Goal: Task Accomplishment & Management: Manage account settings

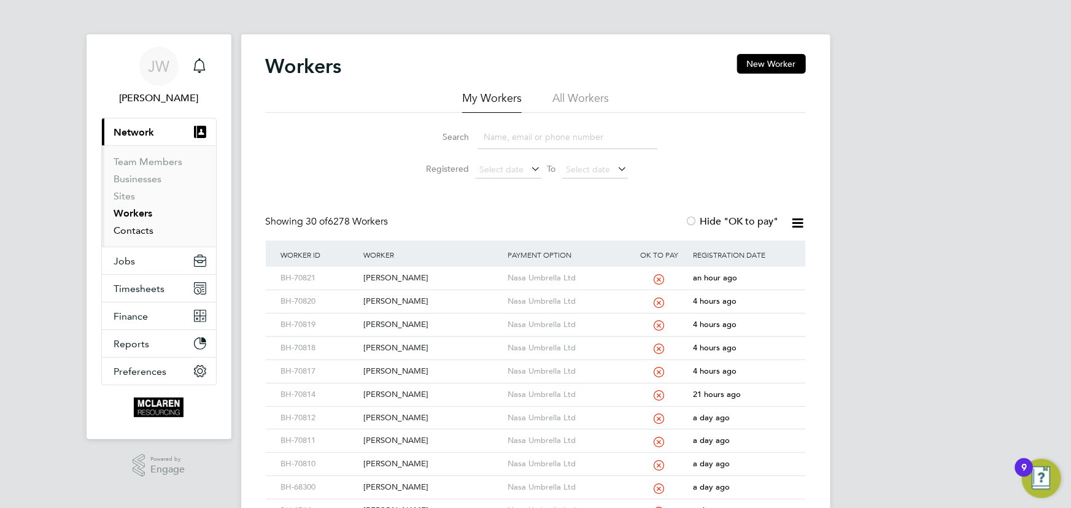
click at [147, 231] on link "Contacts" at bounding box center [134, 231] width 40 height 12
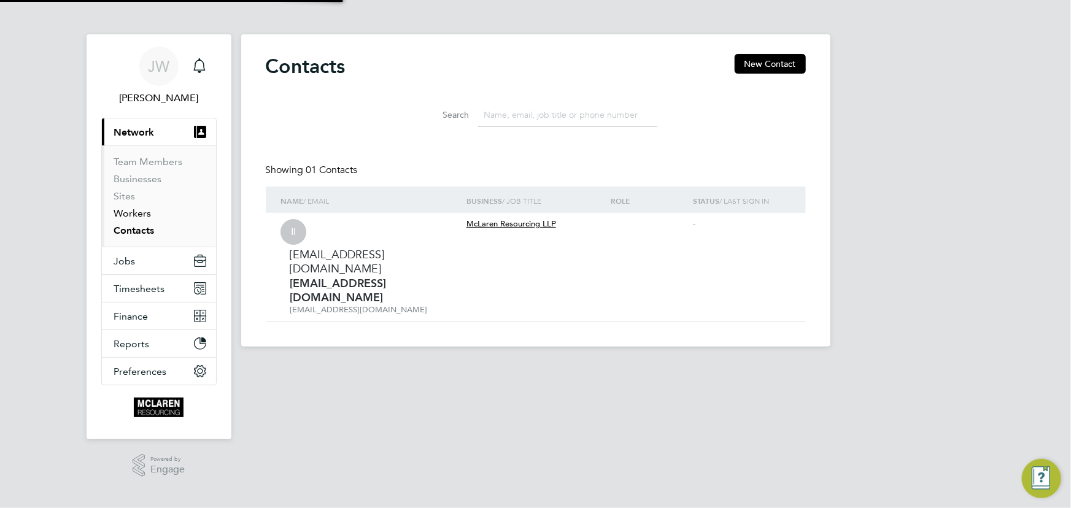
click at [139, 215] on link "Workers" at bounding box center [132, 213] width 37 height 12
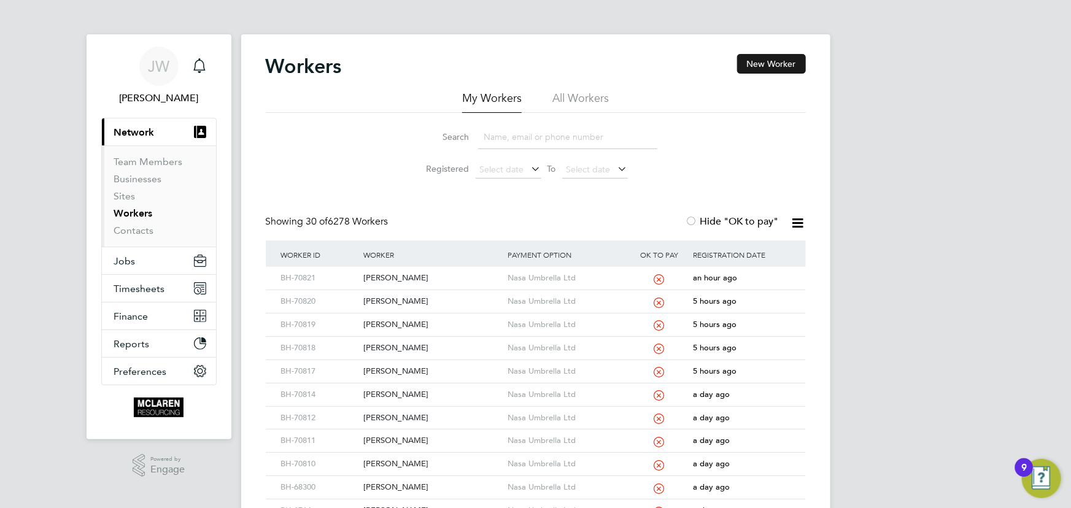
click at [776, 65] on button "New Worker" at bounding box center [771, 64] width 69 height 20
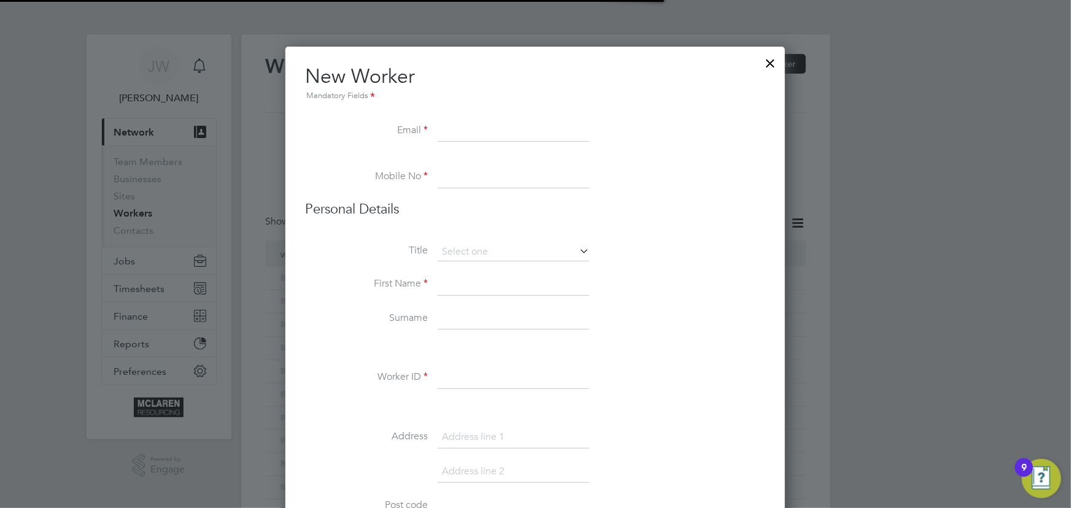
scroll to position [1395, 500]
paste input "Andreiblc23@gmail.com"
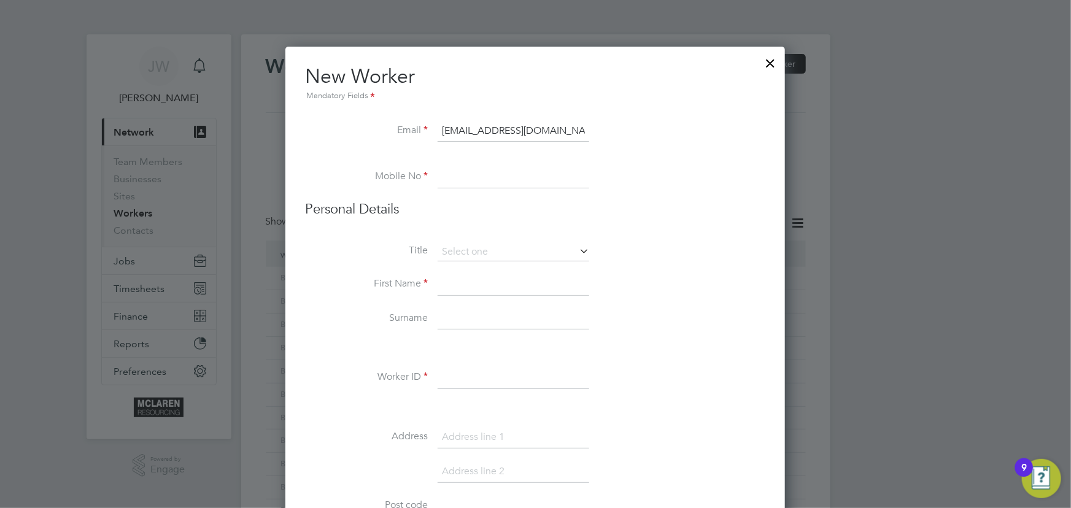
type input "Andreiblc23@gmail.com"
click at [439, 290] on input at bounding box center [514, 285] width 152 height 22
paste input "07440 574922"
type input "07440 574922"
click at [470, 290] on input at bounding box center [514, 285] width 152 height 22
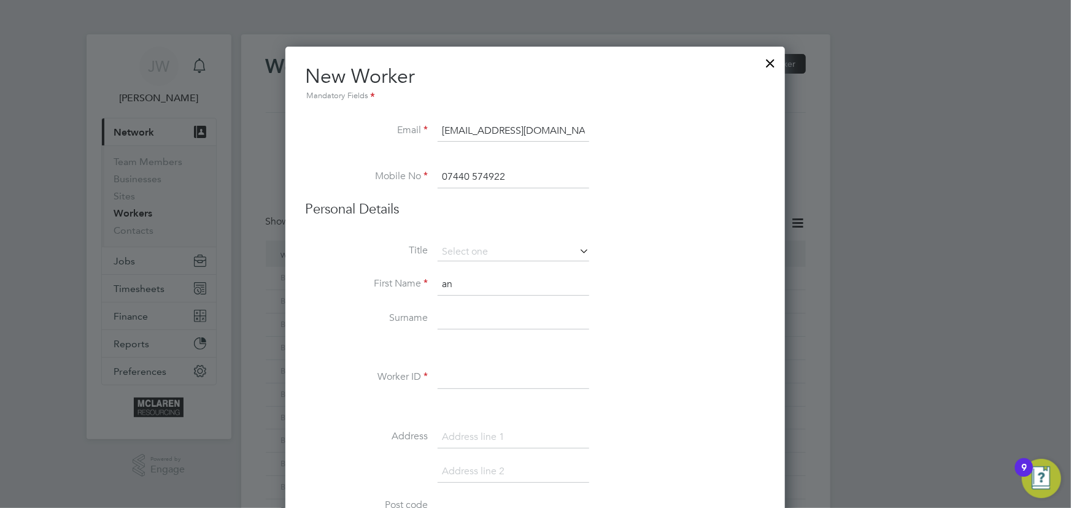
type input "a"
type input "Andrei"
click at [461, 319] on input at bounding box center [514, 319] width 152 height 22
type input "Balica"
click at [474, 374] on input at bounding box center [514, 378] width 152 height 22
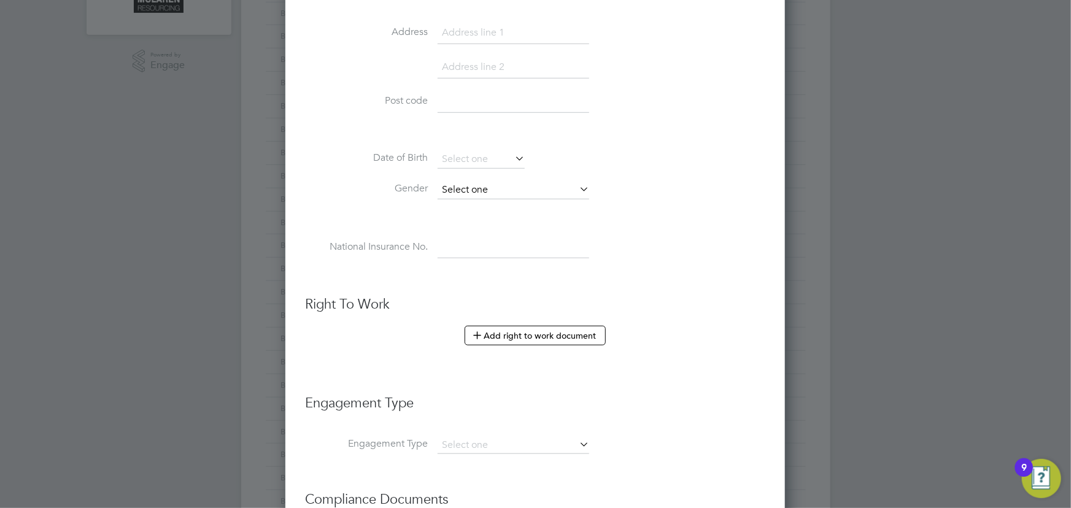
scroll to position [558, 0]
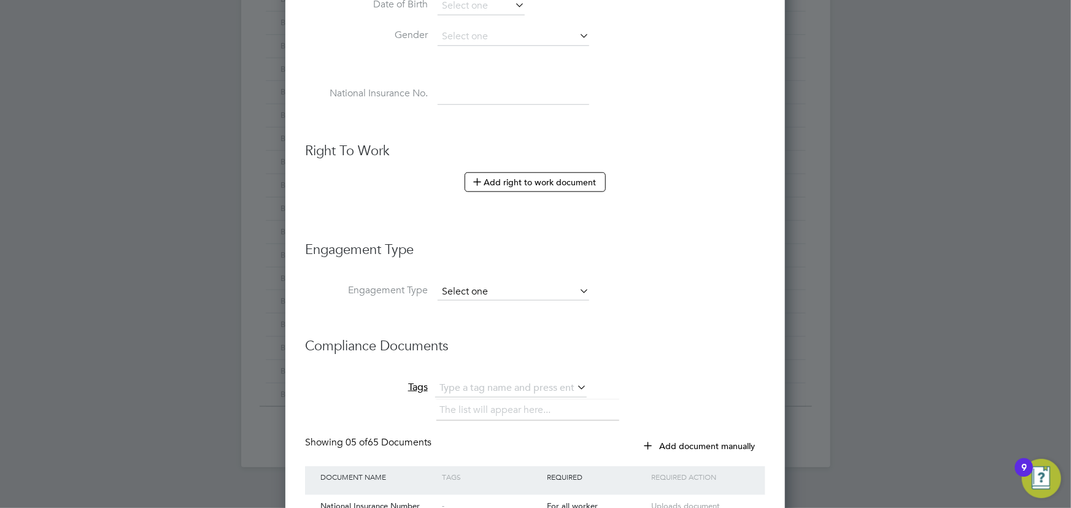
type input "BH-70822"
click at [462, 285] on input at bounding box center [514, 292] width 152 height 17
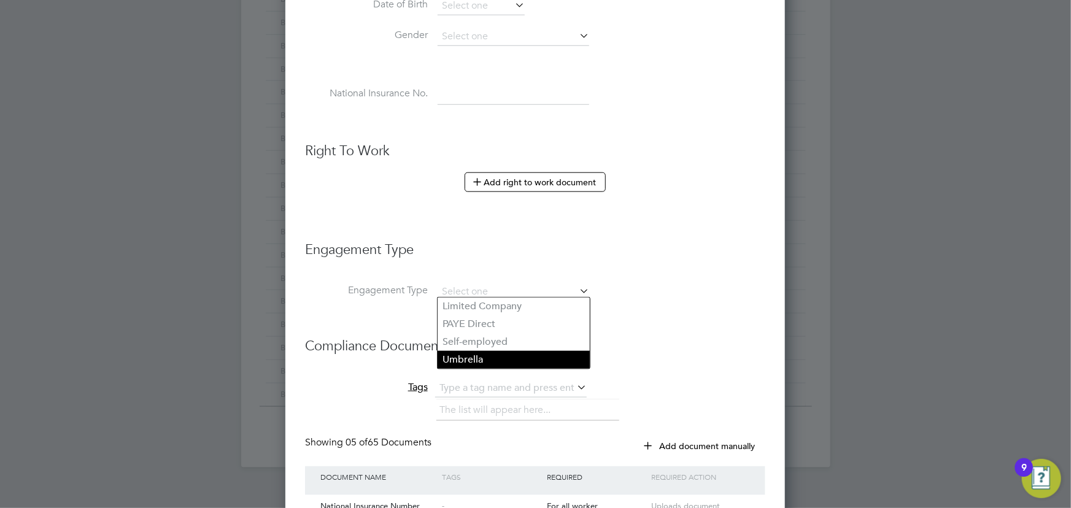
click at [473, 360] on li "Umbrella" at bounding box center [514, 360] width 152 height 18
type input "Umbrella"
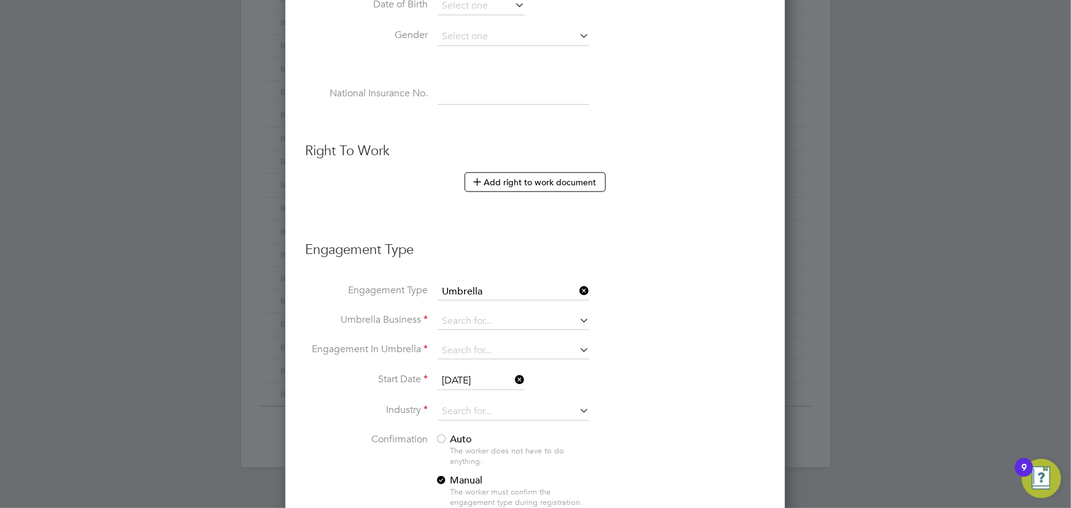
scroll to position [1709, 500]
click at [466, 322] on input at bounding box center [514, 321] width 152 height 17
click at [469, 327] on li "Nasa Umbrella Ltd" at bounding box center [514, 336] width 152 height 18
type input "Nasa Umbrella Ltd"
click at [472, 345] on input at bounding box center [514, 350] width 152 height 17
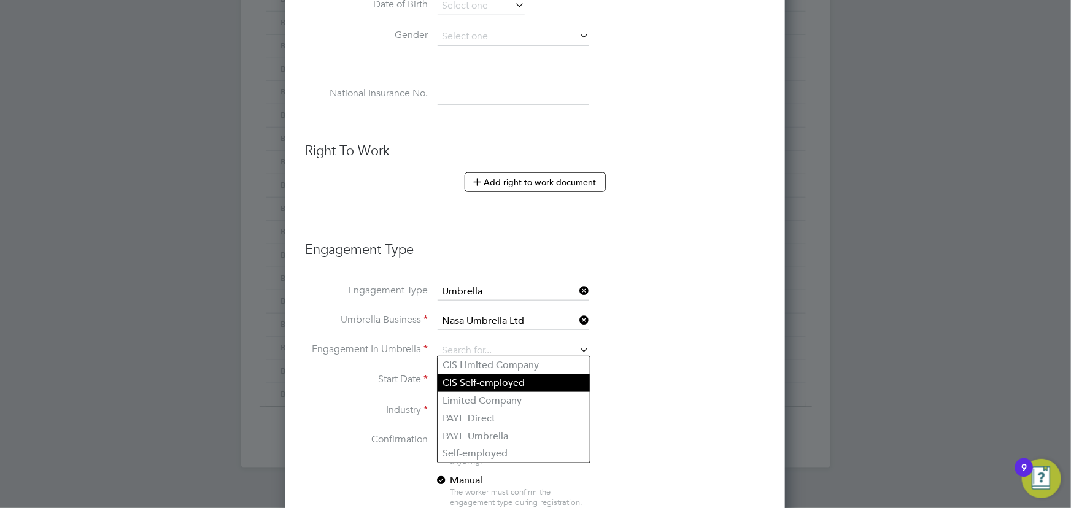
click at [482, 377] on li "CIS Self-employed" at bounding box center [514, 383] width 152 height 18
type input "CIS Self-employed"
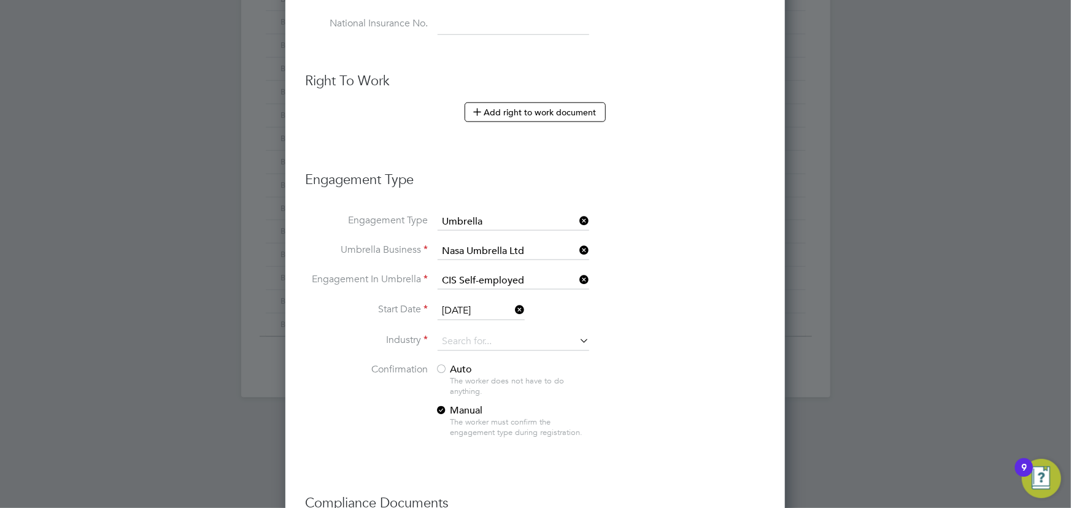
scroll to position [725, 0]
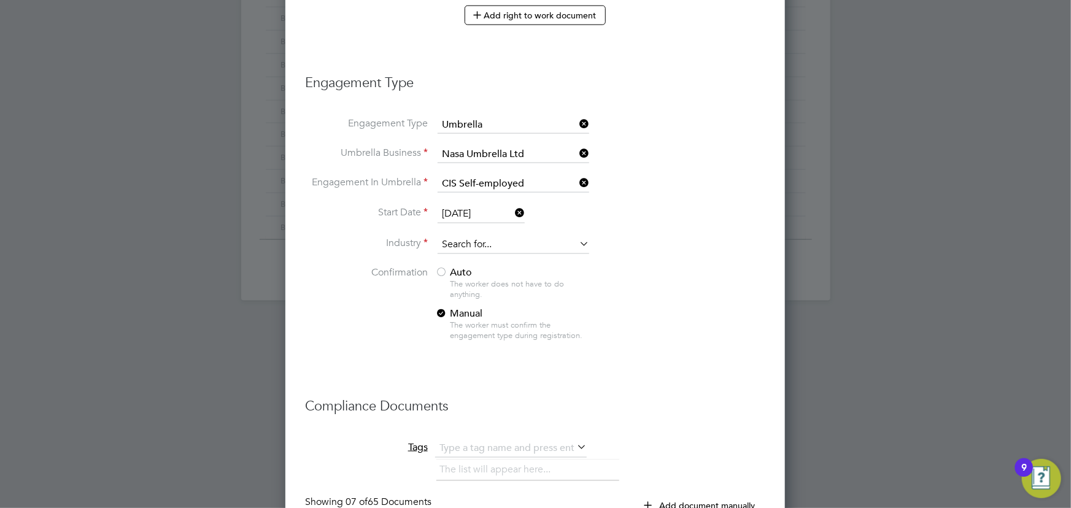
click at [449, 243] on input at bounding box center [514, 245] width 152 height 18
click at [457, 335] on li "Construction" at bounding box center [514, 341] width 152 height 17
type input "Construction"
click at [465, 271] on span "Auto" at bounding box center [453, 272] width 37 height 12
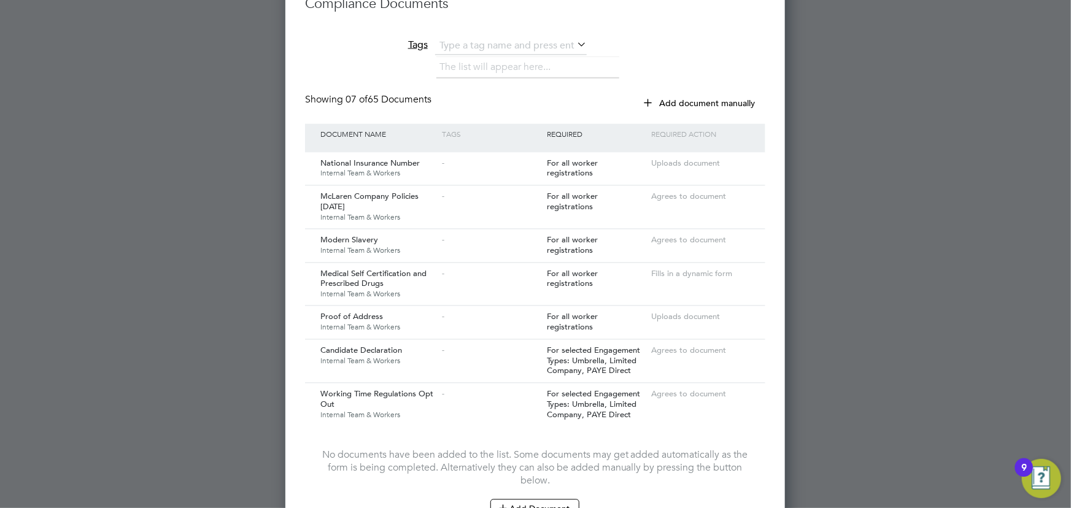
scroll to position [1246, 0]
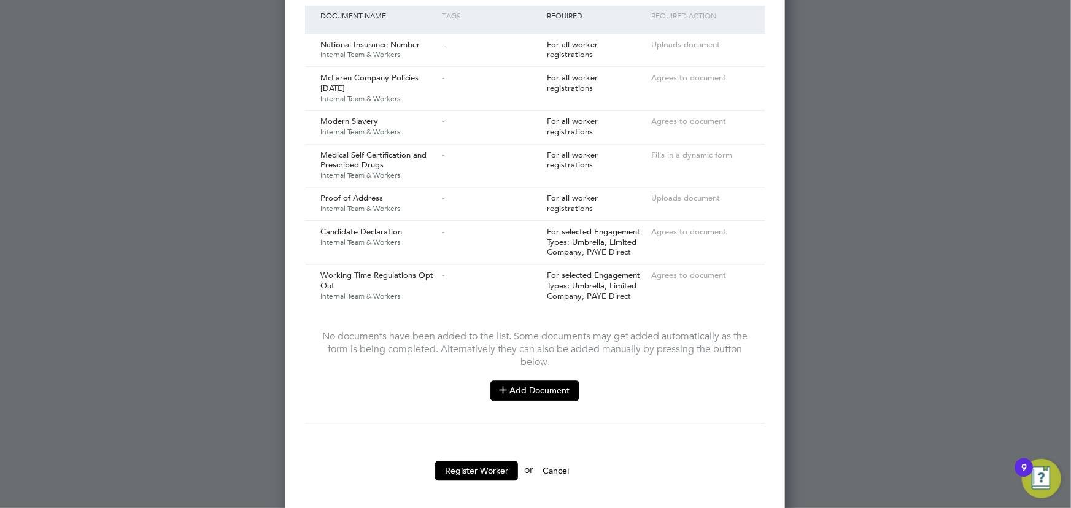
click at [546, 383] on button "Add Document" at bounding box center [534, 390] width 89 height 20
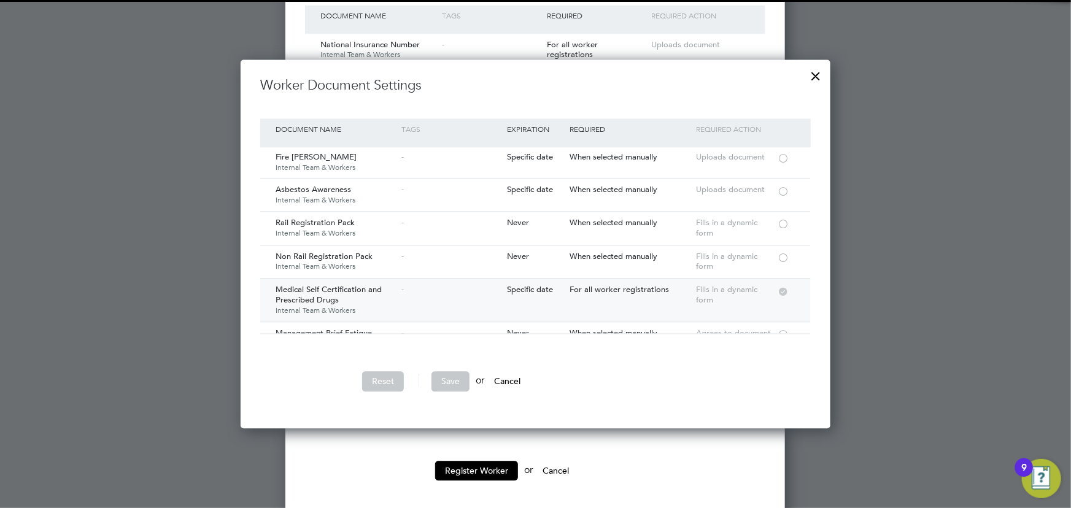
scroll to position [111, 0]
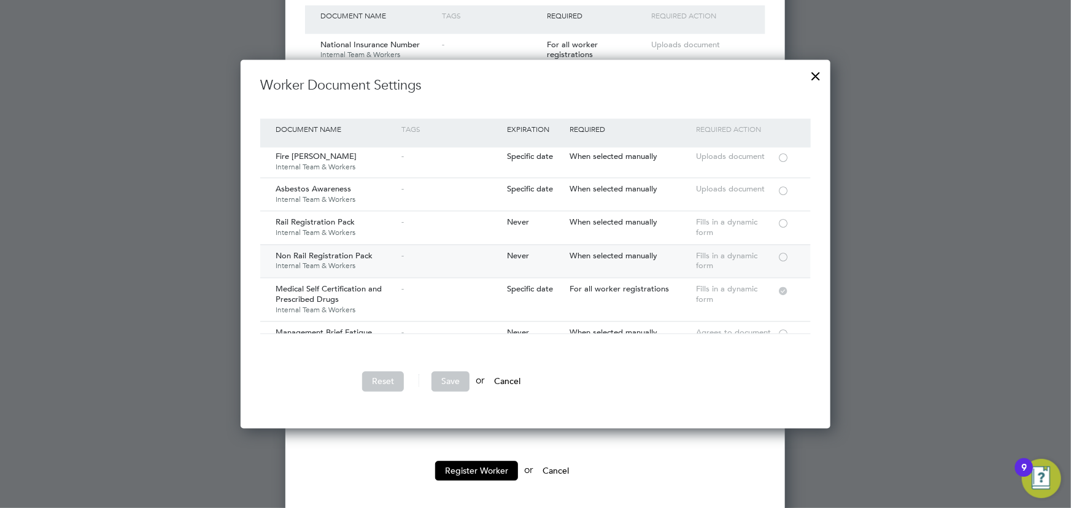
click at [783, 253] on div at bounding box center [783, 256] width 12 height 9
click at [456, 377] on button "Save" at bounding box center [450, 381] width 38 height 20
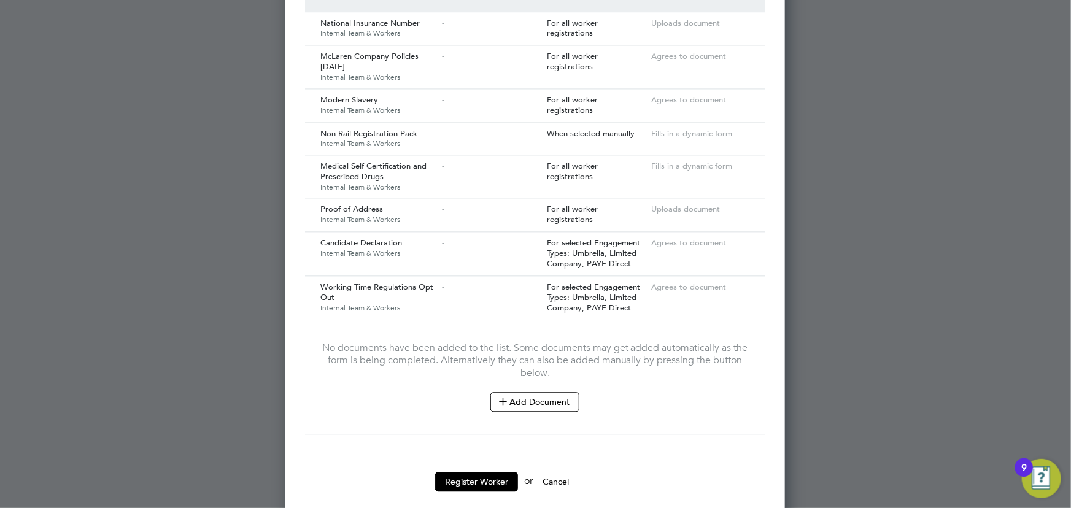
scroll to position [1279, 0]
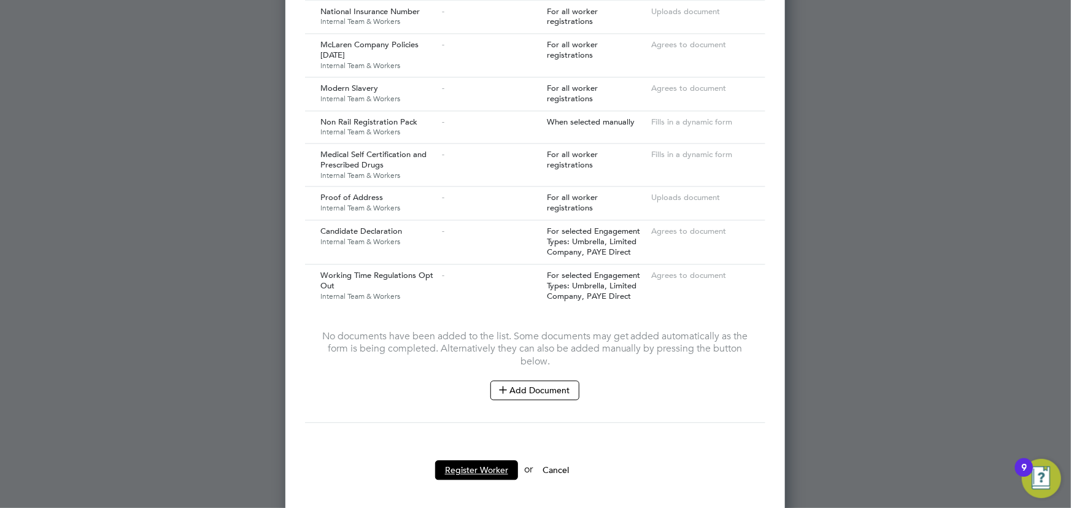
click at [498, 460] on button "Register Worker" at bounding box center [476, 470] width 83 height 20
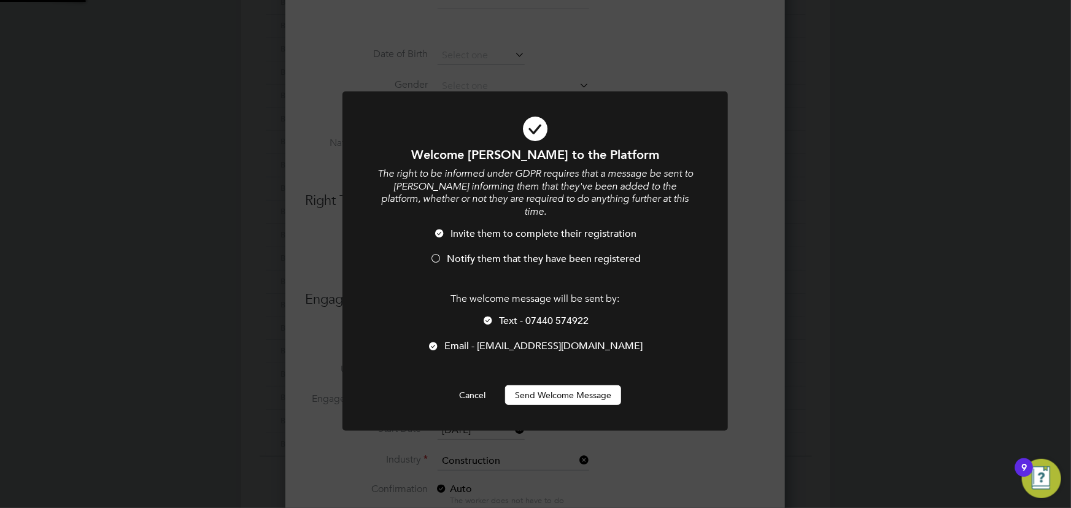
scroll to position [0, 0]
click at [536, 385] on button "Send Welcome Message" at bounding box center [563, 395] width 116 height 20
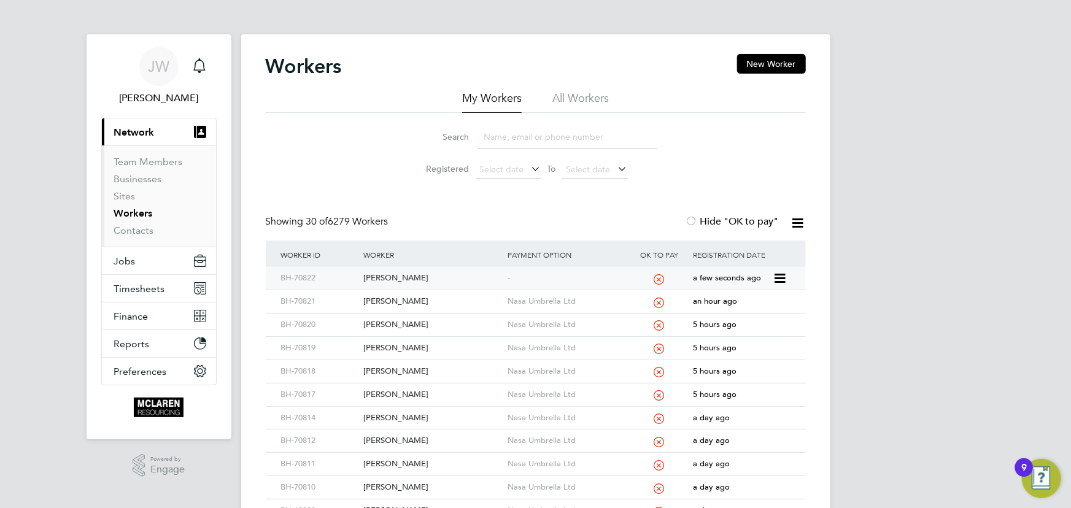
click at [395, 280] on div "Andrei Balica" at bounding box center [432, 278] width 144 height 23
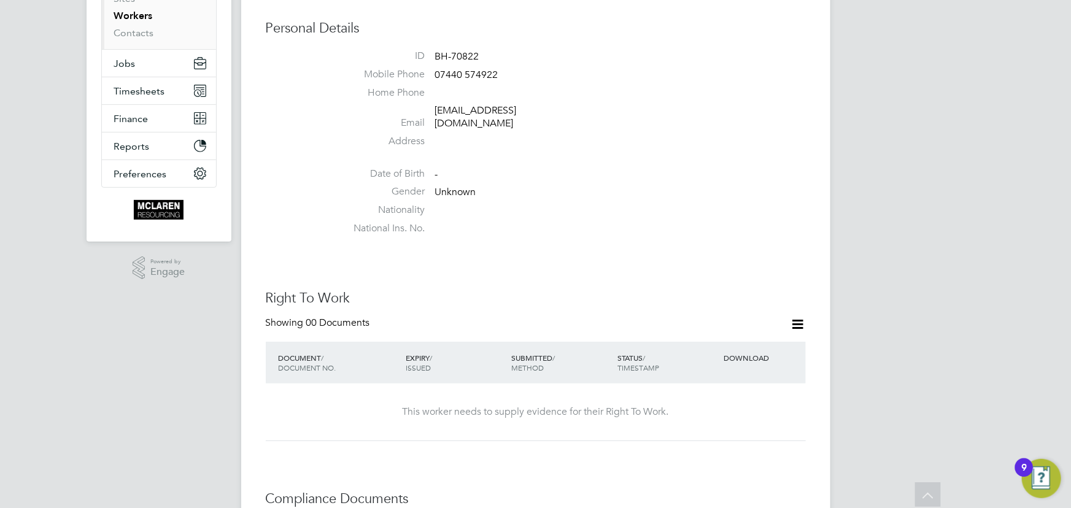
scroll to position [390, 0]
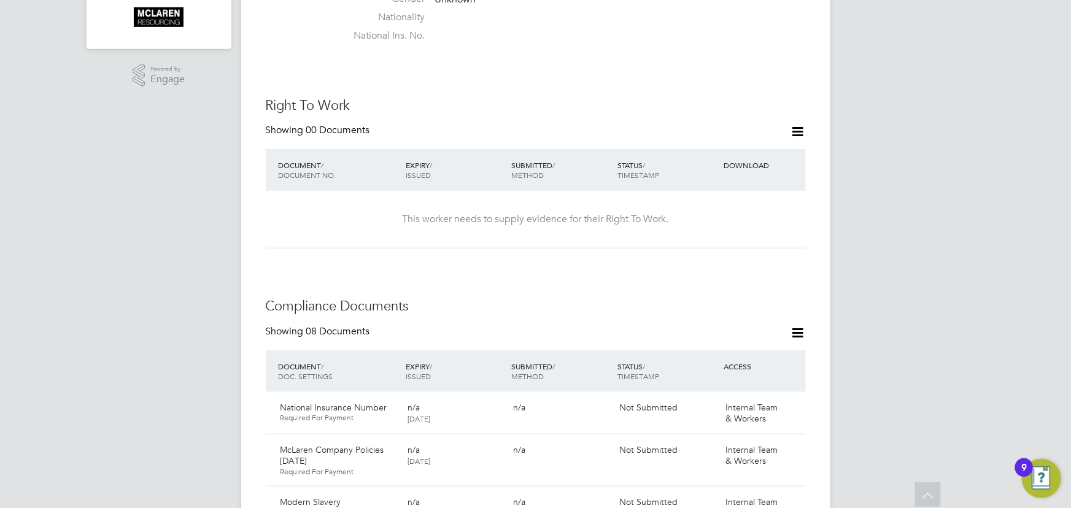
drag, startPoint x: 803, startPoint y: 120, endPoint x: 784, endPoint y: 137, distance: 26.5
click at [803, 124] on icon at bounding box center [797, 131] width 15 height 15
click at [770, 142] on li "Add Right To Work Document" at bounding box center [730, 148] width 148 height 17
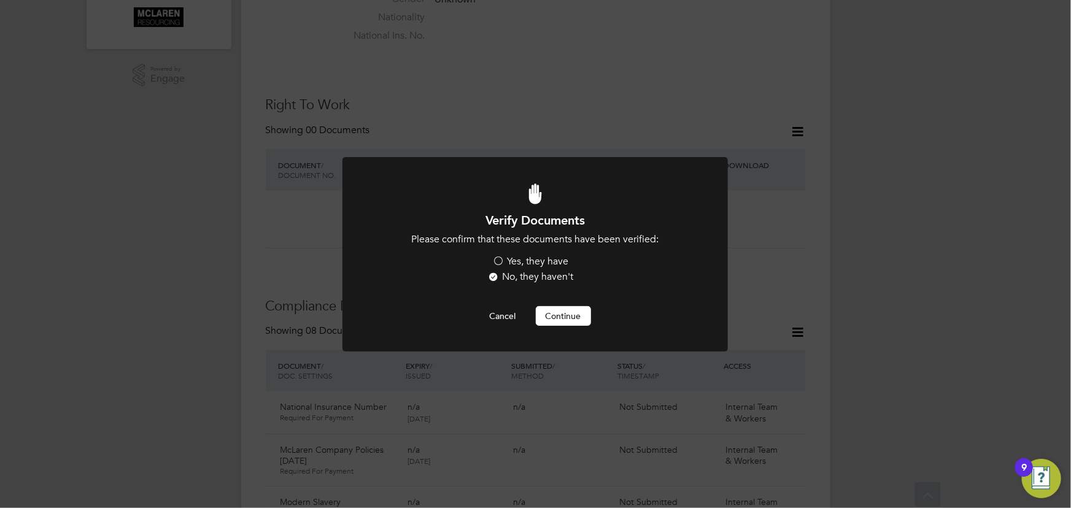
click at [551, 260] on label "Yes, they have" at bounding box center [531, 261] width 76 height 13
click at [0, 0] on input "Yes, they have" at bounding box center [0, 0] width 0 height 0
click at [561, 314] on button "Continue" at bounding box center [563, 316] width 55 height 20
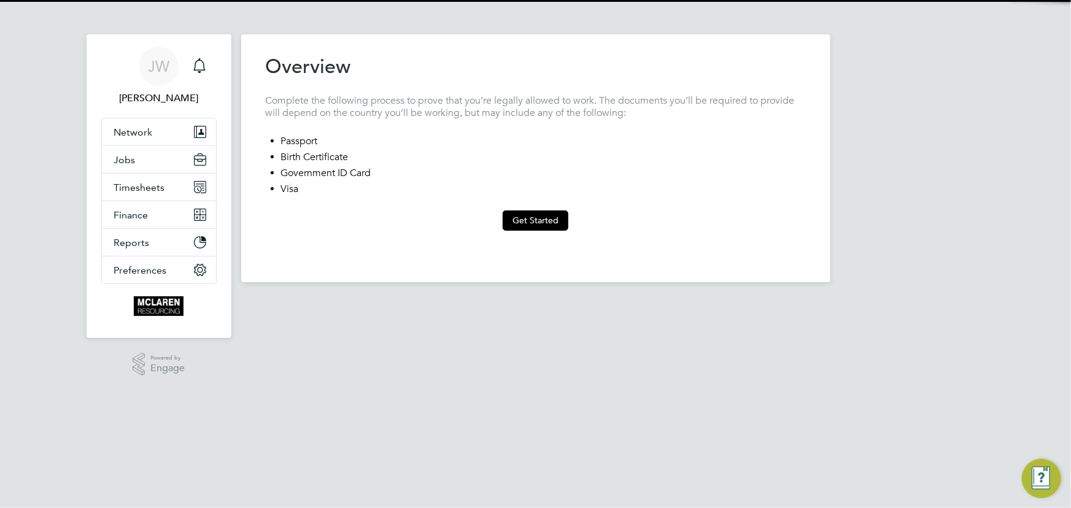
click at [512, 221] on button "Get Started" at bounding box center [536, 220] width 66 height 20
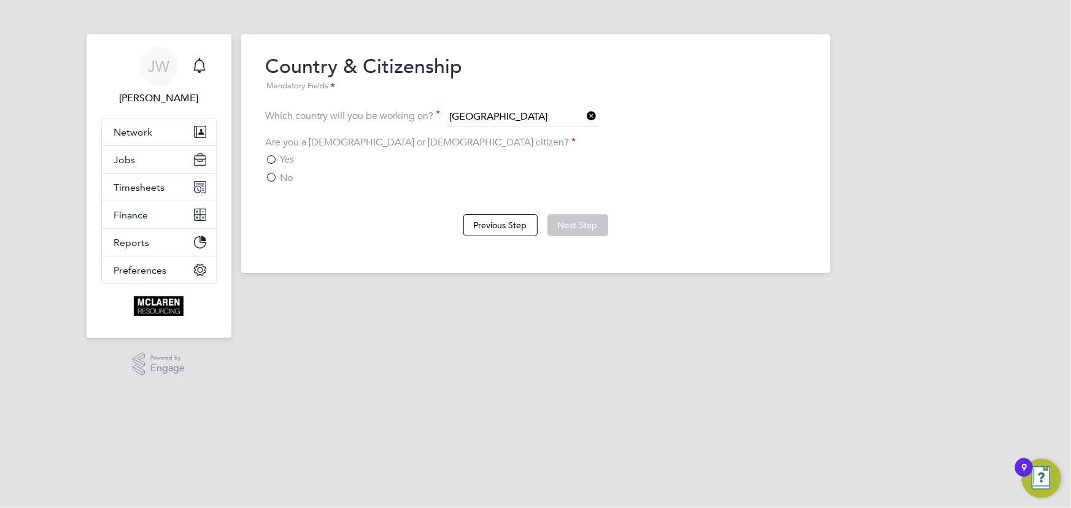
click at [285, 176] on span "No" at bounding box center [286, 178] width 13 height 12
click at [0, 0] on input "No" at bounding box center [0, 0] width 0 height 0
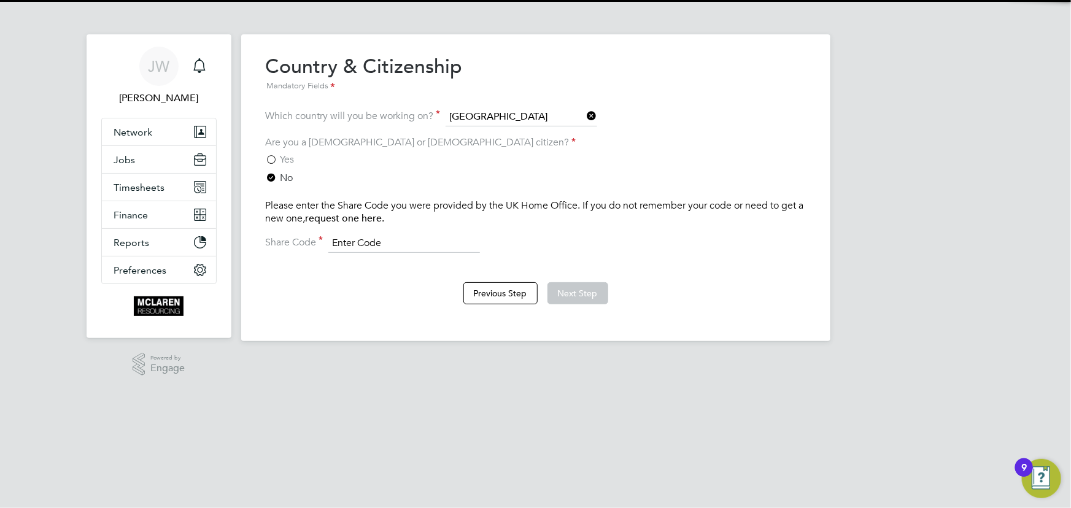
click at [335, 242] on input at bounding box center [404, 243] width 152 height 18
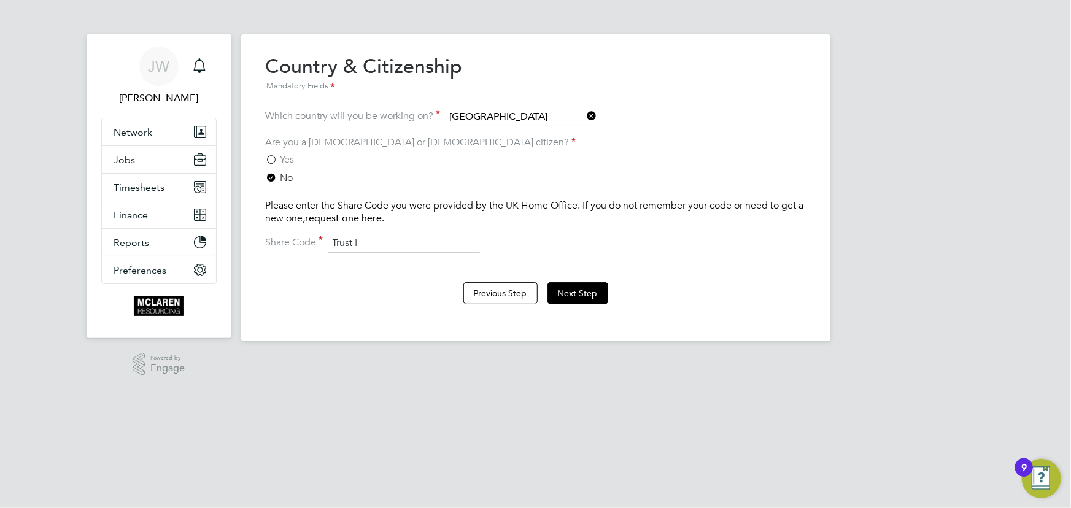
type input "Trust ID"
click at [604, 295] on button "Next Step" at bounding box center [577, 293] width 61 height 22
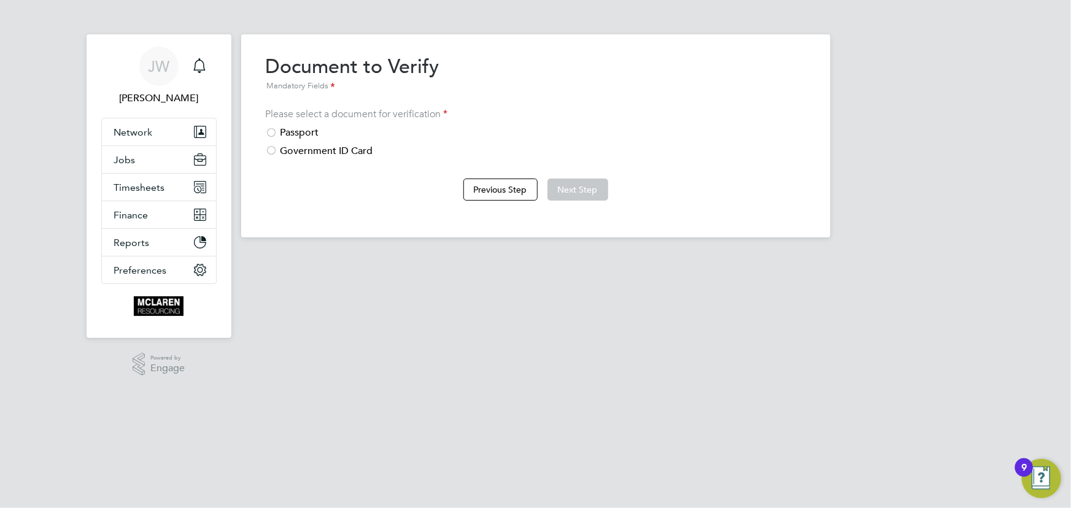
click at [304, 130] on div "Passport" at bounding box center [536, 132] width 540 height 13
click at [581, 187] on button "Next Step" at bounding box center [577, 190] width 61 height 22
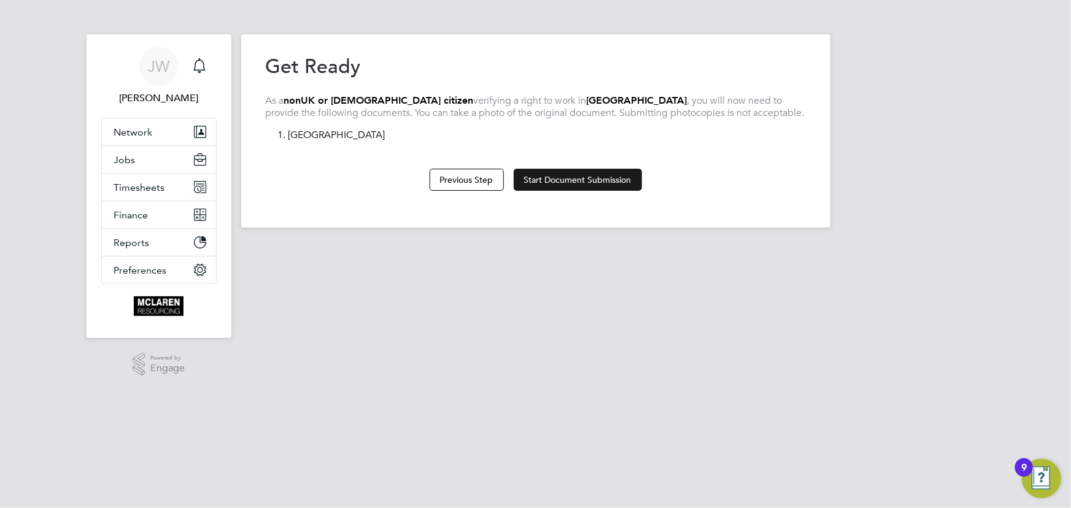
click at [542, 176] on button "Start Document Submission" at bounding box center [578, 180] width 128 height 22
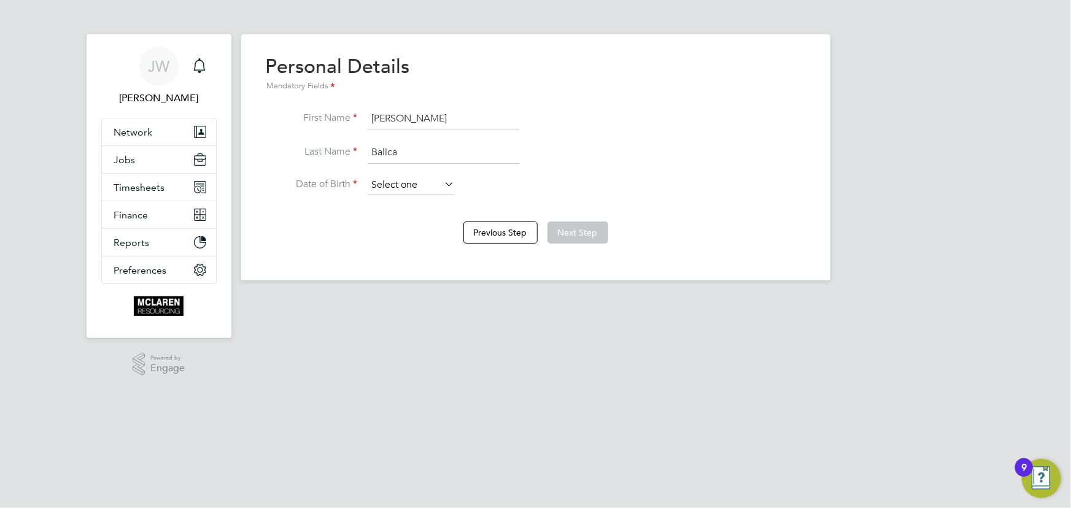
click at [398, 183] on input at bounding box center [411, 185] width 87 height 18
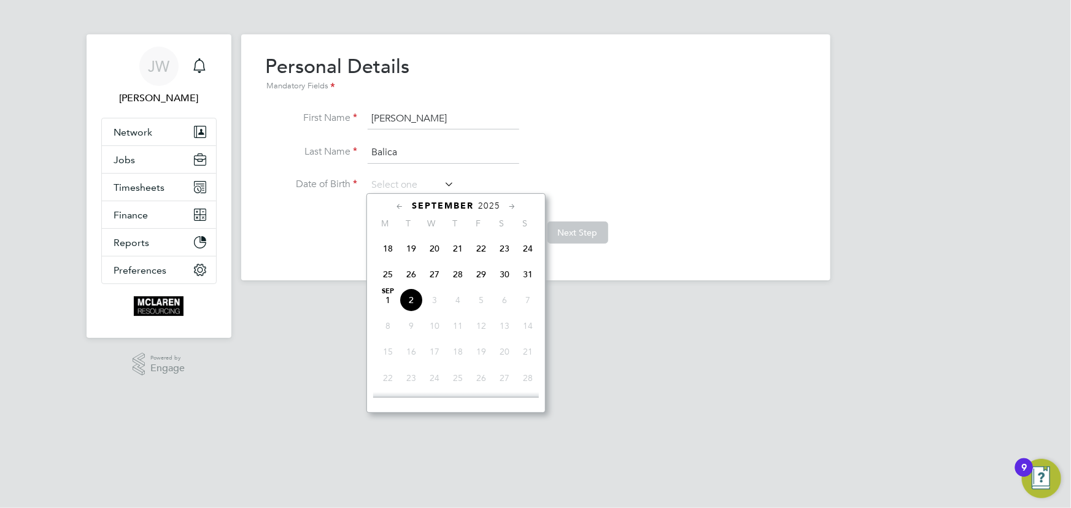
click at [493, 204] on span "2025" at bounding box center [489, 206] width 22 height 10
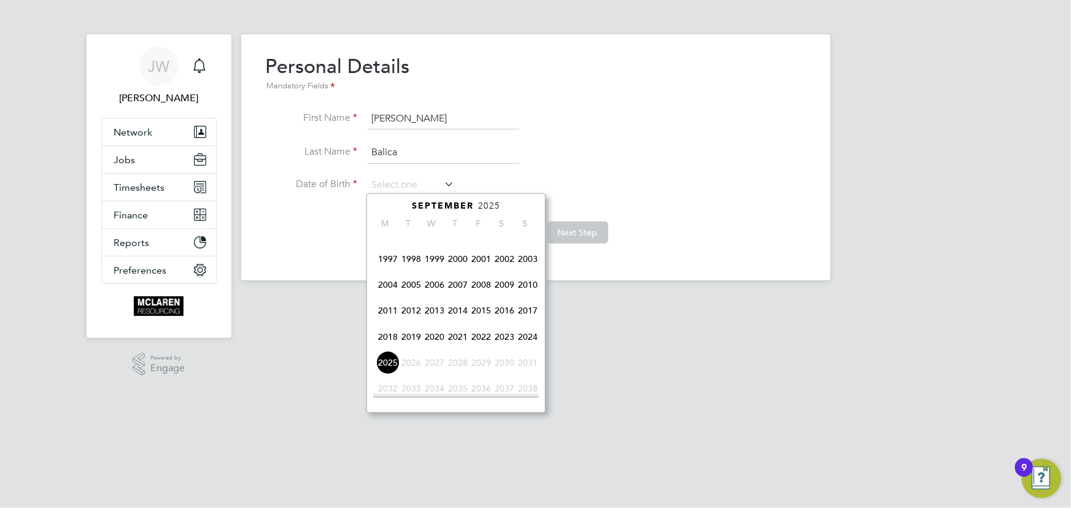
scroll to position [205, 0]
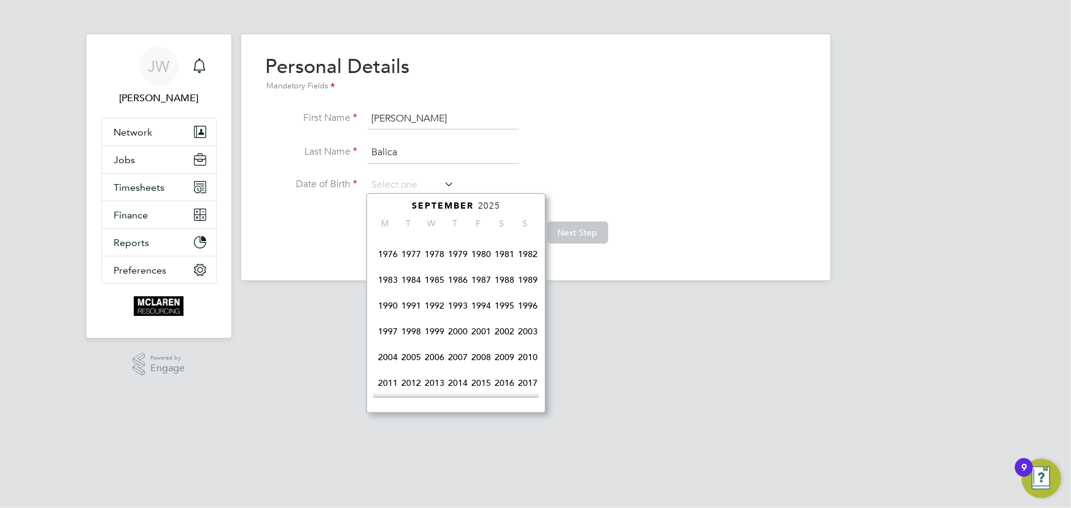
click at [460, 332] on span "2000" at bounding box center [457, 331] width 23 height 23
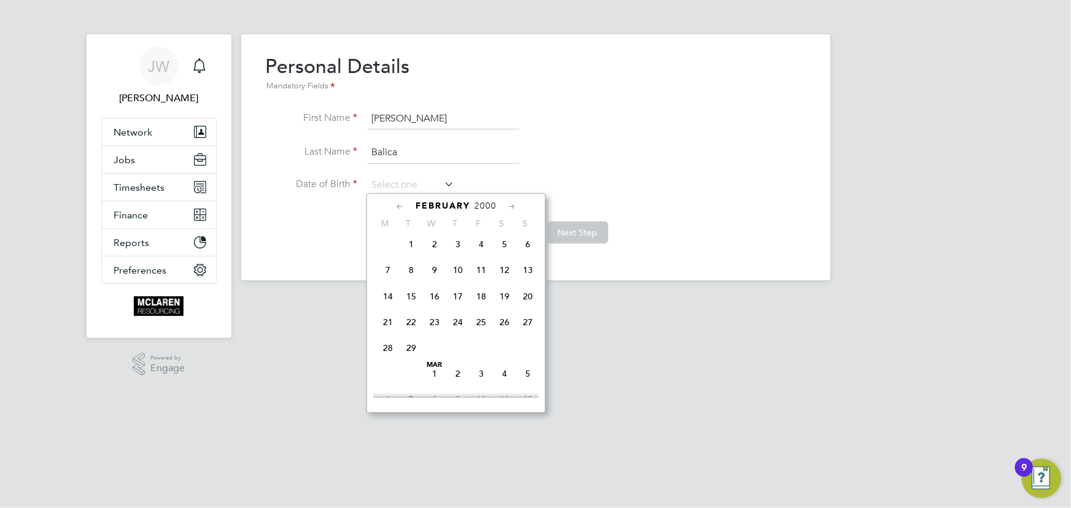
scroll to position [156, 0]
click at [480, 306] on span "18" at bounding box center [480, 302] width 23 height 23
type input "[DATE]"
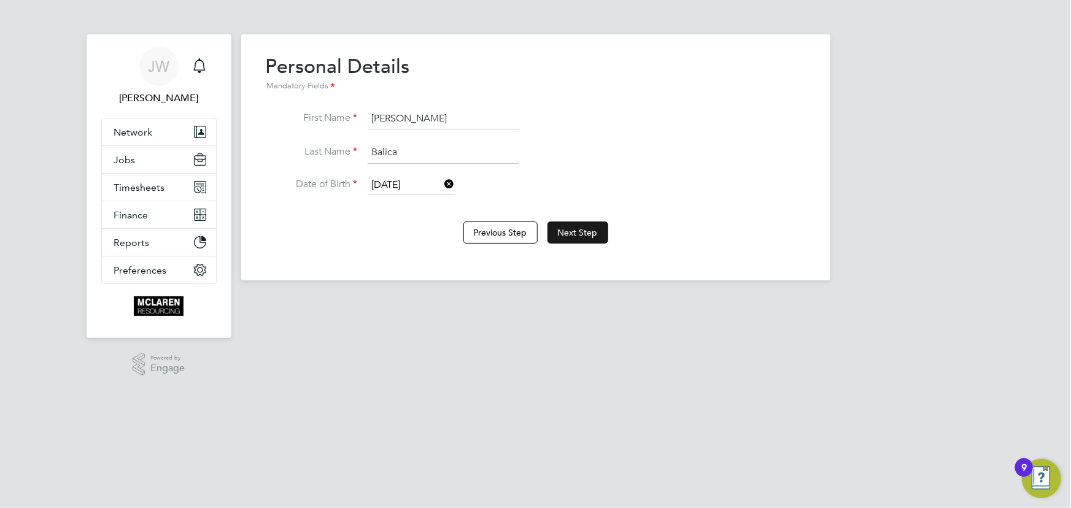
click at [565, 230] on button "Next Step" at bounding box center [577, 233] width 61 height 22
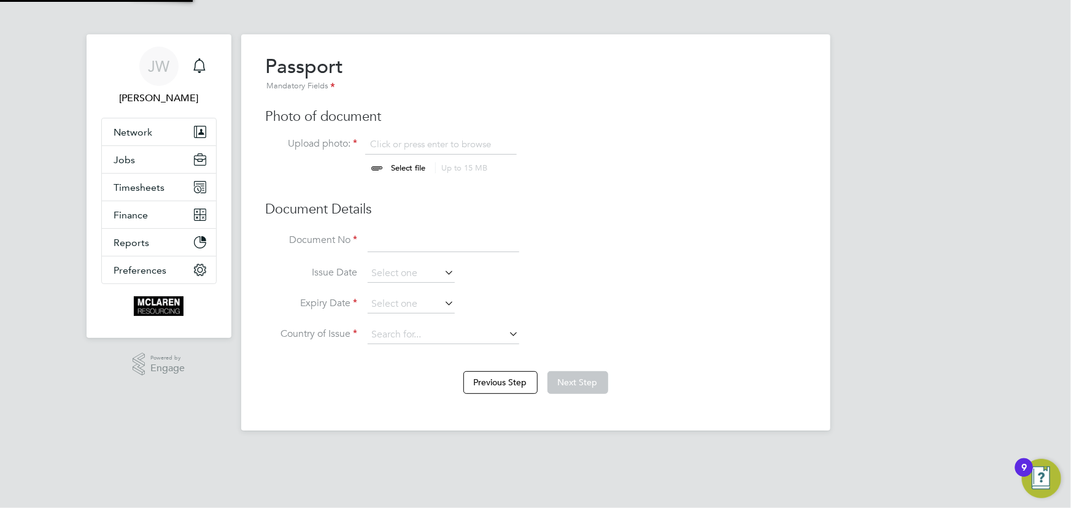
scroll to position [17, 152]
click at [417, 169] on input "file" at bounding box center [420, 156] width 193 height 37
type input "C:\fakepath\Andrei passport.png"
click at [402, 241] on input at bounding box center [444, 242] width 152 height 22
click at [383, 247] on input at bounding box center [444, 242] width 152 height 22
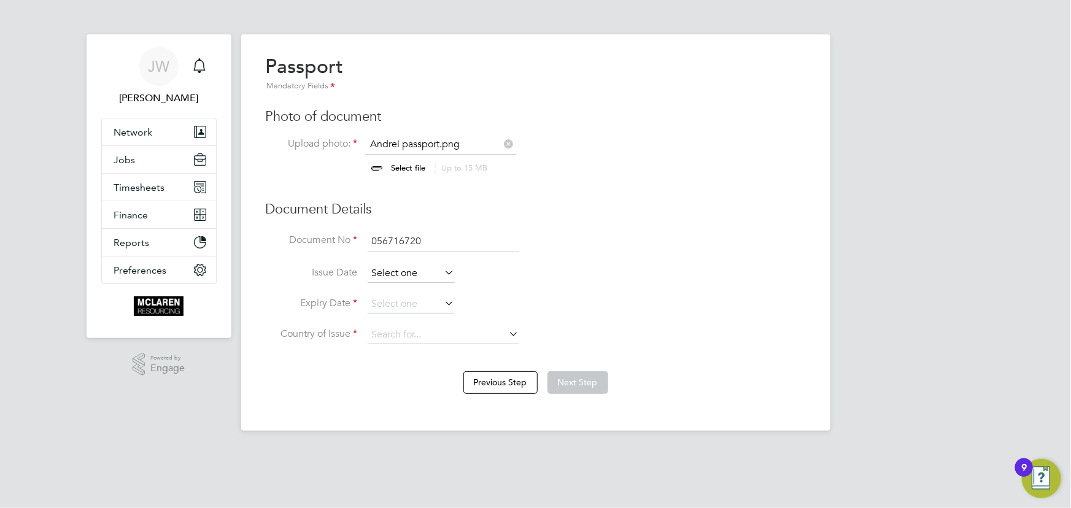
type input "056716720"
click at [427, 273] on input at bounding box center [411, 273] width 87 height 18
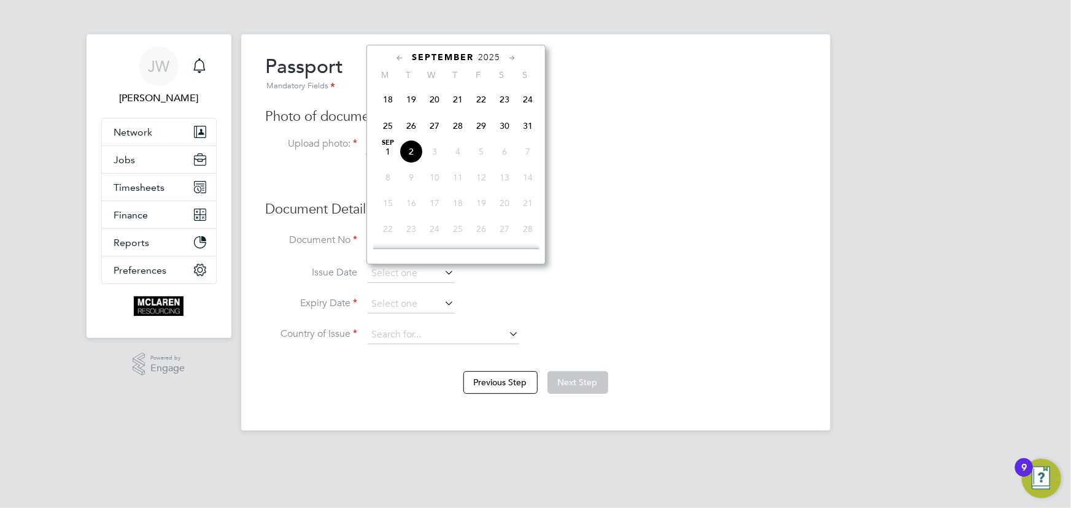
click at [496, 56] on span "2025" at bounding box center [489, 57] width 22 height 10
click at [389, 146] on span "2018" at bounding box center [387, 148] width 23 height 23
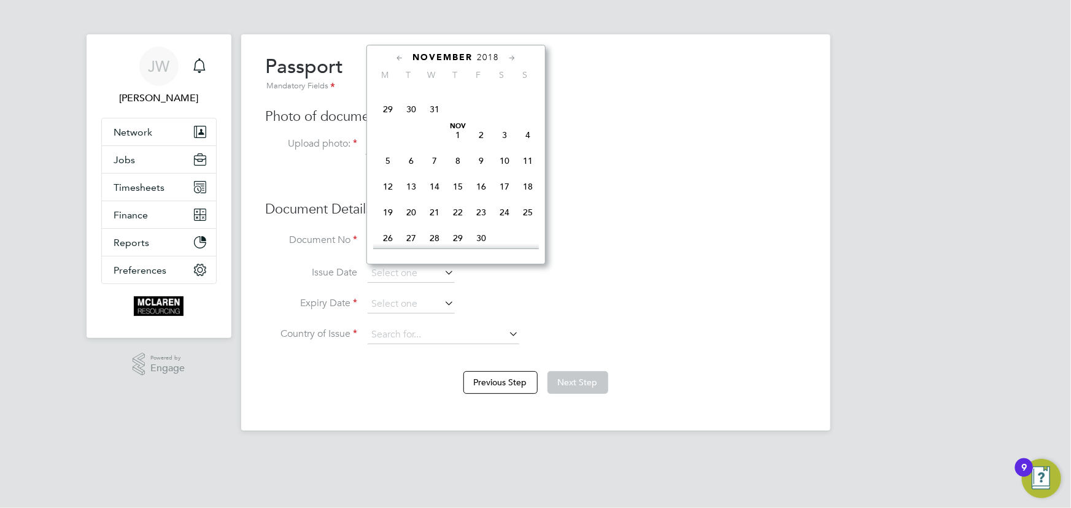
scroll to position [707, 0]
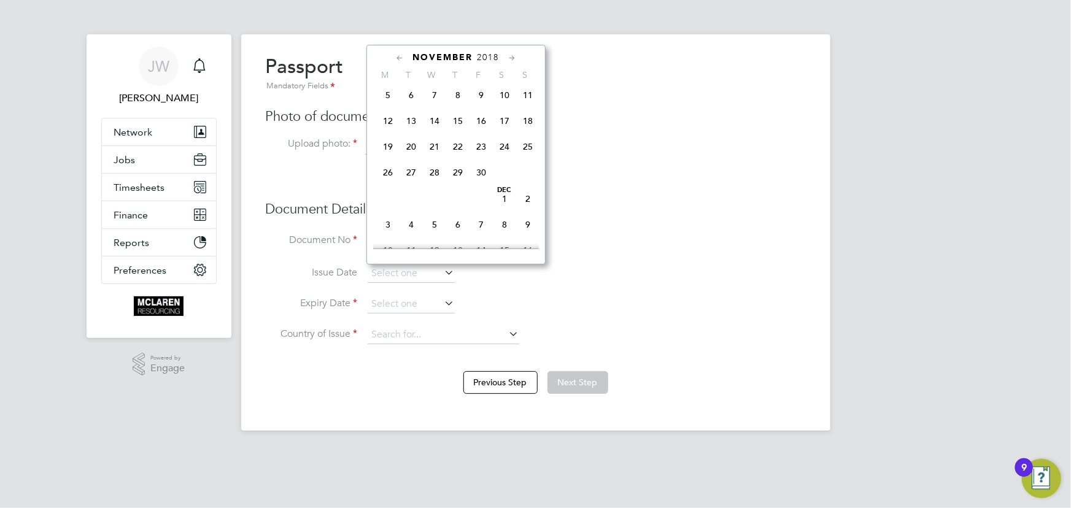
click at [434, 151] on span "21" at bounding box center [434, 146] width 23 height 23
type input "21 Nov 2018"
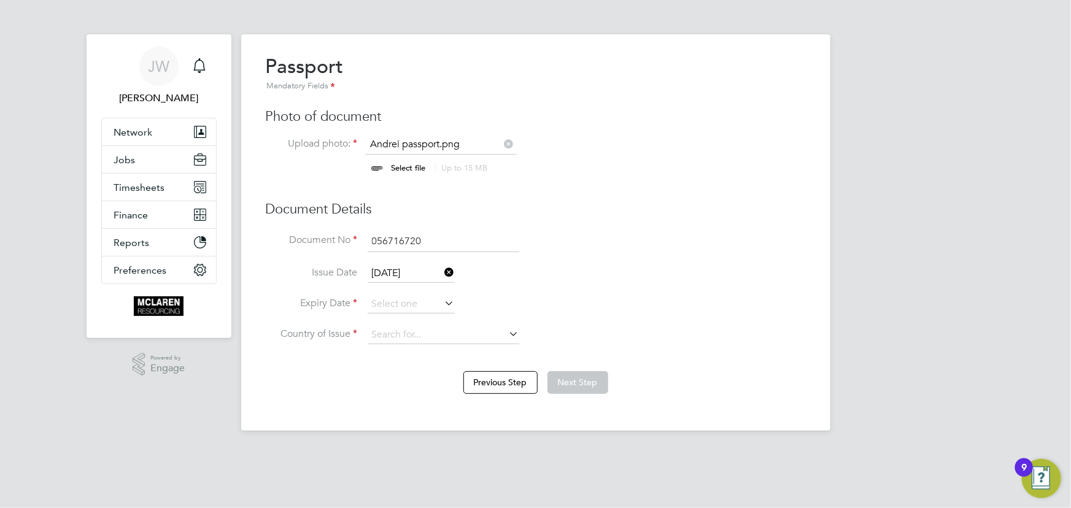
click at [442, 304] on icon at bounding box center [442, 303] width 0 height 17
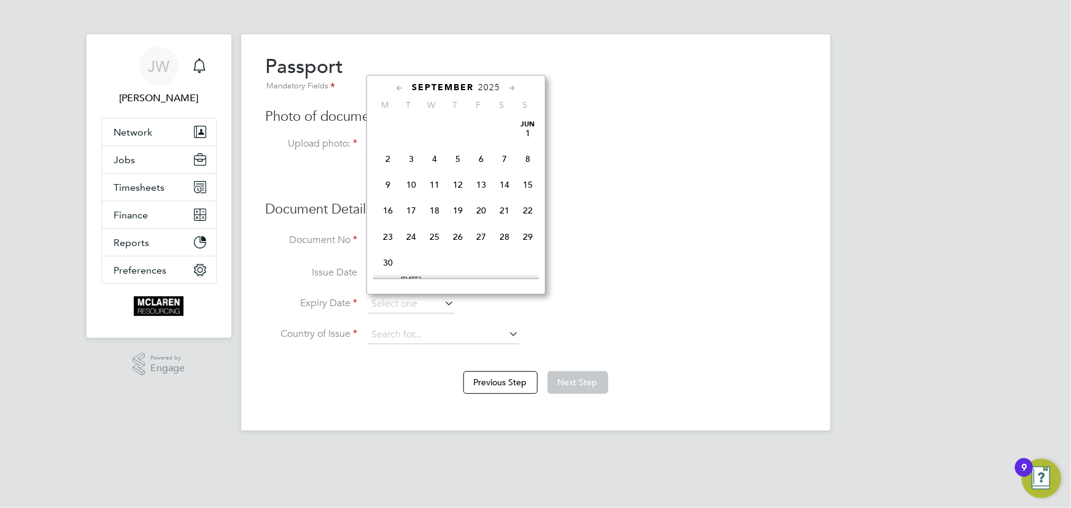
scroll to position [366, 0]
click at [485, 87] on span "2025" at bounding box center [489, 87] width 22 height 10
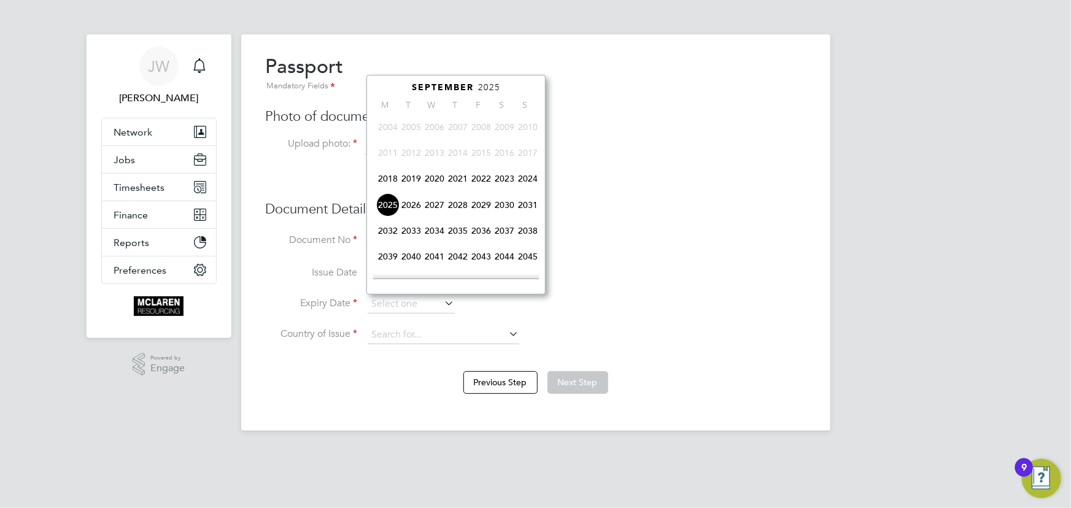
click at [459, 205] on span "2028" at bounding box center [457, 204] width 23 height 23
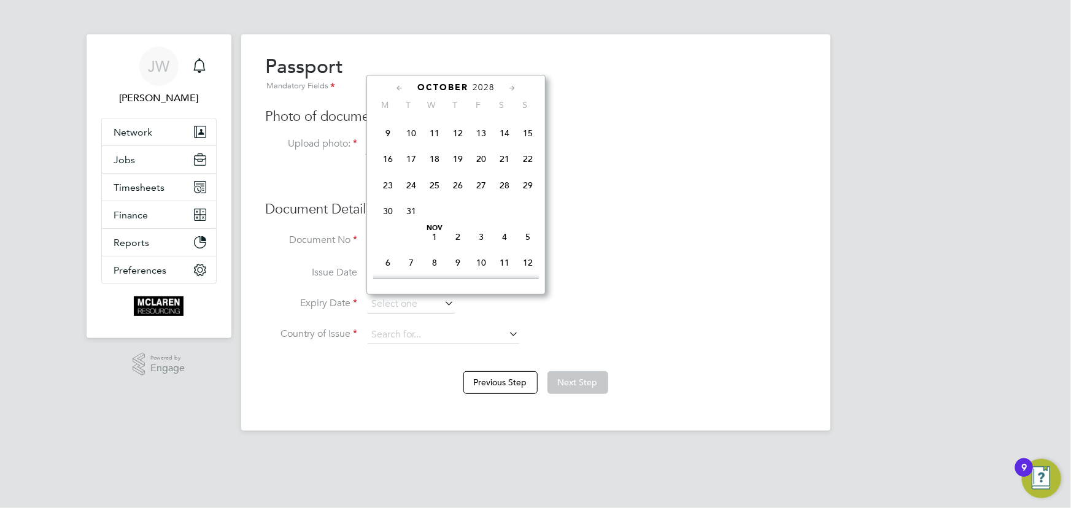
scroll to position [707, 0]
click at [407, 209] on span "21" at bounding box center [410, 202] width 23 height 23
type input "21 Nov 2028"
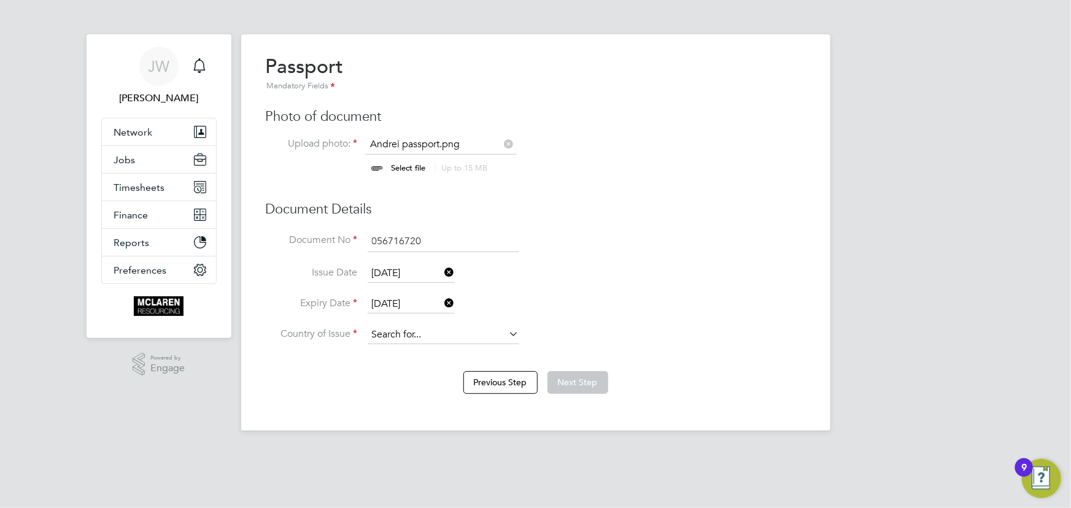
click at [414, 339] on input at bounding box center [444, 335] width 152 height 18
click at [429, 348] on li "Roman ia" at bounding box center [444, 351] width 152 height 17
type input "Romania"
click at [582, 380] on button "Next Step" at bounding box center [577, 382] width 61 height 22
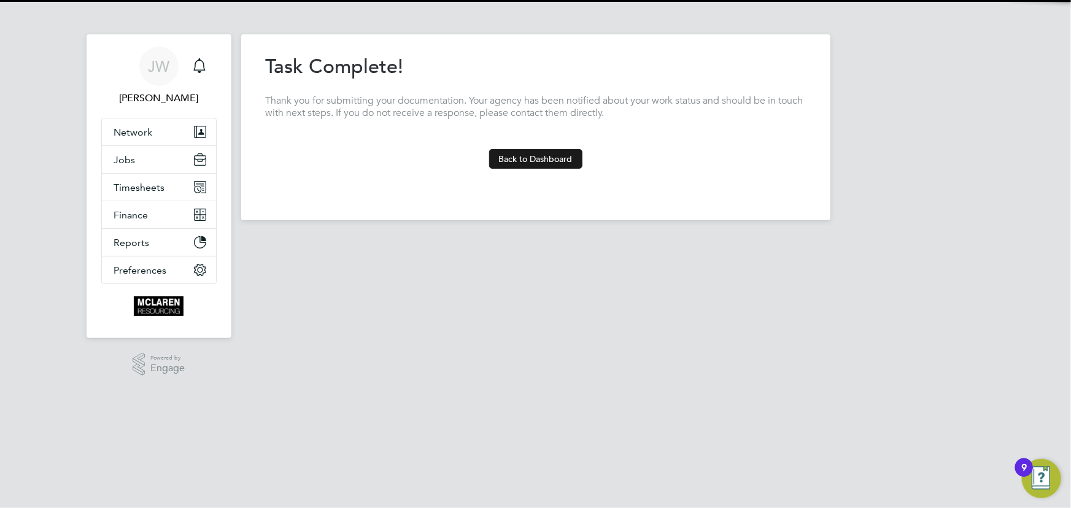
click at [568, 150] on button "Back to Dashboard" at bounding box center [535, 159] width 93 height 20
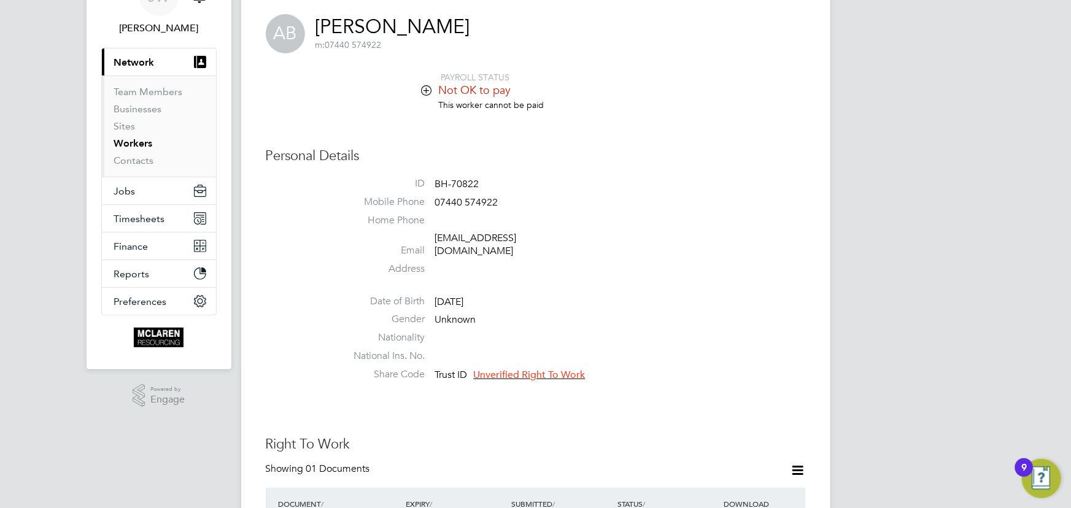
scroll to position [167, 0]
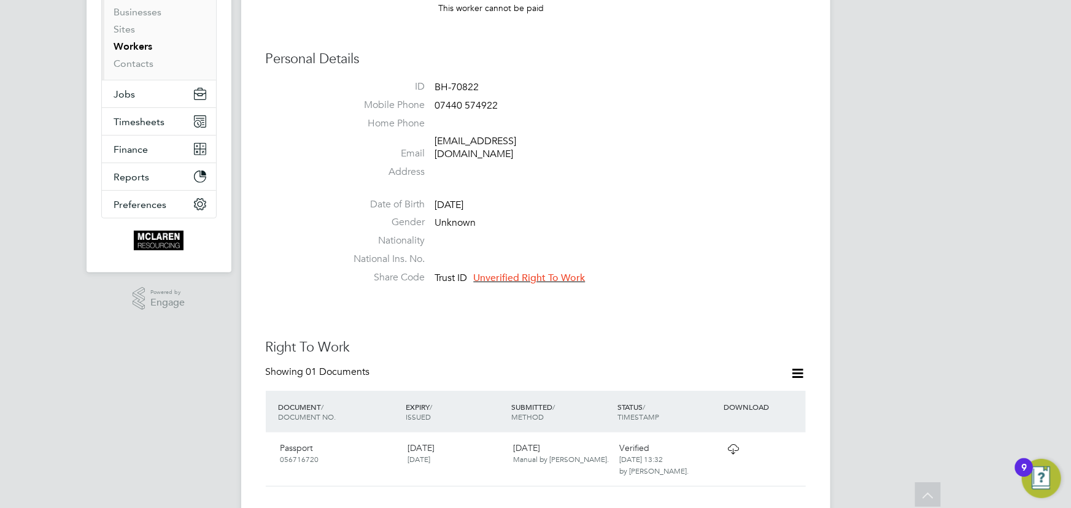
click at [527, 272] on span "Unverified Right To Work" at bounding box center [530, 278] width 112 height 12
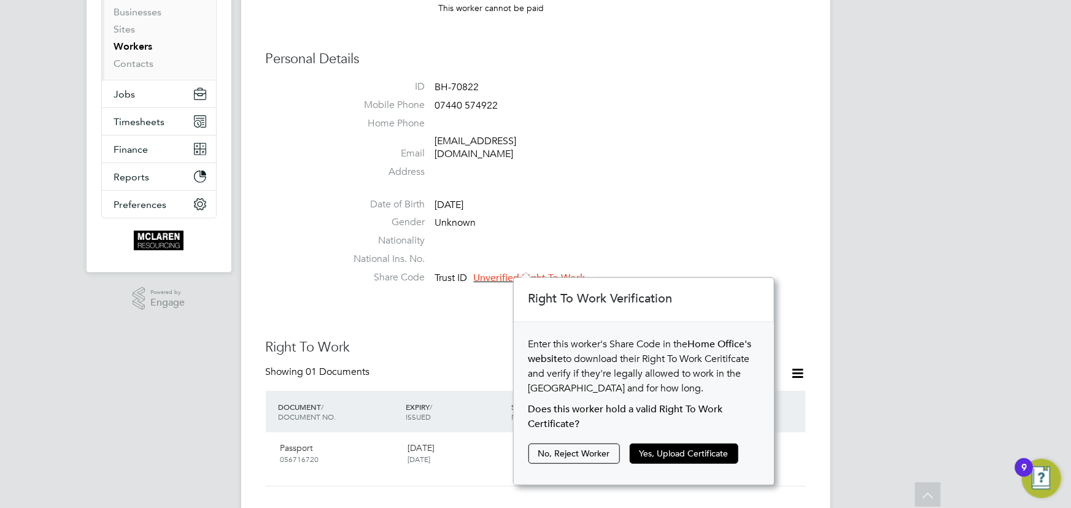
scroll to position [12, 111]
click at [658, 459] on button "Yes, Upload Certificate" at bounding box center [684, 454] width 109 height 20
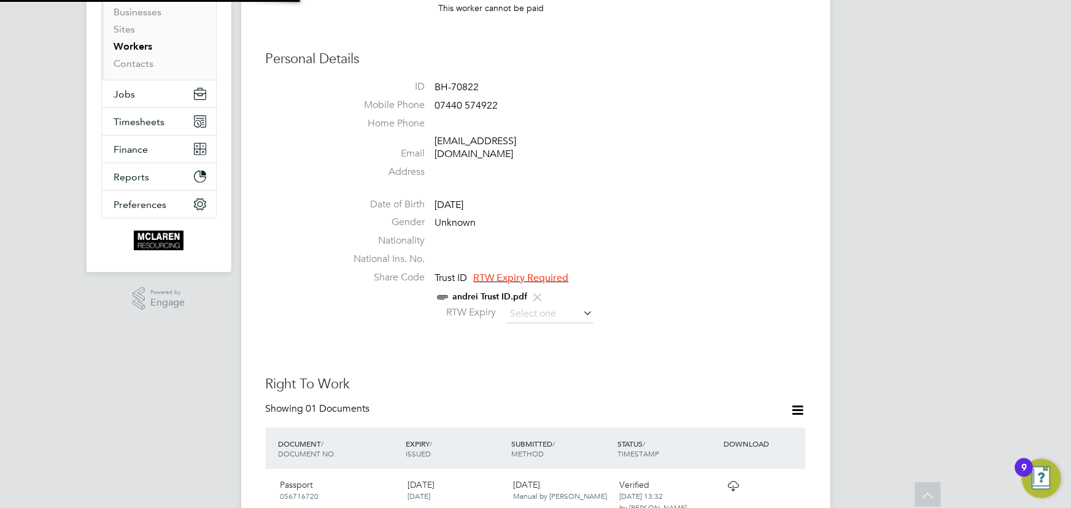
scroll to position [43, 261]
drag, startPoint x: 531, startPoint y: 303, endPoint x: 720, endPoint y: 284, distance: 190.6
click at [531, 305] on input at bounding box center [549, 314] width 87 height 18
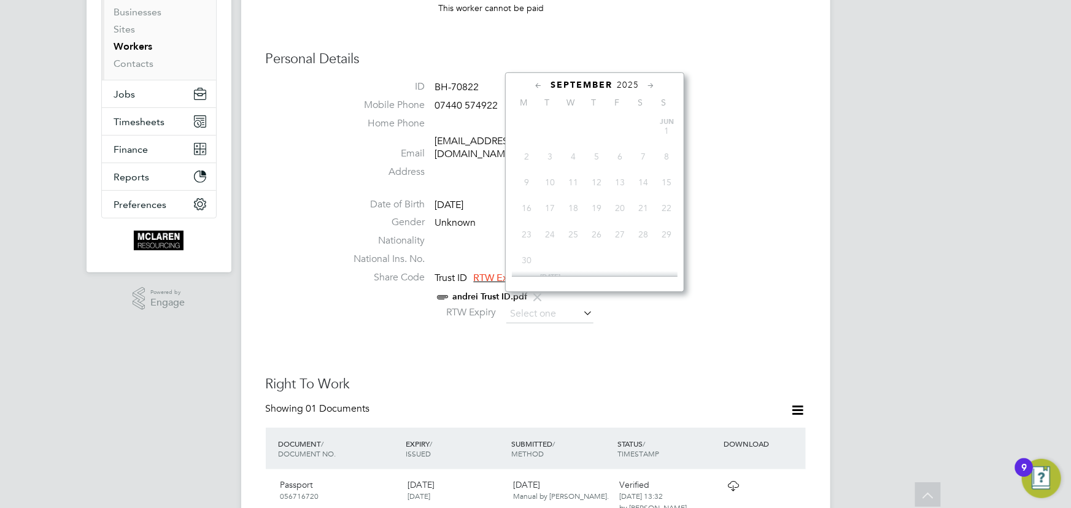
scroll to position [366, 0]
click at [630, 85] on span "2025" at bounding box center [628, 85] width 22 height 10
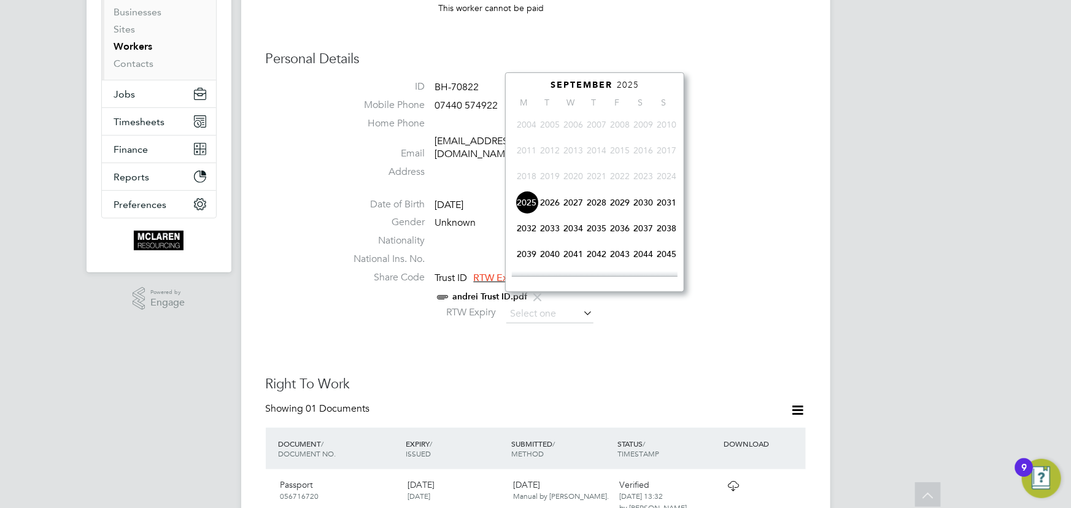
click at [572, 203] on span "2027" at bounding box center [572, 202] width 23 height 23
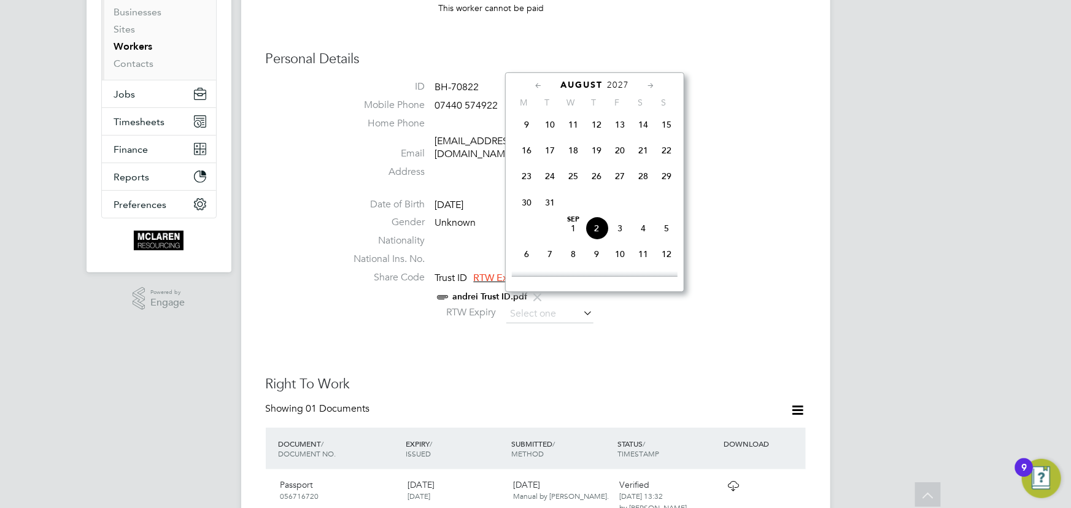
scroll to position [261, 0]
click at [552, 258] on span "31" at bounding box center [549, 258] width 23 height 23
type input "31 Aug 2027"
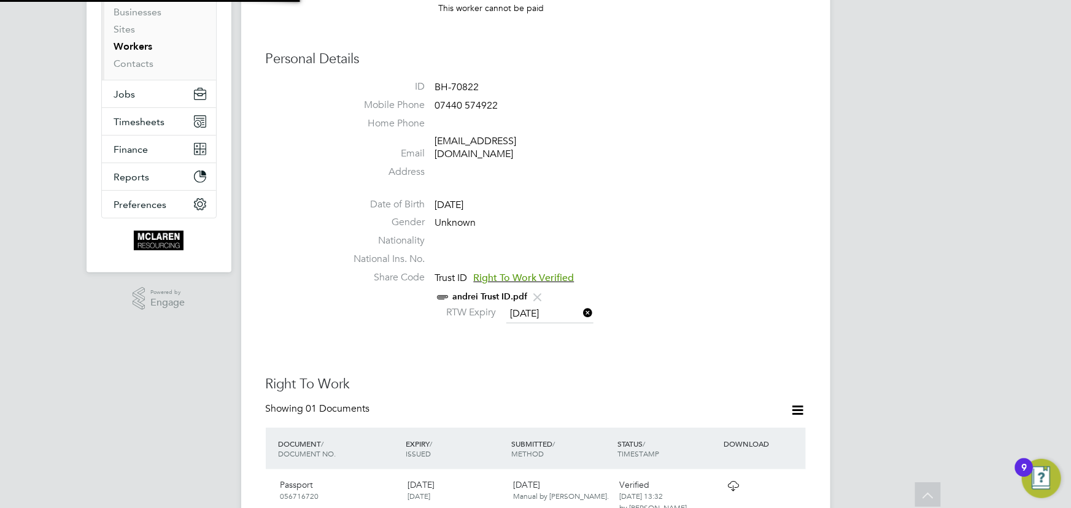
scroll to position [12, 100]
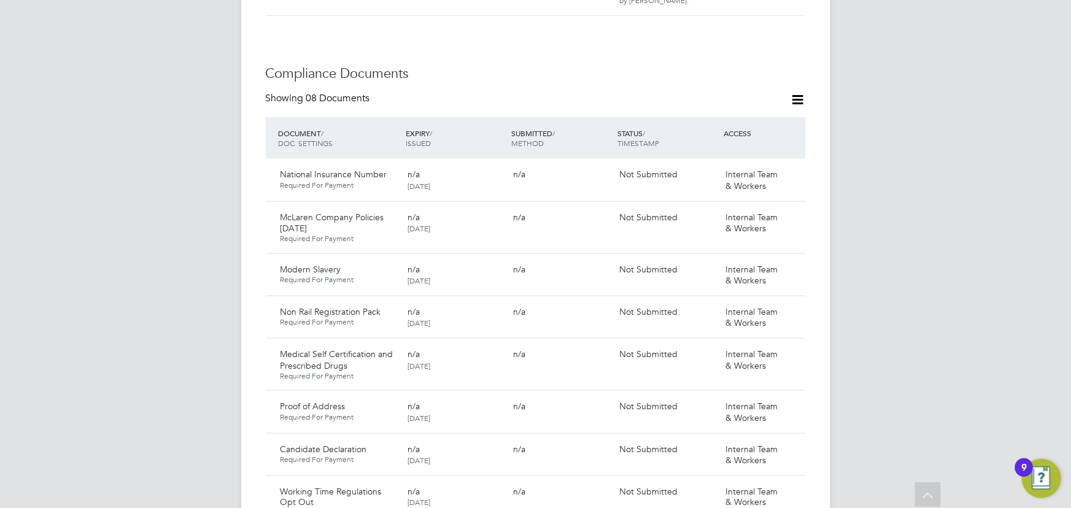
scroll to position [614, 0]
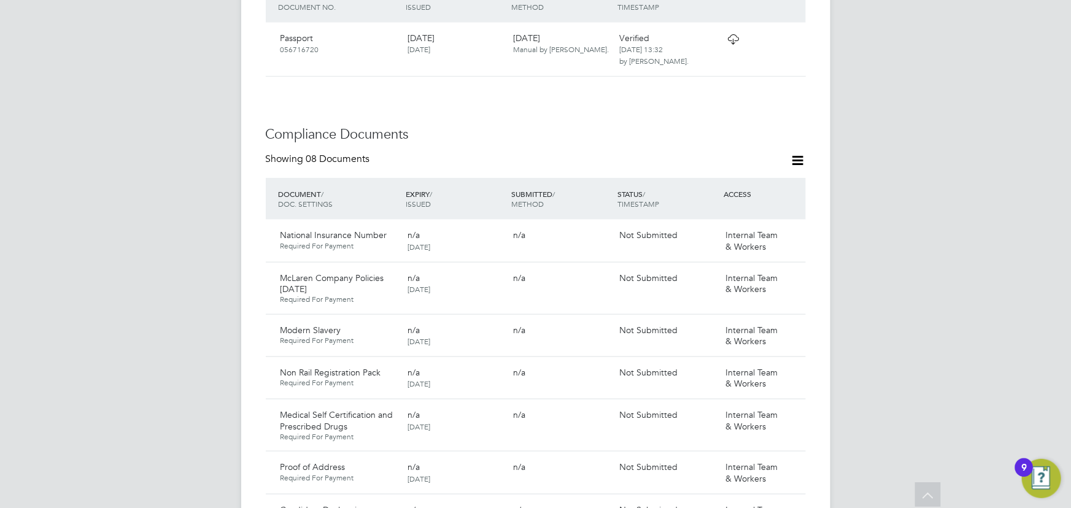
drag, startPoint x: 800, startPoint y: 142, endPoint x: 774, endPoint y: 161, distance: 32.5
click at [800, 153] on icon at bounding box center [797, 160] width 15 height 15
click at [763, 171] on li "Document Settings" at bounding box center [758, 177] width 90 height 17
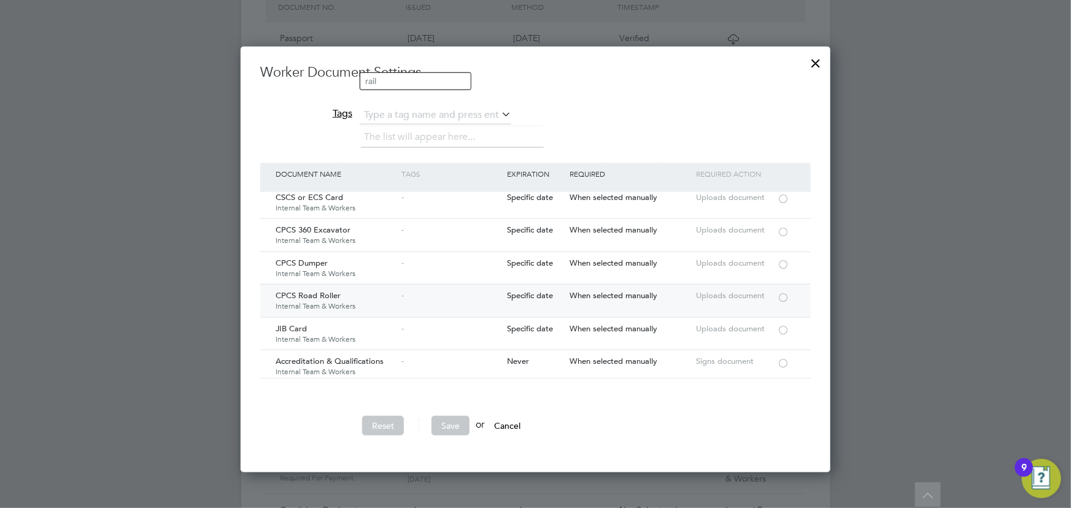
scroll to position [1171, 0]
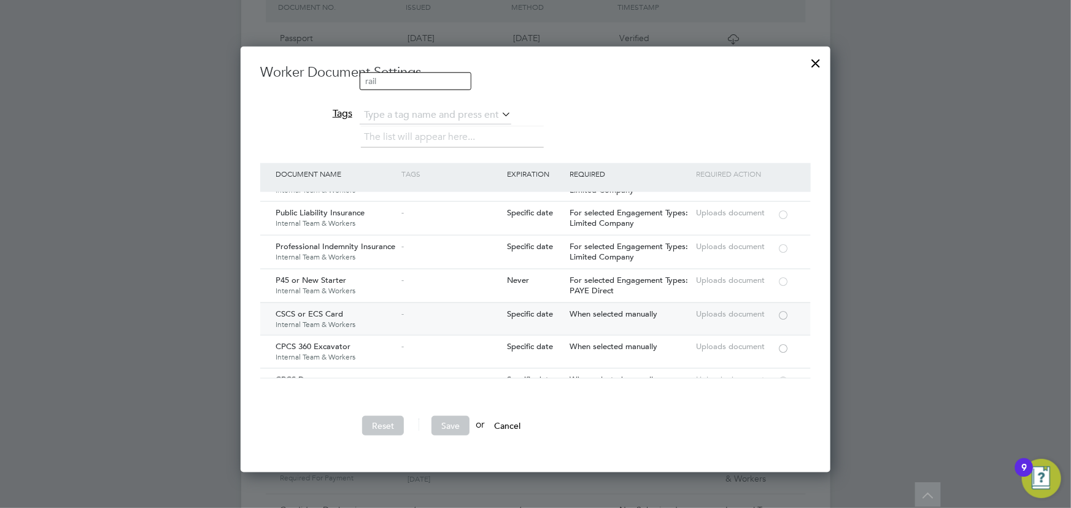
click at [786, 310] on div at bounding box center [783, 314] width 12 height 9
click at [460, 422] on button "Save" at bounding box center [450, 426] width 38 height 20
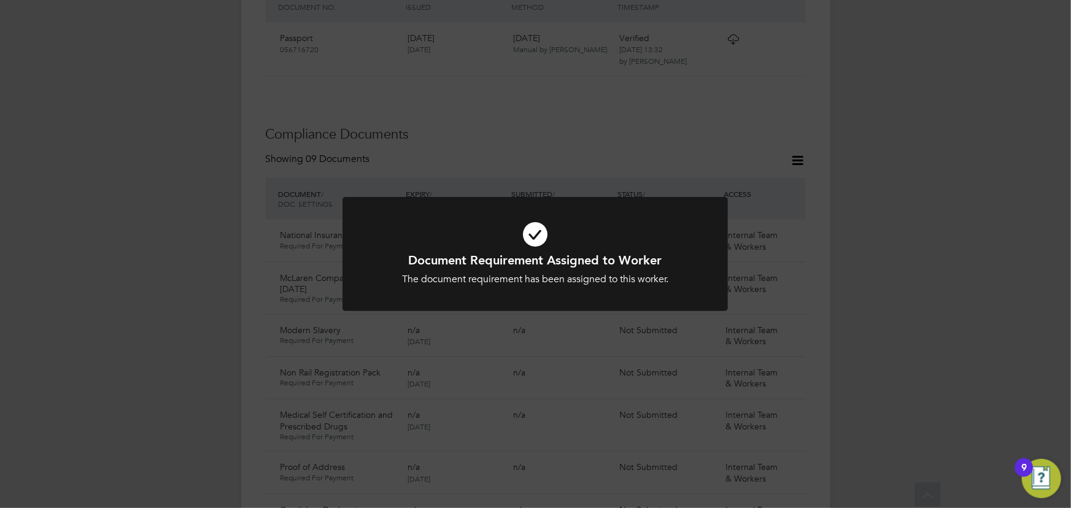
click at [957, 312] on div "Document Requirement Assigned to Worker The document requirement has been assig…" at bounding box center [535, 254] width 1071 height 508
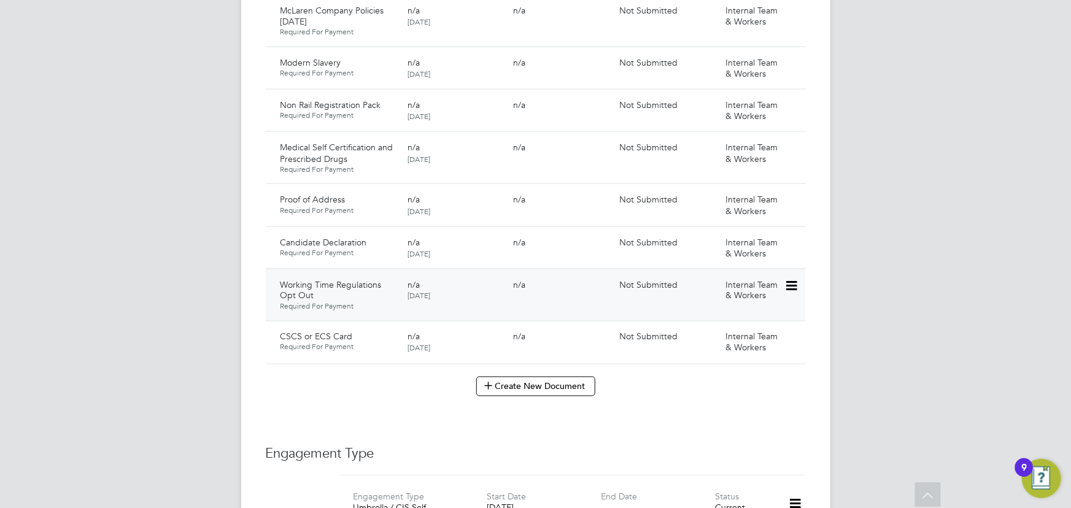
scroll to position [892, 0]
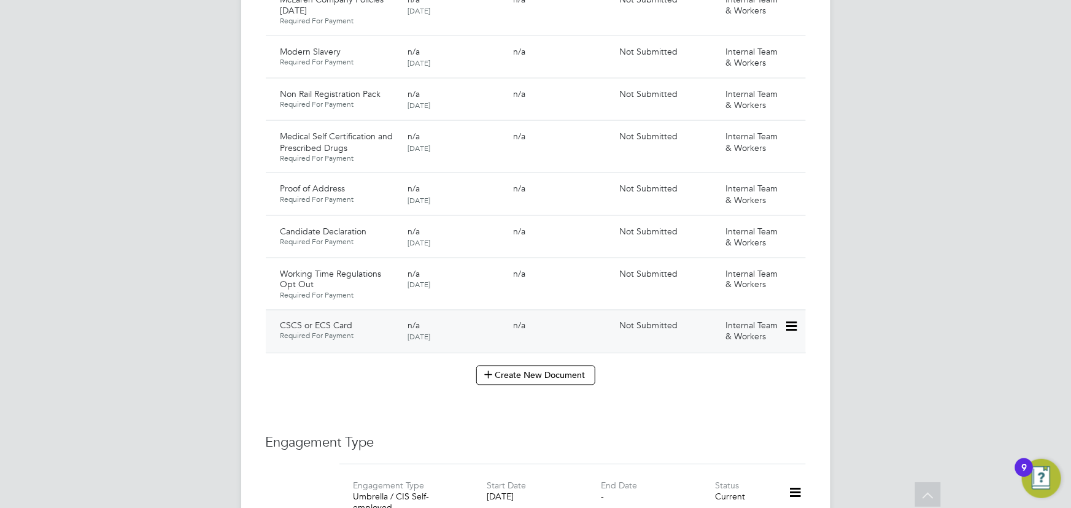
click at [790, 320] on icon at bounding box center [790, 327] width 12 height 15
click at [740, 357] on li "Submit Document" at bounding box center [751, 360] width 91 height 17
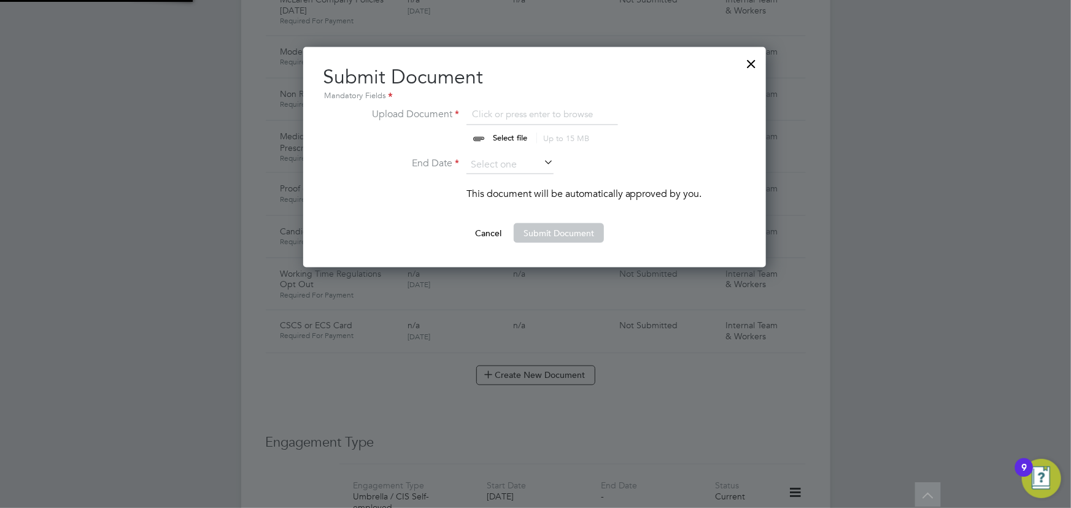
scroll to position [220, 464]
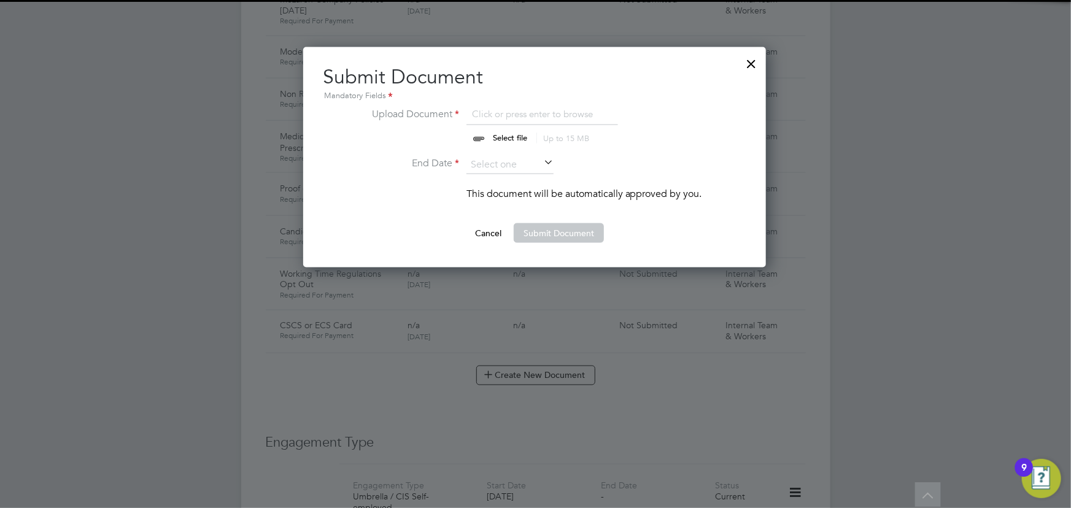
click at [503, 138] on input "file" at bounding box center [521, 125] width 193 height 37
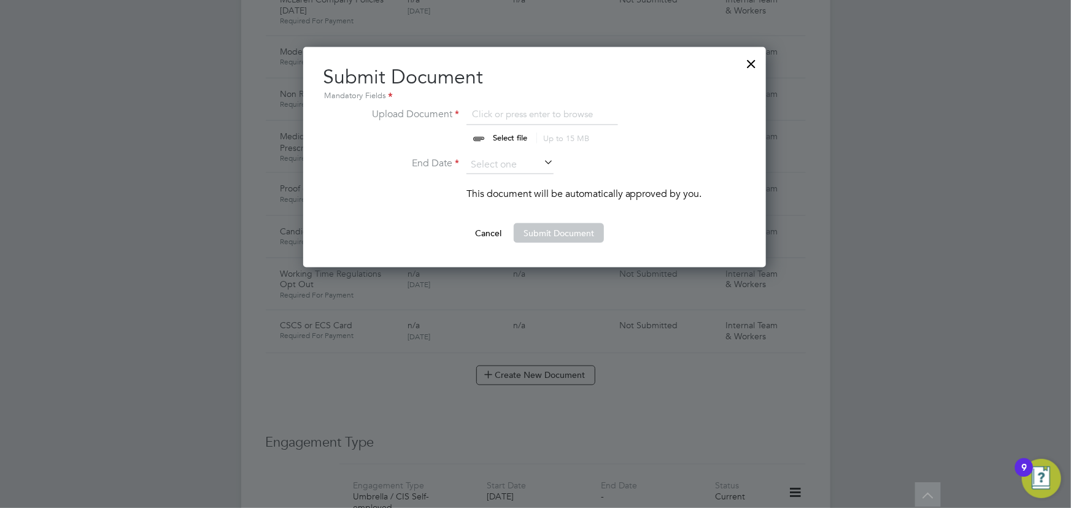
type input "C:\fakepath\Andrei Balica CSCS Front.png"
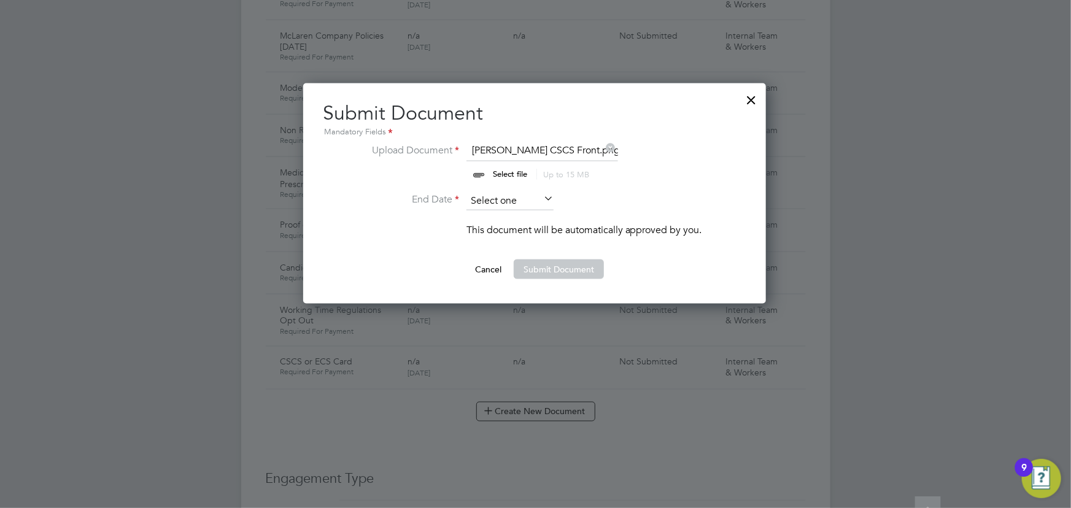
scroll to position [836, 0]
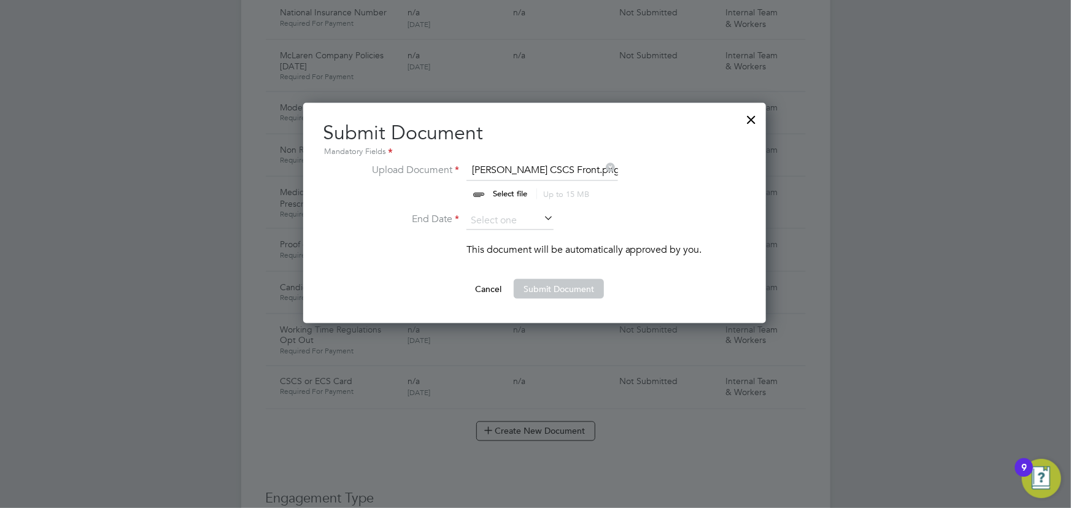
click at [541, 222] on icon at bounding box center [541, 218] width 0 height 17
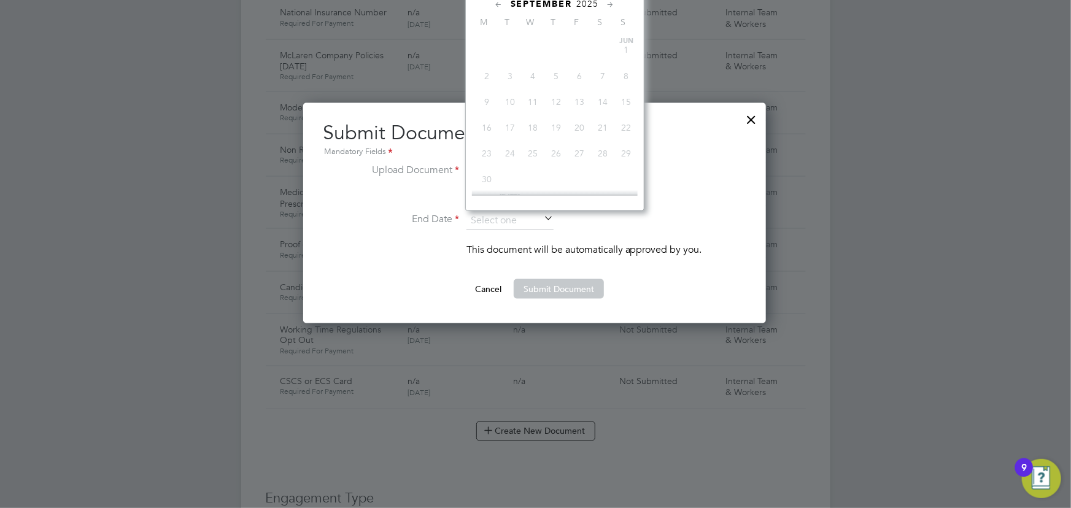
scroll to position [366, 0]
click at [588, 2] on span "2025" at bounding box center [588, 4] width 22 height 10
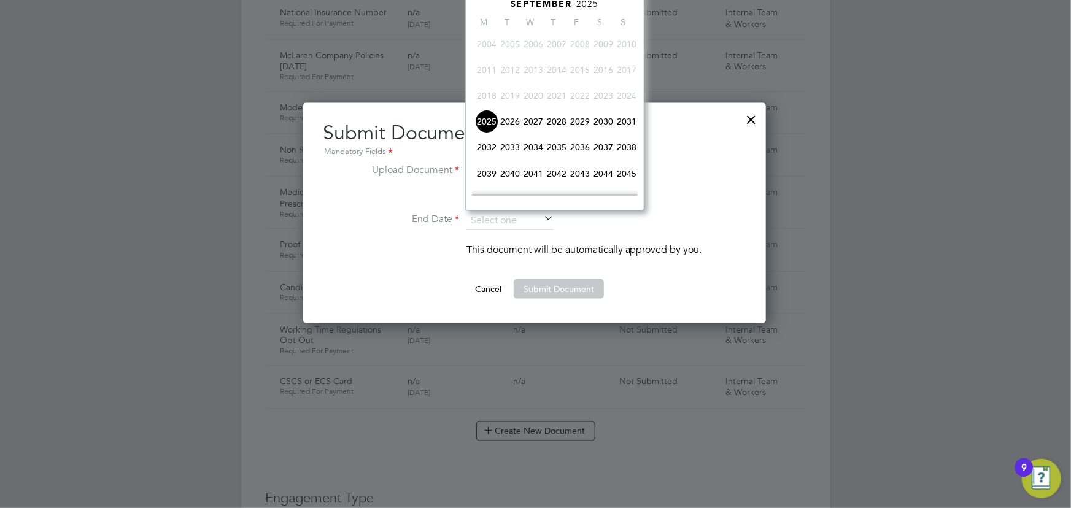
click at [602, 123] on span "2030" at bounding box center [603, 121] width 23 height 23
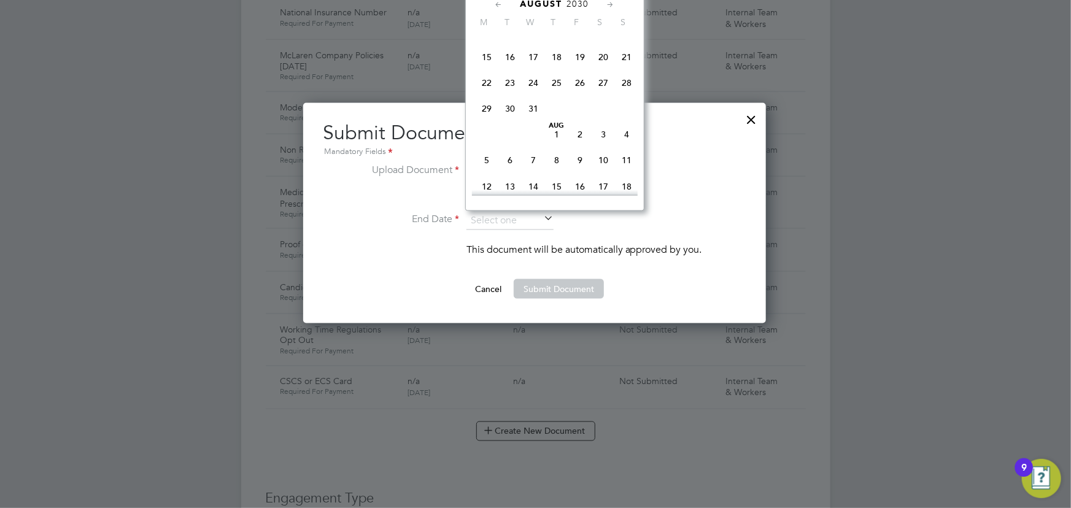
scroll to position [149, 0]
click at [527, 133] on span "31" at bounding box center [533, 133] width 23 height 23
type input "31 Jul 2030"
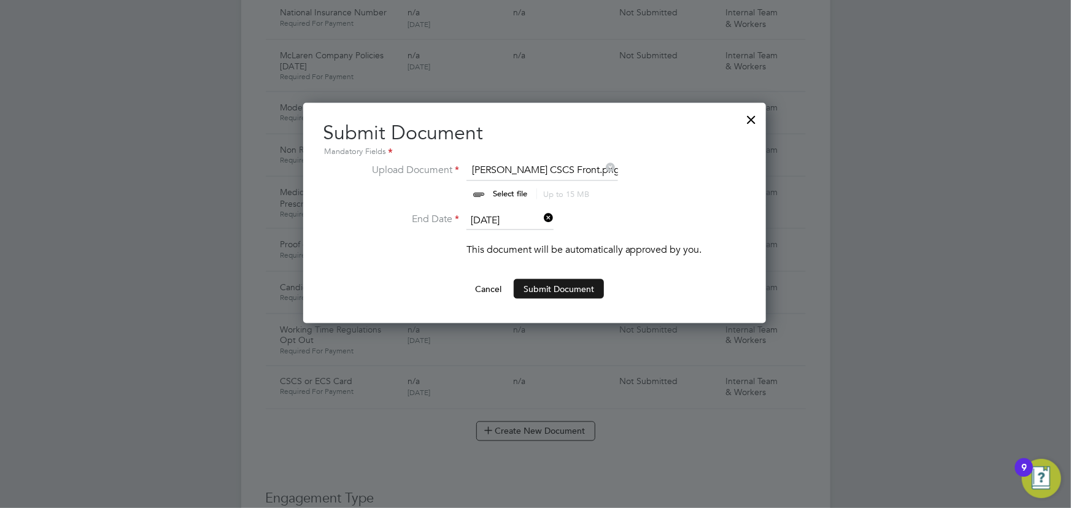
click at [558, 287] on button "Submit Document" at bounding box center [559, 289] width 90 height 20
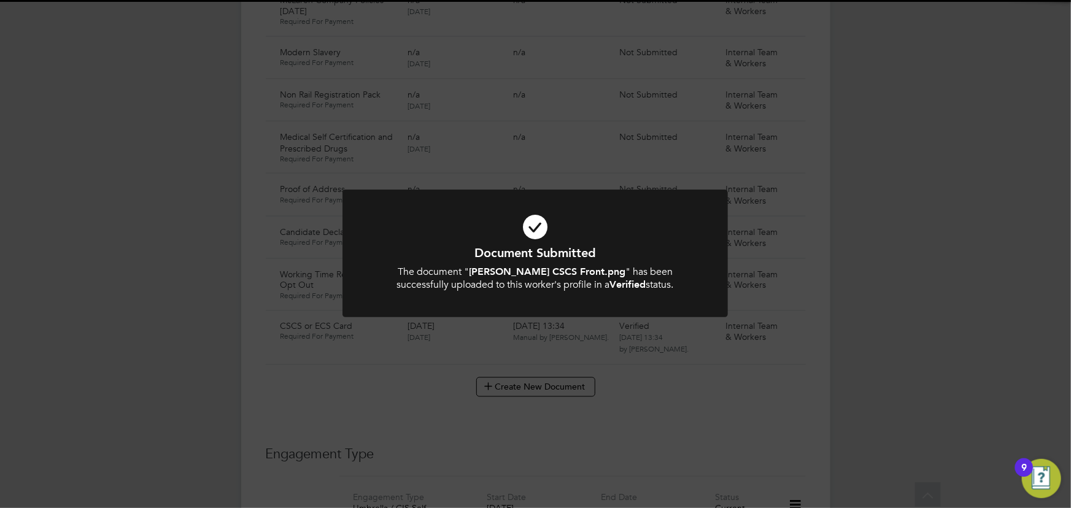
scroll to position [892, 0]
click at [836, 281] on div "Document Submitted The document " Andrei Balica CSCS Front.png " has been succe…" at bounding box center [535, 254] width 1071 height 508
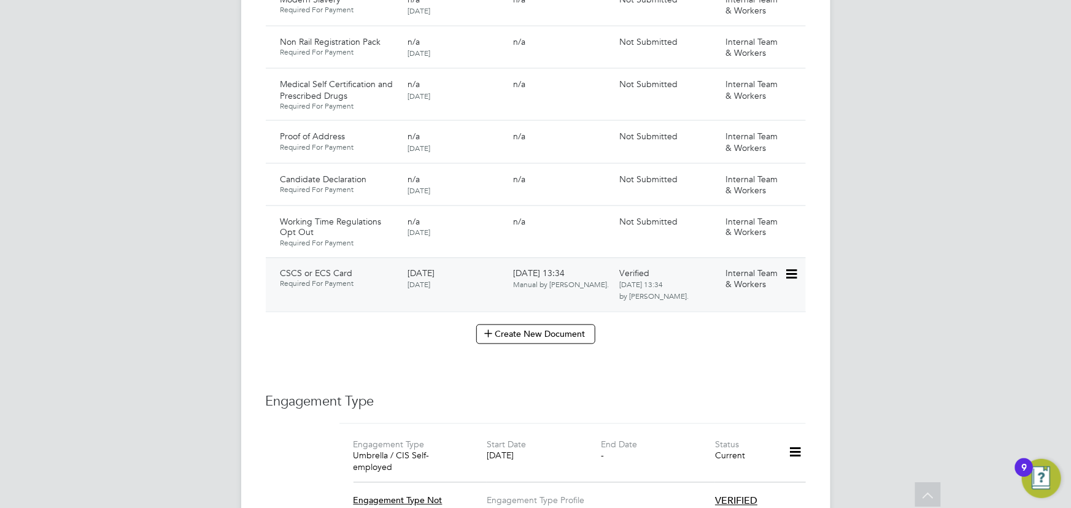
scroll to position [1004, 0]
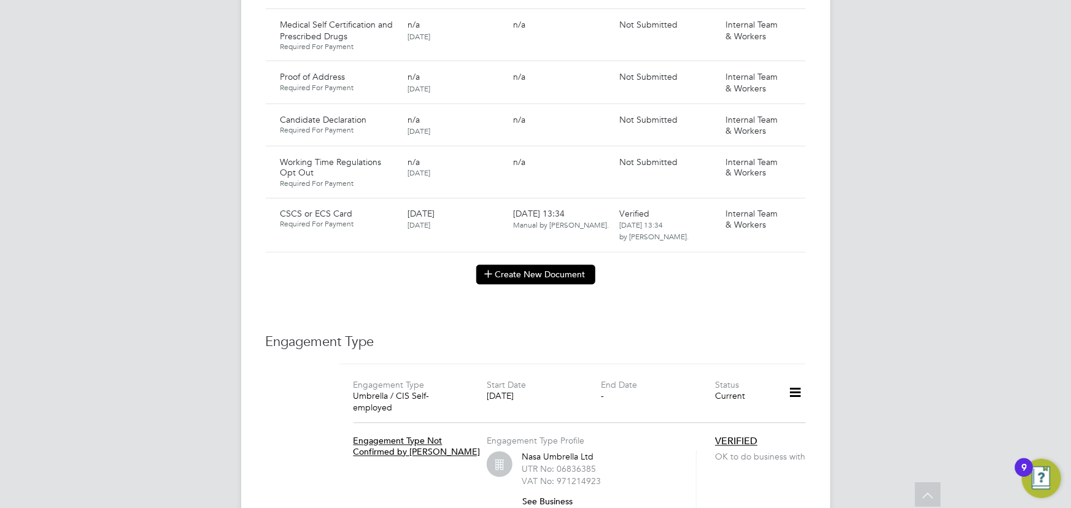
click at [484, 269] on icon at bounding box center [488, 273] width 9 height 9
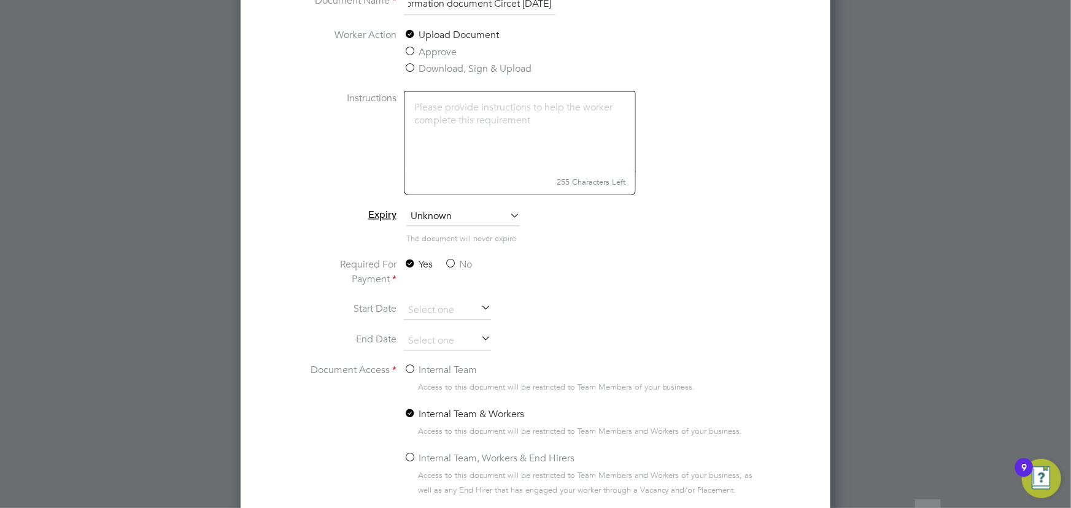
scroll to position [1278, 0]
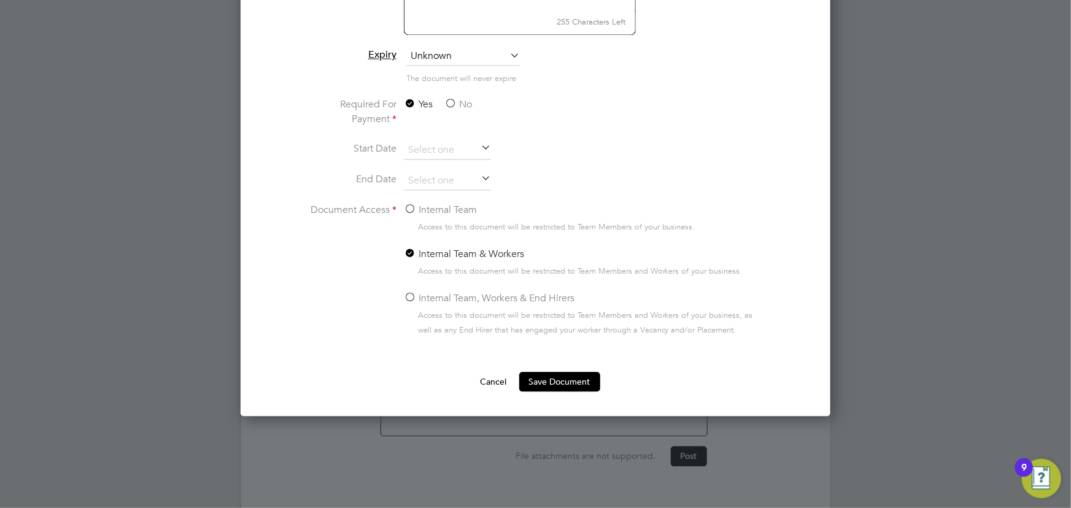
type input "key information document Circet 01.09.25"
drag, startPoint x: 461, startPoint y: 104, endPoint x: 464, endPoint y: 110, distance: 6.6
click at [463, 104] on label "No" at bounding box center [458, 104] width 28 height 15
click at [0, 0] on input "No" at bounding box center [0, 0] width 0 height 0
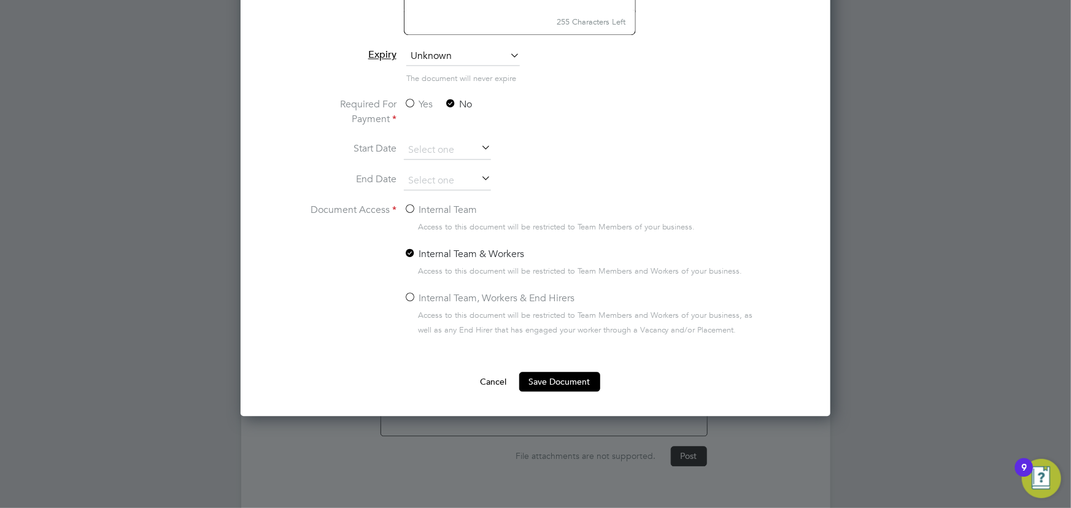
click at [450, 210] on label "Internal Team" at bounding box center [440, 210] width 73 height 15
click at [0, 0] on input "Internal Team" at bounding box center [0, 0] width 0 height 0
click at [570, 387] on button "Save Document" at bounding box center [559, 382] width 81 height 20
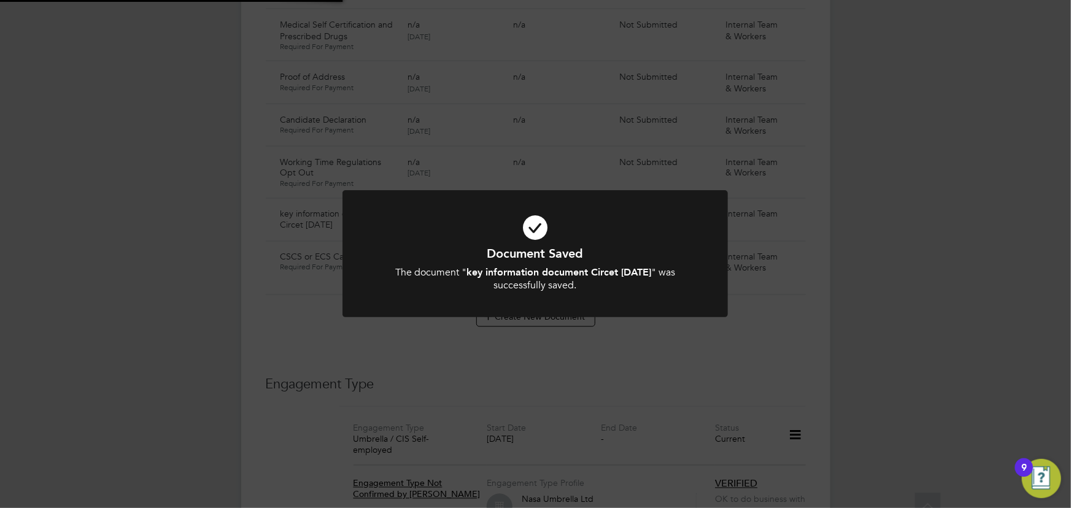
click at [859, 317] on div "Document Saved The document " key information document Circet 01.09.25 " was su…" at bounding box center [535, 254] width 1071 height 508
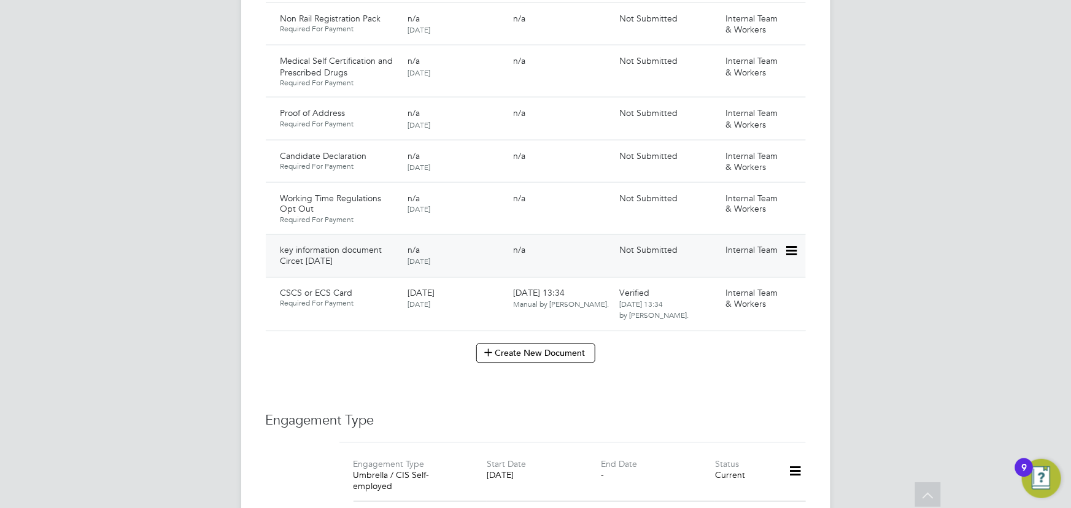
scroll to position [948, 0]
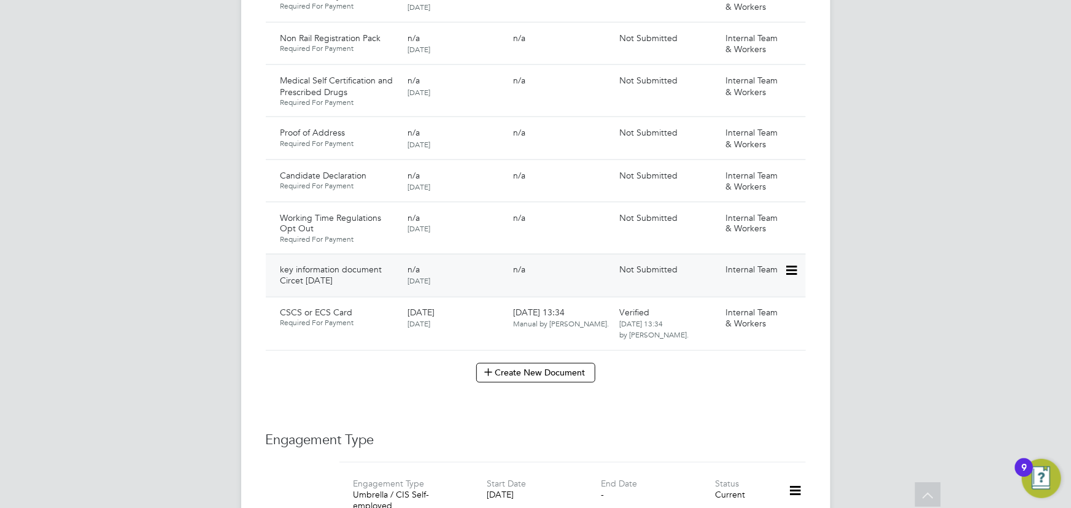
click at [796, 264] on icon at bounding box center [790, 271] width 12 height 15
click at [741, 301] on li "Submit Document" at bounding box center [754, 304] width 86 height 17
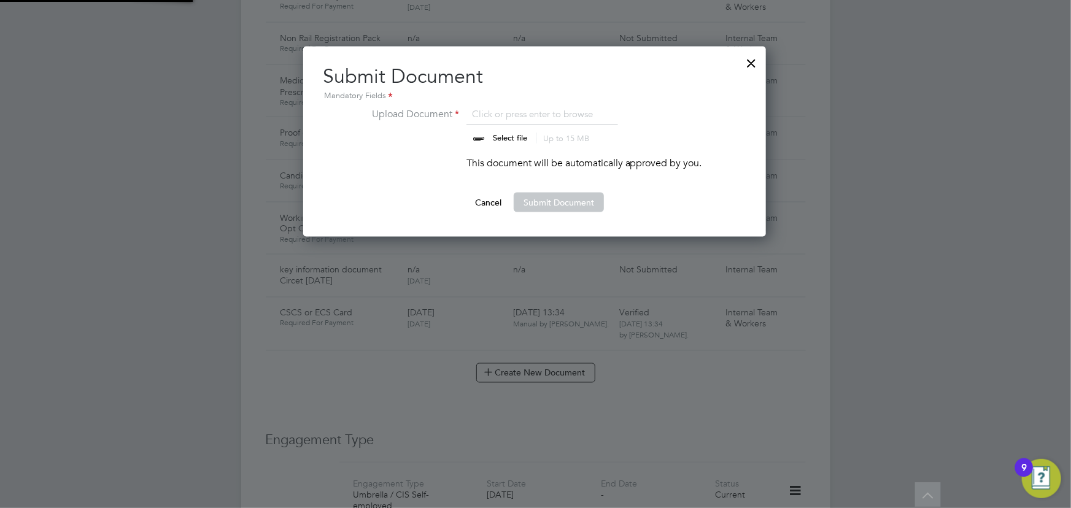
scroll to position [190, 464]
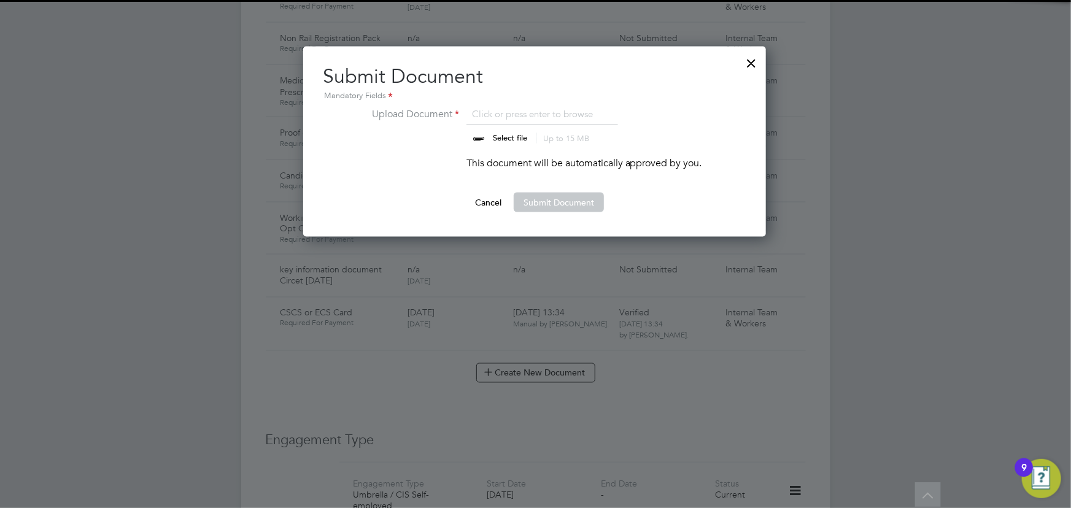
click at [515, 133] on input "file" at bounding box center [521, 125] width 193 height 37
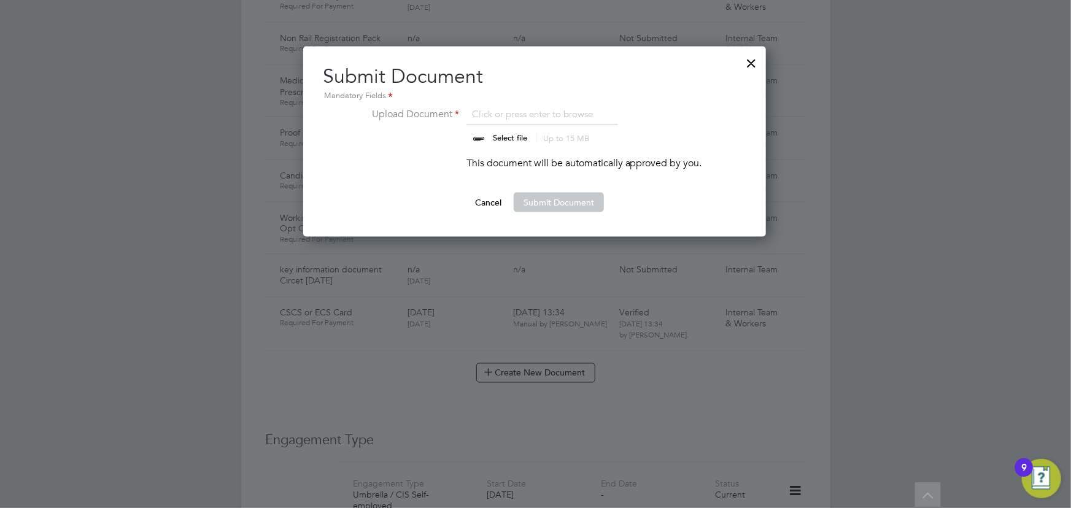
type input "C:\fakepath\Key Information Document (Self Employed-CIS) 3 Andrei Balica Circet…"
click at [539, 207] on button "Submit Document" at bounding box center [559, 203] width 90 height 20
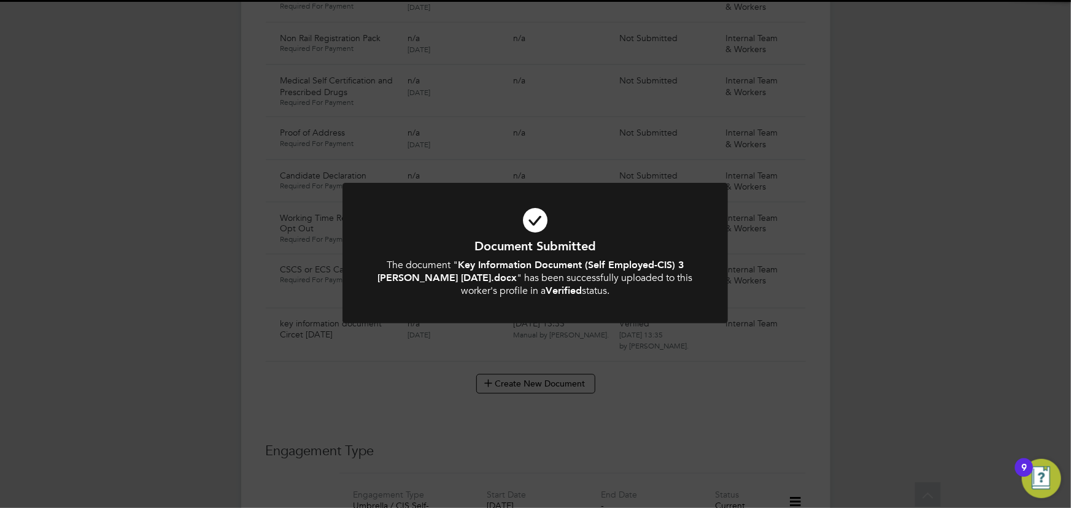
click at [885, 233] on div "Document Submitted The document " Key Information Document (Self Employed-CIS) …" at bounding box center [535, 254] width 1071 height 508
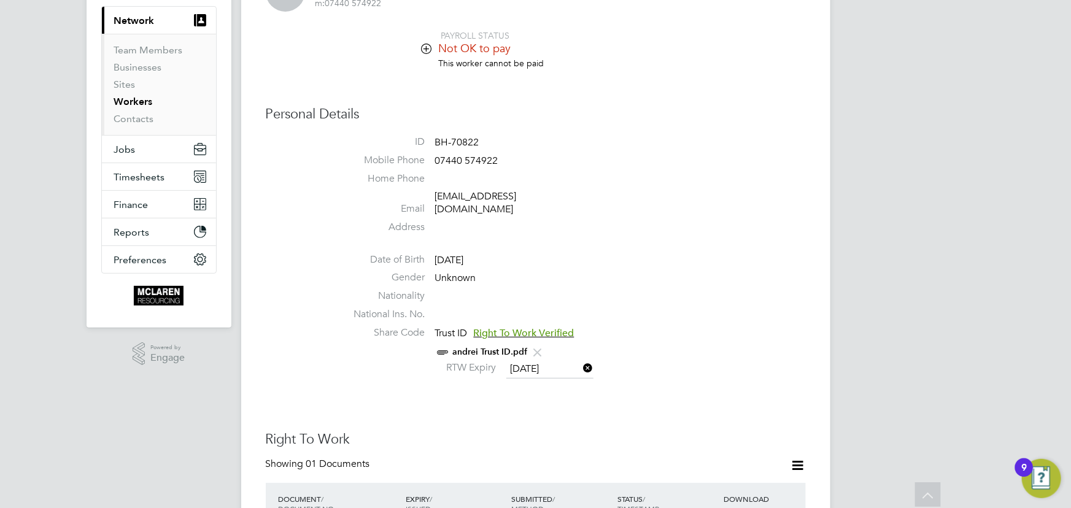
scroll to position [111, 0]
drag, startPoint x: 431, startPoint y: 199, endPoint x: 544, endPoint y: 202, distance: 113.0
click at [544, 202] on li "Email andreiblc23@gmail.com" at bounding box center [572, 206] width 466 height 30
copy li "andreiblc23@gmail.com"
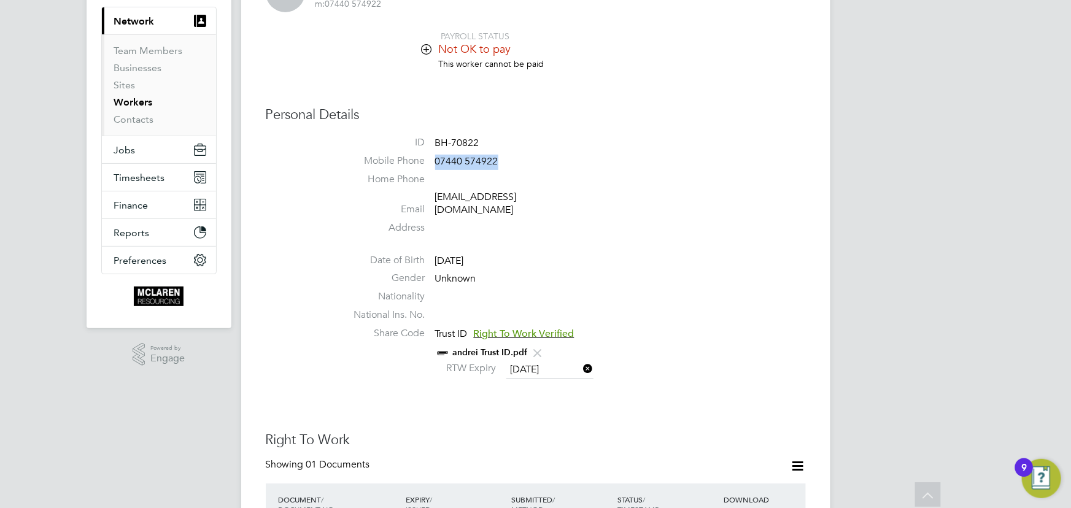
drag, startPoint x: 434, startPoint y: 161, endPoint x: 512, endPoint y: 159, distance: 78.6
click at [512, 159] on li "Mobile Phone 07440 574922" at bounding box center [572, 164] width 466 height 18
copy span "07440 574922"
drag, startPoint x: 429, startPoint y: 202, endPoint x: 550, endPoint y: 200, distance: 121.5
click at [550, 200] on li "Email andreiblc23@gmail.com" at bounding box center [572, 206] width 466 height 30
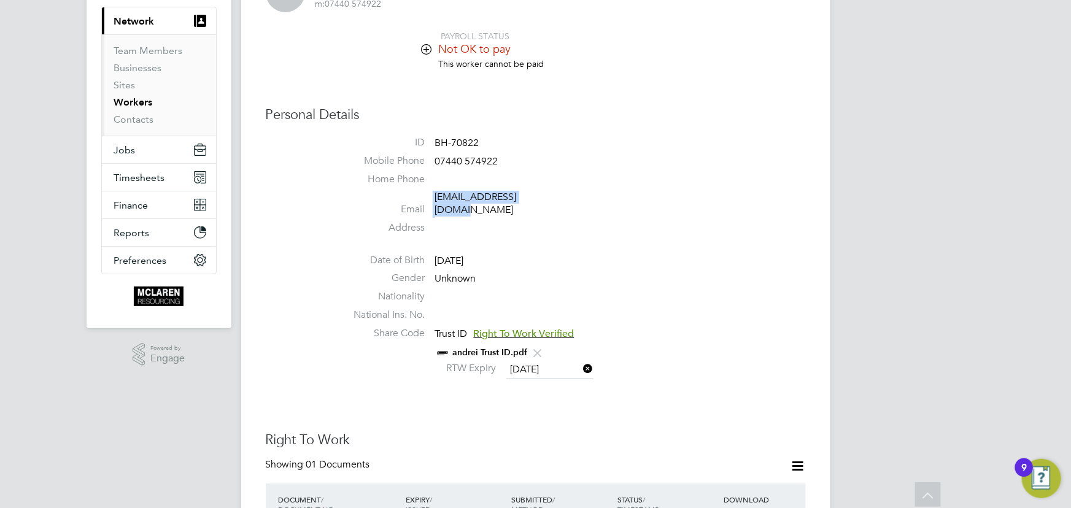
copy li "andreiblc23@gmail.com"
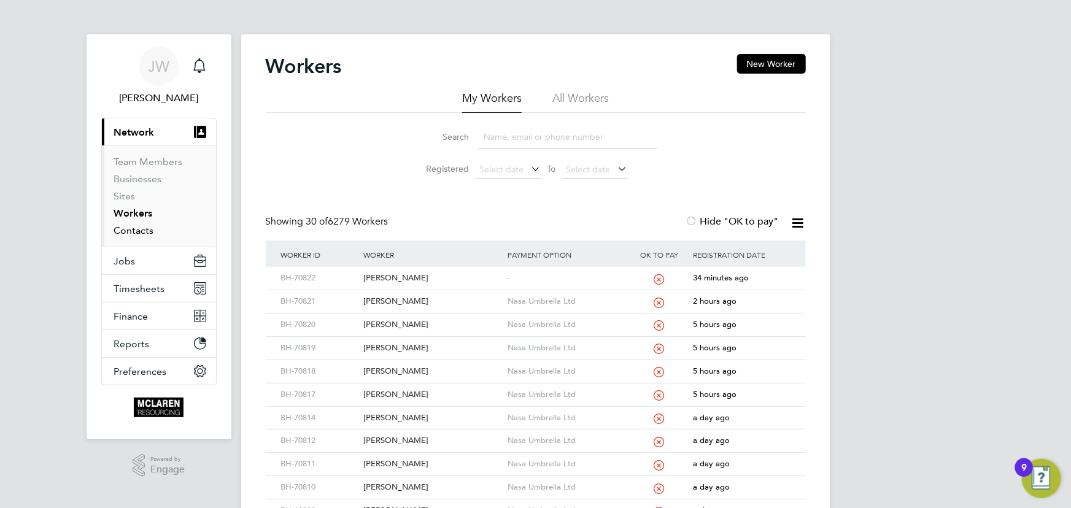
click at [137, 230] on link "Contacts" at bounding box center [134, 231] width 40 height 12
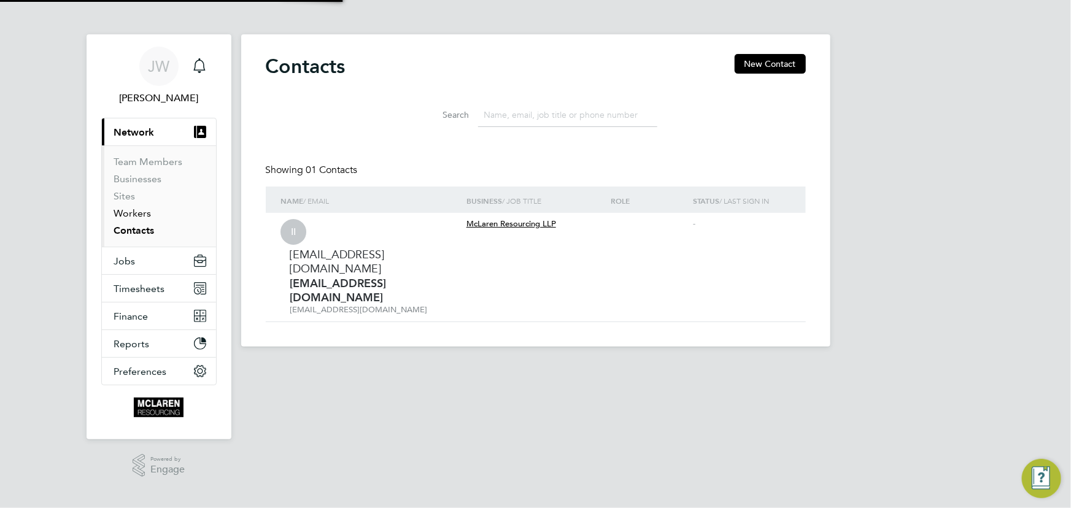
click at [137, 210] on link "Workers" at bounding box center [132, 213] width 37 height 12
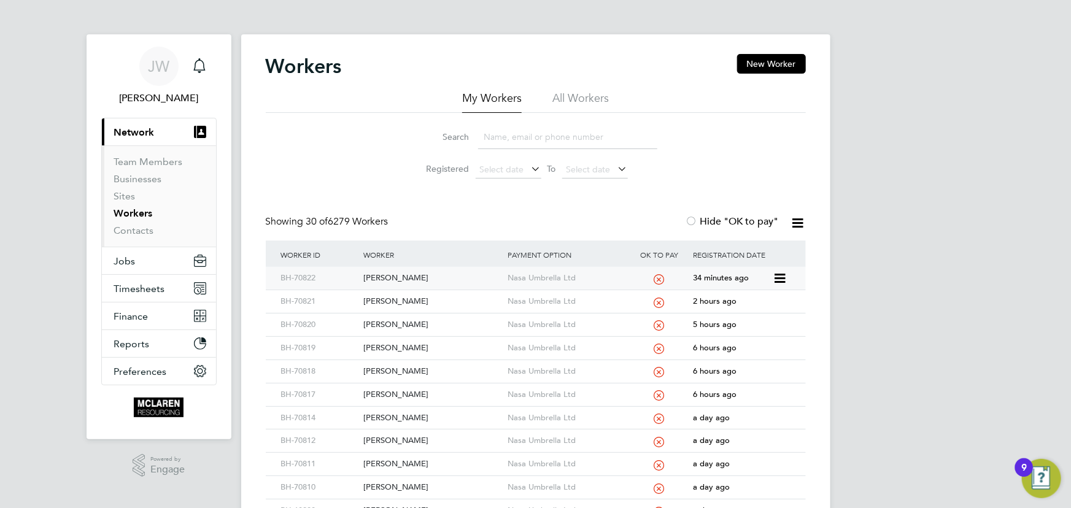
click at [410, 276] on div "[PERSON_NAME]" at bounding box center [432, 278] width 144 height 23
click at [134, 233] on link "Contacts" at bounding box center [134, 231] width 40 height 12
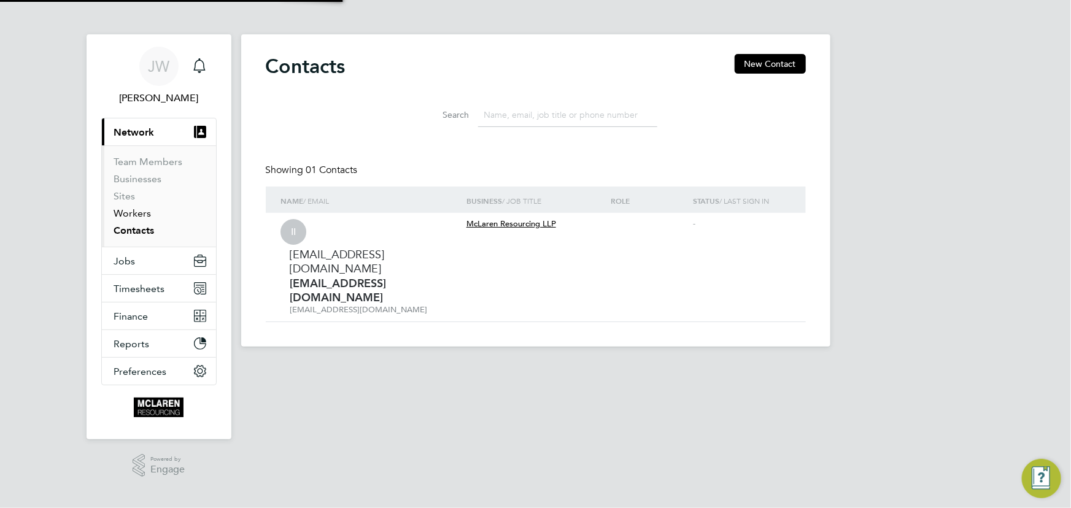
click at [132, 212] on link "Workers" at bounding box center [132, 213] width 37 height 12
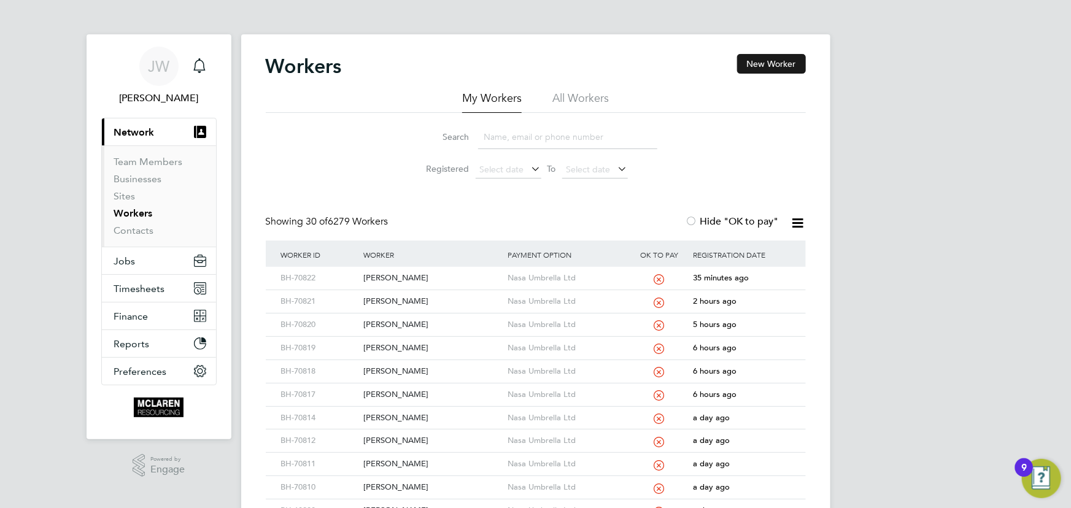
click at [774, 59] on button "New Worker" at bounding box center [771, 64] width 69 height 20
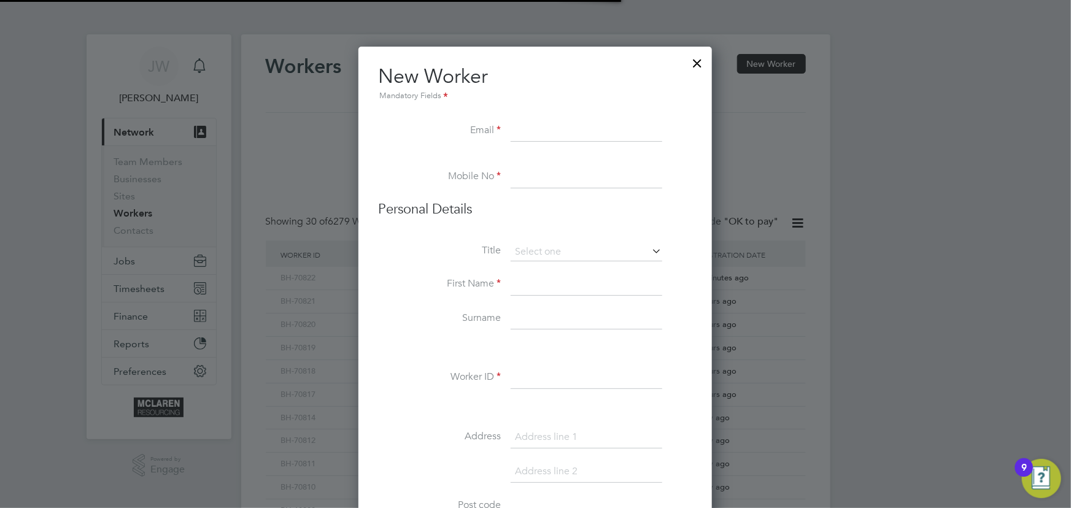
scroll to position [1395, 500]
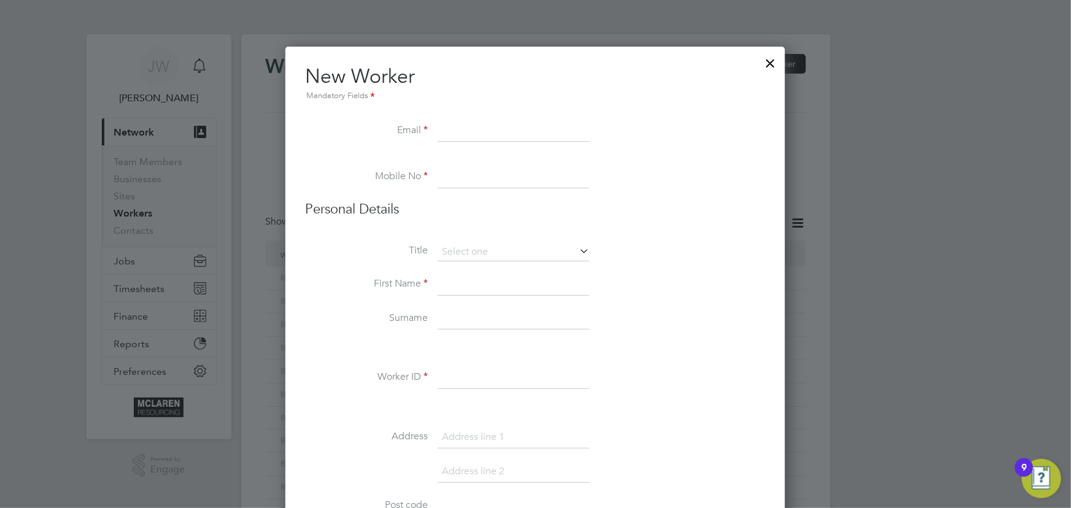
paste input "Cristian.blc97@gmail.com"
type input "Cristian.blc97@gmail.com"
click at [458, 282] on input at bounding box center [514, 285] width 152 height 22
paste input "07738 428120"
type input "07738 428120"
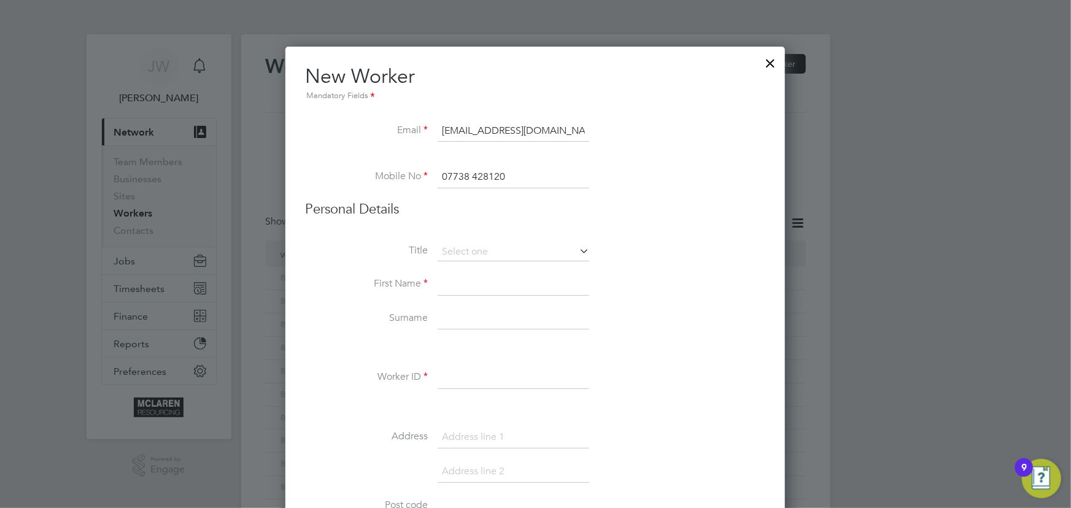
drag, startPoint x: 465, startPoint y: 287, endPoint x: 466, endPoint y: 270, distance: 16.7
click at [465, 287] on input at bounding box center [514, 285] width 152 height 22
type input "Cristian"
click at [463, 324] on input at bounding box center [514, 319] width 152 height 22
type input "Balica"
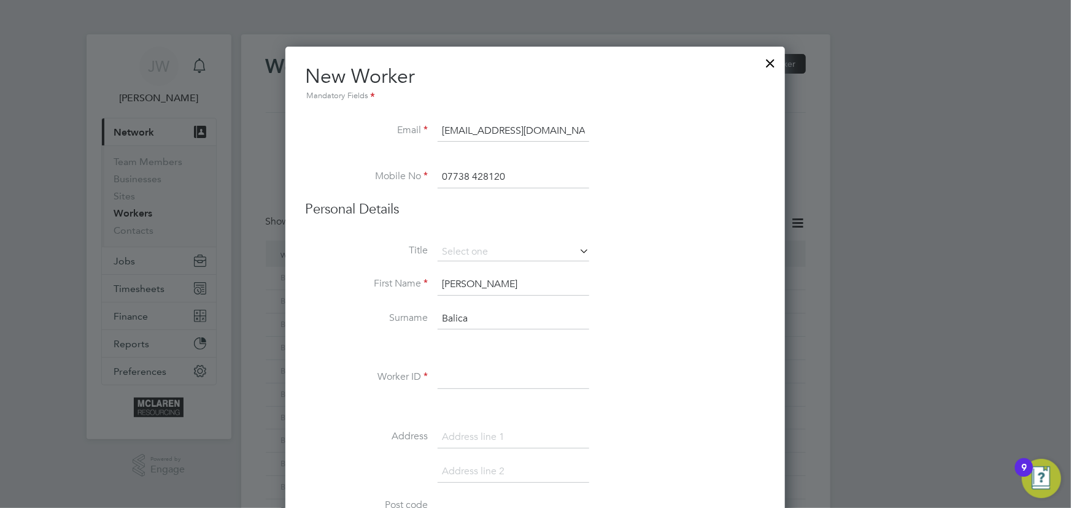
click at [464, 376] on input at bounding box center [514, 378] width 152 height 22
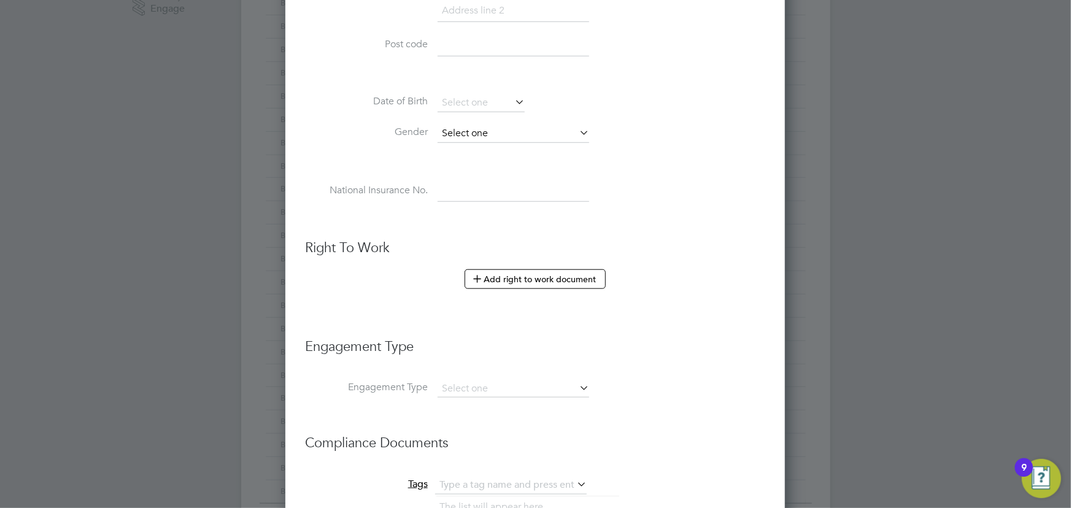
scroll to position [558, 0]
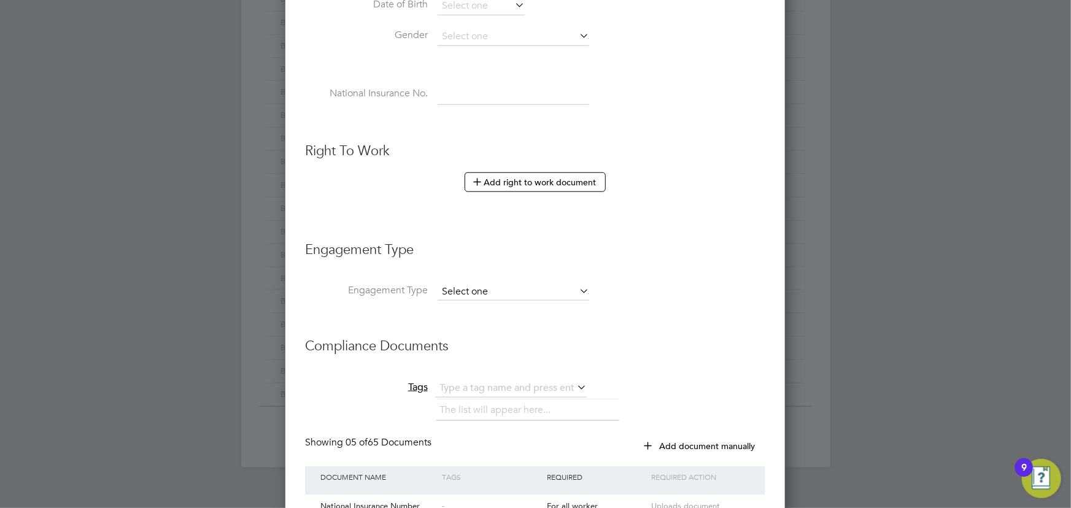
type input "BH-70823"
click at [474, 284] on input at bounding box center [514, 292] width 152 height 17
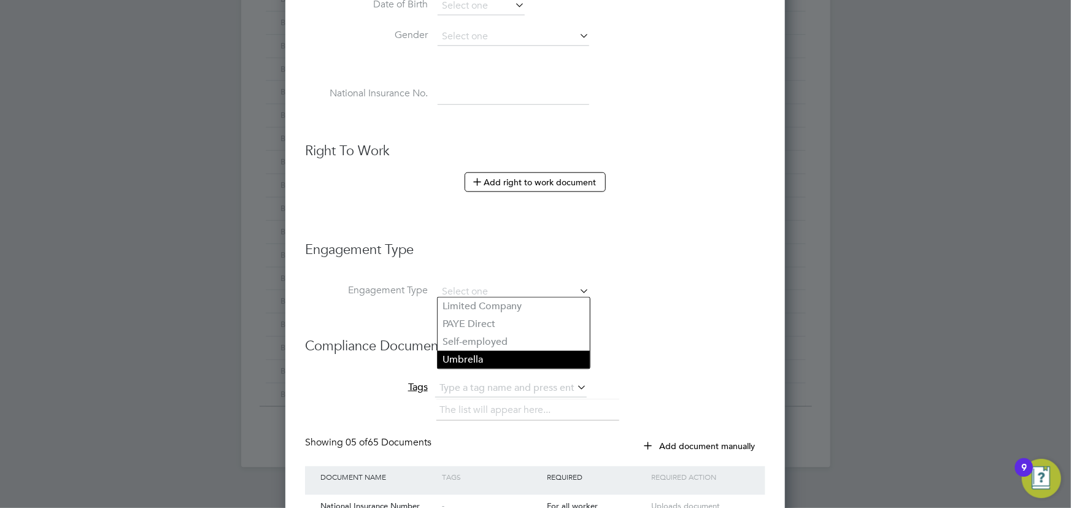
click at [479, 353] on li "Umbrella" at bounding box center [514, 360] width 152 height 18
type input "Umbrella"
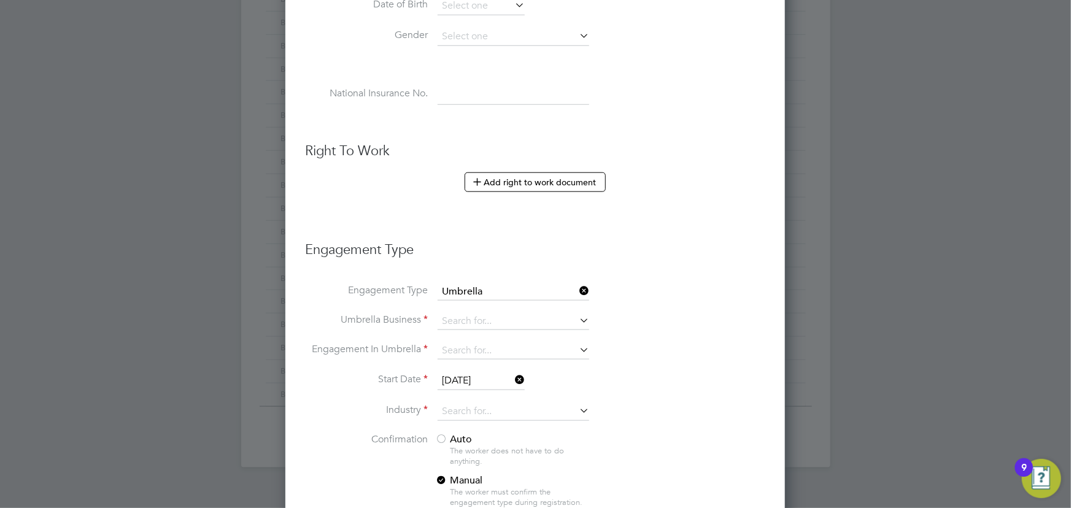
scroll to position [1709, 500]
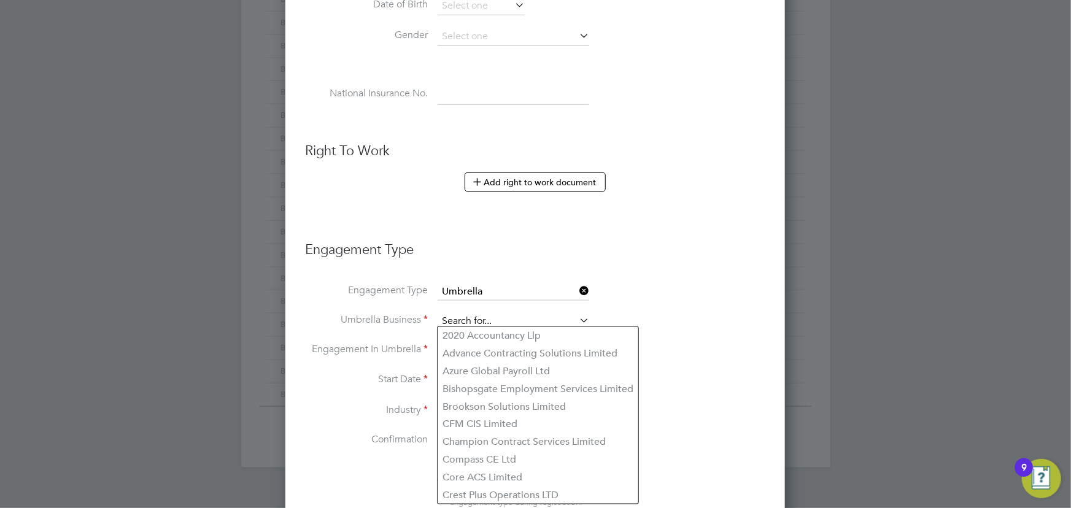
click at [469, 316] on input at bounding box center [514, 321] width 152 height 17
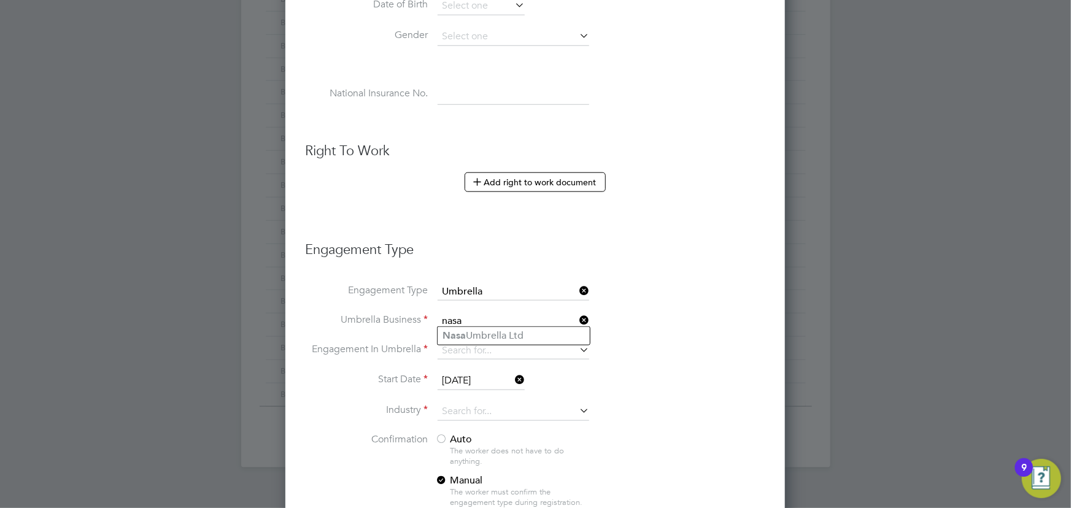
click at [471, 325] on input "nasa" at bounding box center [514, 321] width 152 height 17
click at [467, 334] on li "Nasa Umbrella Ltd" at bounding box center [514, 336] width 152 height 18
type input "Nasa Umbrella Ltd"
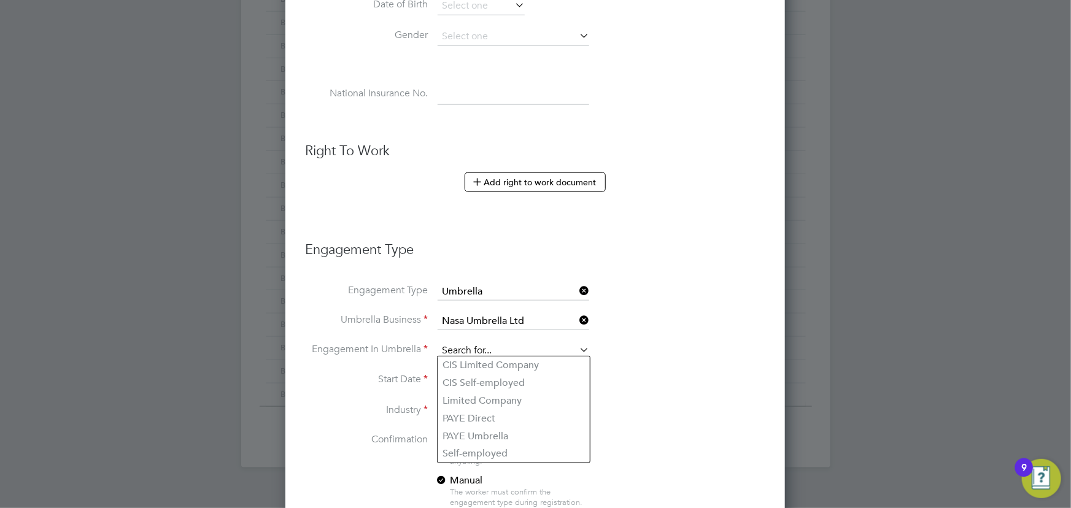
click at [466, 351] on input at bounding box center [514, 350] width 152 height 17
click at [471, 379] on li "CIS Self-employed" at bounding box center [514, 383] width 152 height 18
type input "CIS Self-employed"
click at [469, 404] on input at bounding box center [514, 412] width 152 height 18
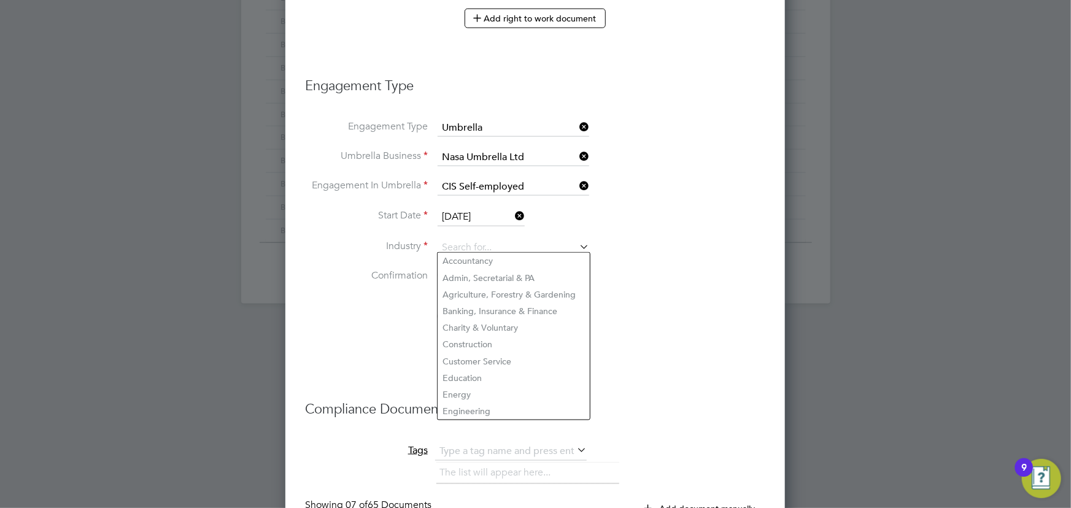
scroll to position [725, 0]
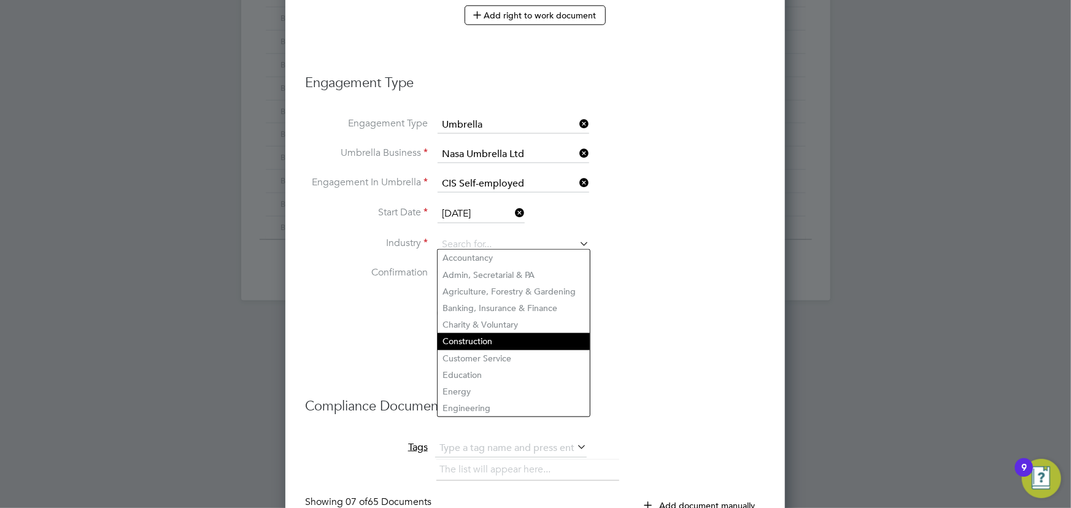
click at [469, 338] on li "Construction" at bounding box center [514, 341] width 152 height 17
type input "Construction"
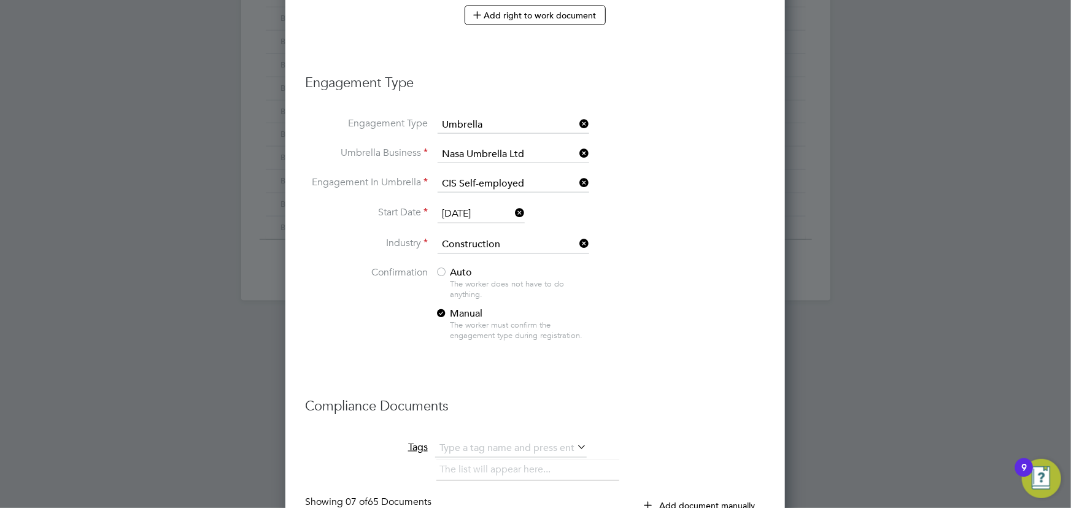
click at [460, 269] on span "Auto" at bounding box center [453, 272] width 37 height 12
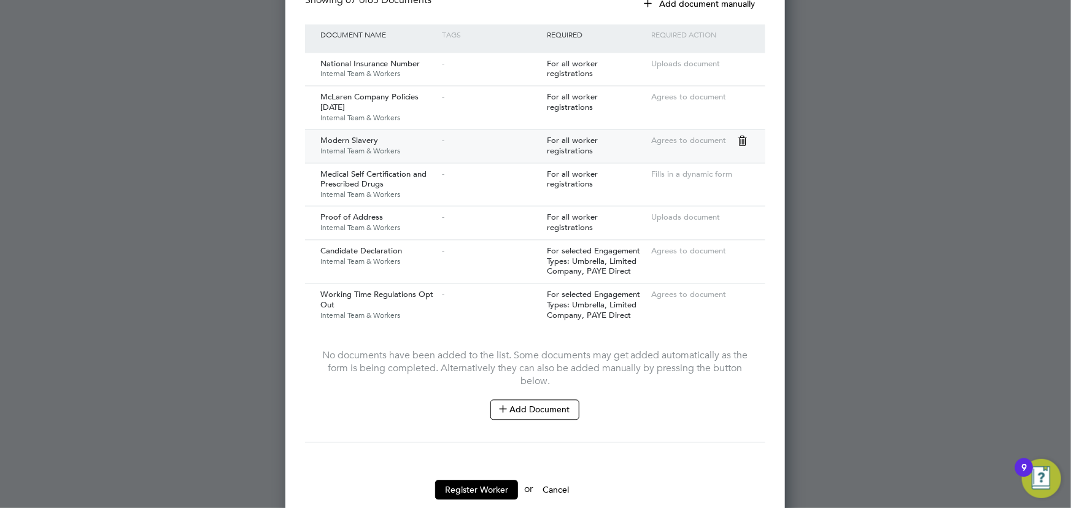
scroll to position [1246, 0]
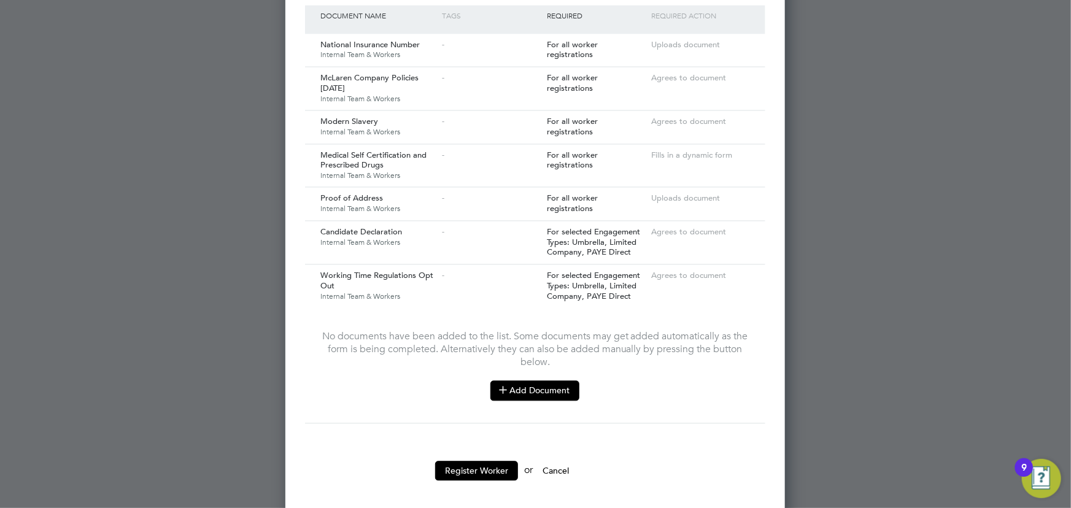
click at [539, 380] on button "Add Document" at bounding box center [534, 390] width 89 height 20
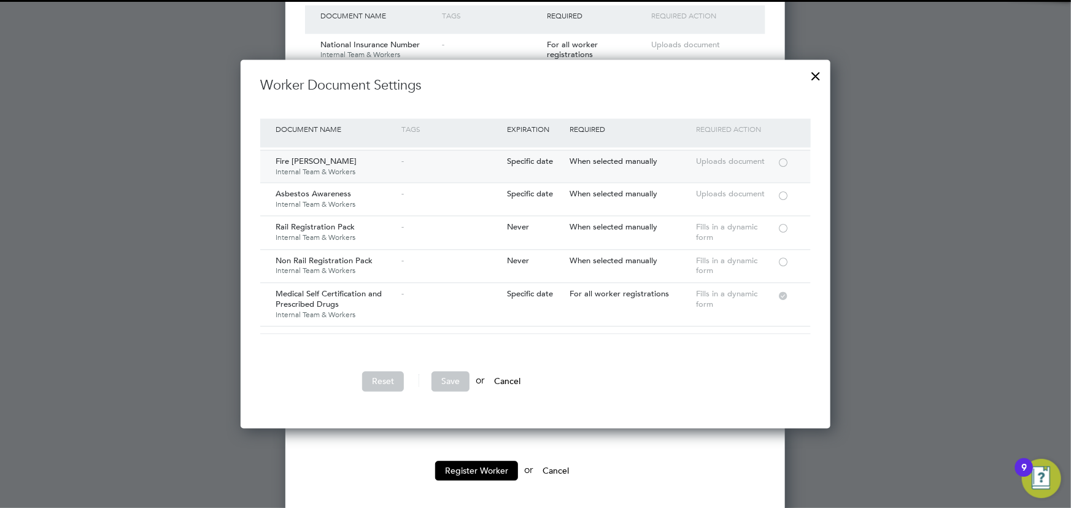
scroll to position [111, 0]
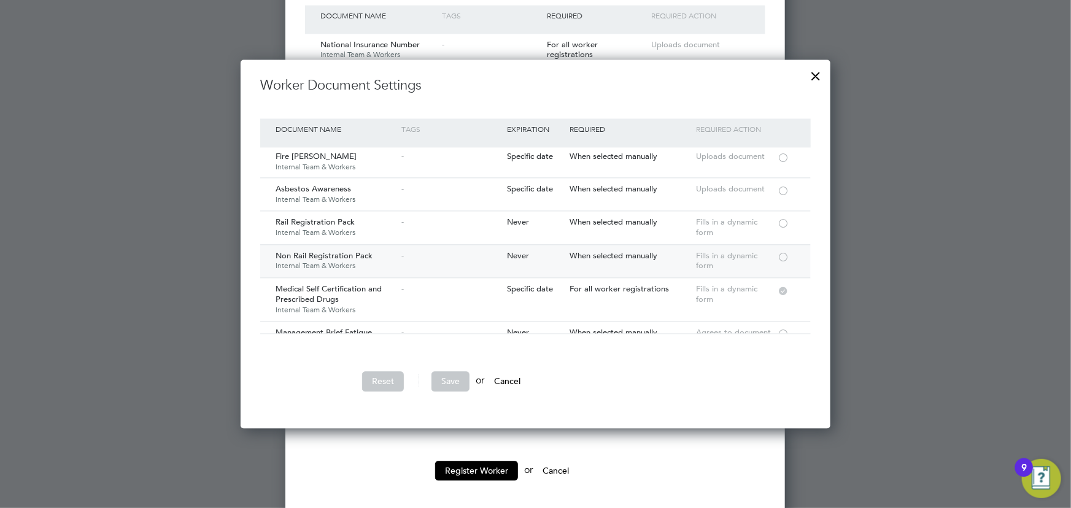
click at [780, 252] on div at bounding box center [783, 256] width 12 height 9
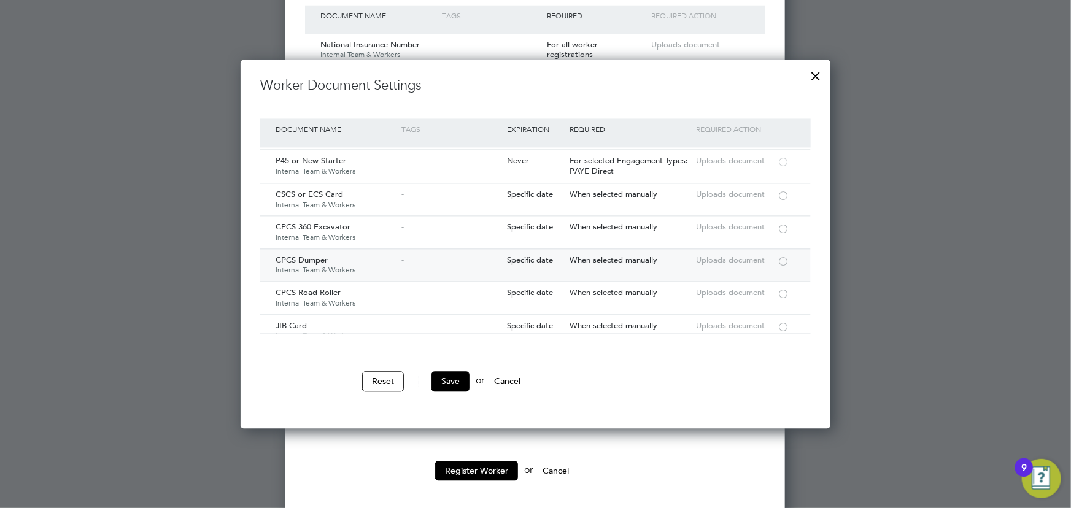
scroll to position [1227, 0]
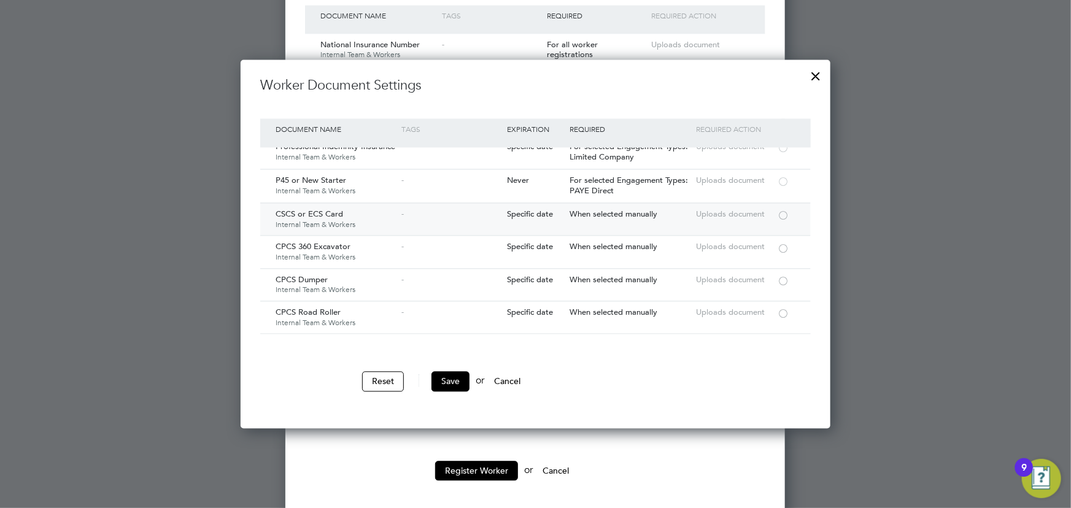
click at [782, 210] on div at bounding box center [783, 214] width 12 height 9
click at [440, 382] on button "Save" at bounding box center [450, 381] width 38 height 20
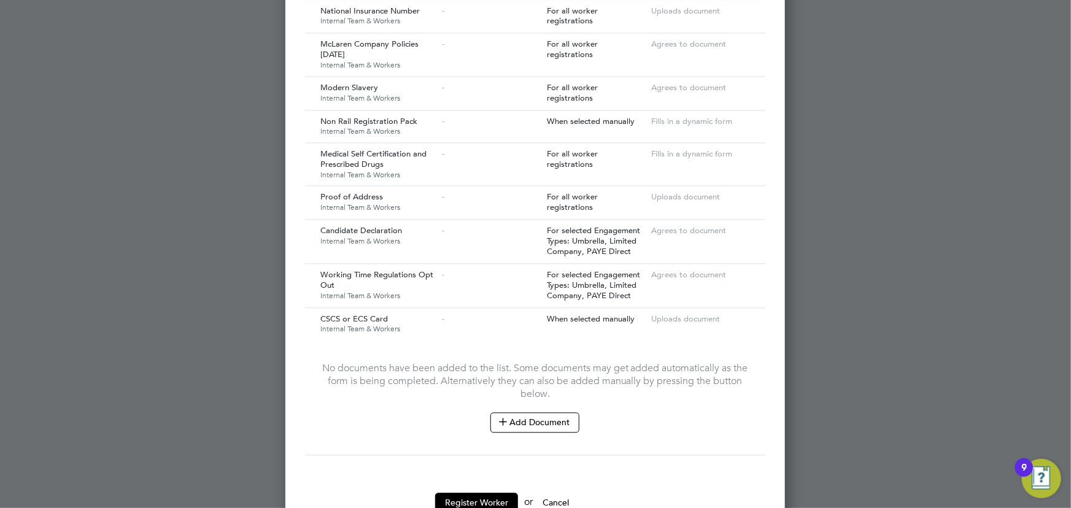
scroll to position [1313, 0]
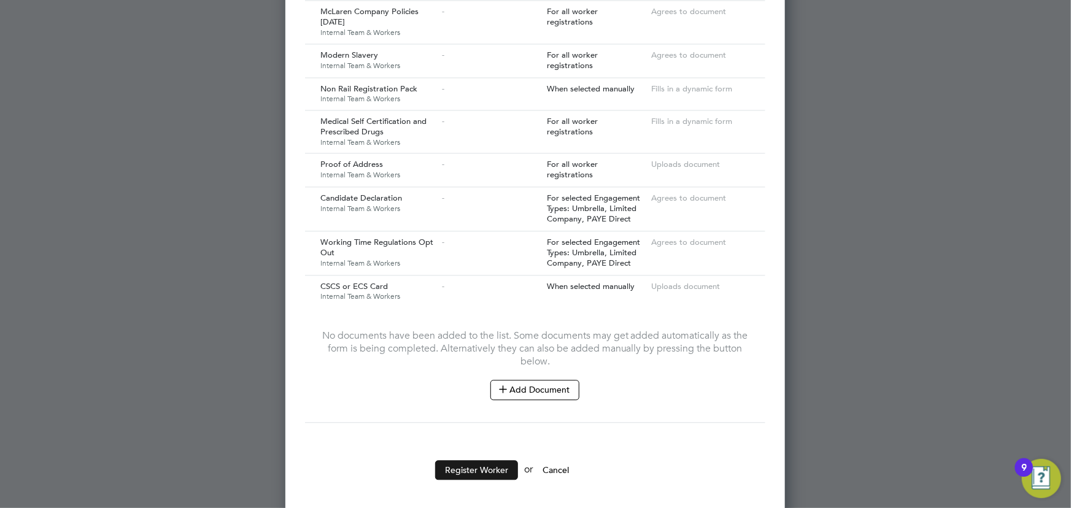
click at [488, 460] on button "Register Worker" at bounding box center [476, 470] width 83 height 20
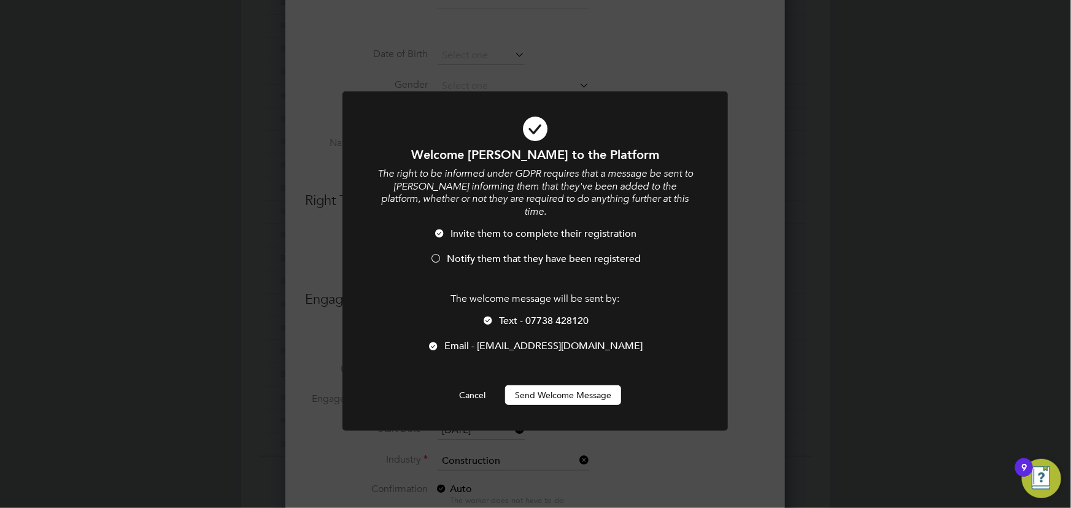
click at [547, 385] on button "Send Welcome Message" at bounding box center [563, 395] width 116 height 20
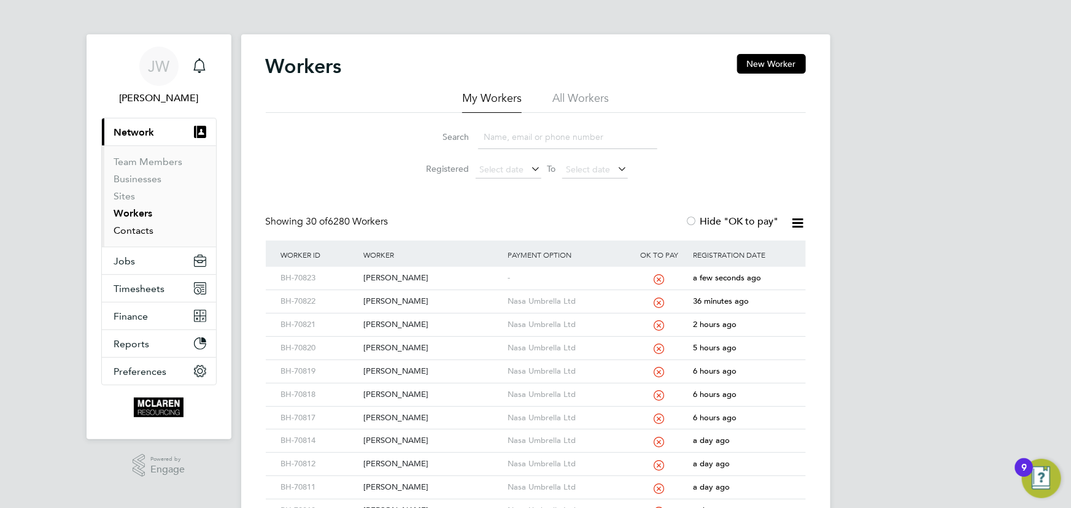
click at [148, 232] on link "Contacts" at bounding box center [134, 231] width 40 height 12
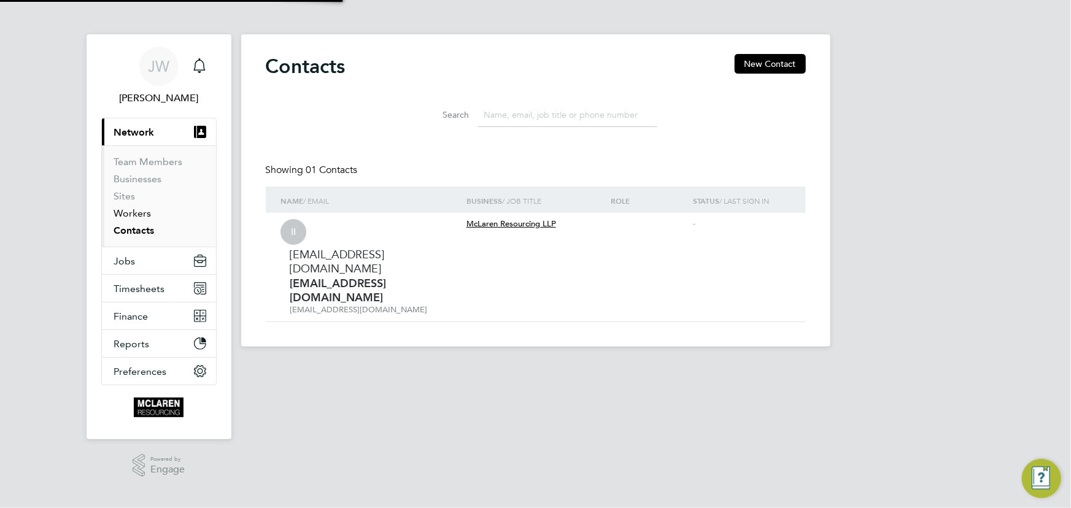
click at [143, 214] on link "Workers" at bounding box center [132, 213] width 37 height 12
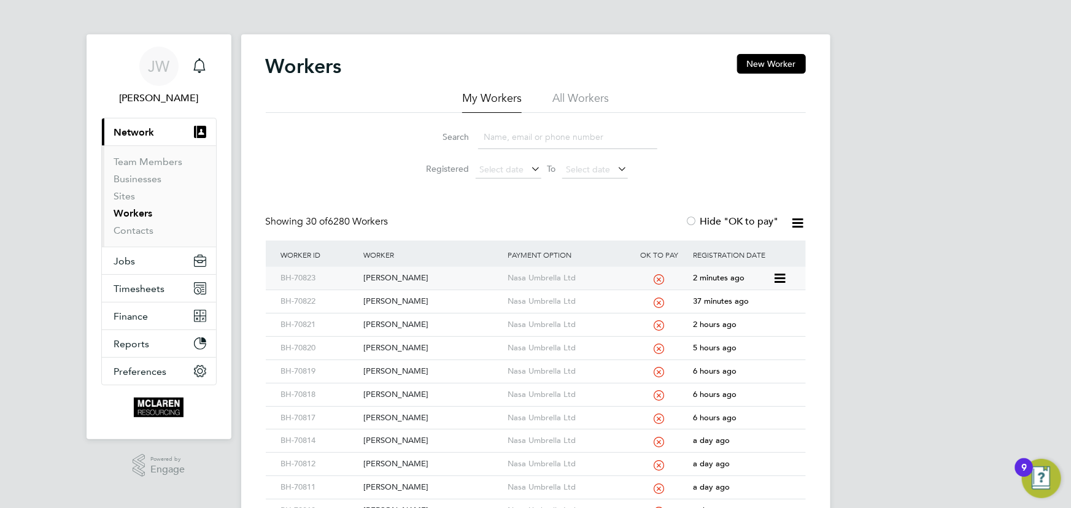
click at [393, 276] on div "[PERSON_NAME]" at bounding box center [432, 278] width 144 height 23
click at [137, 228] on link "Contacts" at bounding box center [134, 231] width 40 height 12
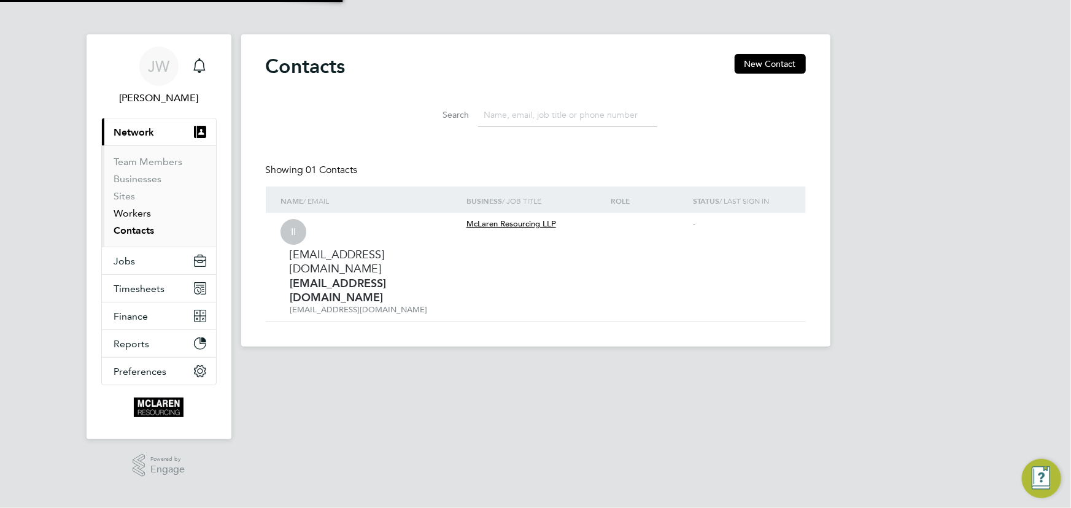
click at [139, 217] on link "Workers" at bounding box center [132, 213] width 37 height 12
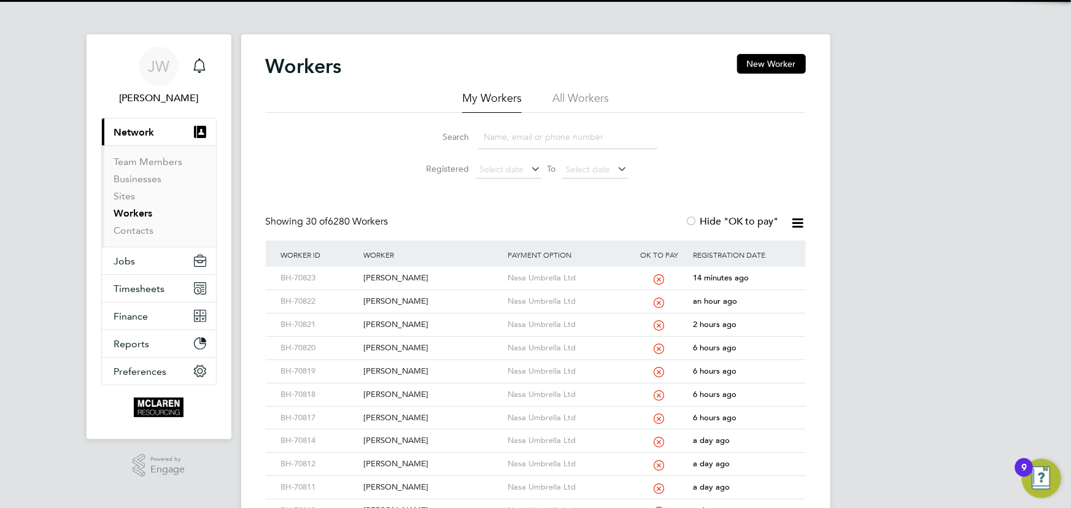
click at [506, 142] on input at bounding box center [567, 137] width 179 height 24
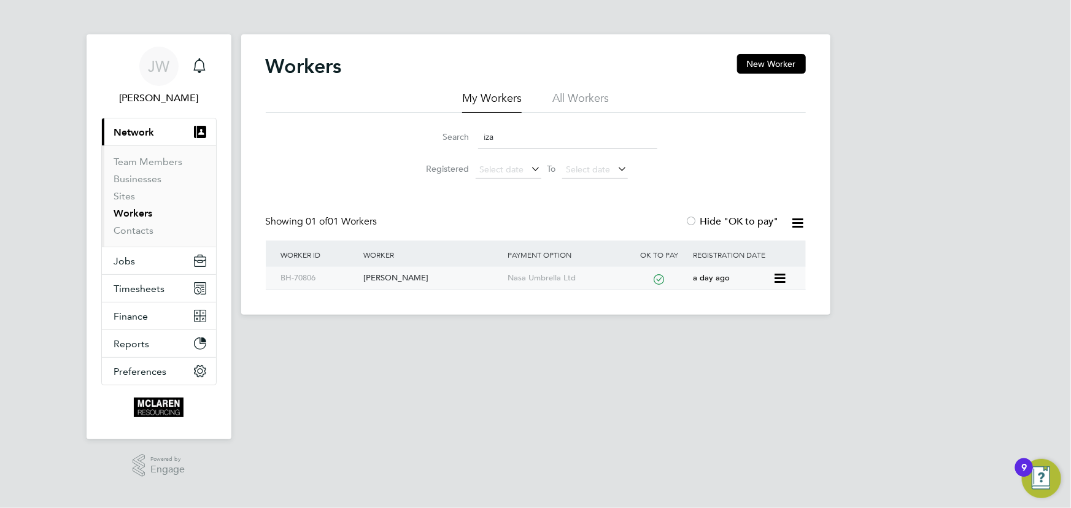
type input "iza"
click at [411, 281] on div "Izatullah Haleghi" at bounding box center [432, 278] width 144 height 23
click at [119, 233] on link "Contacts" at bounding box center [134, 231] width 40 height 12
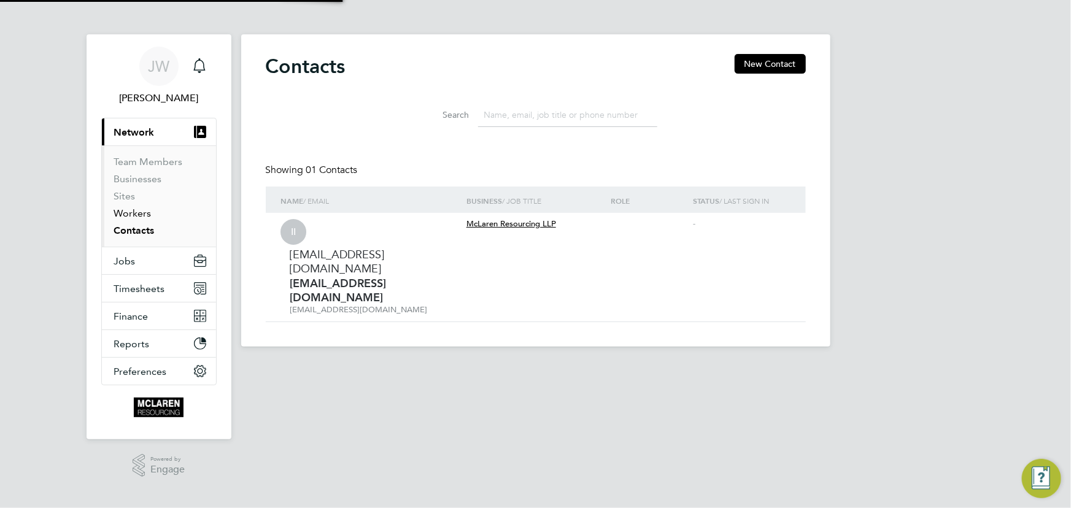
click at [125, 212] on link "Workers" at bounding box center [132, 213] width 37 height 12
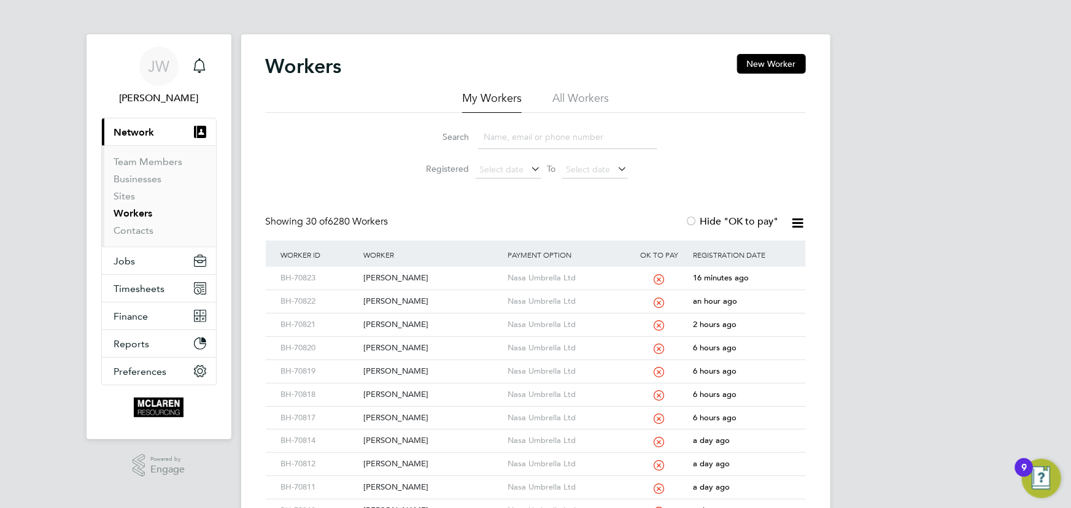
click at [517, 147] on input at bounding box center [567, 137] width 179 height 24
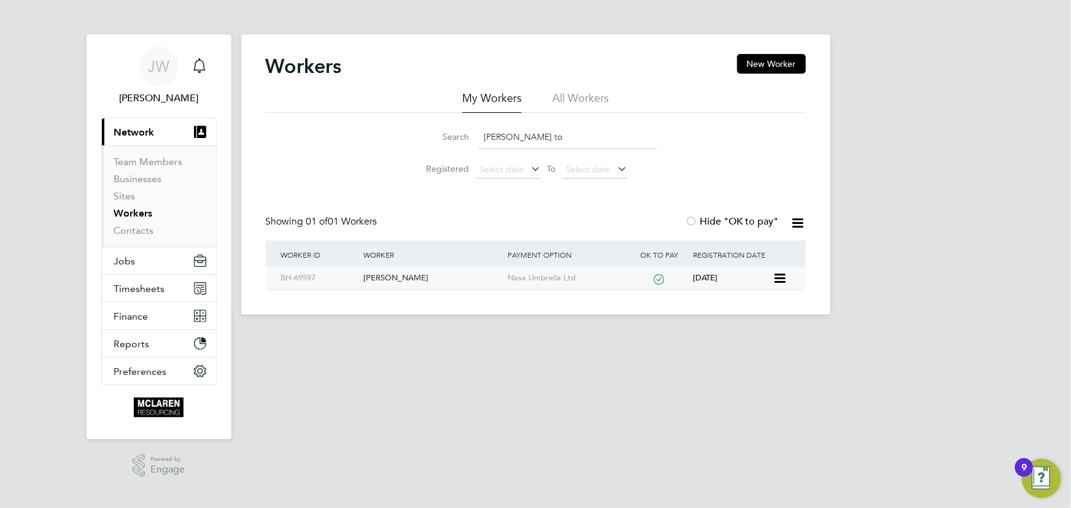
type input "daniel to"
click at [411, 270] on div "Daniel Tomanovics" at bounding box center [432, 278] width 144 height 23
click at [404, 277] on div "Daniel Tomanovics" at bounding box center [432, 278] width 144 height 23
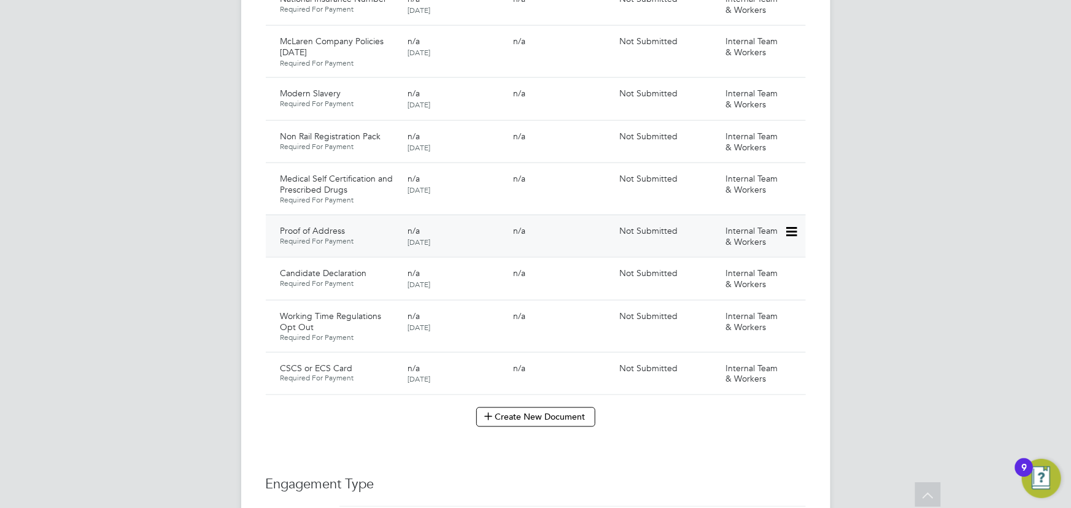
scroll to position [892, 0]
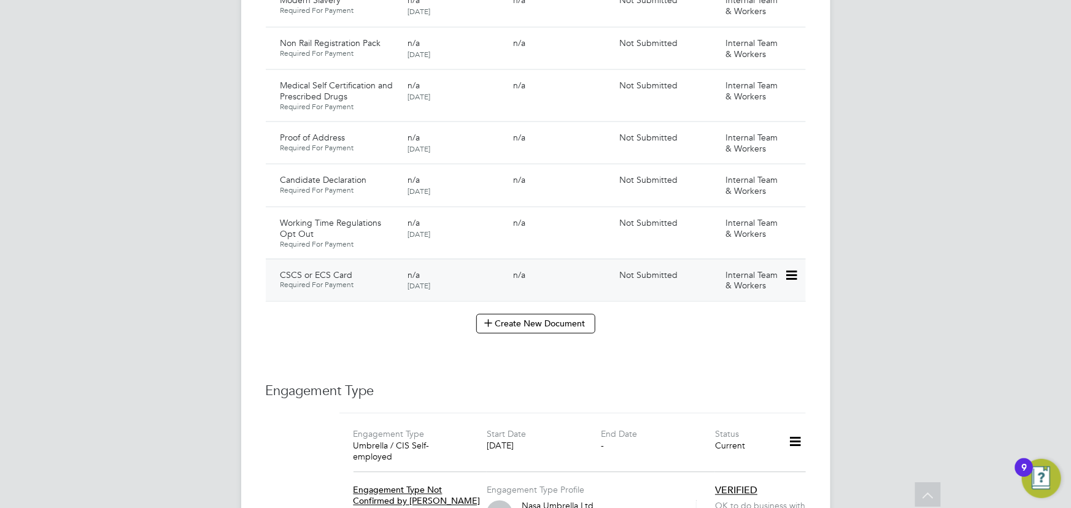
click at [791, 268] on icon at bounding box center [790, 275] width 12 height 15
click at [719, 312] on li "Submit Document" at bounding box center [751, 309] width 91 height 17
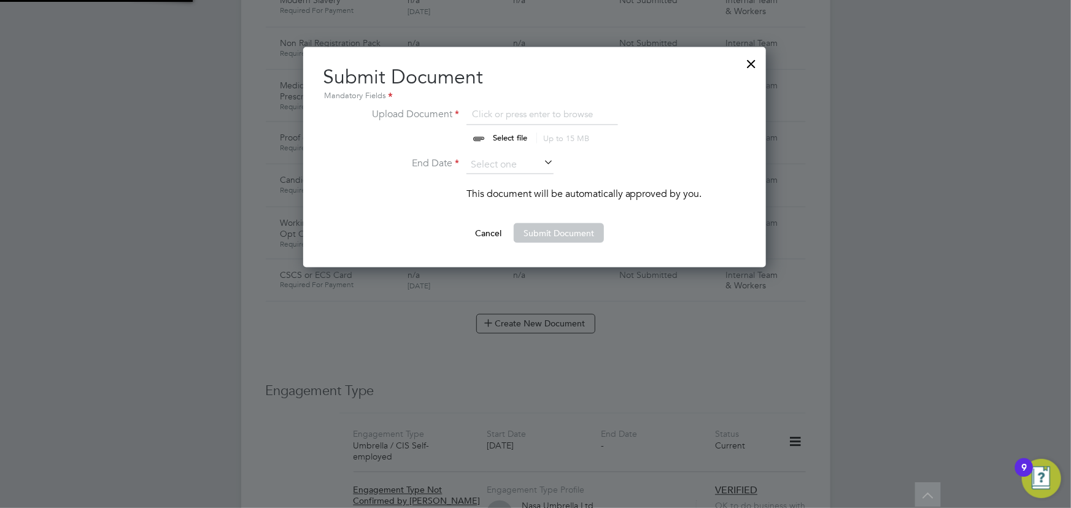
scroll to position [220, 464]
click at [501, 135] on input "file" at bounding box center [521, 125] width 193 height 37
type input "C:\fakepath\[PERSON_NAME] CSCS Front.png"
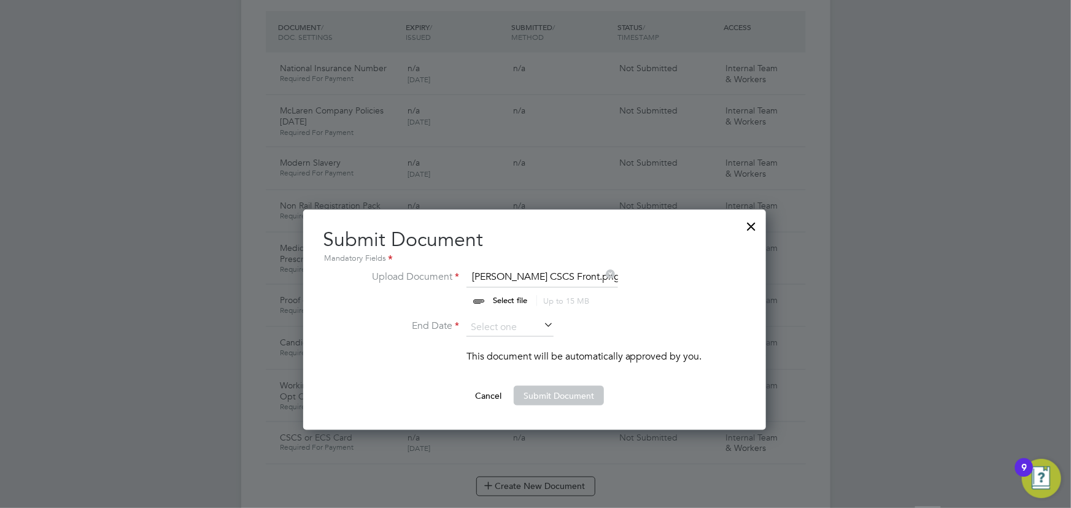
scroll to position [725, 0]
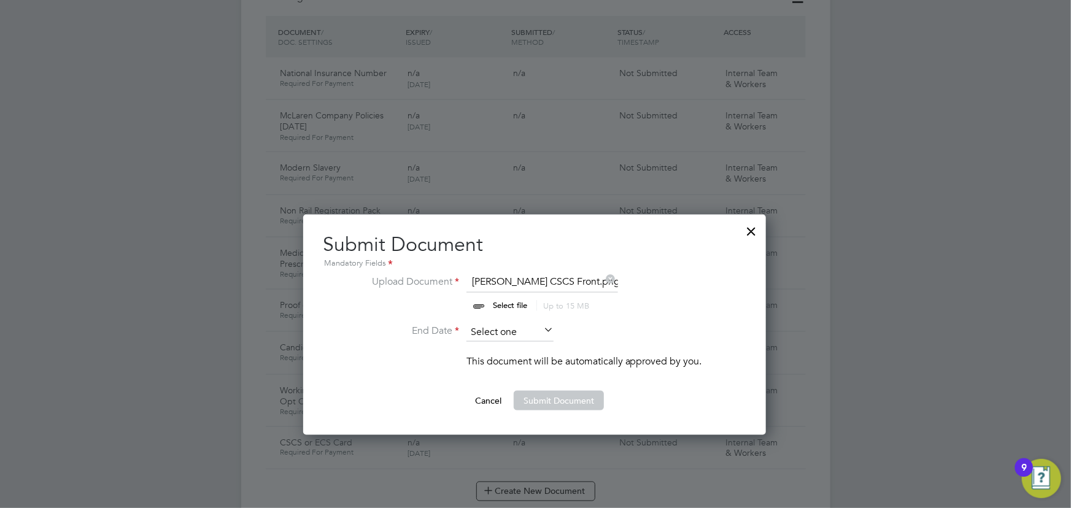
click at [534, 336] on input at bounding box center [509, 332] width 87 height 18
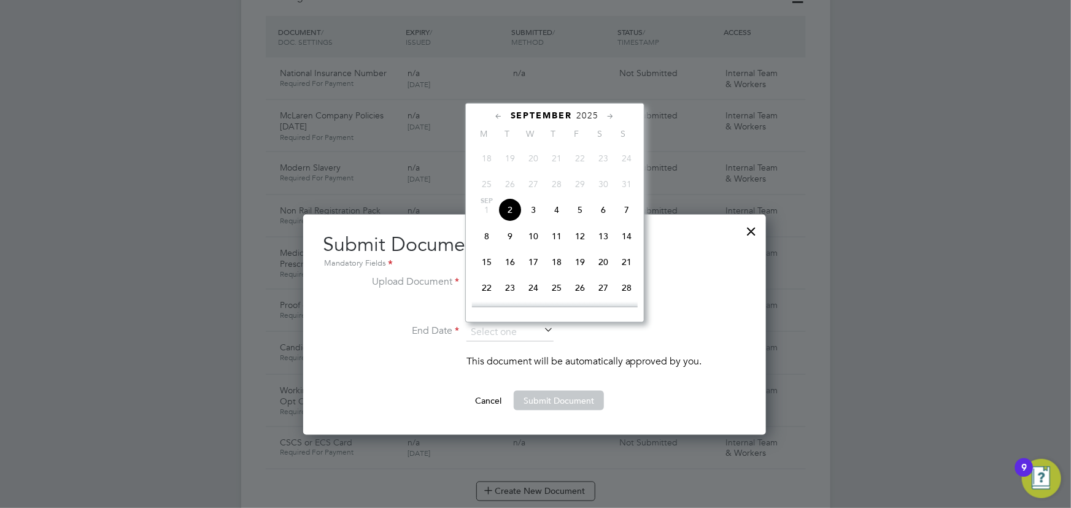
click at [595, 114] on span "2025" at bounding box center [588, 115] width 22 height 10
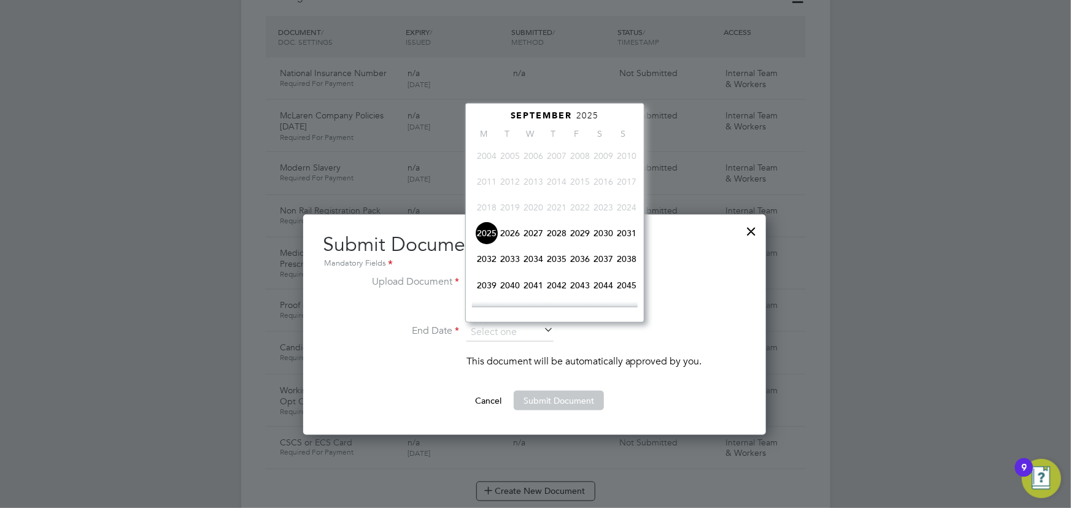
click at [528, 231] on span "2027" at bounding box center [533, 233] width 23 height 23
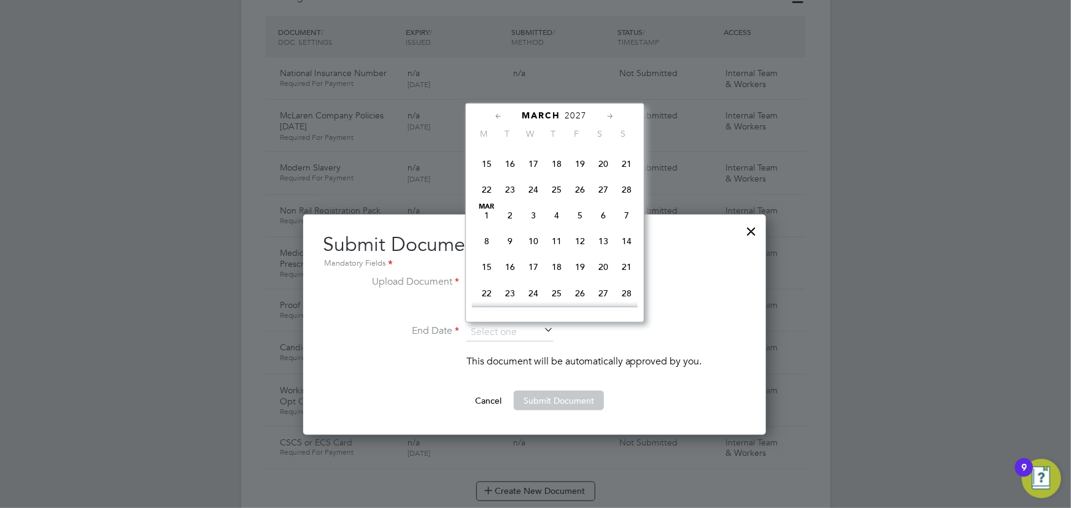
scroll to position [291, 0]
click at [533, 207] on span "31" at bounding box center [533, 207] width 23 height 23
type input "[DATE]"
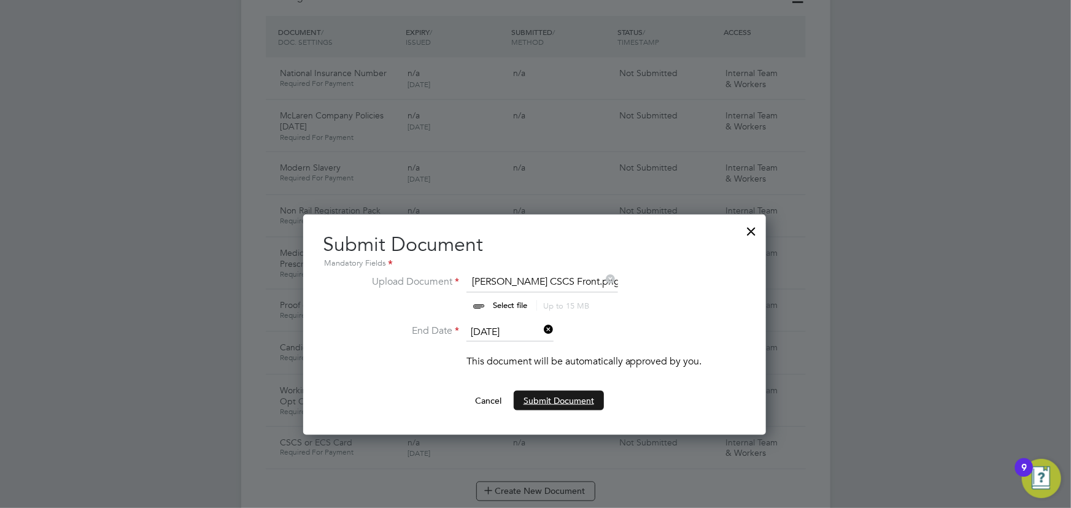
click at [574, 396] on button "Submit Document" at bounding box center [559, 401] width 90 height 20
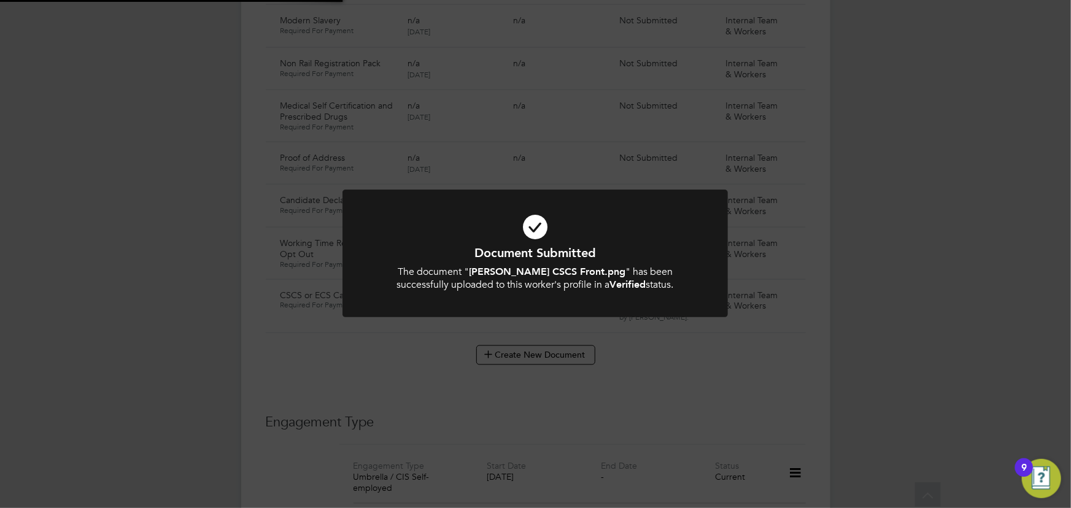
scroll to position [892, 0]
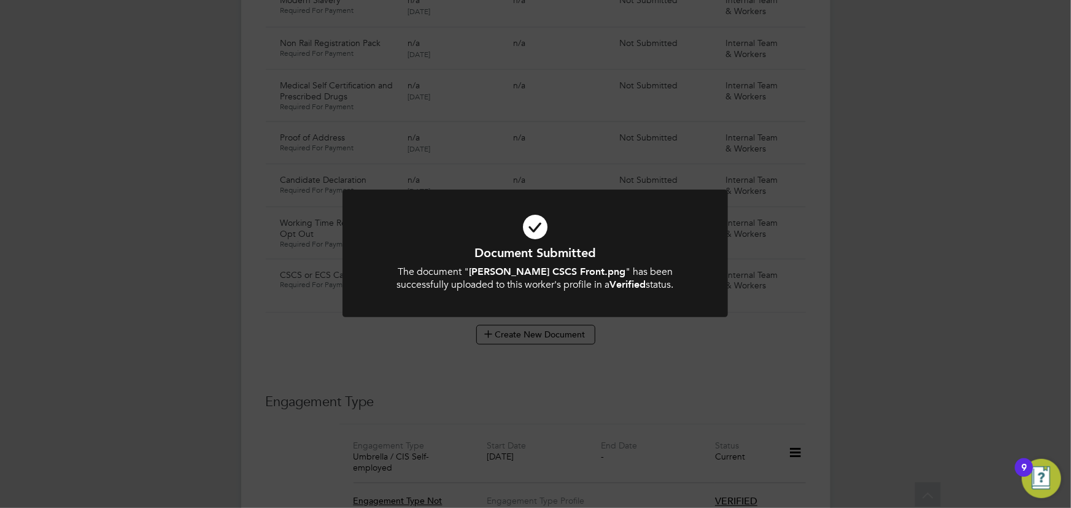
click at [904, 307] on div "Document Submitted The document " [PERSON_NAME] CSCS Front.png " has been succe…" at bounding box center [535, 254] width 1071 height 508
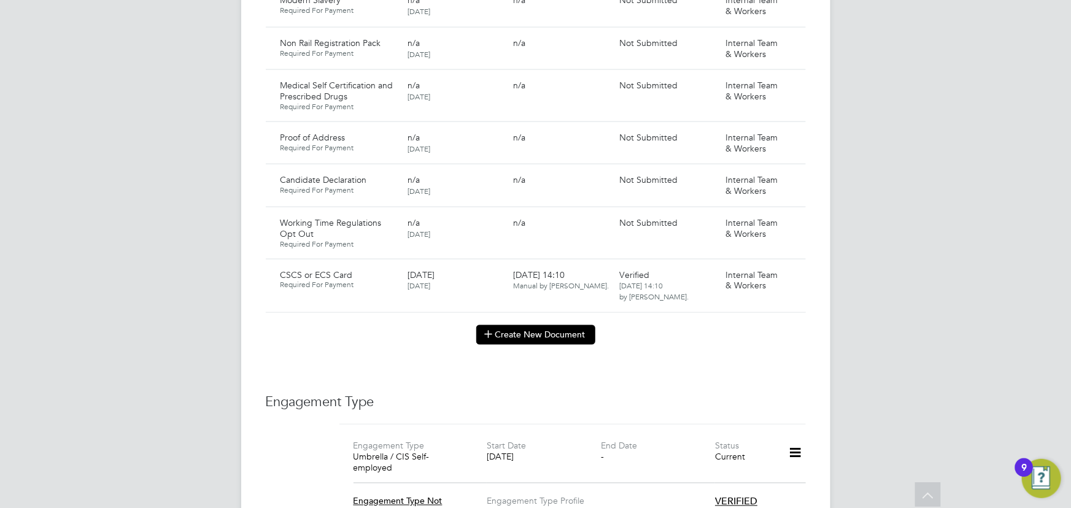
click at [551, 325] on button "Create New Document" at bounding box center [535, 335] width 119 height 20
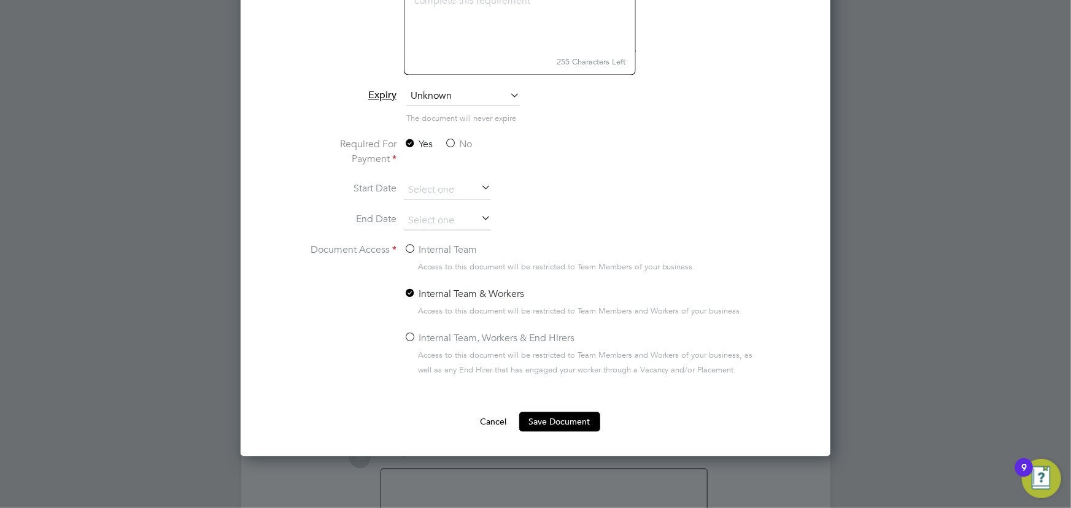
scroll to position [1227, 0]
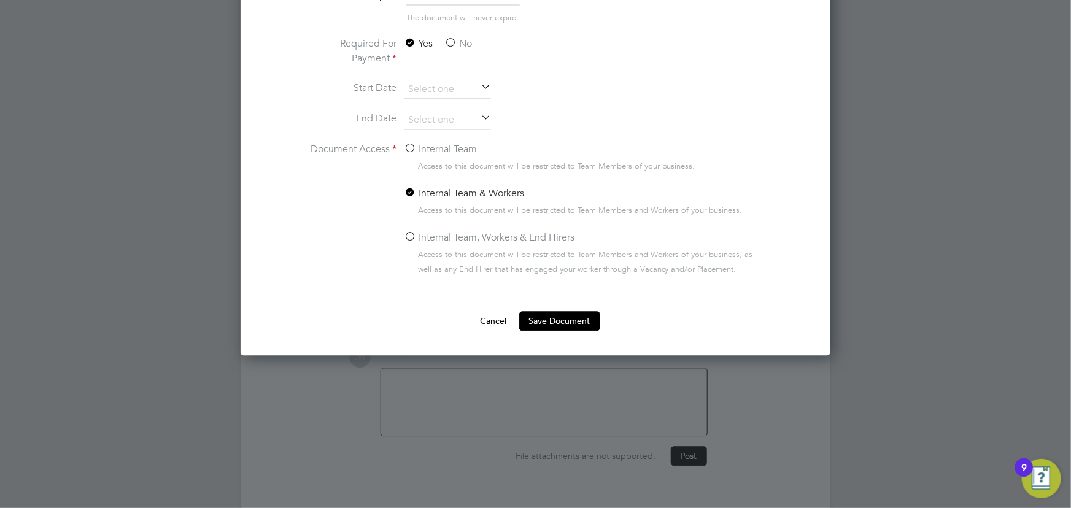
type input "key information document Circet [DATE]"
click at [447, 36] on label "No" at bounding box center [458, 43] width 28 height 15
click at [0, 0] on input "No" at bounding box center [0, 0] width 0 height 0
click at [457, 150] on label "Internal Team" at bounding box center [440, 149] width 73 height 15
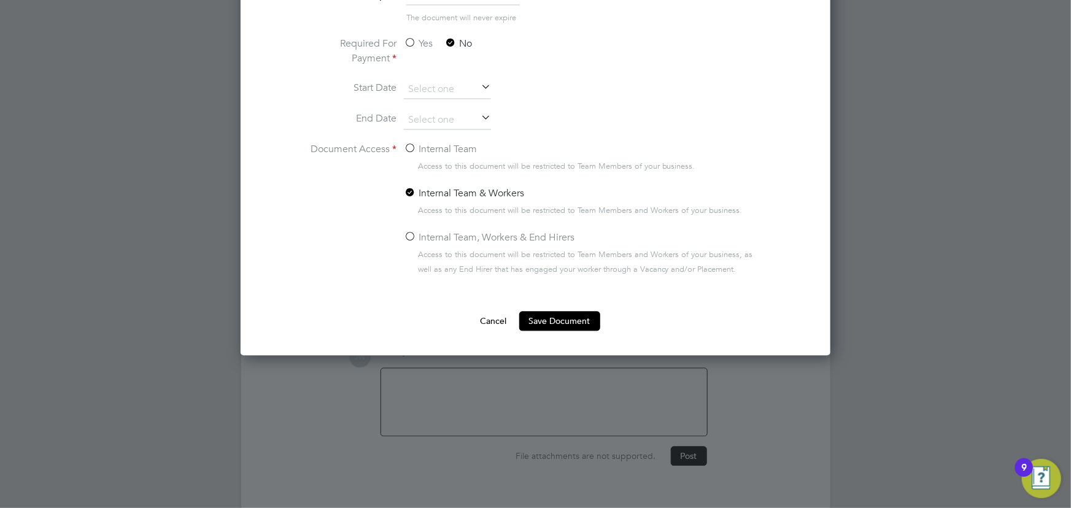
click at [0, 0] on input "Internal Team" at bounding box center [0, 0] width 0 height 0
click at [556, 316] on button "Save Document" at bounding box center [559, 321] width 81 height 20
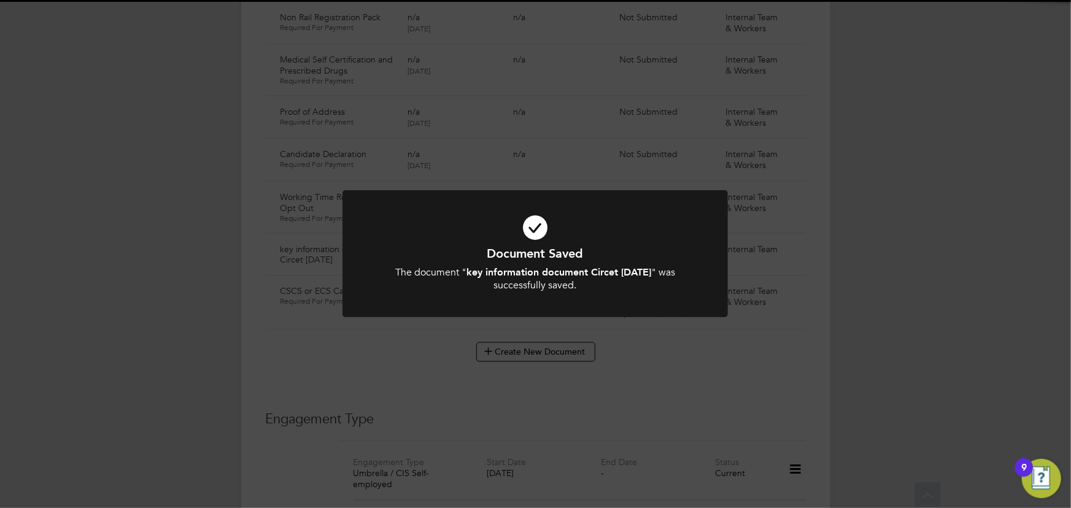
scroll to position [892, 0]
click at [921, 252] on div "Document Saved The document " key information document Circet [DATE] " was succ…" at bounding box center [535, 254] width 1071 height 508
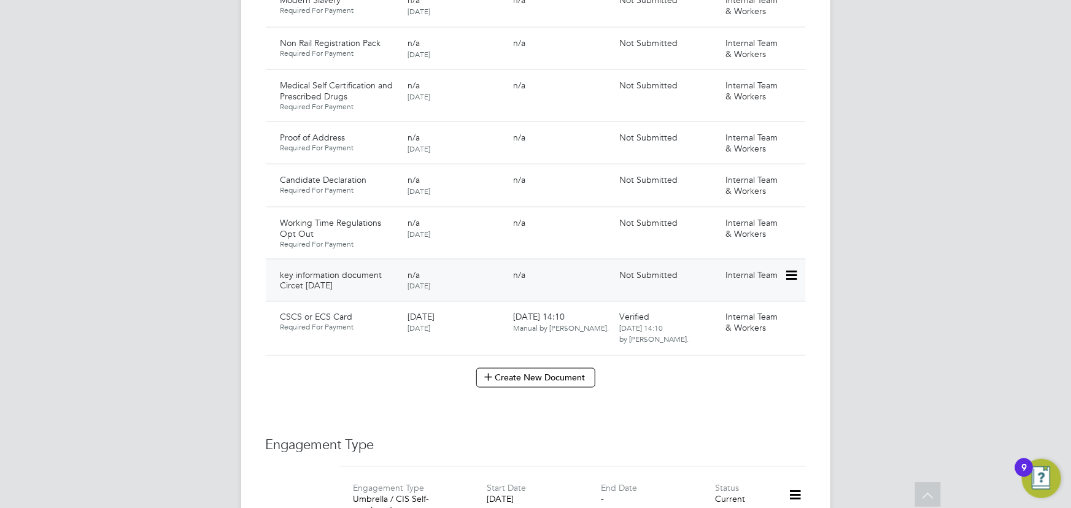
click at [789, 268] on icon at bounding box center [790, 275] width 12 height 15
click at [760, 308] on li "Submit Document" at bounding box center [754, 309] width 86 height 17
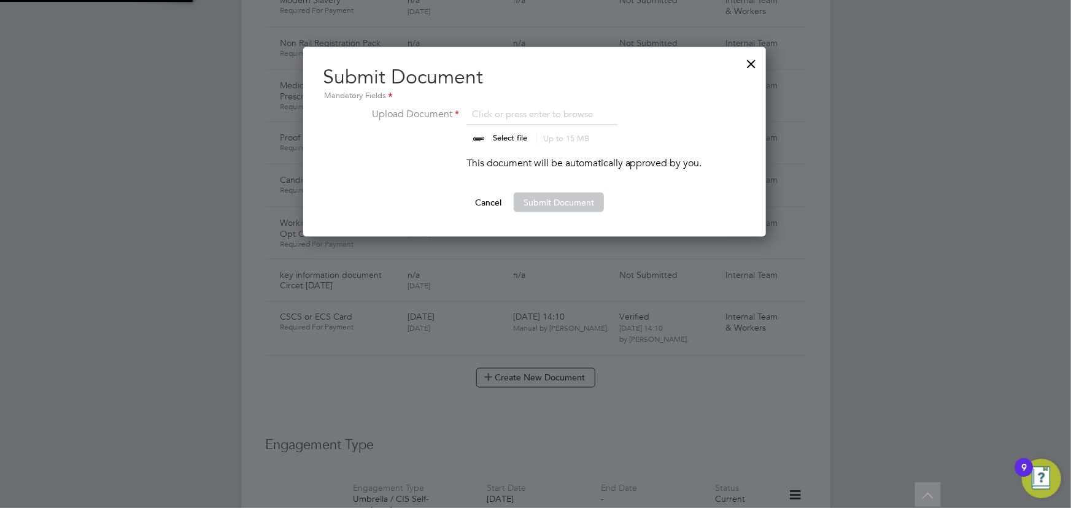
scroll to position [190, 464]
click at [518, 133] on input "file" at bounding box center [521, 125] width 193 height 37
type input "C:\fakepath\Key Information Document (Self Employed-CIS) 3 [PERSON_NAME] Circet…"
click at [582, 209] on button "Submit Document" at bounding box center [559, 203] width 90 height 20
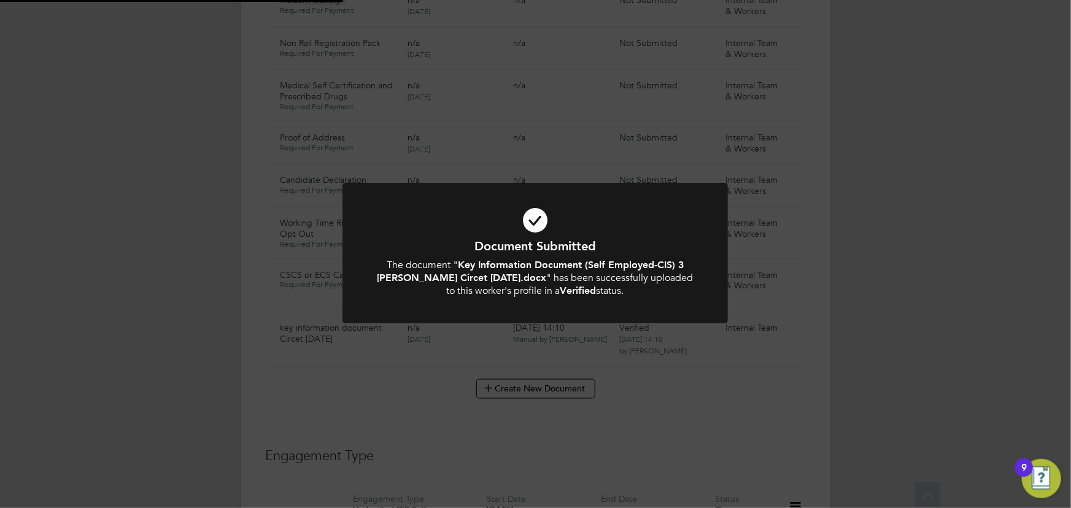
click at [892, 221] on div "Document Submitted The document " Key Information Document (Self Employed-CIS) …" at bounding box center [535, 254] width 1071 height 508
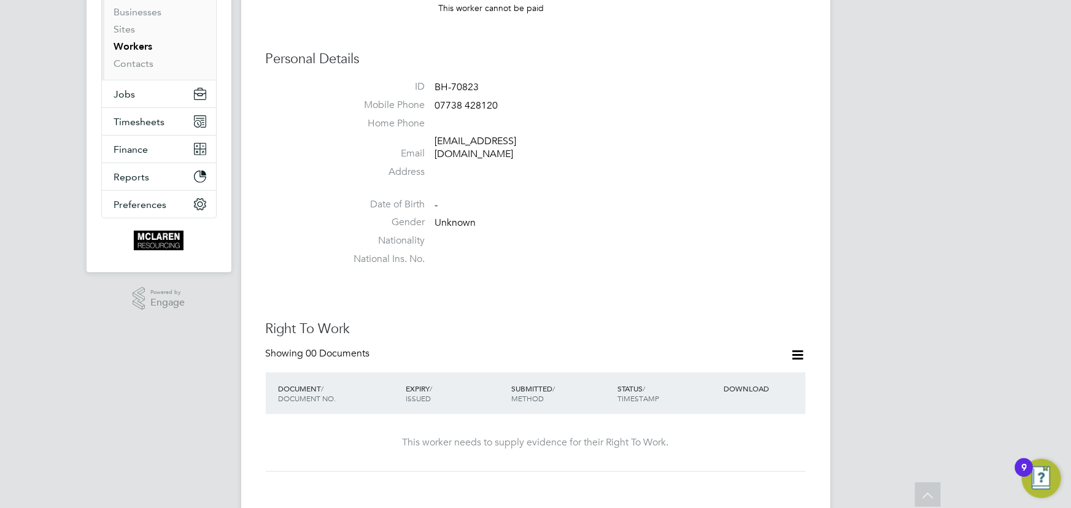
scroll to position [390, 0]
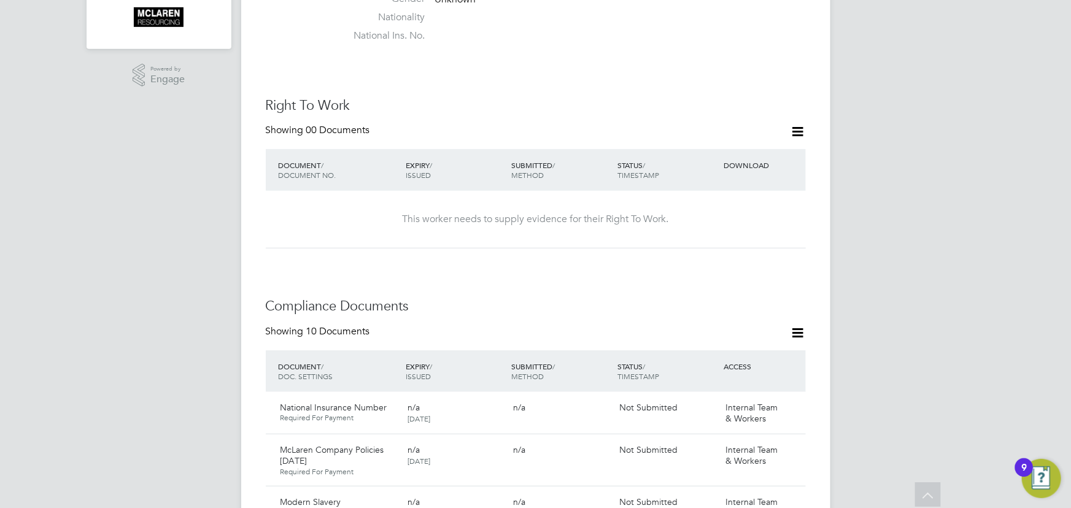
click at [798, 124] on icon at bounding box center [797, 131] width 15 height 15
click at [764, 150] on li "Add Right To Work Document" at bounding box center [730, 148] width 148 height 17
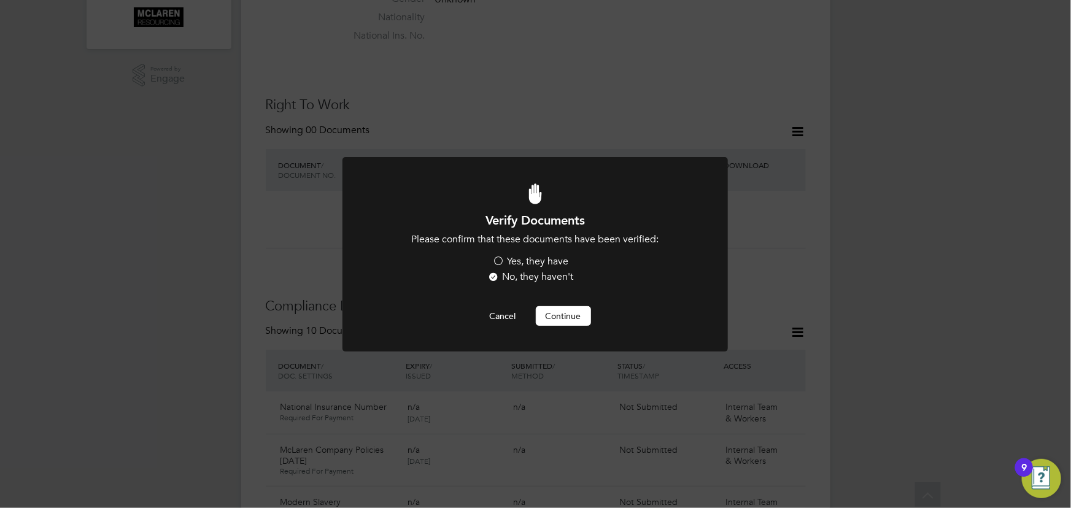
click at [534, 260] on label "Yes, they have" at bounding box center [531, 261] width 76 height 13
click at [0, 0] on input "Yes, they have" at bounding box center [0, 0] width 0 height 0
click at [559, 315] on button "Continue" at bounding box center [563, 316] width 55 height 20
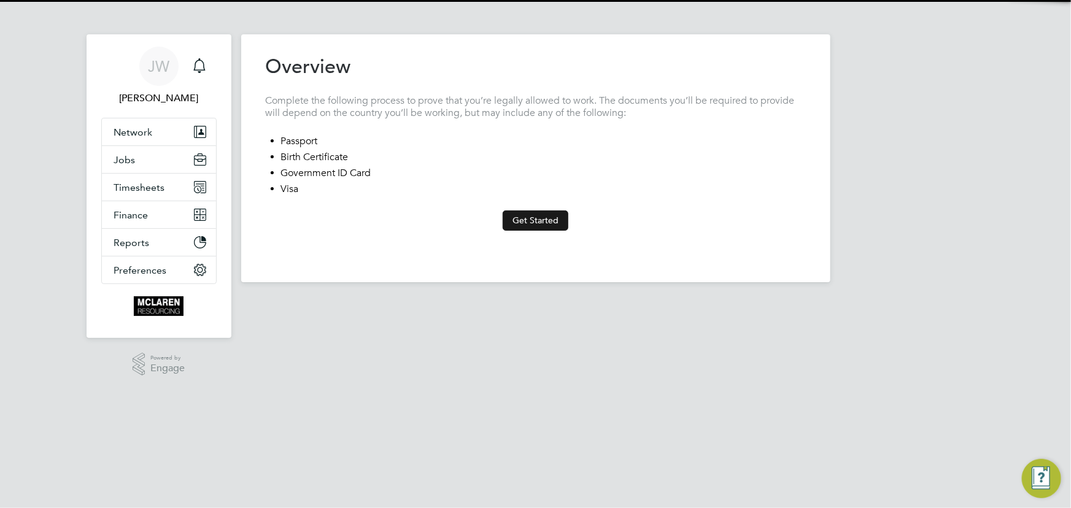
click at [529, 218] on button "Get Started" at bounding box center [536, 220] width 66 height 20
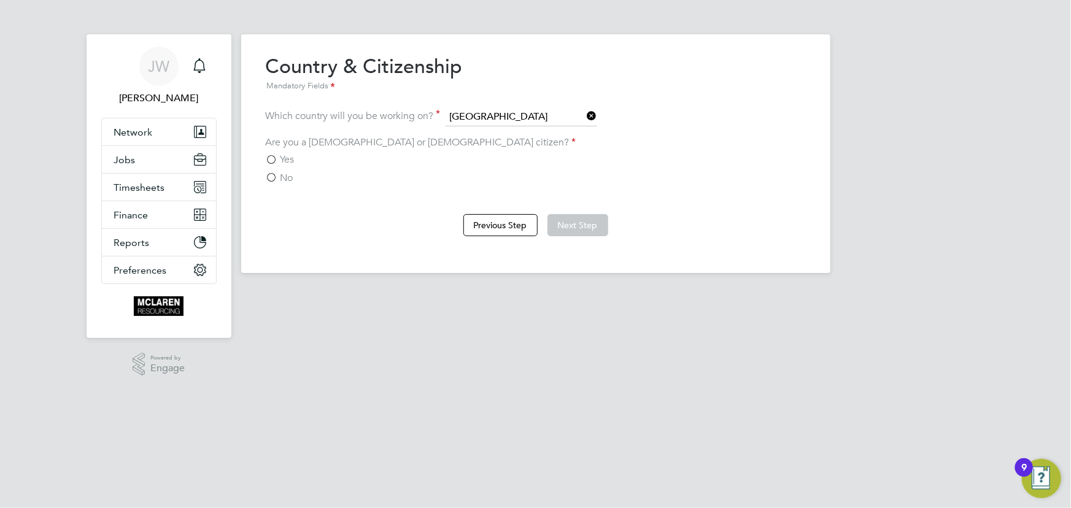
click at [289, 180] on span "No" at bounding box center [286, 178] width 13 height 12
click at [0, 0] on input "No" at bounding box center [0, 0] width 0 height 0
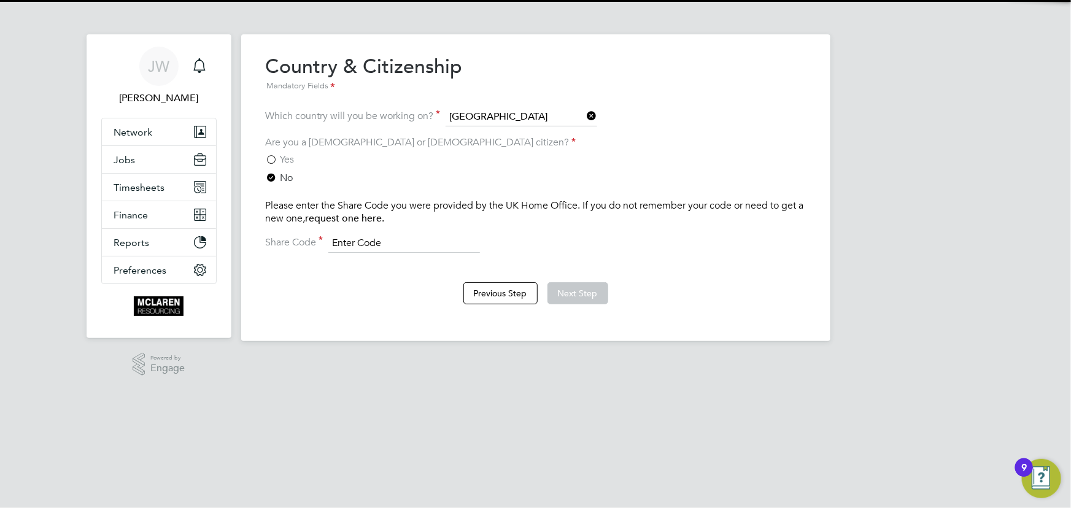
click at [361, 241] on input at bounding box center [404, 243] width 152 height 18
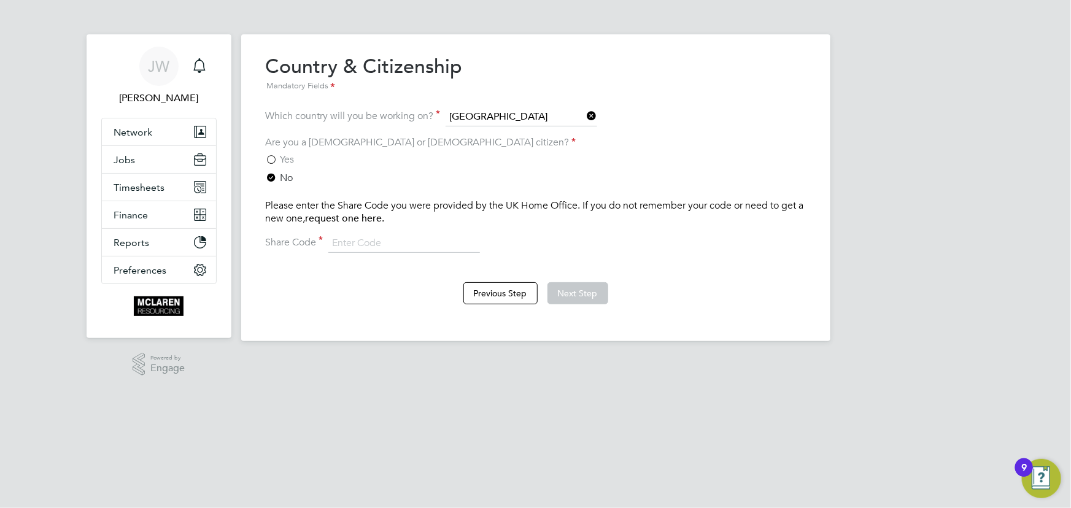
type input "Trust ID"
click at [558, 289] on button "Next Step" at bounding box center [577, 293] width 61 height 22
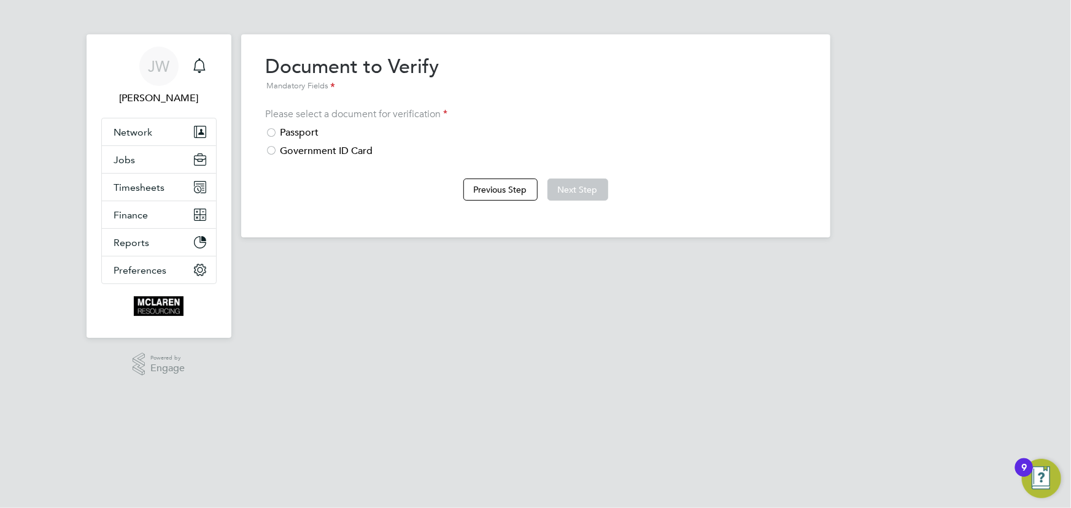
click at [310, 131] on div "Passport" at bounding box center [536, 132] width 540 height 13
click at [564, 186] on button "Next Step" at bounding box center [577, 190] width 61 height 22
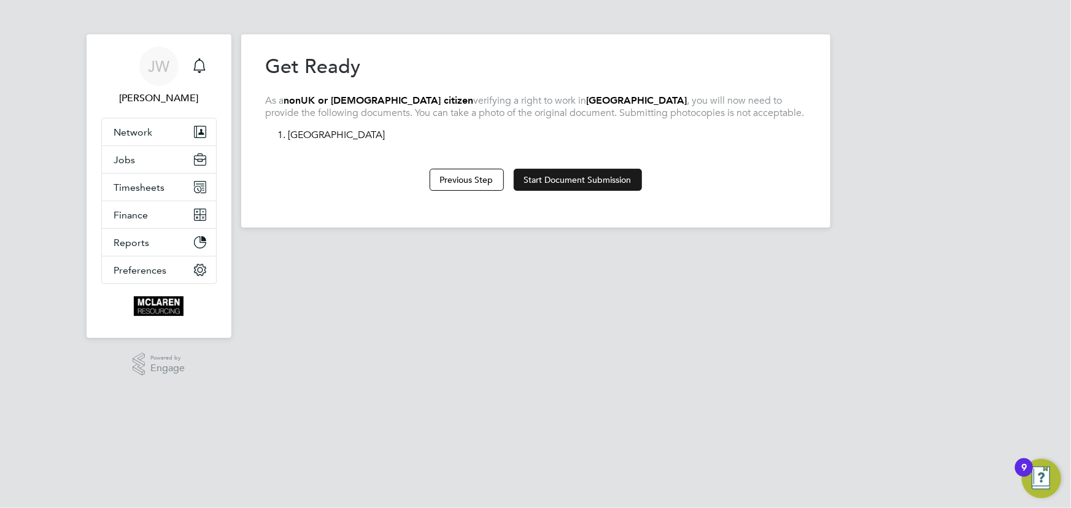
click at [568, 179] on button "Start Document Submission" at bounding box center [578, 180] width 128 height 22
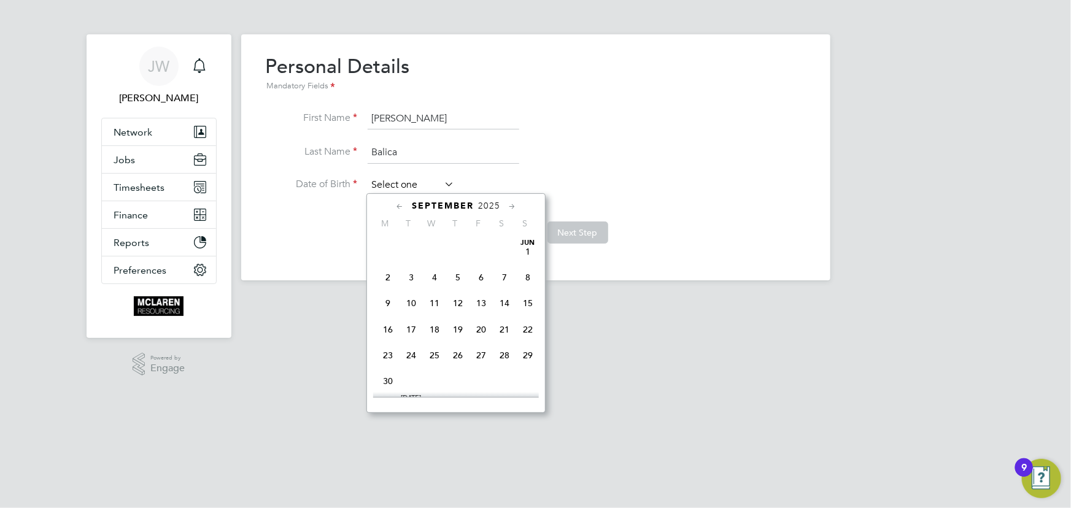
click at [421, 182] on input at bounding box center [411, 185] width 87 height 18
click at [493, 209] on span "2025" at bounding box center [489, 206] width 22 height 10
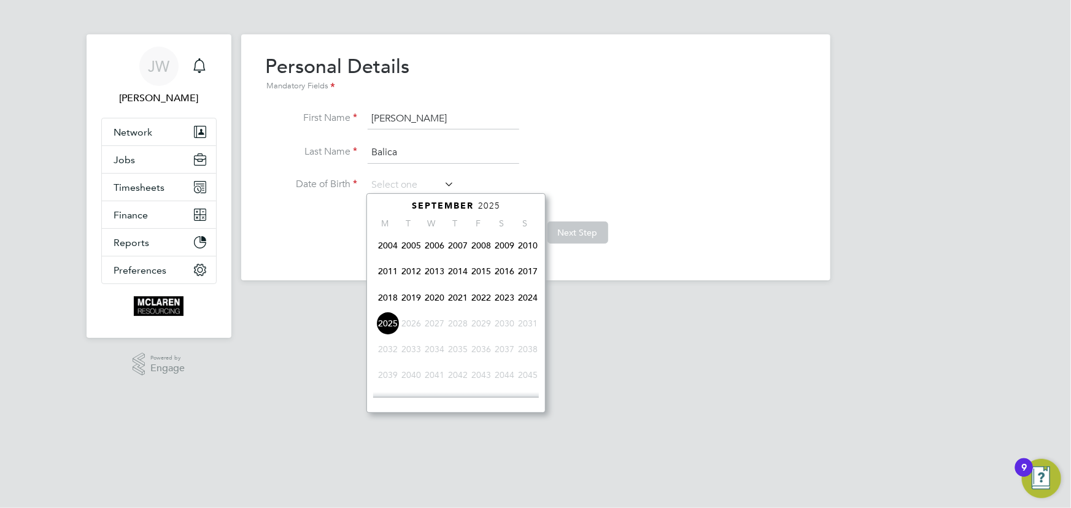
scroll to position [261, 0]
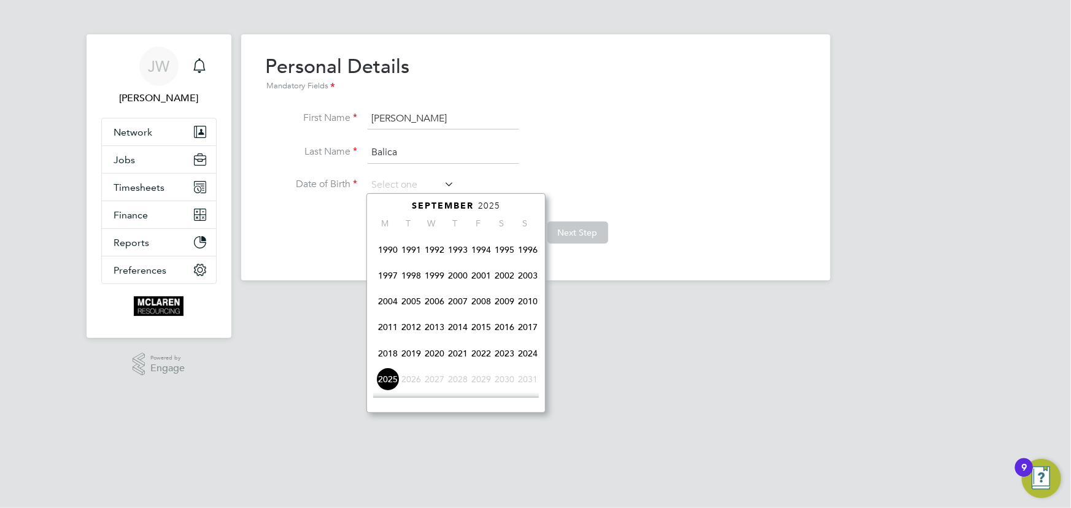
click at [392, 276] on span "1997" at bounding box center [387, 275] width 23 height 23
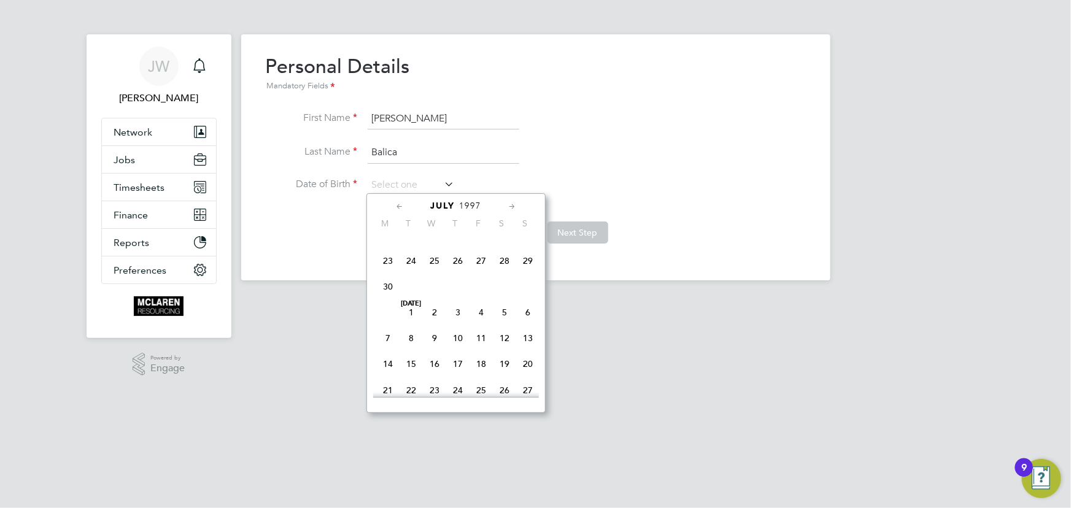
scroll to position [188, 0]
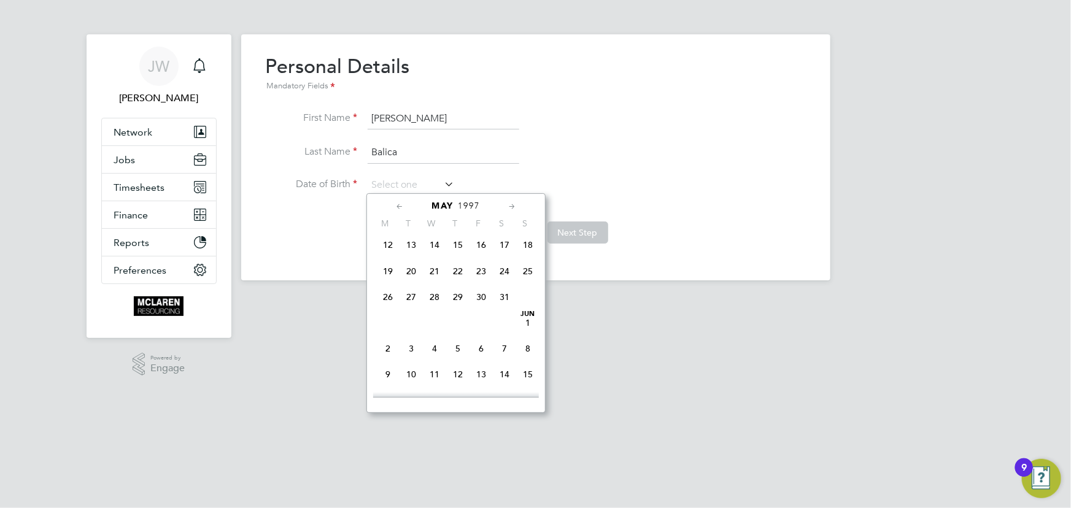
click at [528, 320] on span "[DATE]" at bounding box center [527, 322] width 23 height 23
type input "01 Jun 1997"
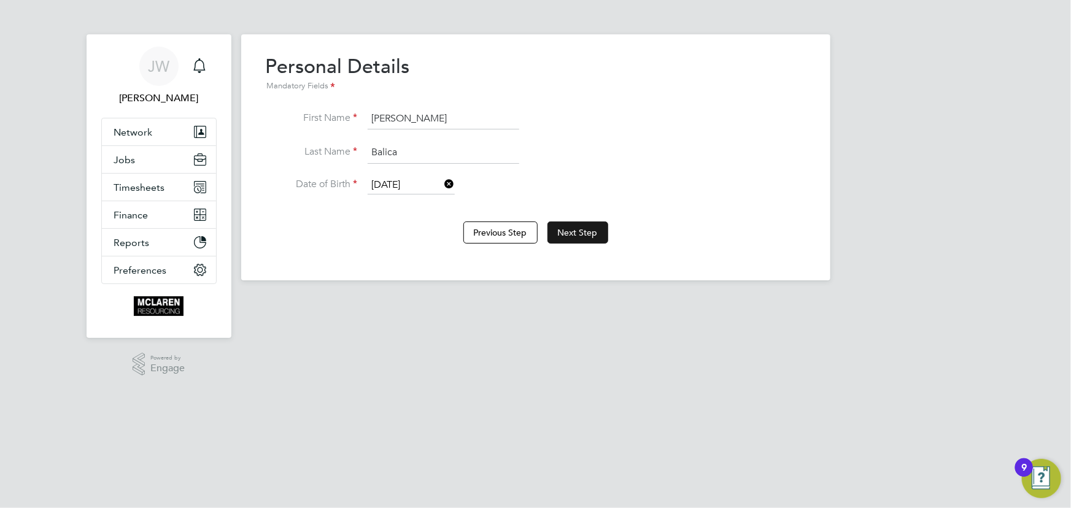
click at [569, 223] on button "Next Step" at bounding box center [577, 233] width 61 height 22
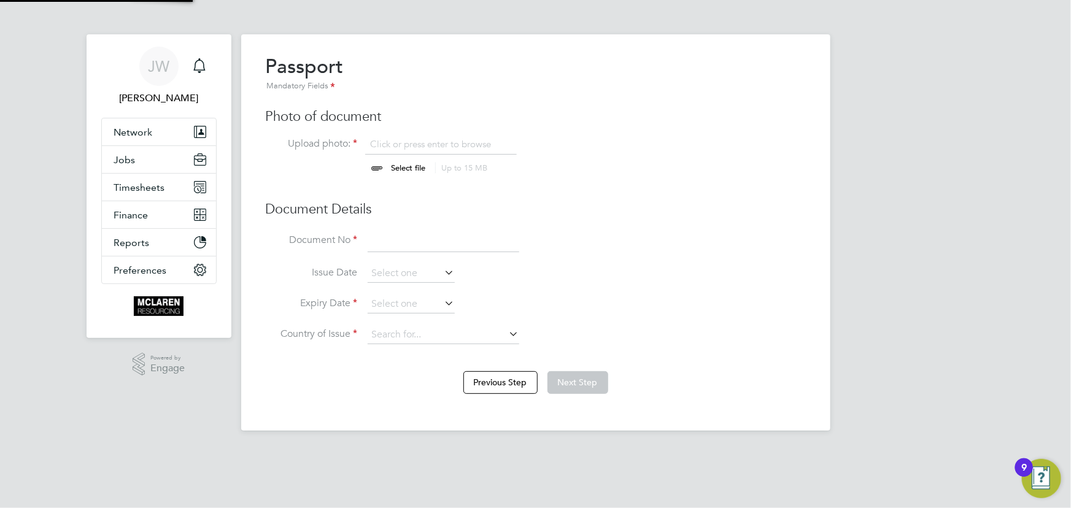
scroll to position [17, 152]
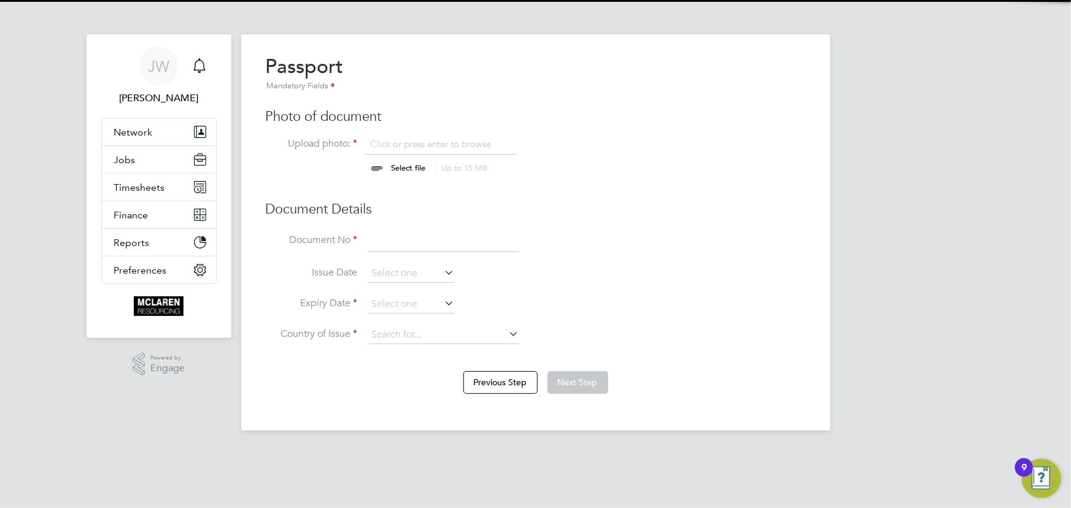
click at [412, 166] on input "file" at bounding box center [420, 156] width 193 height 37
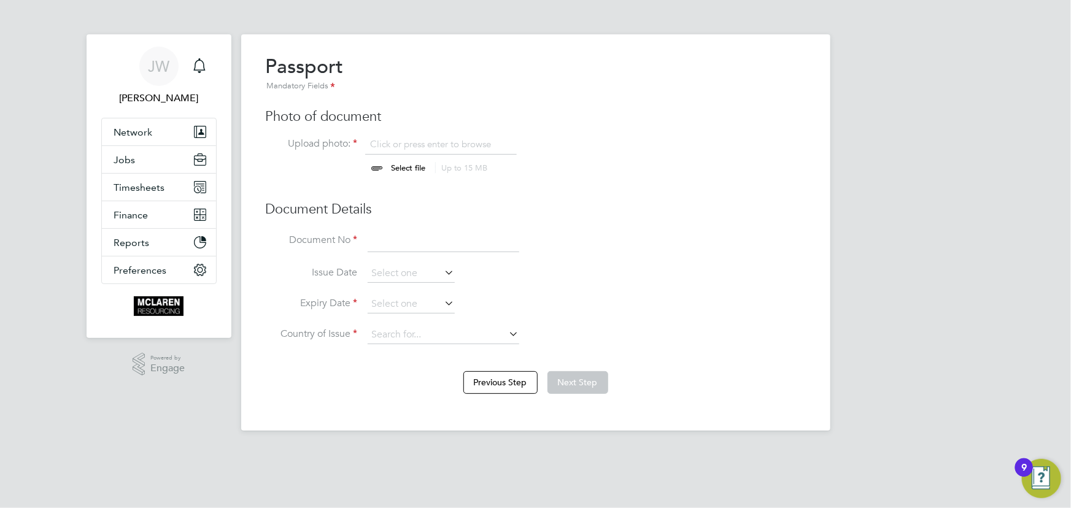
type input "C:\fakepath\cristian passport.png"
click at [422, 252] on input at bounding box center [444, 242] width 152 height 22
drag, startPoint x: 414, startPoint y: 239, endPoint x: 405, endPoint y: 233, distance: 11.4
click at [414, 239] on input "0608" at bounding box center [444, 242] width 152 height 22
type input "060858864"
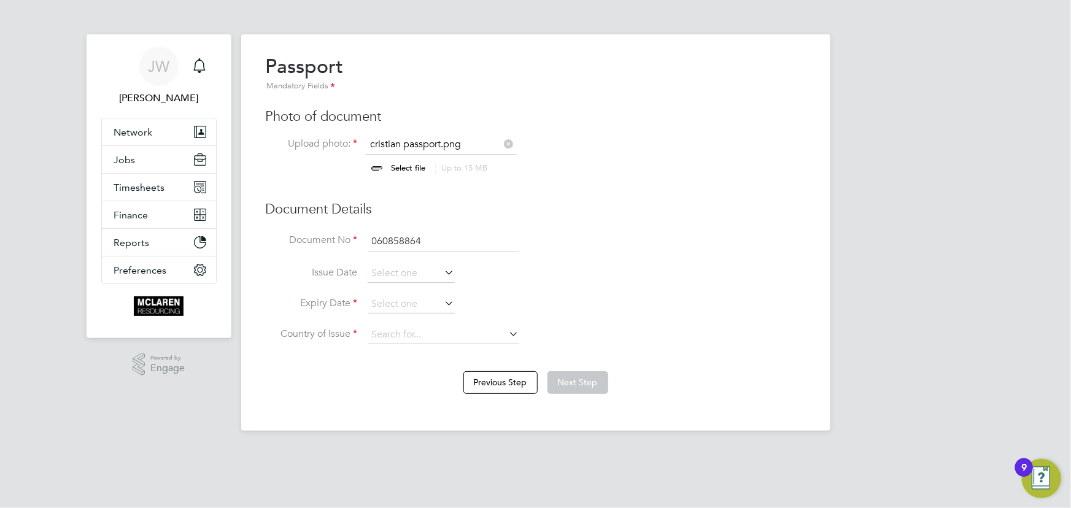
drag, startPoint x: 412, startPoint y: 274, endPoint x: 526, endPoint y: 244, distance: 117.9
click at [412, 274] on input at bounding box center [411, 273] width 87 height 18
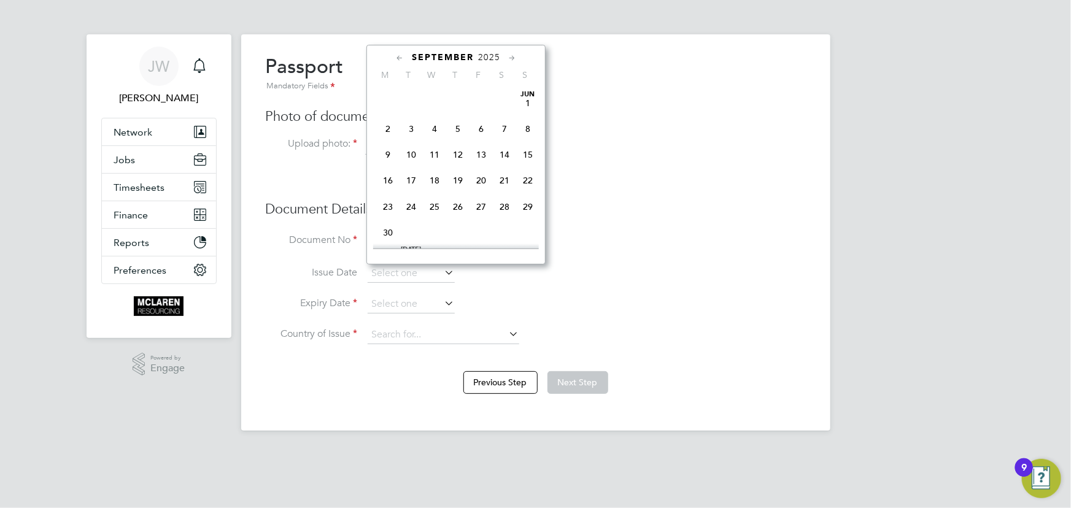
scroll to position [366, 0]
click at [491, 54] on span "2025" at bounding box center [489, 57] width 22 height 10
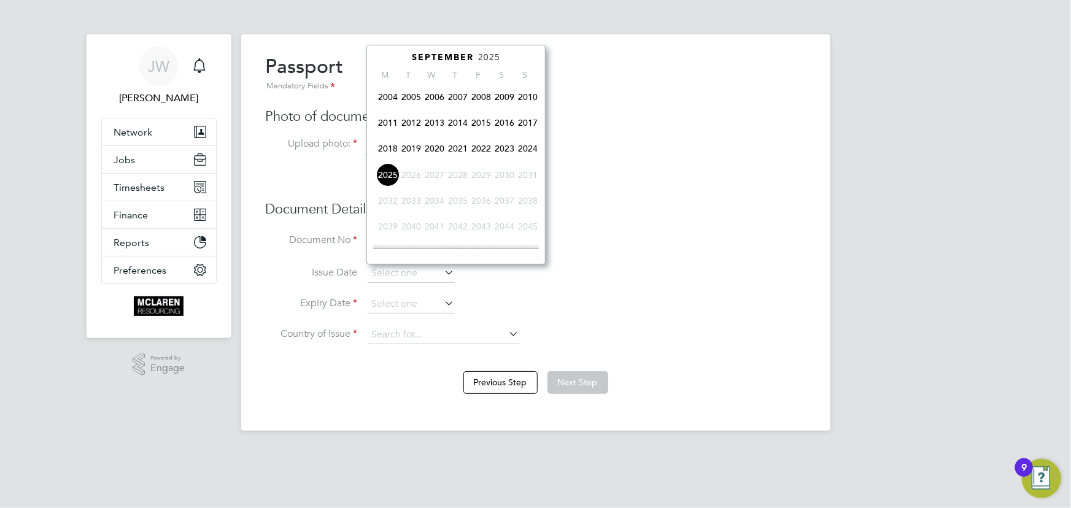
click at [480, 149] on span "2022" at bounding box center [480, 148] width 23 height 23
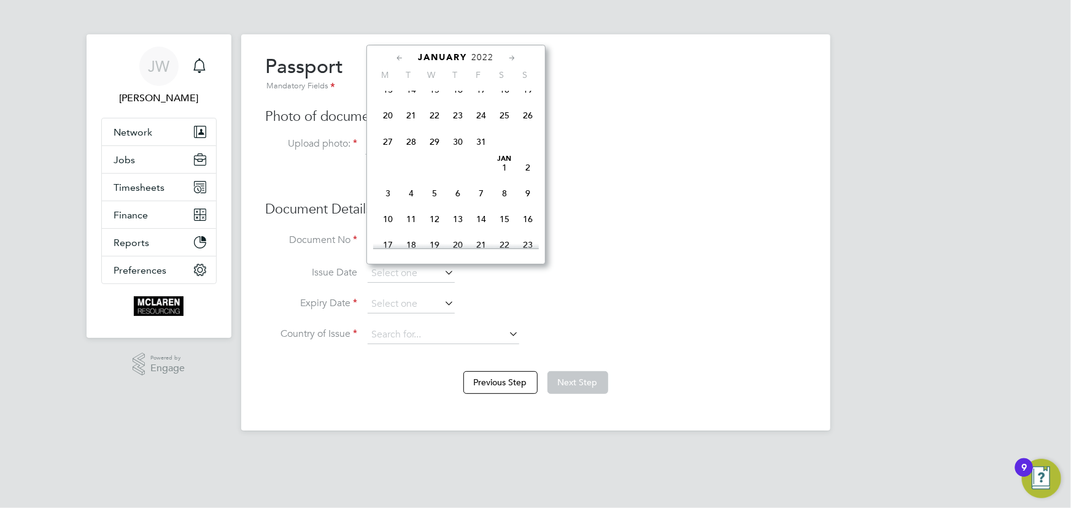
scroll to position [306, 0]
click at [412, 110] on span "11" at bounding box center [410, 107] width 23 height 23
type input "11 Jan 2022"
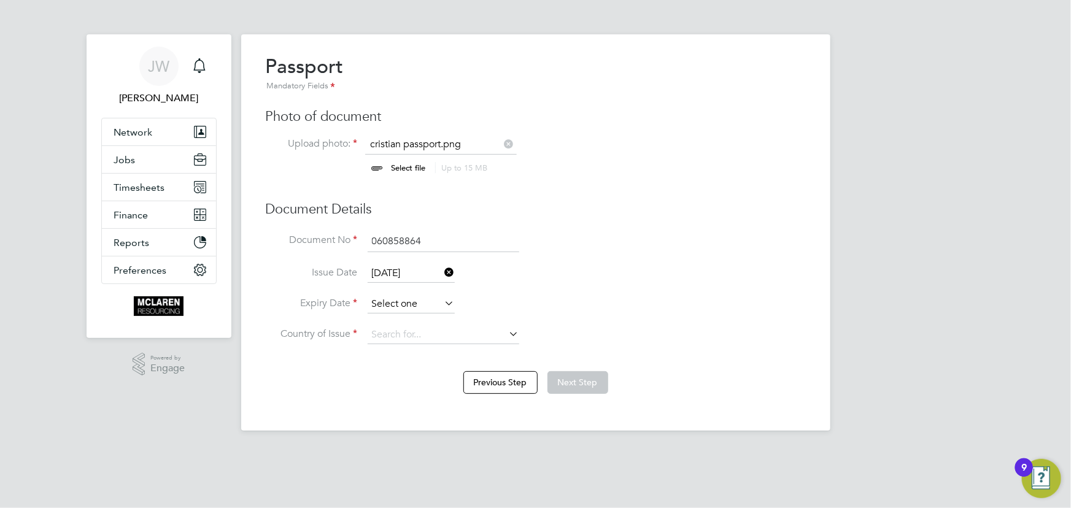
click at [438, 300] on input at bounding box center [411, 304] width 87 height 18
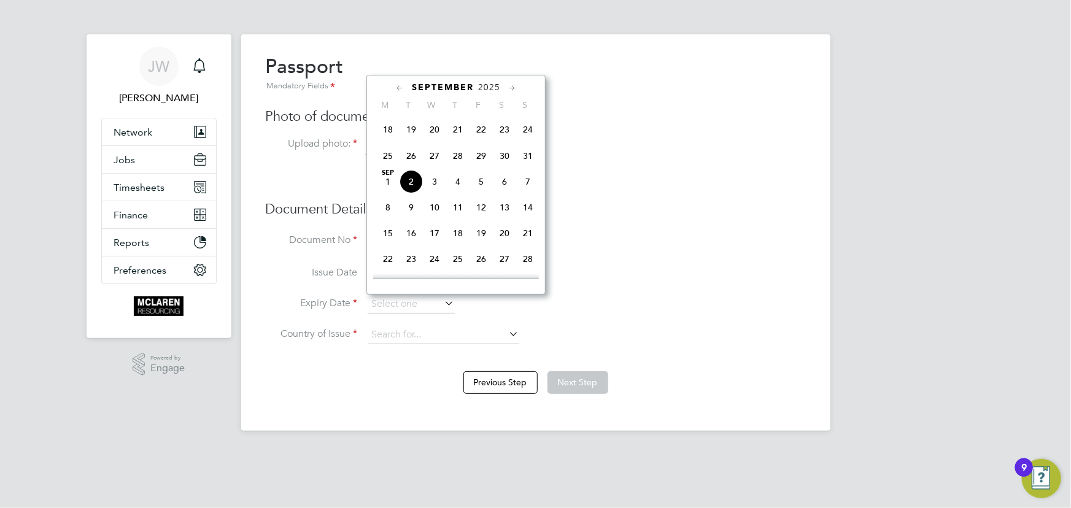
click at [496, 91] on span "2025" at bounding box center [489, 87] width 22 height 10
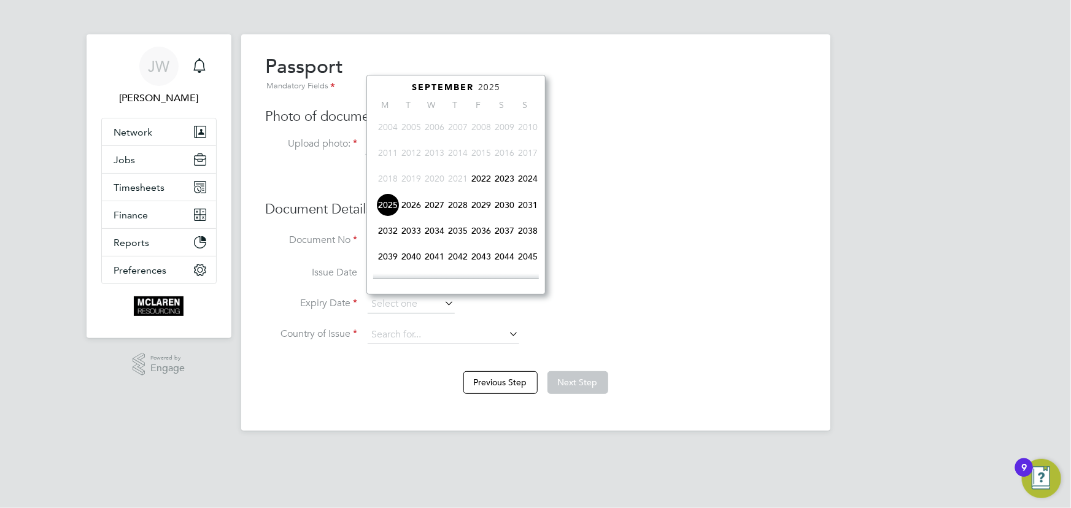
click at [388, 233] on span "2032" at bounding box center [387, 230] width 23 height 23
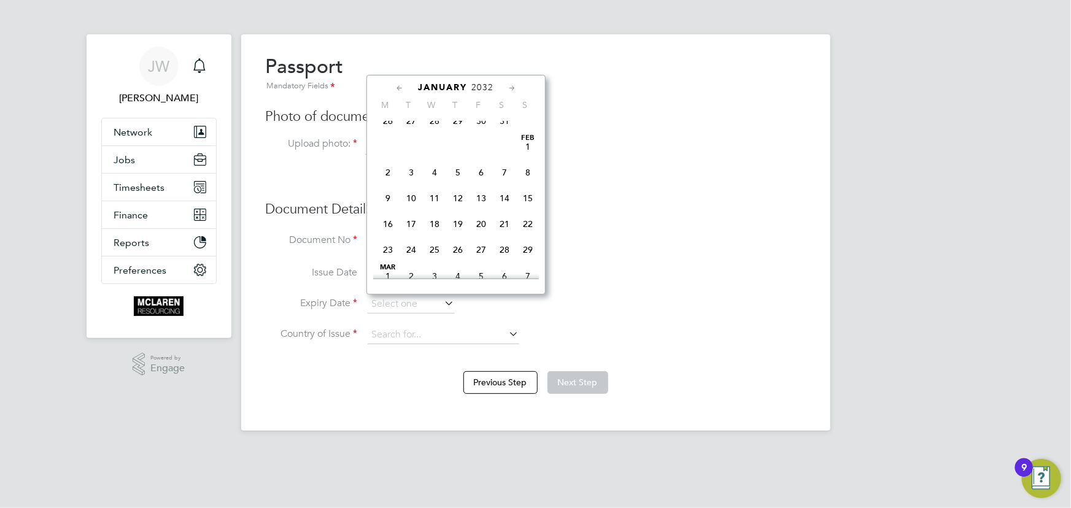
scroll to position [243, 0]
click at [524, 176] on span "11" at bounding box center [527, 174] width 23 height 23
type input "11 Jan 2032"
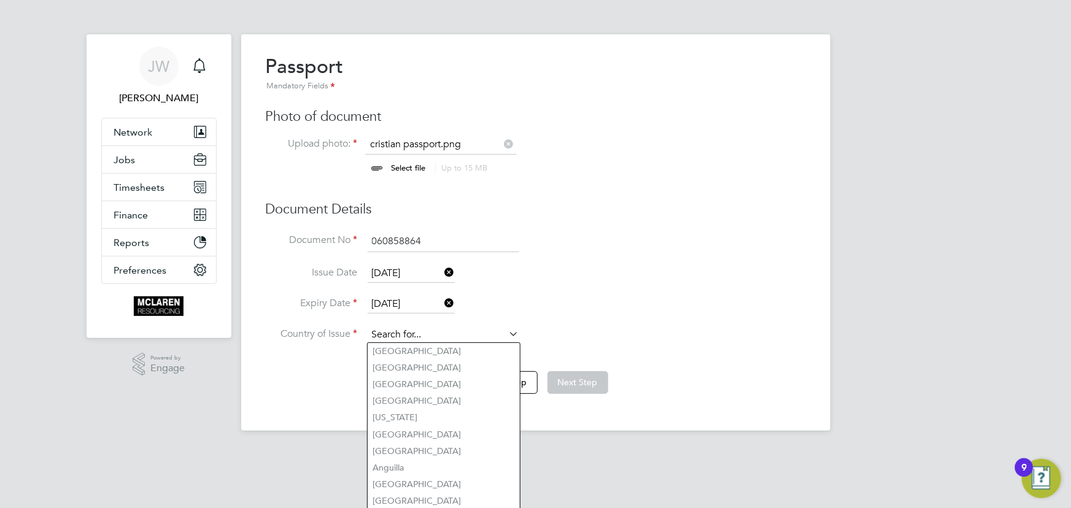
click at [430, 328] on input at bounding box center [444, 335] width 152 height 18
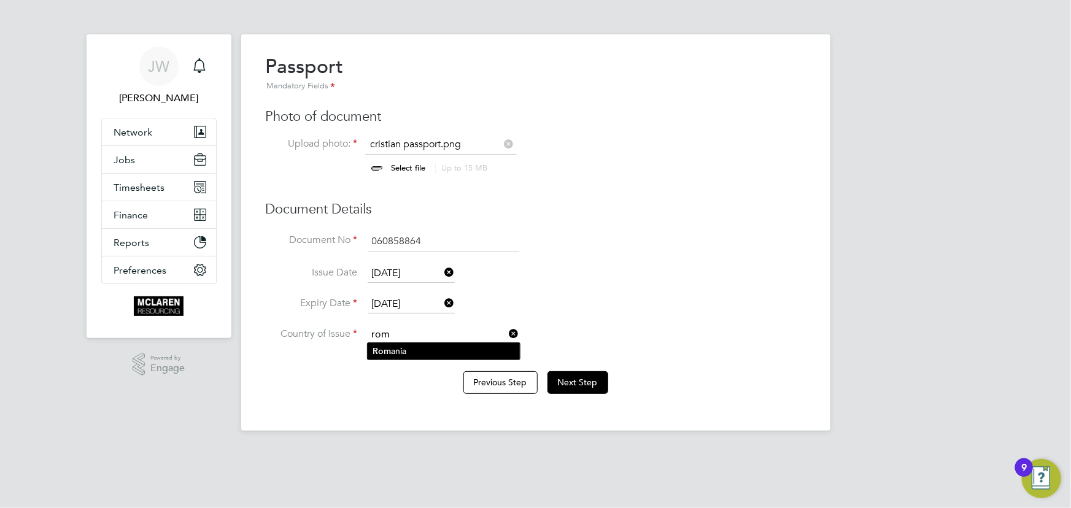
click at [417, 349] on li "Rom ania" at bounding box center [444, 351] width 152 height 17
type input "Romania"
drag, startPoint x: 570, startPoint y: 374, endPoint x: 588, endPoint y: 305, distance: 71.7
click at [570, 374] on button "Next Step" at bounding box center [577, 382] width 61 height 22
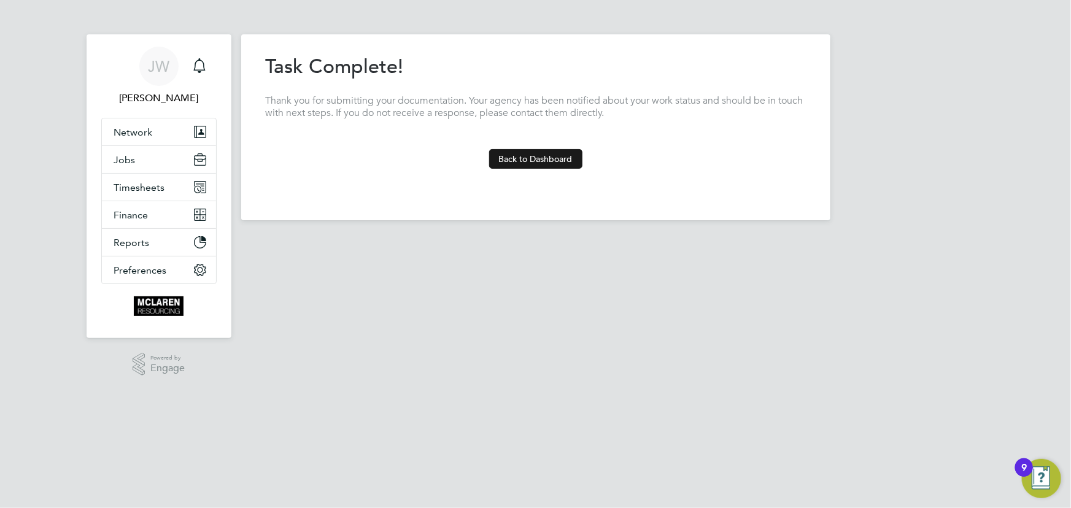
click at [549, 164] on button "Back to Dashboard" at bounding box center [535, 159] width 93 height 20
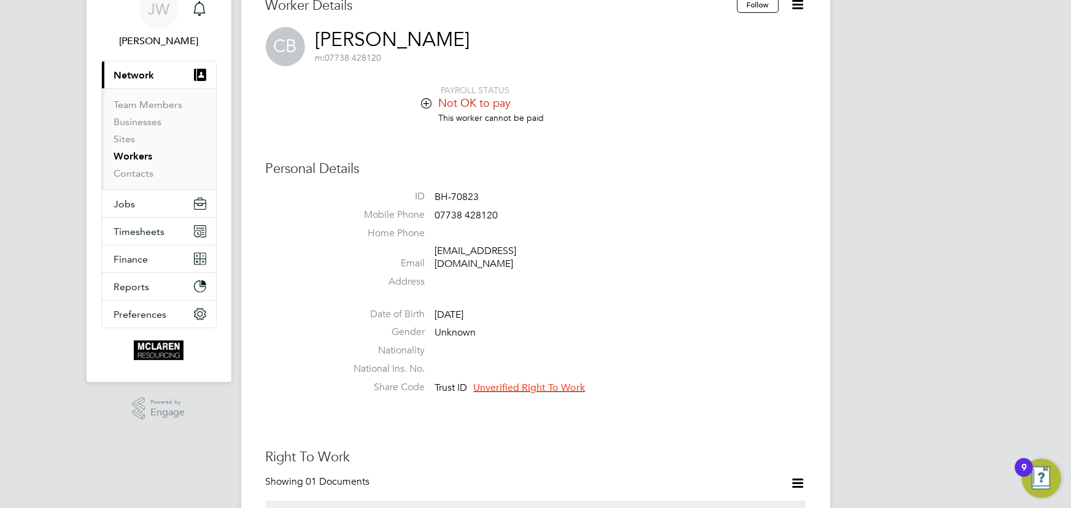
scroll to position [111, 0]
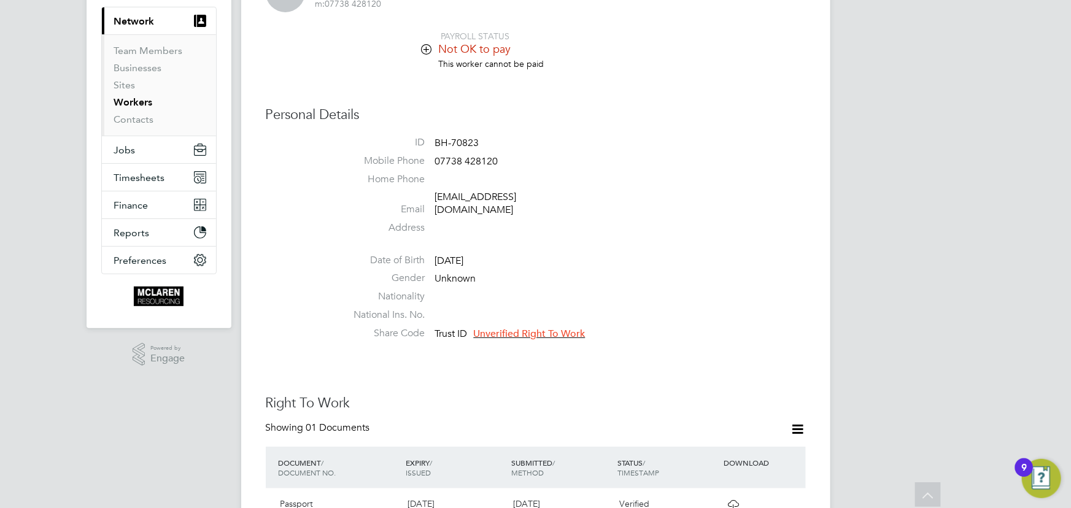
click at [550, 328] on span "Unverified Right To Work" at bounding box center [530, 334] width 112 height 12
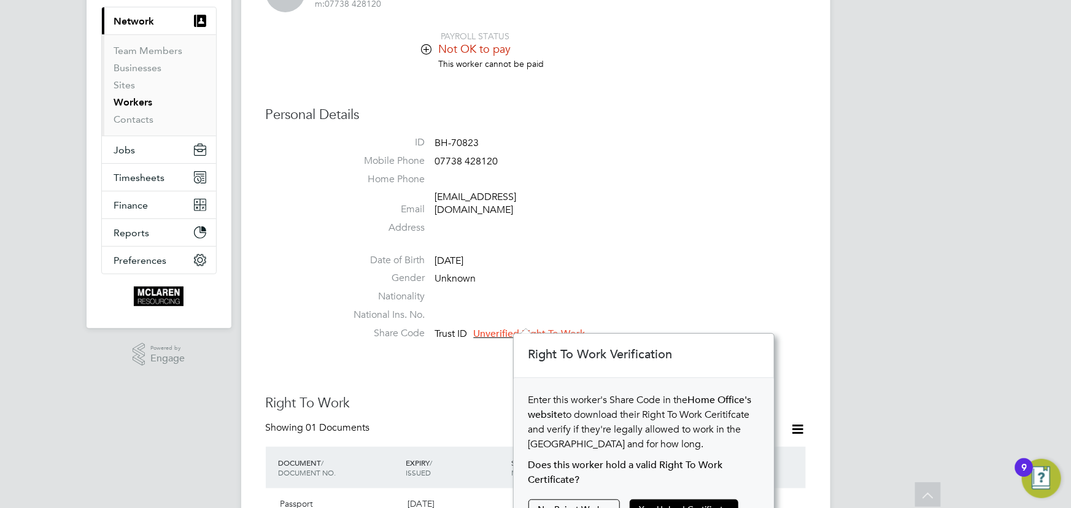
scroll to position [279, 0]
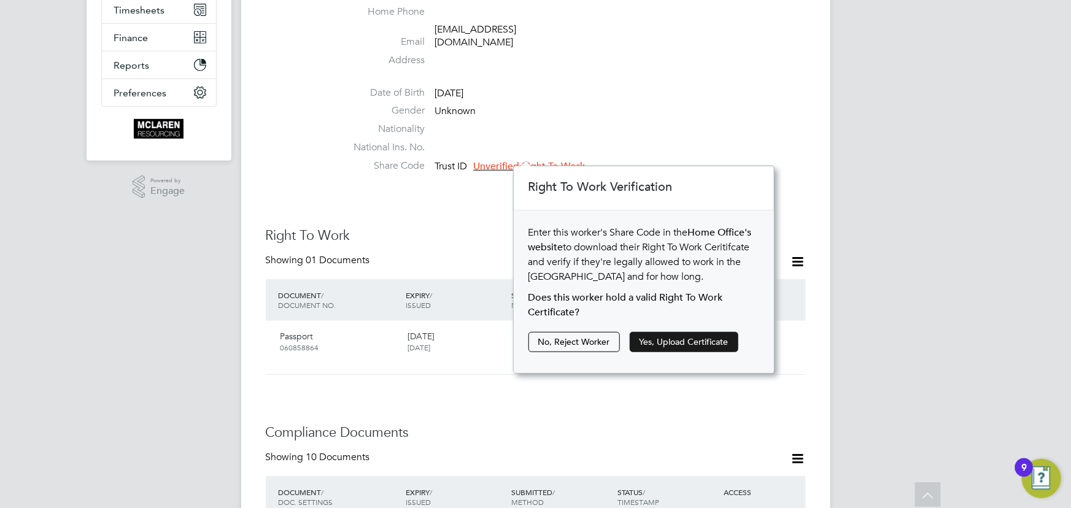
click at [677, 342] on button "Yes, Upload Certificate" at bounding box center [684, 342] width 109 height 20
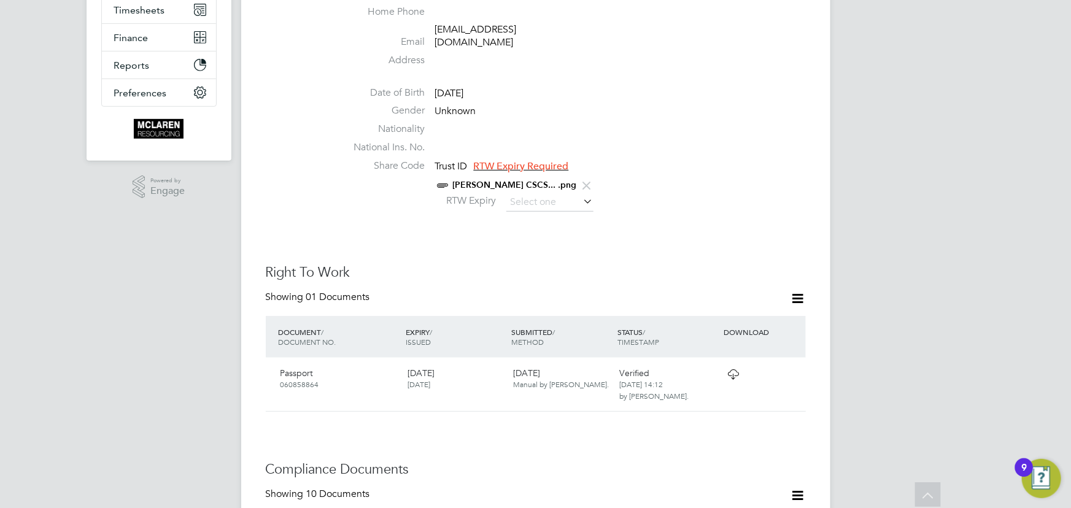
click at [579, 178] on icon at bounding box center [586, 185] width 15 height 15
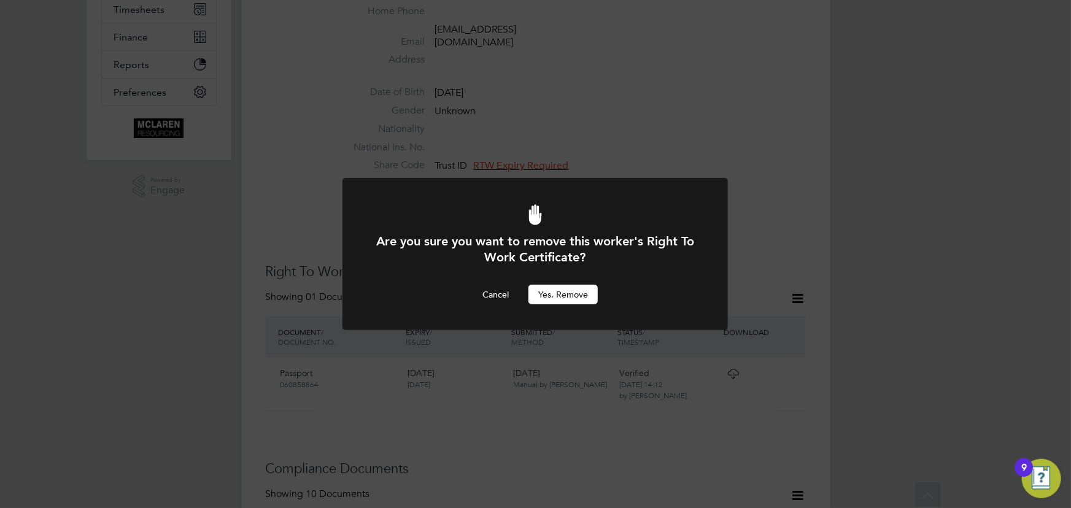
scroll to position [0, 0]
click at [559, 291] on button "Yes, remove" at bounding box center [562, 295] width 69 height 20
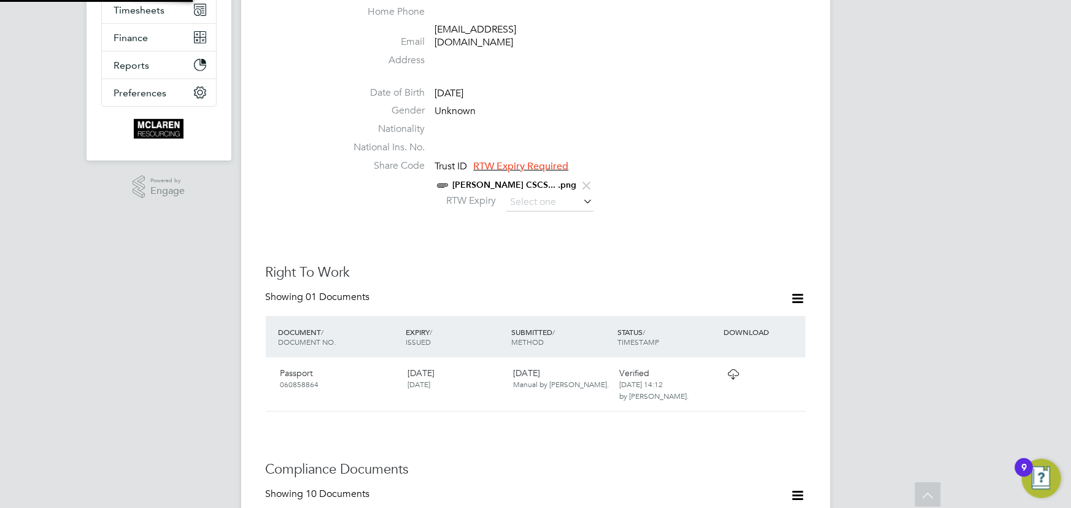
scroll to position [12, 111]
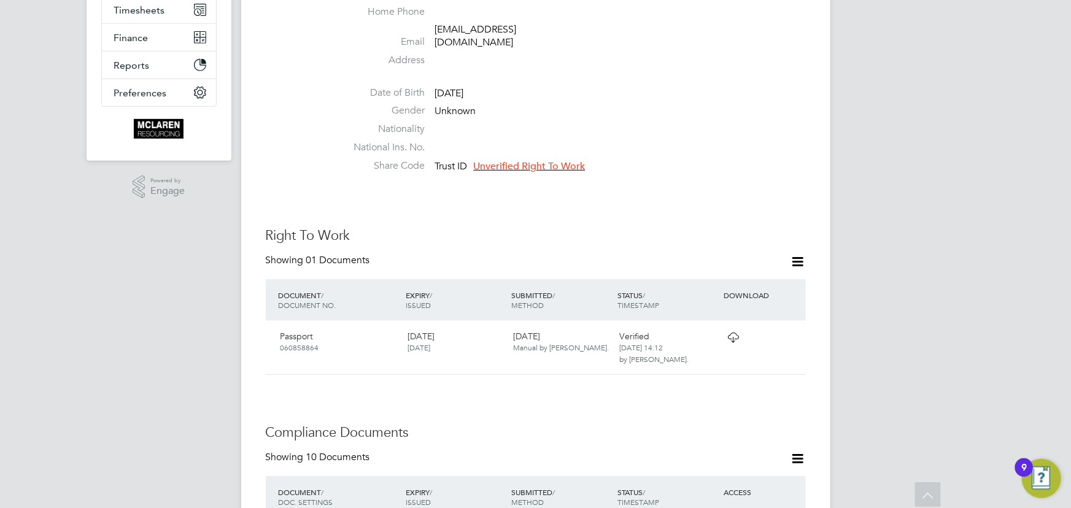
click at [575, 160] on span "Unverified Right To Work" at bounding box center [530, 166] width 112 height 12
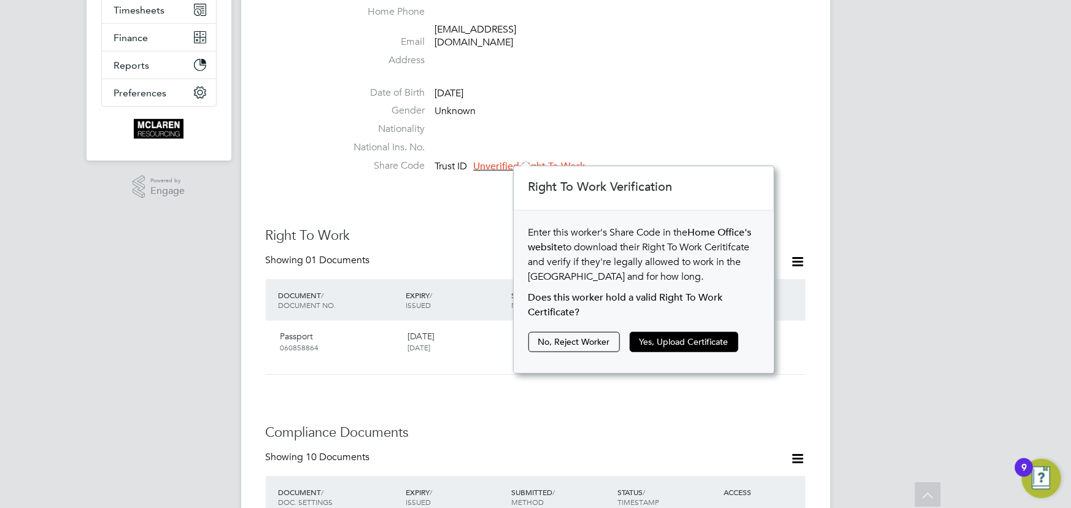
scroll to position [206, 261]
click at [662, 339] on button "Yes, Upload Certificate" at bounding box center [684, 342] width 109 height 20
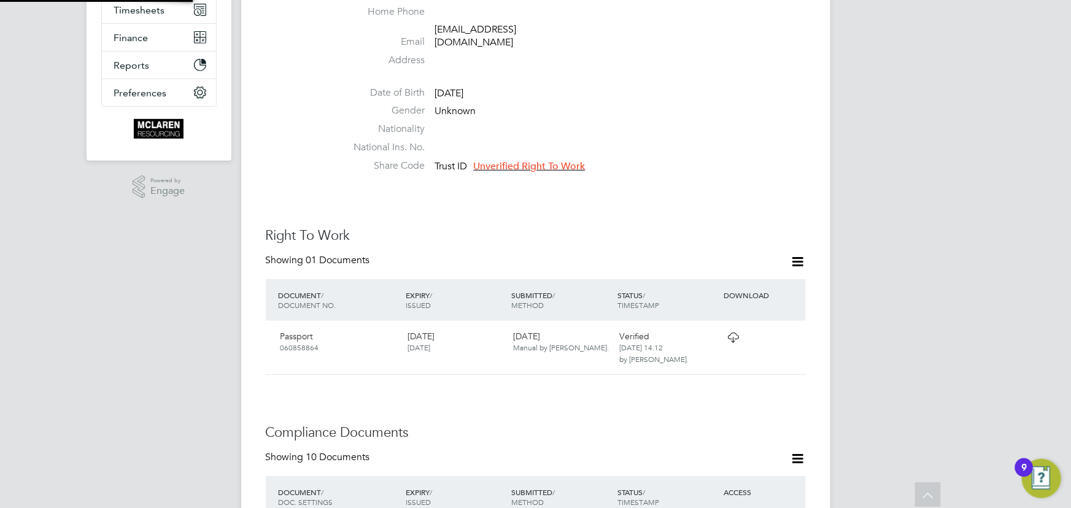
scroll to position [12, 95]
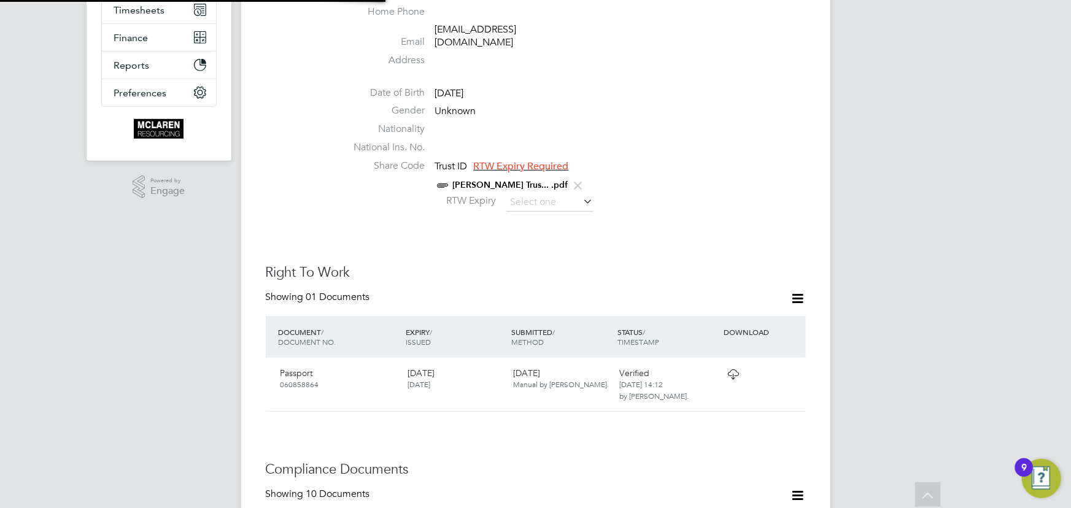
click at [581, 193] on icon at bounding box center [581, 201] width 0 height 17
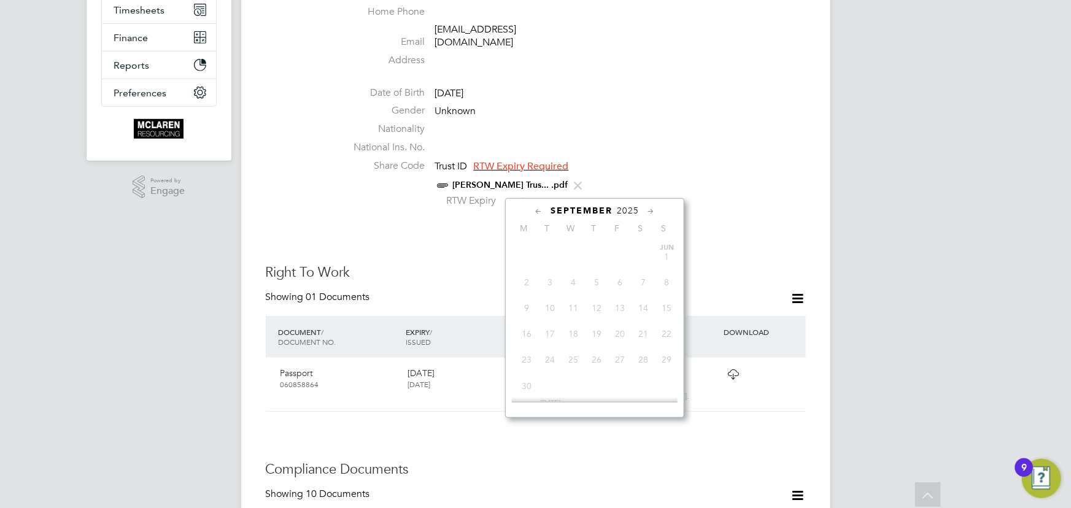
scroll to position [366, 0]
click at [628, 203] on div "September 2025 M T W T F S S Jun 1 2 3 4 5 6 7 8 9 10 11 12 13 14 15 16 17 18 1…" at bounding box center [594, 308] width 179 height 220
click at [628, 209] on span "2025" at bounding box center [628, 211] width 22 height 10
click at [576, 328] on span "2027" at bounding box center [572, 327] width 23 height 23
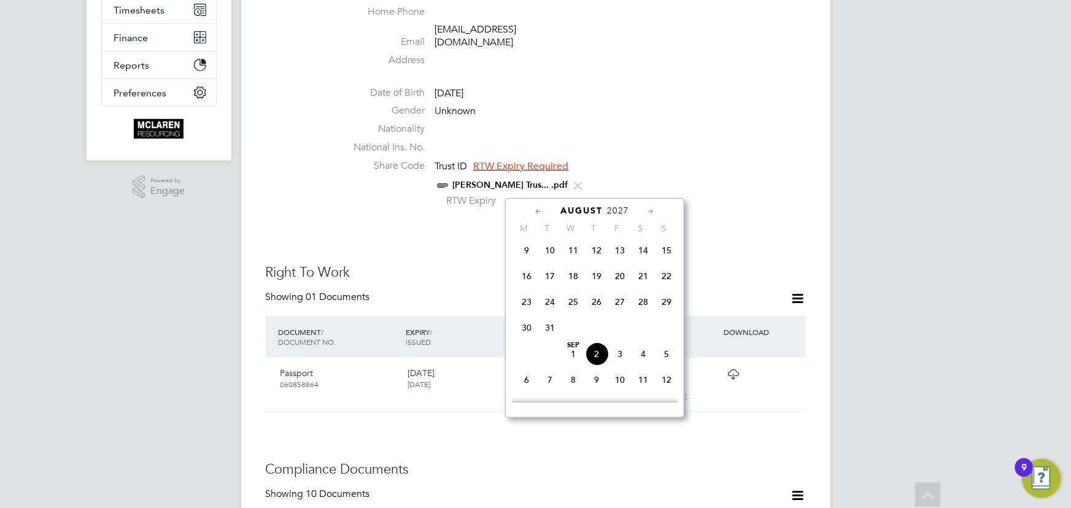
click at [552, 331] on span "31" at bounding box center [549, 327] width 23 height 23
type input "31 Aug 2027"
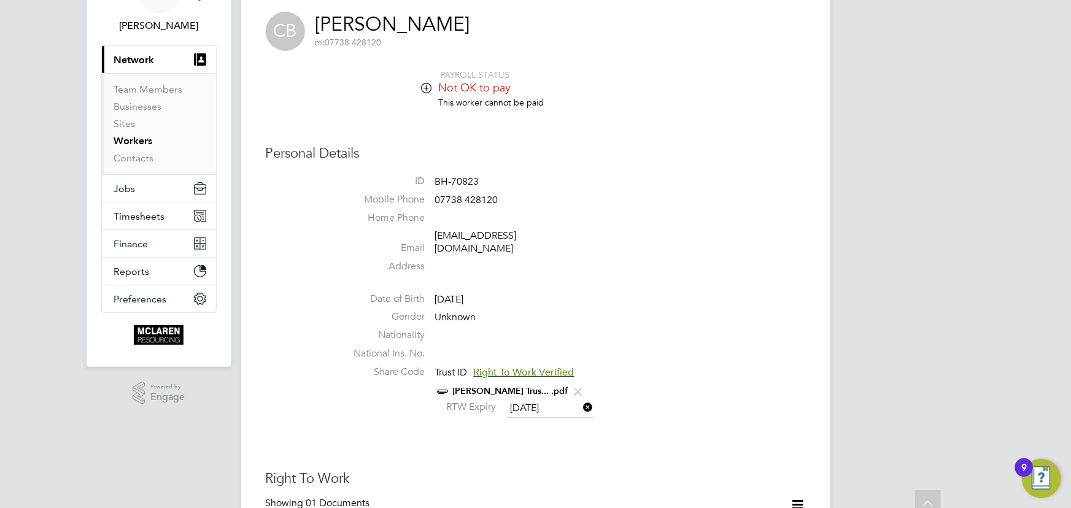
scroll to position [0, 0]
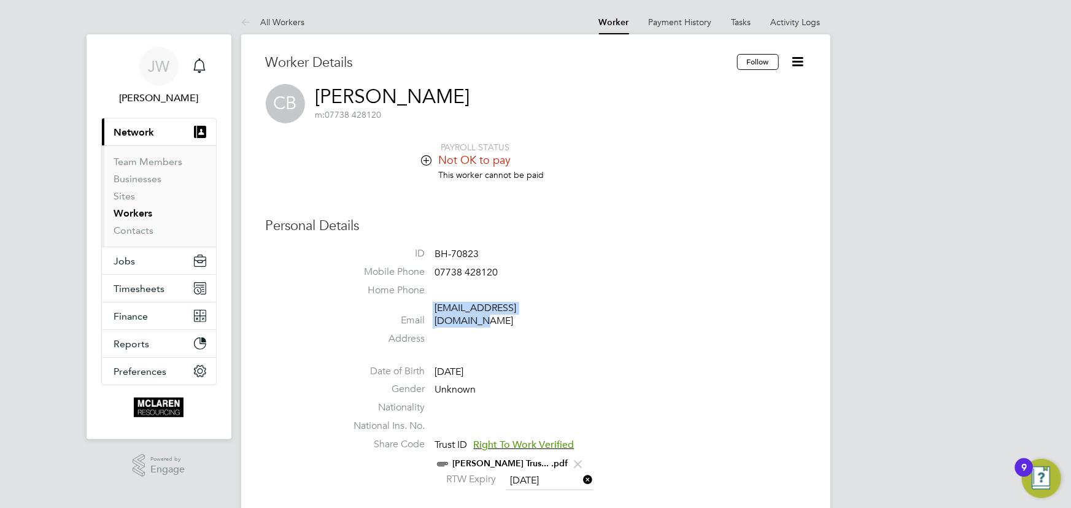
drag, startPoint x: 428, startPoint y: 305, endPoint x: 554, endPoint y: 307, distance: 125.2
click at [554, 307] on li "Email cristian.blc97@gmail.com" at bounding box center [572, 317] width 466 height 30
copy li "cristian.blc97@gmail.com"
drag, startPoint x: 436, startPoint y: 274, endPoint x: 498, endPoint y: 274, distance: 62.6
click at [498, 274] on li "Mobile Phone 07738 428120" at bounding box center [572, 275] width 466 height 18
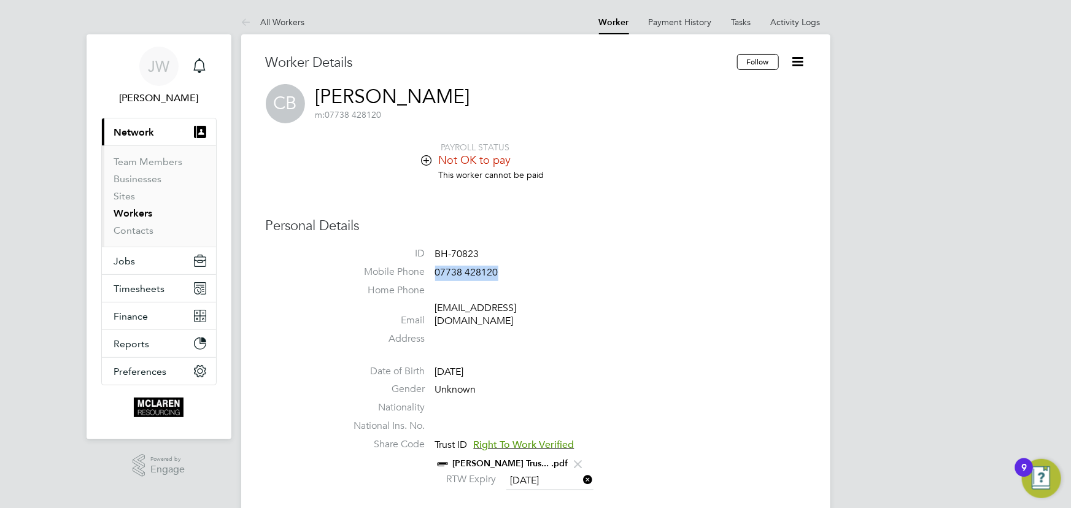
copy span "07738 428120"
drag, startPoint x: 426, startPoint y: 310, endPoint x: 560, endPoint y: 312, distance: 133.2
click at [560, 312] on li "Email cristian.blc97@gmail.com" at bounding box center [572, 317] width 466 height 30
copy li "cristian.blc97@gmail.com"
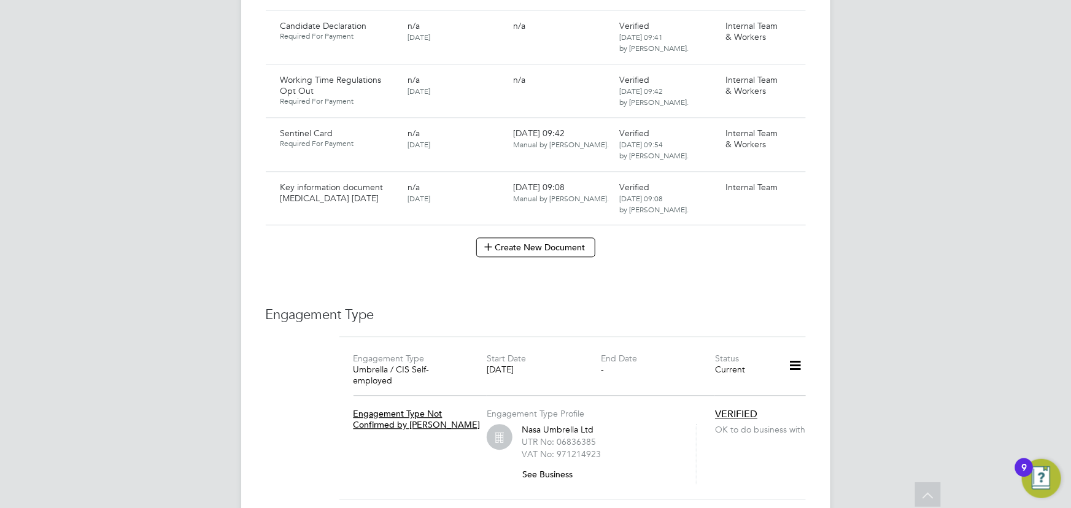
scroll to position [1506, 0]
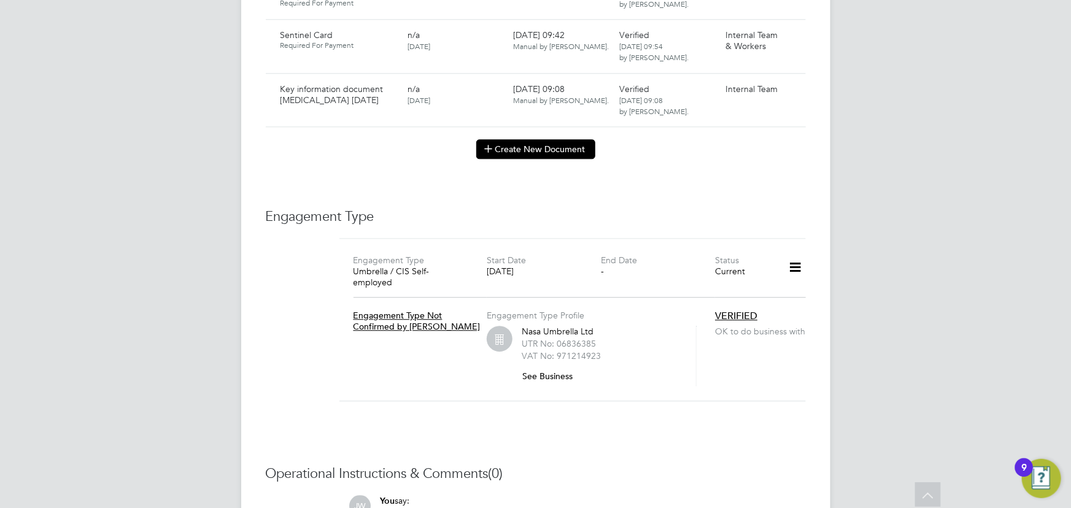
click at [527, 142] on button "Create New Document" at bounding box center [535, 149] width 119 height 20
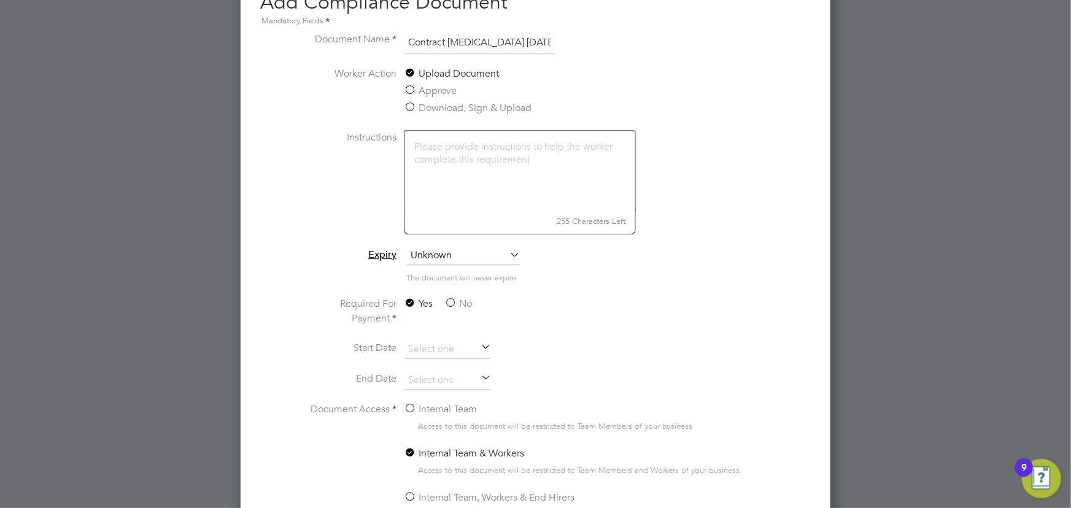
scroll to position [1407, 0]
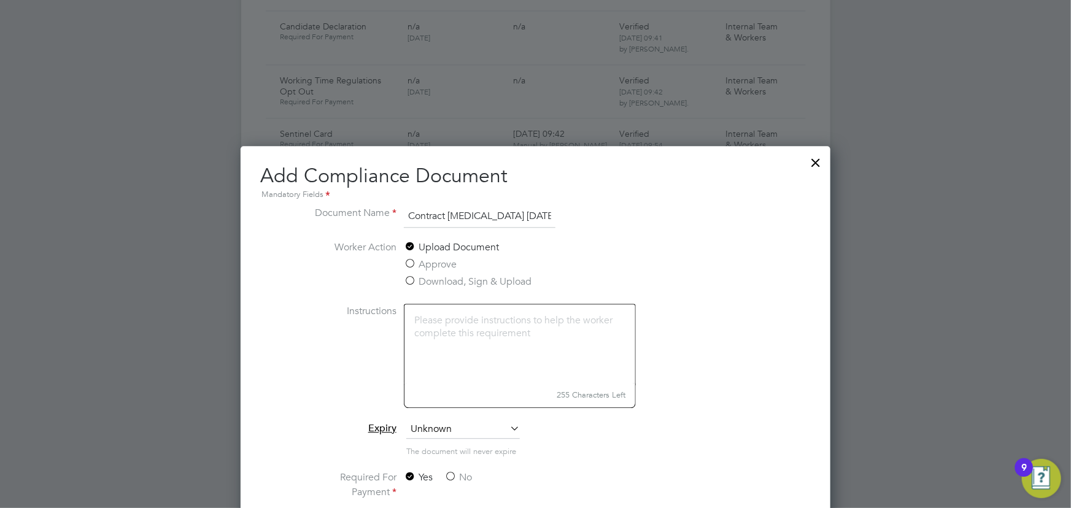
click at [490, 212] on input "Contract [MEDICAL_DATA] [DATE]" at bounding box center [480, 217] width 152 height 22
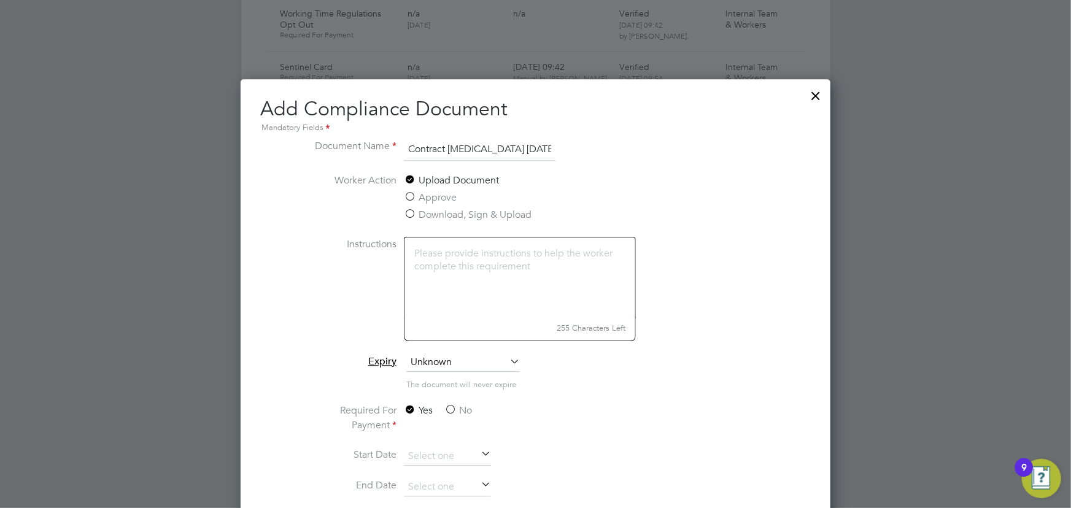
scroll to position [1686, 0]
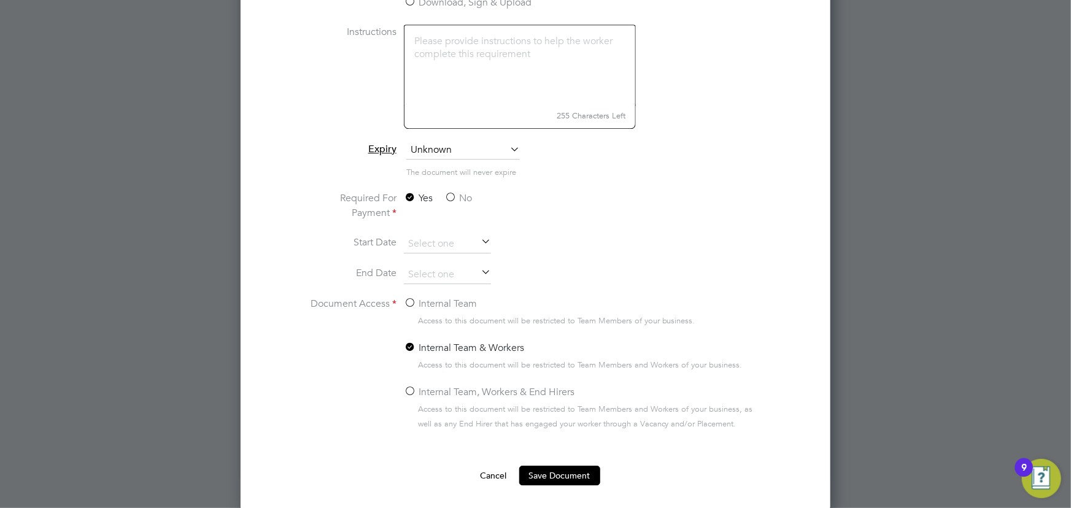
type input "Contract [MEDICAL_DATA] [DATE]"
click at [466, 188] on li "The document will never expire" at bounding box center [535, 178] width 462 height 25
click at [430, 303] on label "Internal Team" at bounding box center [440, 303] width 73 height 15
click at [0, 0] on input "Internal Team" at bounding box center [0, 0] width 0 height 0
click at [534, 473] on button "Save Document" at bounding box center [559, 476] width 81 height 20
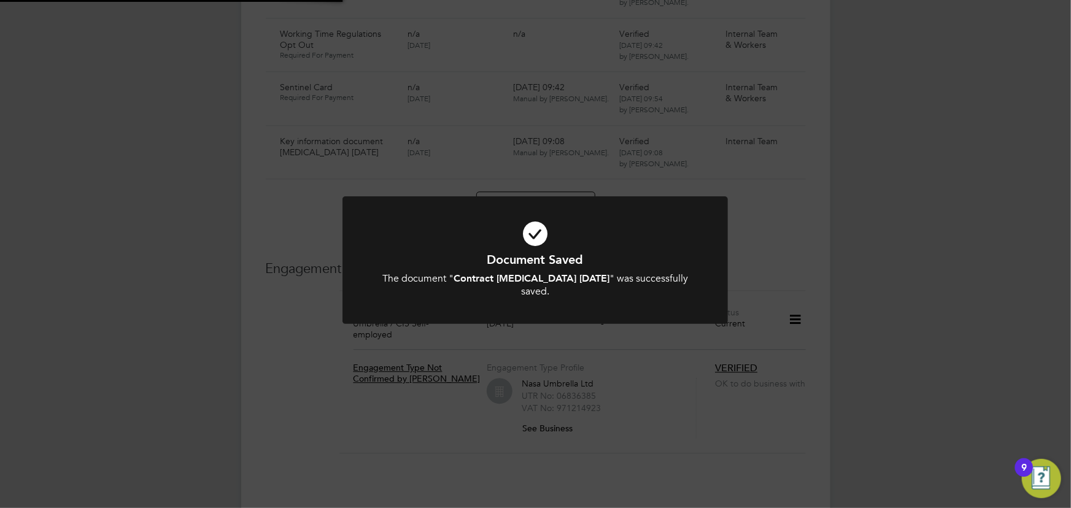
click at [860, 365] on div "Document Saved The document " Contract [MEDICAL_DATA] [DATE] " was successfully…" at bounding box center [535, 254] width 1071 height 508
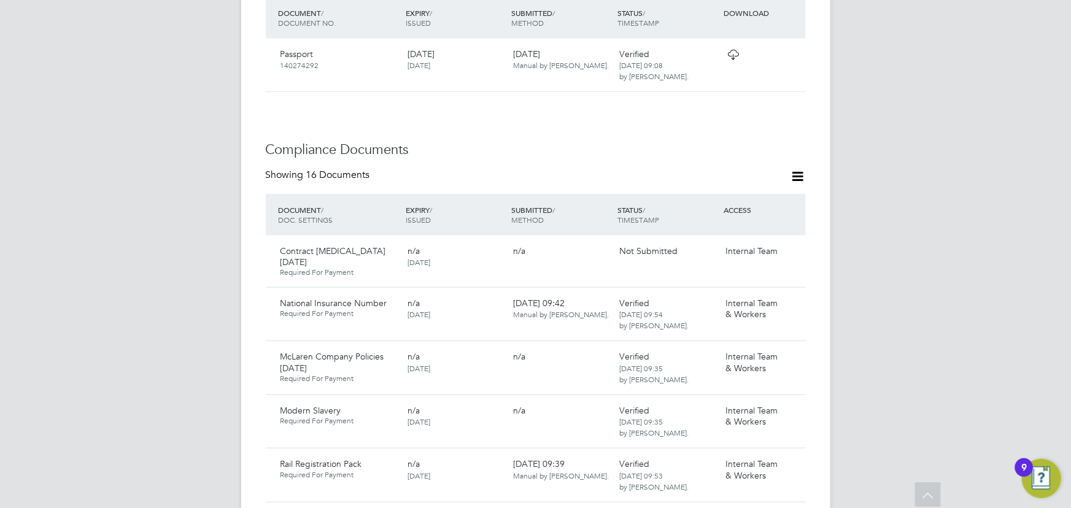
scroll to position [502, 0]
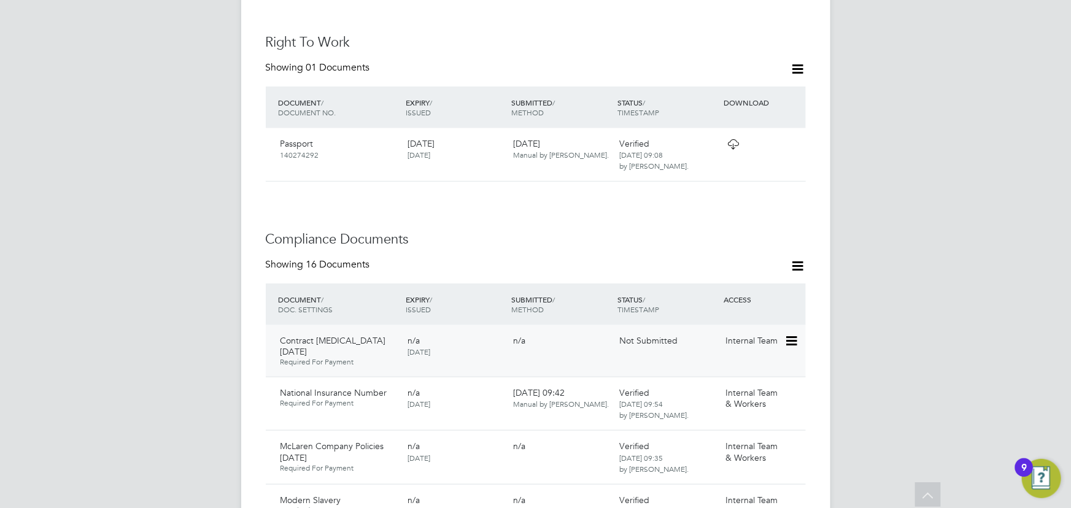
click at [793, 334] on icon at bounding box center [790, 341] width 12 height 15
click at [748, 375] on li "Submit Document" at bounding box center [754, 375] width 86 height 17
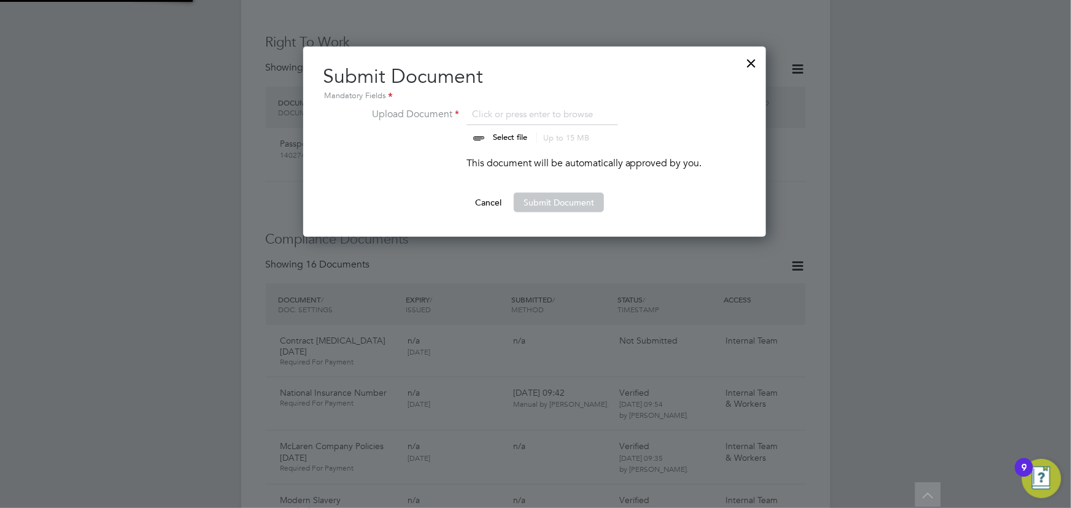
scroll to position [190, 464]
click at [507, 139] on input "file" at bounding box center [521, 125] width 193 height 37
type input "C:\fakepath\Complete_with_Docusign_Candidate_Terms_CIS_I (1).pdf"
click at [549, 196] on button "Submit Document" at bounding box center [559, 203] width 90 height 20
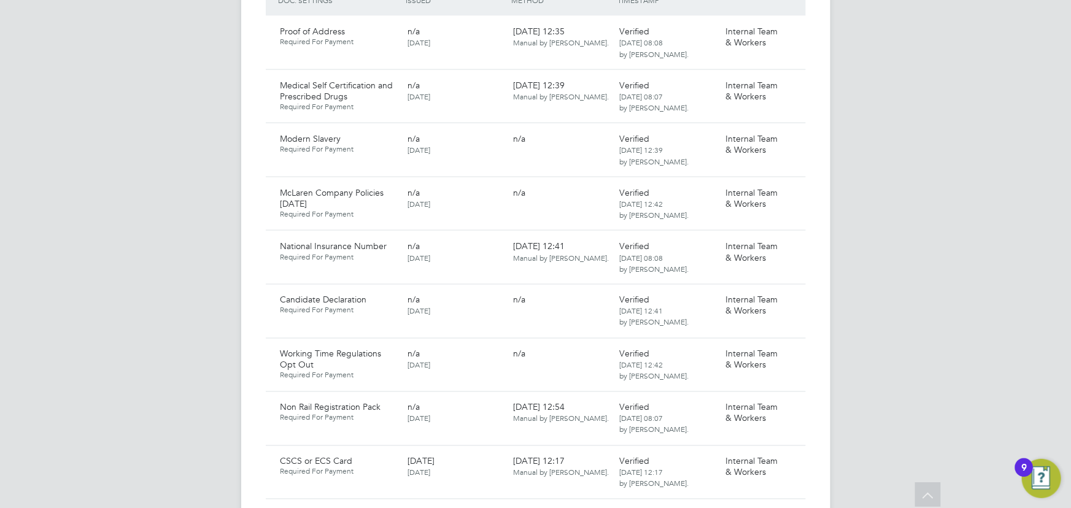
scroll to position [1171, 0]
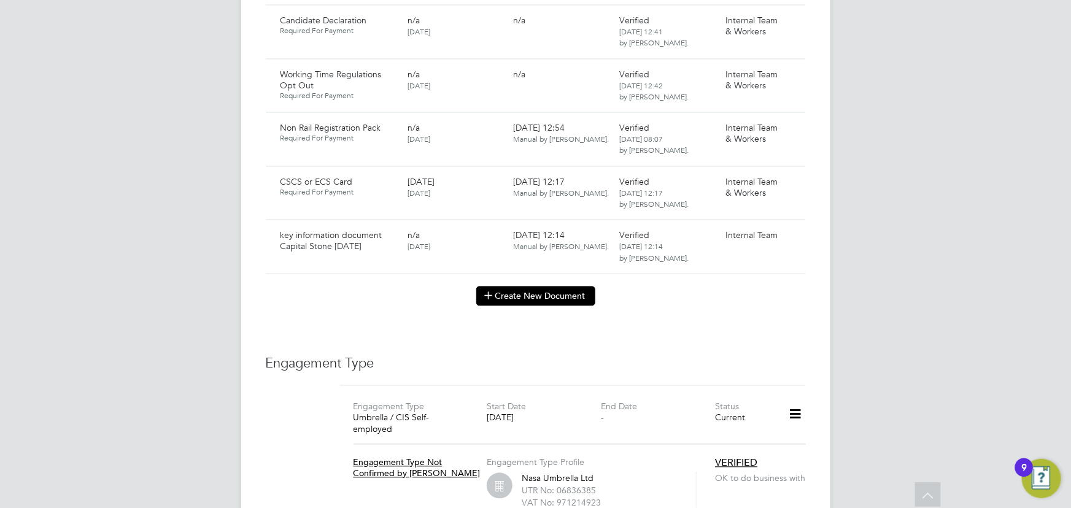
click at [511, 287] on button "Create New Document" at bounding box center [535, 297] width 119 height 20
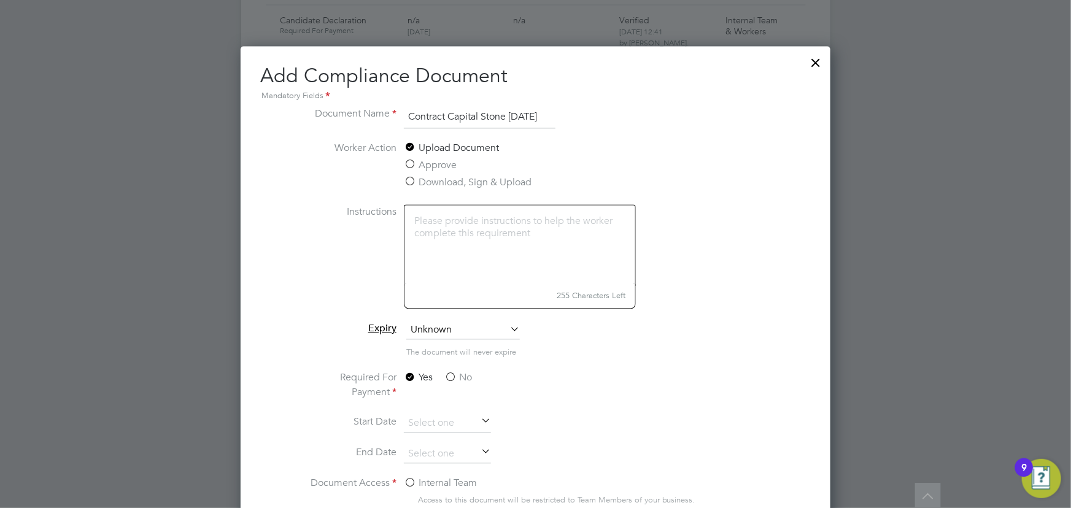
scroll to position [1394, 0]
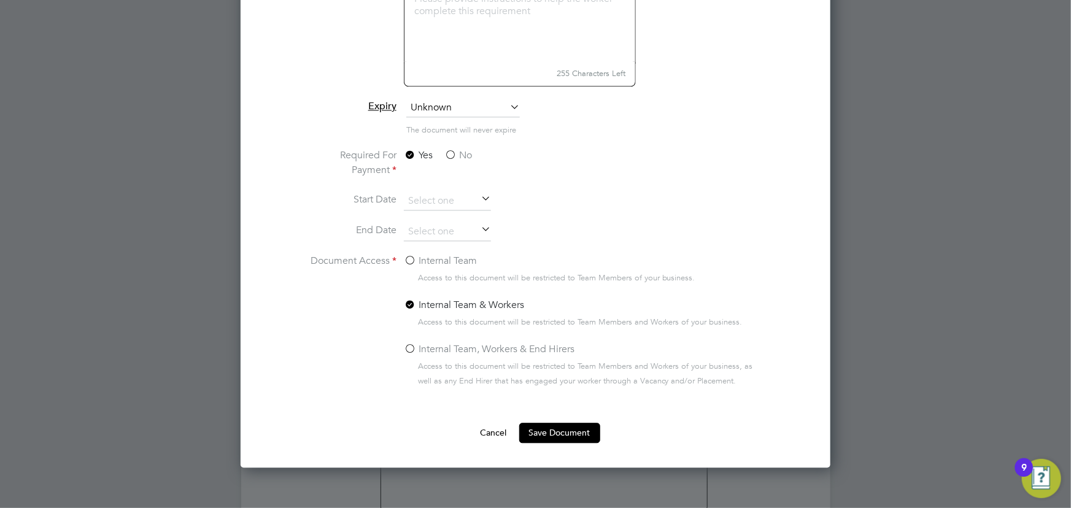
type input "Contract Capital Stone [DATE]"
click at [468, 155] on label "No" at bounding box center [458, 155] width 28 height 15
click at [0, 0] on input "No" at bounding box center [0, 0] width 0 height 0
click at [455, 255] on label "Internal Team" at bounding box center [440, 260] width 73 height 15
click at [0, 0] on input "Internal Team" at bounding box center [0, 0] width 0 height 0
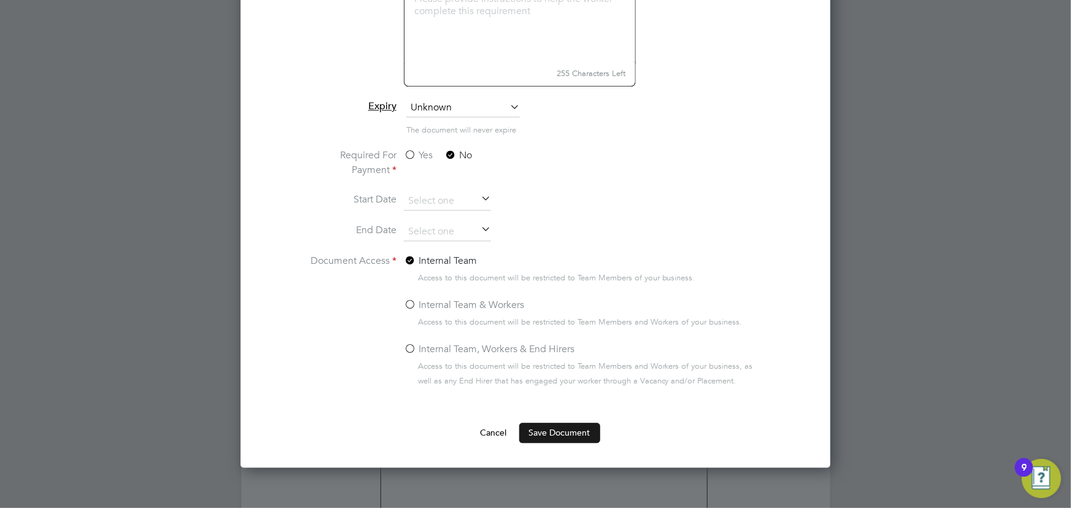
click at [542, 430] on button "Save Document" at bounding box center [559, 433] width 81 height 20
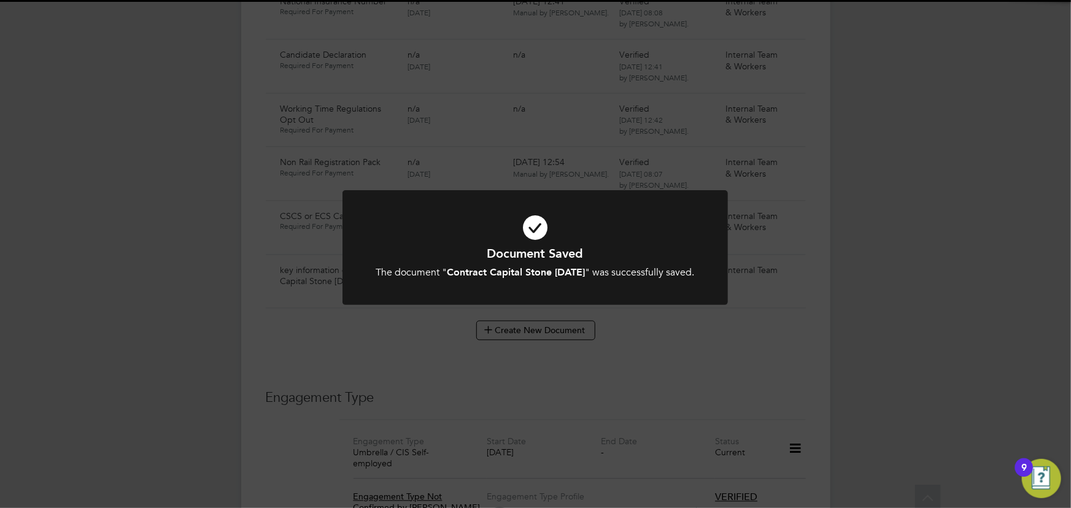
scroll to position [1171, 0]
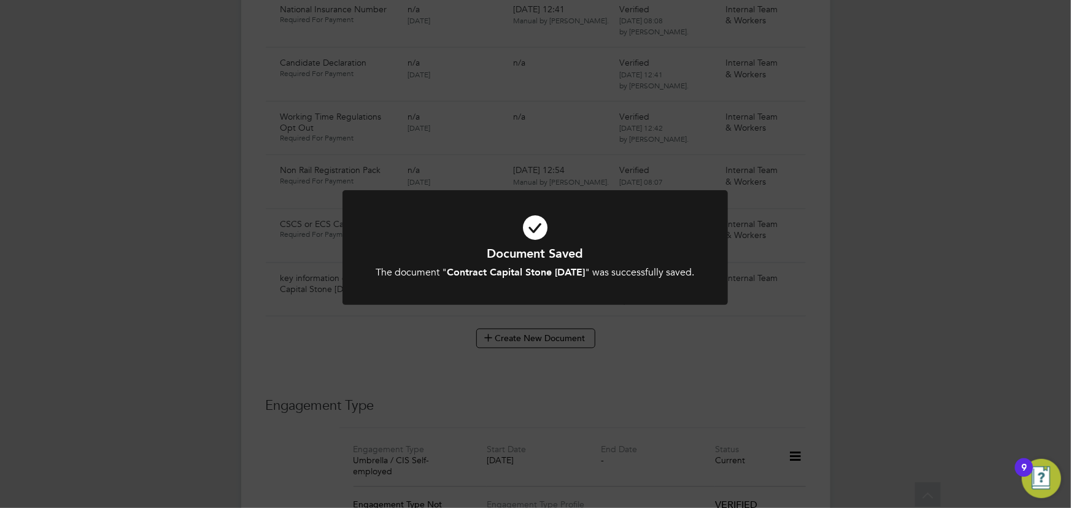
click at [970, 384] on div "Document Saved The document " Contract Capital Stone [DATE] " was successfully …" at bounding box center [535, 254] width 1071 height 508
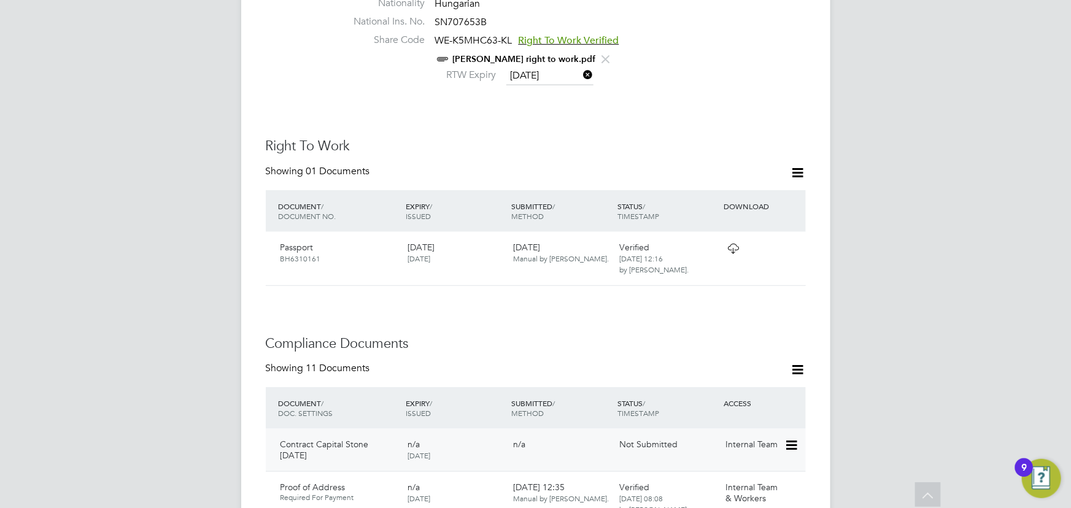
scroll to position [614, 0]
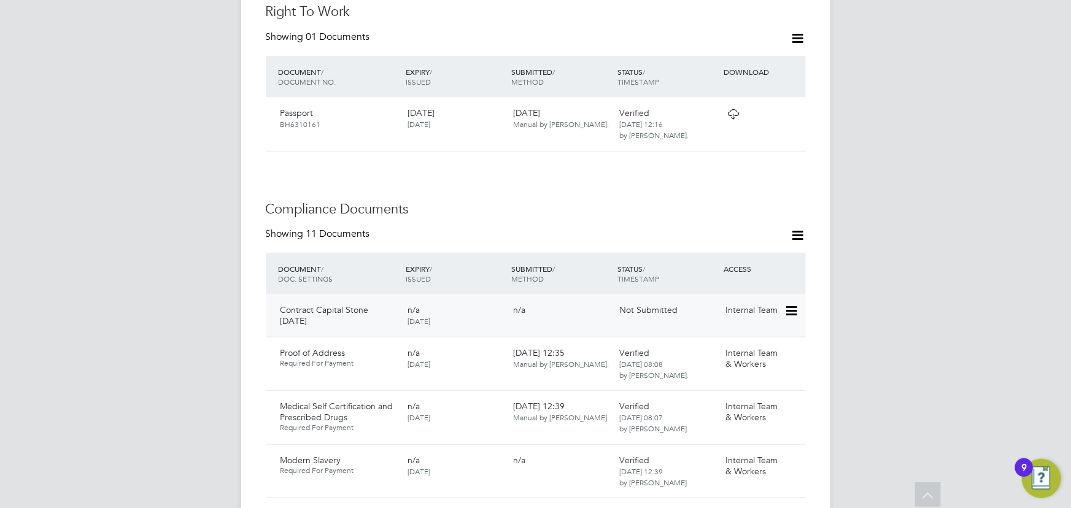
click at [790, 304] on icon at bounding box center [790, 311] width 12 height 15
click at [746, 322] on li "Submit Document" at bounding box center [754, 318] width 86 height 17
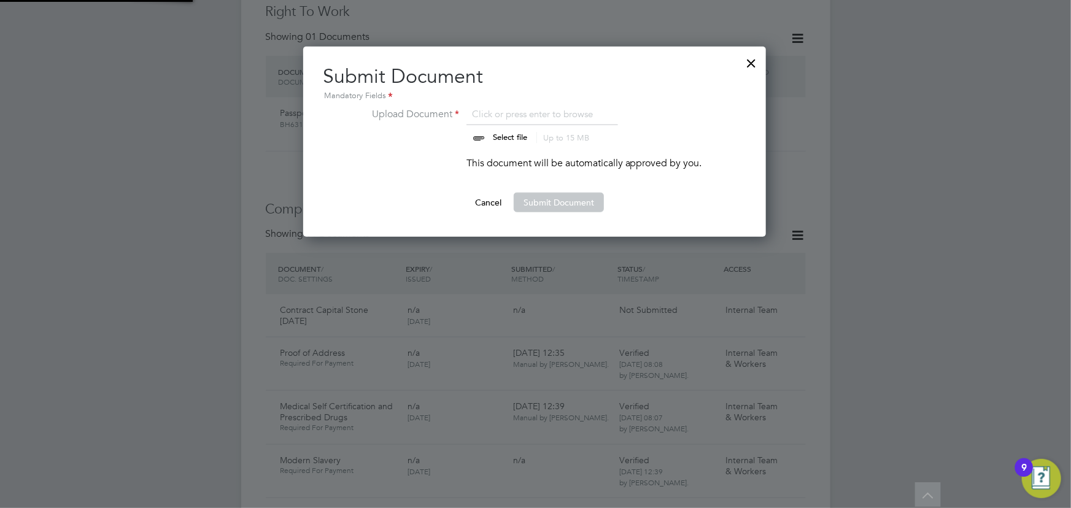
scroll to position [18, 152]
click at [513, 139] on input "file" at bounding box center [521, 125] width 193 height 37
type input "C:\fakepath\Complete_with_Docusign_Candidate_Terms_CIS_D (7).pdf"
click at [546, 206] on button "Submit Document" at bounding box center [559, 203] width 90 height 20
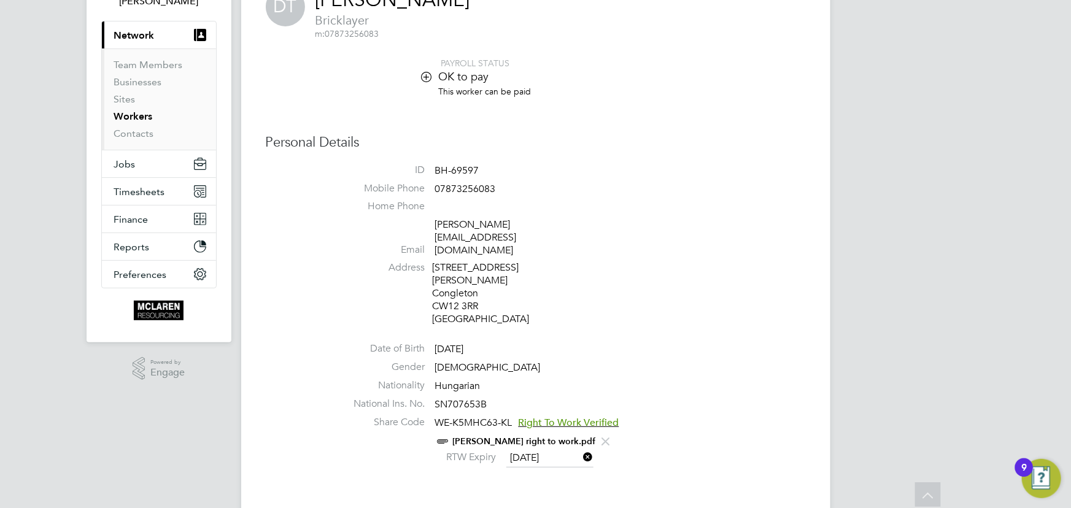
scroll to position [0, 0]
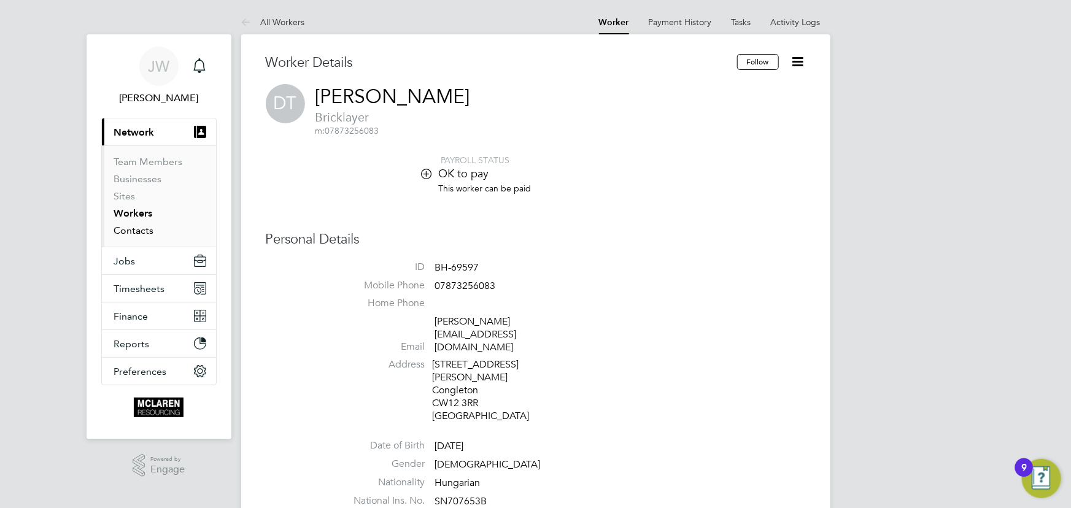
click at [135, 233] on link "Contacts" at bounding box center [134, 231] width 40 height 12
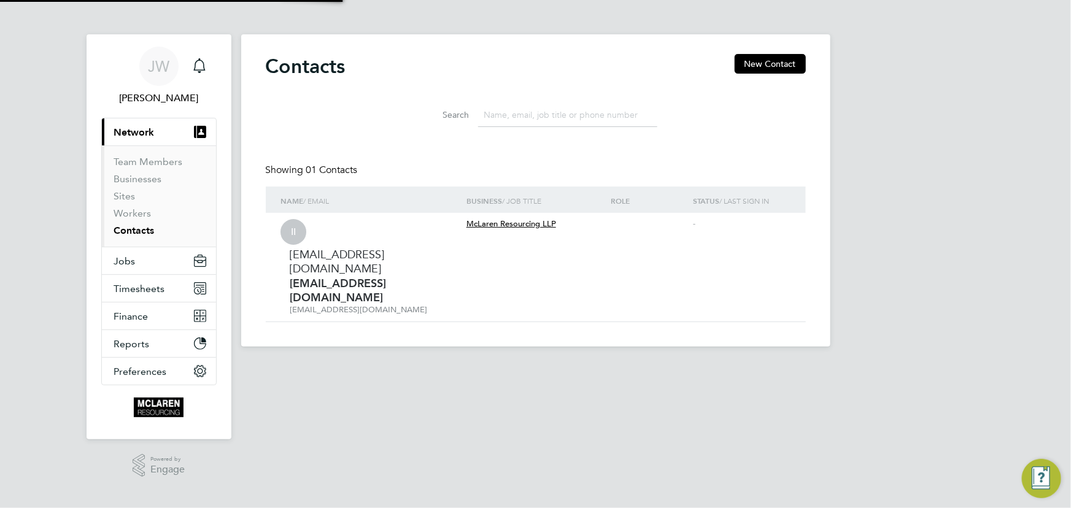
click at [133, 219] on li "Workers" at bounding box center [160, 215] width 92 height 17
drag, startPoint x: 145, startPoint y: 217, endPoint x: 161, endPoint y: 210, distance: 17.0
click at [145, 217] on link "Workers" at bounding box center [132, 213] width 37 height 12
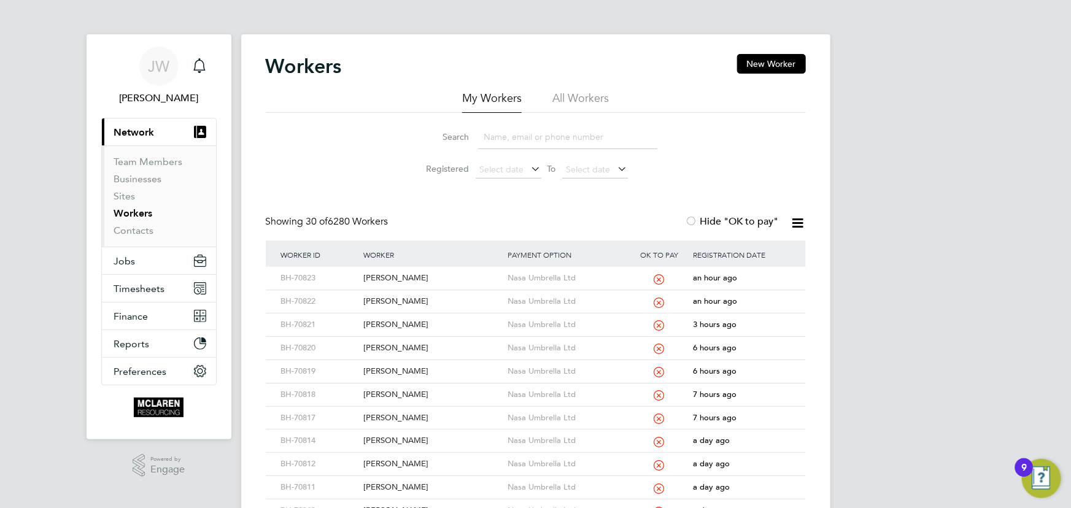
click at [528, 134] on input at bounding box center [567, 137] width 179 height 24
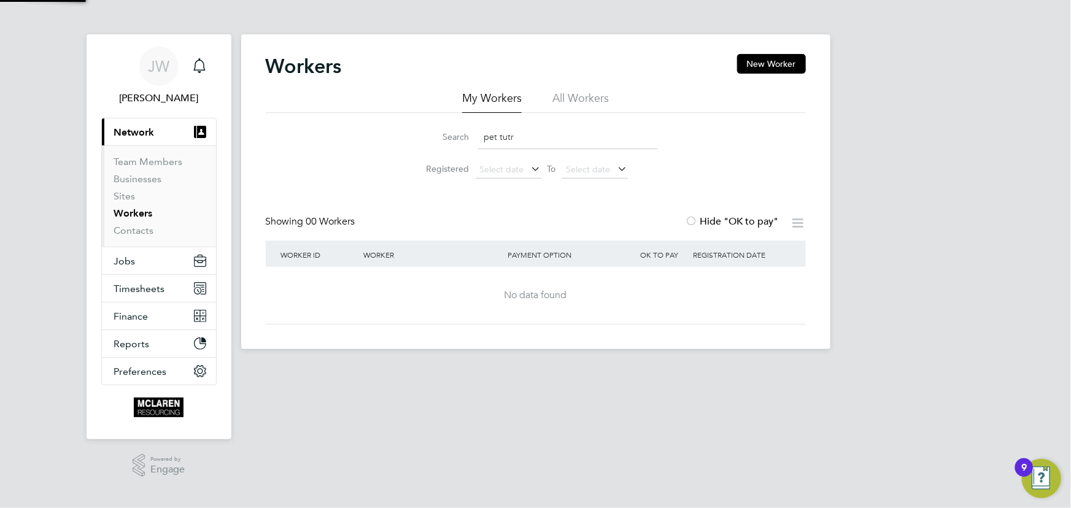
type input "pet tutr"
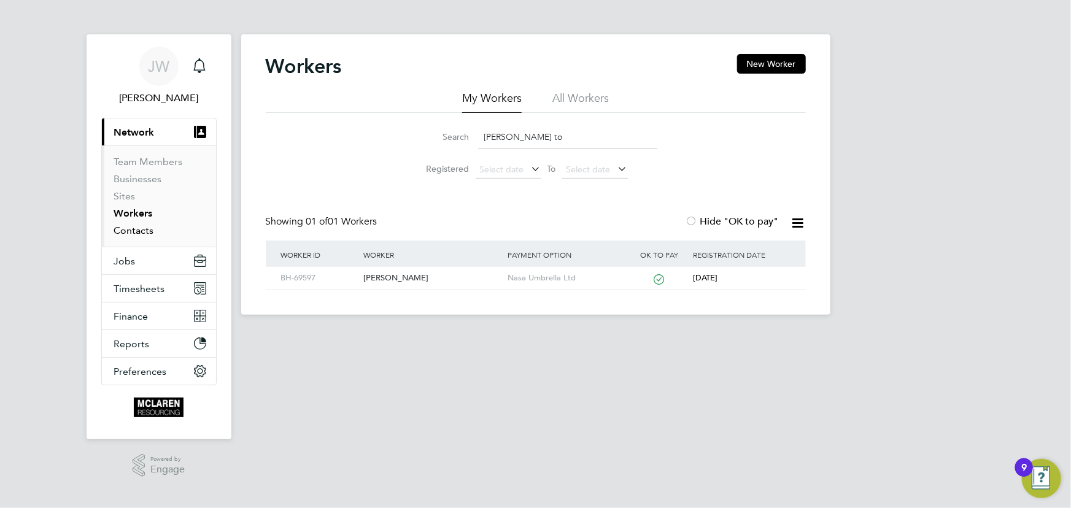
click at [134, 231] on link "Contacts" at bounding box center [134, 231] width 40 height 12
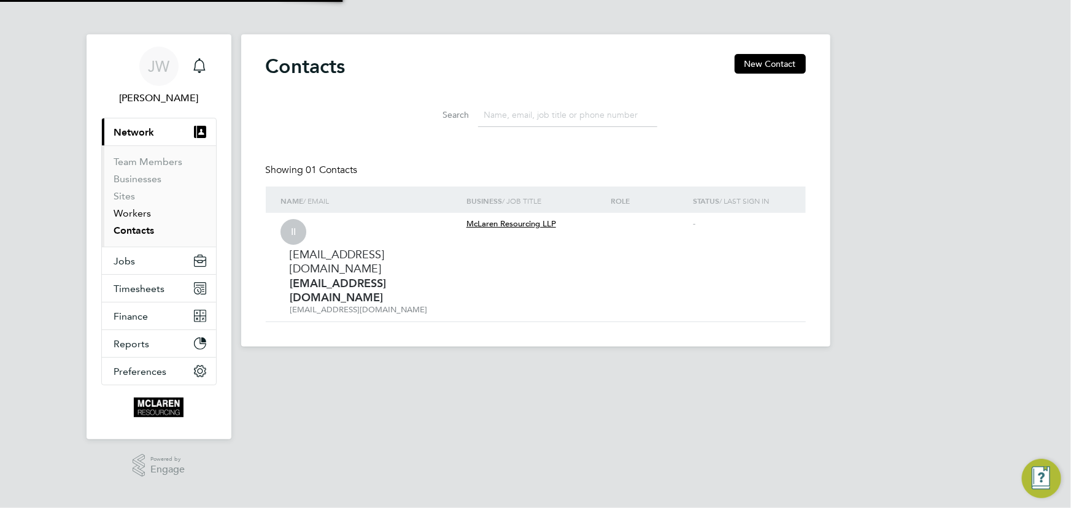
click at [129, 215] on link "Workers" at bounding box center [132, 213] width 37 height 12
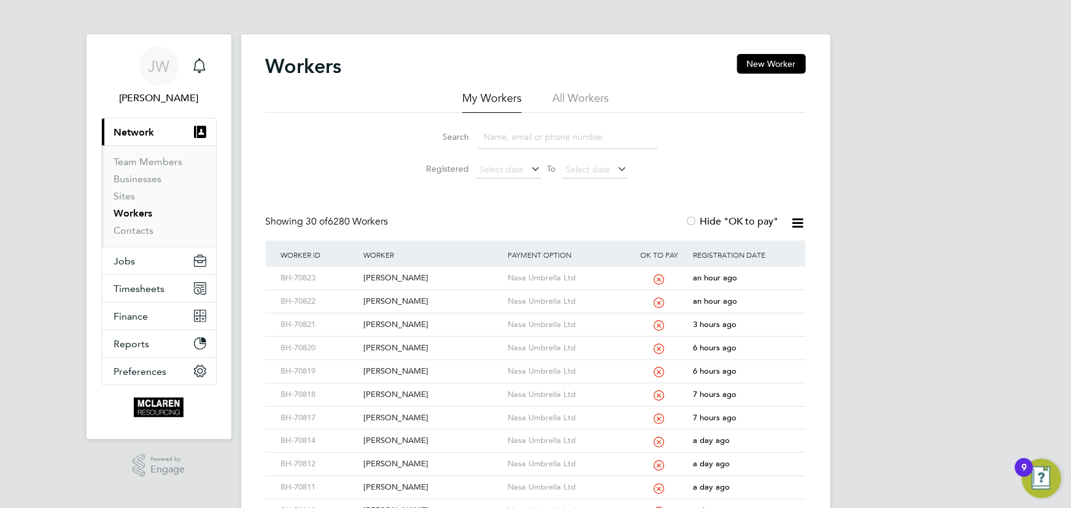
click at [487, 145] on input at bounding box center [567, 137] width 179 height 24
type input "h"
click at [143, 232] on link "Contacts" at bounding box center [134, 231] width 40 height 12
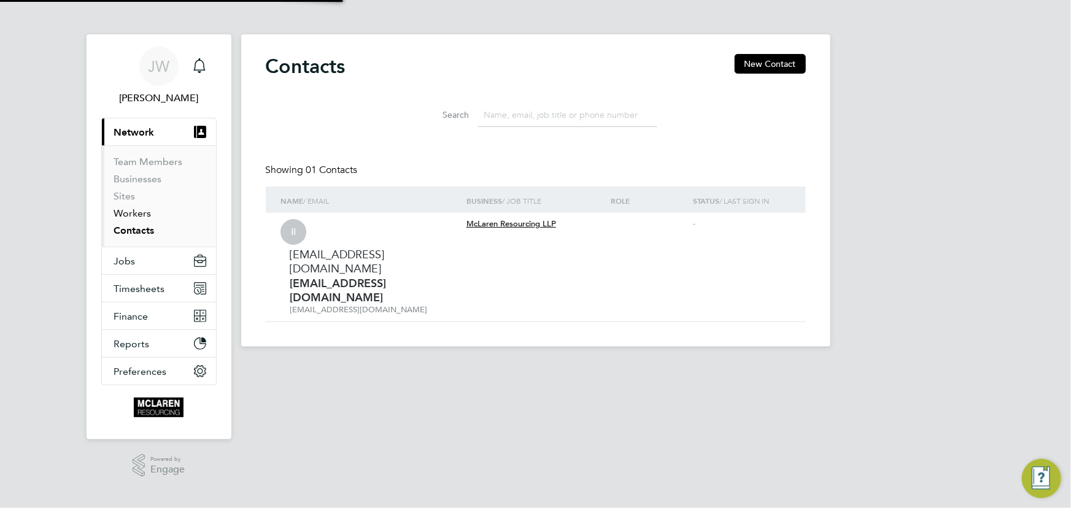
click at [133, 210] on link "Workers" at bounding box center [132, 213] width 37 height 12
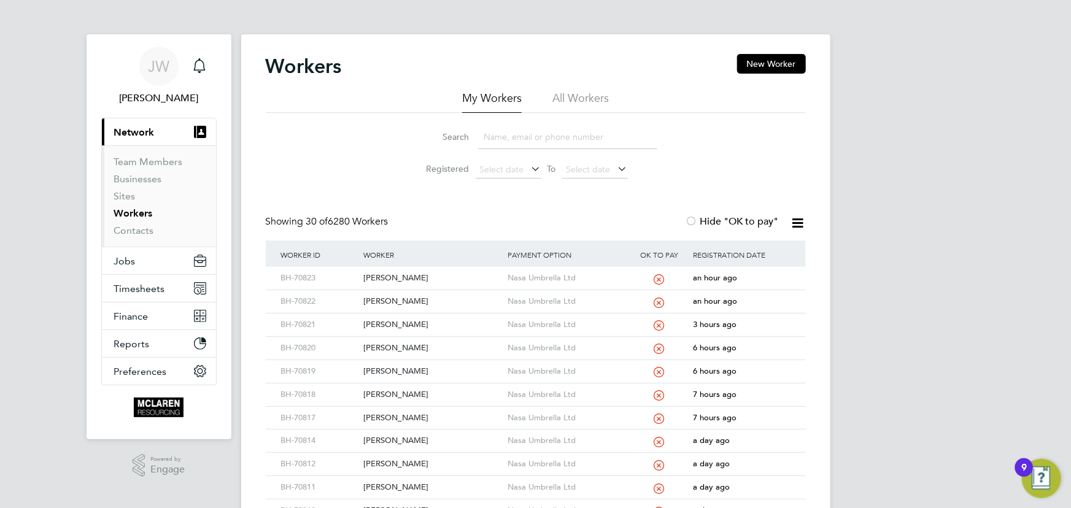
click at [492, 137] on input at bounding box center [567, 137] width 179 height 24
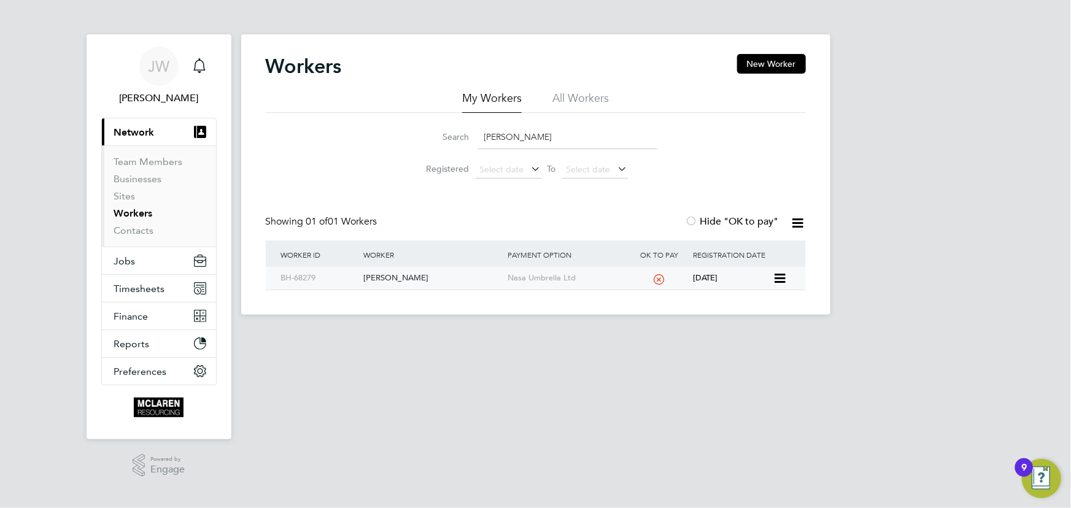
type input "ryan kegg"
click at [393, 274] on div "[PERSON_NAME]" at bounding box center [432, 278] width 144 height 23
click at [145, 230] on link "Contacts" at bounding box center [134, 231] width 40 height 12
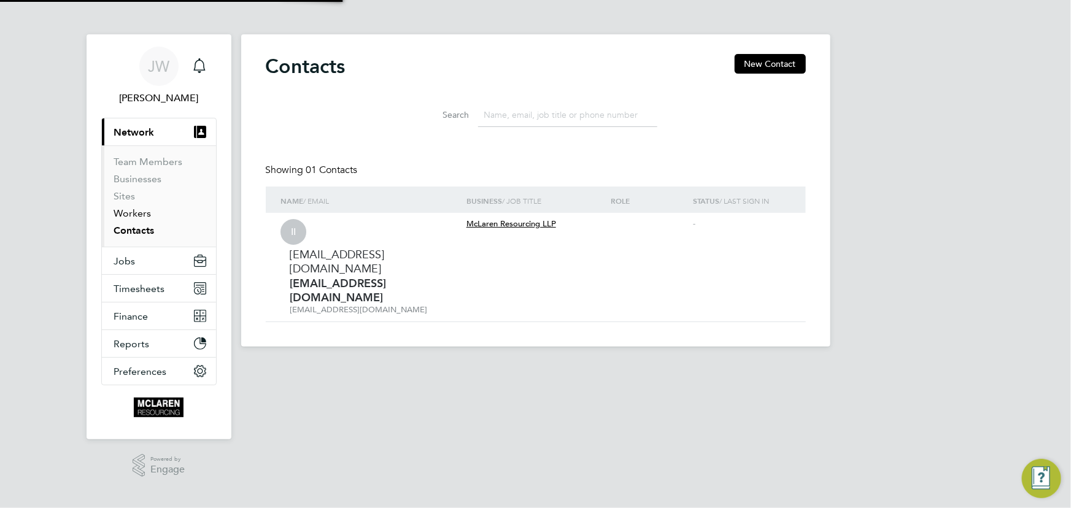
click at [142, 215] on link "Workers" at bounding box center [132, 213] width 37 height 12
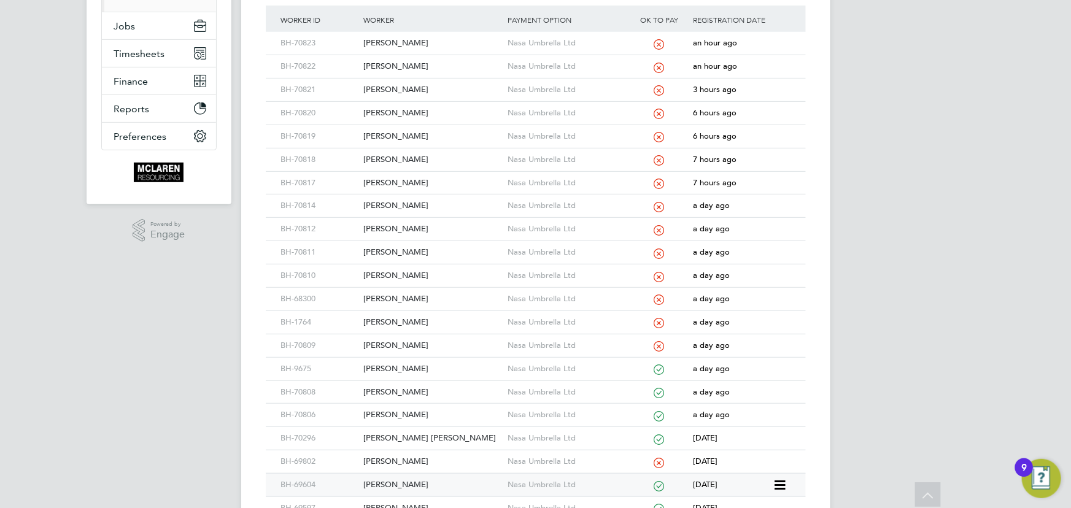
scroll to position [334, 0]
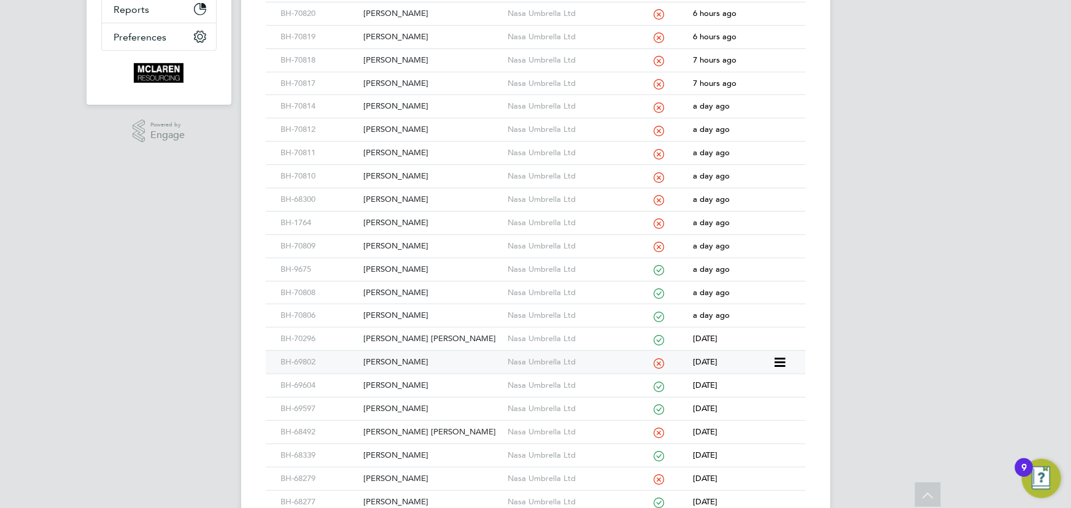
click at [415, 361] on div "[PERSON_NAME]" at bounding box center [432, 362] width 144 height 23
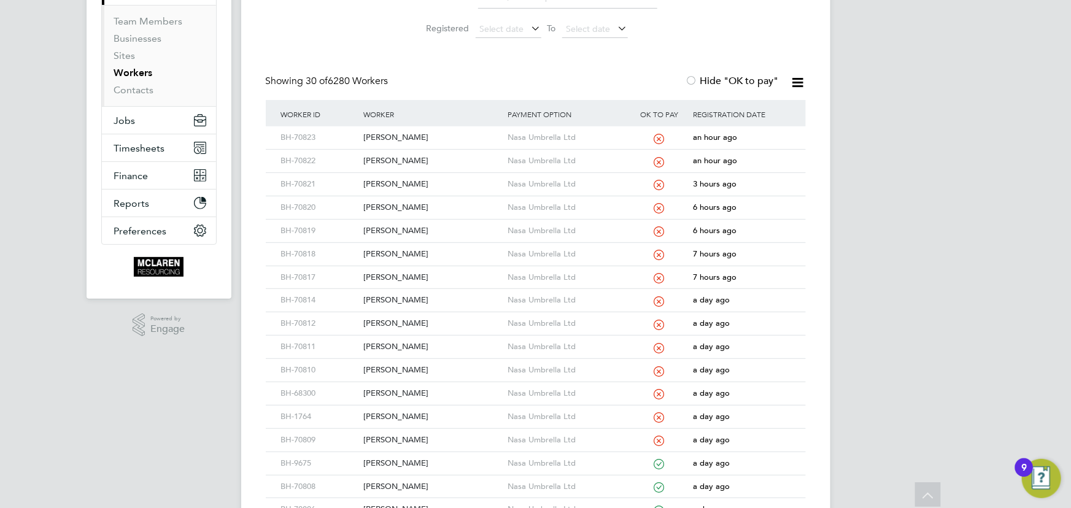
scroll to position [0, 0]
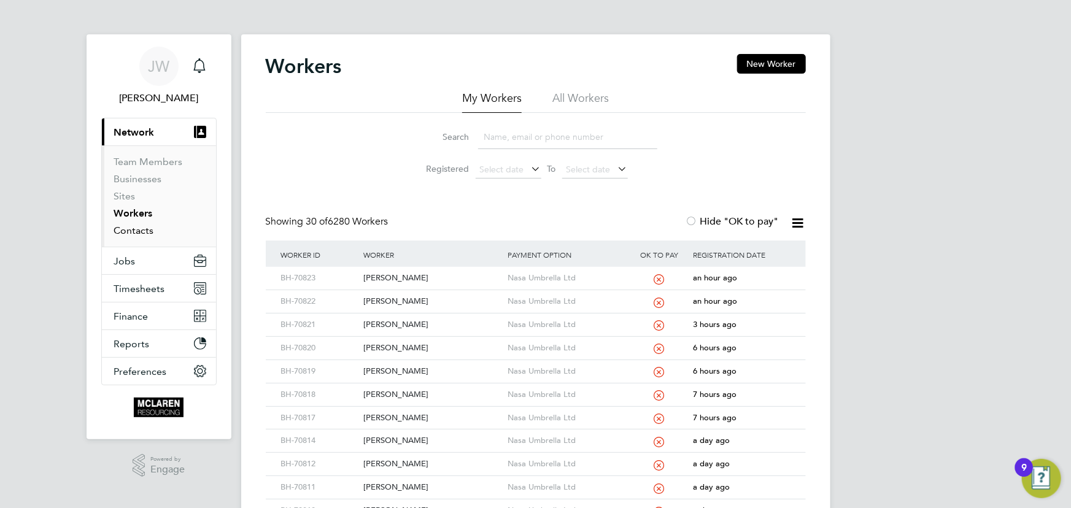
click at [141, 233] on link "Contacts" at bounding box center [134, 231] width 40 height 12
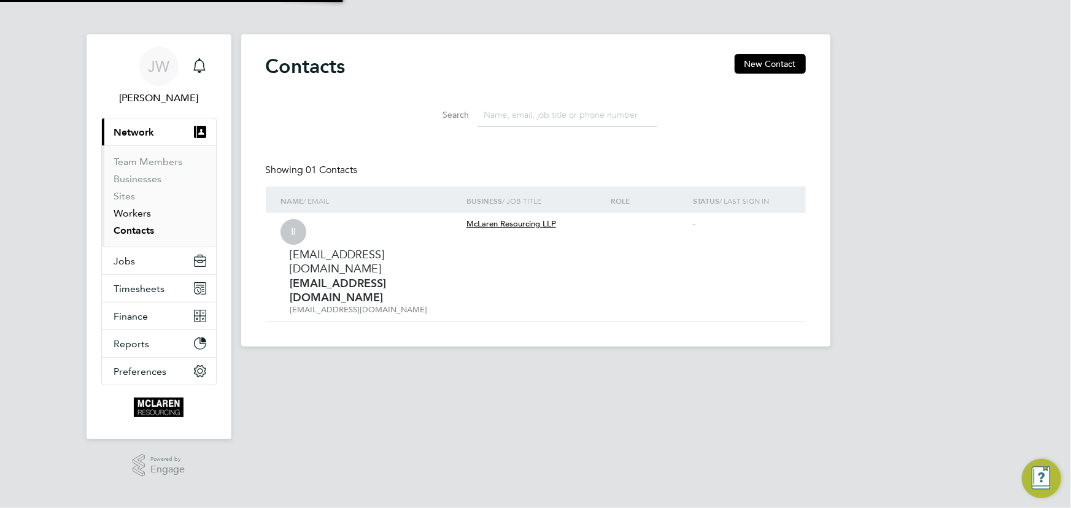
click at [138, 215] on link "Workers" at bounding box center [132, 213] width 37 height 12
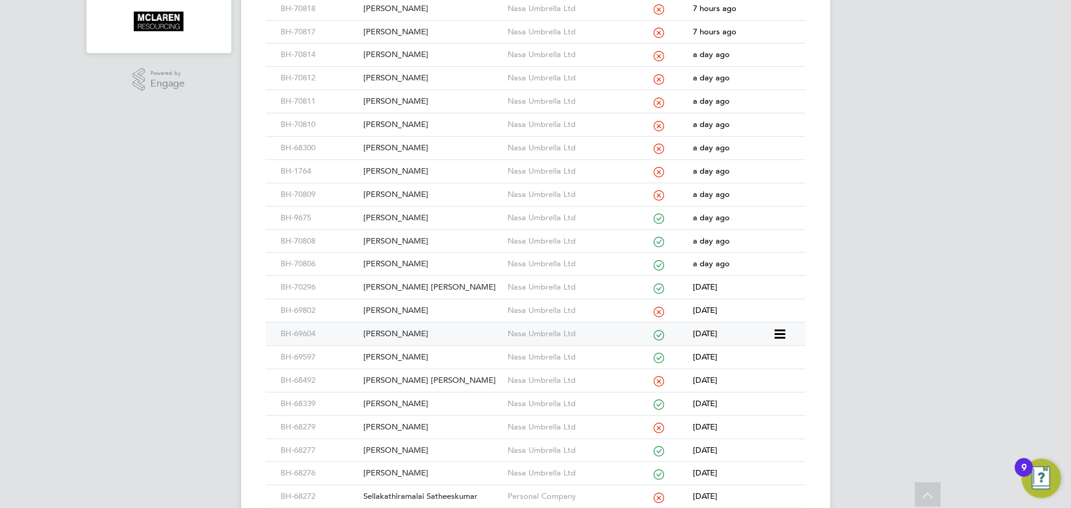
scroll to position [446, 0]
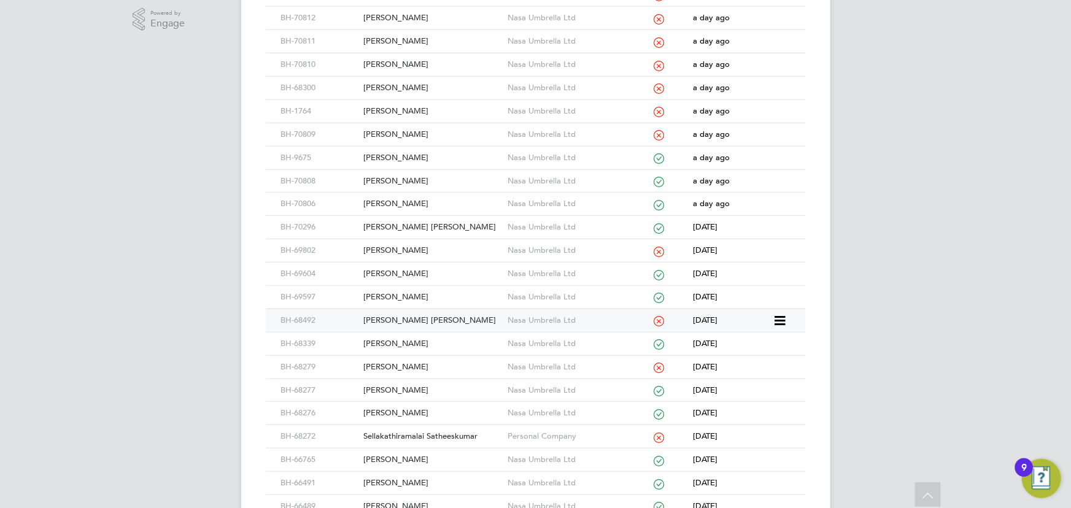
click at [422, 321] on div "Christopher Gibson Gibson" at bounding box center [432, 320] width 144 height 23
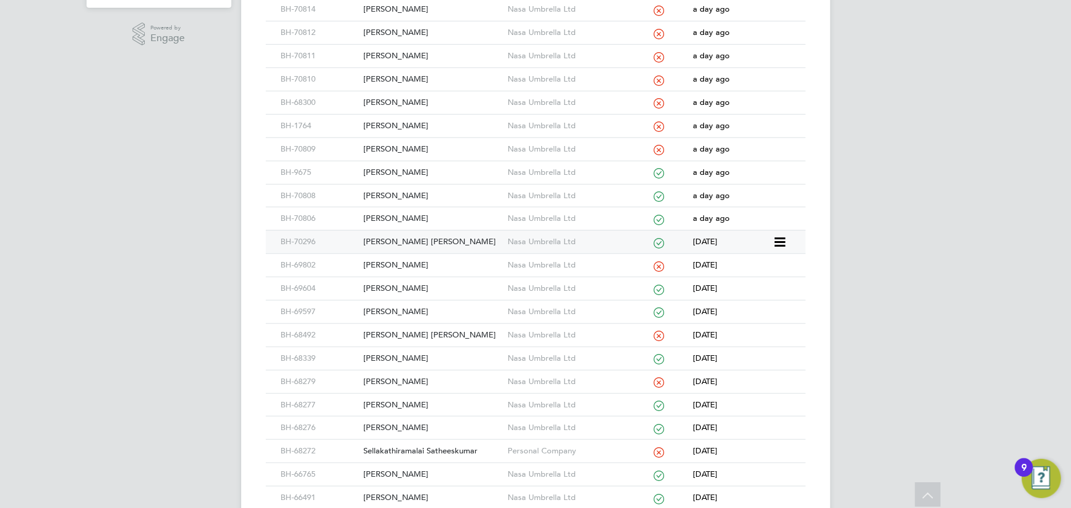
scroll to position [423, 0]
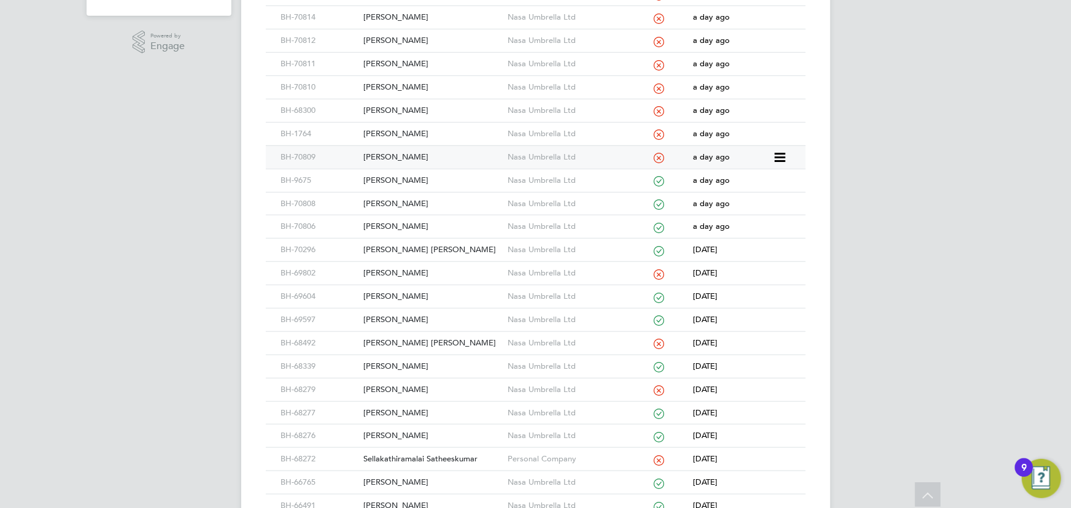
click at [406, 158] on div "Gabriel Turlan" at bounding box center [432, 157] width 144 height 23
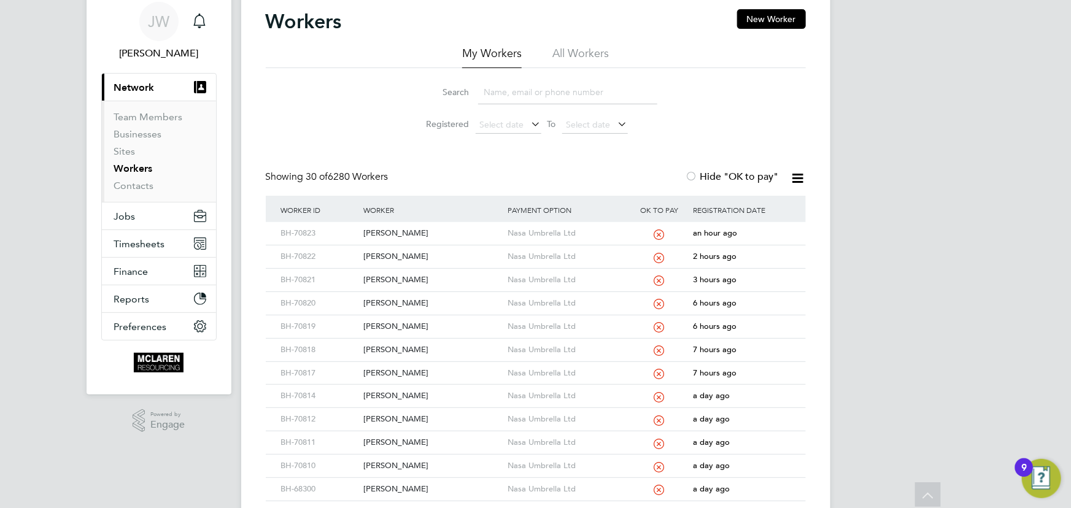
scroll to position [33, 0]
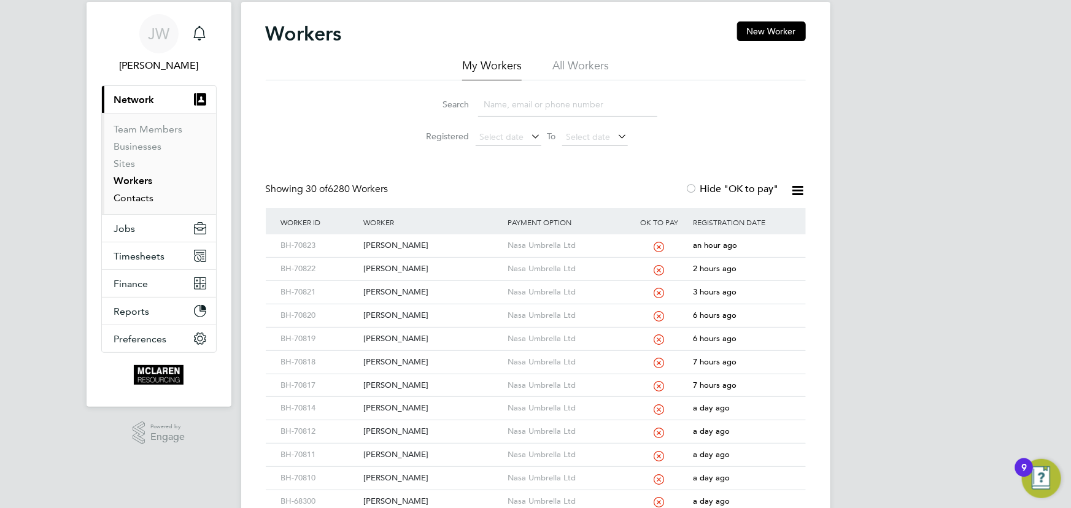
click at [145, 196] on link "Contacts" at bounding box center [134, 198] width 40 height 12
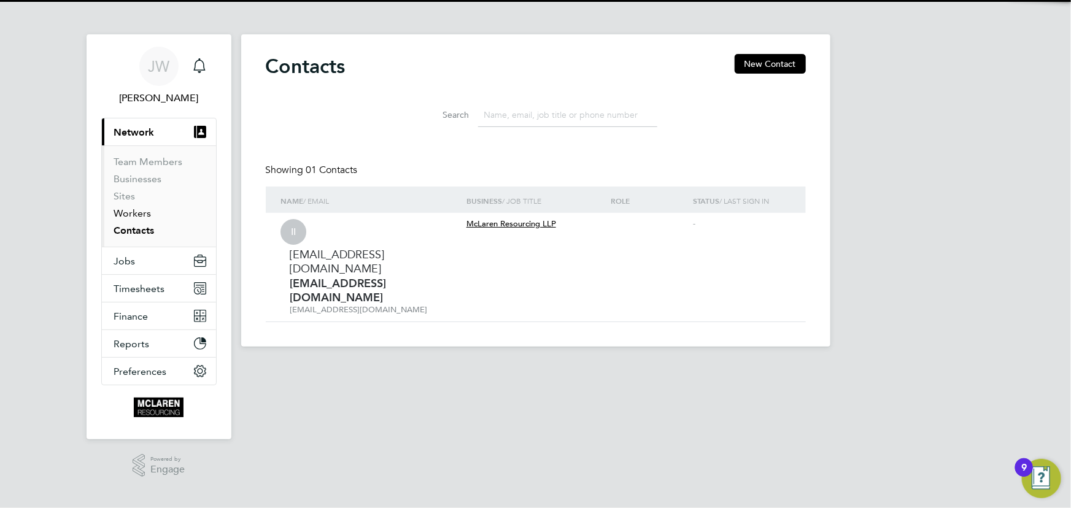
click at [140, 212] on link "Workers" at bounding box center [132, 213] width 37 height 12
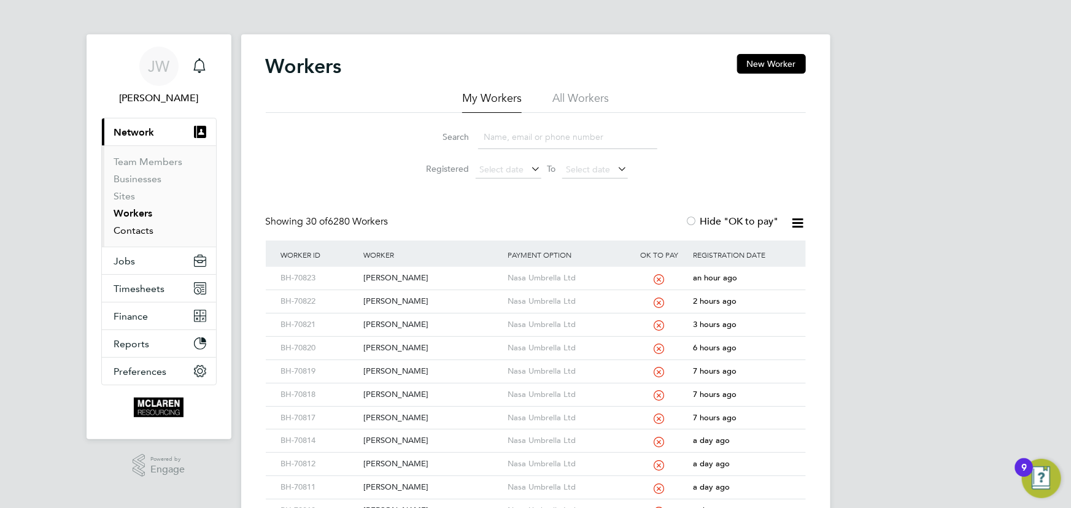
click at [133, 227] on link "Contacts" at bounding box center [134, 231] width 40 height 12
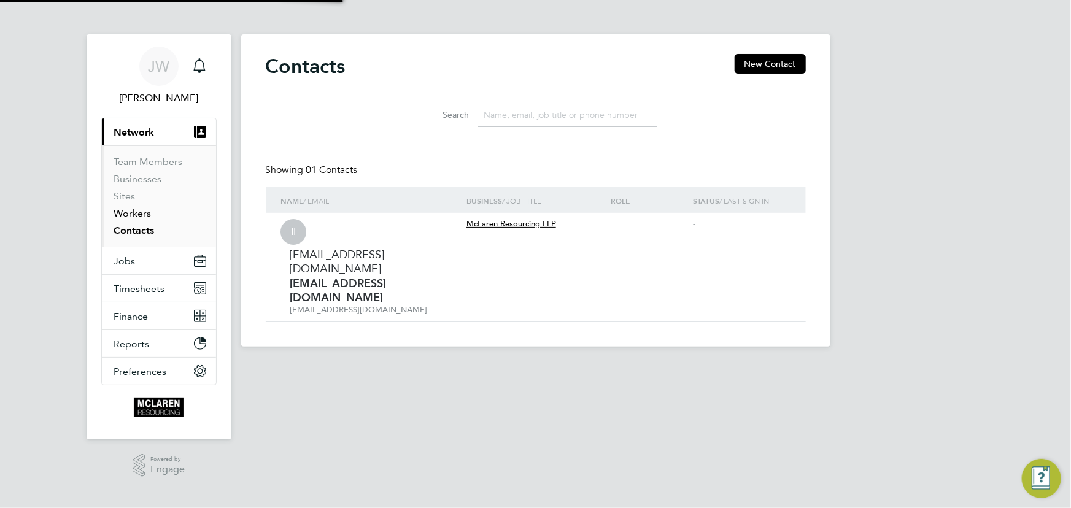
click at [135, 215] on link "Workers" at bounding box center [132, 213] width 37 height 12
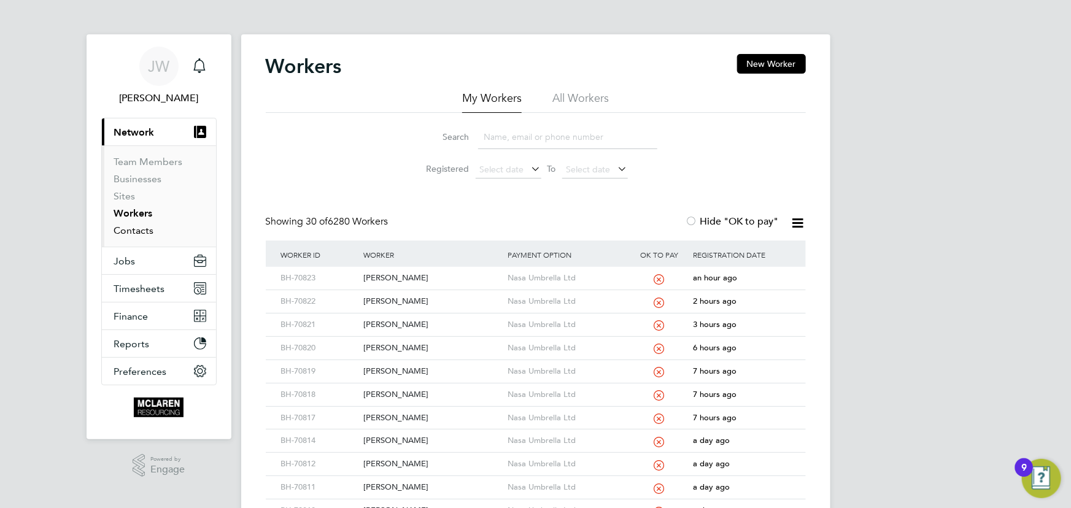
click at [141, 231] on link "Contacts" at bounding box center [134, 231] width 40 height 12
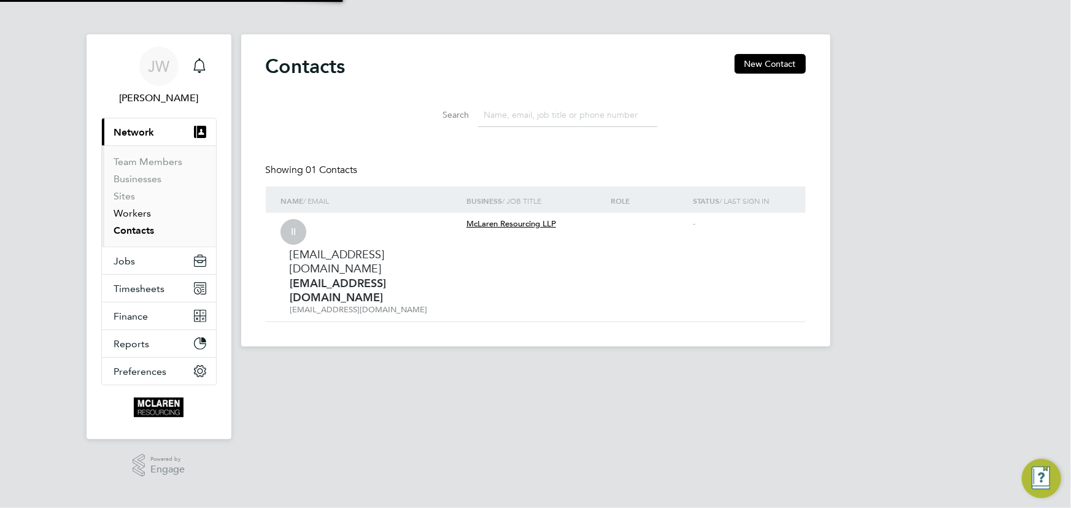
click at [149, 210] on link "Workers" at bounding box center [132, 213] width 37 height 12
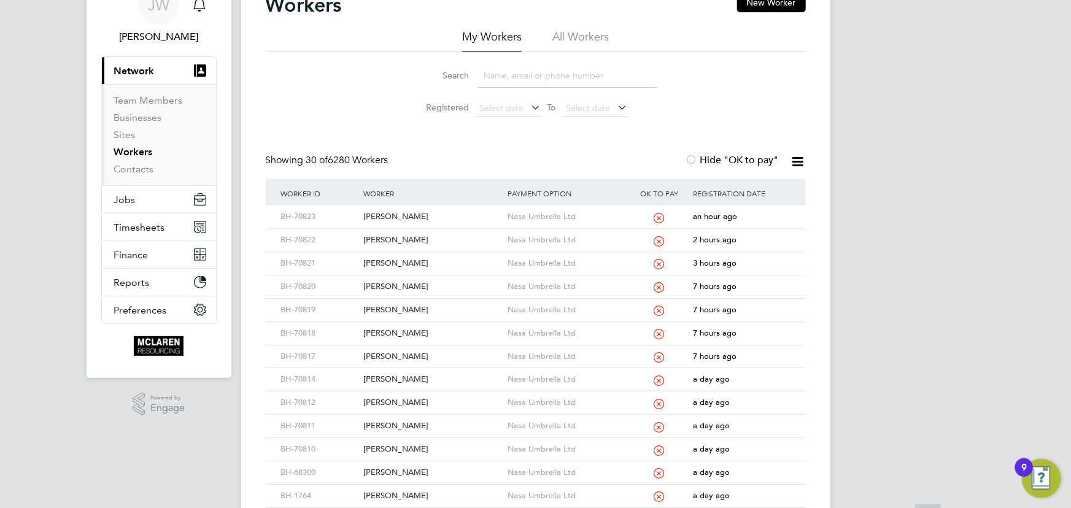
scroll to position [223, 0]
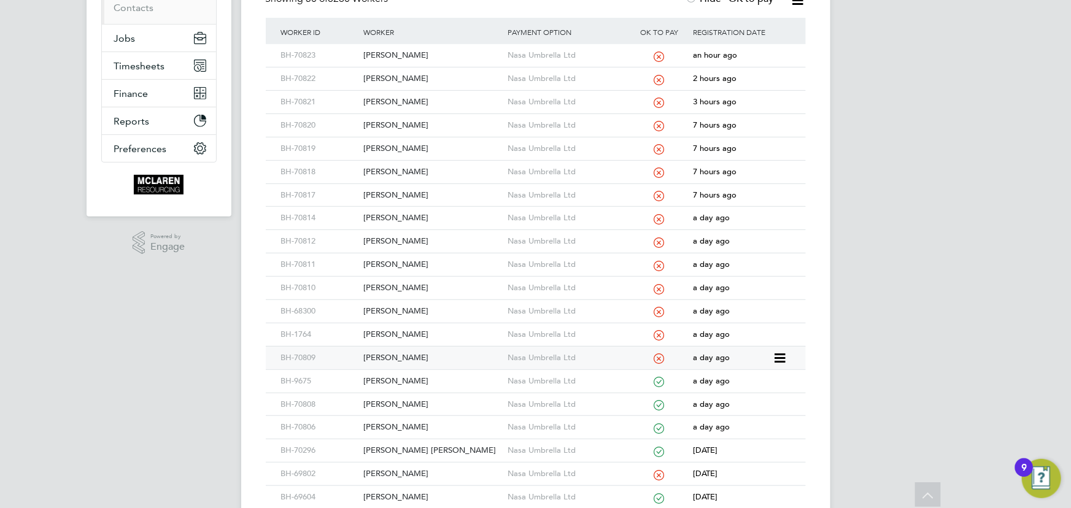
click at [403, 351] on div "Gabriel Turlan" at bounding box center [432, 358] width 144 height 23
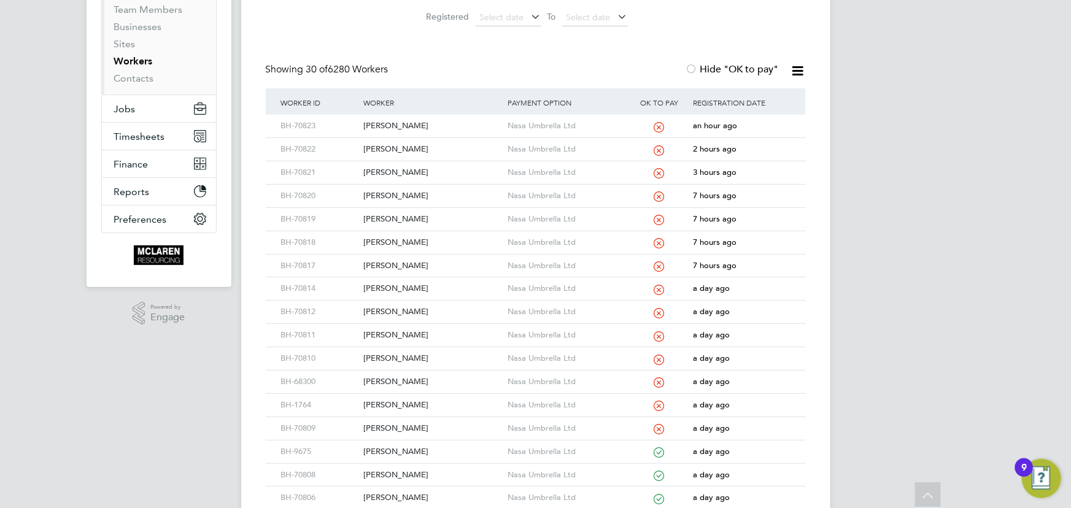
scroll to position [55, 0]
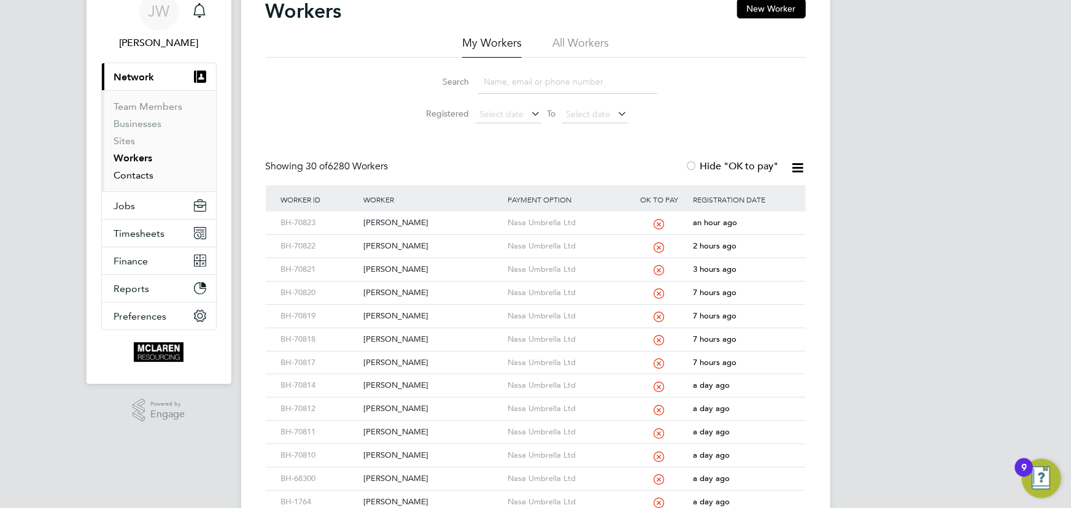
click at [136, 173] on link "Contacts" at bounding box center [134, 175] width 40 height 12
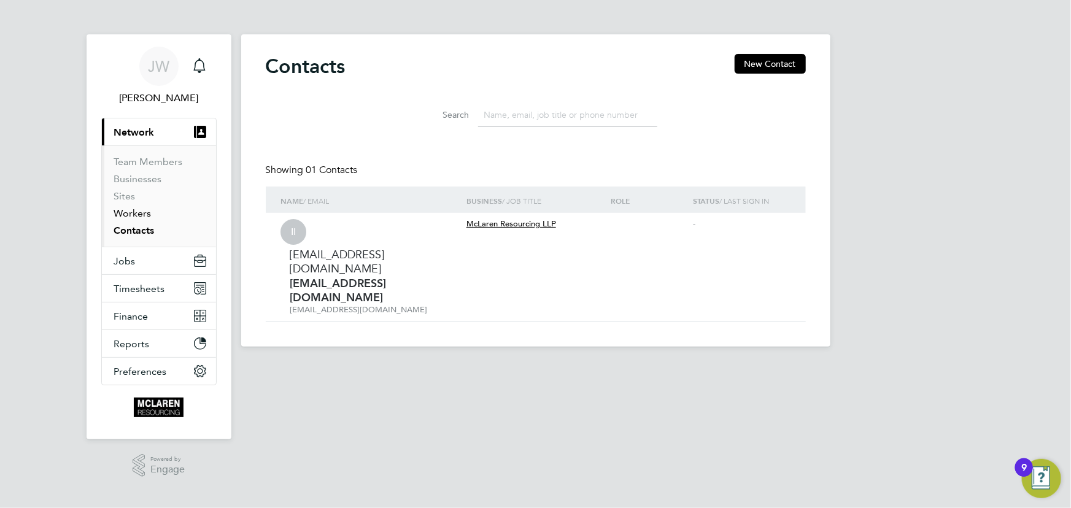
drag, startPoint x: 136, startPoint y: 212, endPoint x: 172, endPoint y: 212, distance: 36.2
click at [136, 212] on link "Workers" at bounding box center [132, 213] width 37 height 12
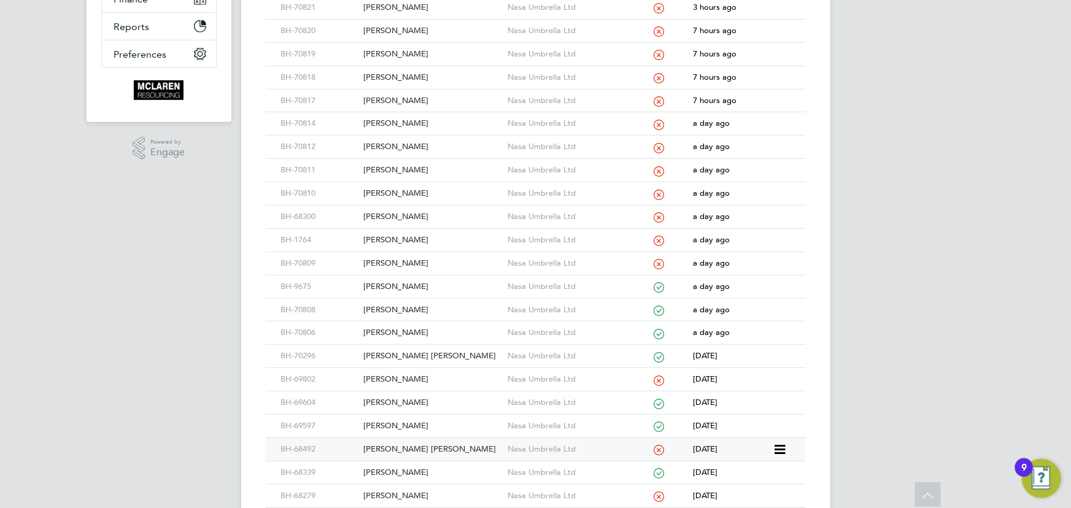
scroll to position [446, 0]
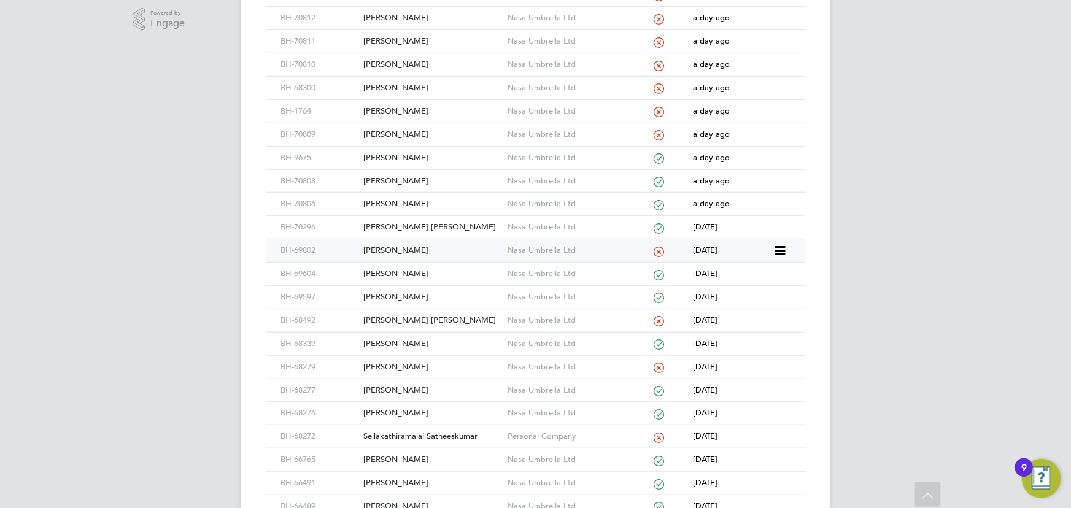
click at [405, 243] on div "Michael Edwards" at bounding box center [432, 250] width 144 height 23
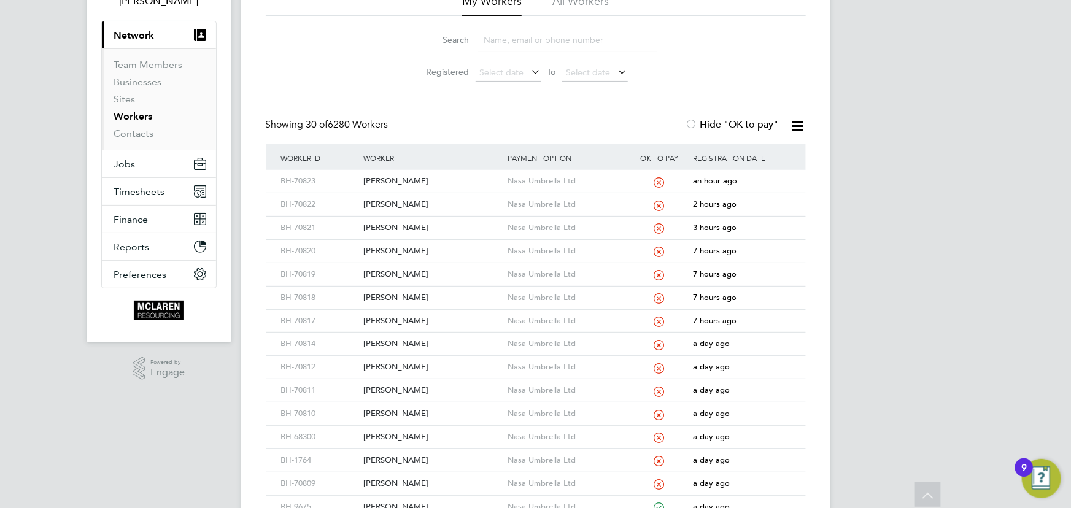
scroll to position [0, 0]
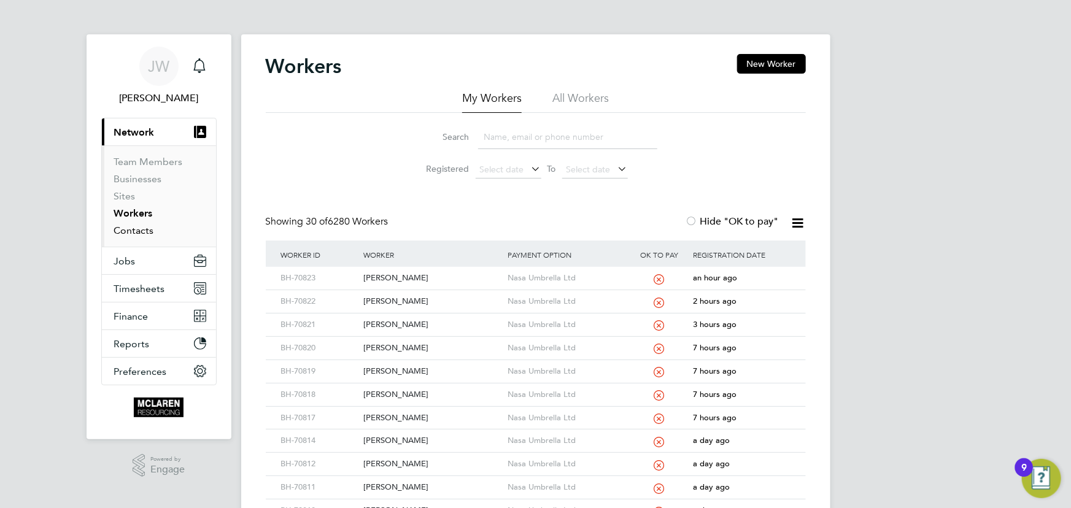
click at [133, 231] on link "Contacts" at bounding box center [134, 231] width 40 height 12
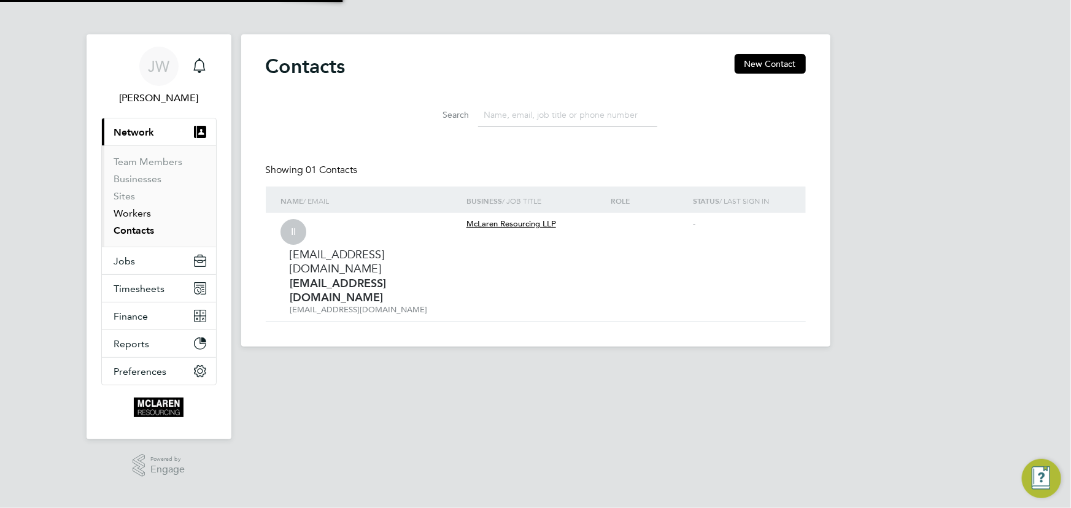
click at [133, 213] on link "Workers" at bounding box center [132, 213] width 37 height 12
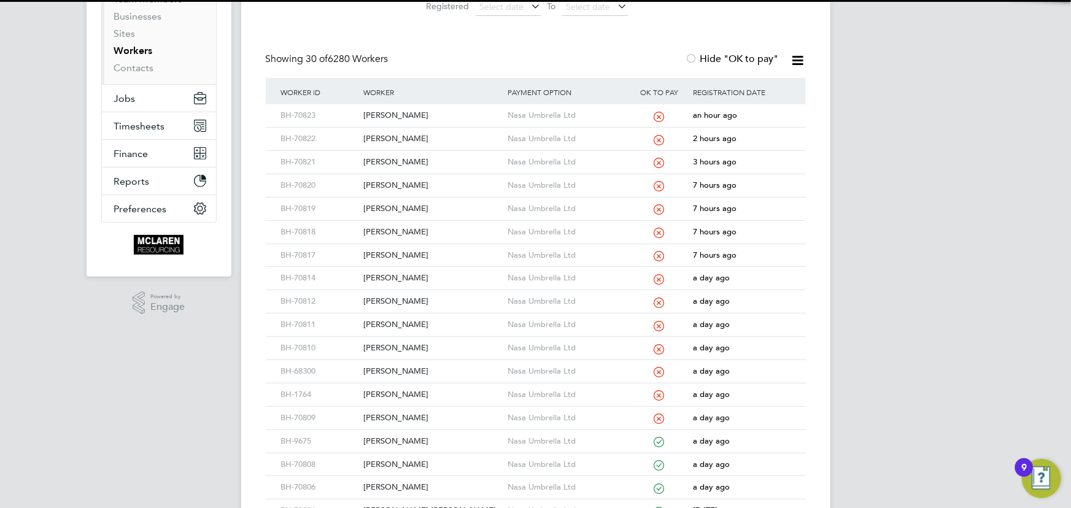
scroll to position [279, 0]
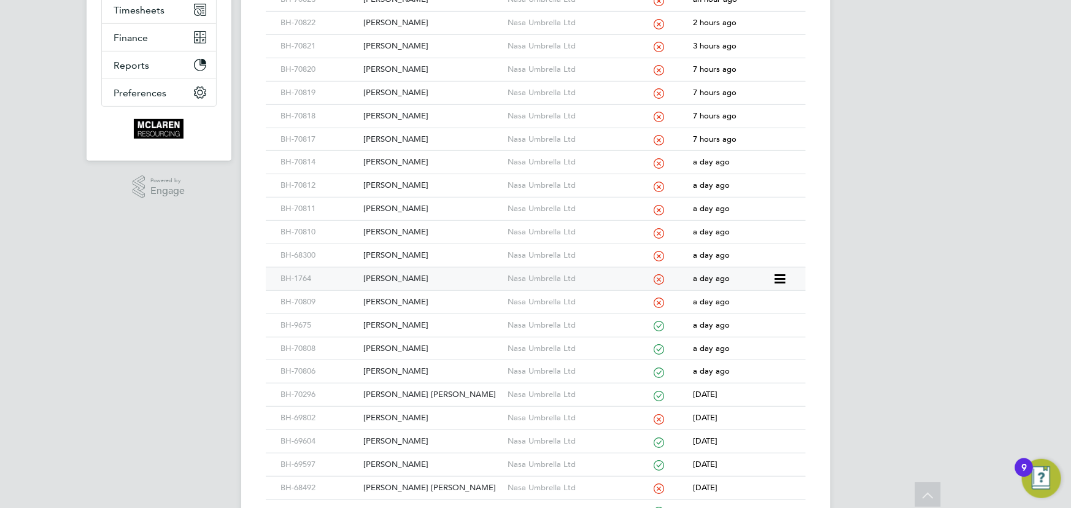
click at [388, 277] on div "[PERSON_NAME]" at bounding box center [432, 279] width 144 height 23
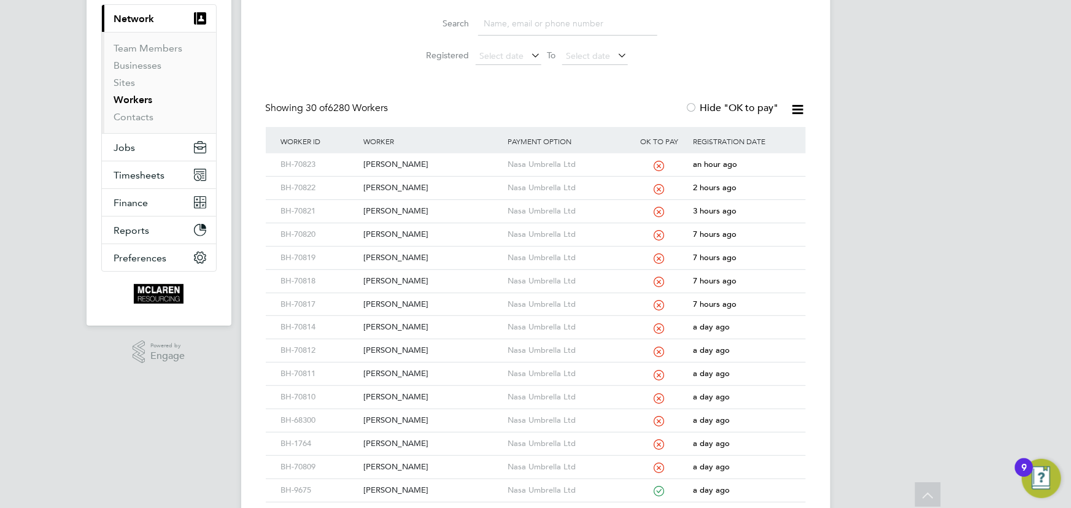
scroll to position [0, 0]
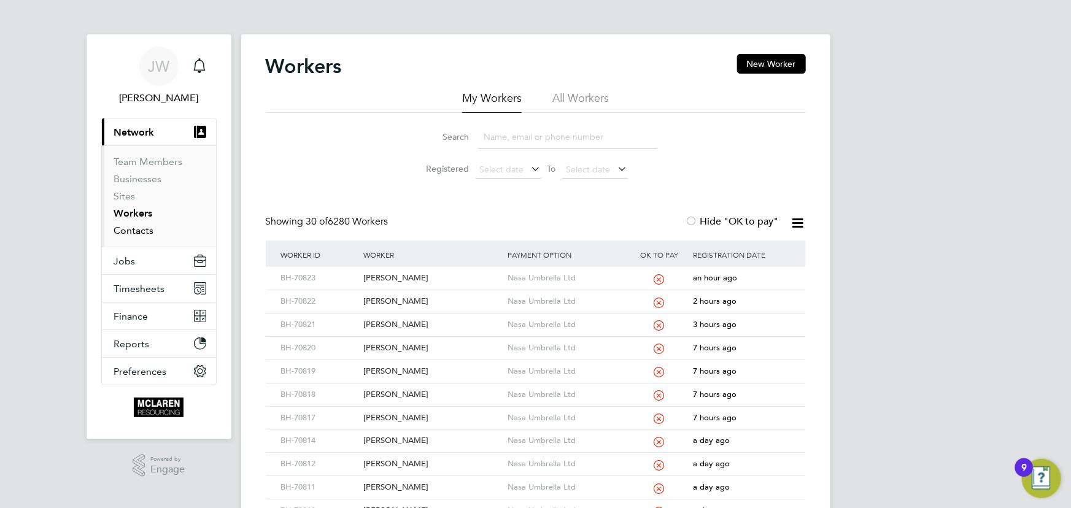
click at [136, 233] on link "Contacts" at bounding box center [134, 231] width 40 height 12
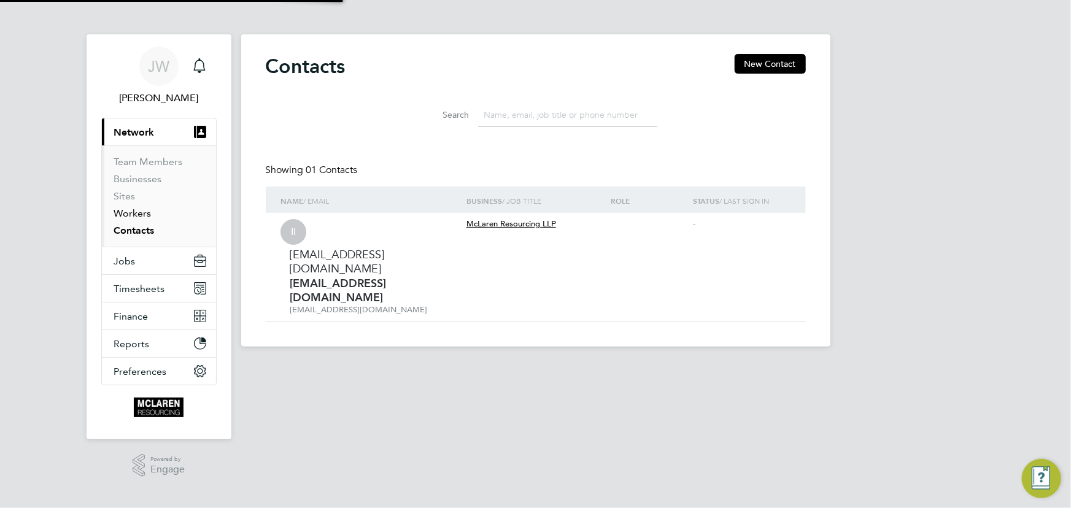
click at [132, 213] on link "Workers" at bounding box center [132, 213] width 37 height 12
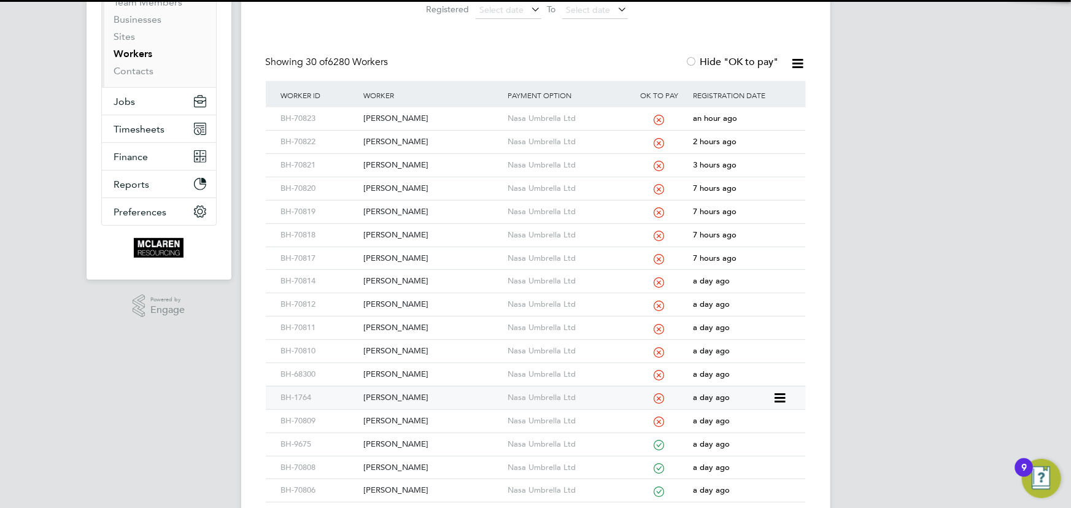
scroll to position [334, 0]
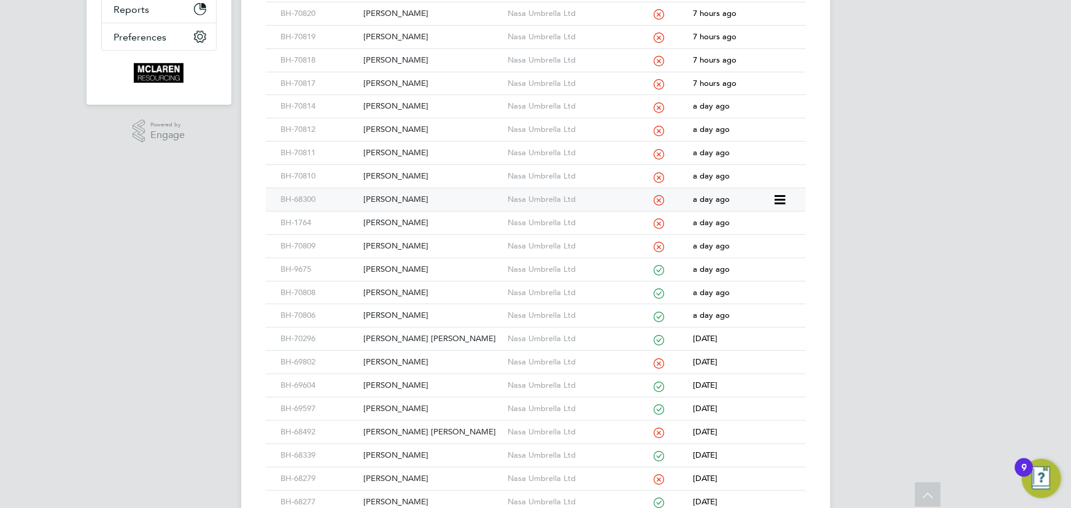
click at [394, 197] on div "Liam Mccole" at bounding box center [432, 199] width 144 height 23
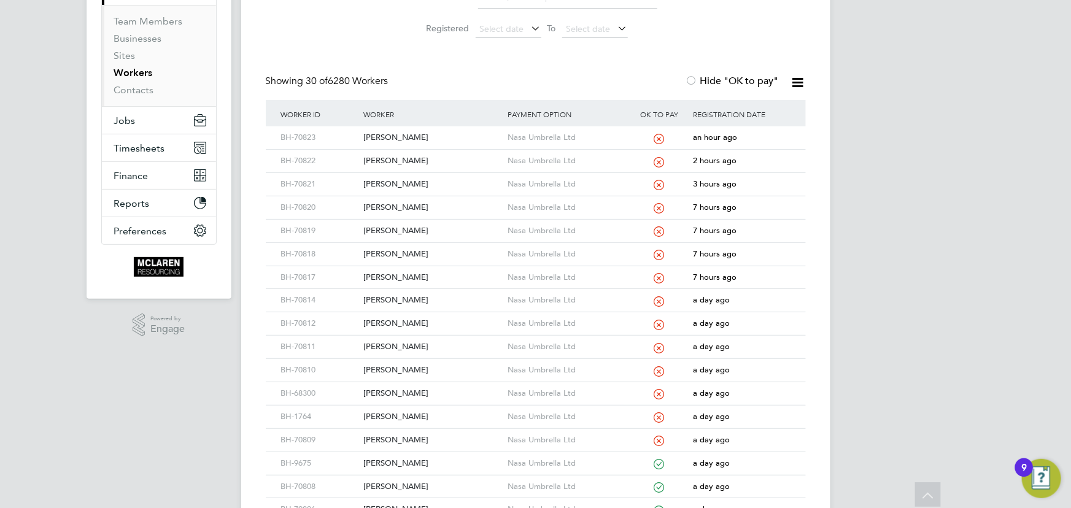
scroll to position [55, 0]
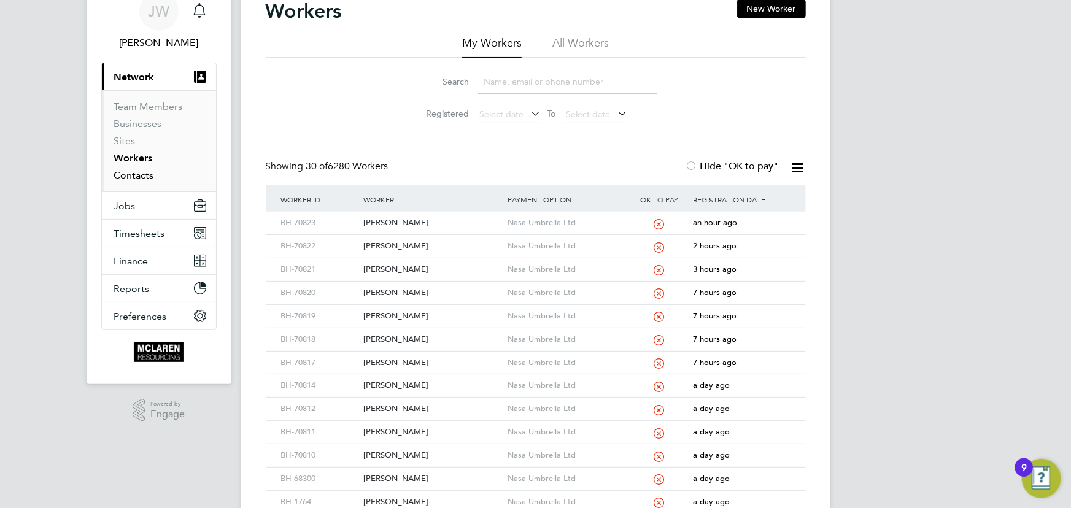
click at [144, 173] on link "Contacts" at bounding box center [134, 175] width 40 height 12
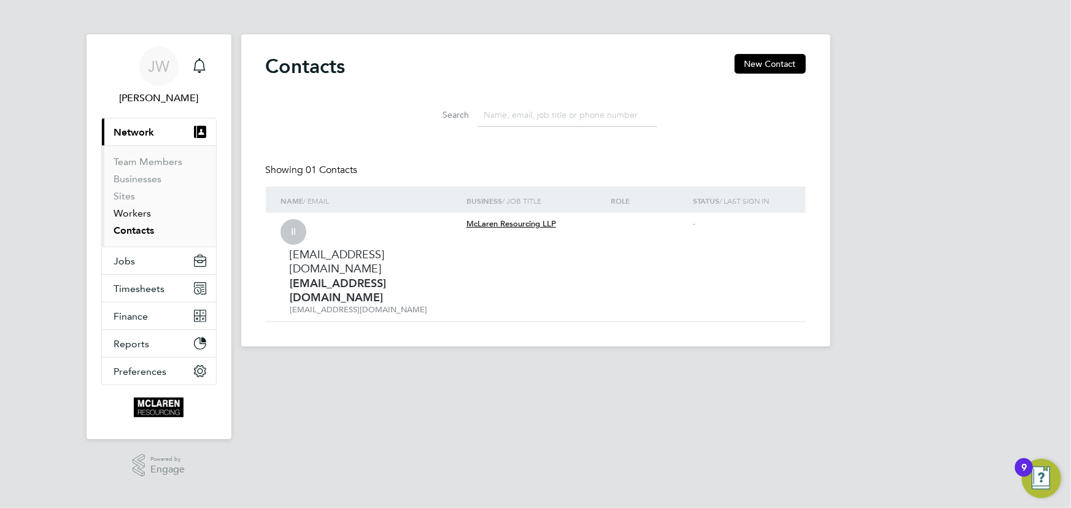
drag, startPoint x: 134, startPoint y: 214, endPoint x: 227, endPoint y: 213, distance: 92.7
click at [135, 214] on link "Workers" at bounding box center [132, 213] width 37 height 12
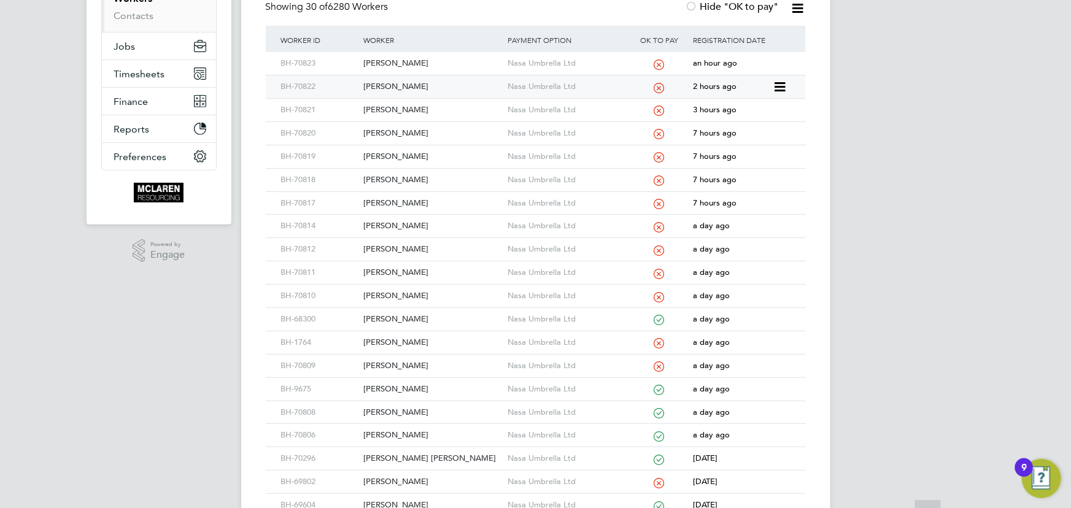
scroll to position [334, 0]
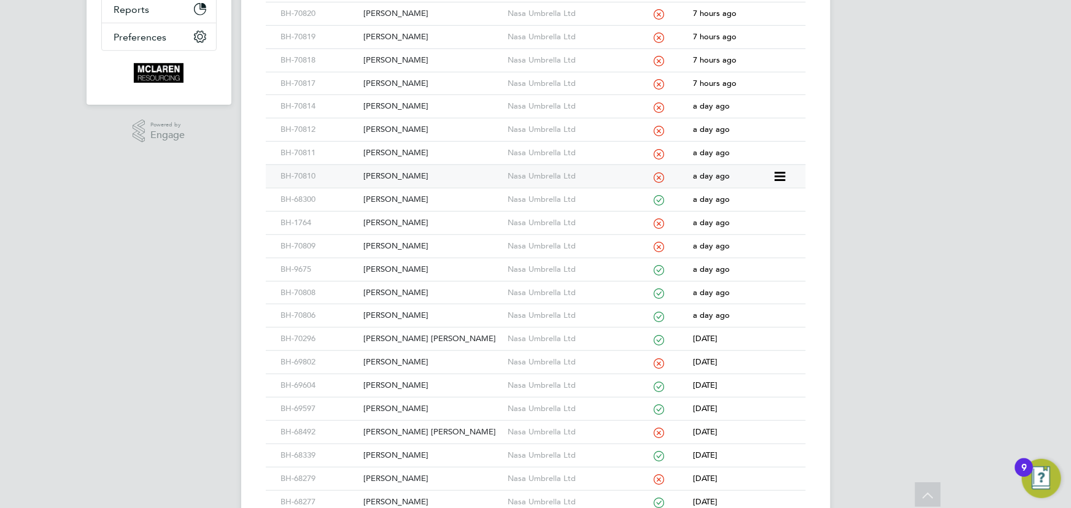
click at [390, 172] on div "Craig Smith" at bounding box center [432, 176] width 144 height 23
click at [372, 153] on div "Jordan Smith" at bounding box center [432, 153] width 144 height 23
click at [393, 128] on div "Daniel Box" at bounding box center [432, 129] width 144 height 23
click at [396, 105] on div "Jamie Mclinn" at bounding box center [432, 106] width 144 height 23
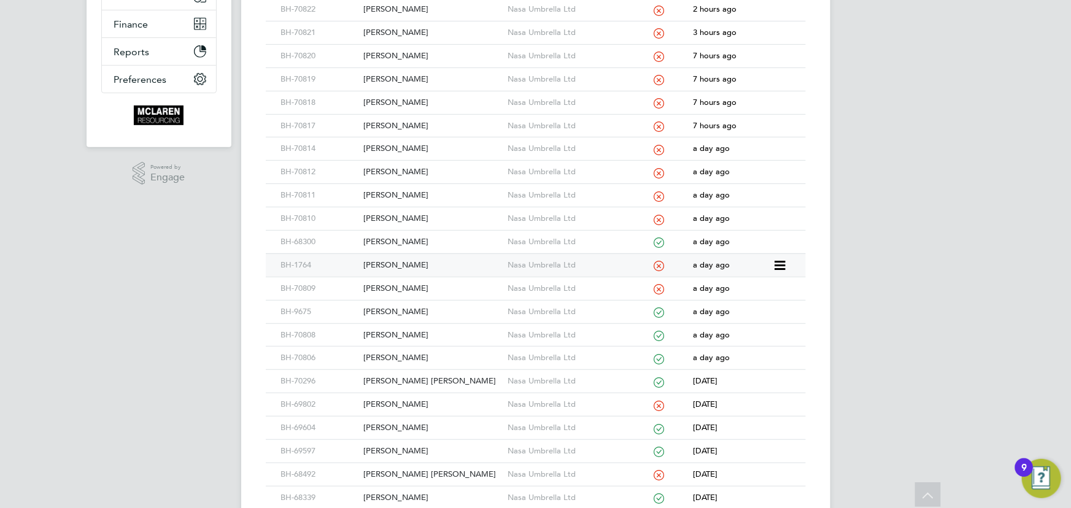
scroll to position [223, 0]
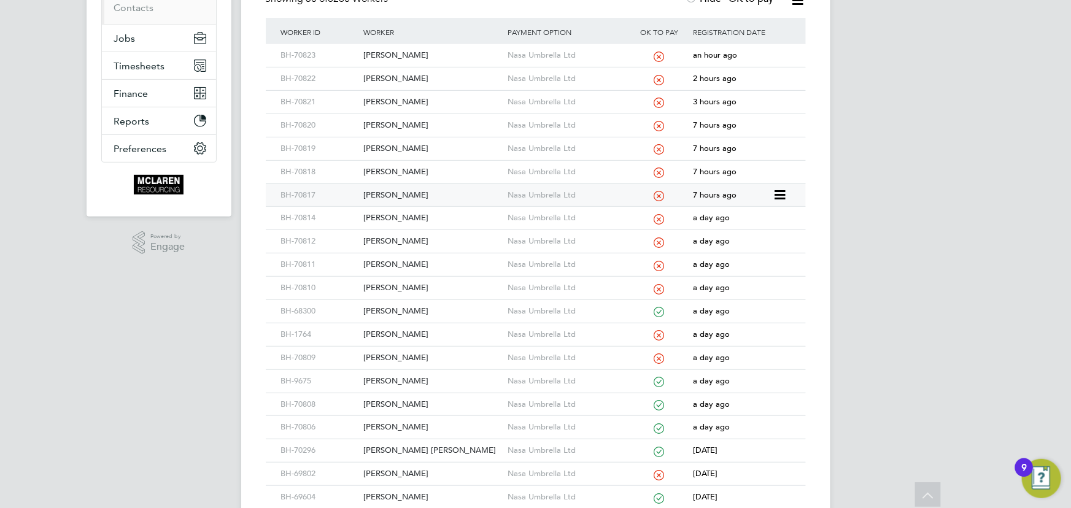
click at [380, 192] on div "Kyle Ibbs" at bounding box center [432, 195] width 144 height 23
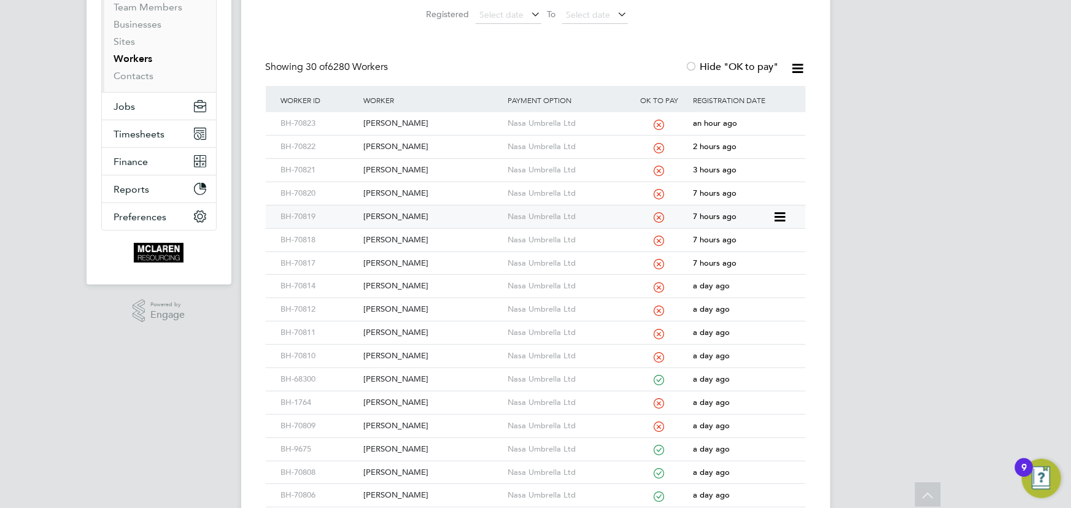
scroll to position [111, 0]
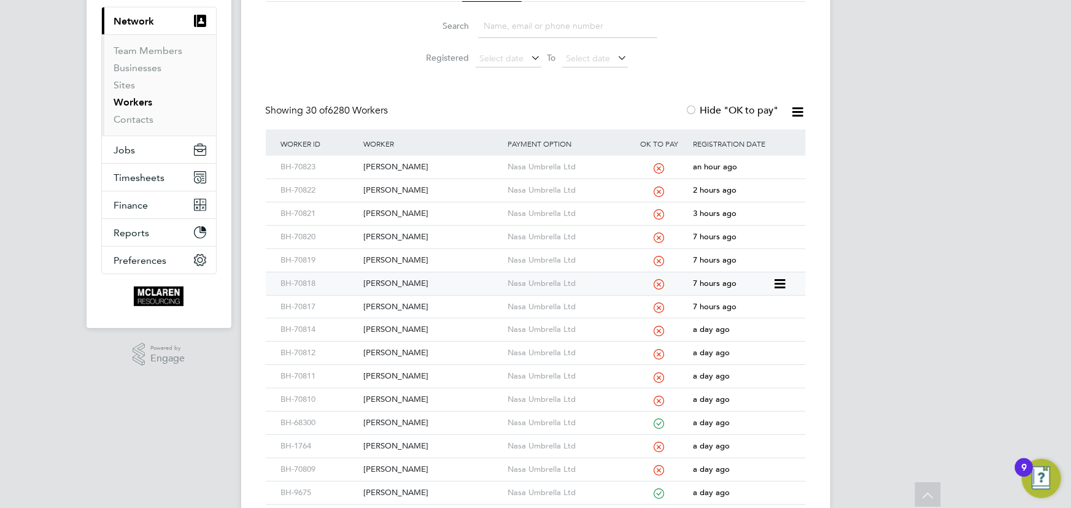
click at [404, 284] on div "Janek Jeffery" at bounding box center [432, 283] width 144 height 23
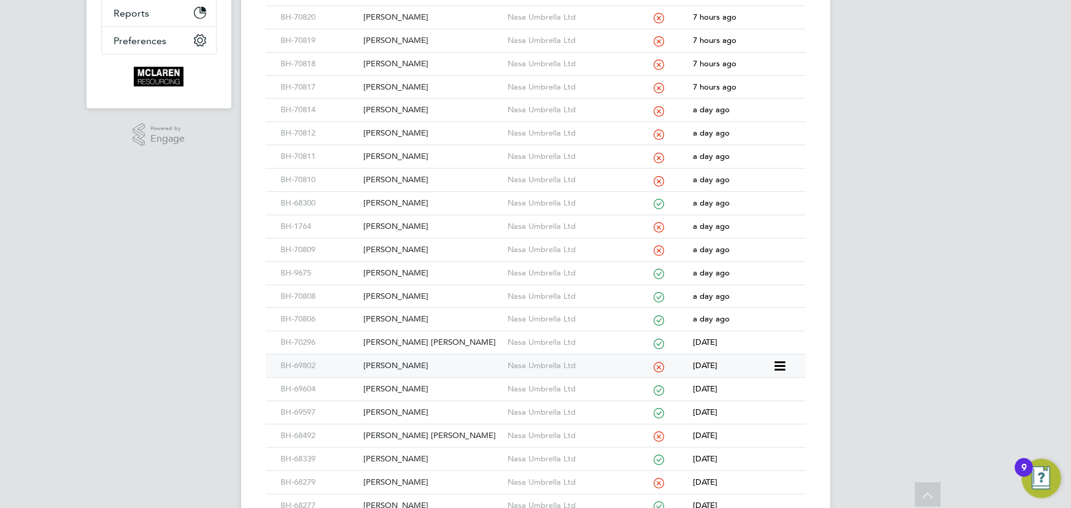
scroll to position [334, 0]
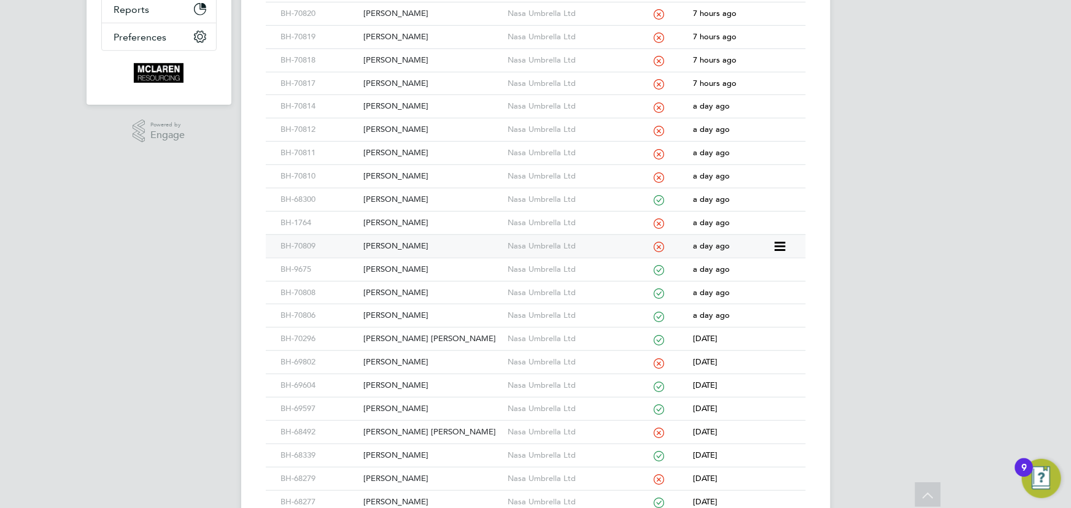
click at [401, 247] on div "Gabriel Turlan" at bounding box center [432, 246] width 144 height 23
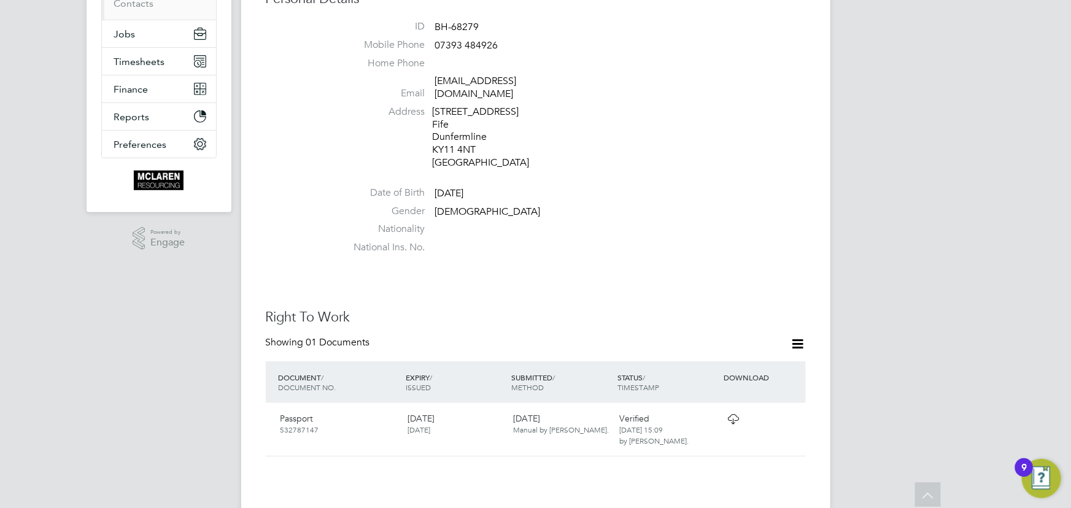
scroll to position [55, 0]
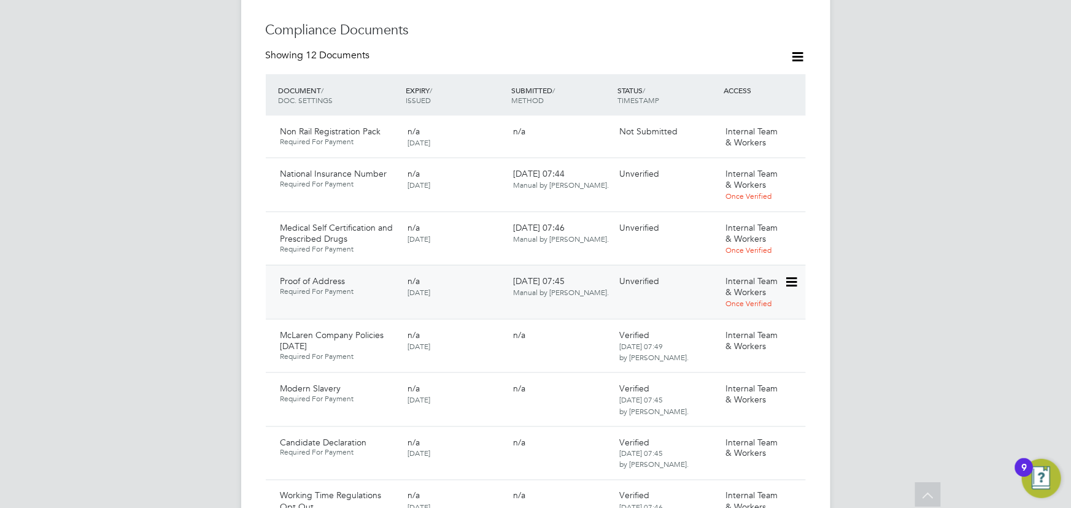
scroll to position [725, 0]
click at [797, 220] on icon at bounding box center [790, 227] width 12 height 15
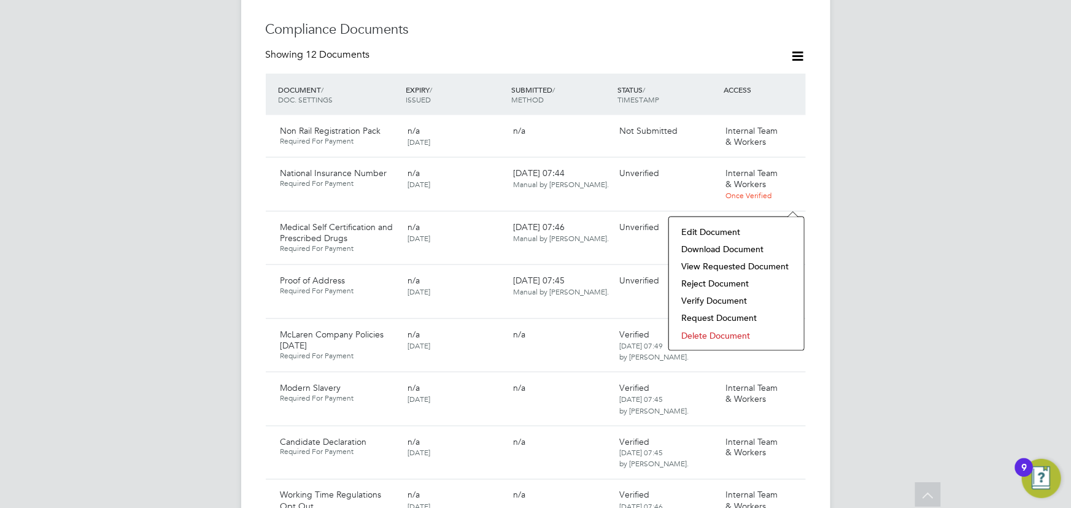
click at [736, 252] on li "Download Document" at bounding box center [736, 249] width 123 height 17
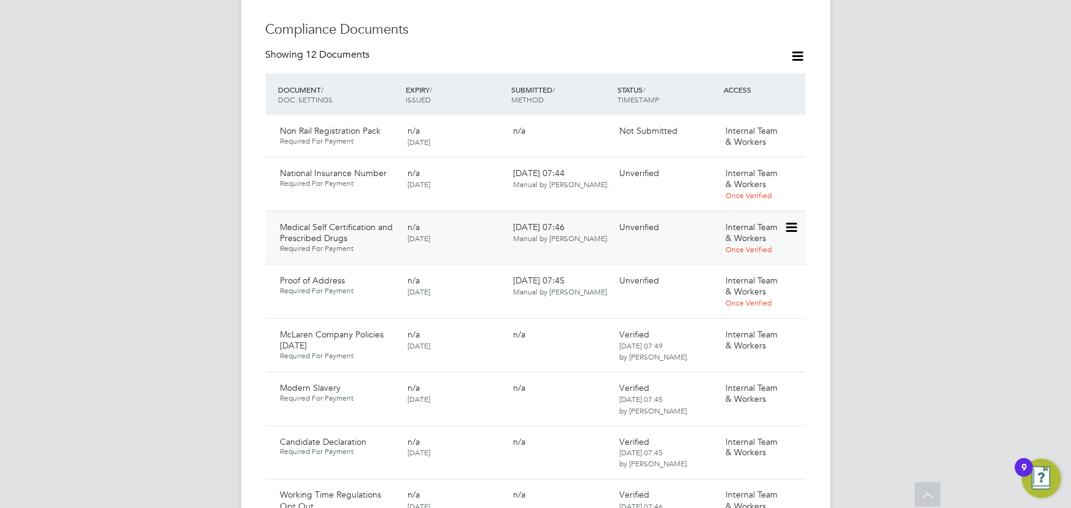
click at [797, 220] on icon at bounding box center [790, 227] width 12 height 15
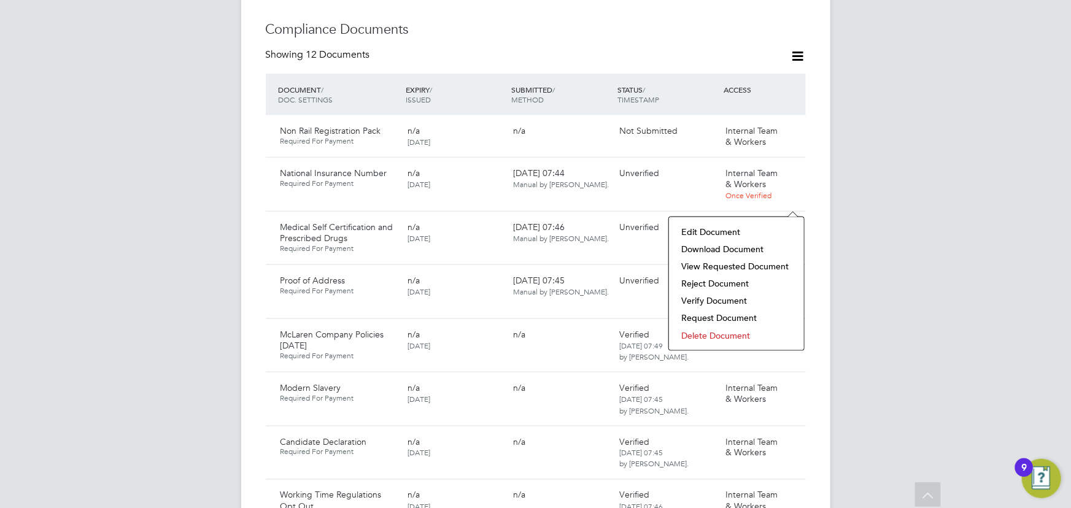
click at [723, 298] on li "Verify Document" at bounding box center [736, 300] width 123 height 17
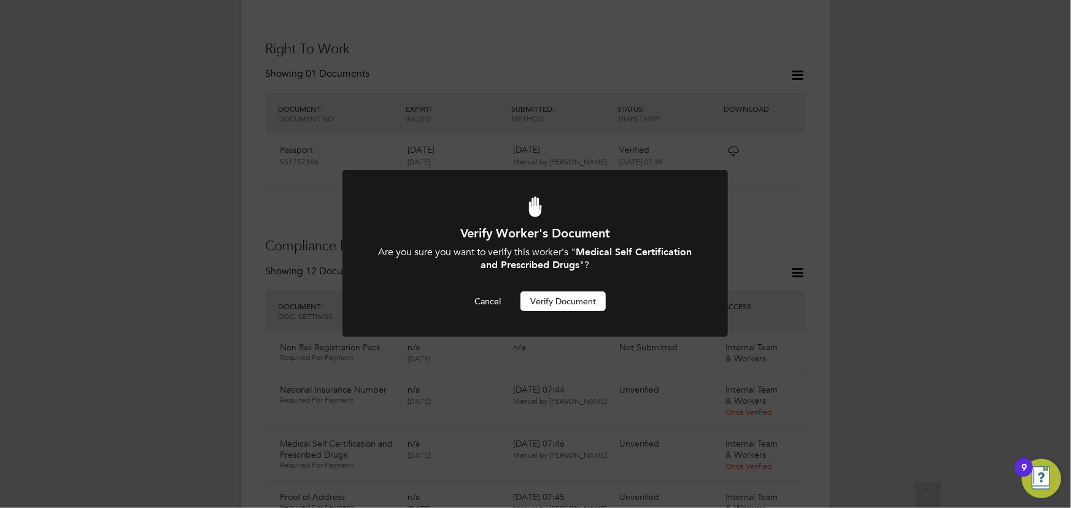
click at [572, 305] on button "Verify Document" at bounding box center [562, 301] width 85 height 20
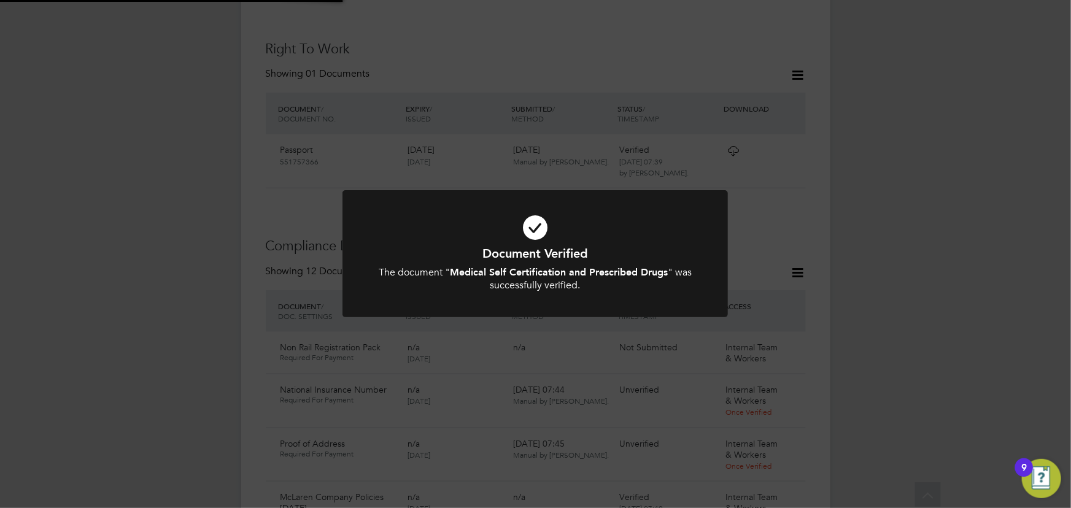
click at [905, 232] on div "Document Verified The document " Medical Self Certification and Prescribed Drug…" at bounding box center [535, 254] width 1071 height 508
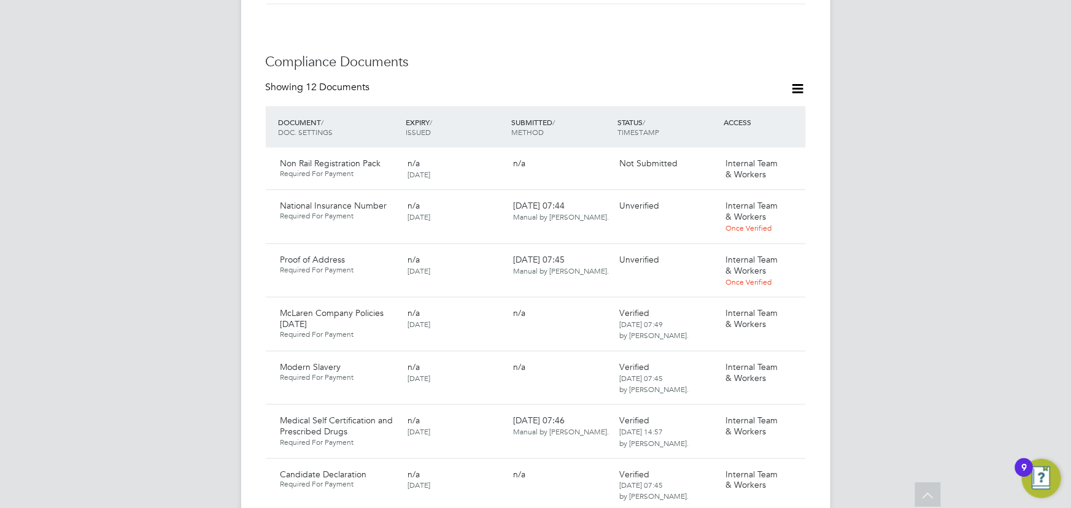
scroll to position [787, 0]
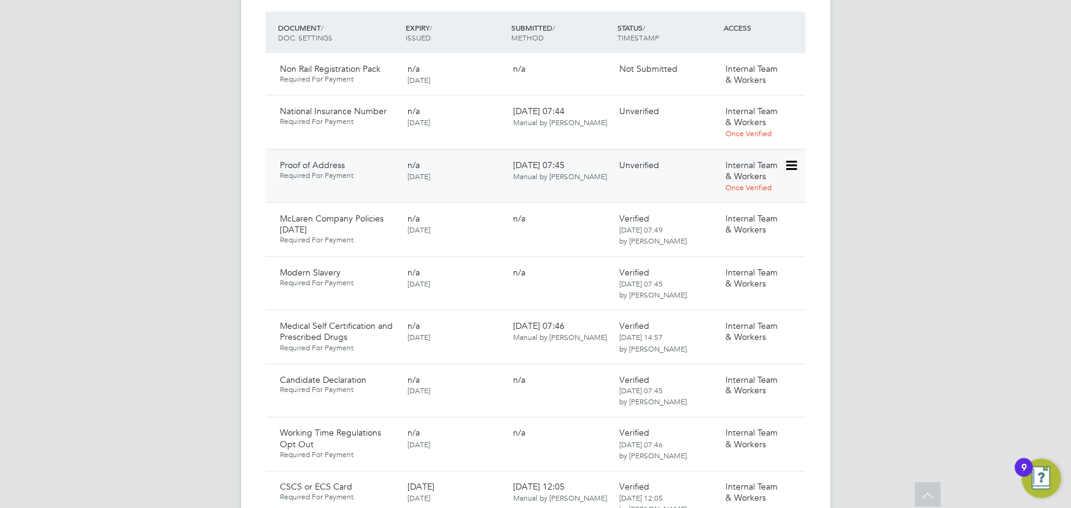
click at [792, 158] on icon at bounding box center [790, 165] width 12 height 15
click at [752, 188] on li "Download Document" at bounding box center [747, 187] width 98 height 17
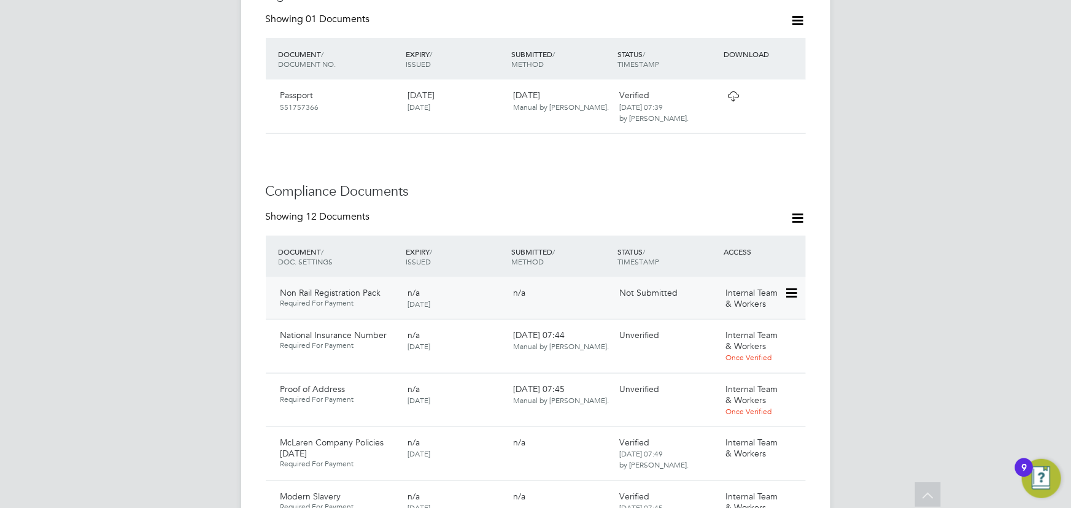
scroll to position [564, 0]
click at [792, 381] on icon at bounding box center [790, 388] width 12 height 15
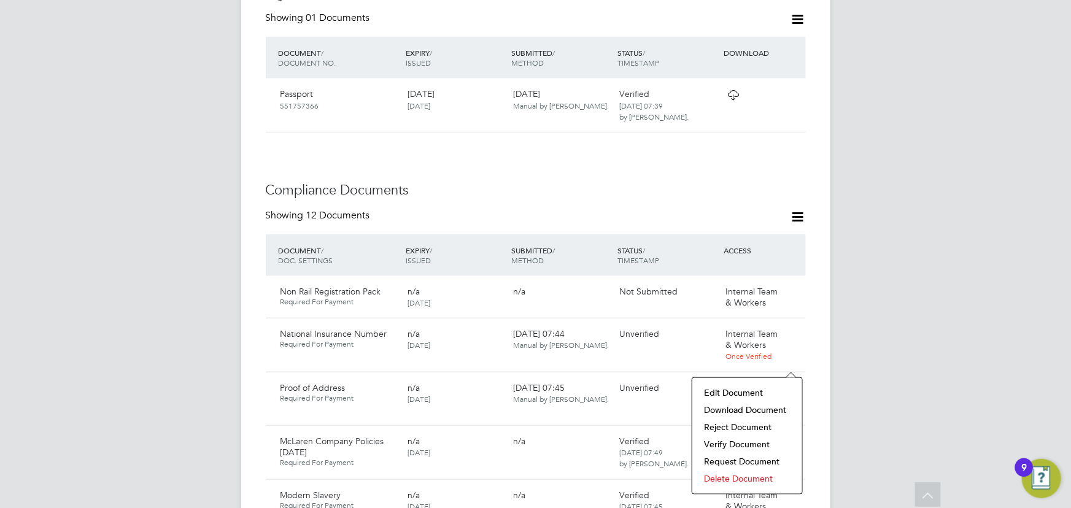
click at [725, 442] on li "Verify Document" at bounding box center [747, 444] width 98 height 17
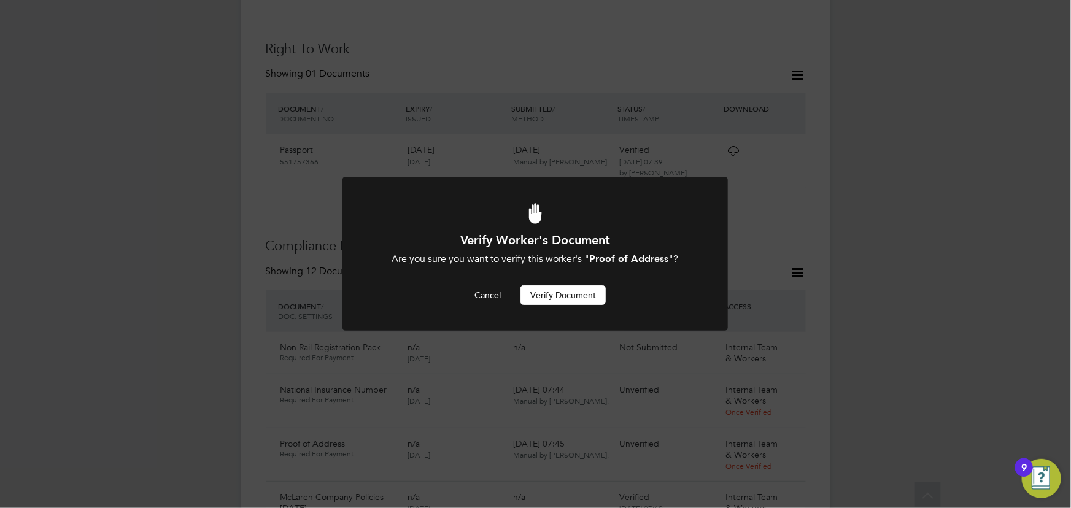
click at [561, 297] on button "Verify Document" at bounding box center [562, 295] width 85 height 20
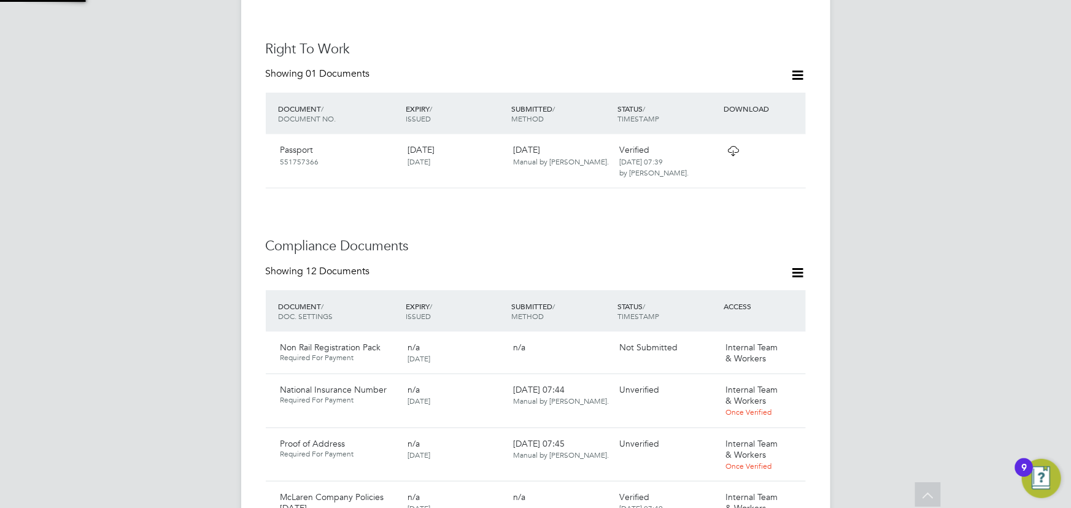
click at [0, 0] on div "Verify Worker's Document Are you sure you want to verify this worker's " Proof …" at bounding box center [0, 0] width 0 height 0
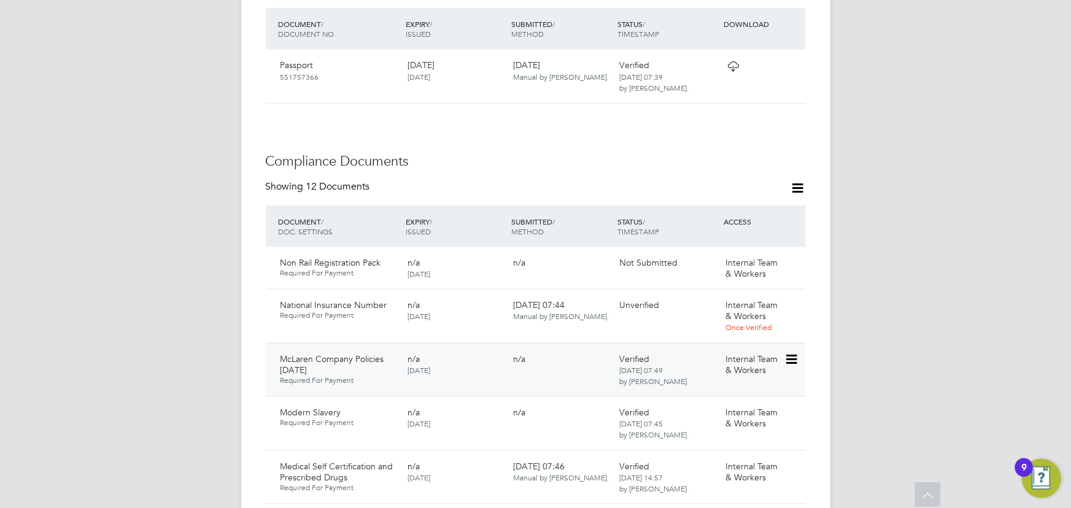
scroll to position [675, 0]
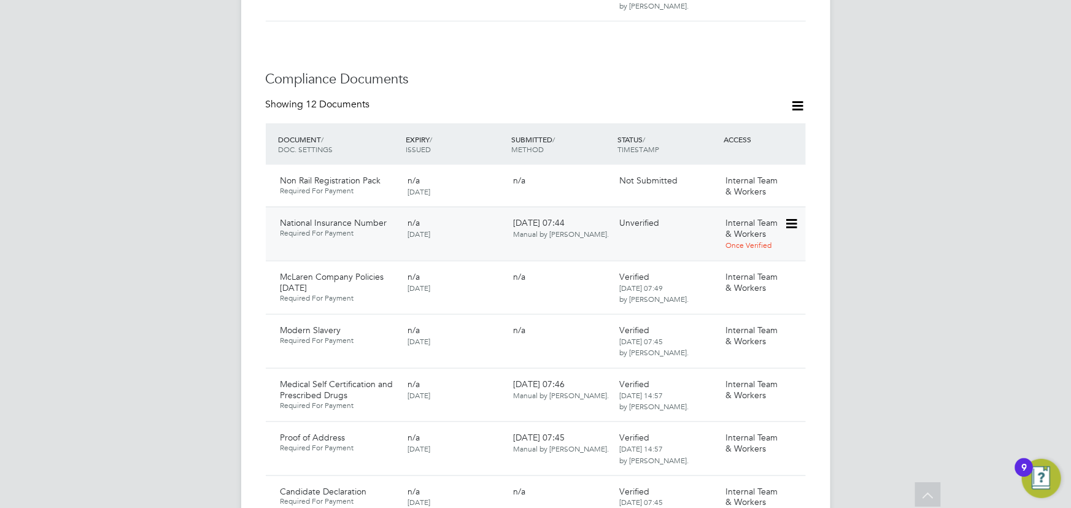
click at [795, 217] on icon at bounding box center [790, 224] width 12 height 15
click at [717, 245] on li "Download Document" at bounding box center [747, 244] width 98 height 17
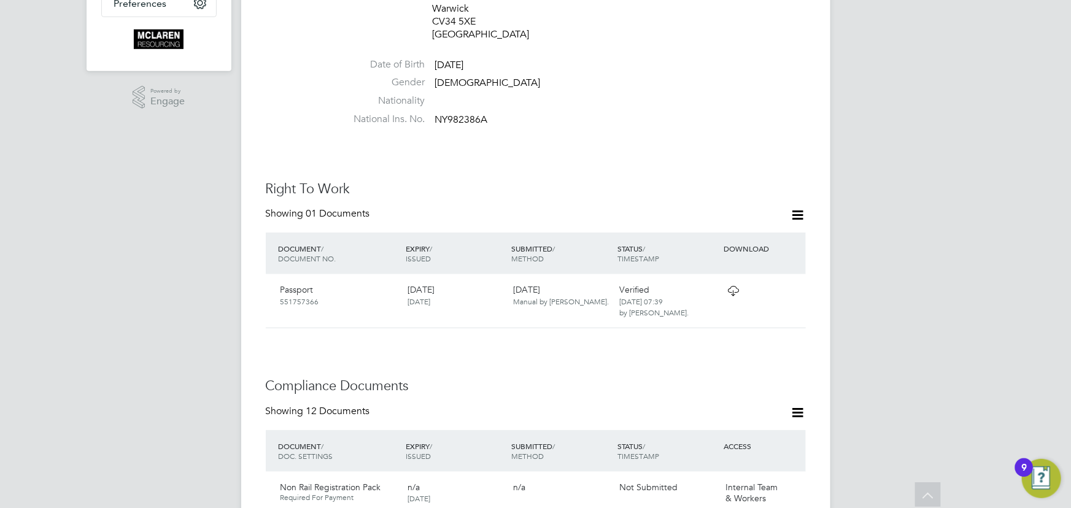
scroll to position [285, 0]
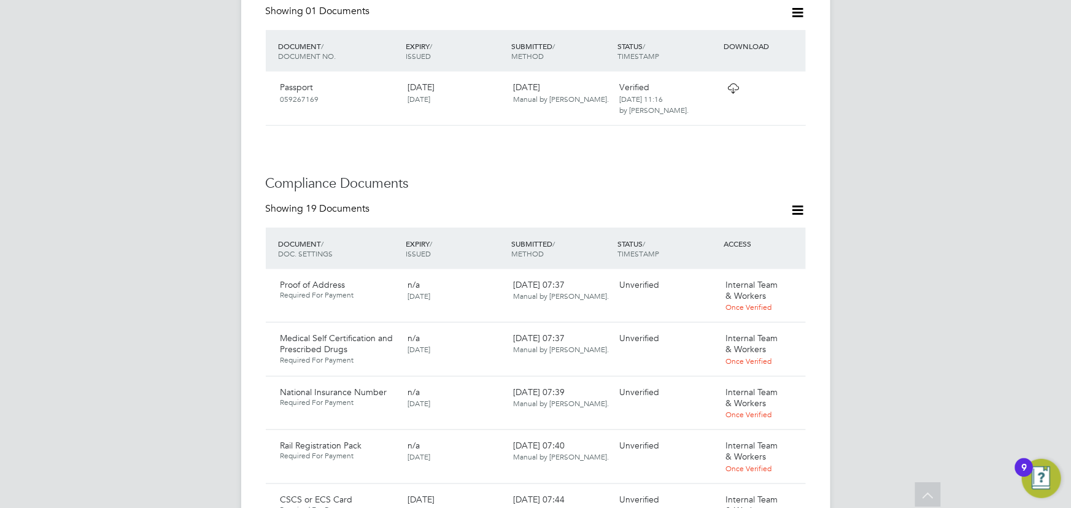
scroll to position [725, 0]
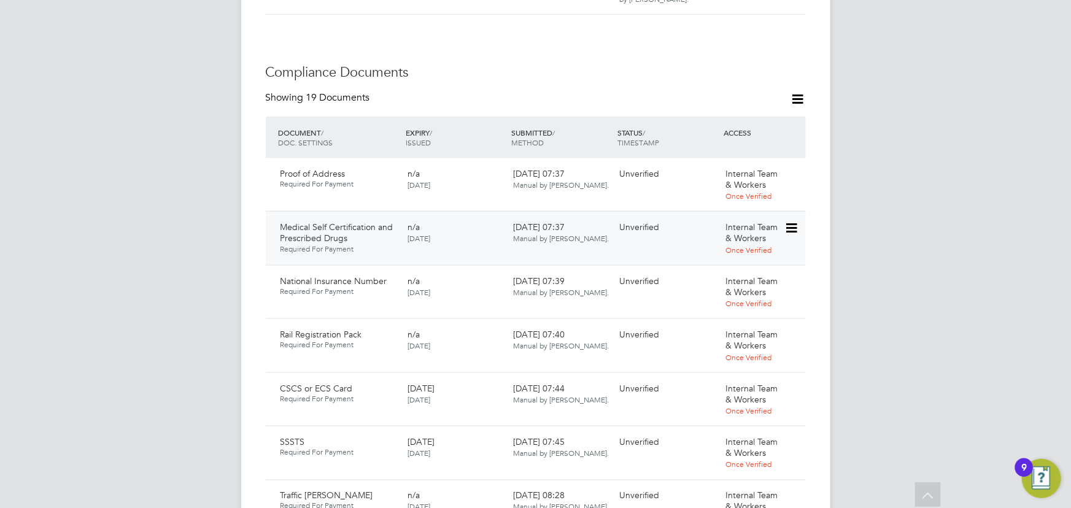
click at [791, 221] on icon at bounding box center [790, 228] width 12 height 15
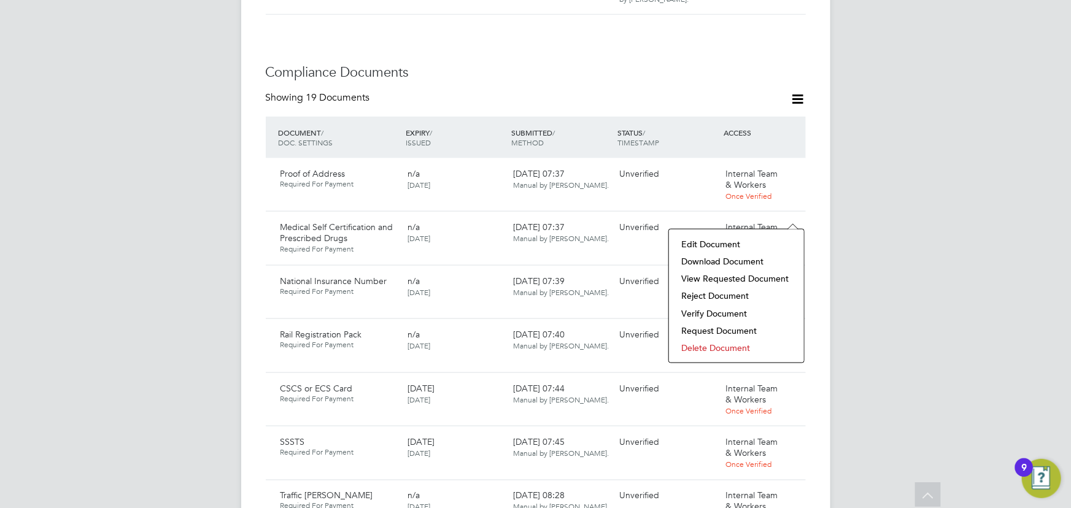
click at [731, 261] on li "Download Document" at bounding box center [736, 261] width 123 height 17
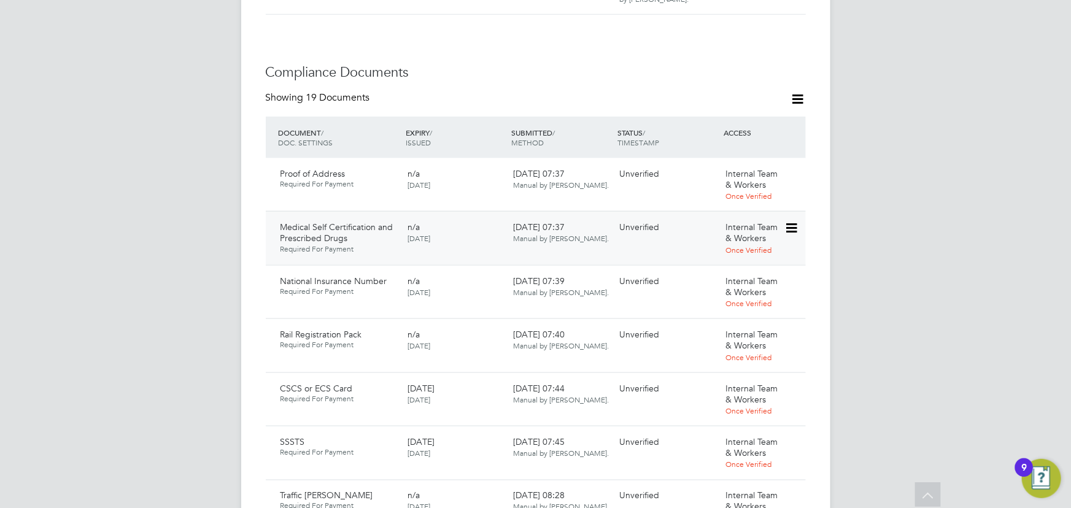
click at [783, 217] on div "Internal Team & Workers Once Verified" at bounding box center [752, 239] width 64 height 44
click at [797, 221] on icon at bounding box center [790, 228] width 12 height 15
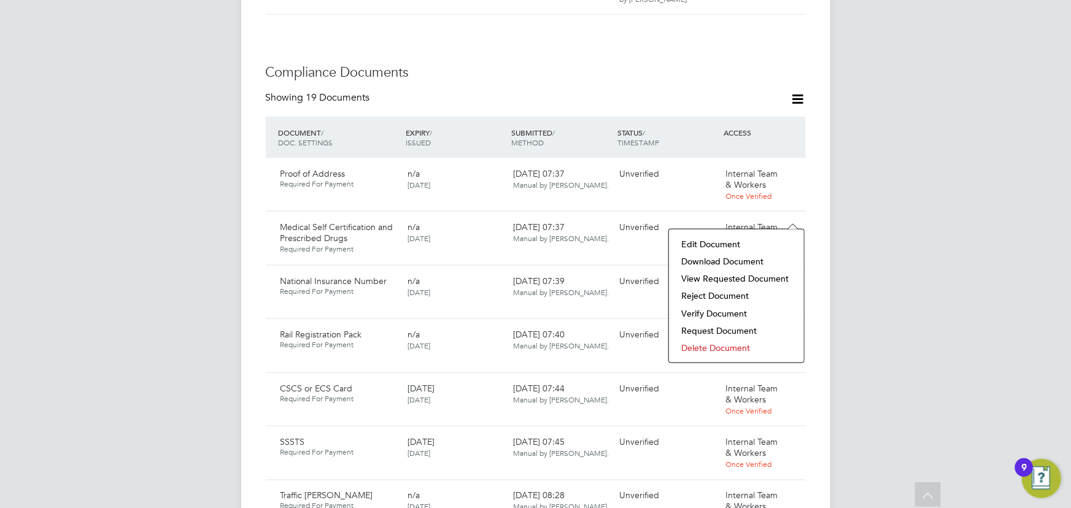
click at [693, 315] on li "Verify Document" at bounding box center [736, 313] width 123 height 17
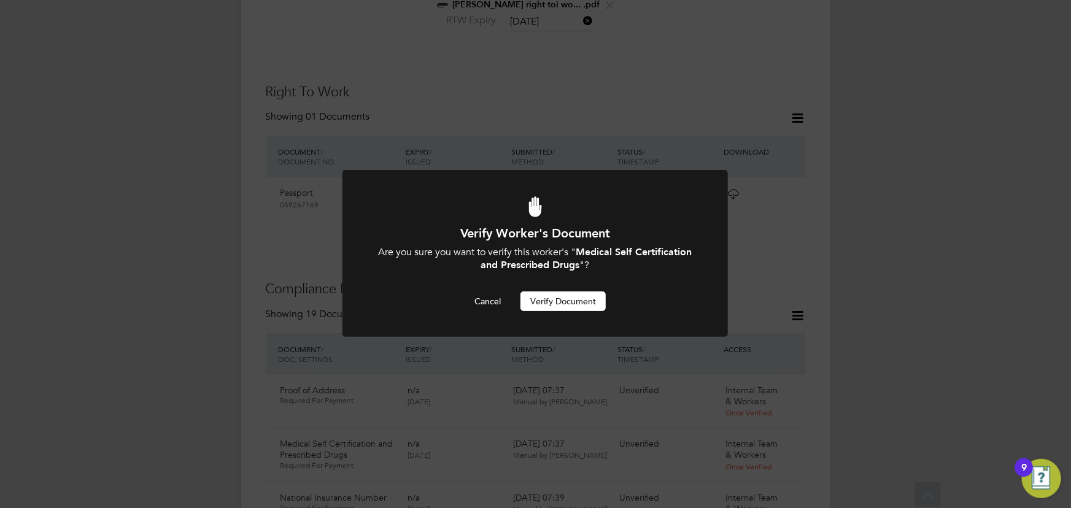
scroll to position [0, 0]
click at [568, 305] on button "Verify Document" at bounding box center [562, 301] width 85 height 20
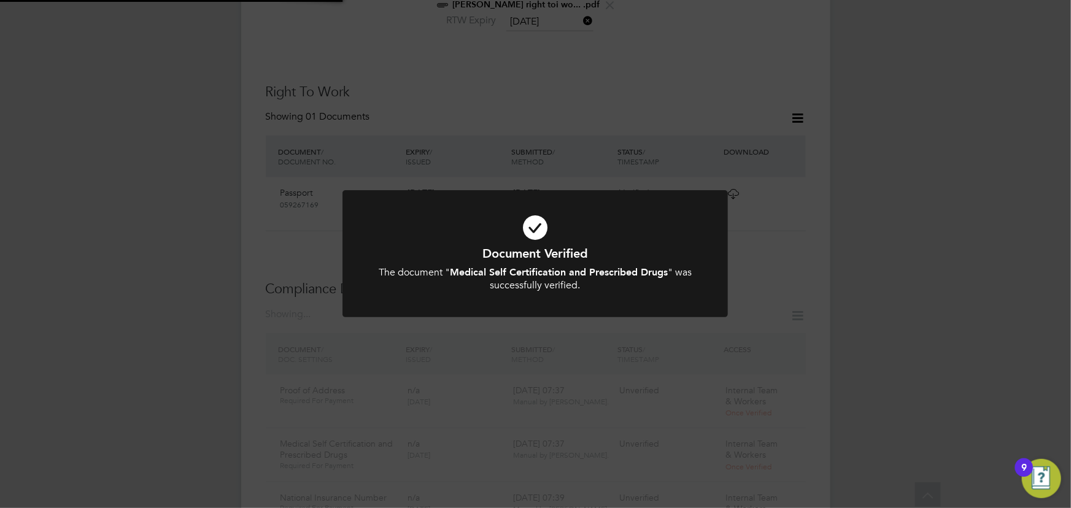
click at [975, 234] on div "Document Verified The document " Medical Self Certification and Prescribed Drug…" at bounding box center [535, 254] width 1071 height 508
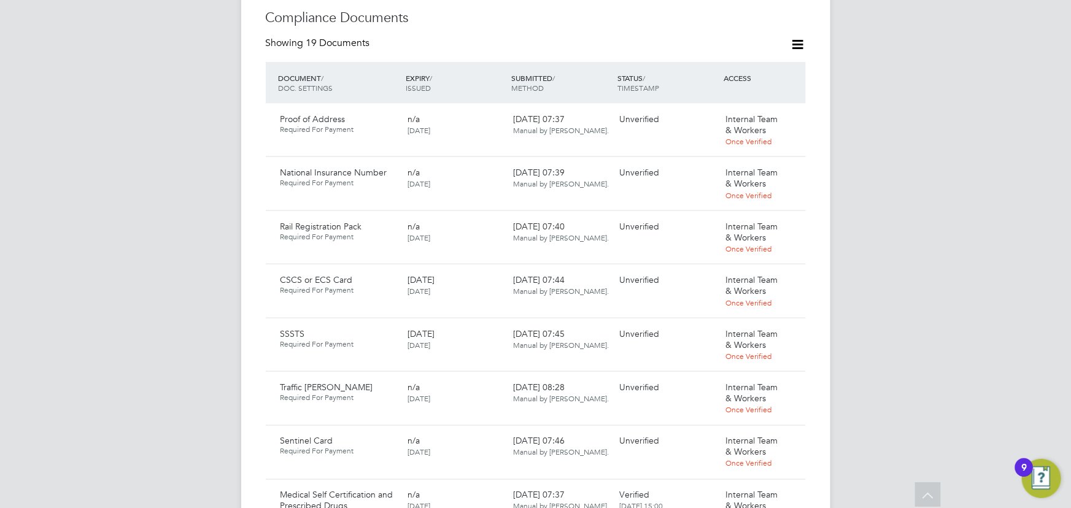
scroll to position [898, 0]
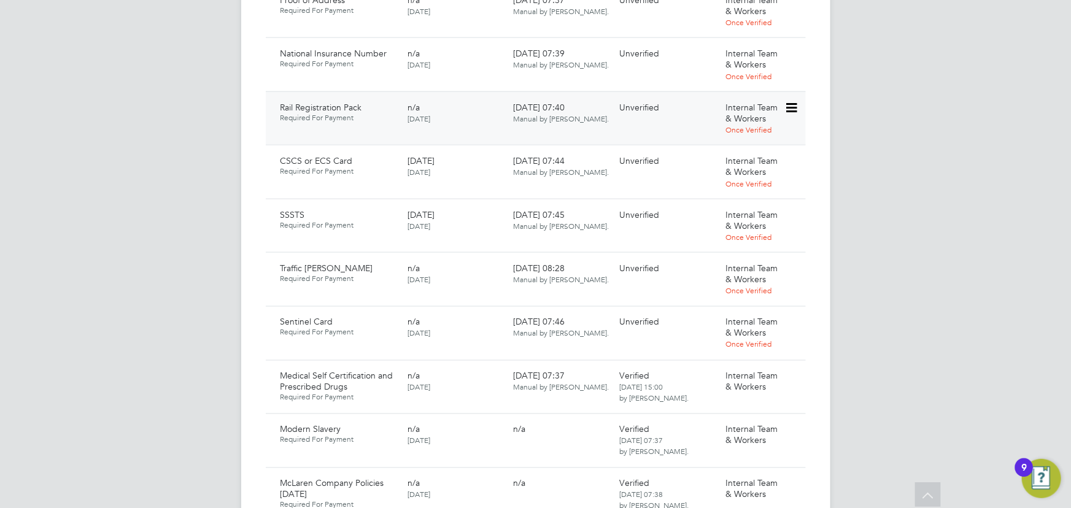
click at [792, 101] on icon at bounding box center [790, 108] width 12 height 15
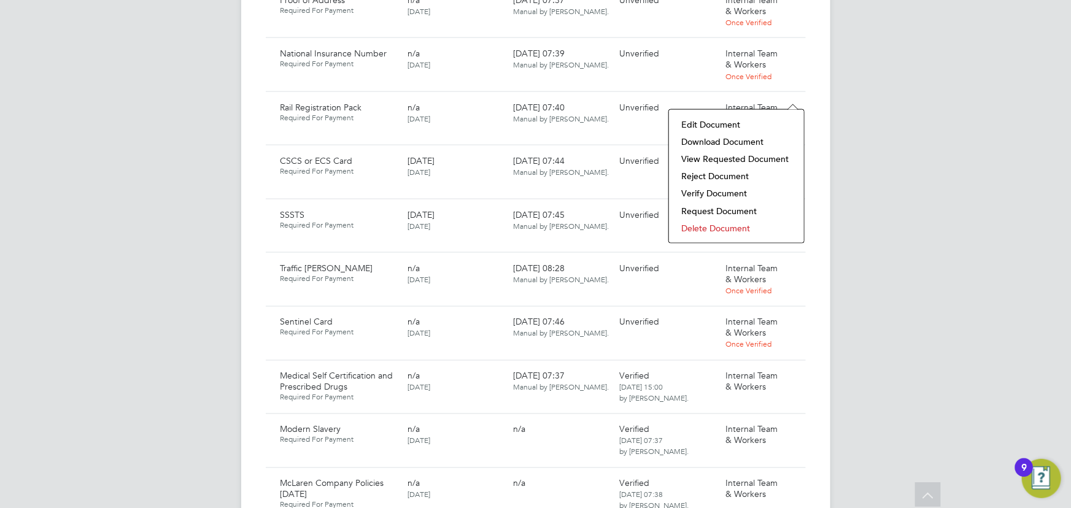
click at [730, 141] on li "Download Document" at bounding box center [736, 141] width 123 height 17
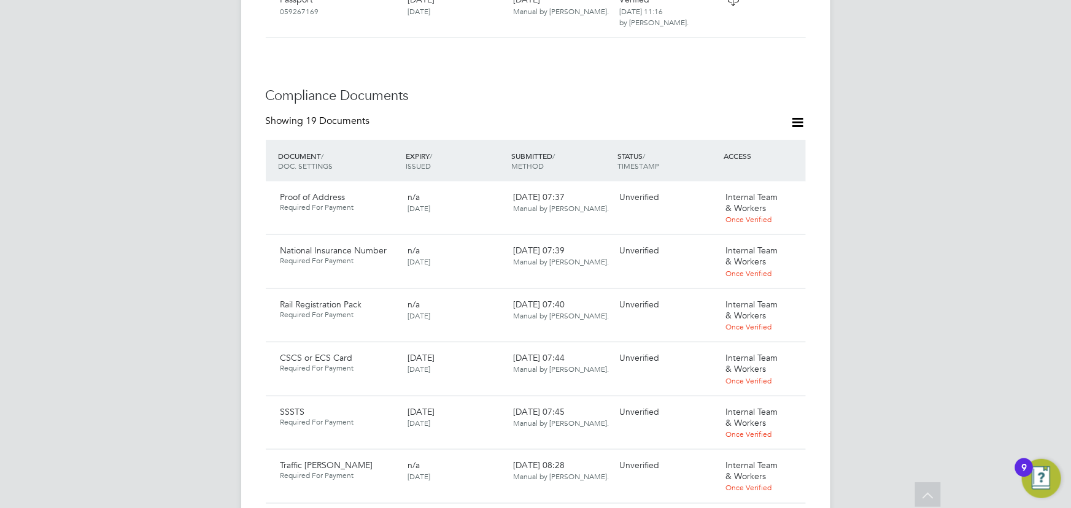
scroll to position [843, 0]
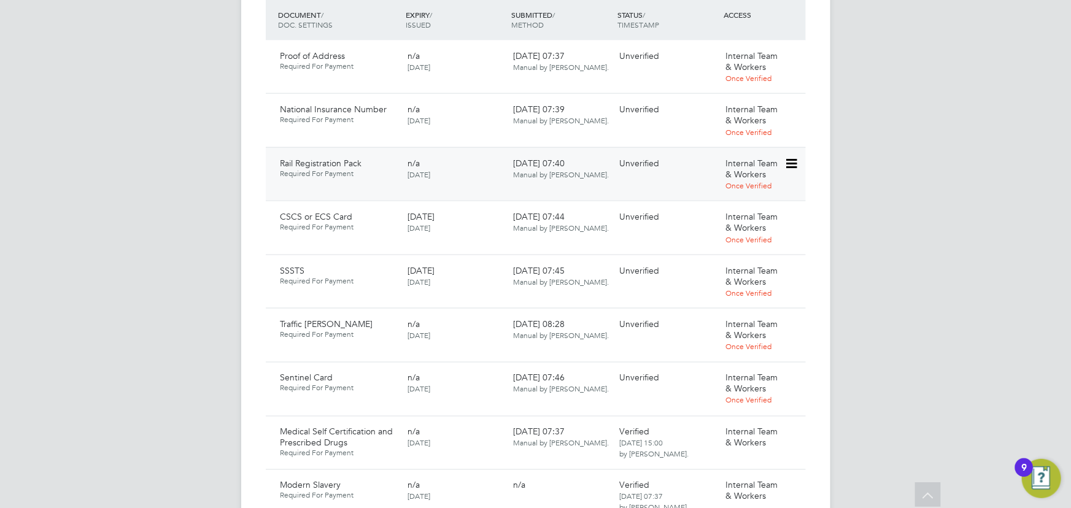
drag, startPoint x: 798, startPoint y: 147, endPoint x: 793, endPoint y: 152, distance: 7.8
click at [797, 156] on icon at bounding box center [790, 163] width 12 height 15
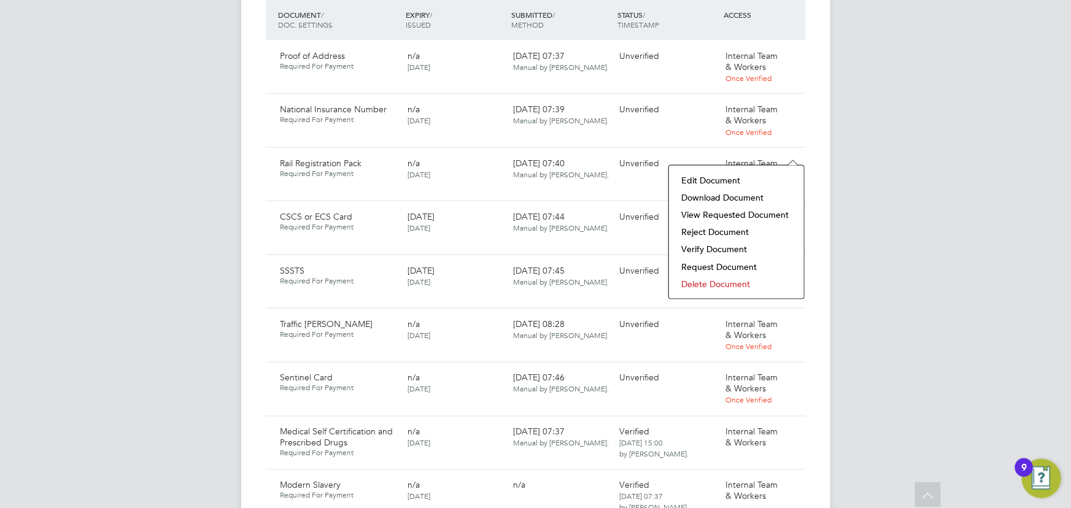
click at [739, 199] on li "Download Document" at bounding box center [736, 197] width 123 height 17
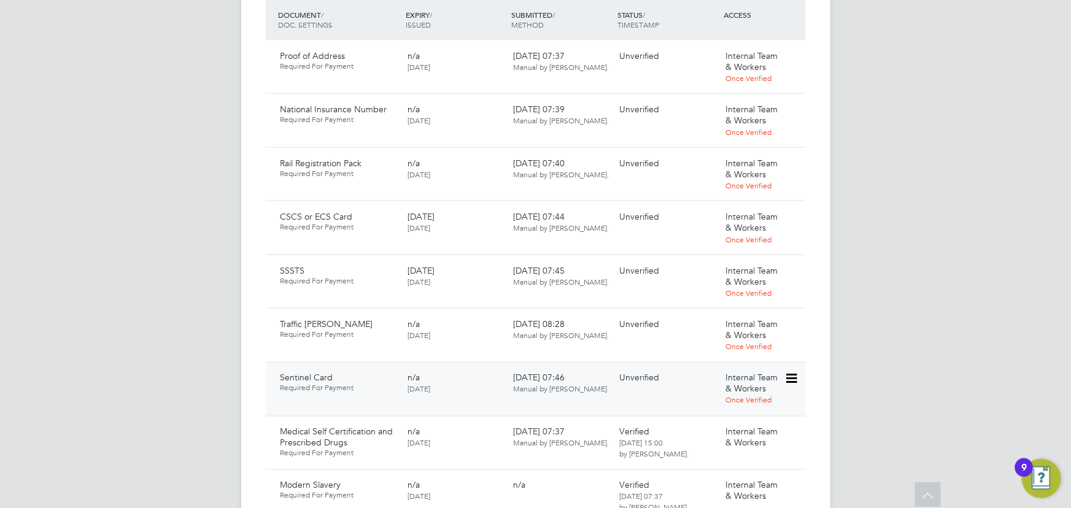
click at [793, 372] on icon at bounding box center [790, 379] width 12 height 15
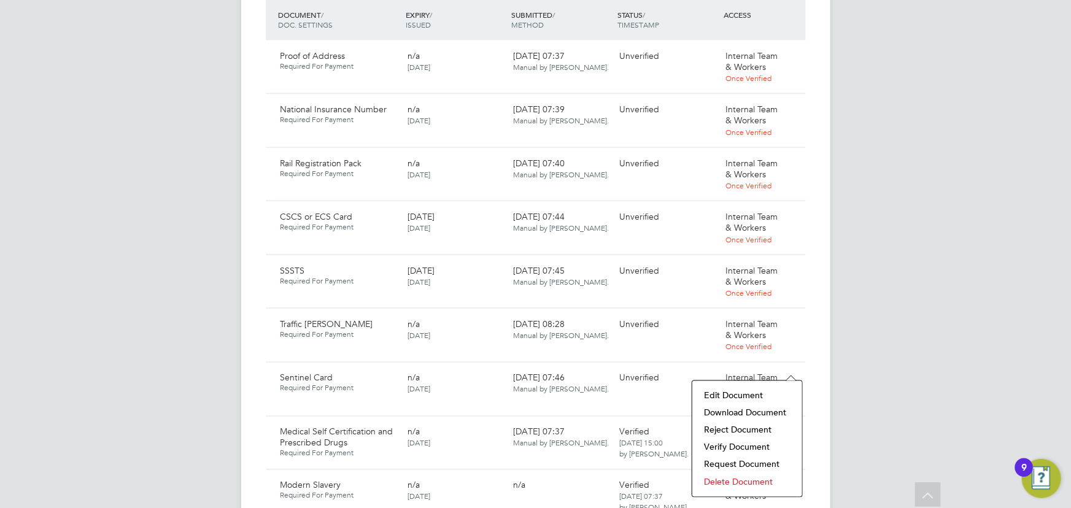
click at [747, 407] on li "Download Document" at bounding box center [747, 412] width 98 height 17
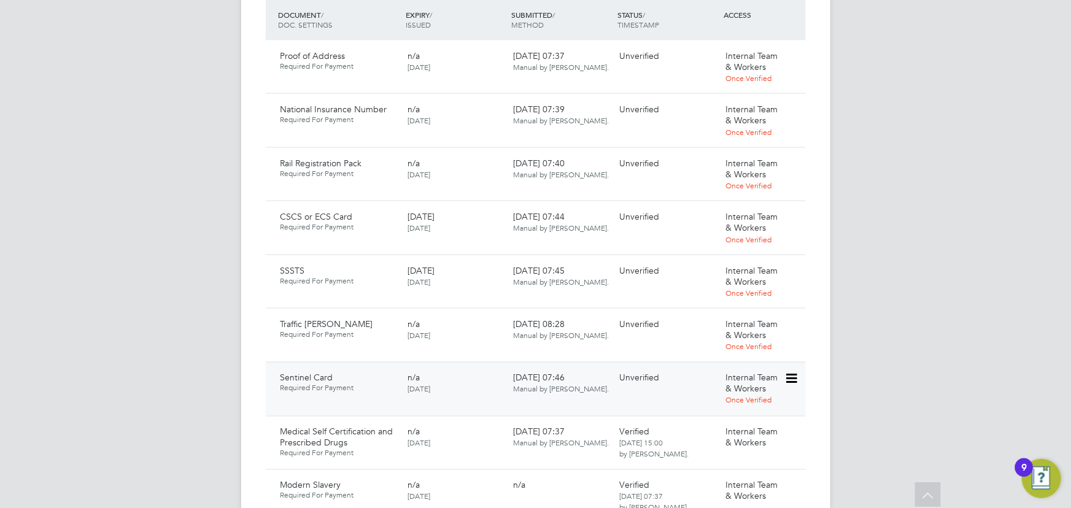
click at [790, 372] on icon at bounding box center [790, 379] width 12 height 15
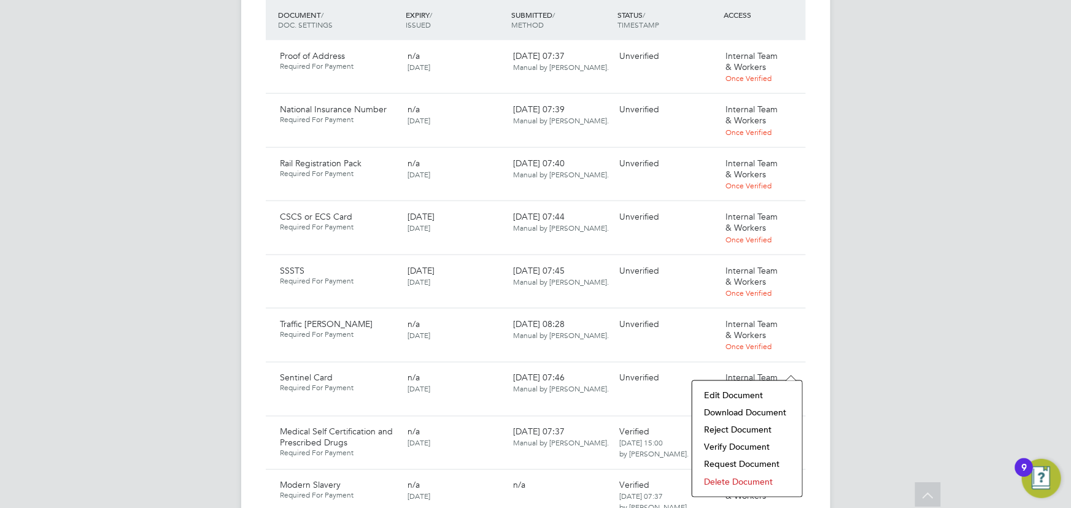
click at [721, 443] on li "Verify Document" at bounding box center [747, 447] width 98 height 17
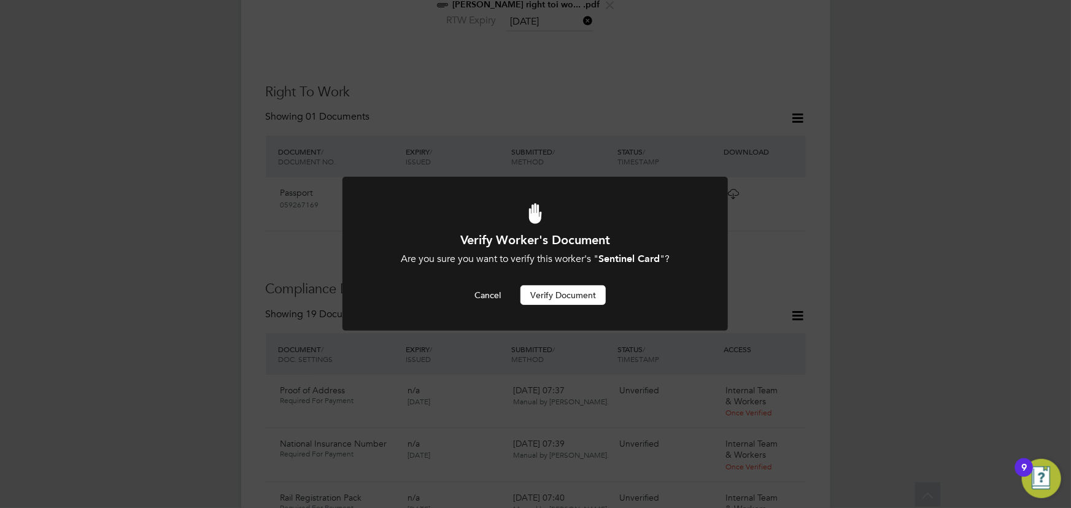
scroll to position [0, 0]
click at [577, 288] on button "Verify Document" at bounding box center [562, 295] width 85 height 20
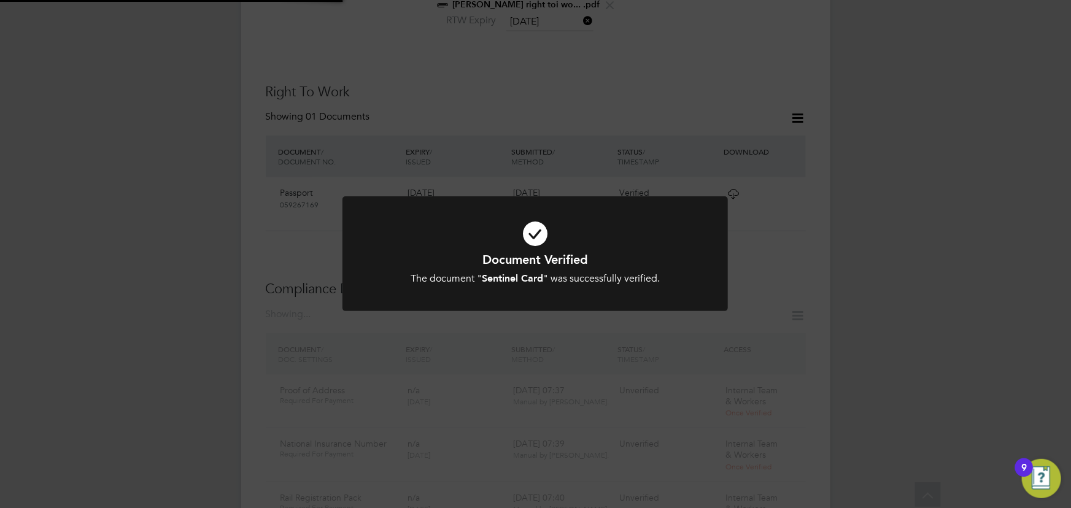
click at [887, 263] on div "Document Verified The document " Sentinel Card " was successfully verified. Can…" at bounding box center [535, 254] width 1071 height 508
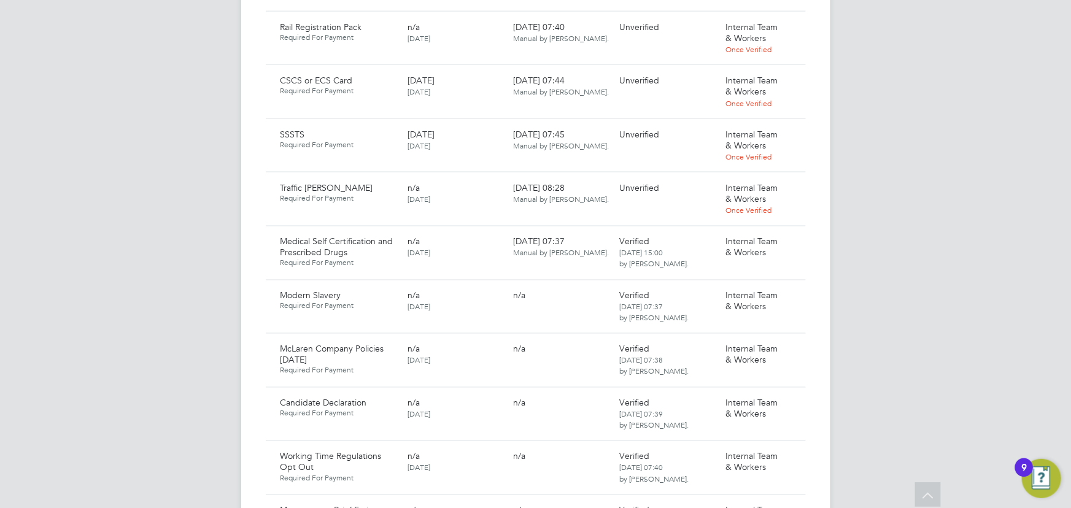
scroll to position [1066, 0]
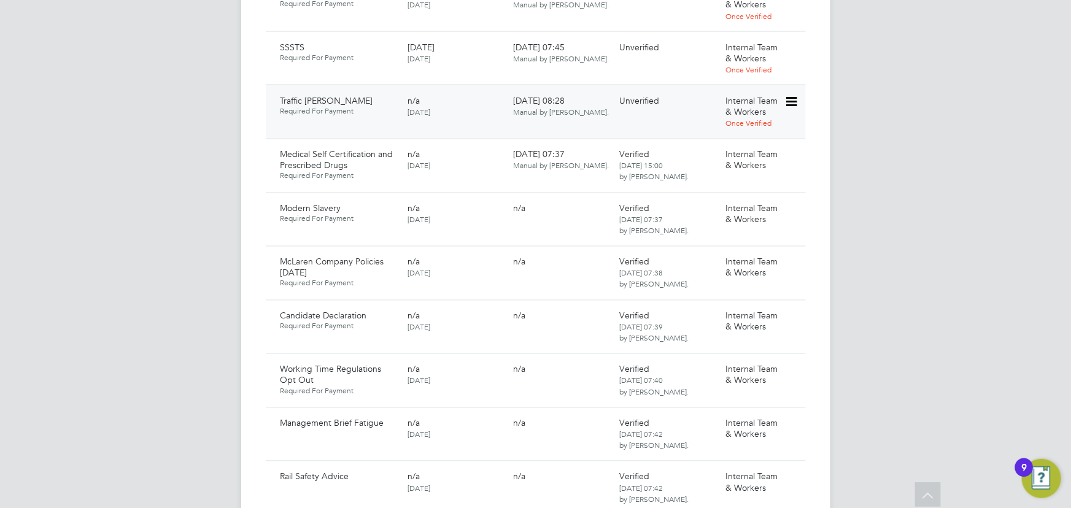
click at [792, 95] on icon at bounding box center [790, 102] width 12 height 15
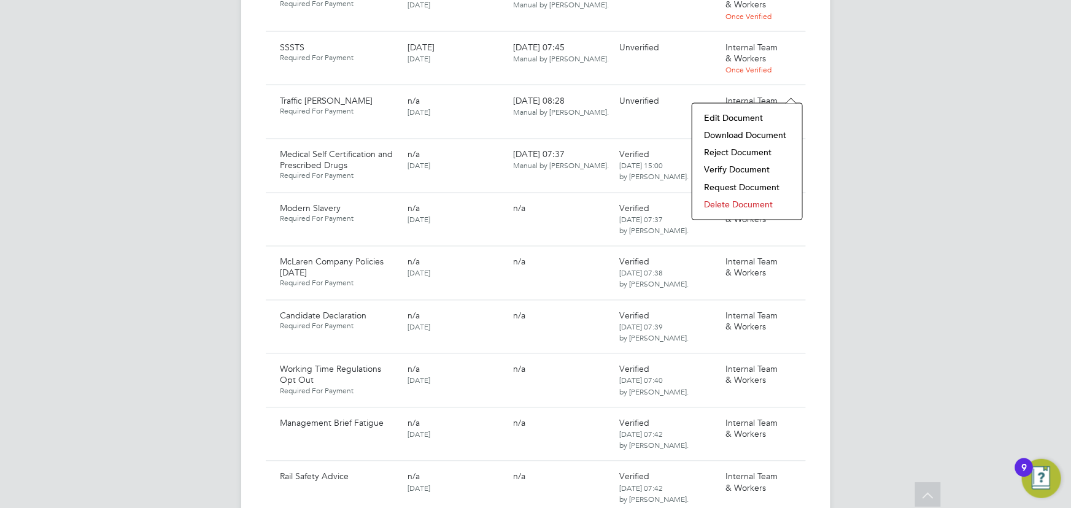
click at [740, 132] on li "Download Document" at bounding box center [747, 135] width 98 height 17
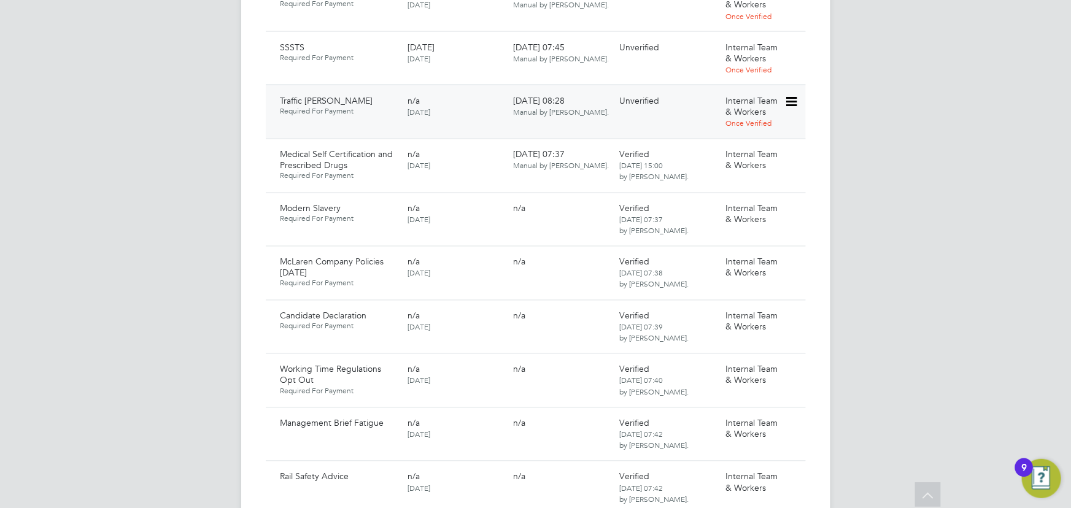
click at [787, 95] on icon at bounding box center [790, 102] width 12 height 15
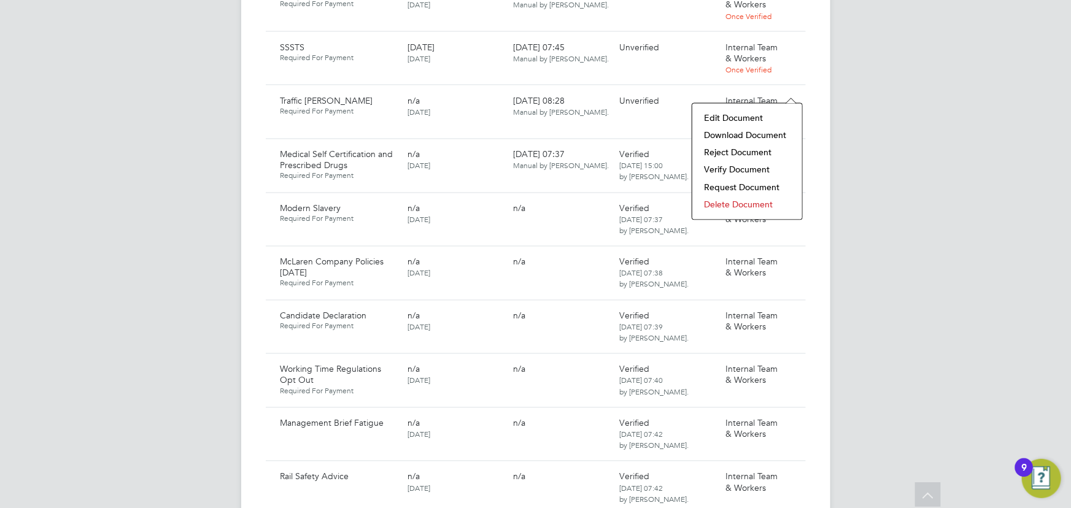
click at [752, 167] on li "Verify Document" at bounding box center [747, 169] width 98 height 17
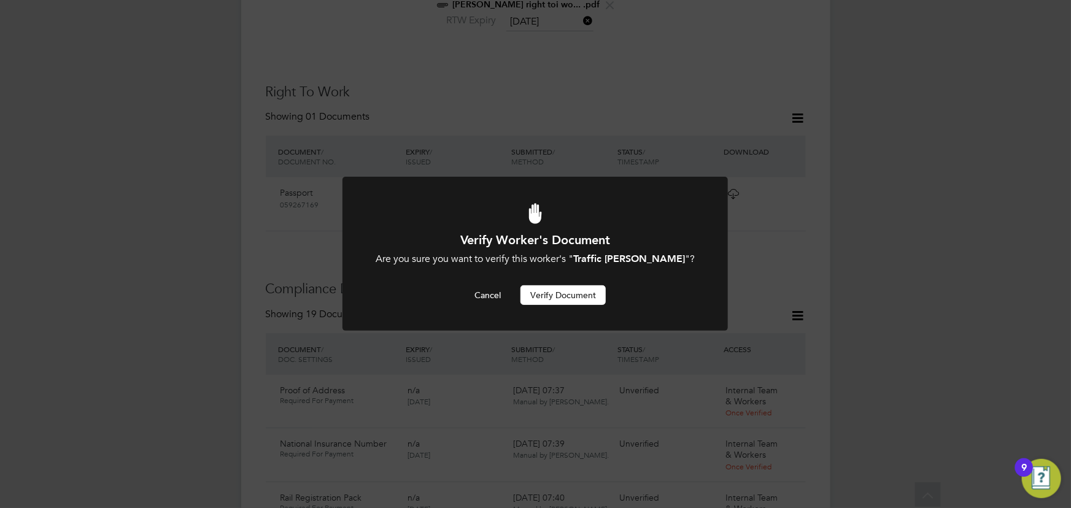
scroll to position [0, 0]
click at [565, 299] on button "Verify Document" at bounding box center [562, 295] width 85 height 20
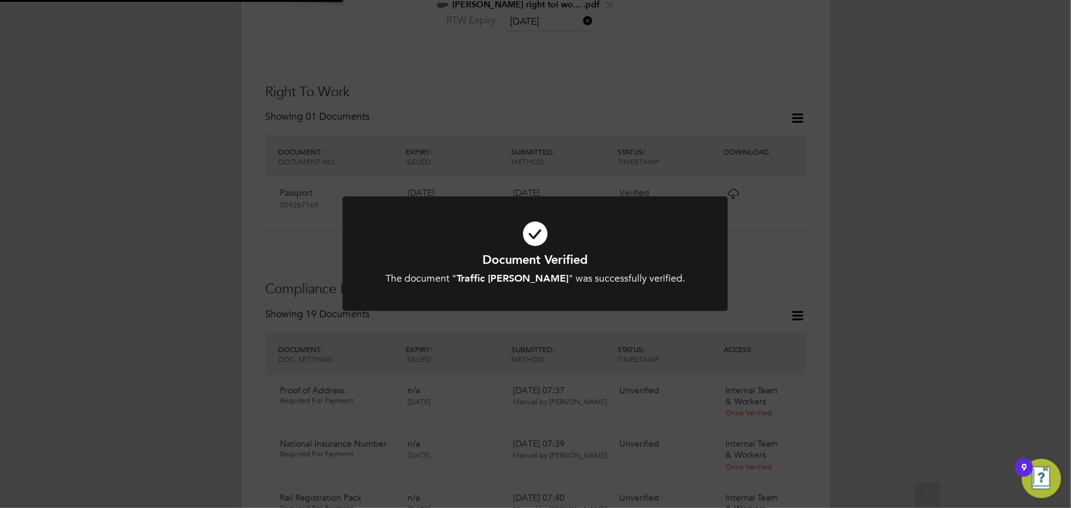
click at [924, 200] on div "Document Verified The document " Traffic Marshall " was successfully verified. …" at bounding box center [535, 254] width 1071 height 508
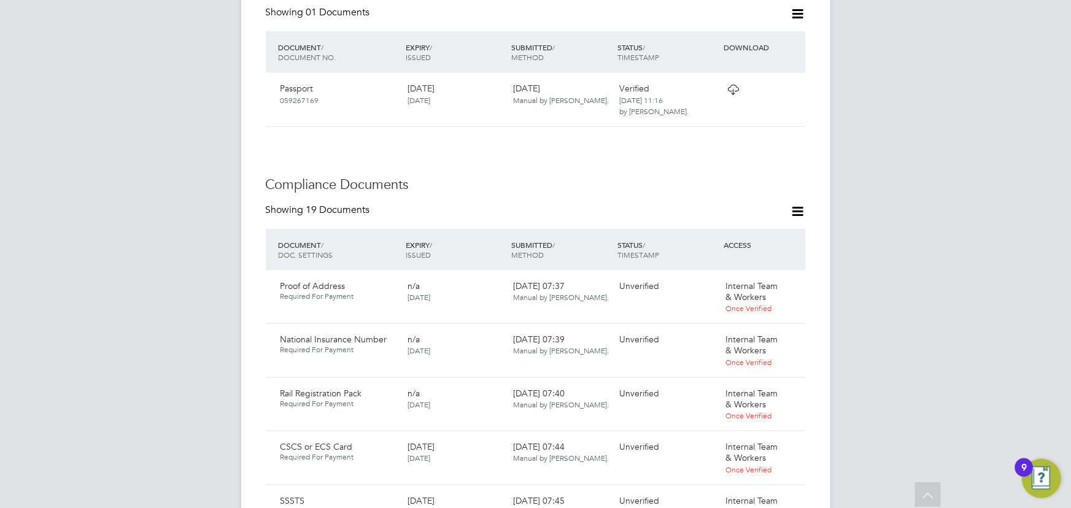
scroll to position [731, 0]
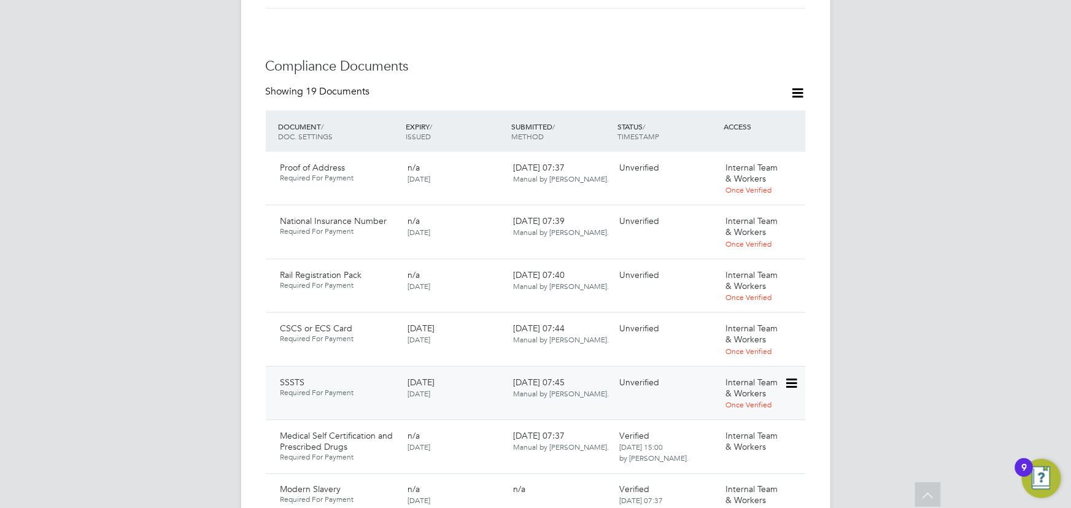
click at [794, 376] on icon at bounding box center [790, 383] width 12 height 15
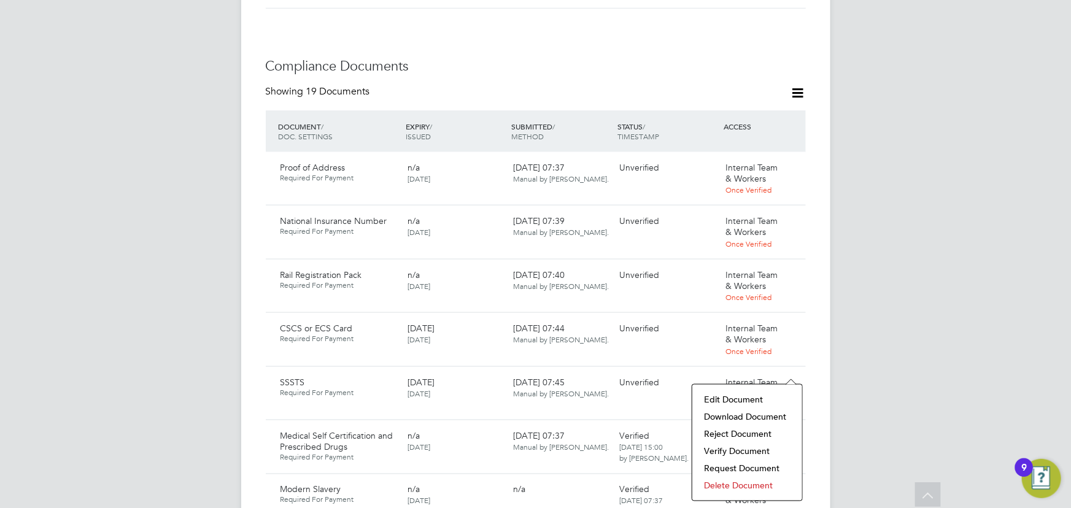
click at [755, 413] on li "Download Document" at bounding box center [747, 416] width 98 height 17
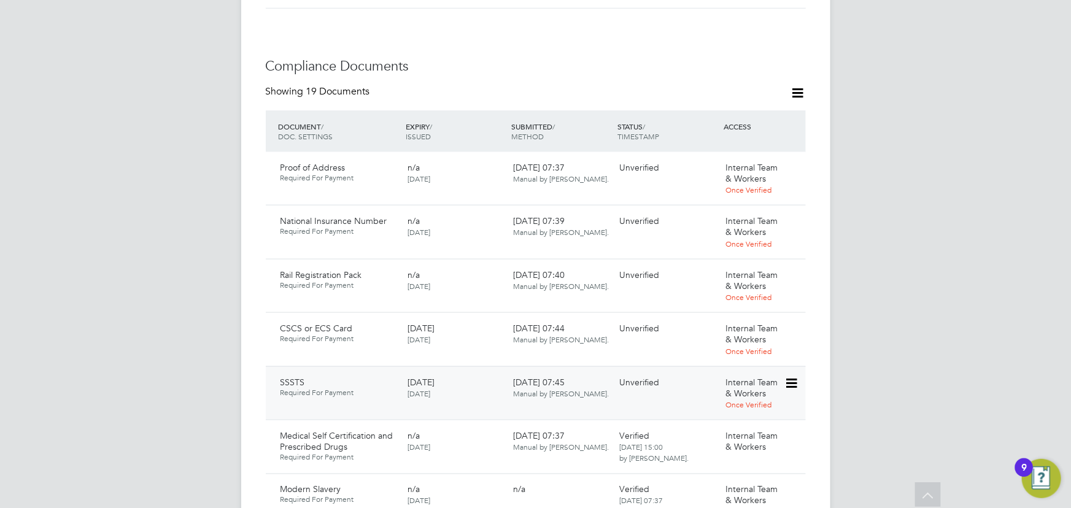
click at [797, 376] on icon at bounding box center [790, 383] width 12 height 15
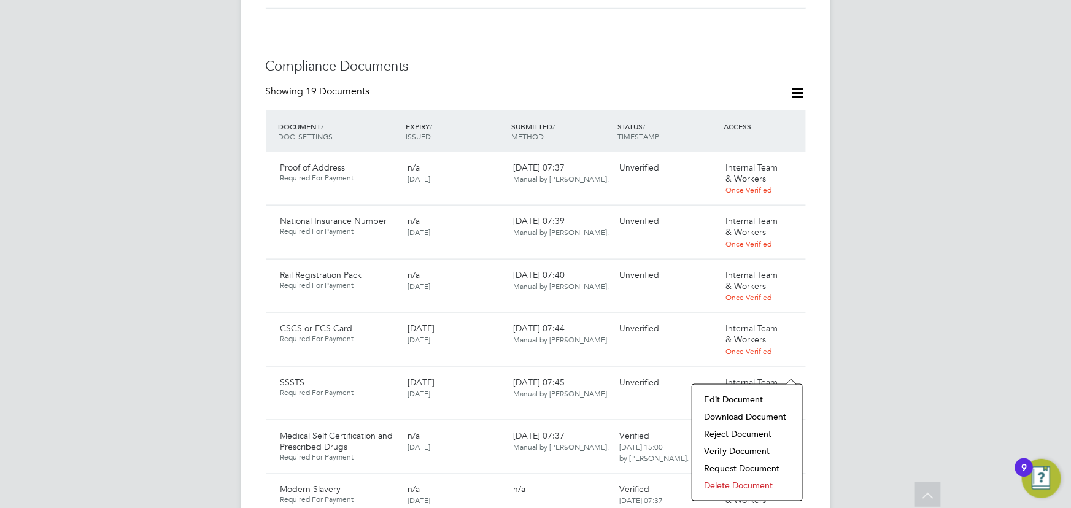
click at [736, 447] on li "Verify Document" at bounding box center [747, 451] width 98 height 17
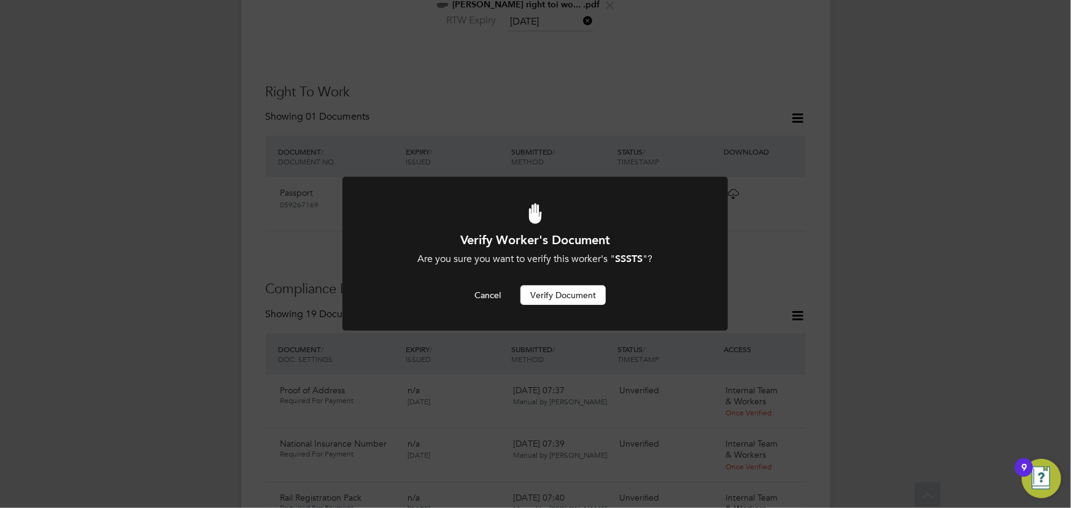
click at [590, 298] on button "Verify Document" at bounding box center [562, 295] width 85 height 20
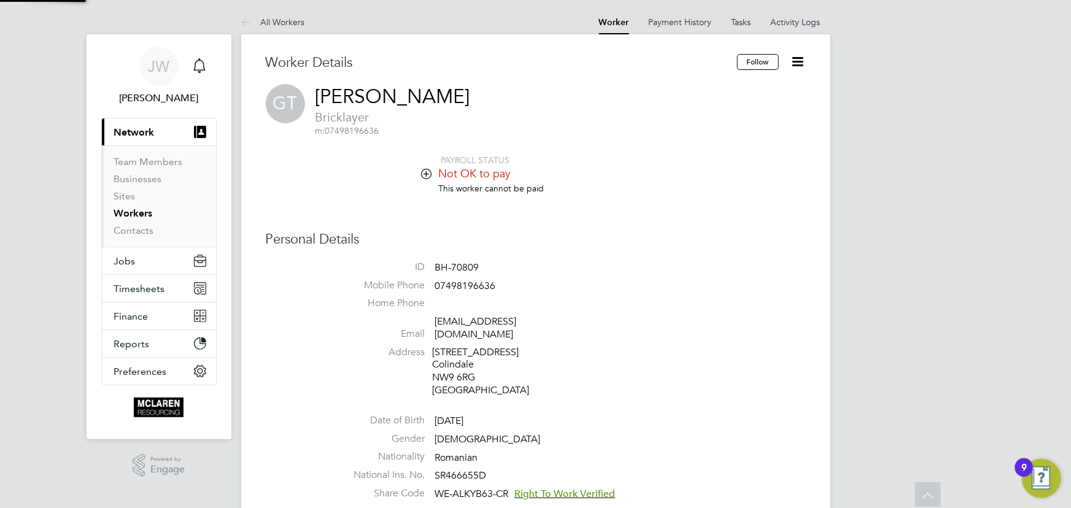
scroll to position [508, 0]
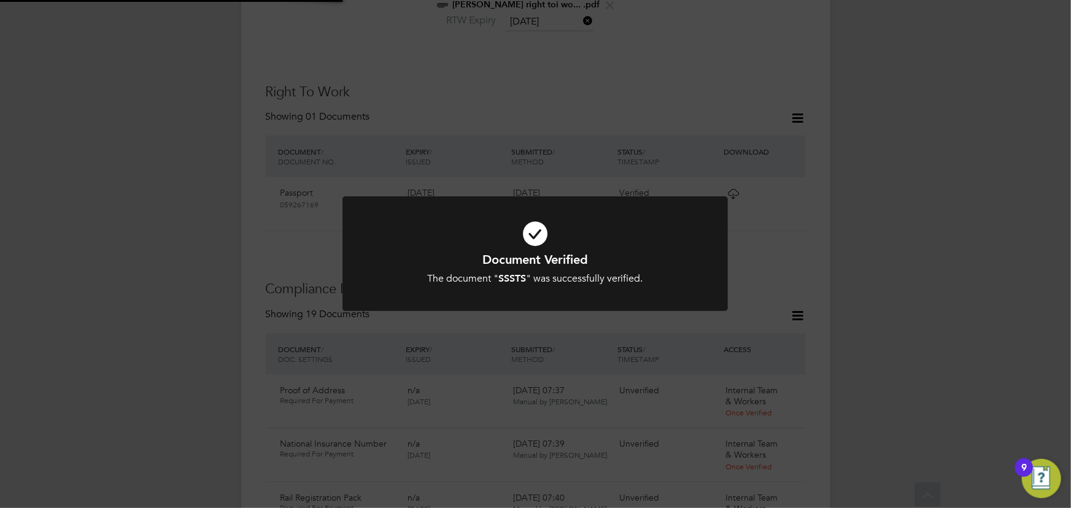
click at [865, 244] on div "Document Verified The document " SSSTS " was successfully verified. Cancel Okay" at bounding box center [535, 254] width 1071 height 508
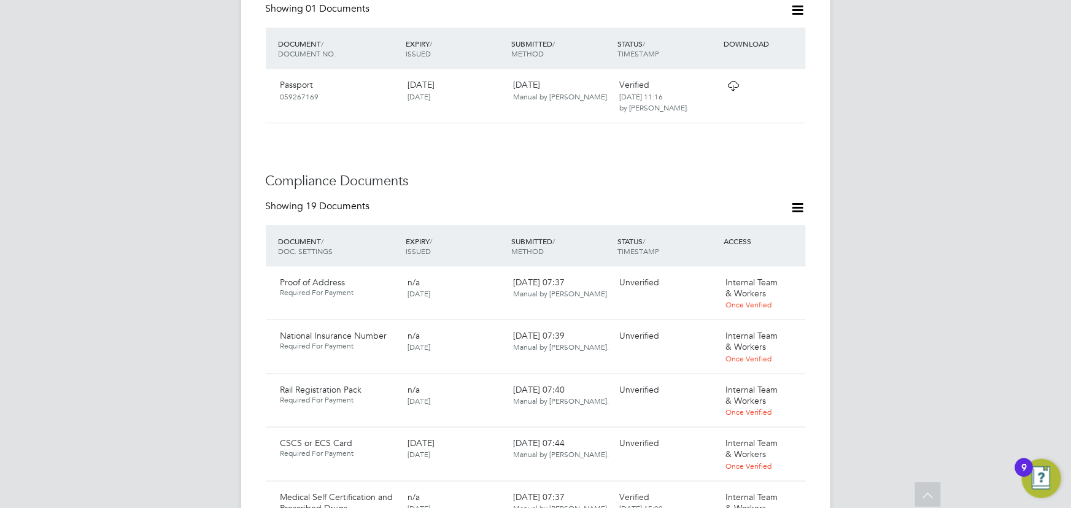
scroll to position [731, 0]
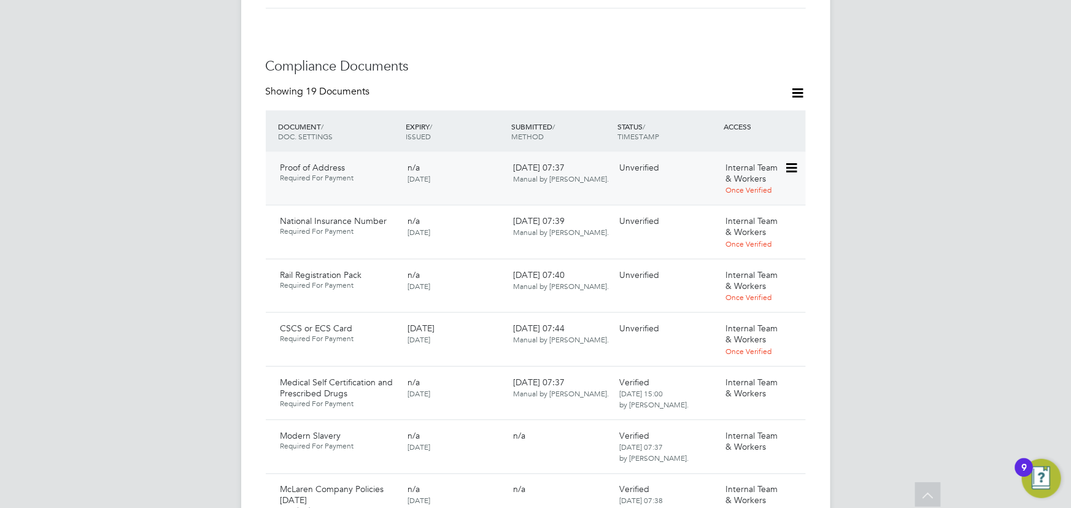
click at [797, 161] on icon at bounding box center [790, 168] width 12 height 15
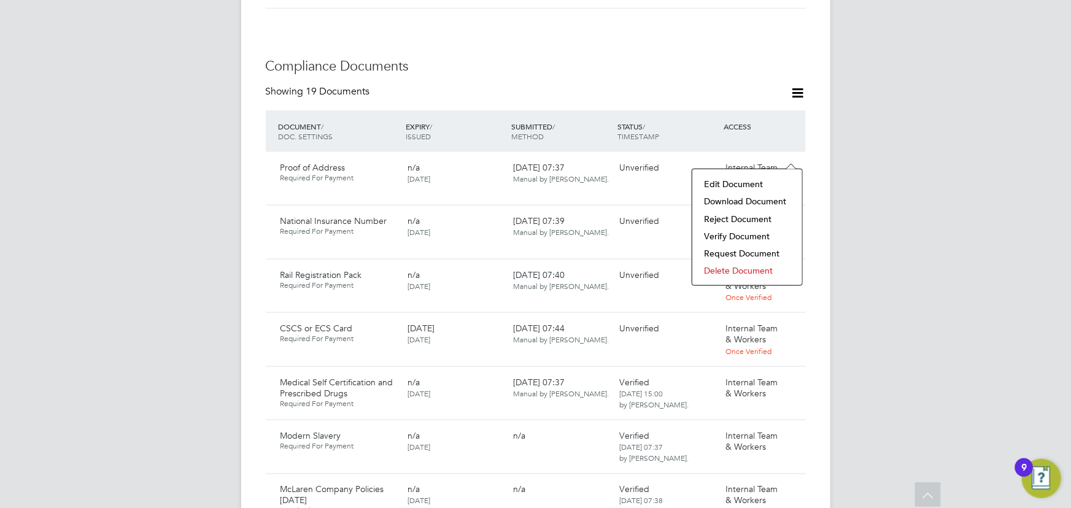
click at [746, 201] on li "Download Document" at bounding box center [747, 201] width 98 height 17
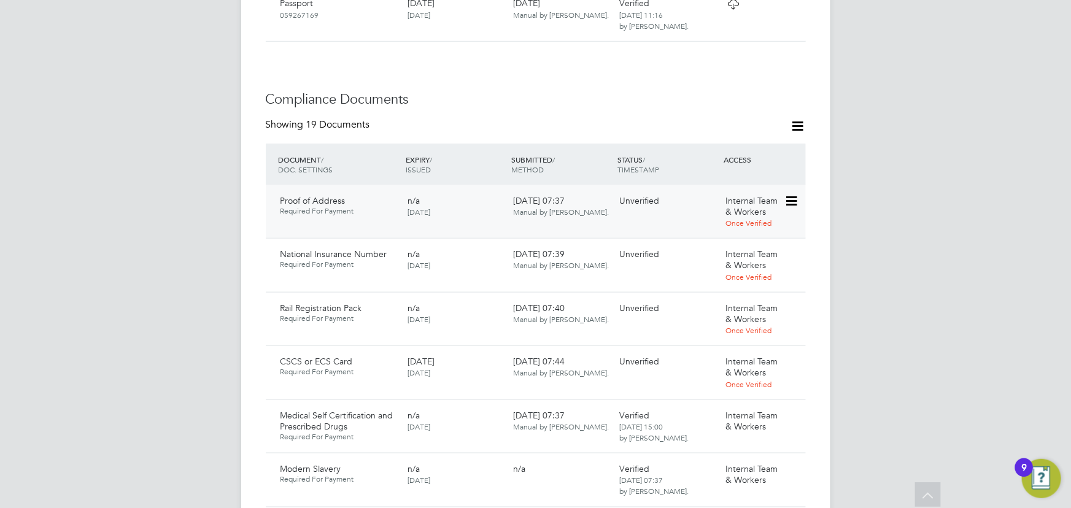
scroll to position [843, 0]
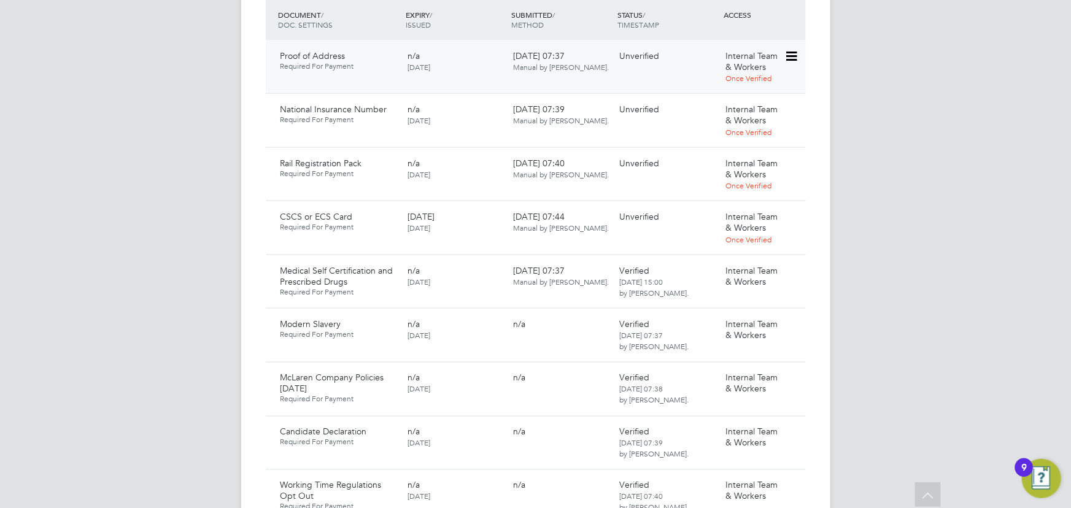
click at [790, 49] on icon at bounding box center [790, 56] width 12 height 15
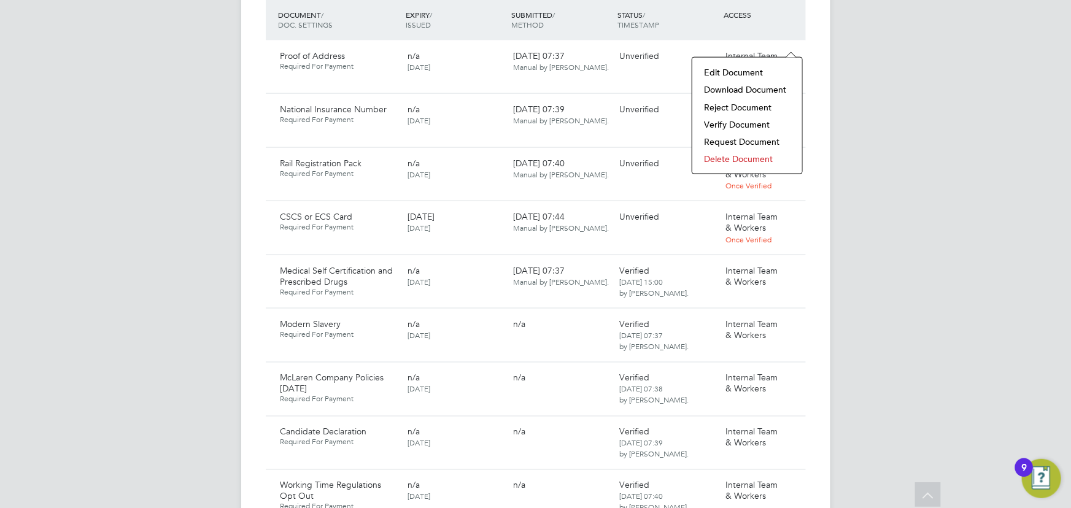
click at [749, 121] on li "Verify Document" at bounding box center [747, 124] width 98 height 17
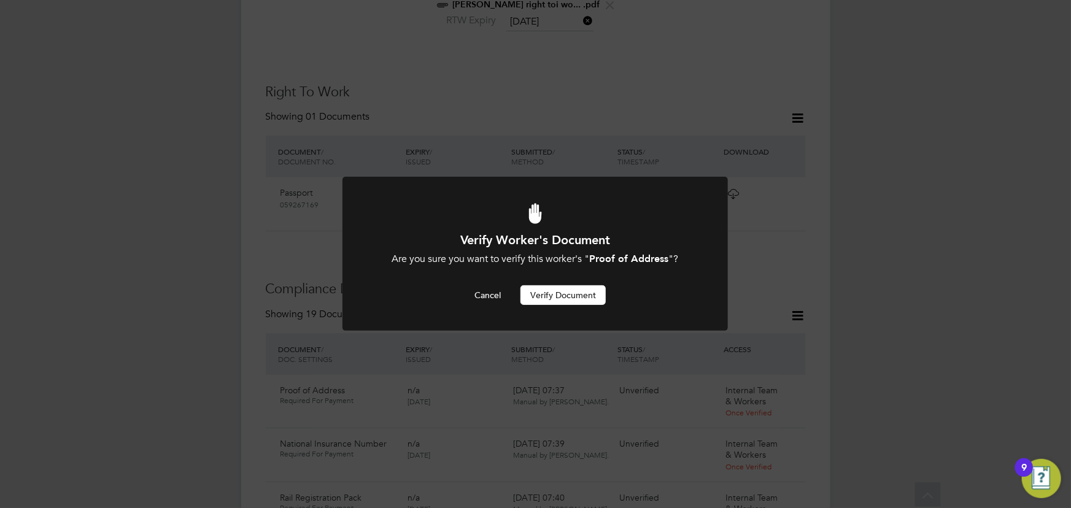
scroll to position [0, 0]
click at [585, 295] on button "Verify Document" at bounding box center [562, 295] width 85 height 20
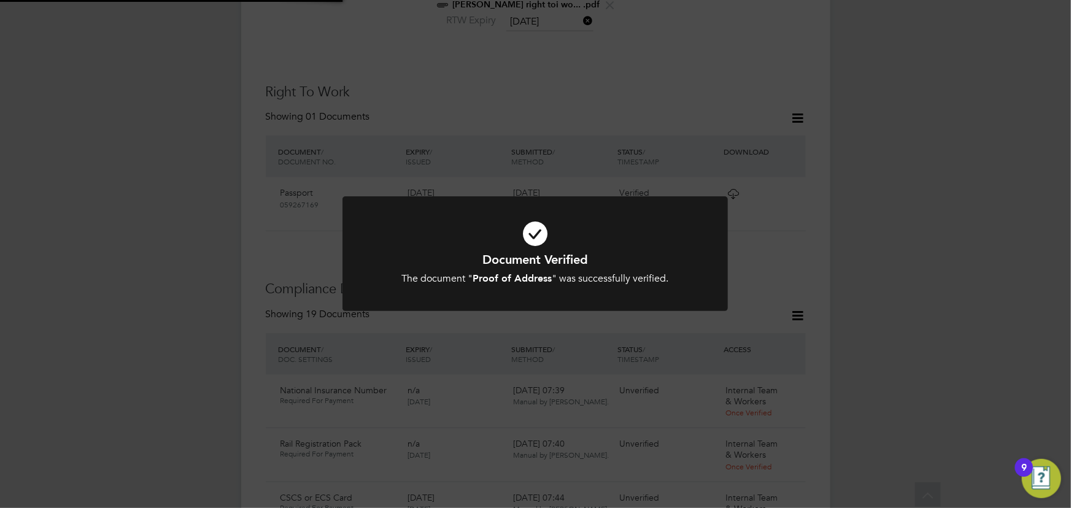
drag, startPoint x: 976, startPoint y: 177, endPoint x: 964, endPoint y: 170, distance: 14.0
click at [977, 177] on div "Document Verified The document " Proof of Address " was successfully verified. …" at bounding box center [535, 254] width 1071 height 508
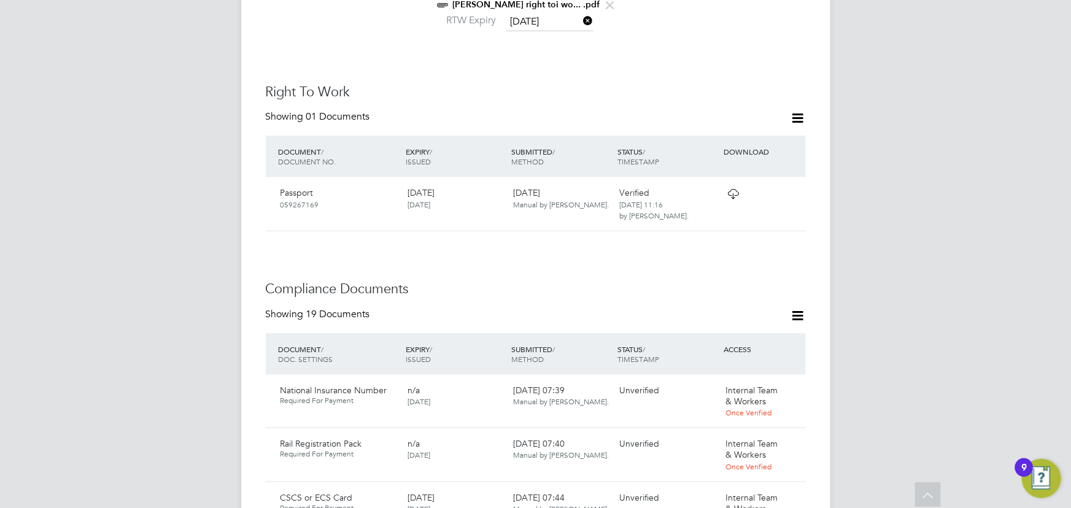
scroll to position [787, 0]
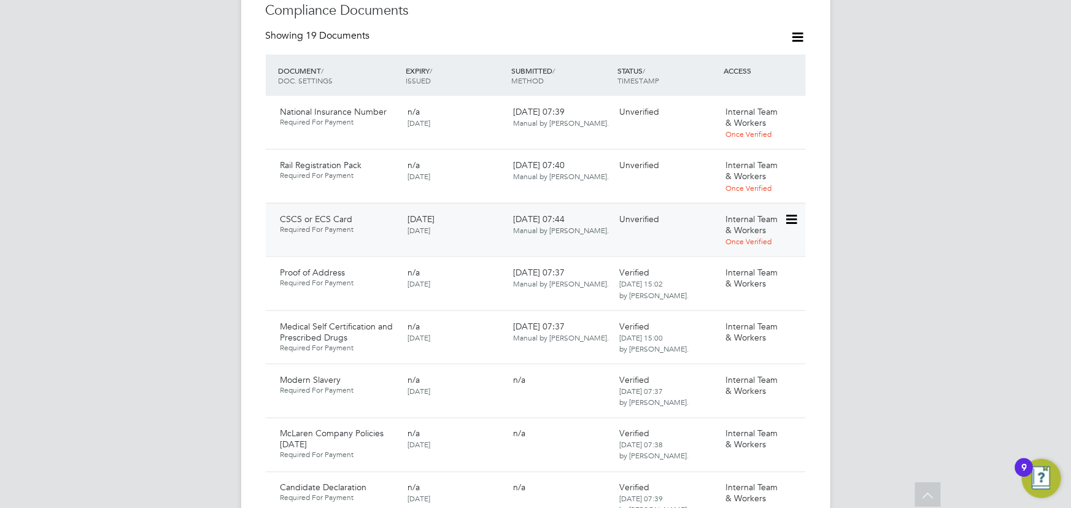
click at [791, 212] on icon at bounding box center [790, 219] width 12 height 15
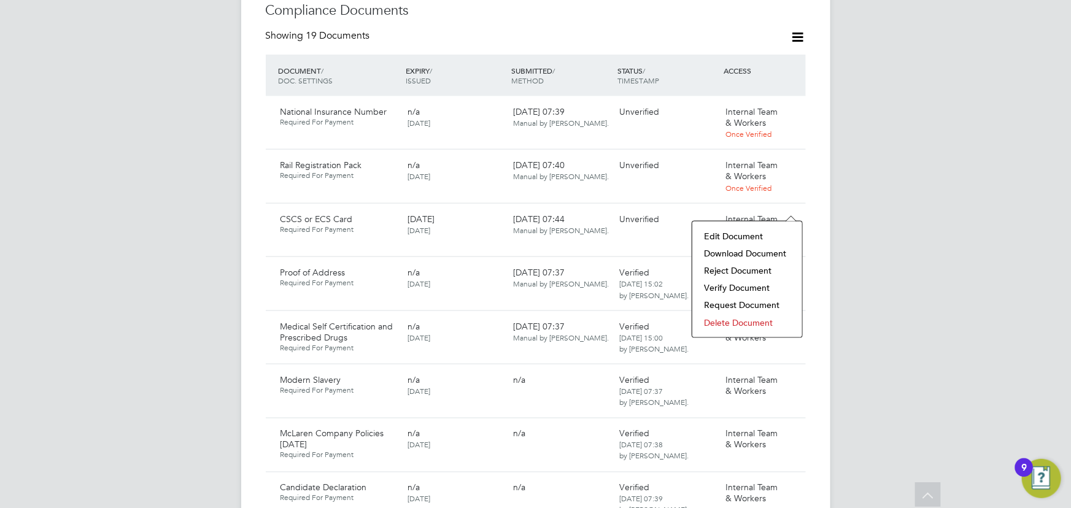
click at [762, 253] on li "Download Document" at bounding box center [747, 253] width 98 height 17
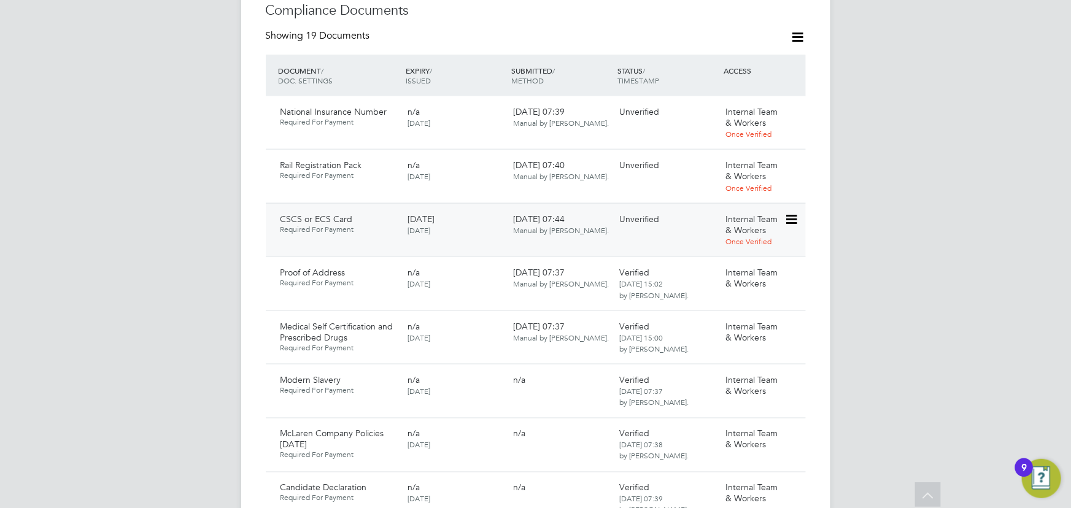
drag, startPoint x: 789, startPoint y: 209, endPoint x: 804, endPoint y: 225, distance: 22.6
click at [789, 212] on icon at bounding box center [790, 219] width 12 height 15
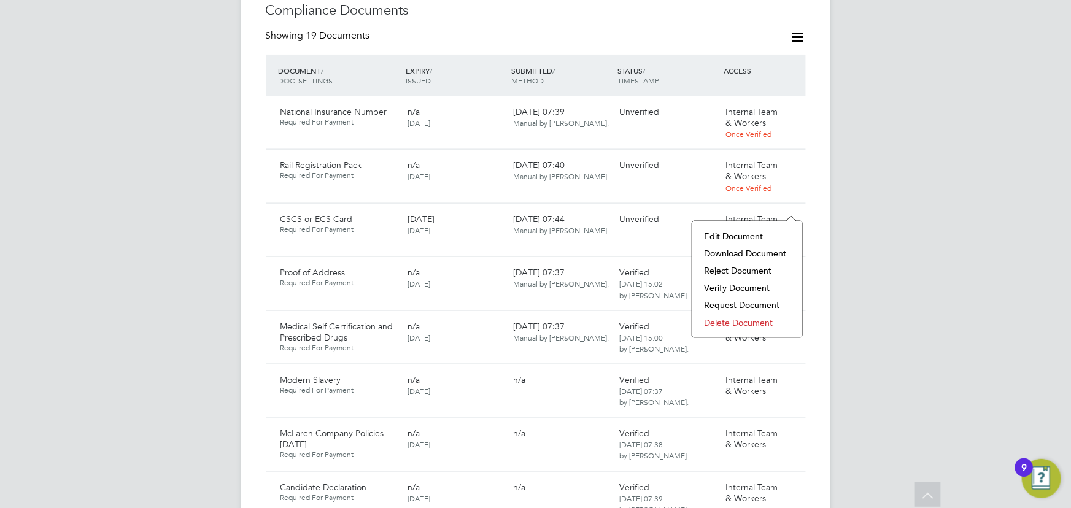
click at [749, 287] on li "Verify Document" at bounding box center [747, 287] width 98 height 17
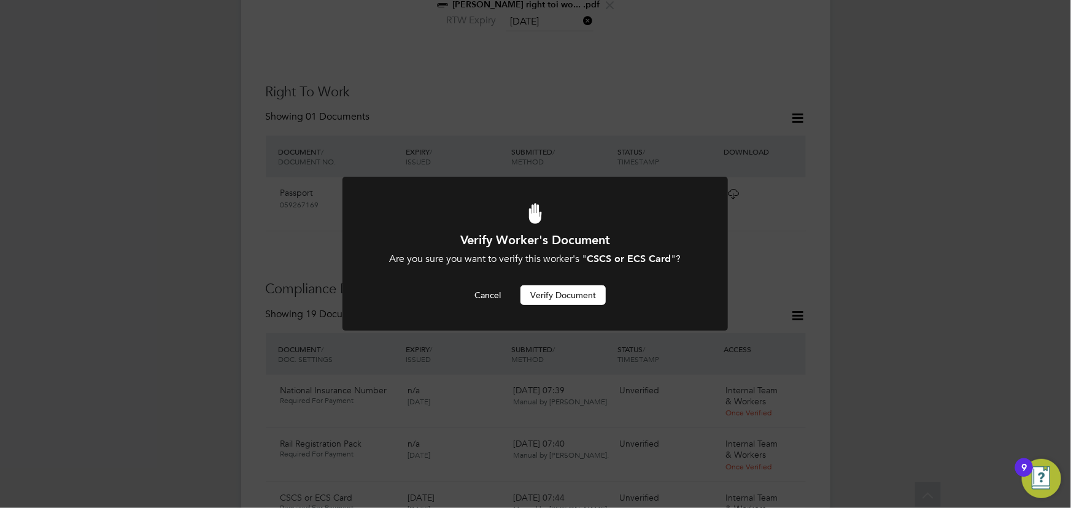
click at [593, 300] on button "Verify Document" at bounding box center [562, 295] width 85 height 20
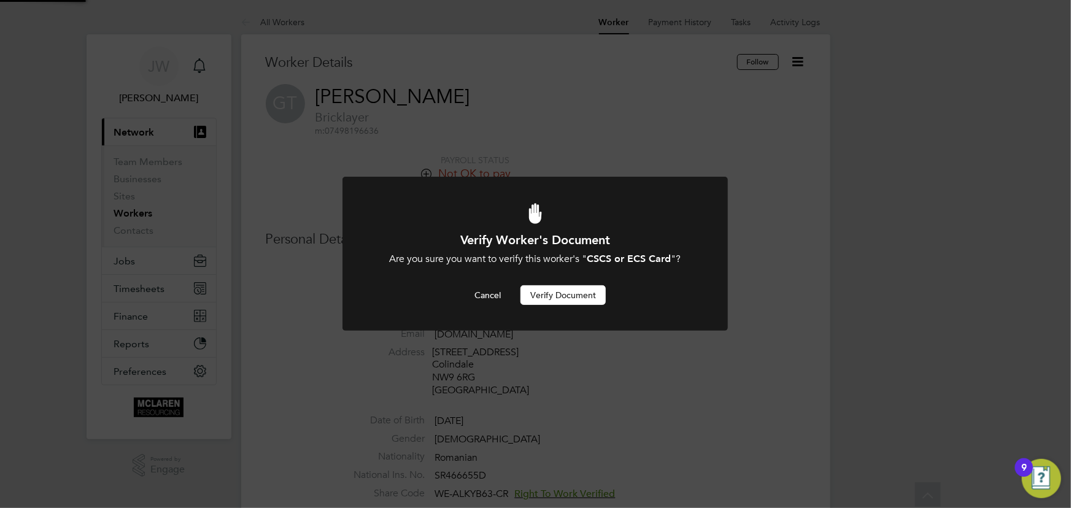
scroll to position [508, 0]
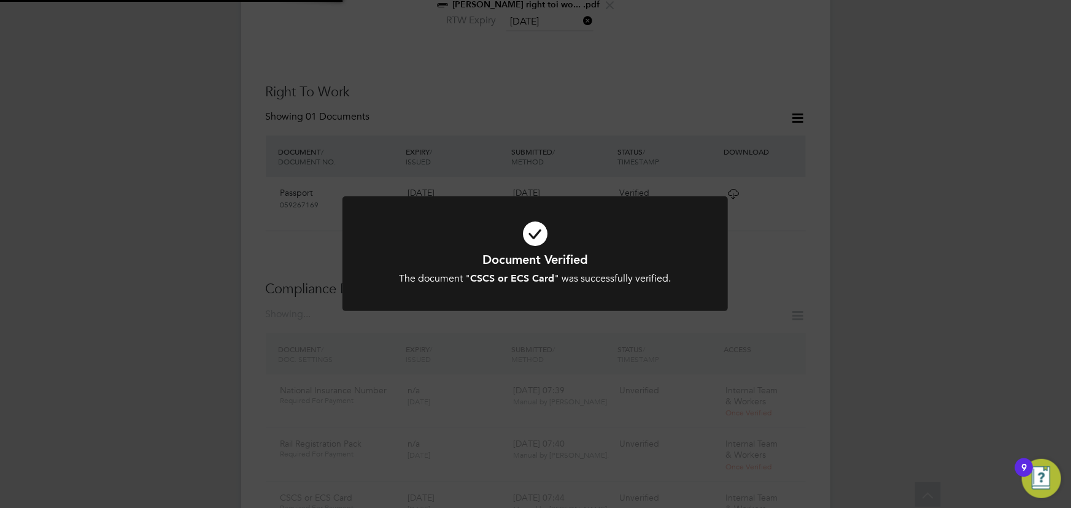
click at [903, 209] on div "Document Verified The document " CSCS or ECS Card " was successfully verified. …" at bounding box center [535, 254] width 1071 height 508
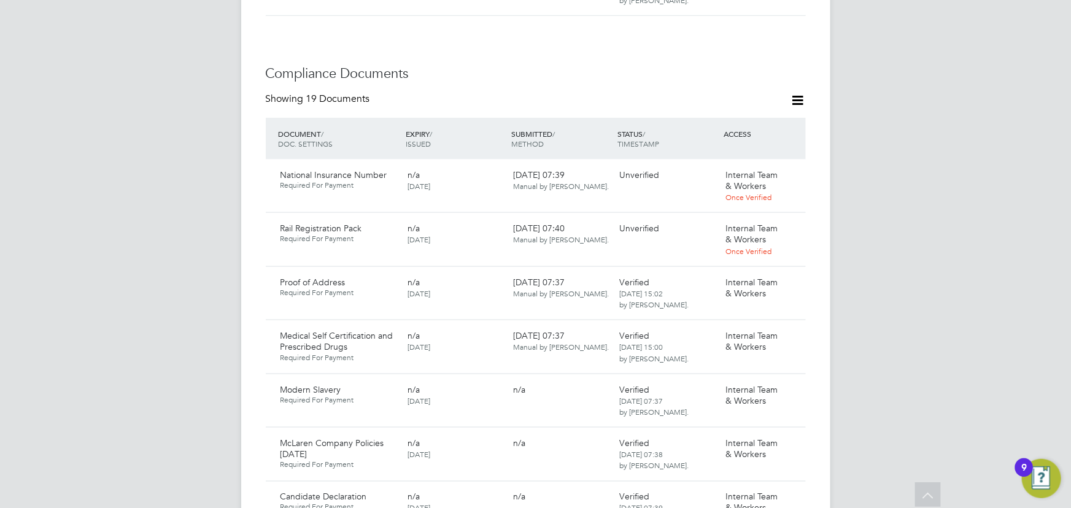
scroll to position [731, 0]
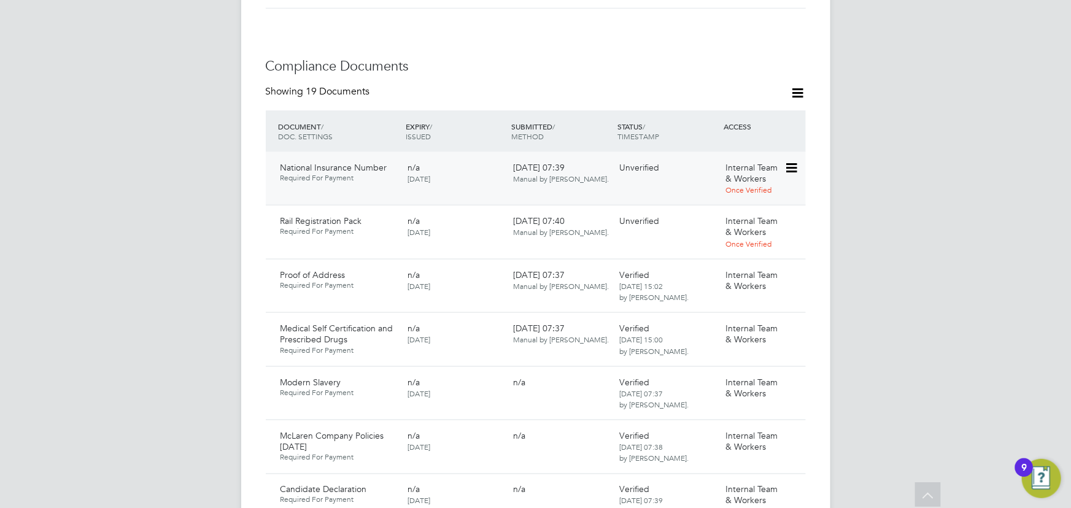
click at [789, 161] on icon at bounding box center [790, 168] width 12 height 15
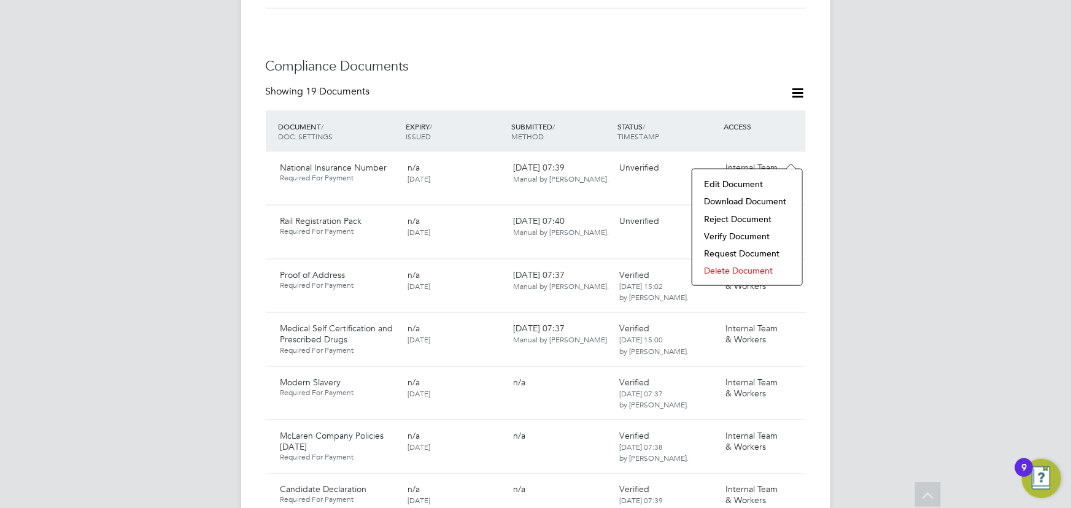
click at [761, 204] on li "Download Document" at bounding box center [747, 201] width 98 height 17
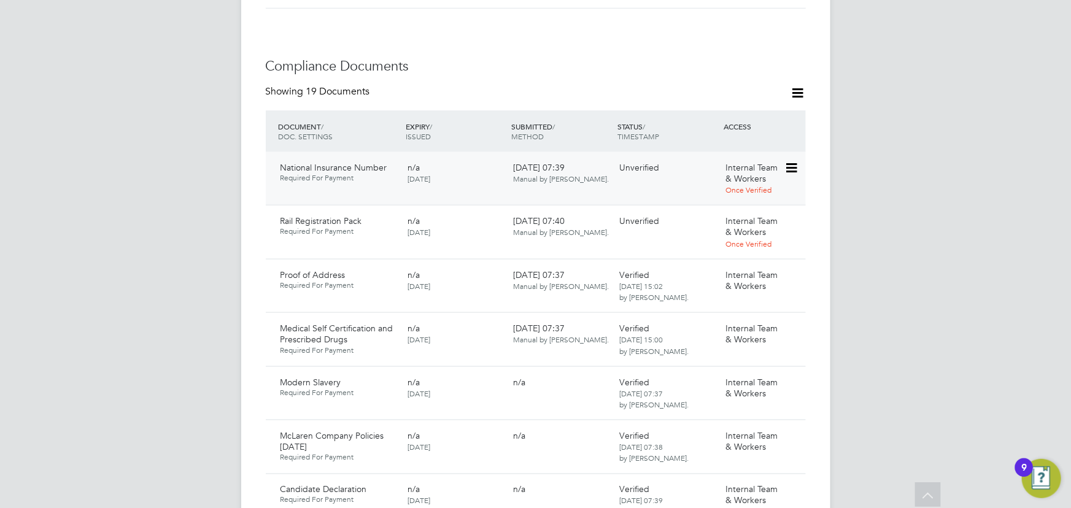
click at [789, 161] on icon at bounding box center [790, 168] width 12 height 15
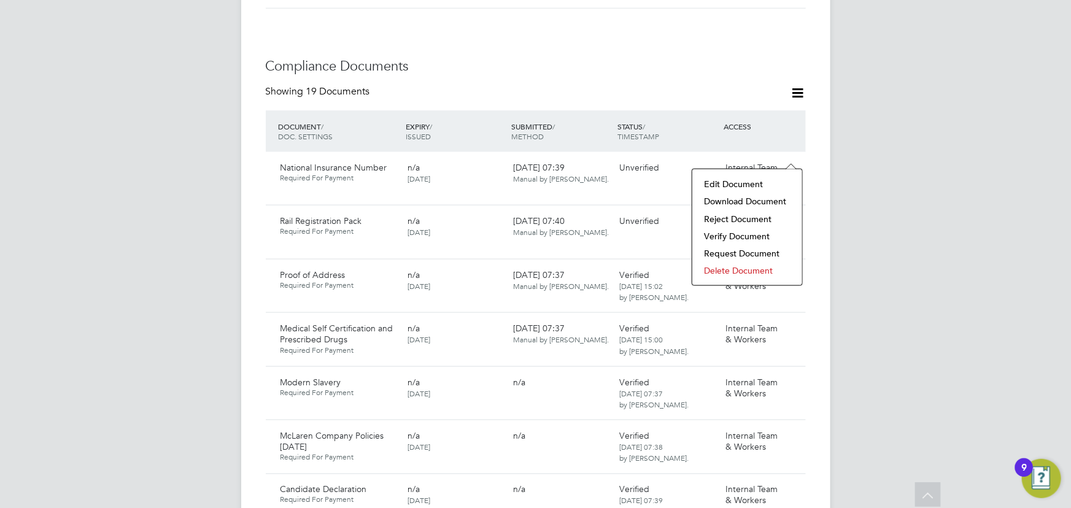
click at [726, 232] on li "Verify Document" at bounding box center [747, 236] width 98 height 17
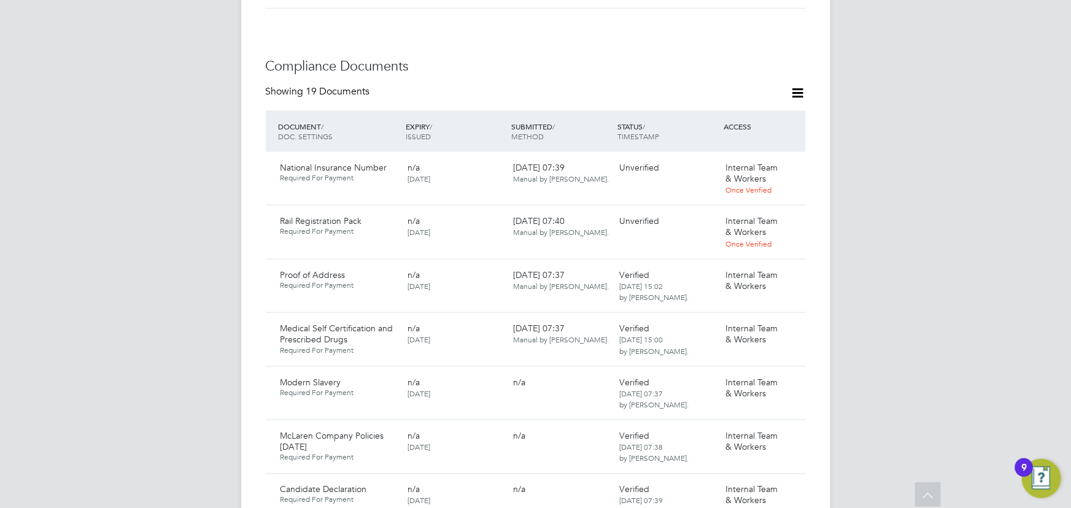
scroll to position [0, 0]
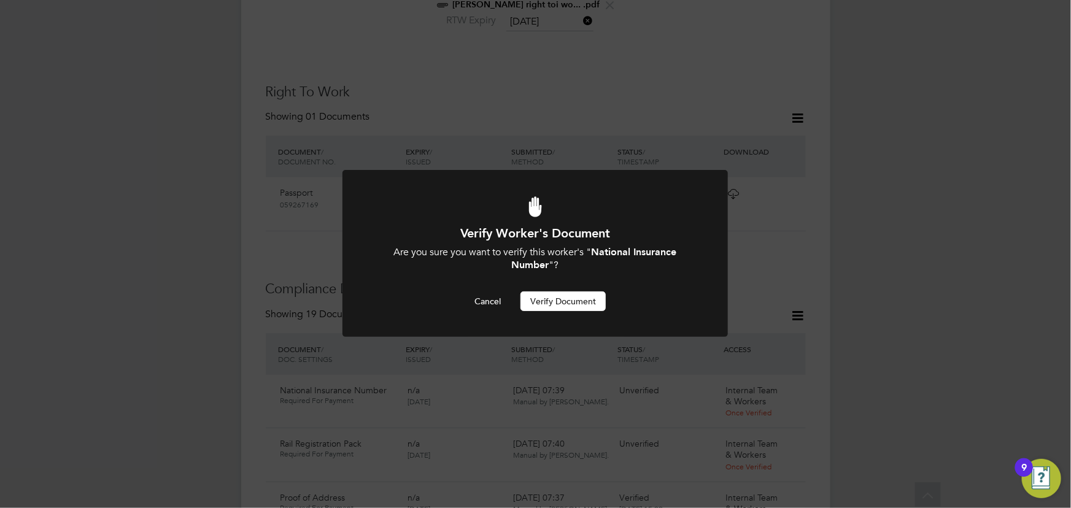
click at [581, 298] on button "Verify Document" at bounding box center [562, 301] width 85 height 20
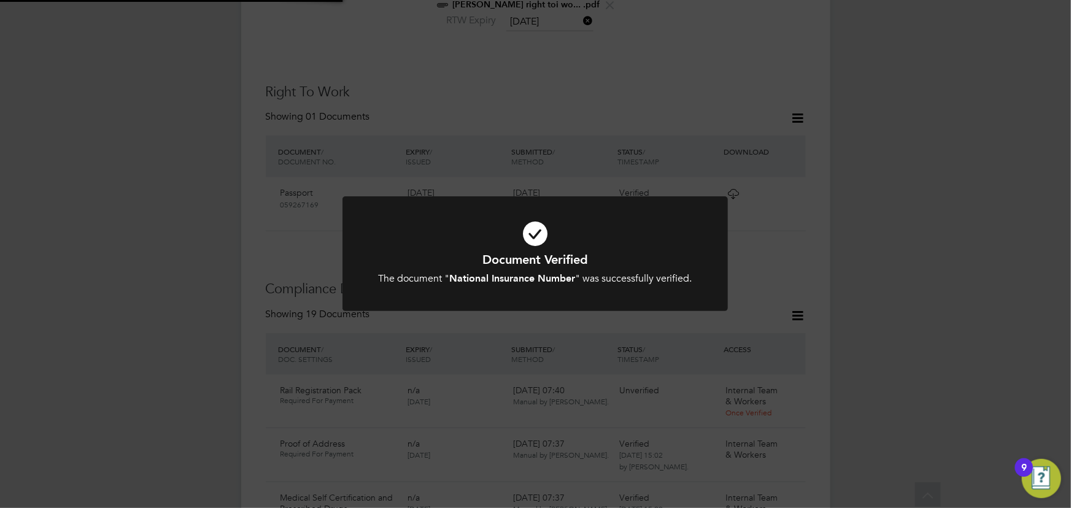
click at [950, 250] on div "Document Verified The document " National Insurance Number " was successfully v…" at bounding box center [535, 254] width 1071 height 508
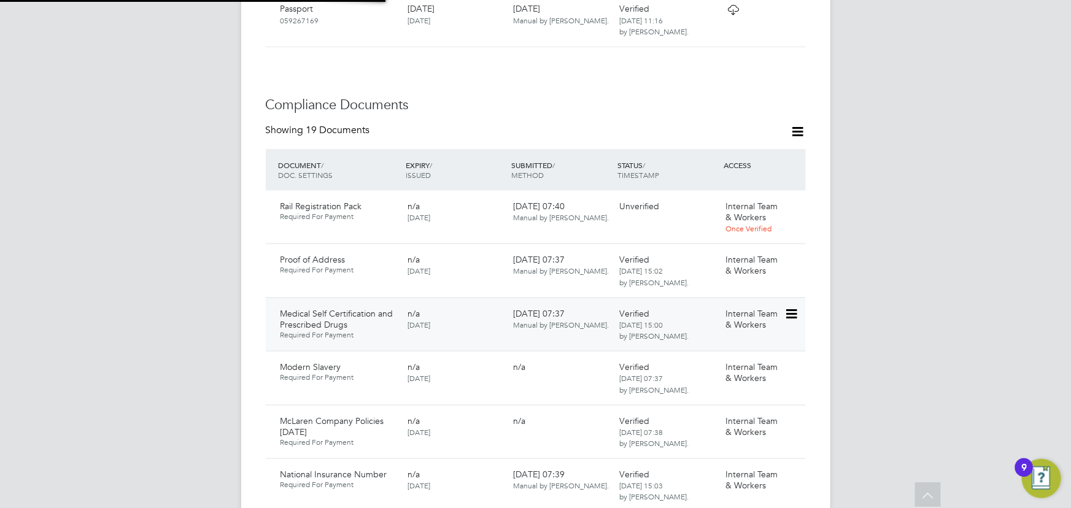
scroll to position [787, 0]
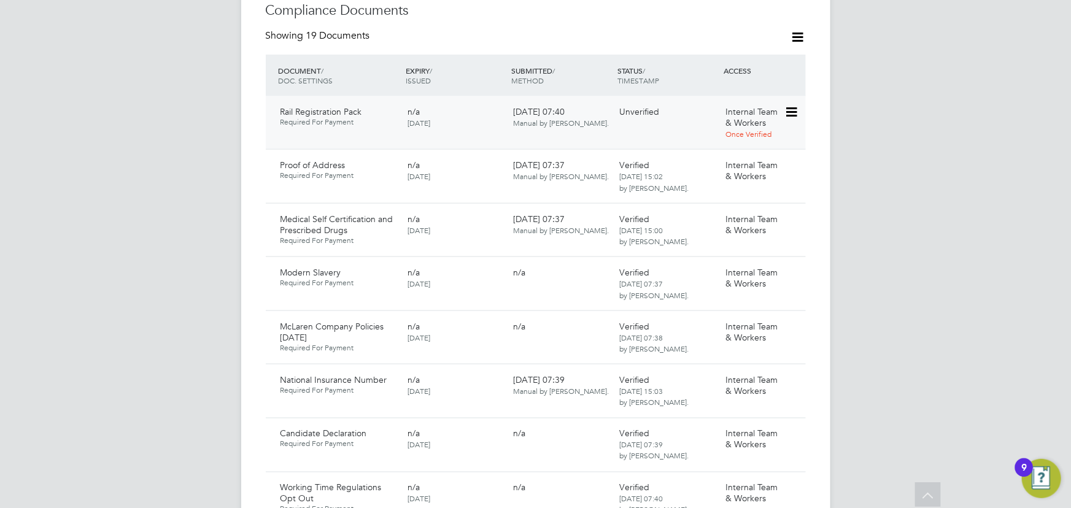
click at [792, 105] on icon at bounding box center [790, 112] width 12 height 15
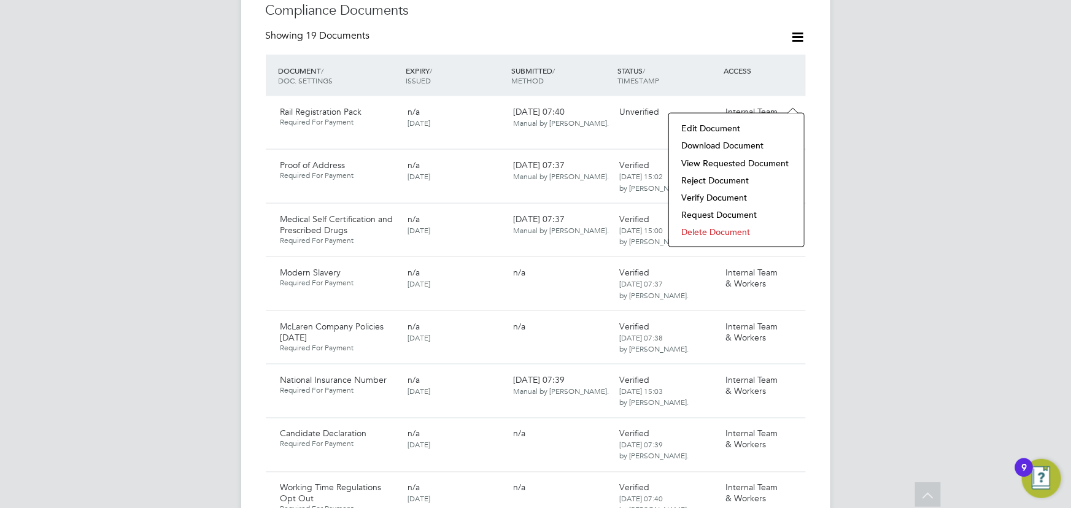
click at [719, 230] on li "Delete Document" at bounding box center [736, 231] width 123 height 17
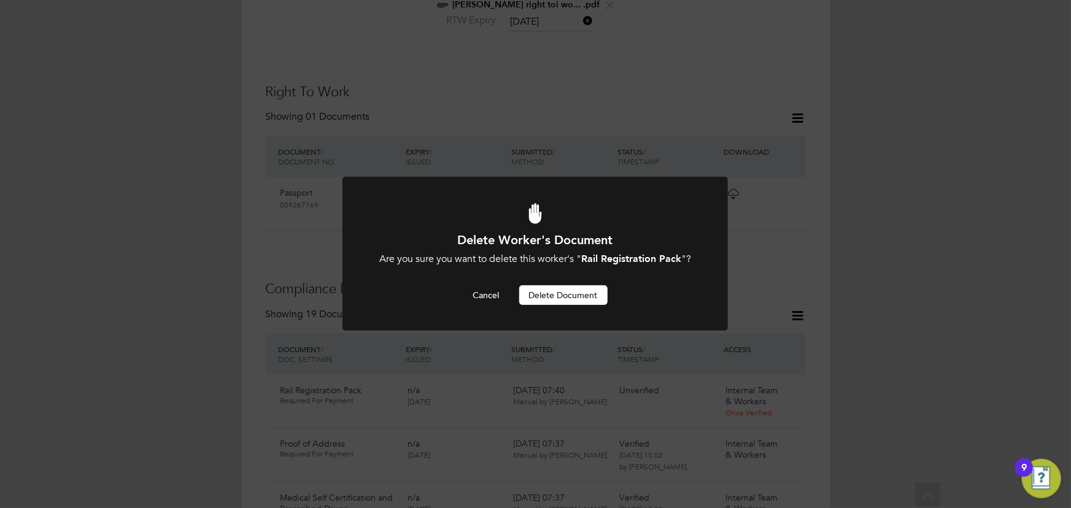
scroll to position [0, 0]
click at [585, 292] on button "Delete Document" at bounding box center [563, 295] width 88 height 20
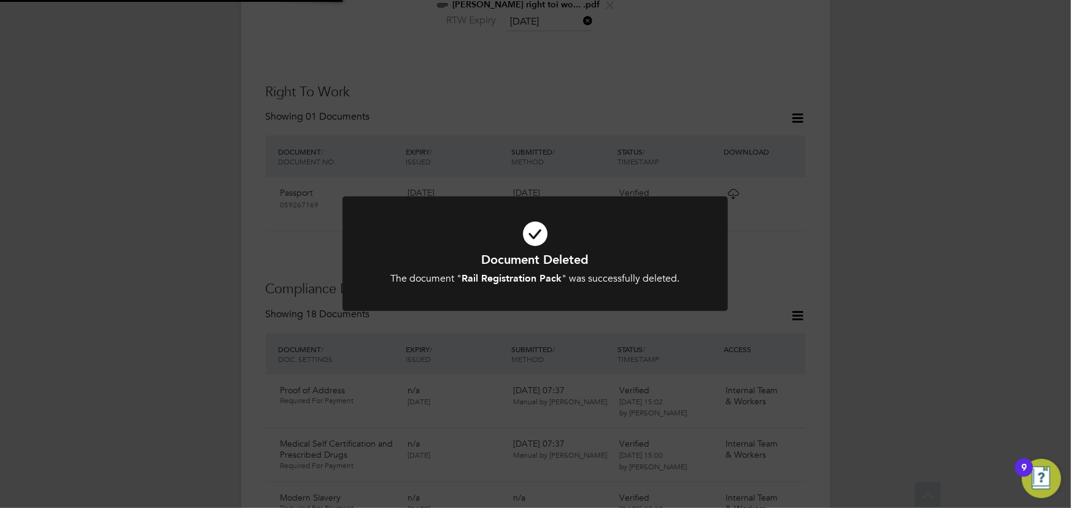
click at [956, 227] on div "Document Deleted The document " Rail Registration Pack " was successfully delet…" at bounding box center [535, 254] width 1071 height 508
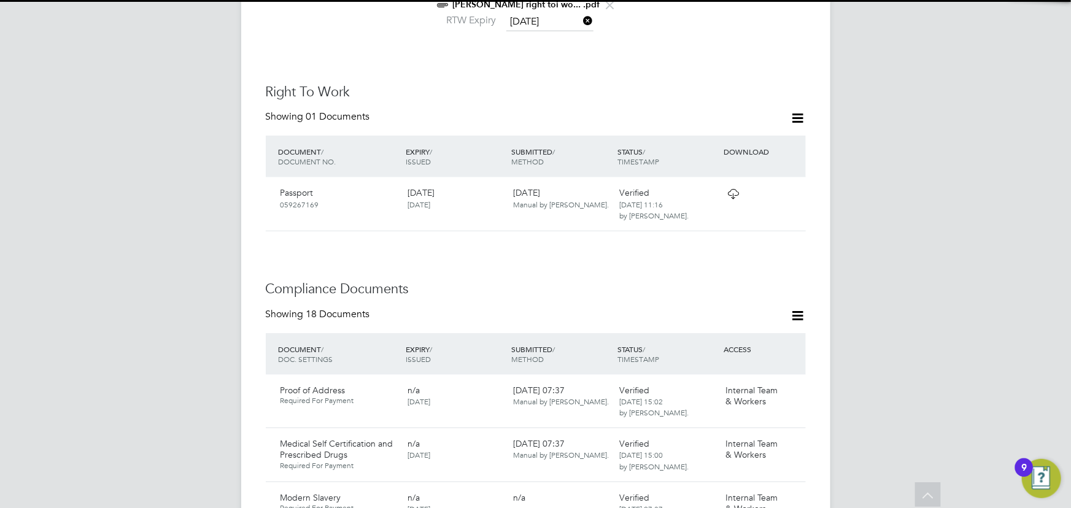
click at [803, 110] on icon at bounding box center [797, 117] width 15 height 15
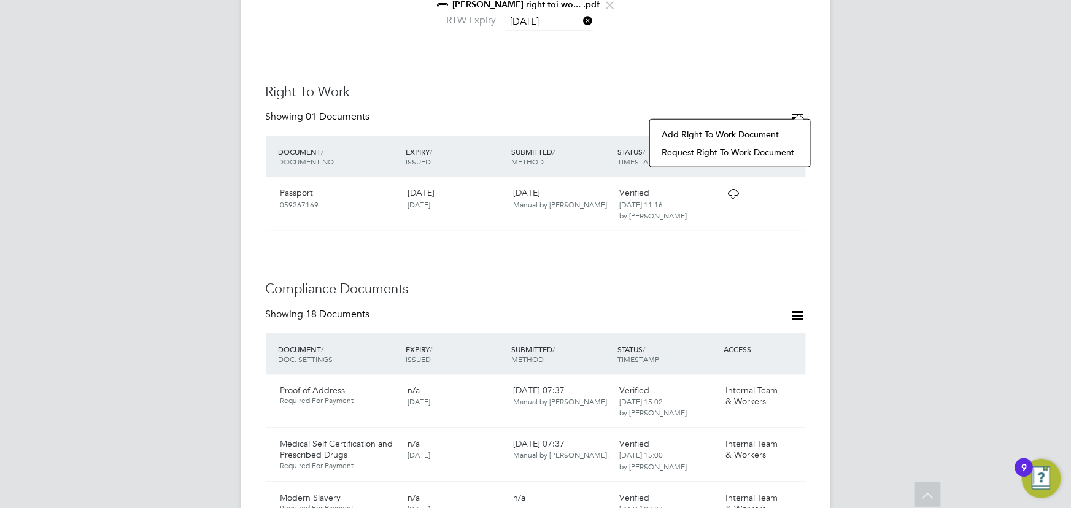
click at [767, 138] on li "Add Right To Work Document" at bounding box center [730, 134] width 148 height 17
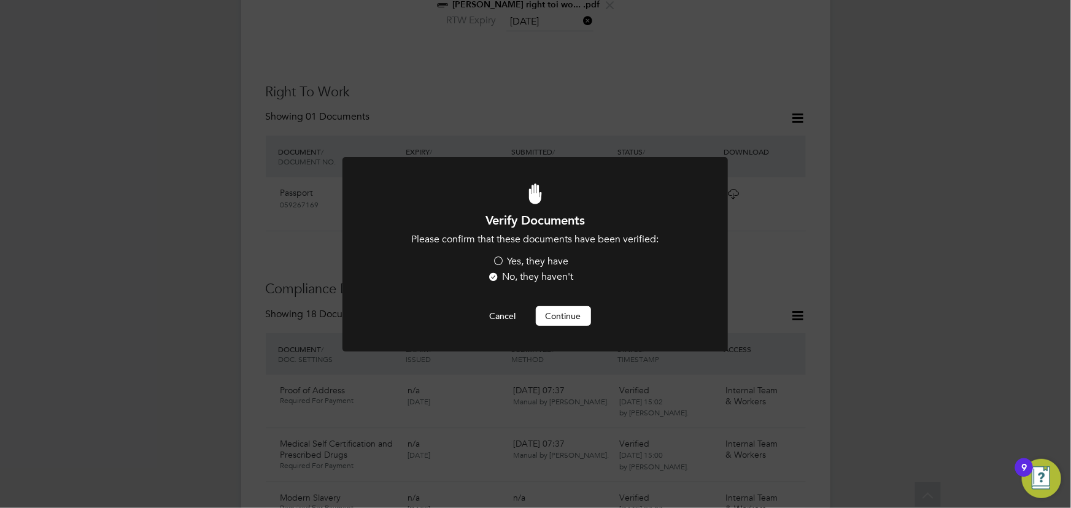
drag, startPoint x: 508, startPoint y: 319, endPoint x: 614, endPoint y: 295, distance: 109.0
click at [512, 319] on button "Cancel" at bounding box center [503, 316] width 46 height 20
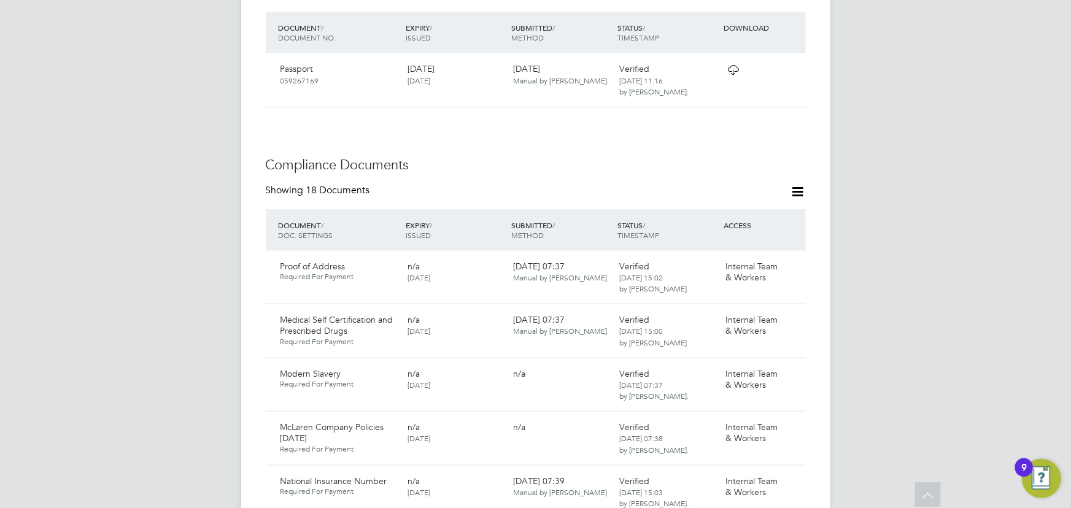
scroll to position [787, 0]
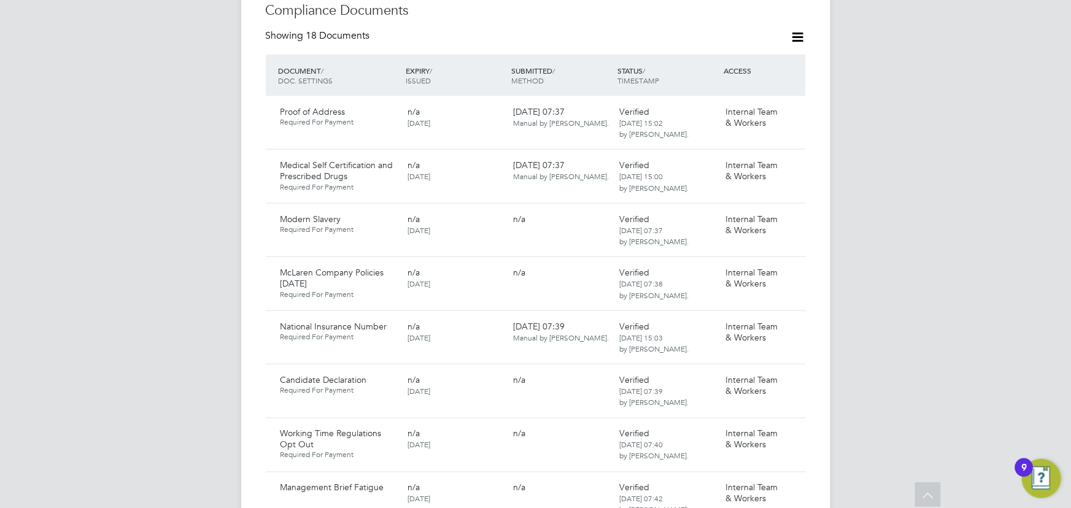
click at [794, 29] on icon at bounding box center [797, 36] width 15 height 15
click at [744, 55] on li "Document Settings" at bounding box center [758, 53] width 90 height 17
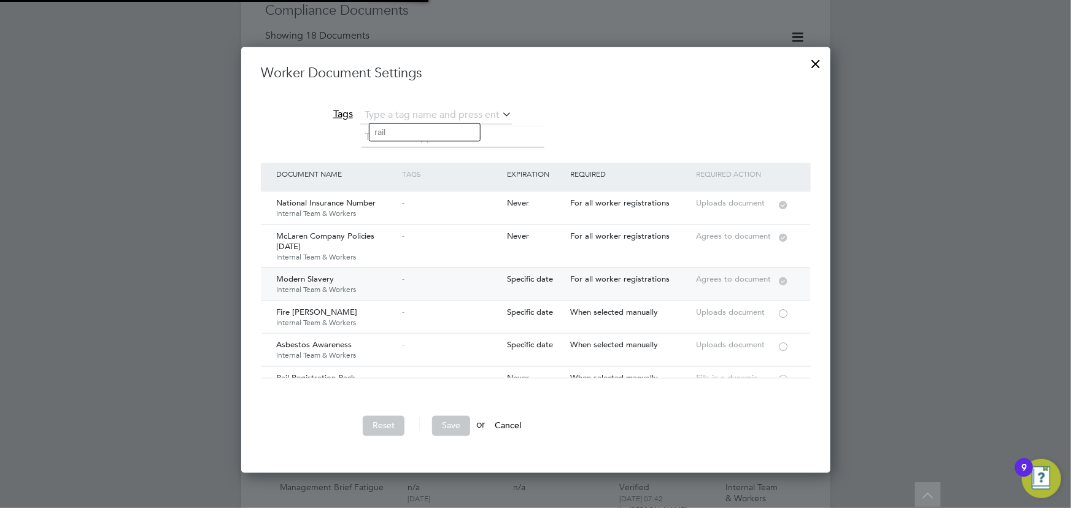
scroll to position [425, 590]
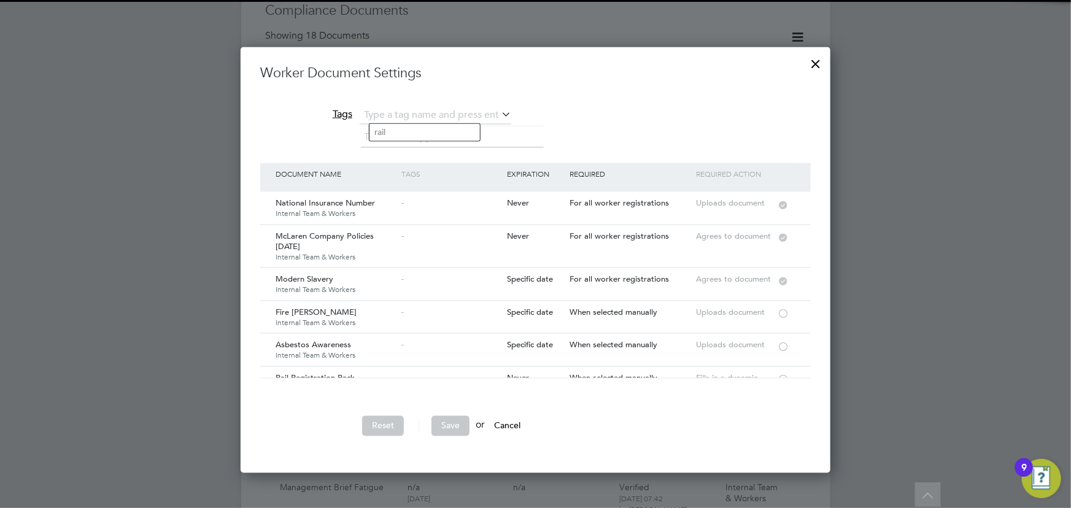
click at [819, 66] on div at bounding box center [816, 61] width 22 height 22
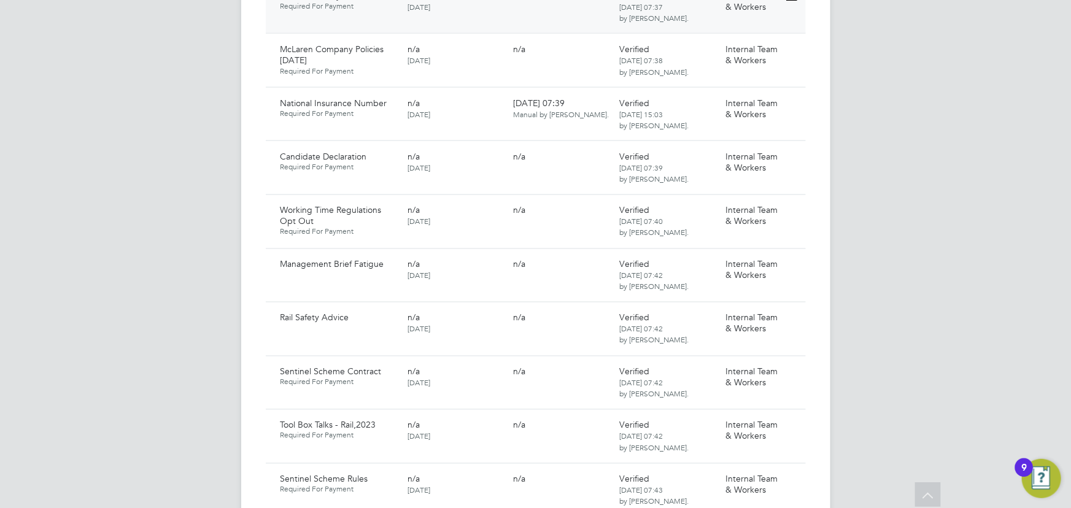
scroll to position [731, 0]
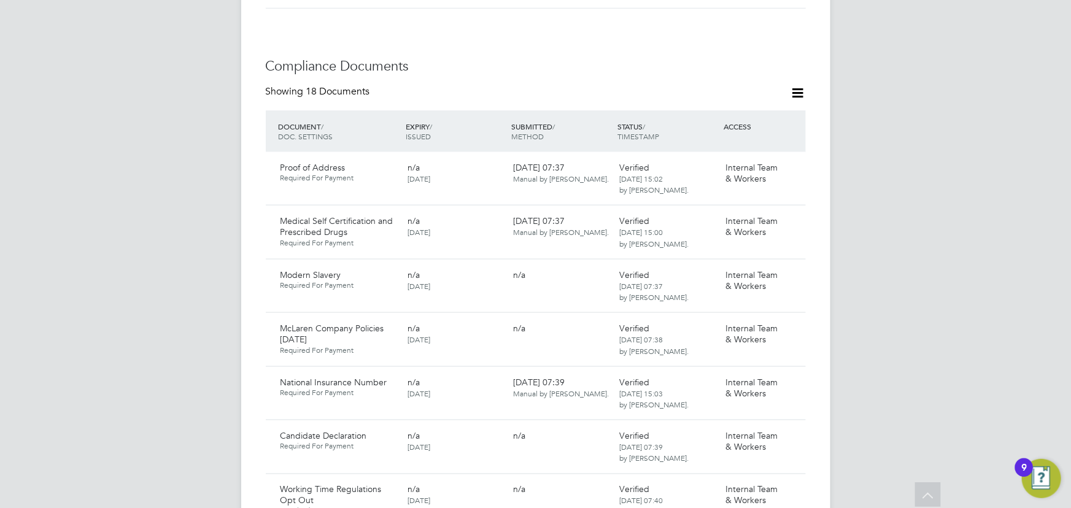
click at [801, 85] on icon at bounding box center [797, 92] width 15 height 15
click at [769, 109] on li "Document Settings" at bounding box center [758, 109] width 90 height 17
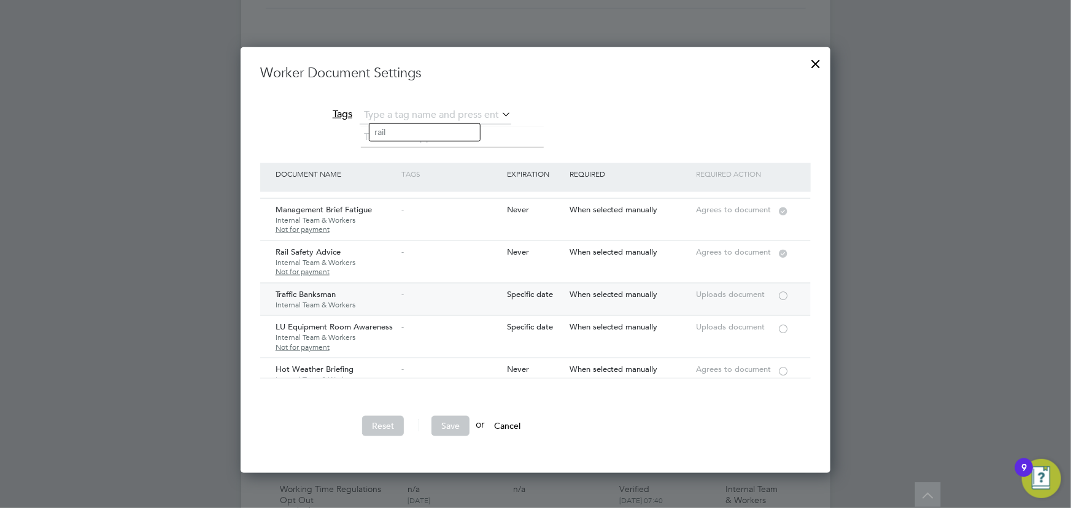
scroll to position [111, 0]
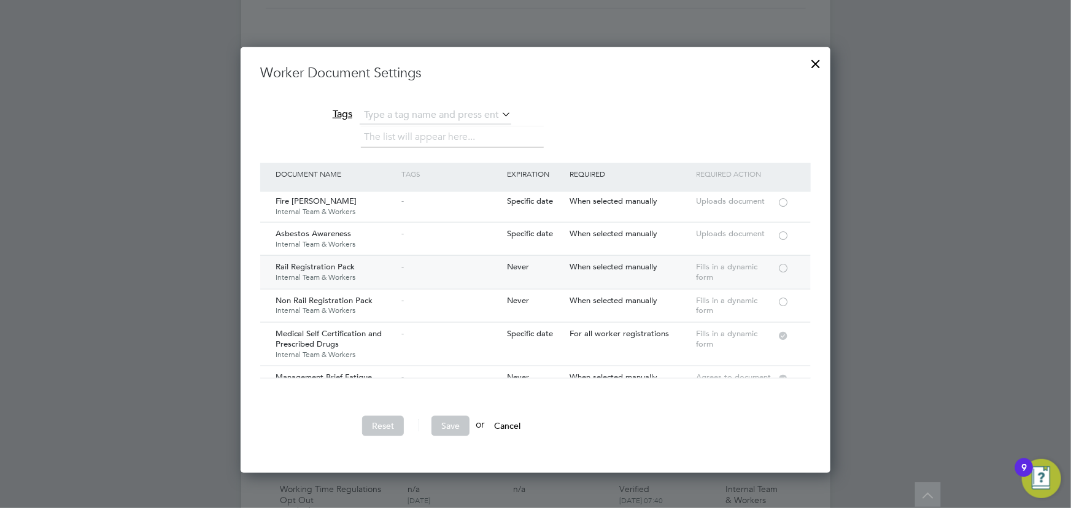
click at [785, 264] on div at bounding box center [783, 267] width 12 height 9
click at [460, 420] on button "Save" at bounding box center [450, 426] width 38 height 20
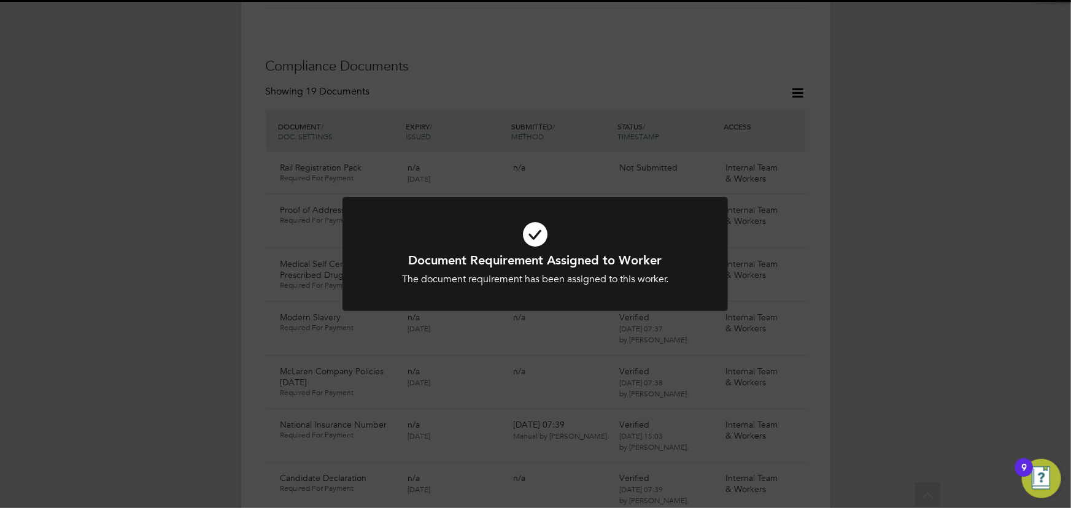
click at [894, 342] on div "Document Requirement Assigned to Worker The document requirement has been assig…" at bounding box center [535, 254] width 1071 height 508
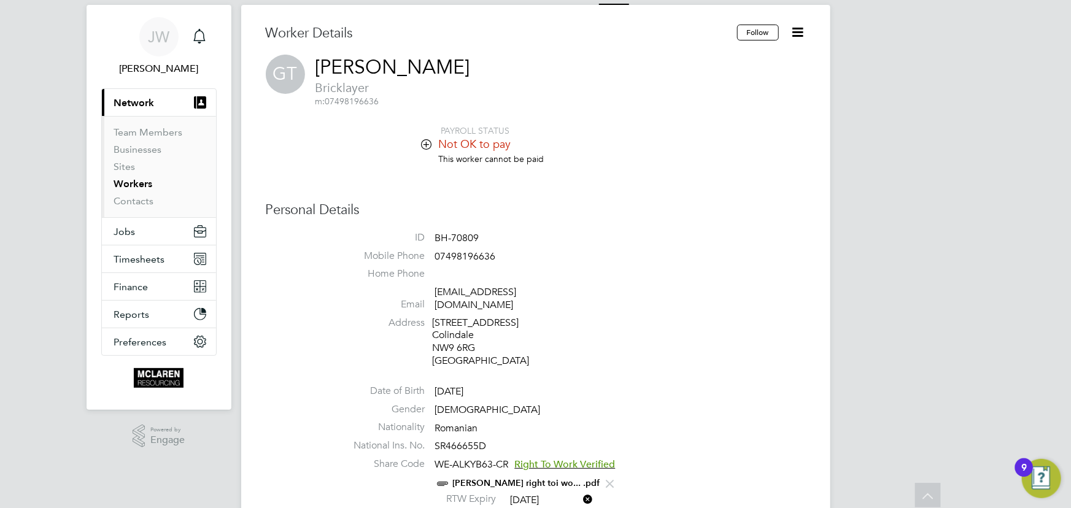
scroll to position [0, 0]
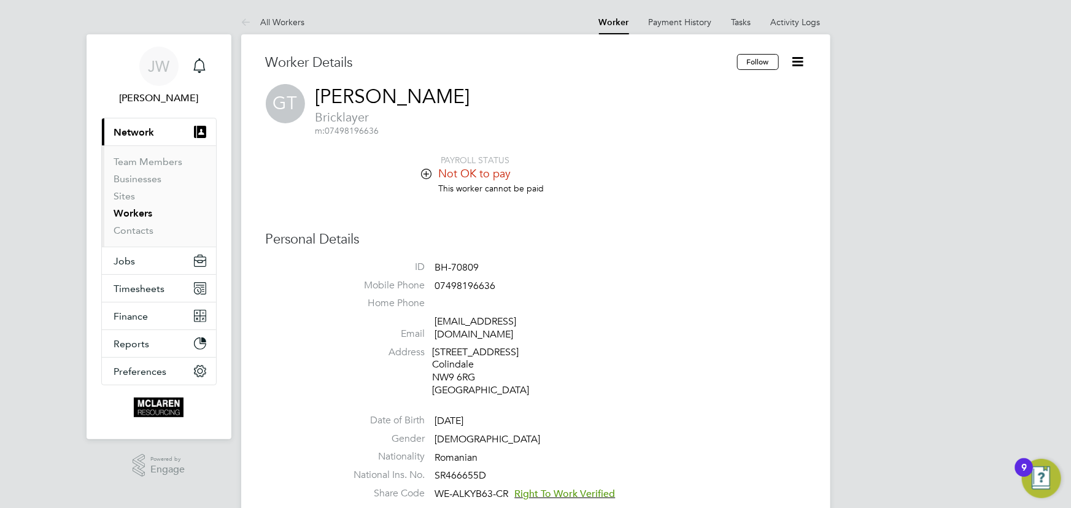
click at [798, 61] on icon at bounding box center [797, 61] width 15 height 15
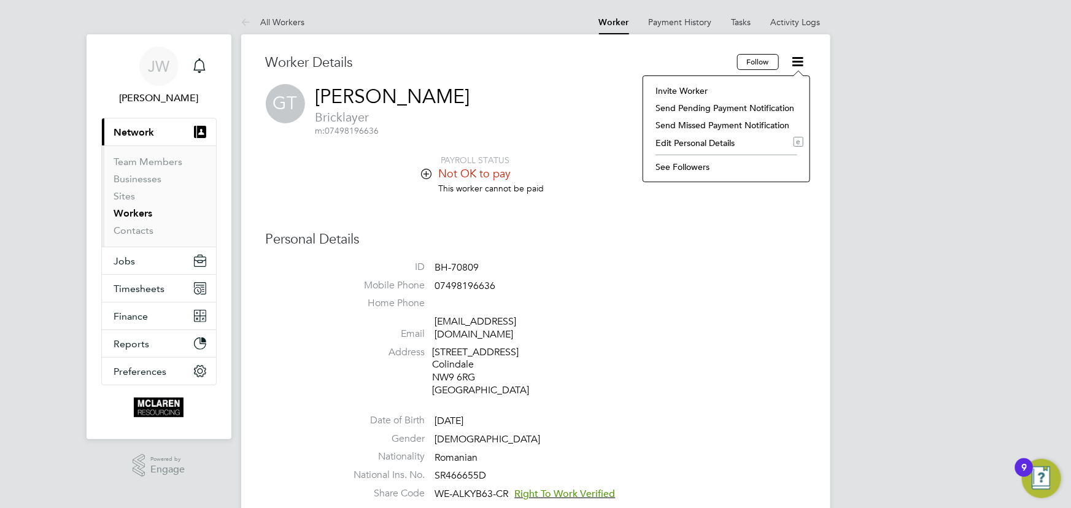
click at [716, 87] on li "Invite Worker" at bounding box center [726, 90] width 154 height 17
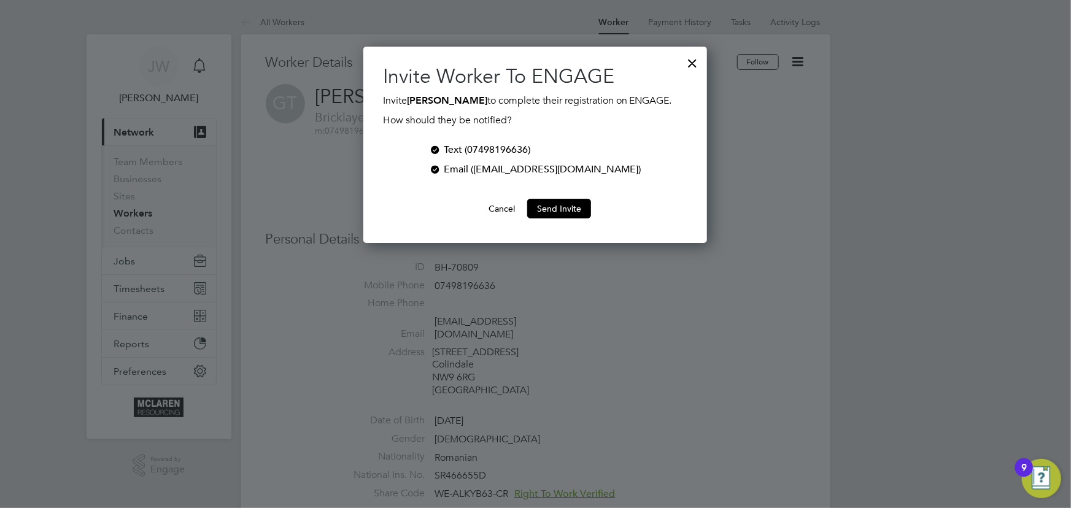
scroll to position [196, 344]
click at [563, 204] on button "Send Invite" at bounding box center [559, 209] width 64 height 20
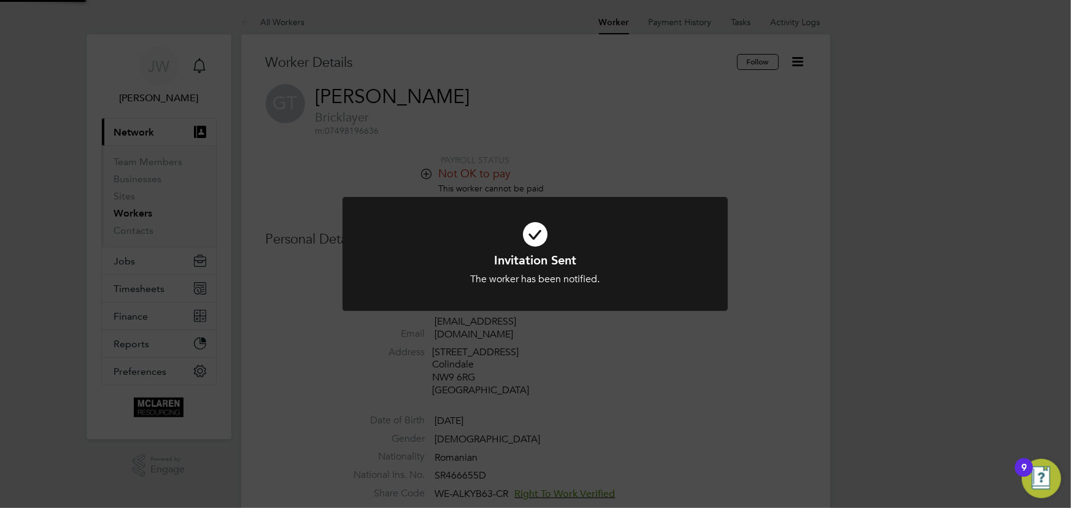
click at [820, 178] on div "Invitation Sent The worker has been notified. Cancel Okay" at bounding box center [535, 254] width 1071 height 508
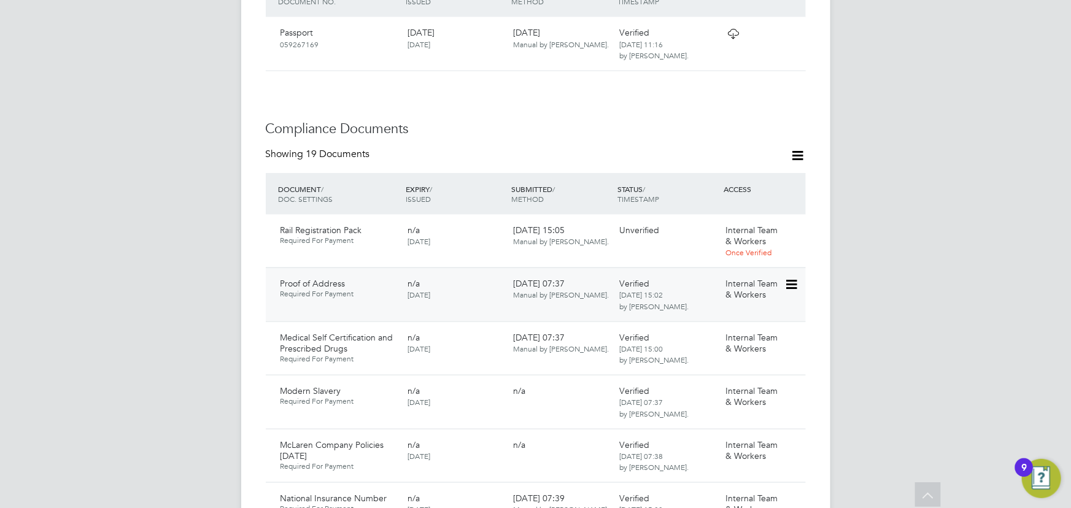
scroll to position [669, 0]
click at [793, 223] on icon at bounding box center [790, 230] width 12 height 15
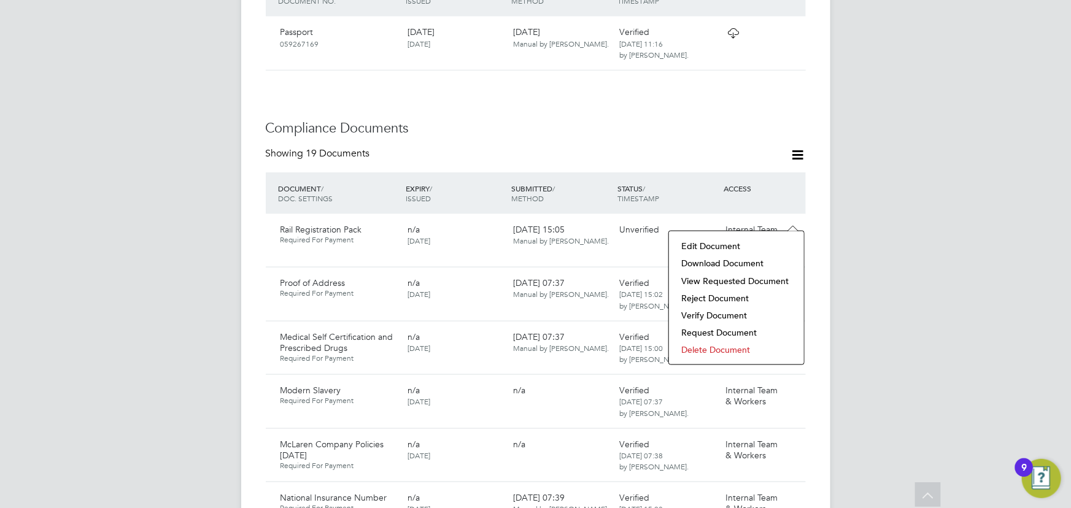
click at [736, 260] on li "Download Document" at bounding box center [736, 263] width 123 height 17
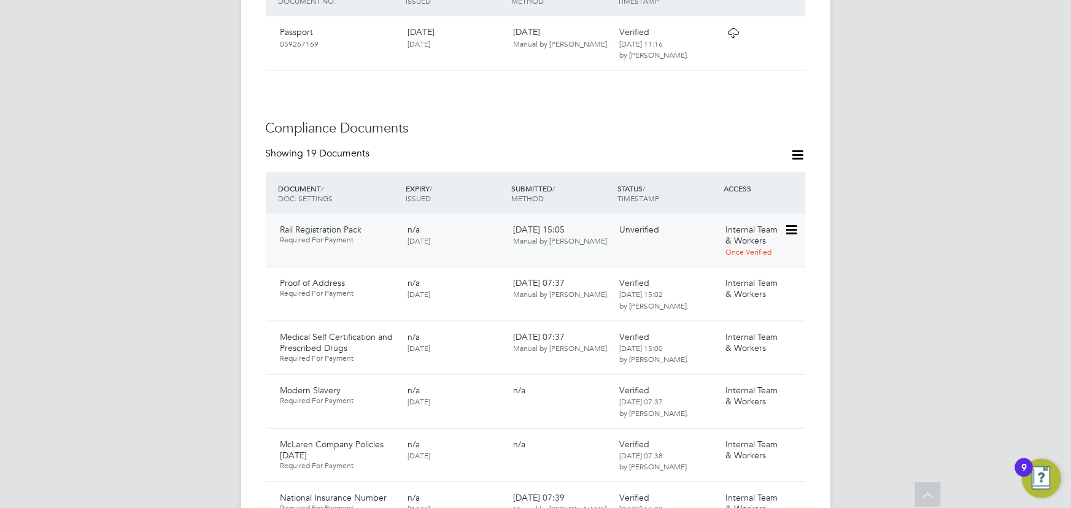
click at [792, 223] on icon at bounding box center [790, 230] width 12 height 15
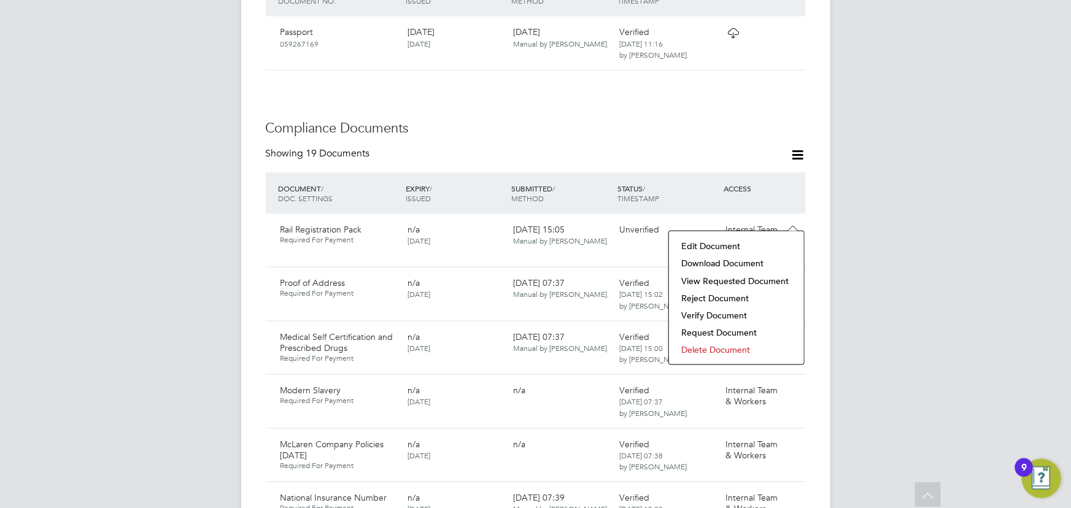
click at [766, 281] on li "View Requested Document" at bounding box center [736, 280] width 123 height 17
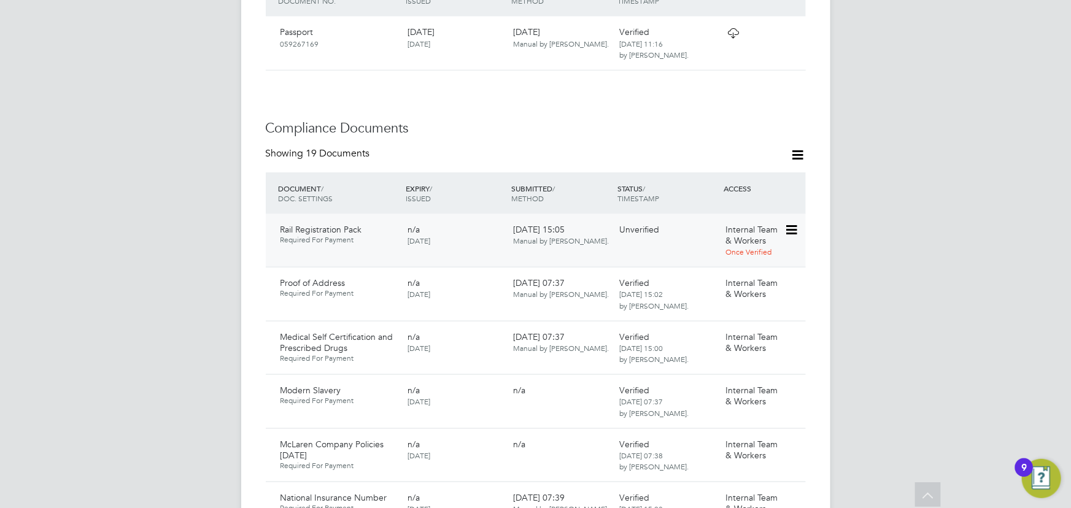
click at [791, 223] on icon at bounding box center [790, 230] width 12 height 15
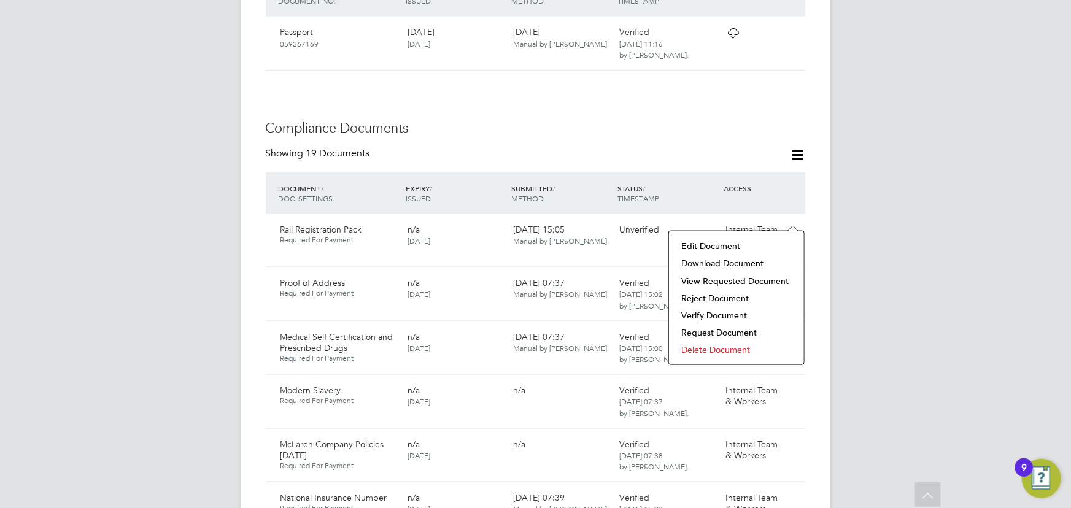
click at [707, 350] on li "Delete Document" at bounding box center [736, 349] width 123 height 17
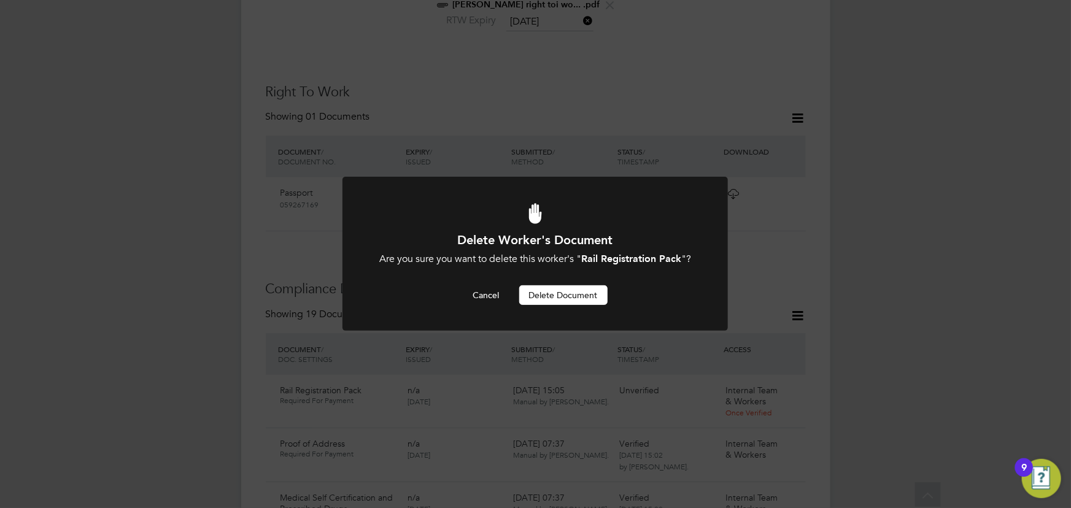
scroll to position [0, 0]
click at [540, 294] on button "Delete Document" at bounding box center [563, 295] width 88 height 20
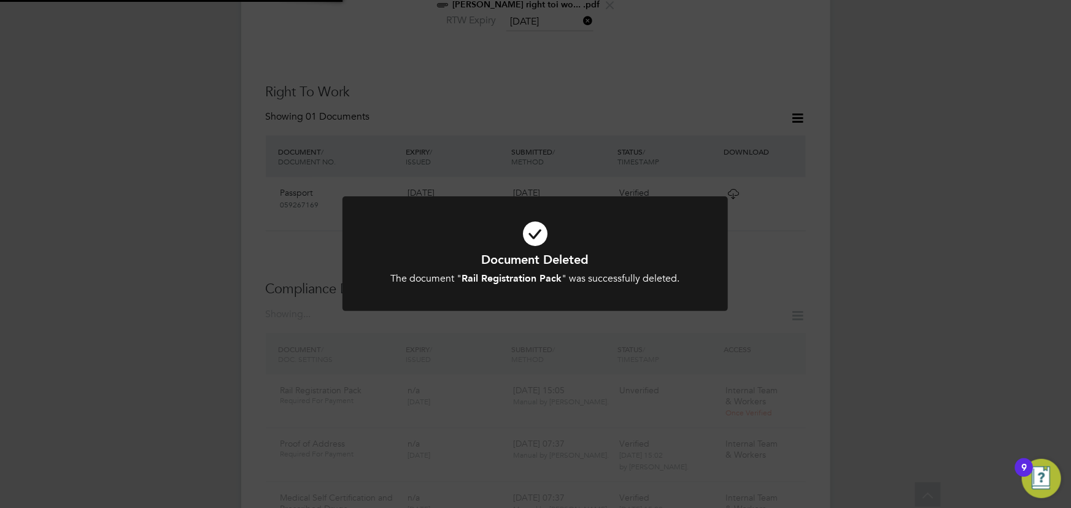
click at [933, 221] on div "Document Deleted The document " Rail Registration Pack " was successfully delet…" at bounding box center [535, 254] width 1071 height 508
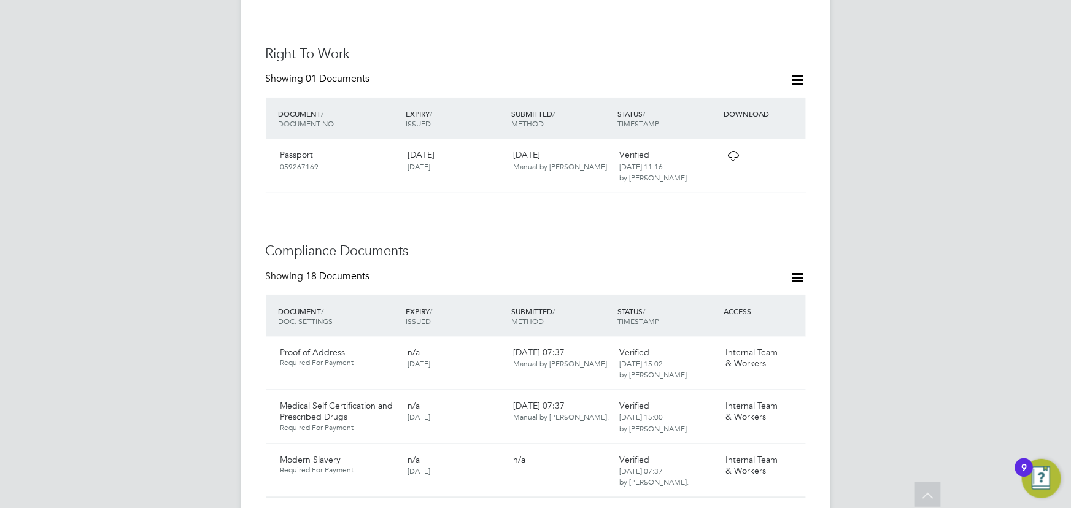
scroll to position [564, 0]
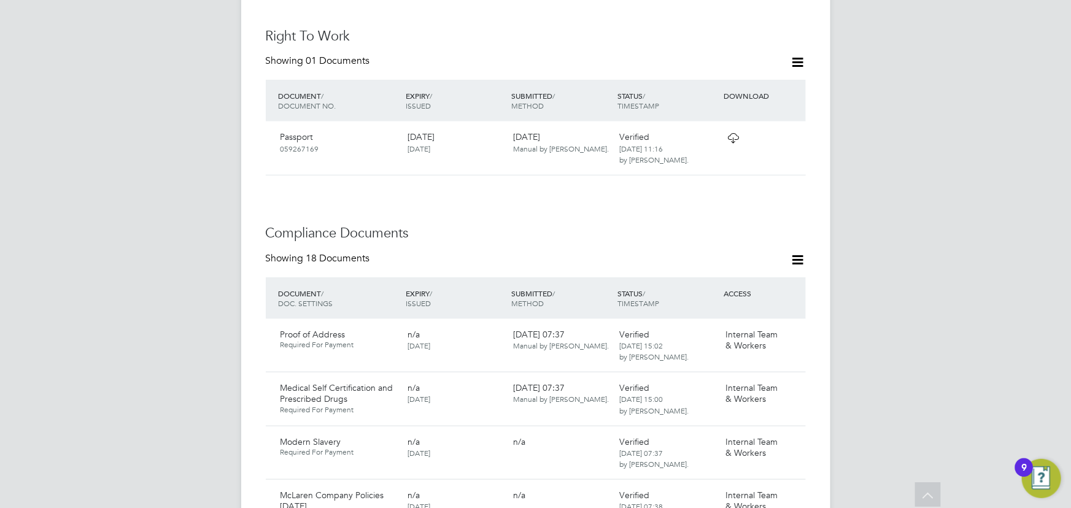
click at [797, 252] on icon at bounding box center [797, 259] width 15 height 15
click at [763, 282] on li "Document Settings" at bounding box center [758, 276] width 90 height 17
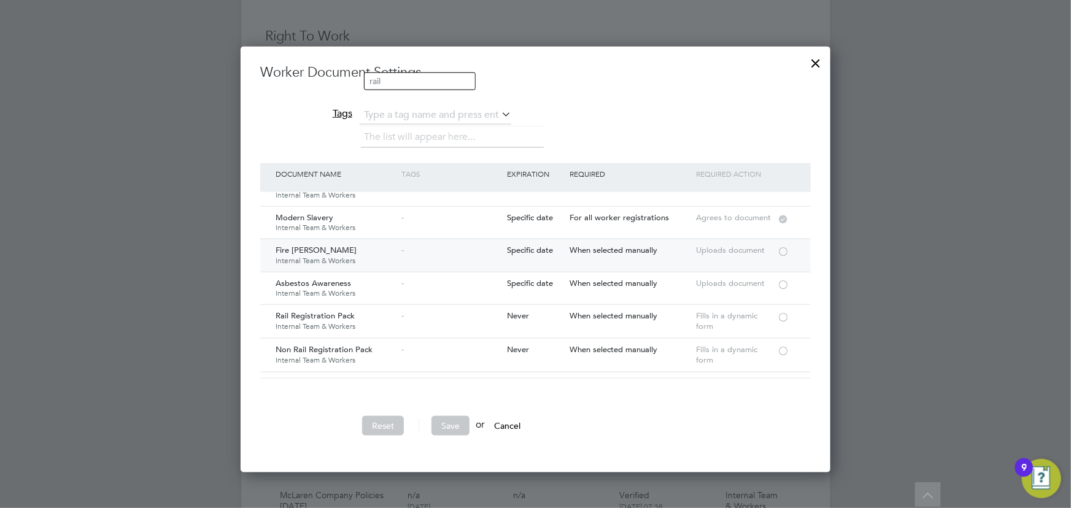
scroll to position [167, 0]
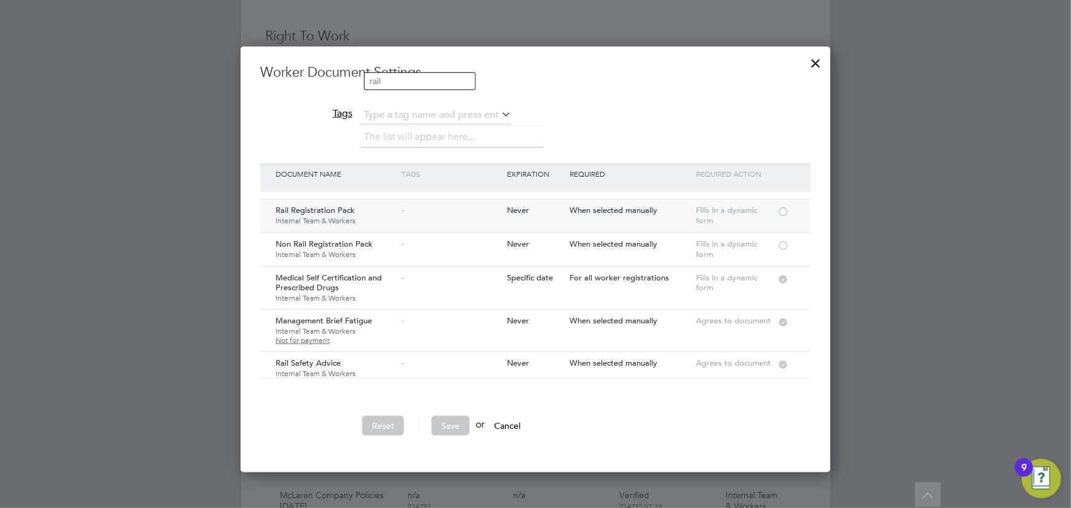
click at [786, 210] on div at bounding box center [783, 210] width 12 height 9
click at [458, 426] on button "Save" at bounding box center [450, 426] width 38 height 20
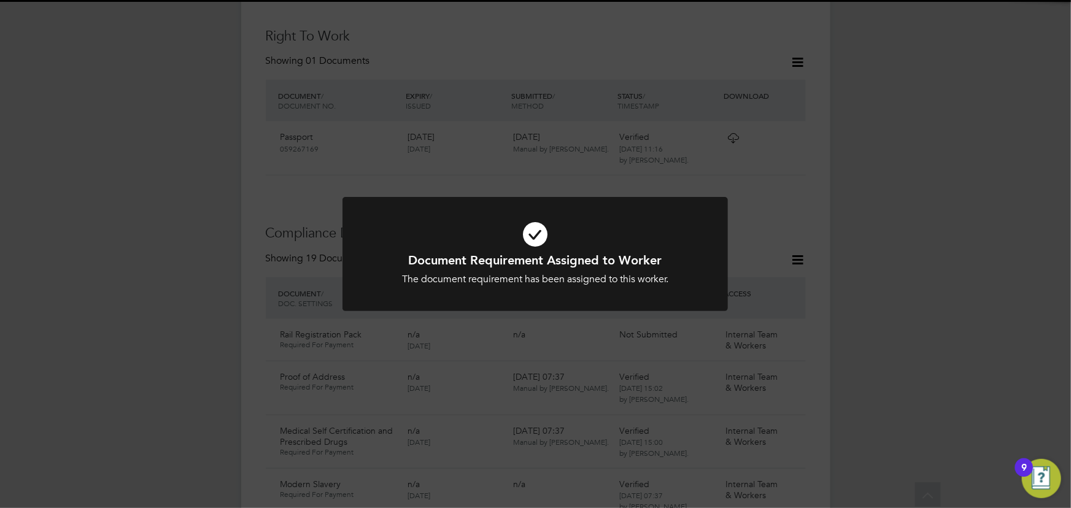
click at [828, 316] on div "Document Requirement Assigned to Worker The document requirement has been assig…" at bounding box center [535, 254] width 1071 height 508
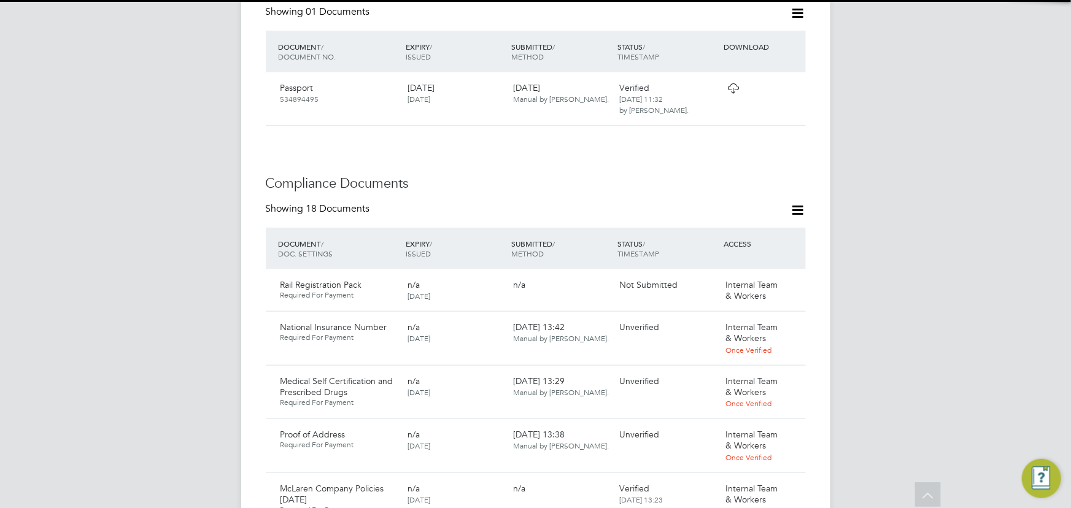
scroll to position [669, 0]
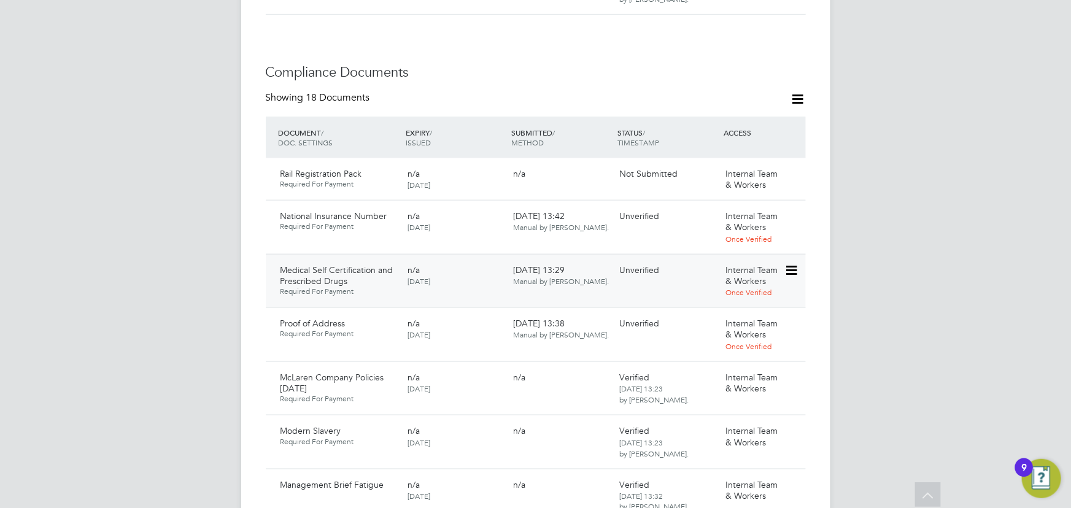
click at [787, 263] on icon at bounding box center [790, 270] width 12 height 15
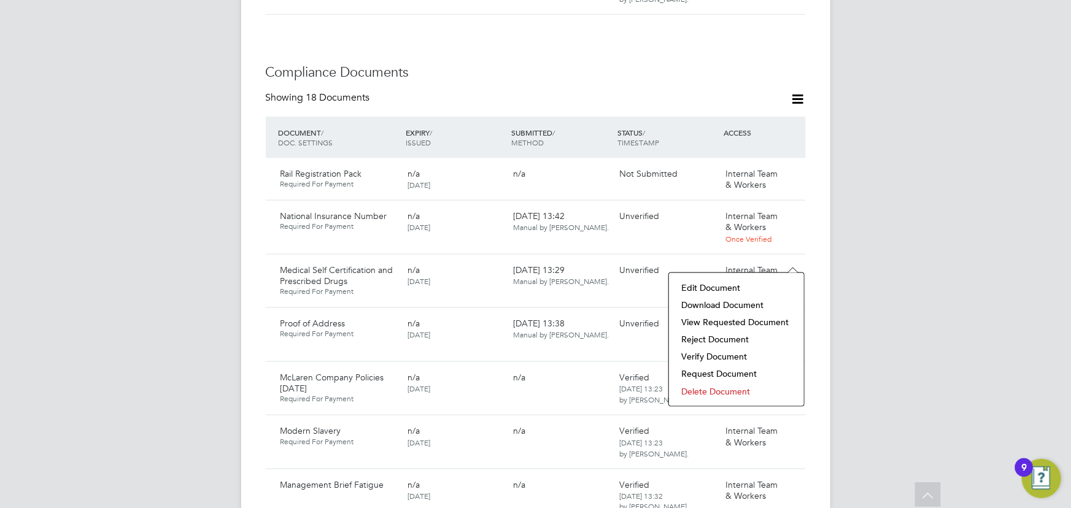
click at [754, 299] on li "Download Document" at bounding box center [736, 304] width 123 height 17
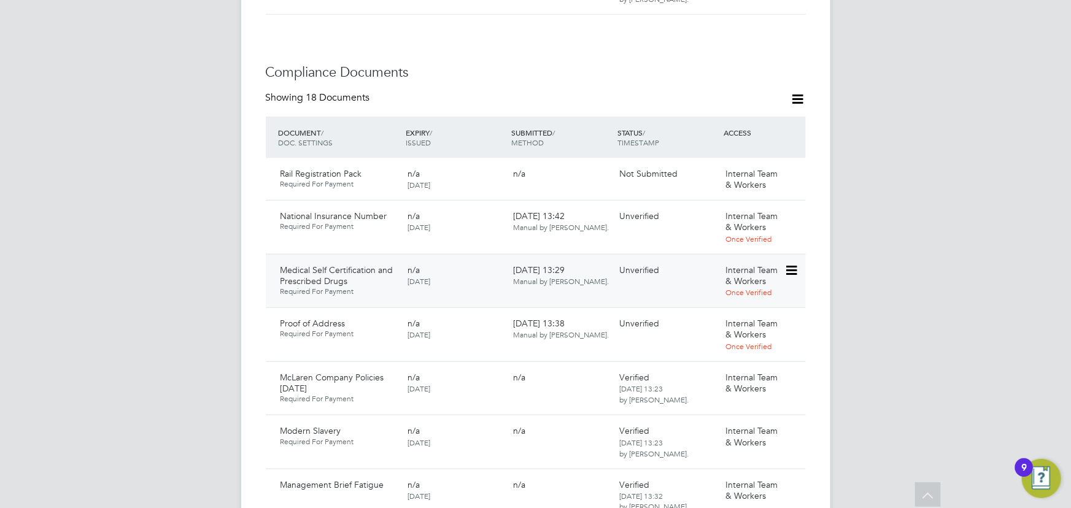
click at [792, 263] on icon at bounding box center [790, 270] width 12 height 15
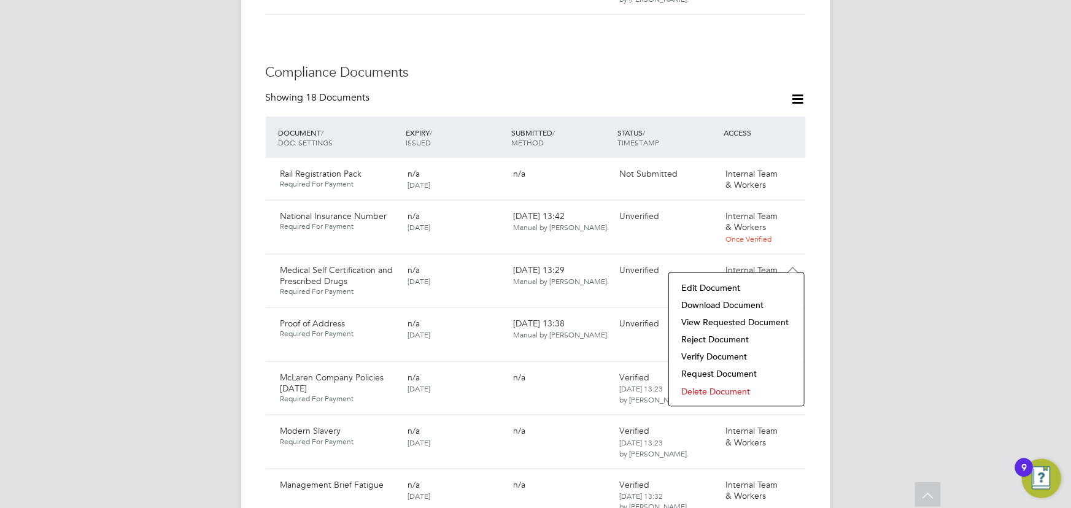
click at [719, 358] on li "Verify Document" at bounding box center [736, 356] width 123 height 17
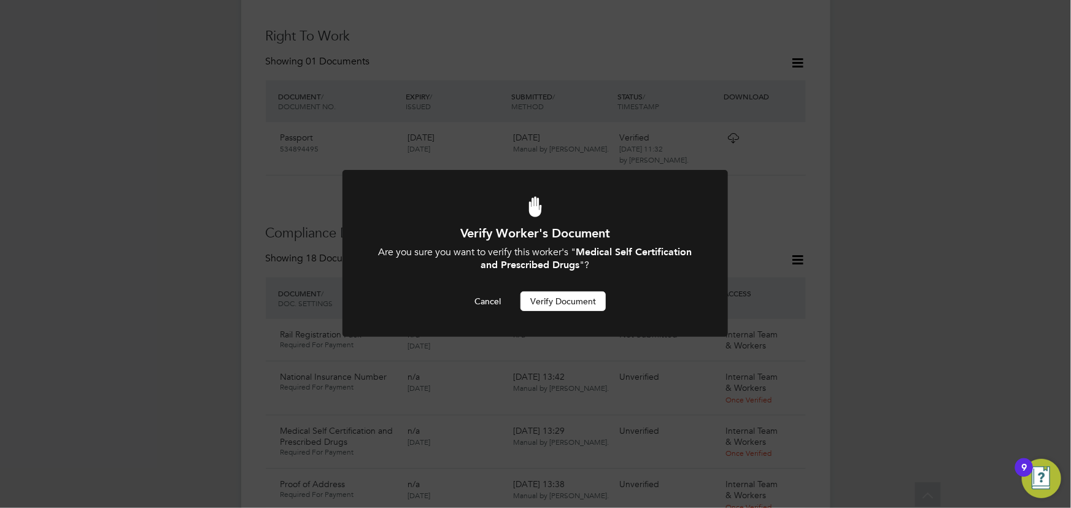
click at [560, 291] on div "Verify Worker's Document Are you sure you want to verify this worker's " Medica…" at bounding box center [535, 268] width 319 height 86
click at [591, 311] on button "Verify Document" at bounding box center [562, 301] width 85 height 20
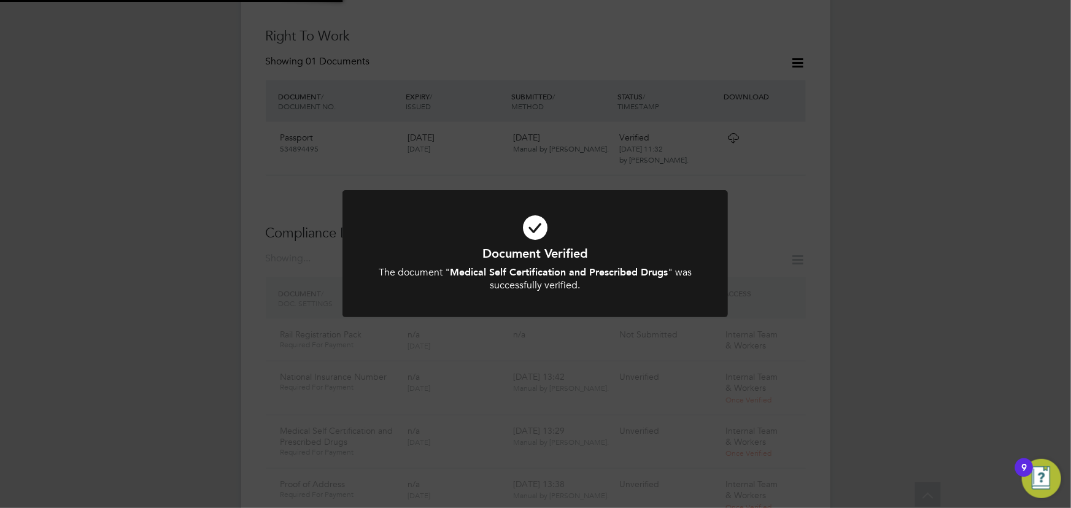
click at [947, 265] on div "Document Verified The document " Medical Self Certification and Prescribed Drug…" at bounding box center [535, 254] width 1071 height 508
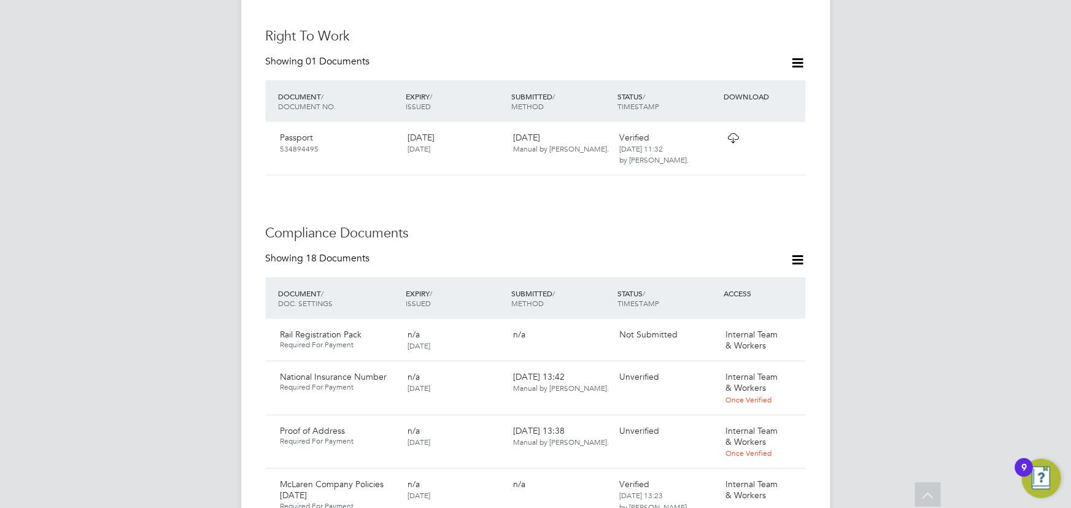
scroll to position [787, 0]
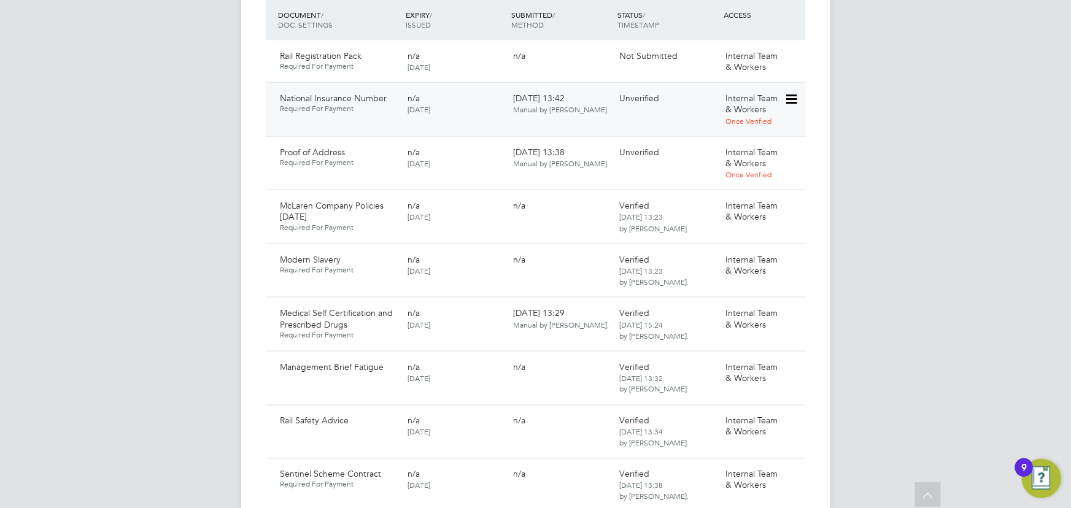
click at [795, 92] on icon at bounding box center [790, 99] width 12 height 15
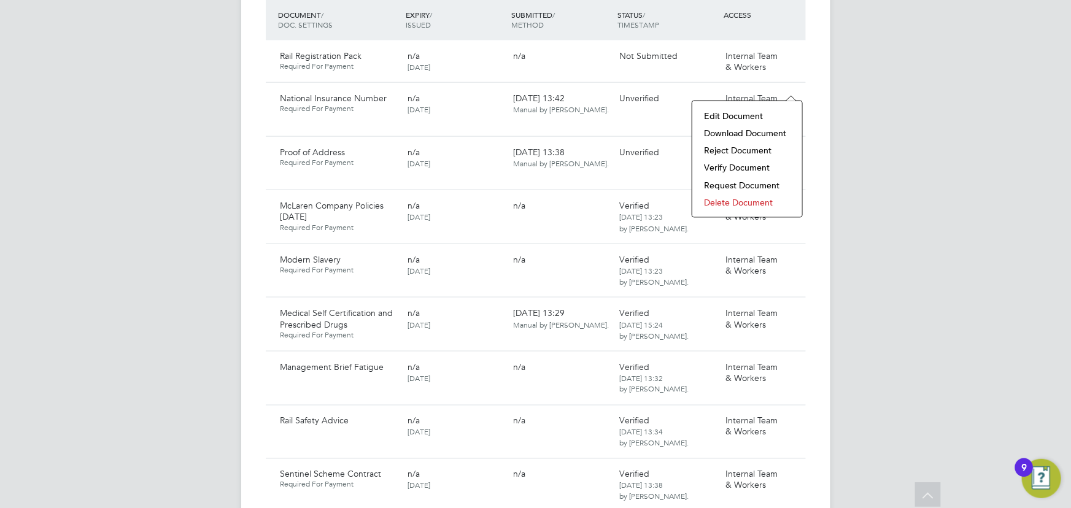
click at [744, 134] on li "Download Document" at bounding box center [747, 133] width 98 height 17
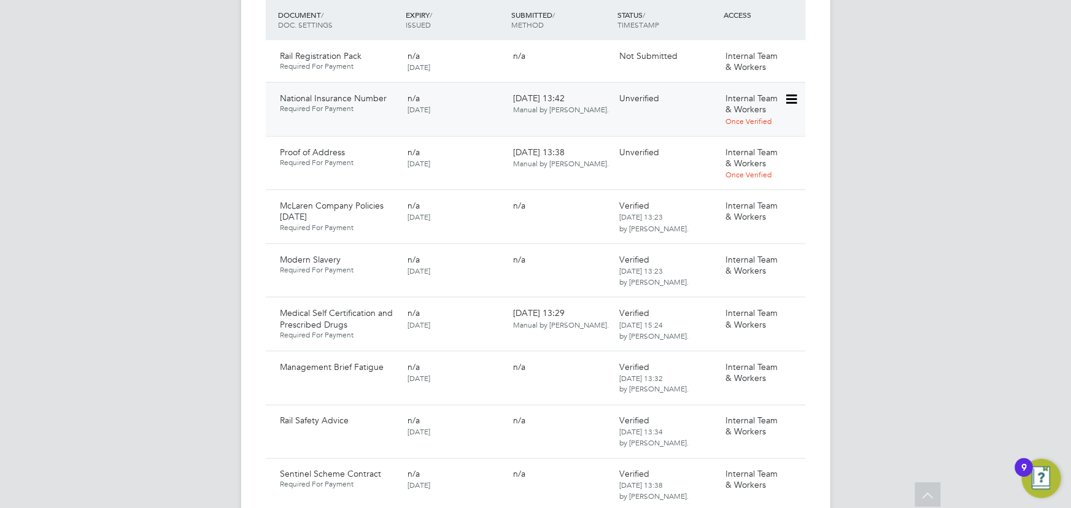
click at [795, 92] on icon at bounding box center [790, 99] width 12 height 15
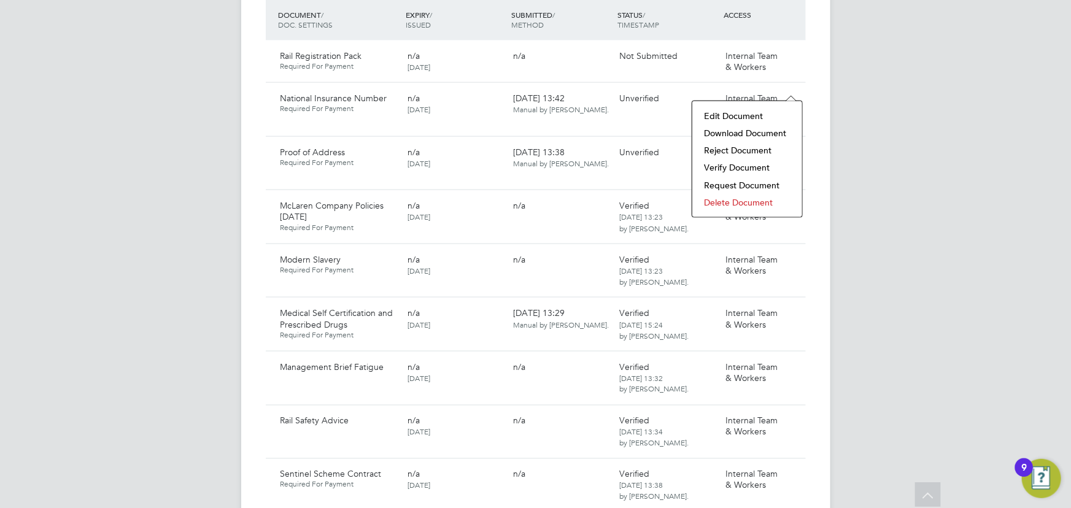
click at [749, 167] on li "Verify Document" at bounding box center [747, 167] width 98 height 17
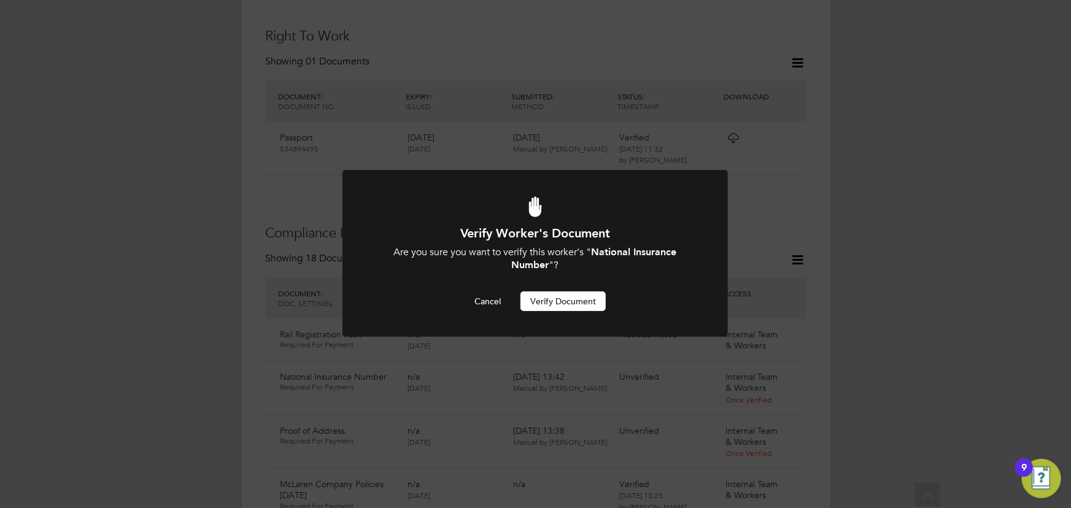
scroll to position [0, 0]
click at [577, 304] on button "Verify Document" at bounding box center [562, 301] width 85 height 20
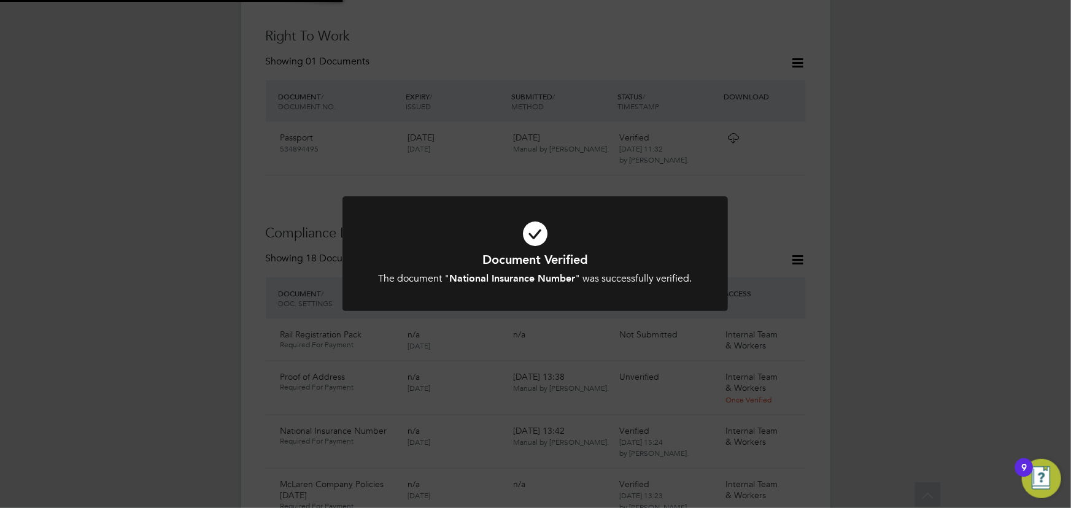
click at [949, 191] on div "Document Verified The document " National Insurance Number " was successfully v…" at bounding box center [535, 254] width 1071 height 508
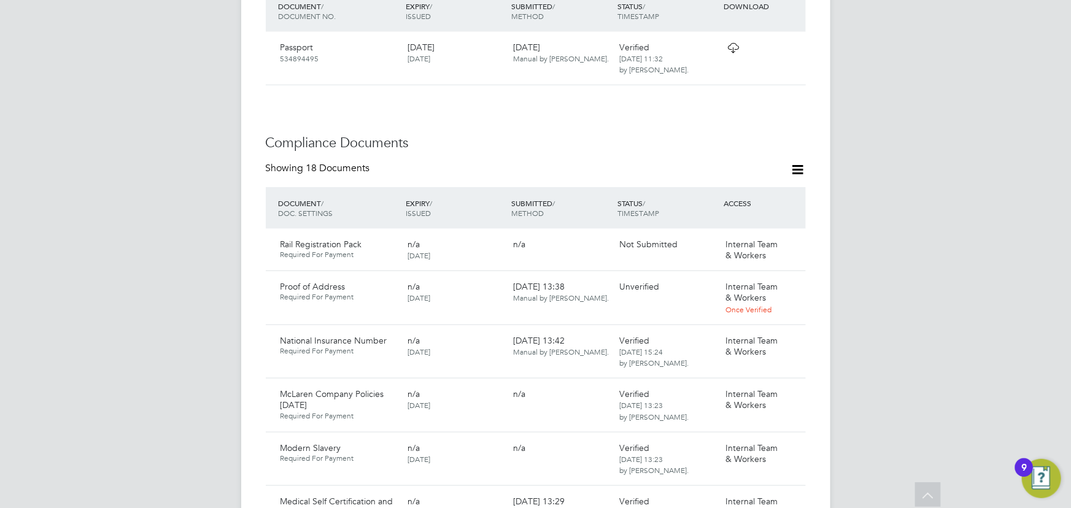
scroll to position [675, 0]
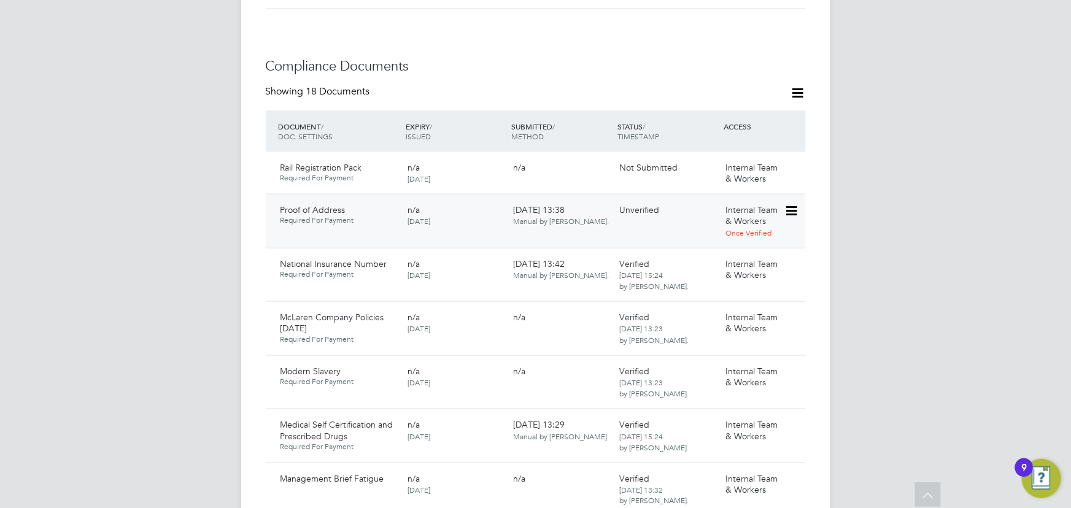
click at [792, 204] on icon at bounding box center [790, 211] width 12 height 15
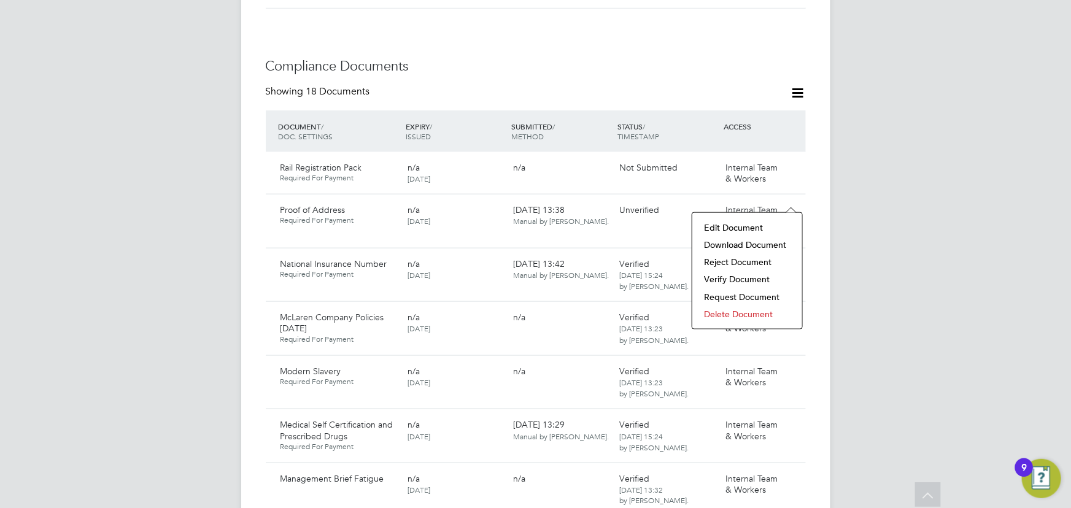
click at [730, 242] on li "Download Document" at bounding box center [747, 244] width 98 height 17
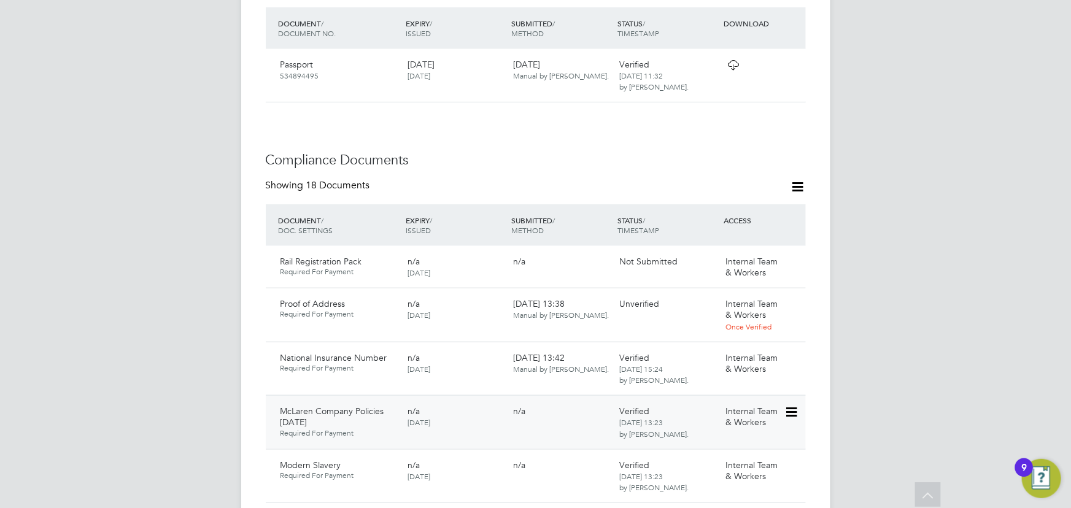
scroll to position [787, 0]
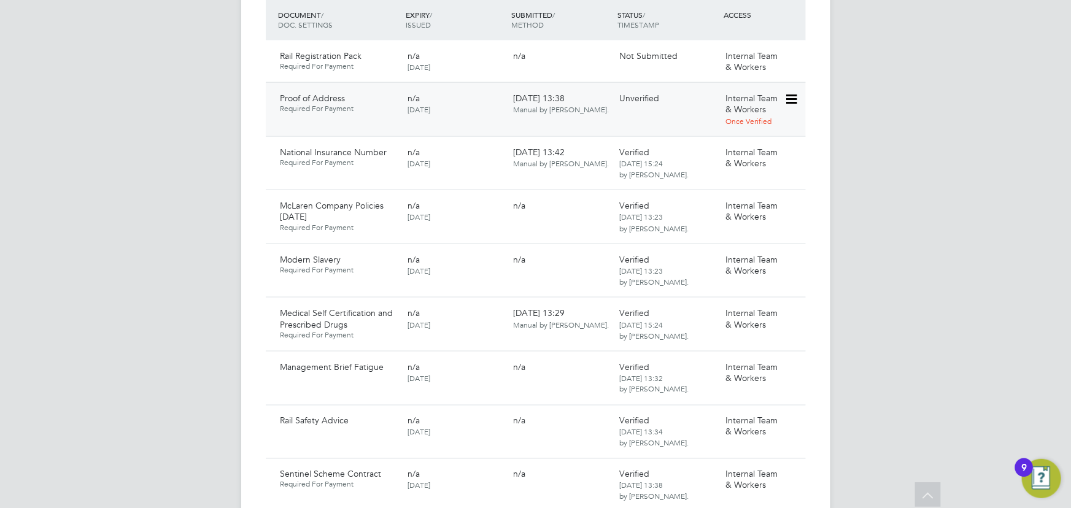
drag, startPoint x: 789, startPoint y: 85, endPoint x: 797, endPoint y: 93, distance: 11.3
click at [789, 92] on icon at bounding box center [790, 99] width 12 height 15
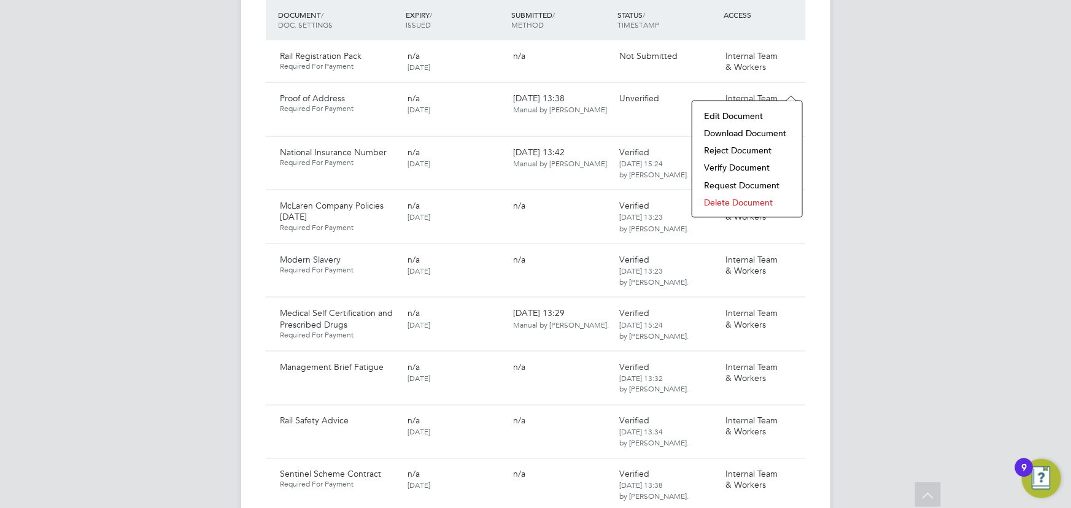
click at [743, 171] on li "Verify Document" at bounding box center [747, 167] width 98 height 17
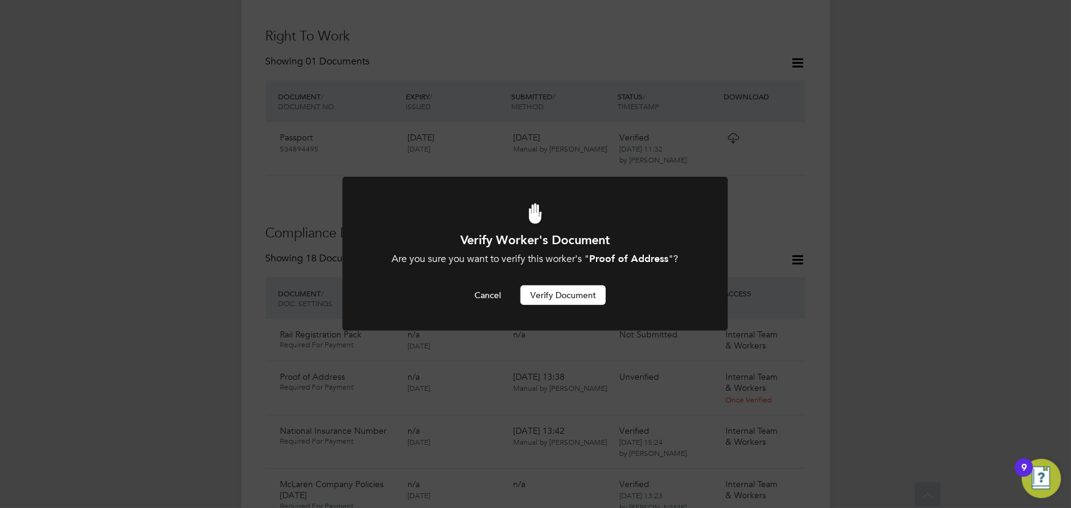
scroll to position [0, 0]
click at [565, 294] on button "Verify Document" at bounding box center [562, 295] width 85 height 20
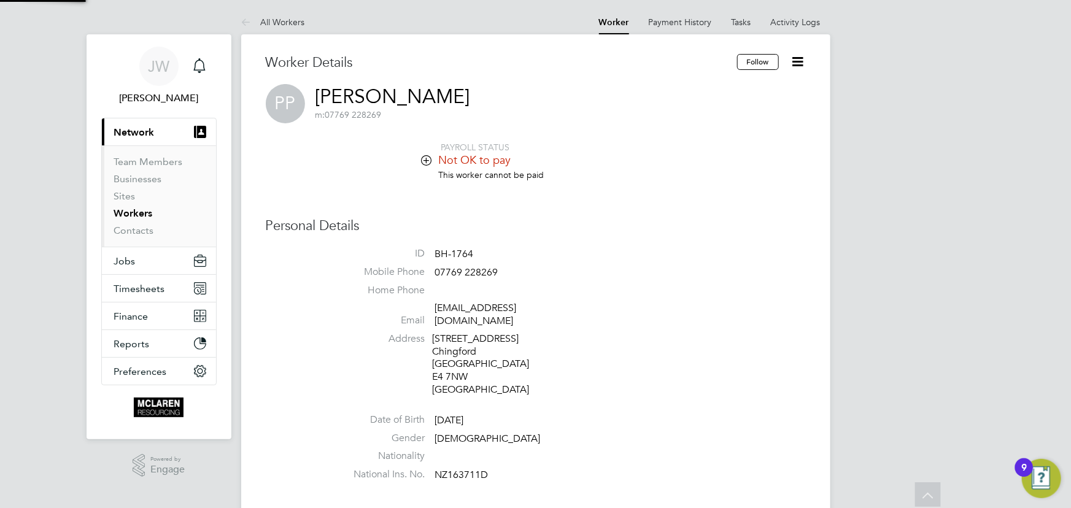
scroll to position [508, 0]
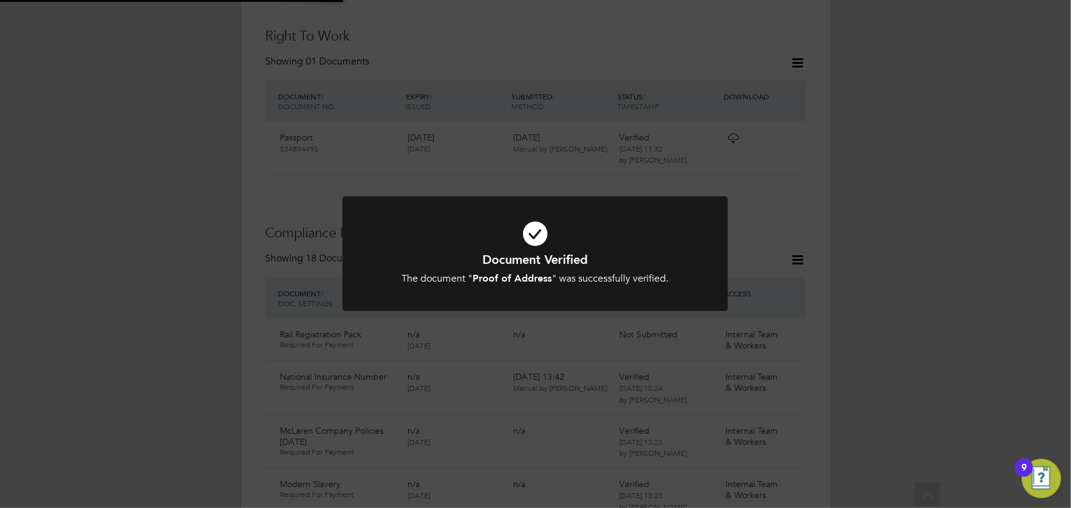
click at [852, 282] on div "Document Verified The document " Proof of Address " was successfully verified. …" at bounding box center [535, 254] width 1071 height 508
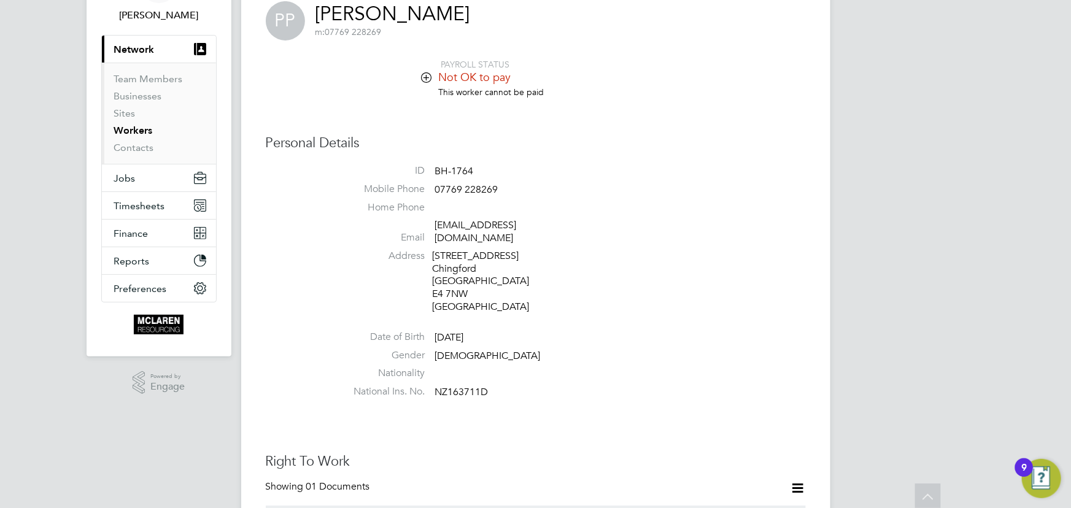
scroll to position [0, 0]
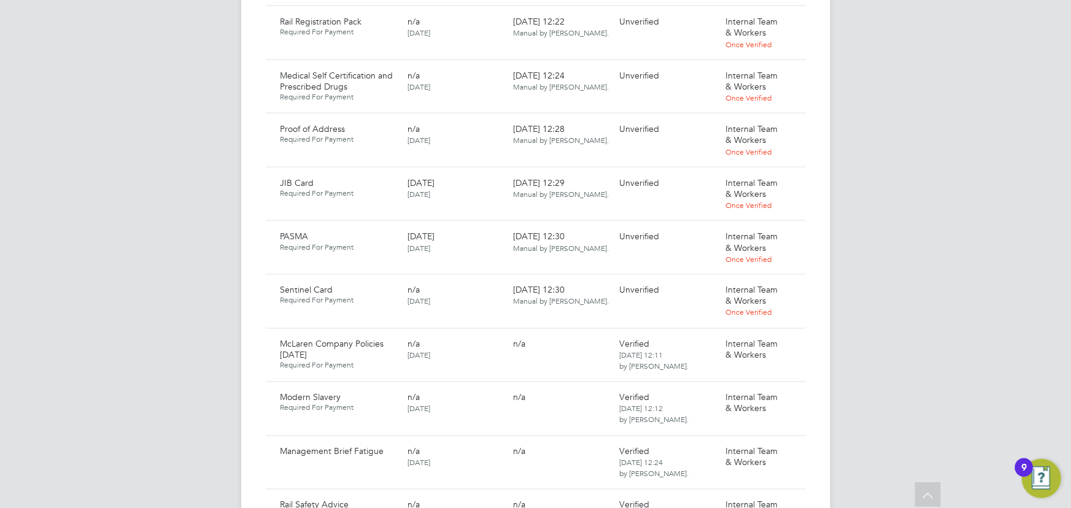
scroll to position [892, 0]
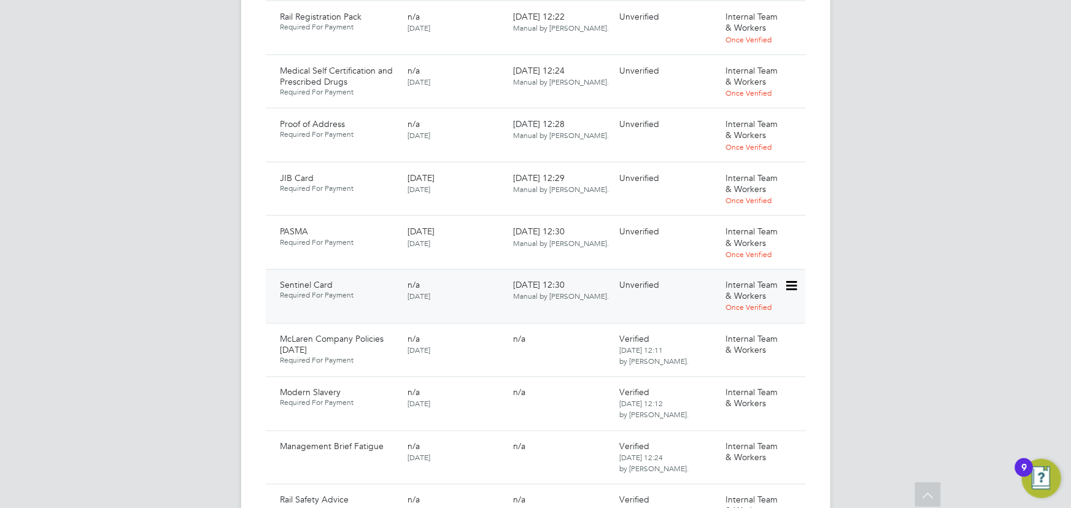
click at [789, 279] on icon at bounding box center [790, 286] width 12 height 15
click at [730, 311] on li "Download Document" at bounding box center [747, 307] width 98 height 17
click at [786, 279] on icon at bounding box center [790, 286] width 12 height 15
click at [746, 340] on li "Verify Document" at bounding box center [747, 342] width 98 height 17
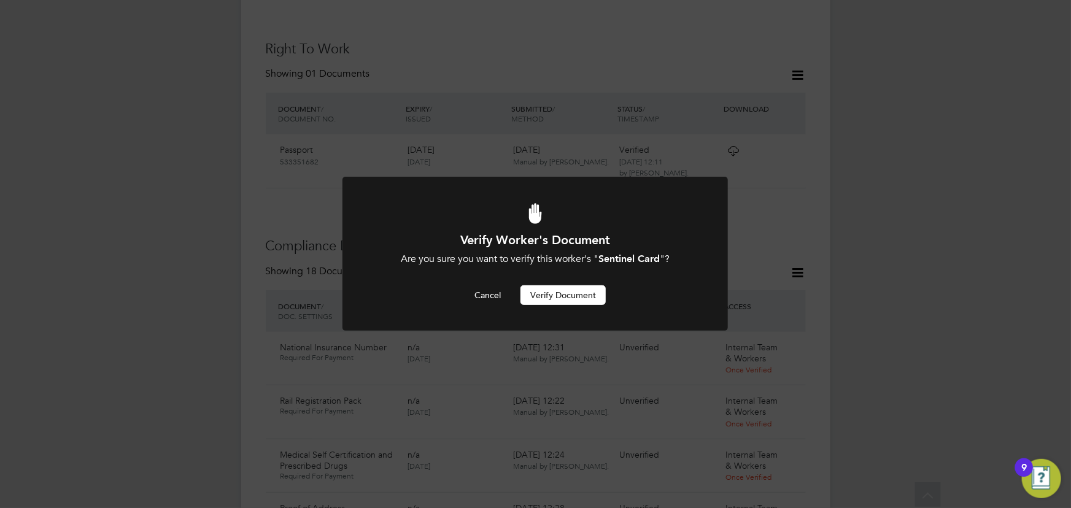
scroll to position [0, 0]
click at [555, 303] on button "Verify Document" at bounding box center [562, 295] width 85 height 20
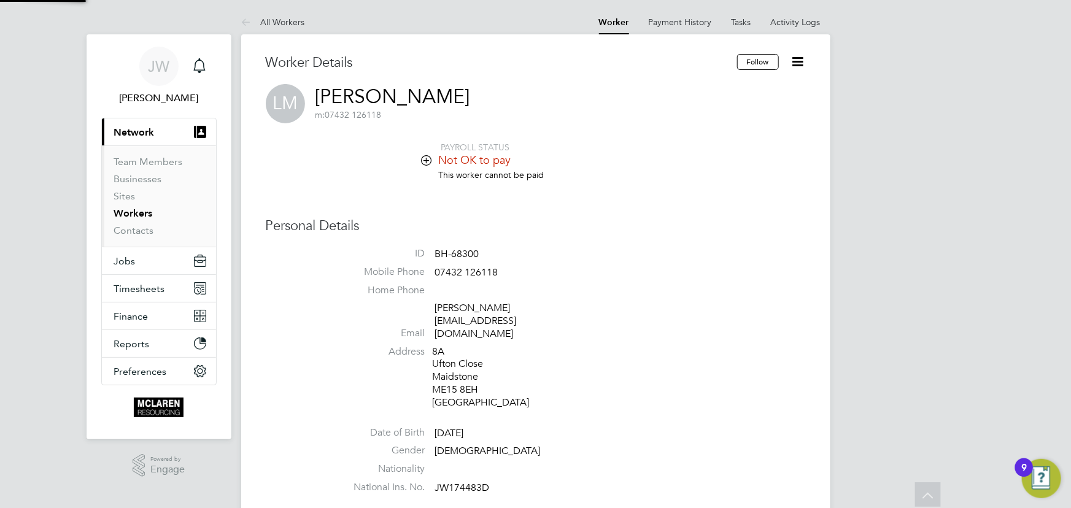
scroll to position [508, 0]
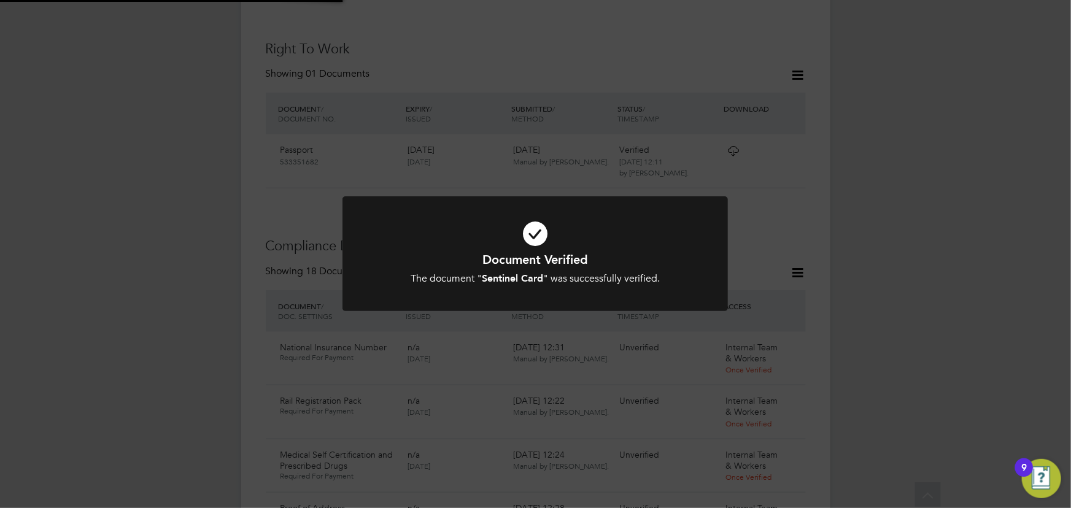
click at [986, 227] on div "Document Verified The document " Sentinel Card " was successfully verified. Can…" at bounding box center [535, 254] width 1071 height 508
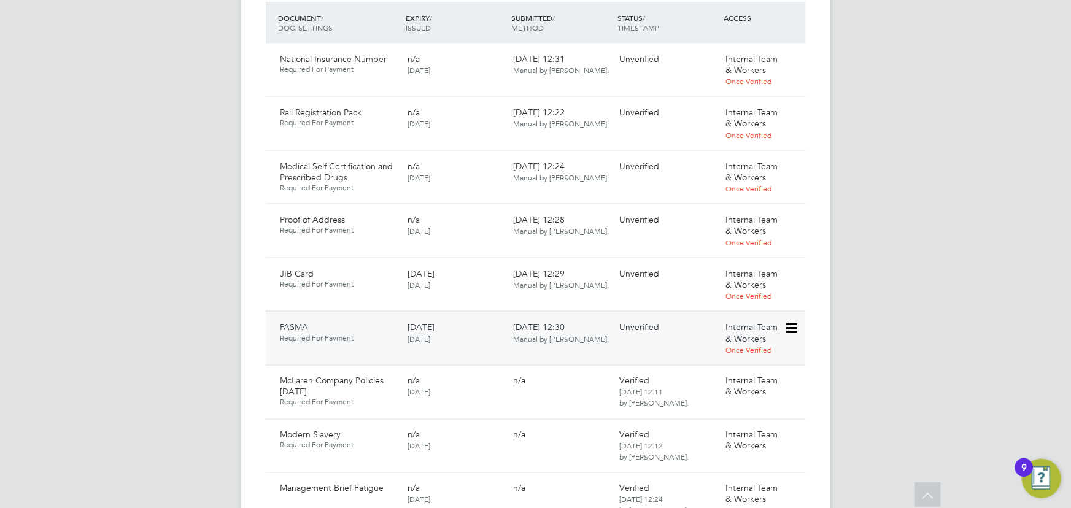
scroll to position [898, 0]
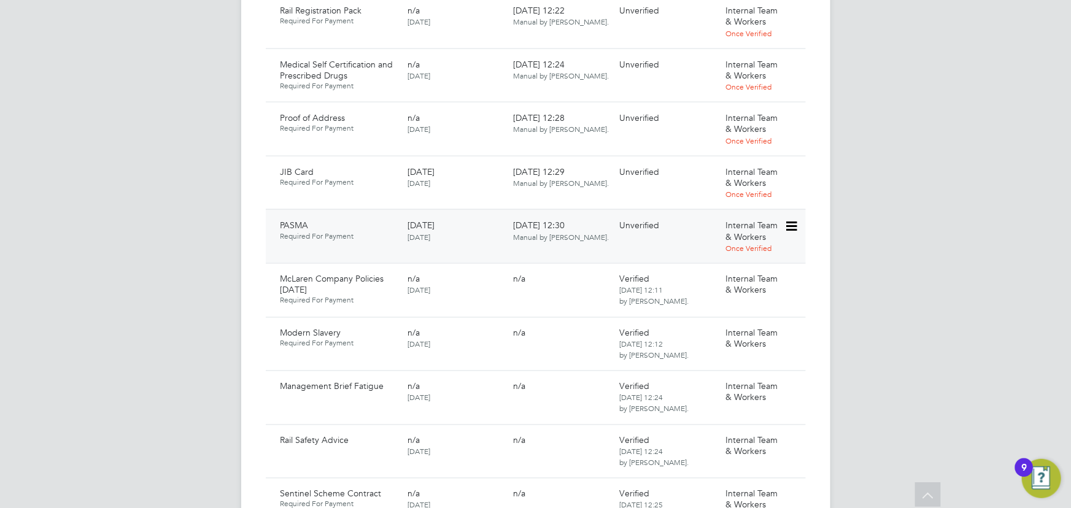
click at [790, 219] on icon at bounding box center [790, 226] width 12 height 15
click at [731, 246] on li "Download Document" at bounding box center [747, 247] width 98 height 17
click at [795, 219] on icon at bounding box center [790, 226] width 12 height 15
click at [746, 281] on li "Verify Document" at bounding box center [747, 282] width 98 height 17
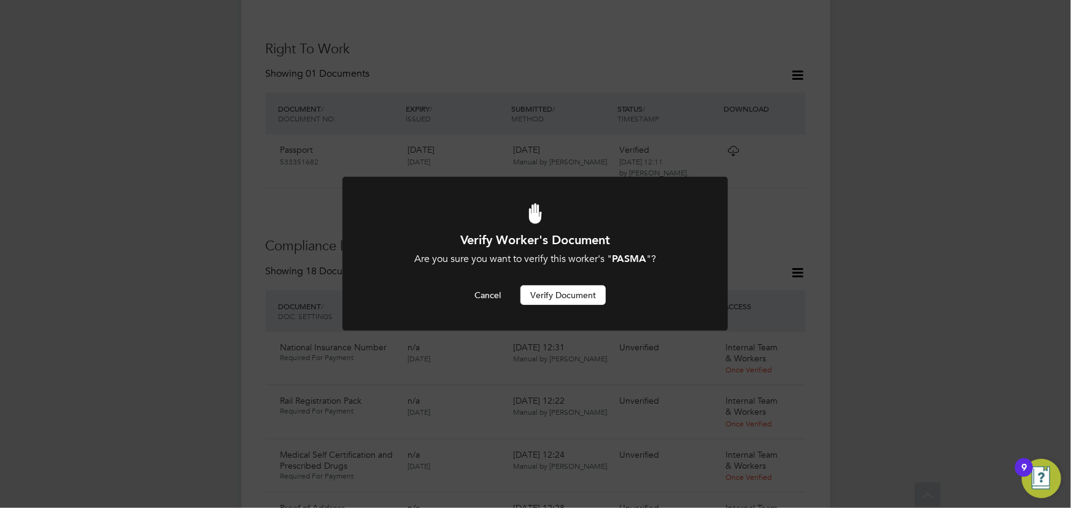
click at [585, 300] on button "Verify Document" at bounding box center [562, 295] width 85 height 20
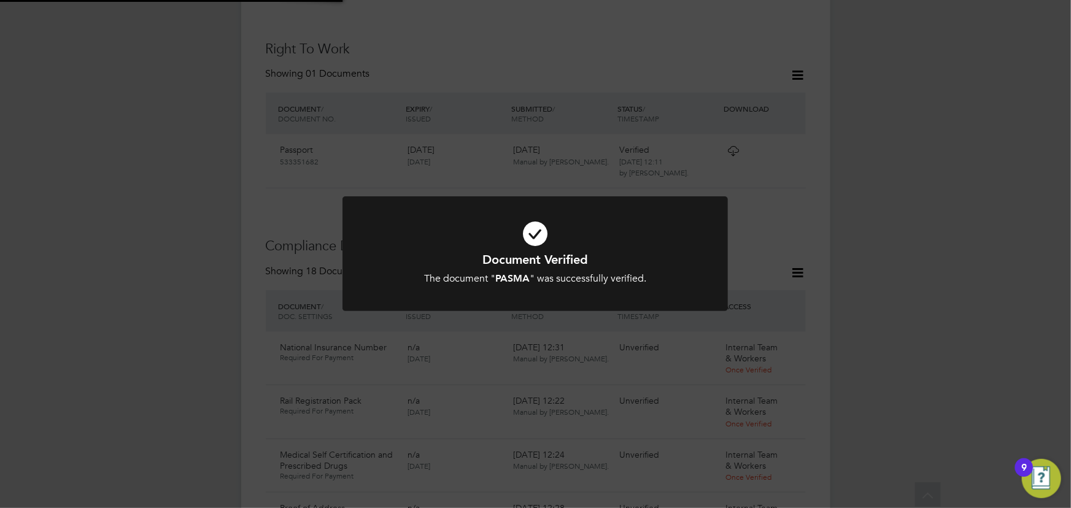
click at [900, 218] on div "Document Verified The document " PASMA " was successfully verified. Cancel Okay" at bounding box center [535, 254] width 1071 height 508
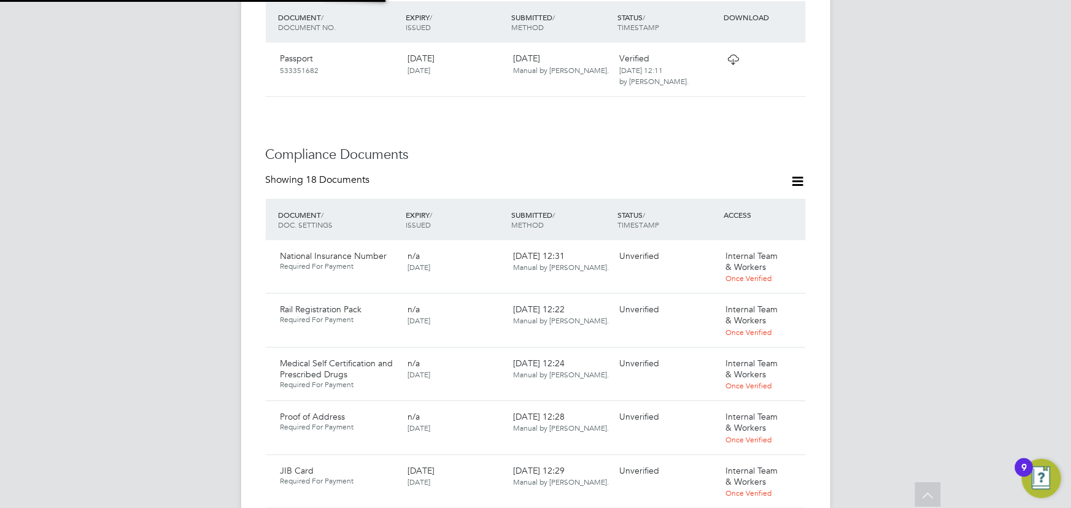
scroll to position [675, 0]
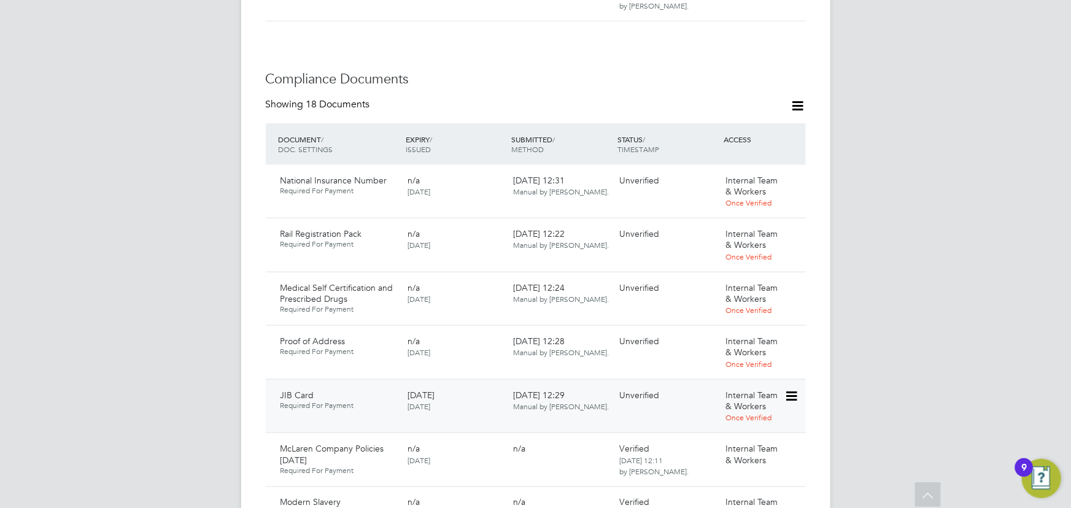
drag, startPoint x: 789, startPoint y: 370, endPoint x: 781, endPoint y: 380, distance: 13.5
click at [790, 389] on icon at bounding box center [790, 396] width 12 height 15
click at [763, 416] on li "Download Document" at bounding box center [747, 417] width 98 height 17
click at [795, 389] on icon at bounding box center [790, 396] width 12 height 15
click at [724, 453] on li "Verify Document" at bounding box center [747, 452] width 98 height 17
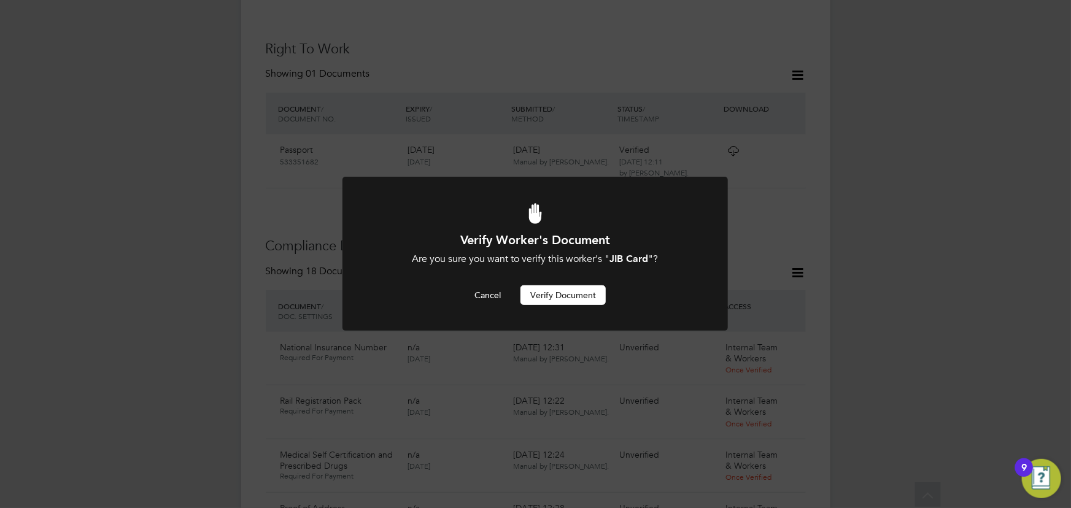
scroll to position [0, 0]
click at [574, 303] on button "Verify Document" at bounding box center [562, 295] width 85 height 20
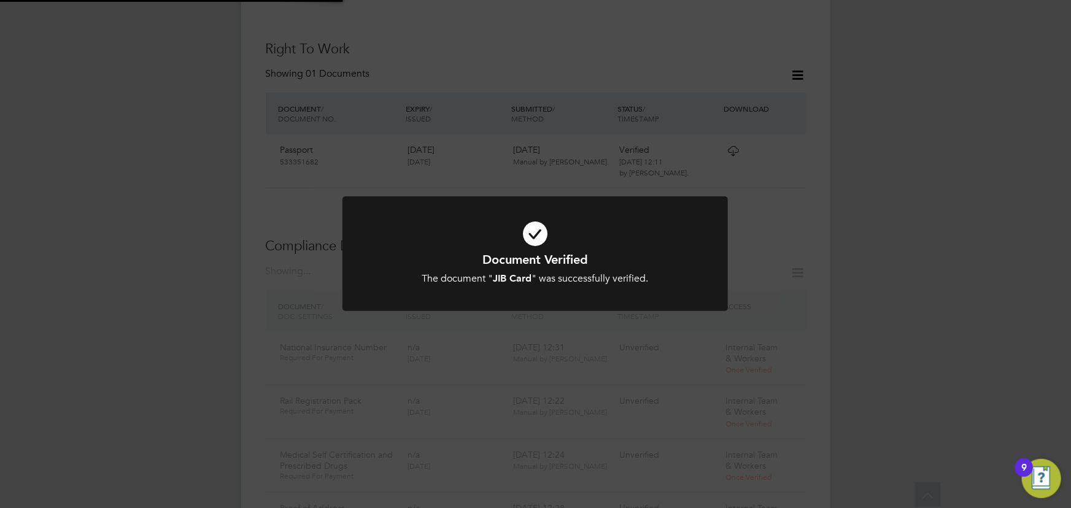
click at [895, 269] on div "Document Verified The document " JIB Card " was successfully verified. Cancel O…" at bounding box center [535, 254] width 1071 height 508
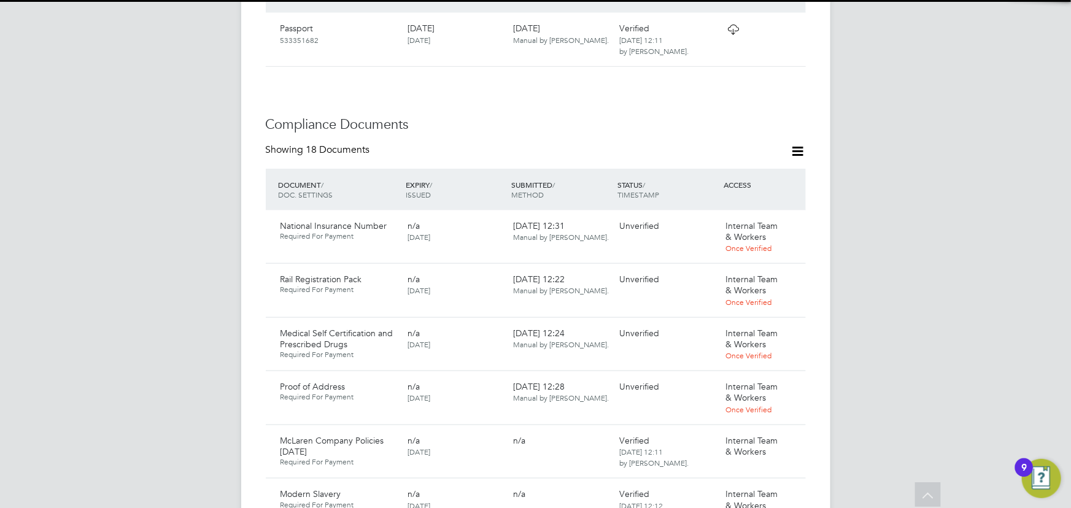
scroll to position [787, 0]
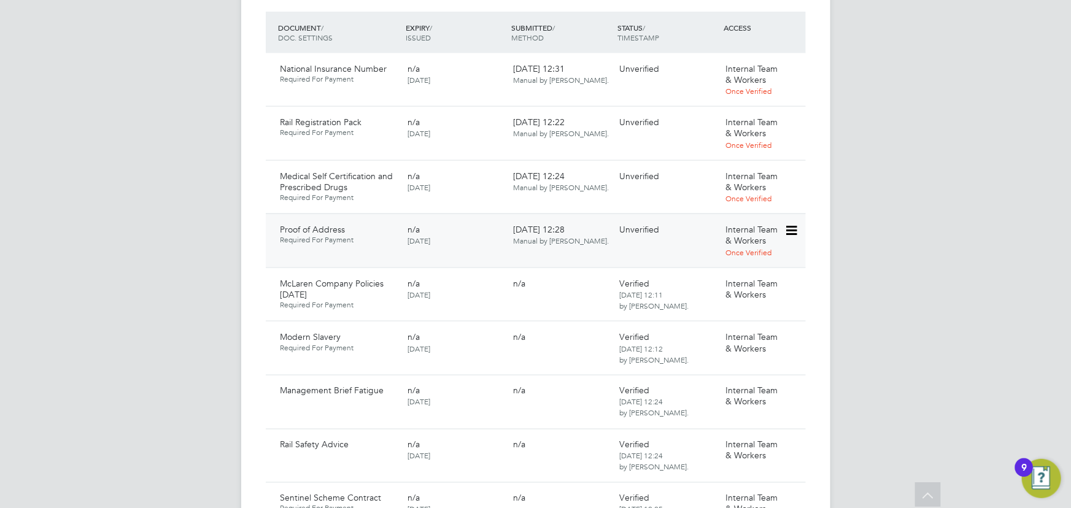
click at [803, 219] on div at bounding box center [794, 229] width 21 height 21
click at [797, 223] on icon at bounding box center [790, 230] width 12 height 15
click at [732, 250] on li "Download Document" at bounding box center [747, 252] width 98 height 17
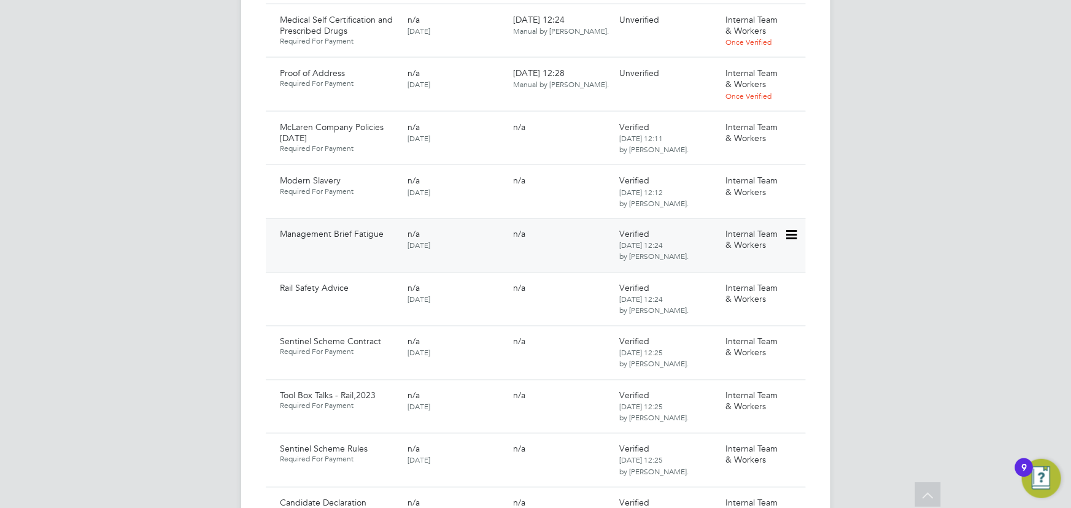
scroll to position [731, 0]
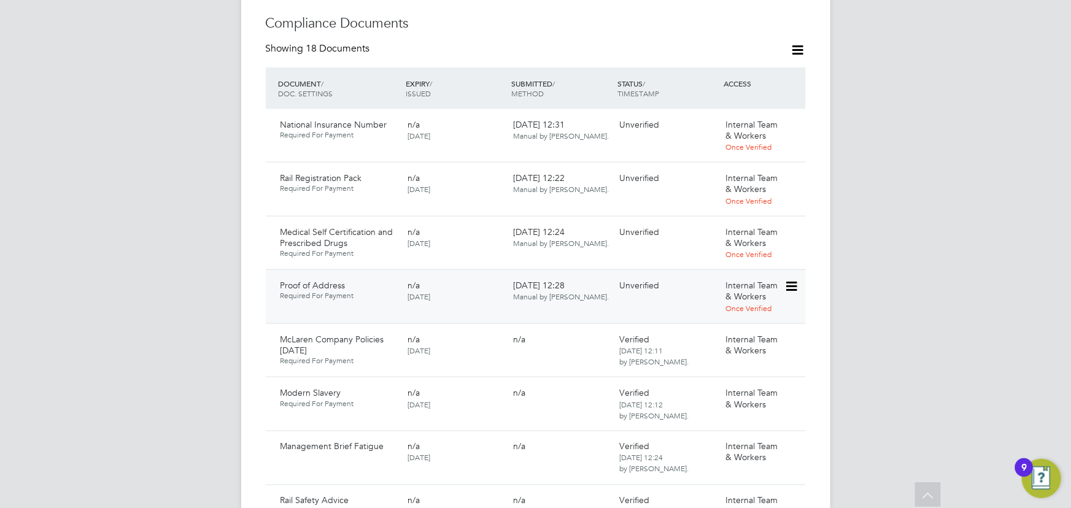
click at [793, 279] on icon at bounding box center [790, 286] width 12 height 15
click at [736, 341] on li "Verify Document" at bounding box center [747, 342] width 98 height 17
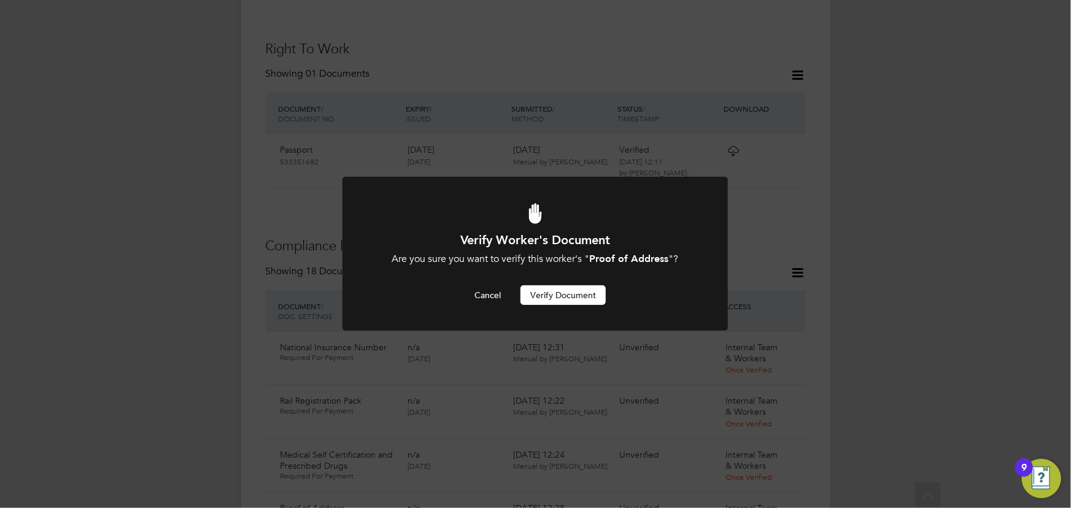
click at [587, 295] on button "Verify Document" at bounding box center [562, 295] width 85 height 20
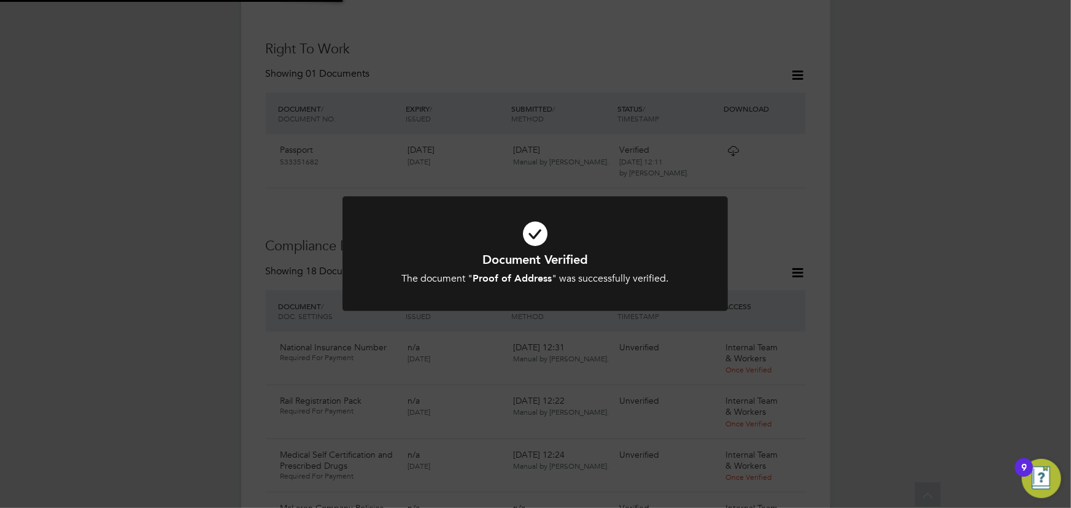
click at [923, 236] on div "Document Verified The document " Proof of Address " was successfully verified. …" at bounding box center [535, 254] width 1071 height 508
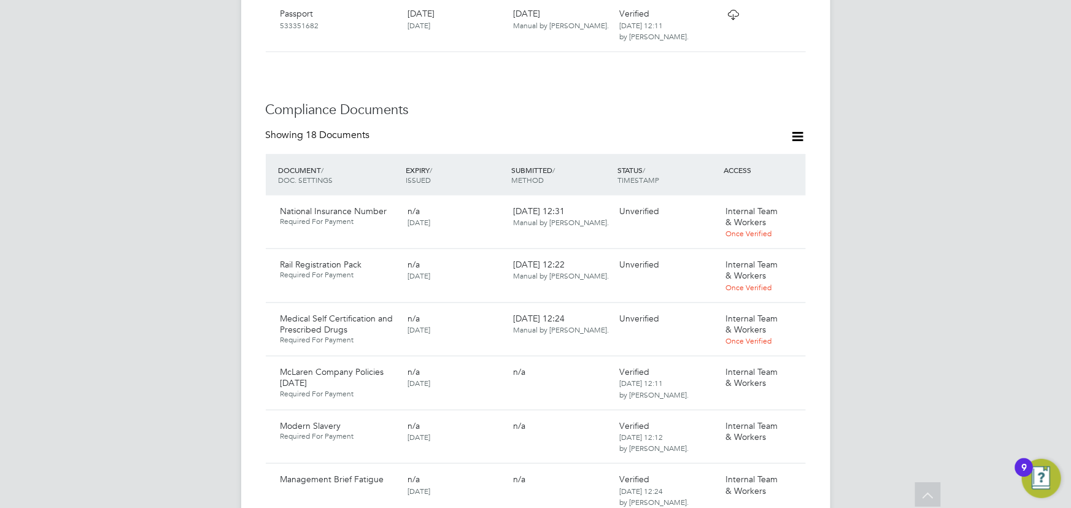
scroll to position [787, 0]
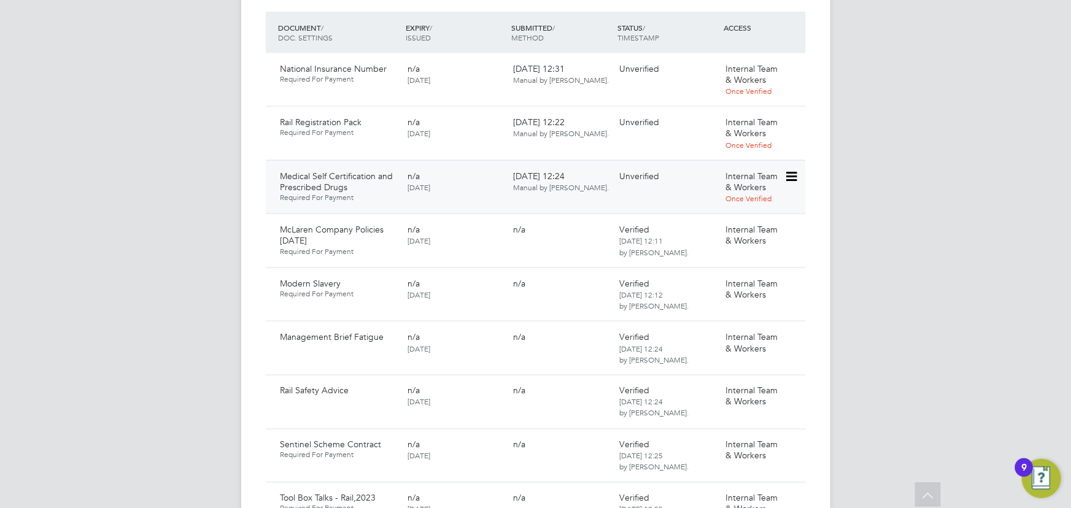
click at [791, 169] on icon at bounding box center [790, 176] width 12 height 15
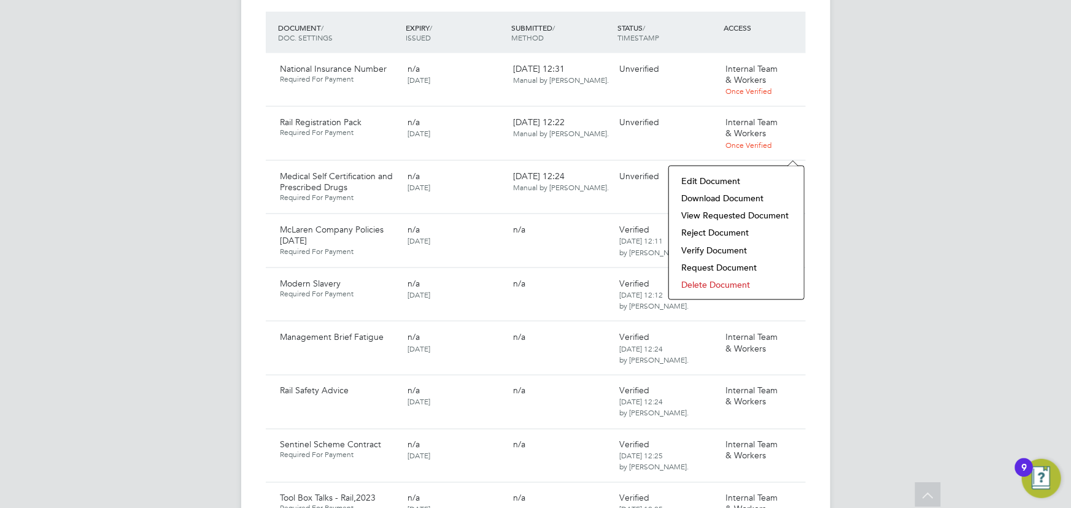
click at [736, 193] on li "Download Document" at bounding box center [736, 198] width 123 height 17
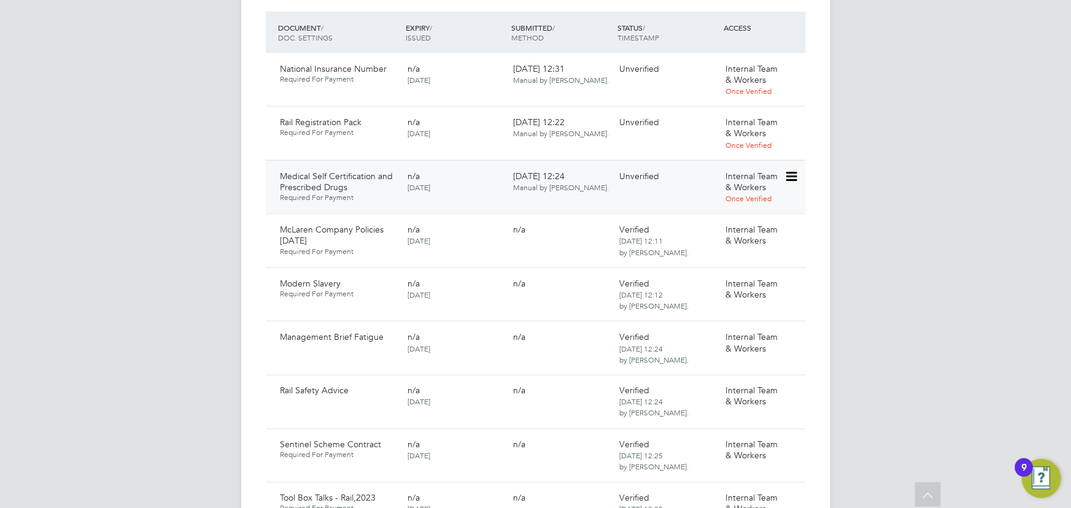
click at [792, 169] on icon at bounding box center [790, 176] width 12 height 15
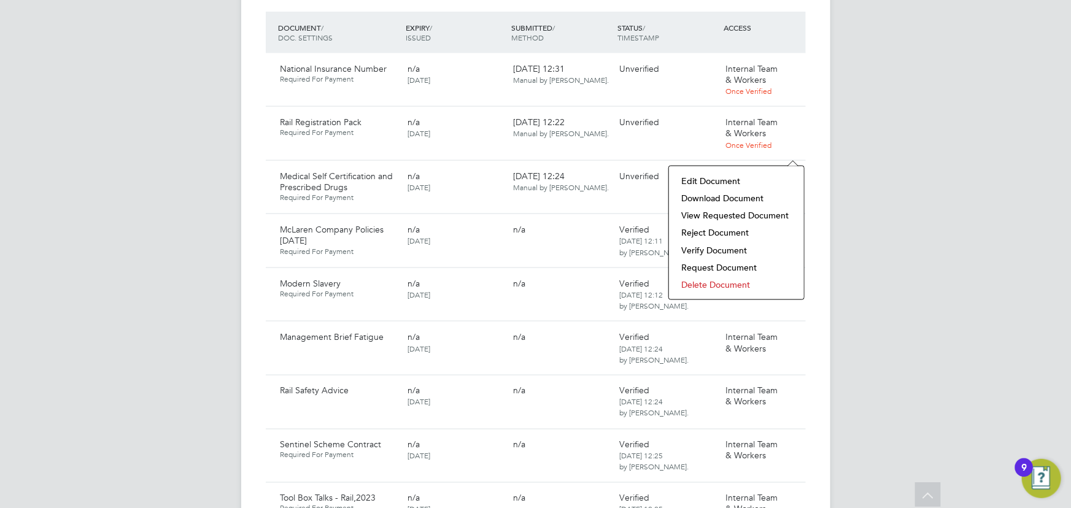
drag, startPoint x: 726, startPoint y: 246, endPoint x: 712, endPoint y: 252, distance: 15.2
click at [720, 247] on li "Verify Document" at bounding box center [736, 250] width 123 height 17
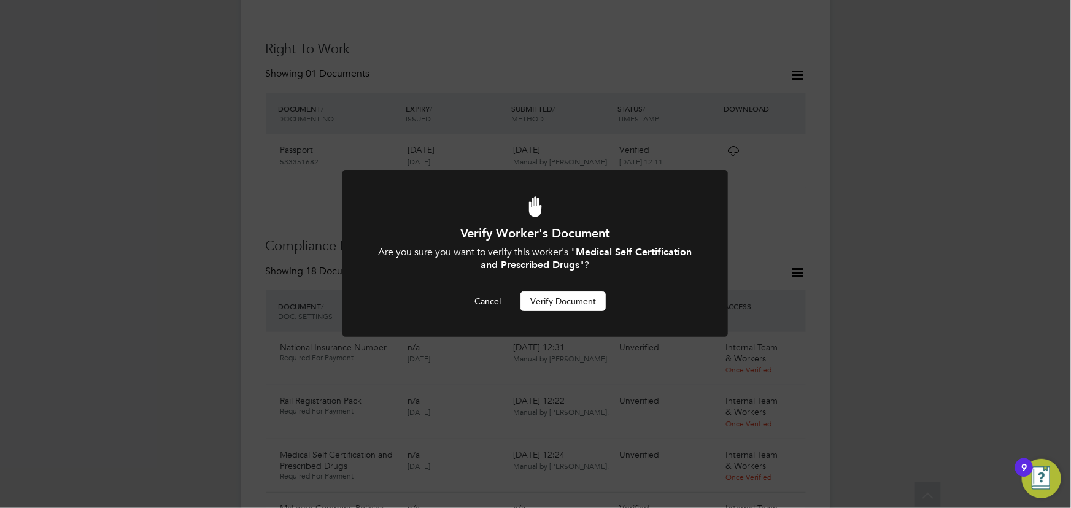
click at [586, 299] on button "Verify Document" at bounding box center [562, 301] width 85 height 20
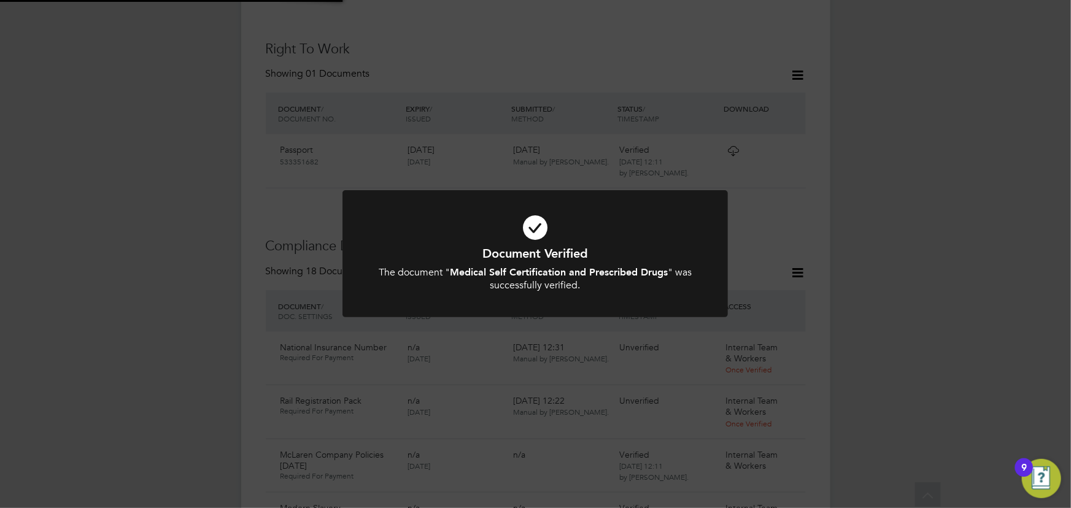
click at [937, 172] on div "Document Verified The document " Medical Self Certification and Prescribed Drug…" at bounding box center [535, 254] width 1071 height 508
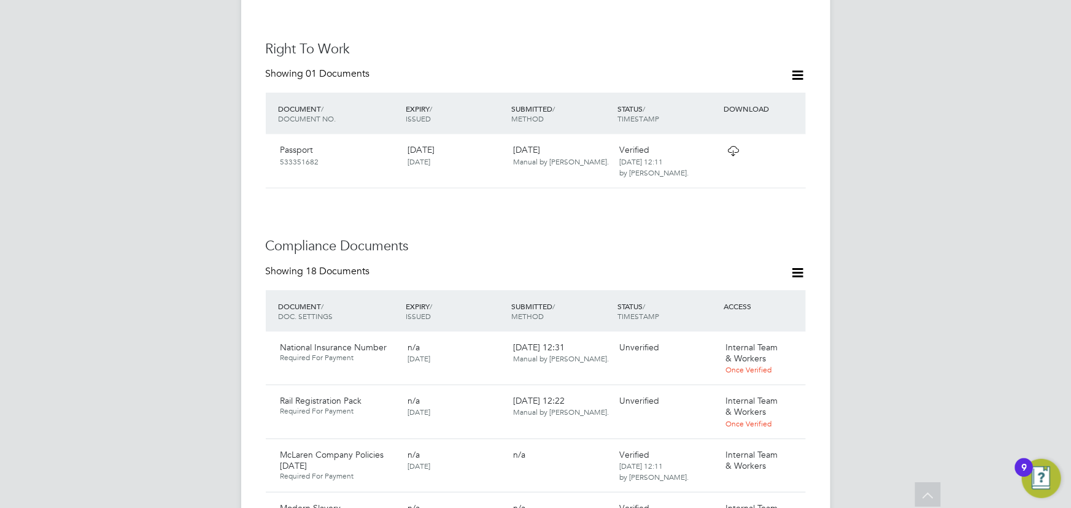
scroll to position [731, 0]
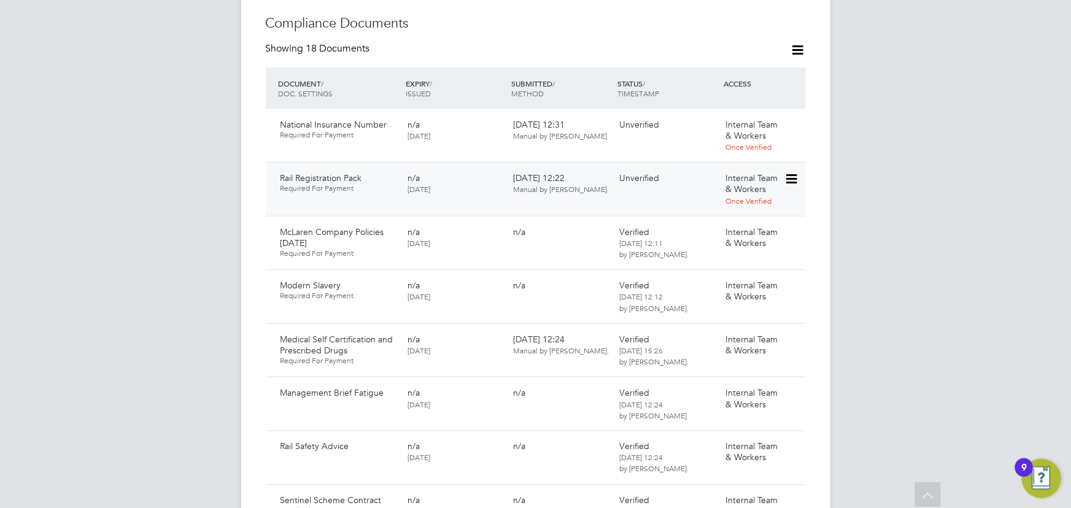
click at [797, 172] on icon at bounding box center [790, 179] width 12 height 15
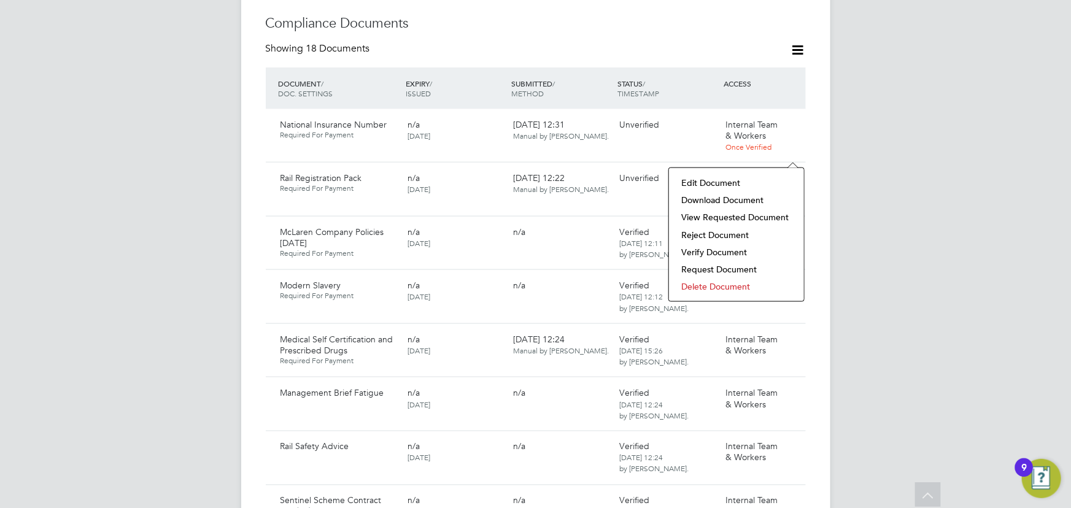
click at [741, 198] on li "Download Document" at bounding box center [736, 199] width 123 height 17
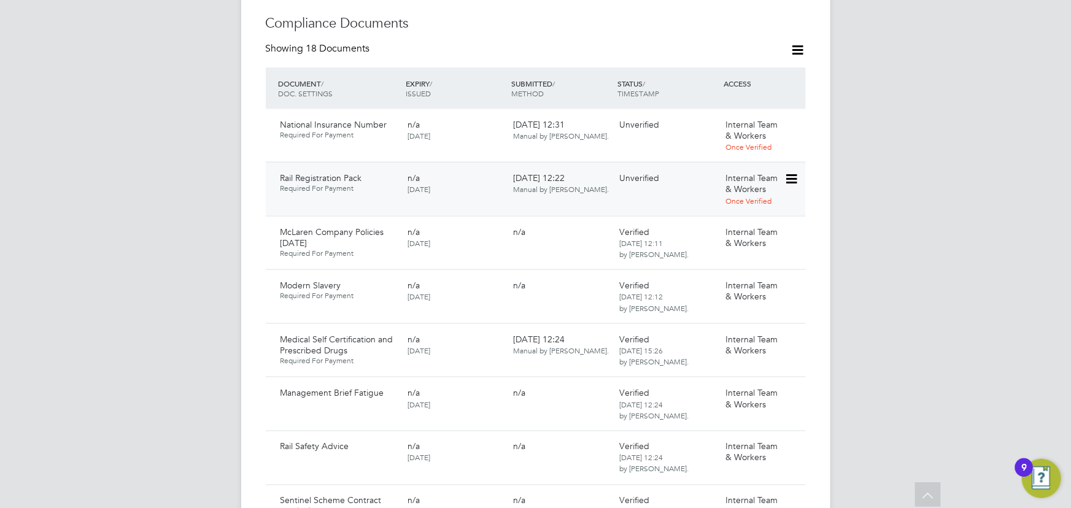
click at [792, 172] on icon at bounding box center [790, 179] width 12 height 15
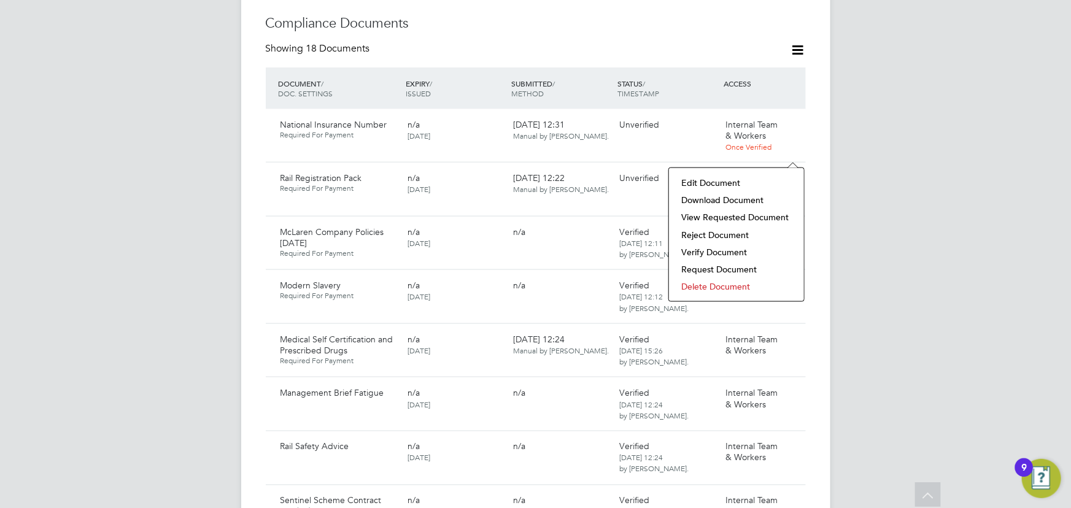
click at [731, 253] on li "Verify Document" at bounding box center [736, 252] width 123 height 17
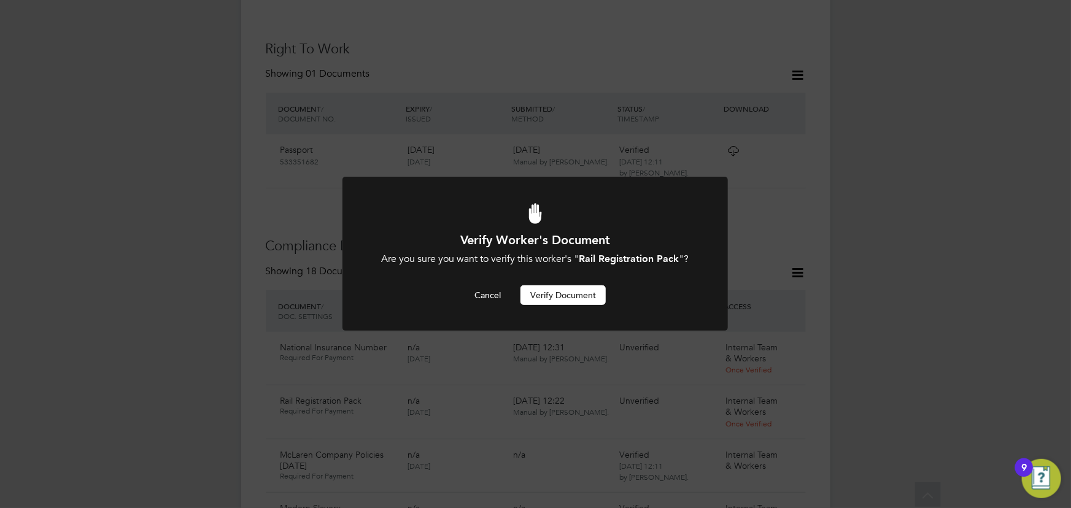
scroll to position [0, 0]
click at [594, 296] on button "Verify Document" at bounding box center [562, 295] width 85 height 20
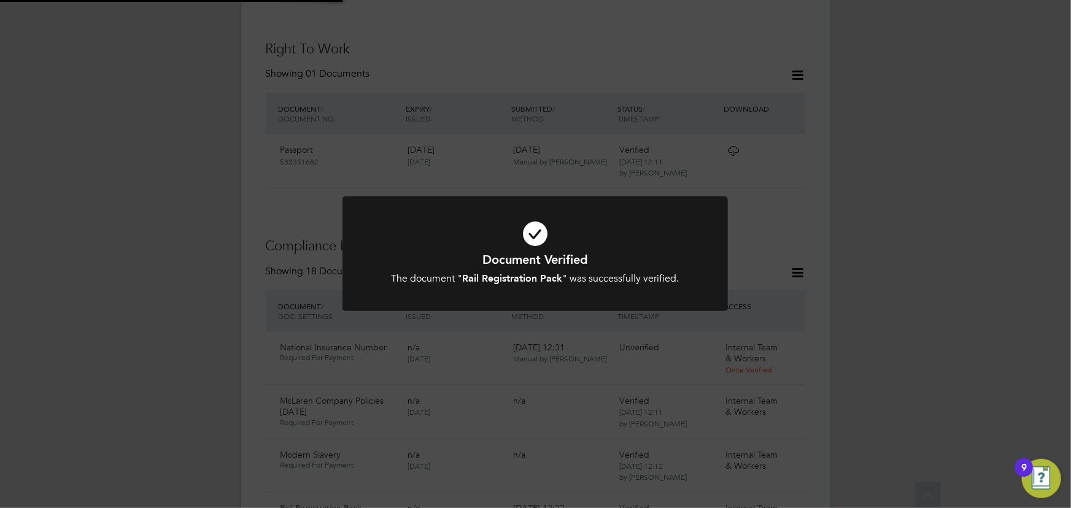
click at [884, 183] on div "Document Verified The document " Rail Registration Pack " was successfully veri…" at bounding box center [535, 254] width 1071 height 508
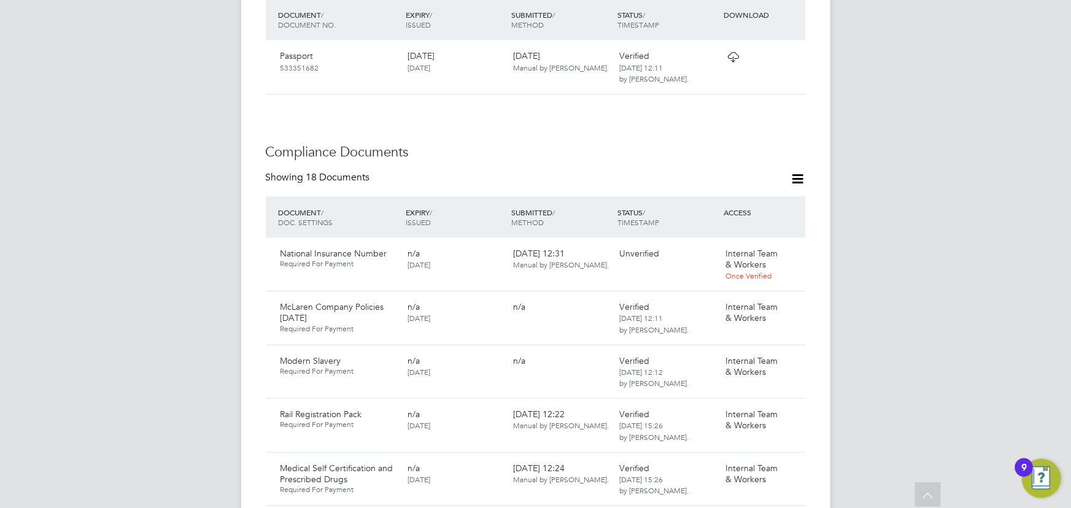
scroll to position [675, 0]
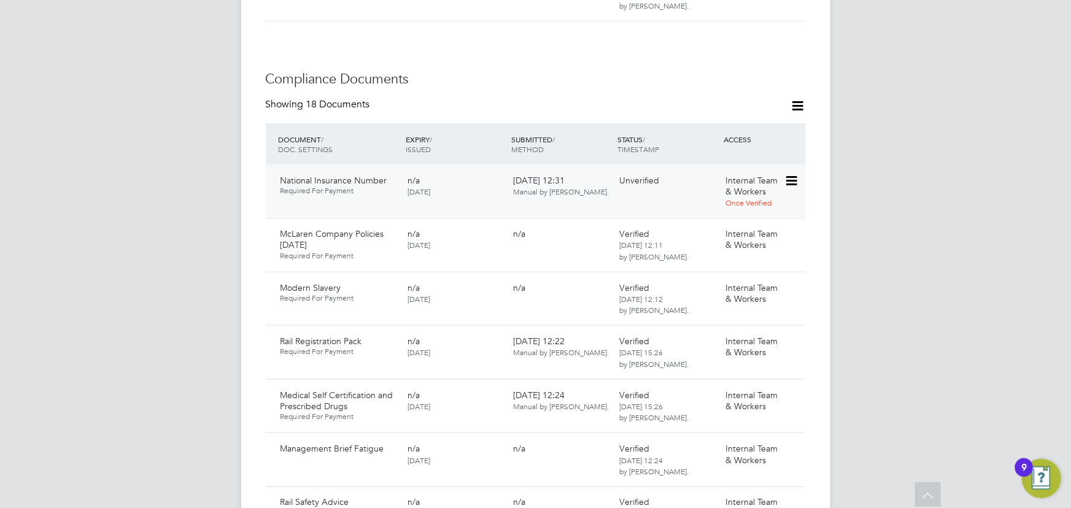
click at [792, 174] on icon at bounding box center [790, 181] width 12 height 15
click at [730, 204] on li "Download Document" at bounding box center [747, 202] width 98 height 17
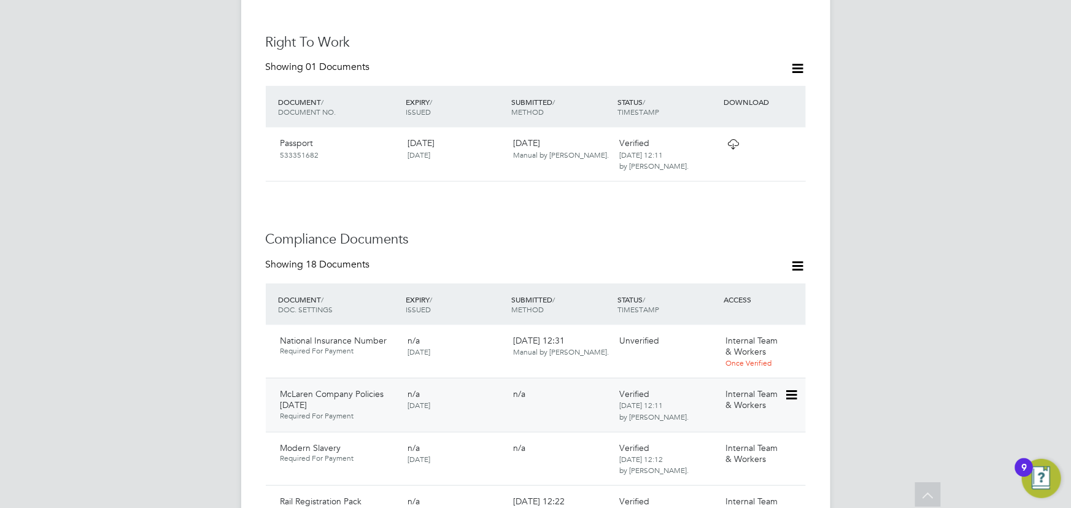
scroll to position [620, 0]
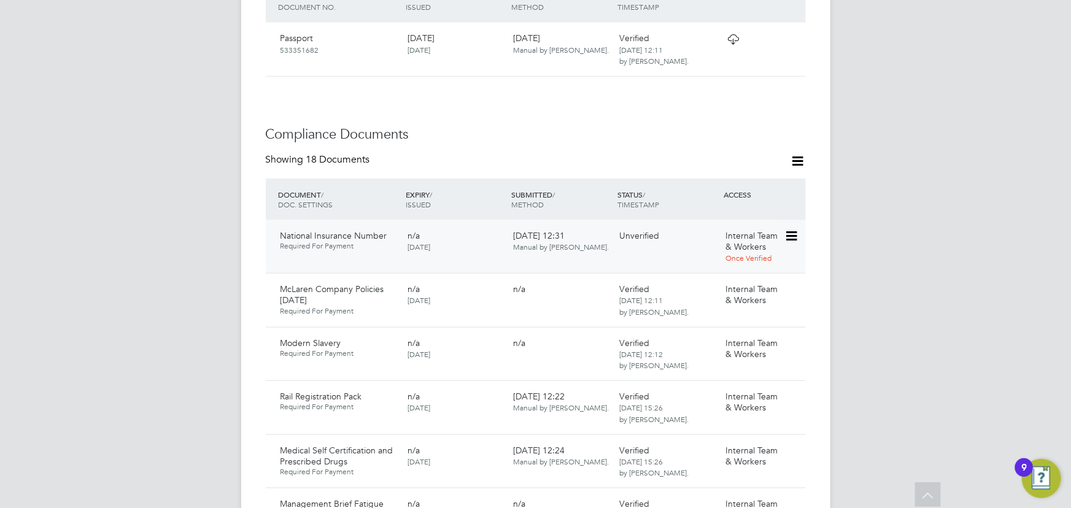
click at [795, 229] on icon at bounding box center [790, 236] width 12 height 15
click at [739, 293] on li "Verify Document" at bounding box center [747, 292] width 98 height 17
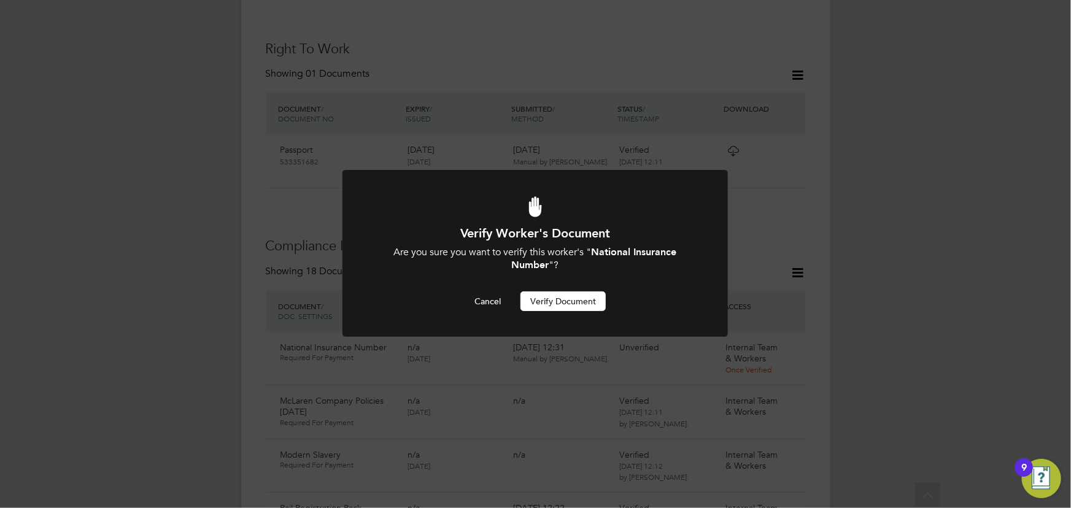
click at [594, 300] on button "Verify Document" at bounding box center [562, 301] width 85 height 20
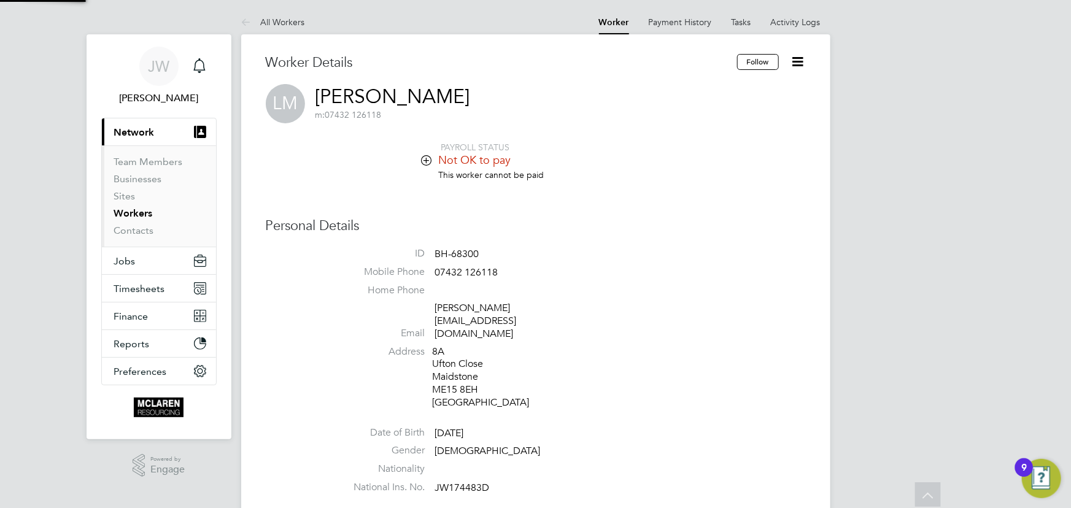
scroll to position [508, 0]
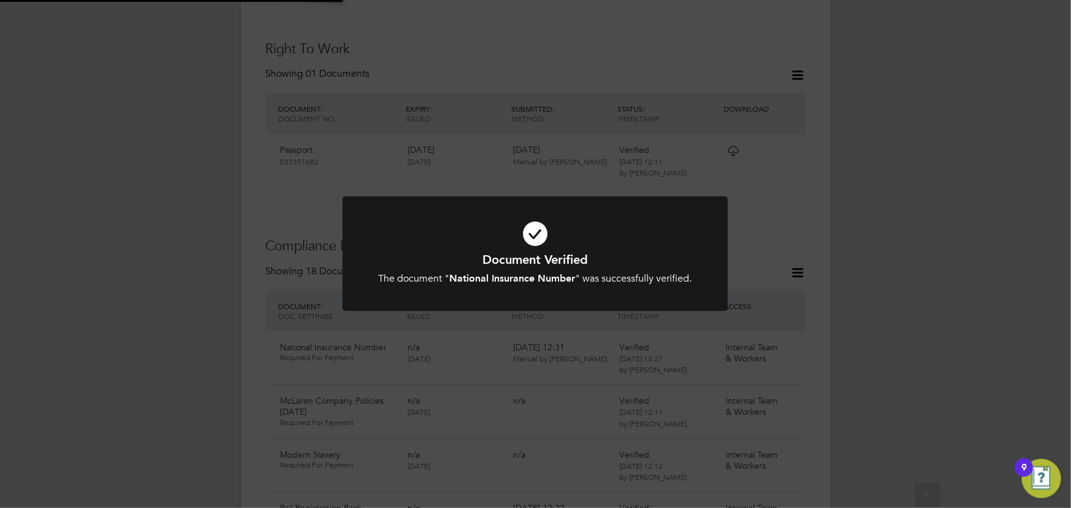
click at [866, 250] on div "Document Verified The document " National Insurance Number " was successfully v…" at bounding box center [535, 254] width 1071 height 508
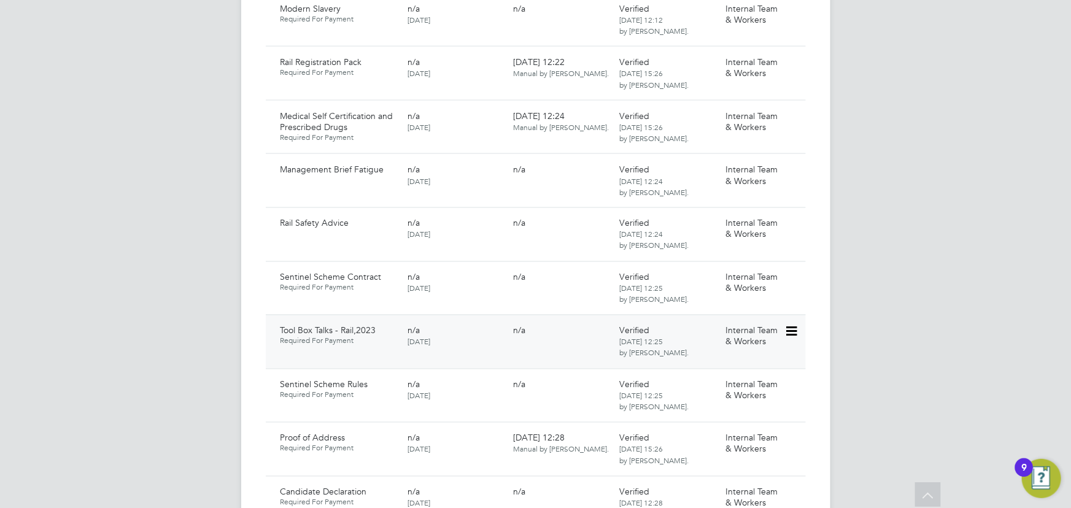
scroll to position [1289, 0]
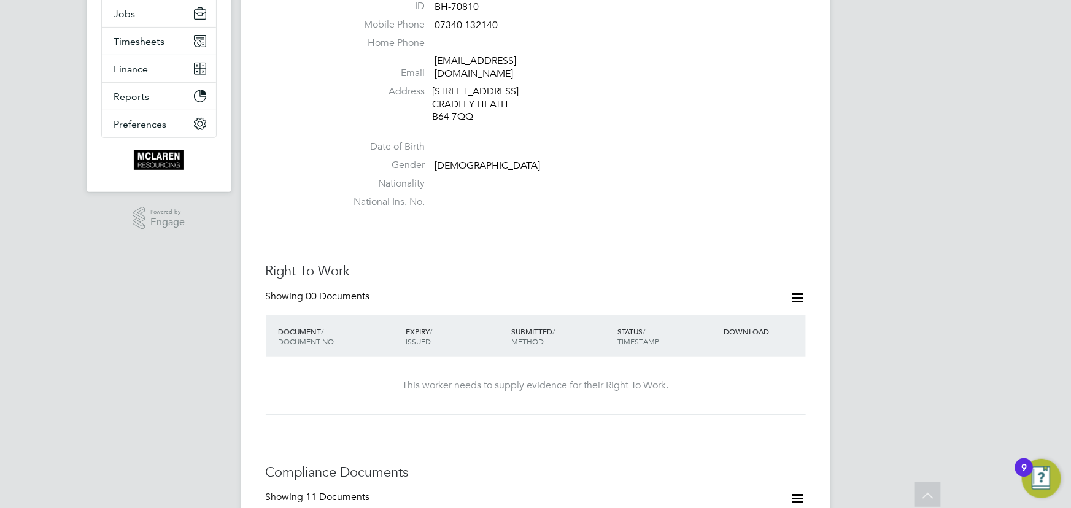
scroll to position [167, 0]
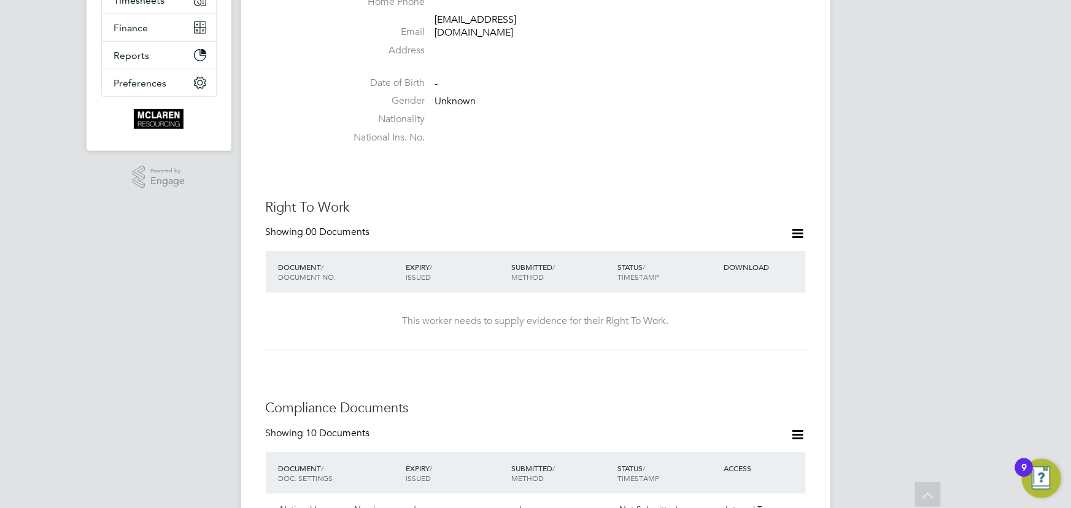
scroll to position [55, 0]
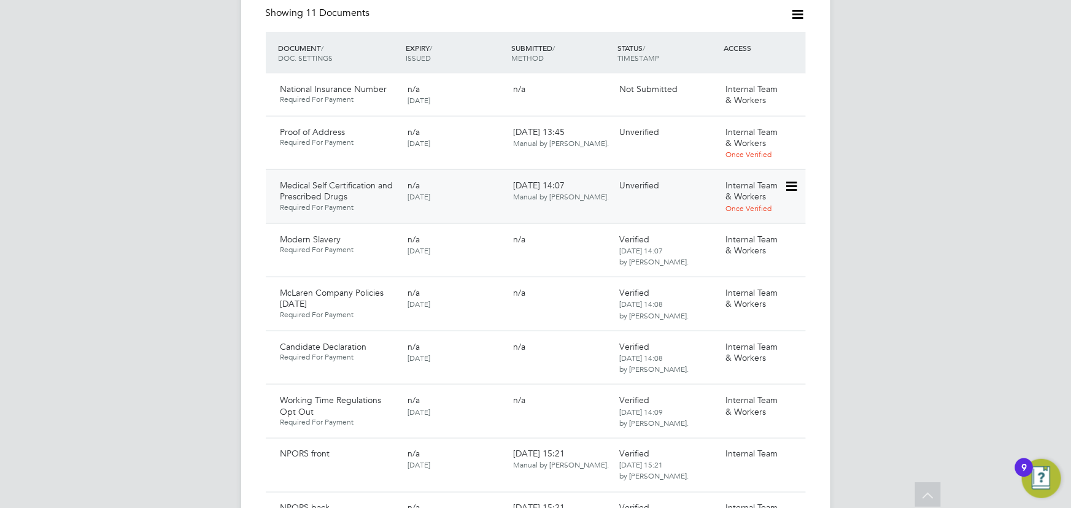
scroll to position [725, 0]
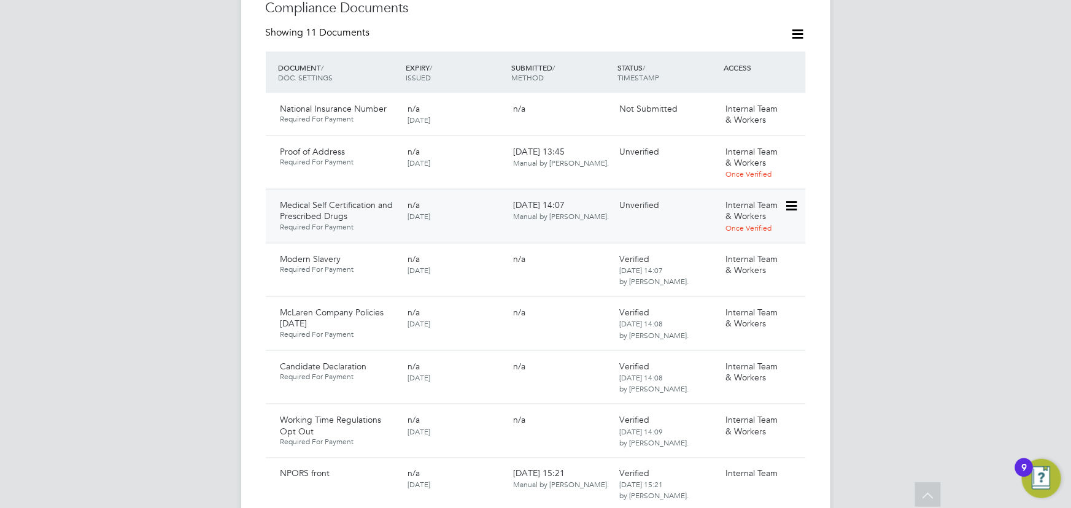
click at [792, 199] on icon at bounding box center [790, 206] width 12 height 15
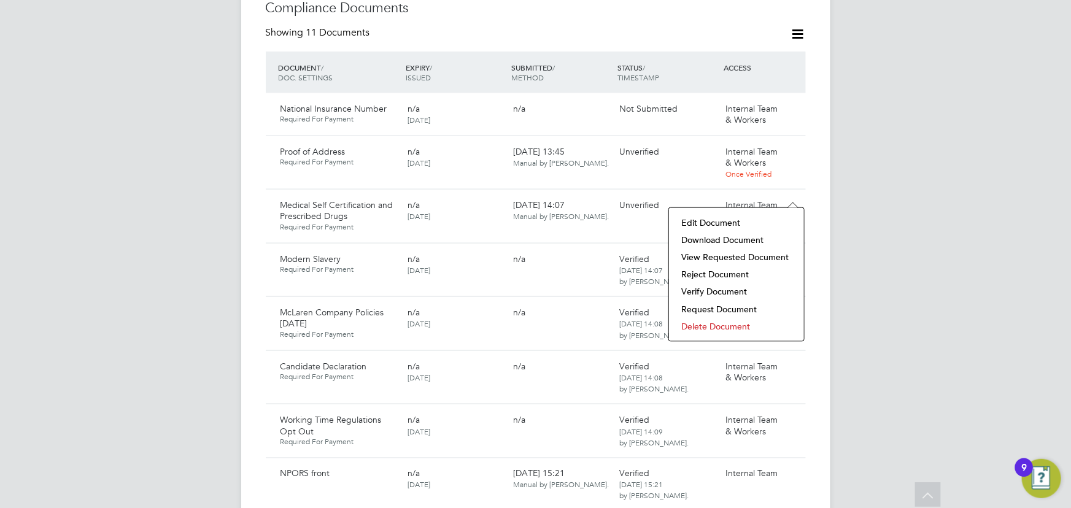
click at [745, 233] on li "Download Document" at bounding box center [736, 239] width 123 height 17
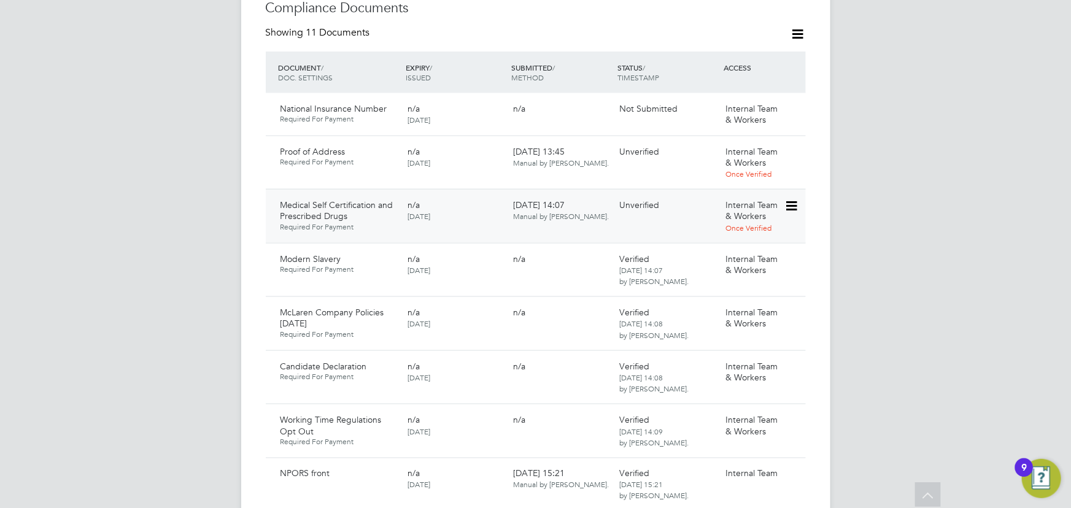
click at [792, 199] on icon at bounding box center [790, 206] width 12 height 15
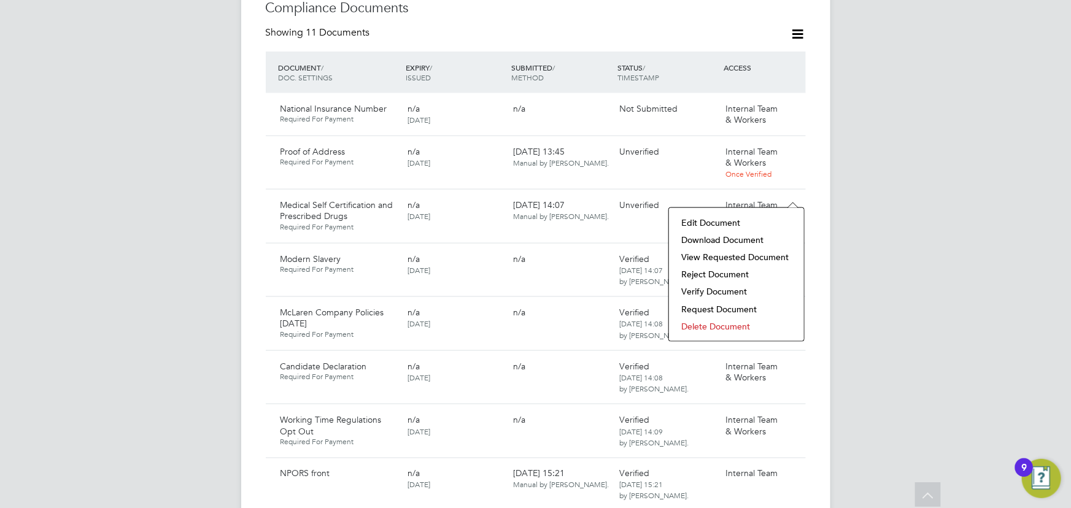
click at [743, 287] on li "Verify Document" at bounding box center [736, 291] width 123 height 17
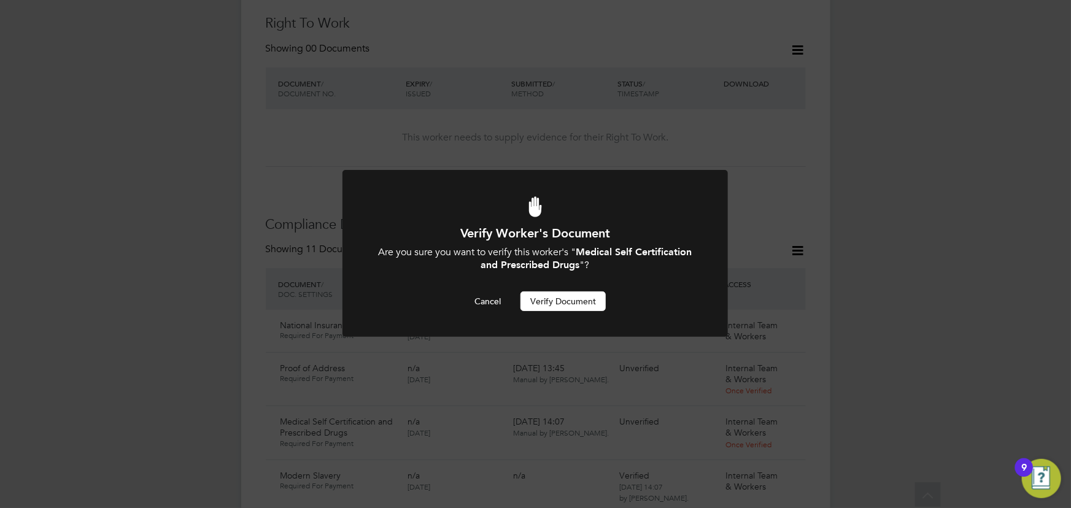
scroll to position [0, 0]
click at [590, 311] on button "Verify Document" at bounding box center [562, 301] width 85 height 20
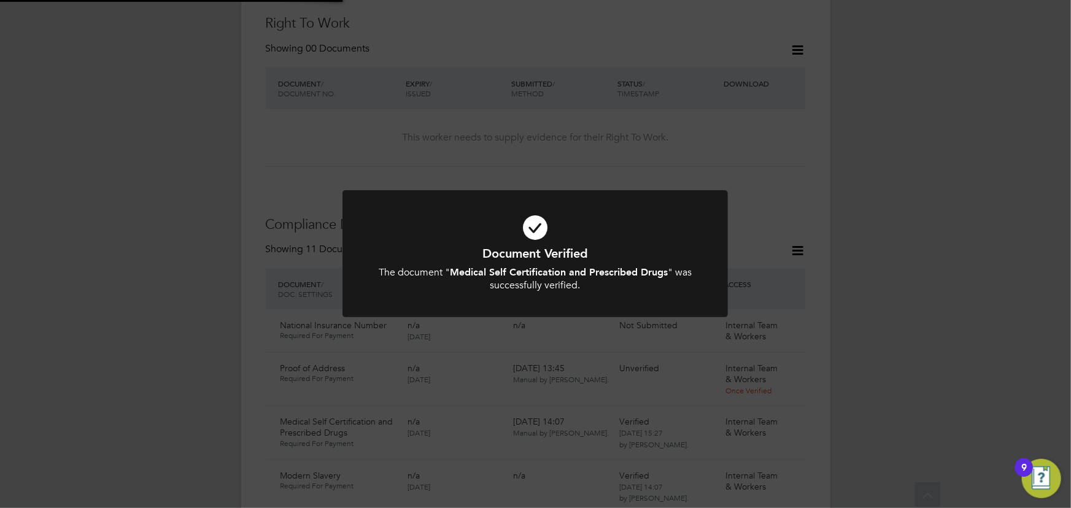
click at [971, 213] on div "Document Verified The document " Medical Self Certification and Prescribed Drug…" at bounding box center [535, 254] width 1071 height 508
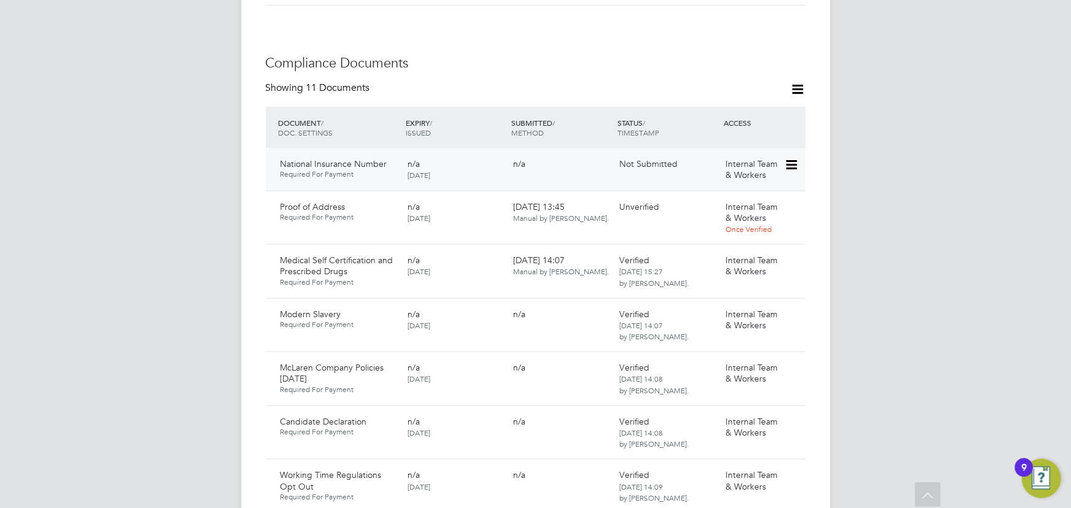
scroll to position [675, 0]
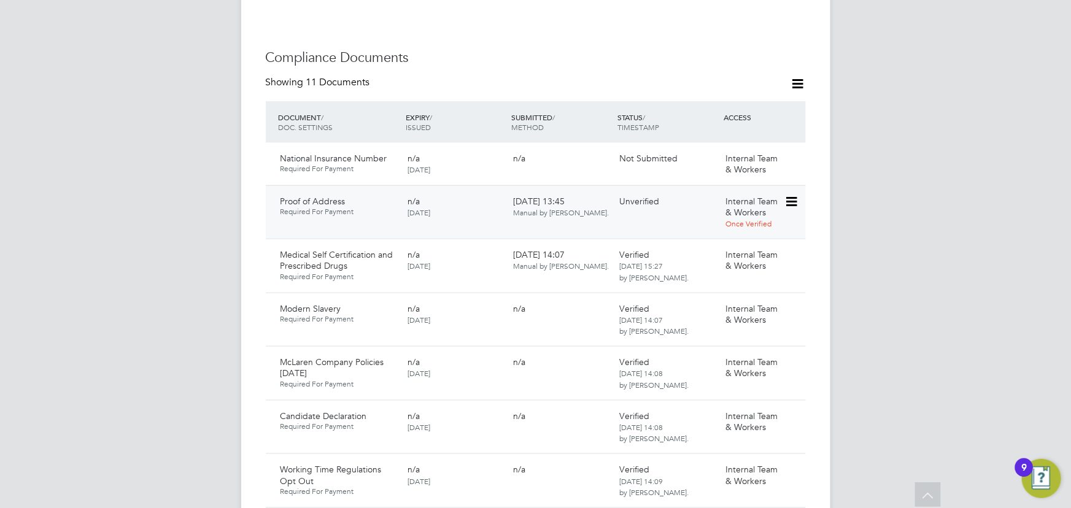
click at [793, 195] on icon at bounding box center [790, 202] width 12 height 15
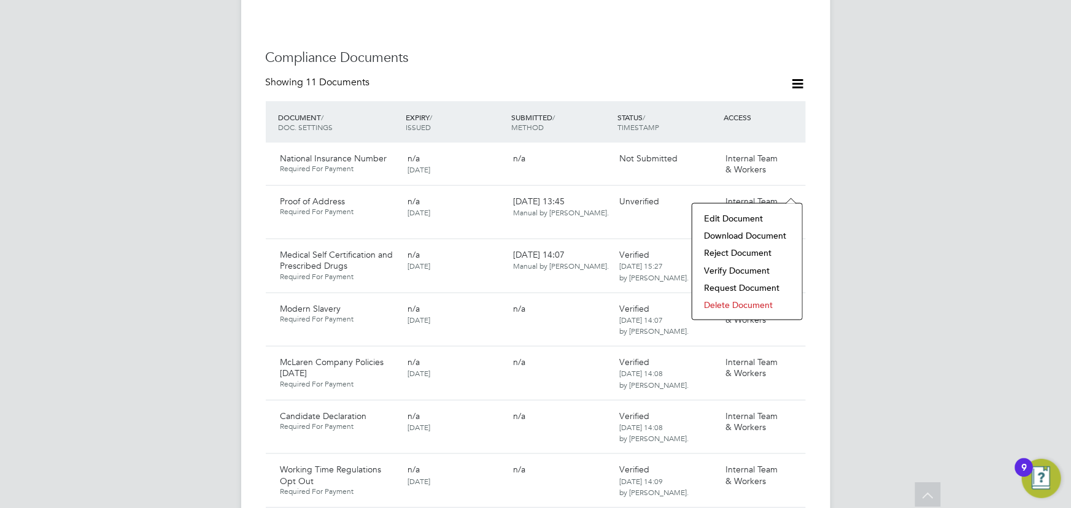
click at [743, 231] on li "Download Document" at bounding box center [747, 235] width 98 height 17
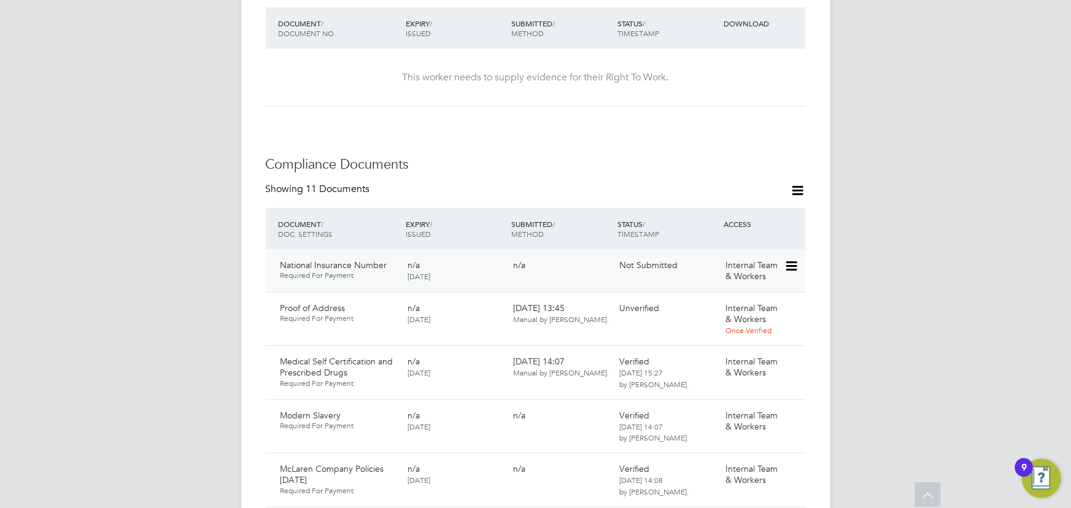
scroll to position [564, 0]
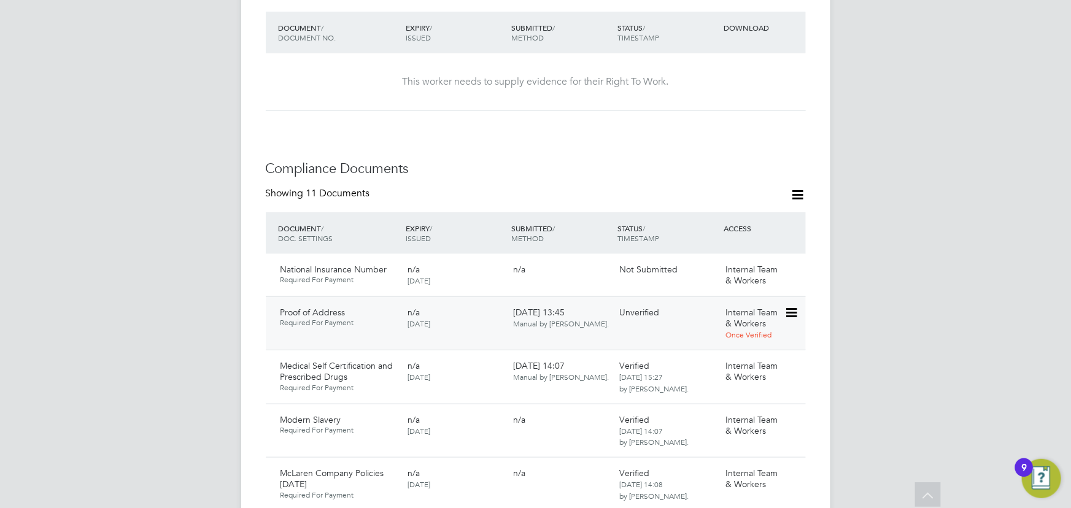
click at [792, 306] on icon at bounding box center [790, 313] width 12 height 15
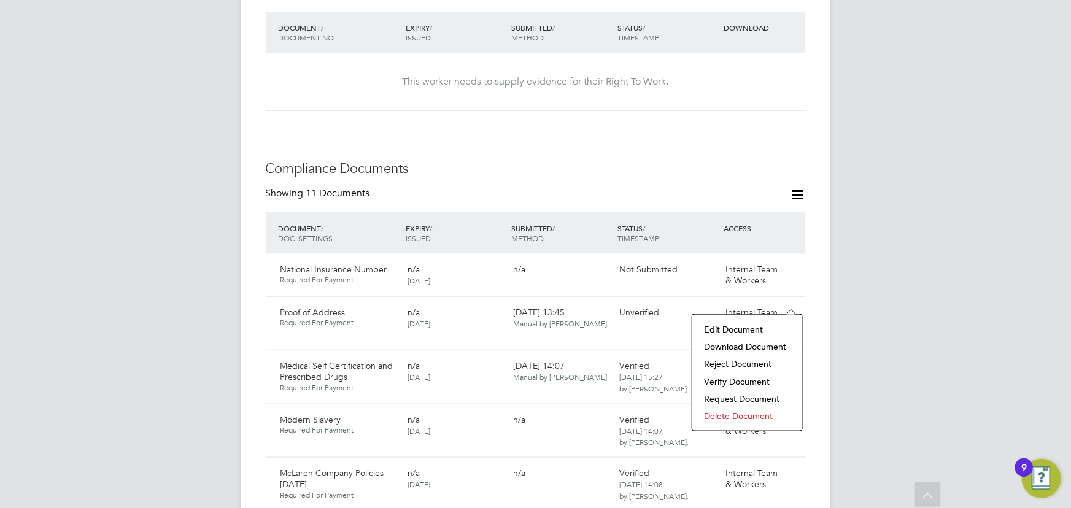
click at [731, 381] on li "Verify Document" at bounding box center [747, 381] width 98 height 17
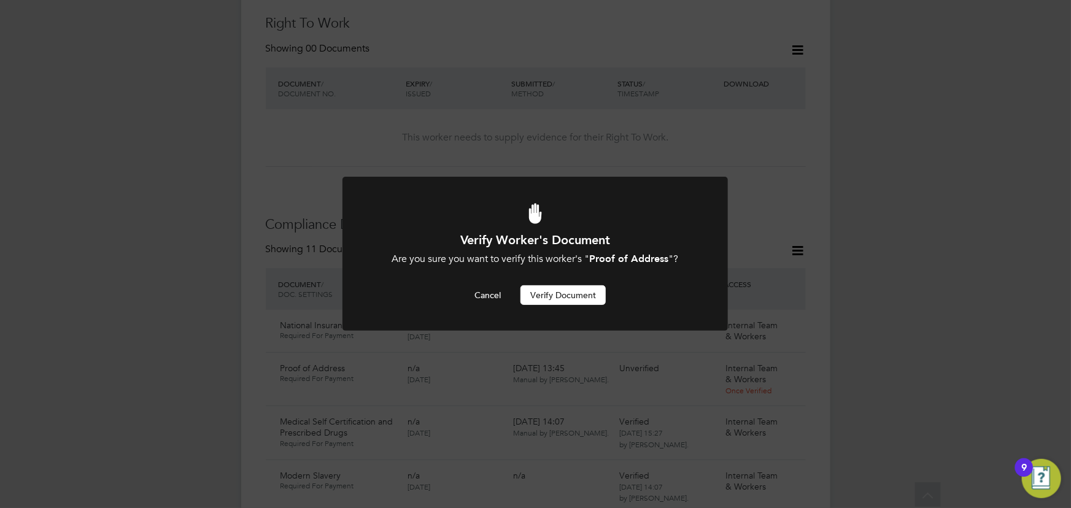
scroll to position [0, 0]
click at [585, 300] on button "Verify Document" at bounding box center [562, 295] width 85 height 20
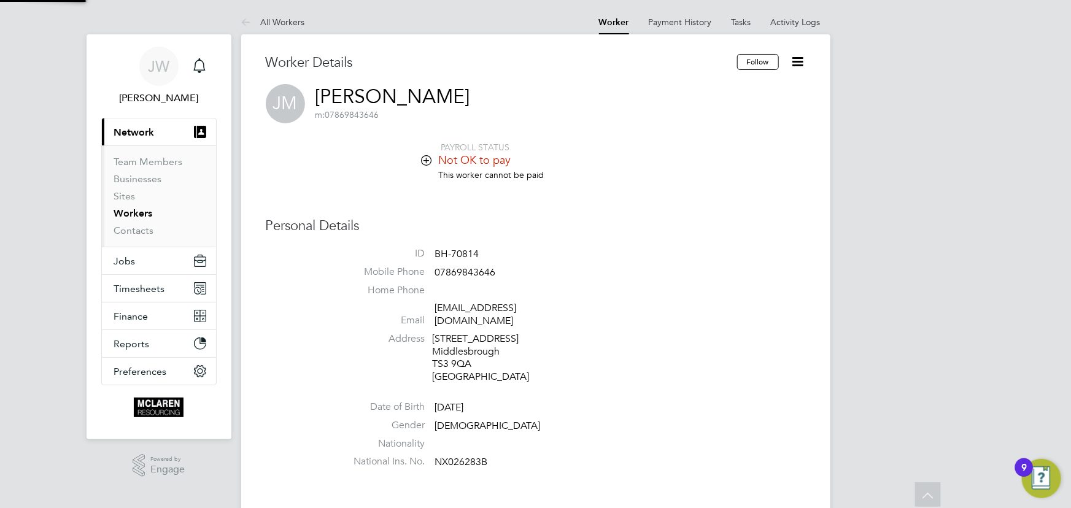
scroll to position [508, 0]
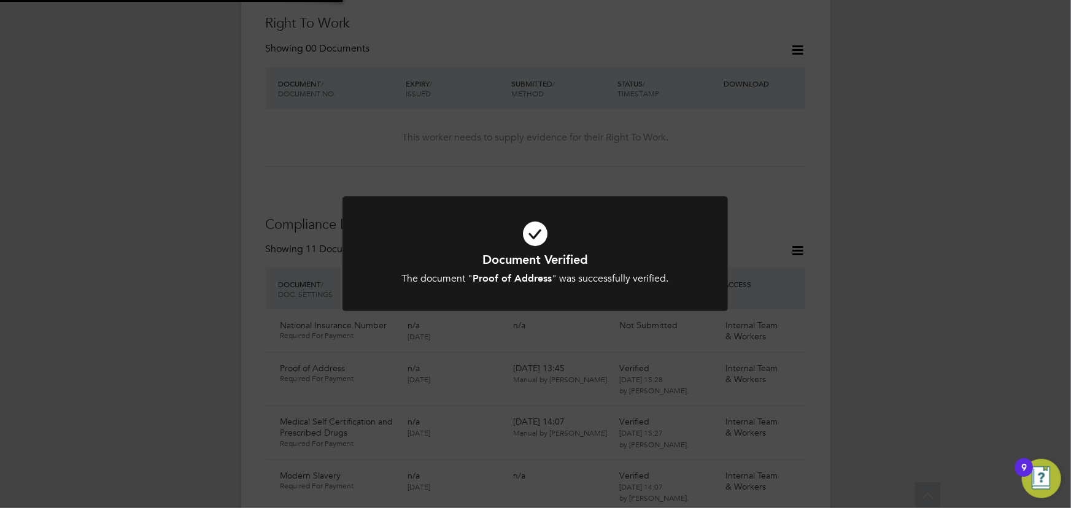
click at [881, 284] on div "Document Verified The document " Proof of Address " was successfully verified. …" at bounding box center [535, 254] width 1071 height 508
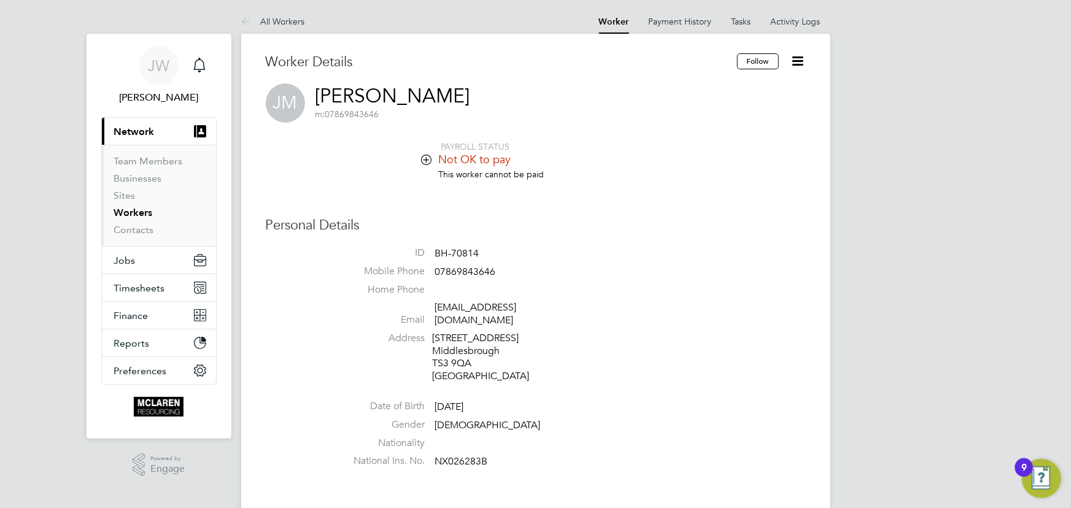
scroll to position [0, 0]
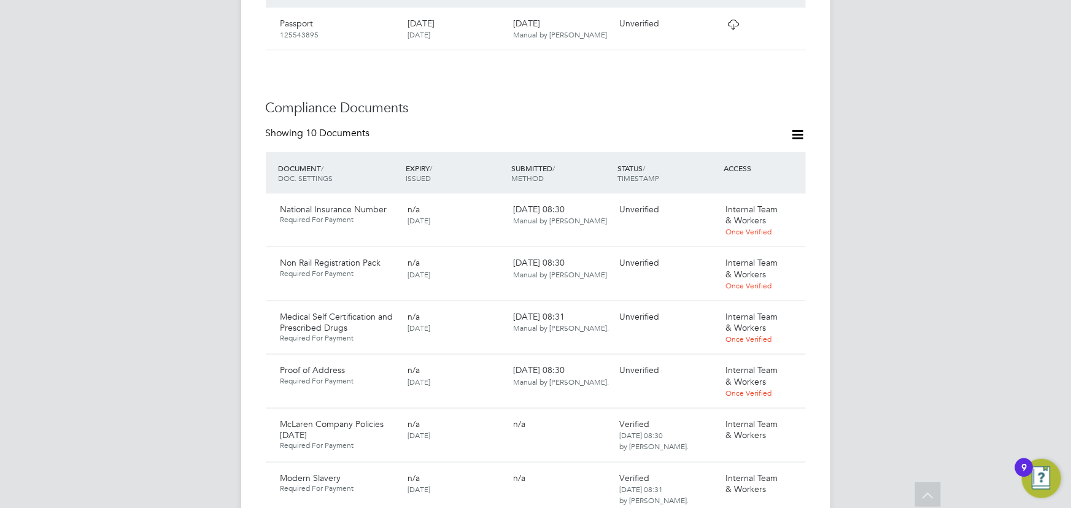
scroll to position [446, 0]
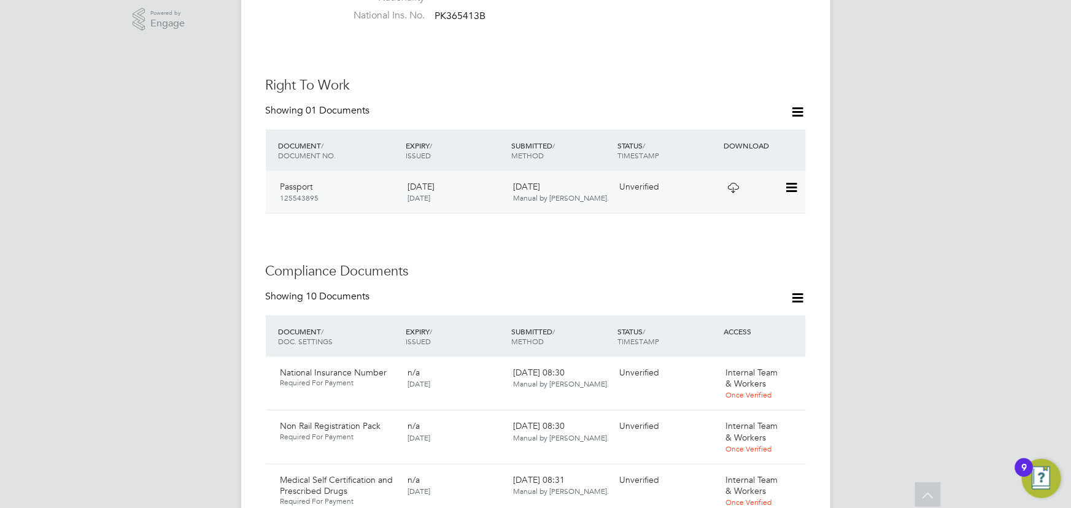
click at [801, 176] on div "Passport [PASSPORT] [DATE] [DATE] [DATE] Manual by [PERSON_NAME]. Unverified" at bounding box center [536, 192] width 540 height 42
click at [790, 180] on icon at bounding box center [790, 187] width 12 height 15
click at [736, 259] on li "View Details" at bounding box center [751, 262] width 90 height 17
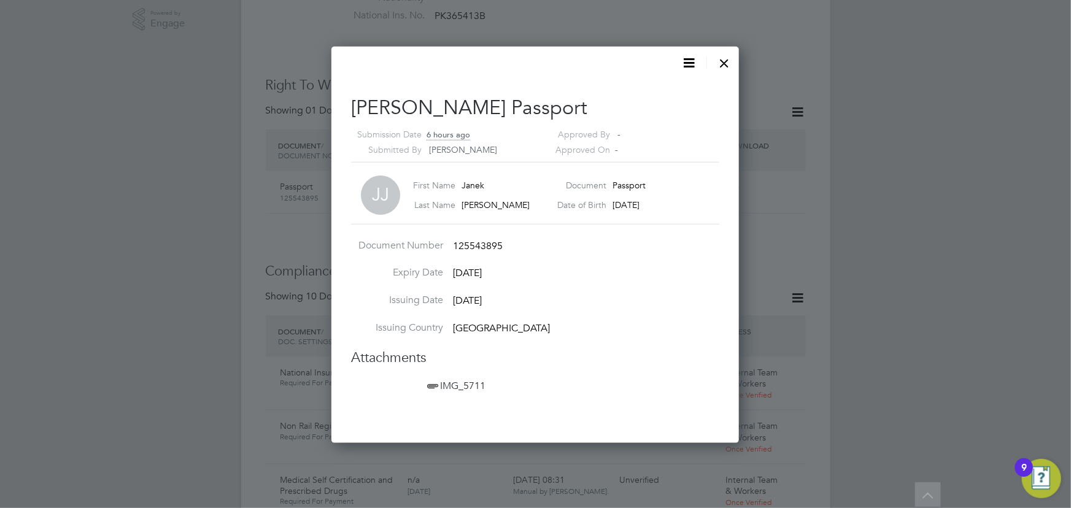
scroll to position [396, 408]
click at [482, 380] on span "IMG_5711" at bounding box center [455, 386] width 61 height 12
click at [726, 58] on div at bounding box center [725, 60] width 22 height 22
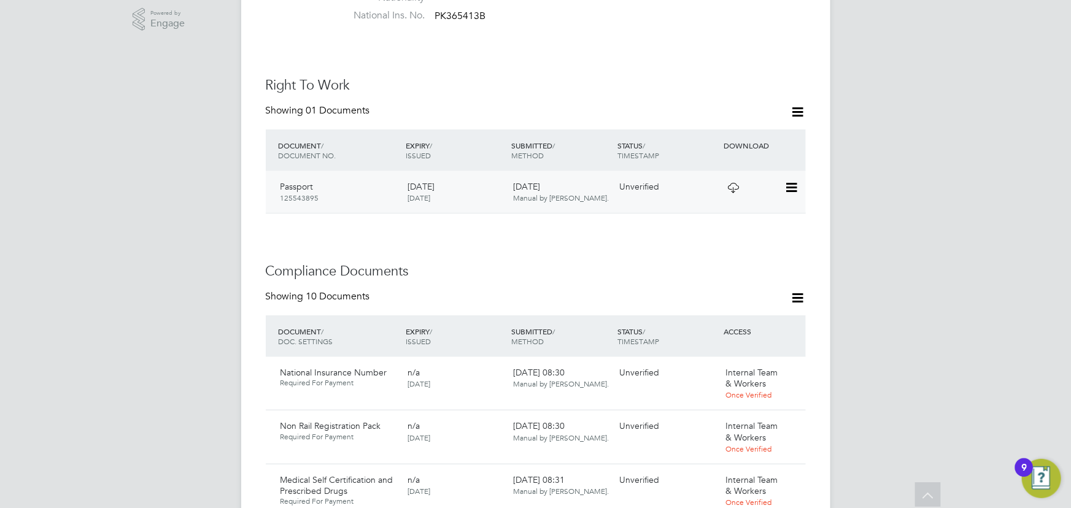
click at [790, 180] on icon at bounding box center [790, 187] width 12 height 15
click at [732, 202] on li "Verify Document" at bounding box center [751, 203] width 90 height 17
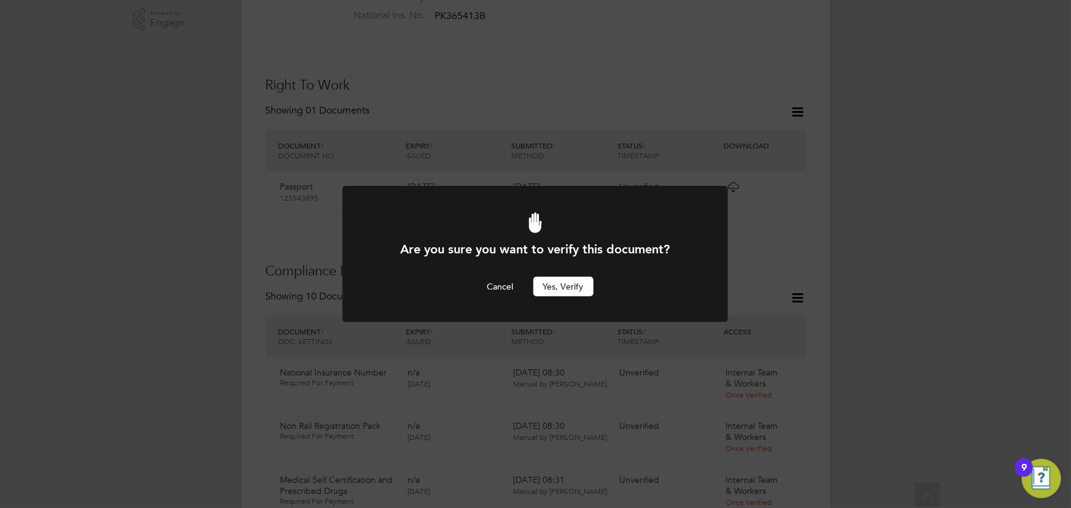
scroll to position [0, 0]
click at [558, 289] on button "Yes, verify" at bounding box center [563, 287] width 60 height 20
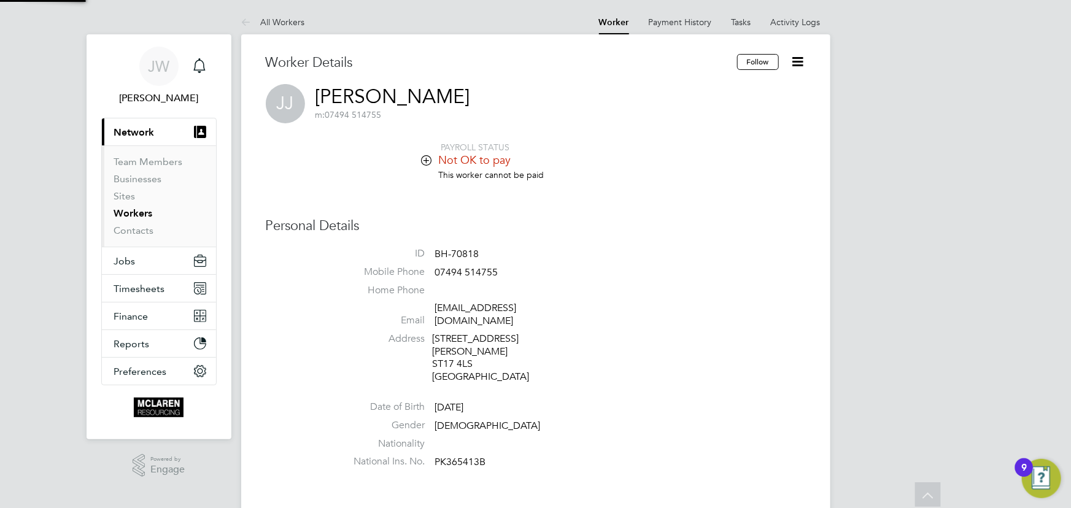
scroll to position [446, 0]
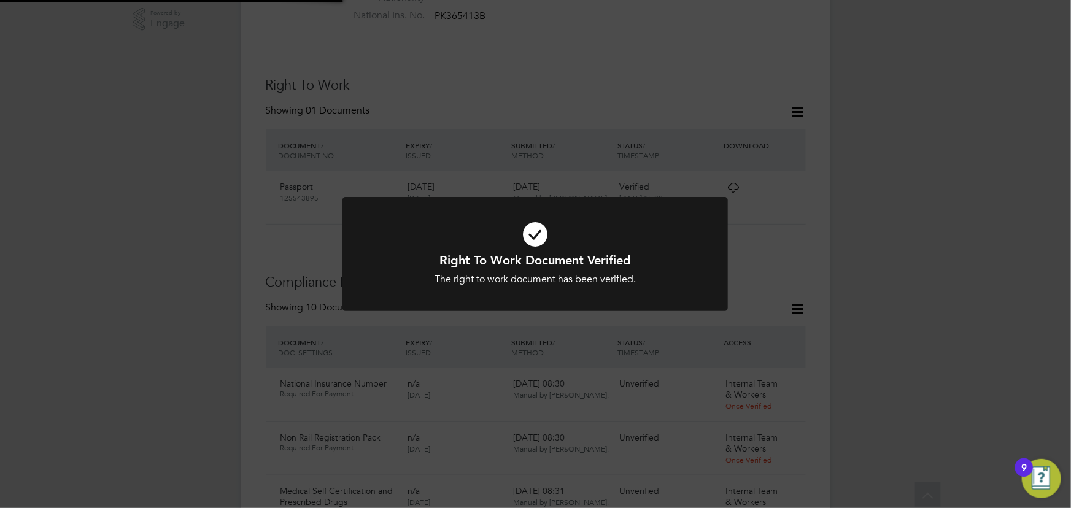
click at [863, 215] on div "Right To Work Document Verified The right to work document has been verified. C…" at bounding box center [535, 254] width 1071 height 508
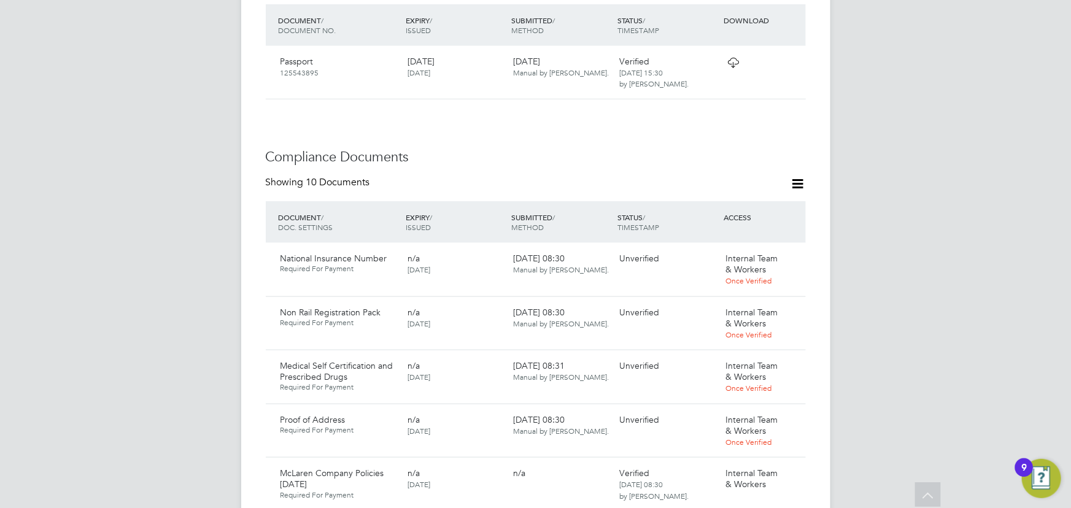
scroll to position [725, 0]
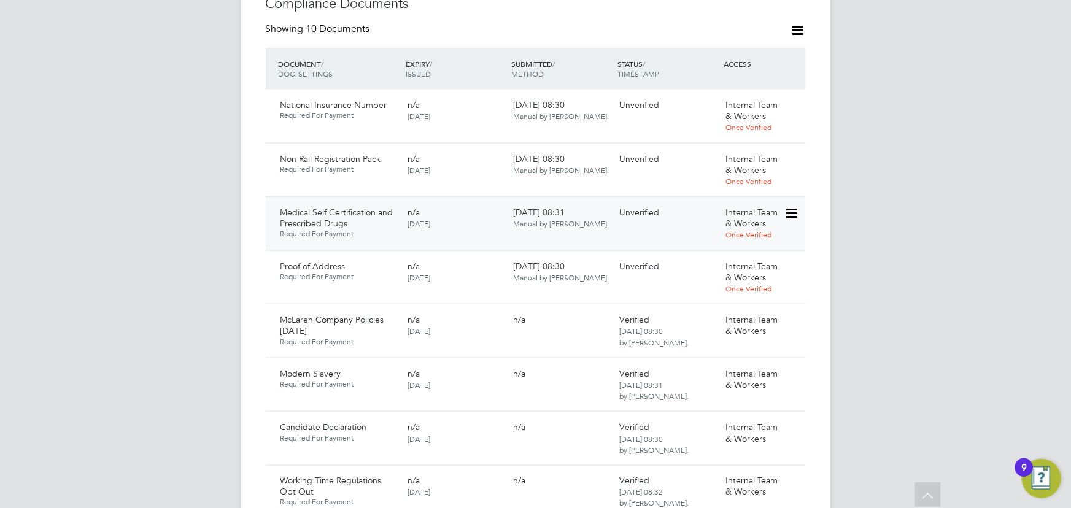
click at [789, 206] on icon at bounding box center [790, 213] width 12 height 15
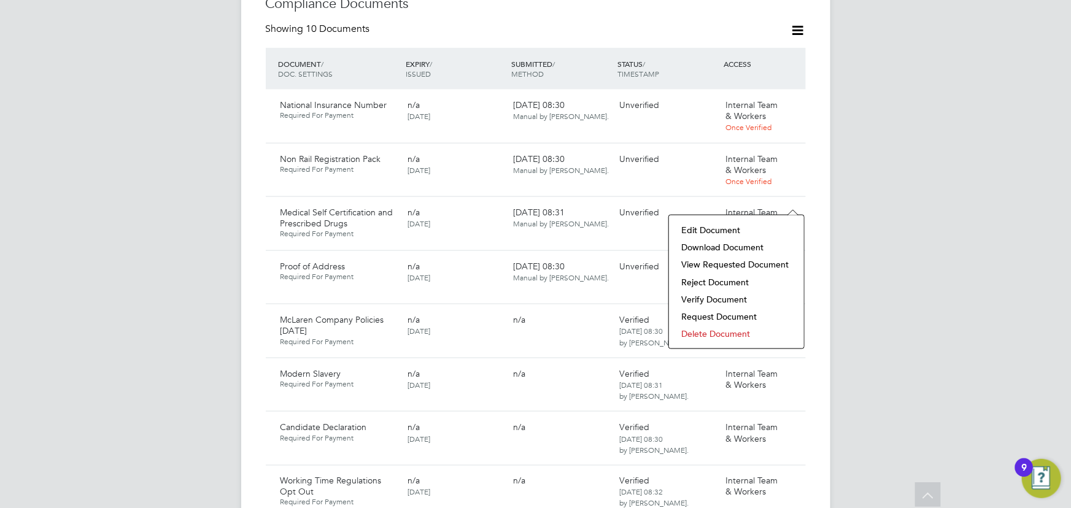
click at [744, 246] on li "Download Document" at bounding box center [736, 247] width 123 height 17
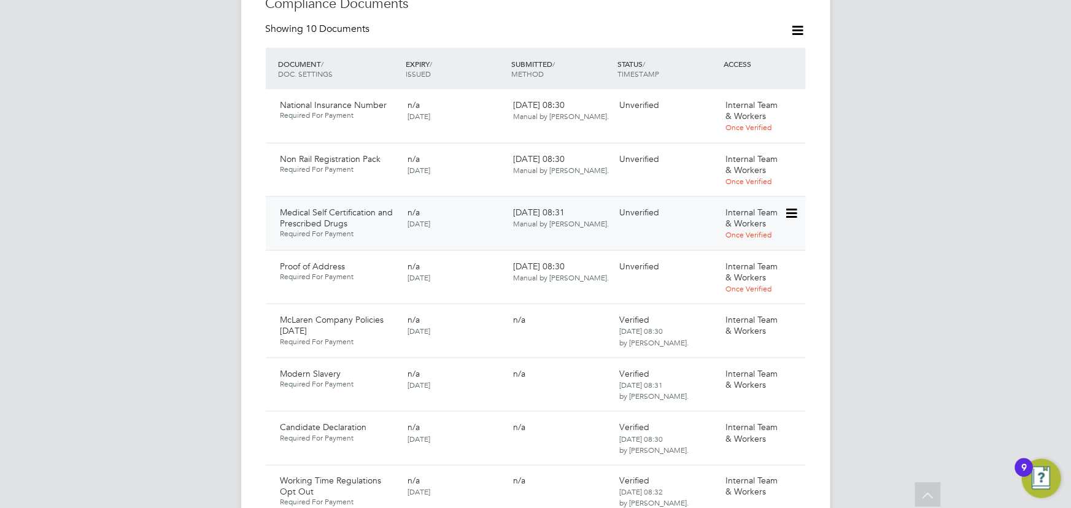
click at [792, 206] on icon at bounding box center [790, 213] width 12 height 15
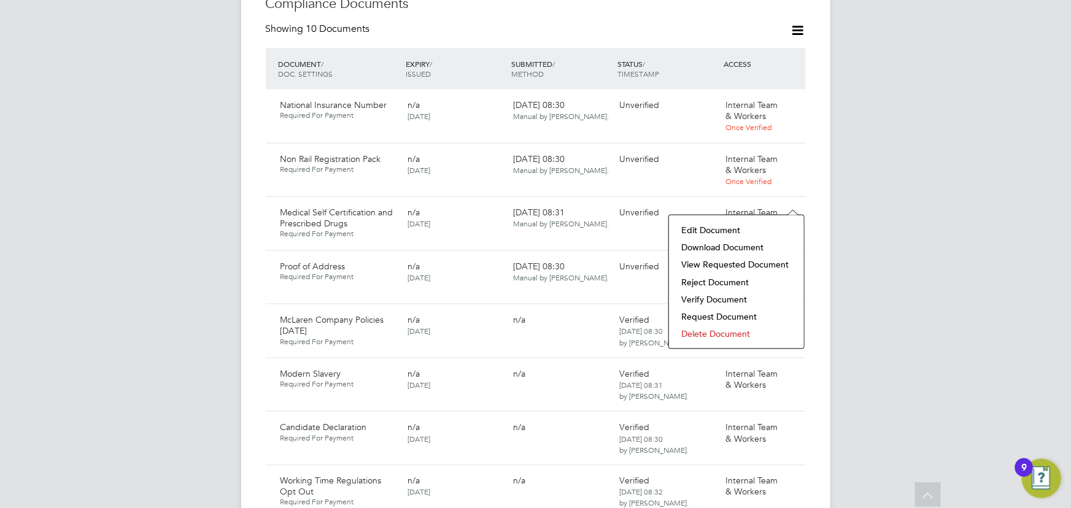
click at [711, 295] on li "Verify Document" at bounding box center [736, 299] width 123 height 17
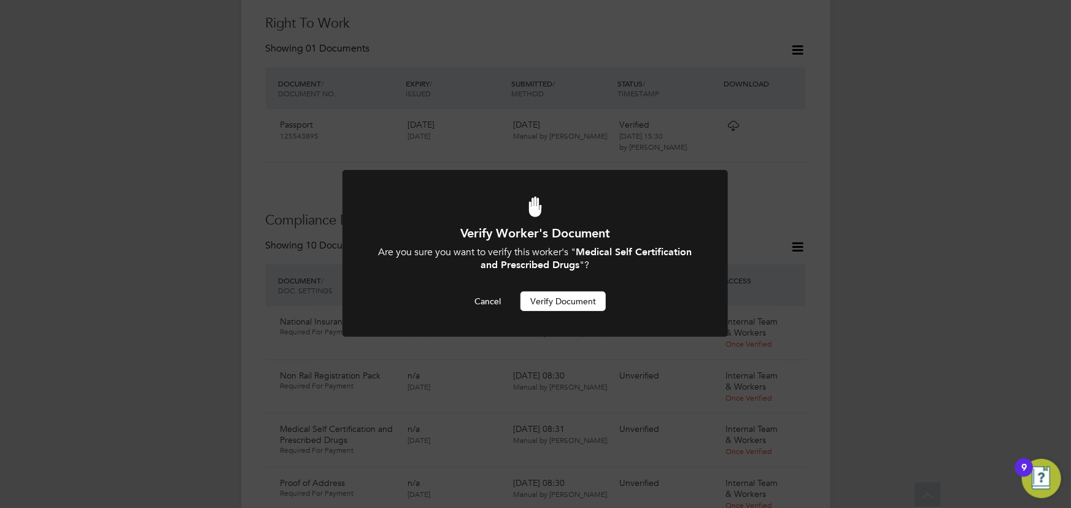
scroll to position [0, 0]
click at [574, 296] on button "Verify Document" at bounding box center [562, 301] width 85 height 20
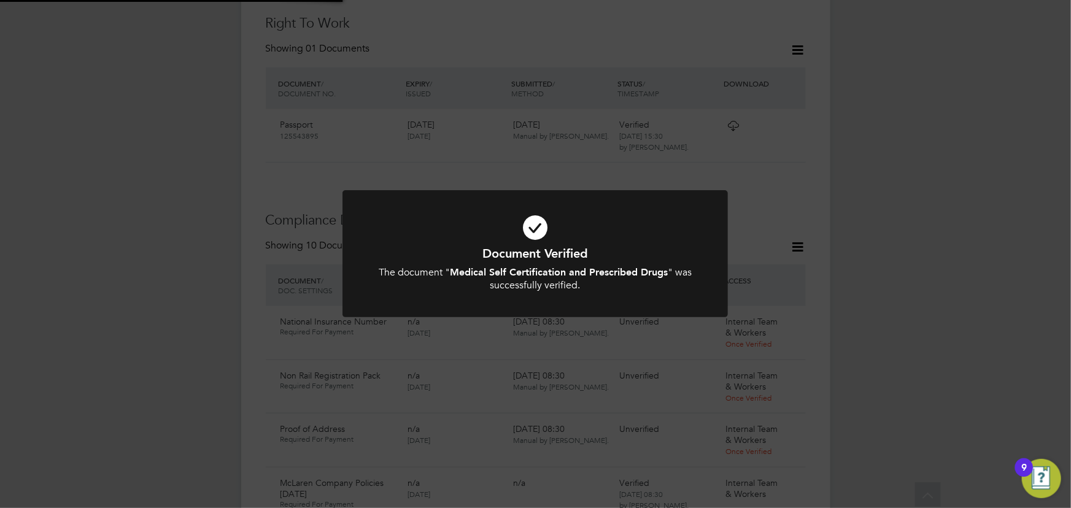
click at [864, 240] on div "Document Verified The document " Medical Self Certification and Prescribed Drug…" at bounding box center [535, 254] width 1071 height 508
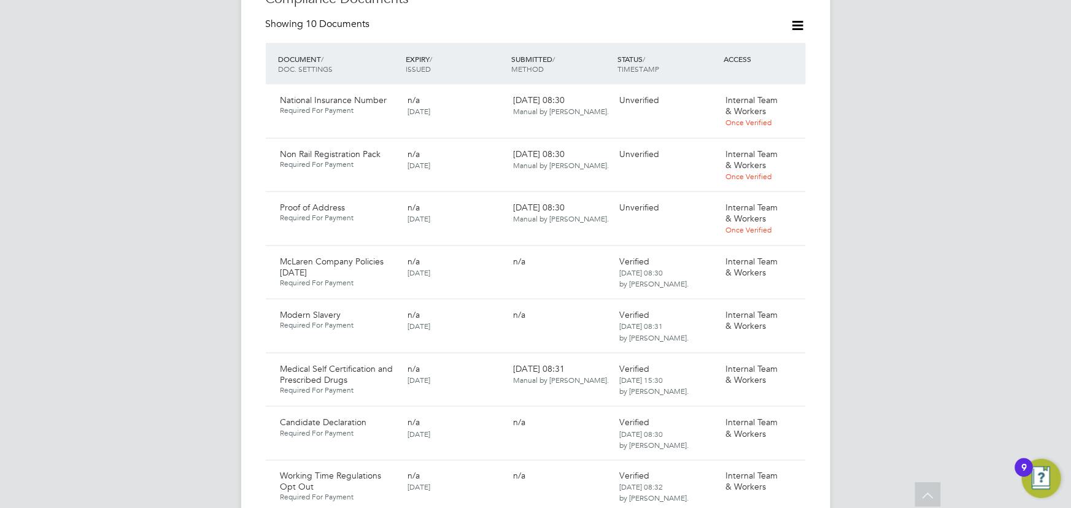
scroll to position [675, 0]
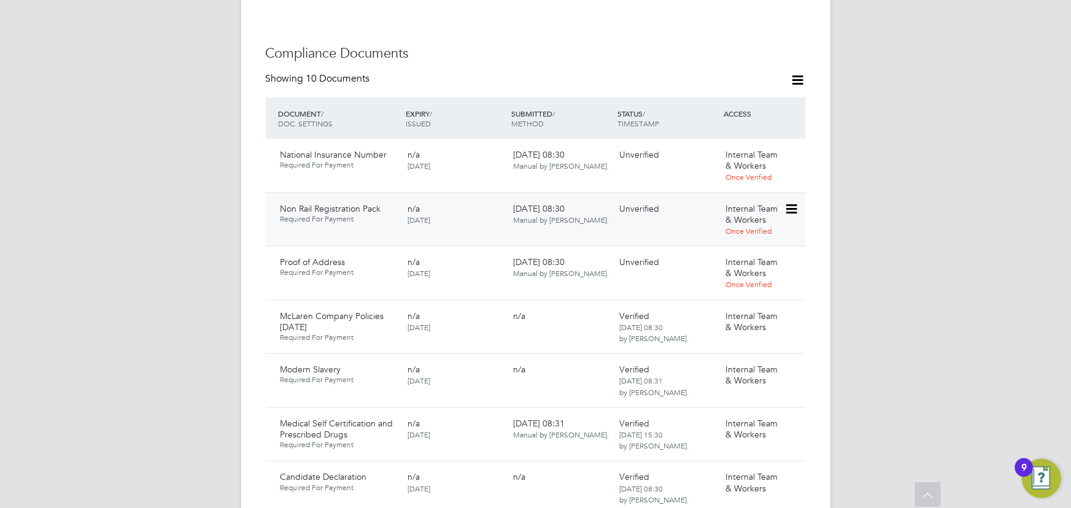
click at [792, 202] on icon at bounding box center [790, 209] width 12 height 15
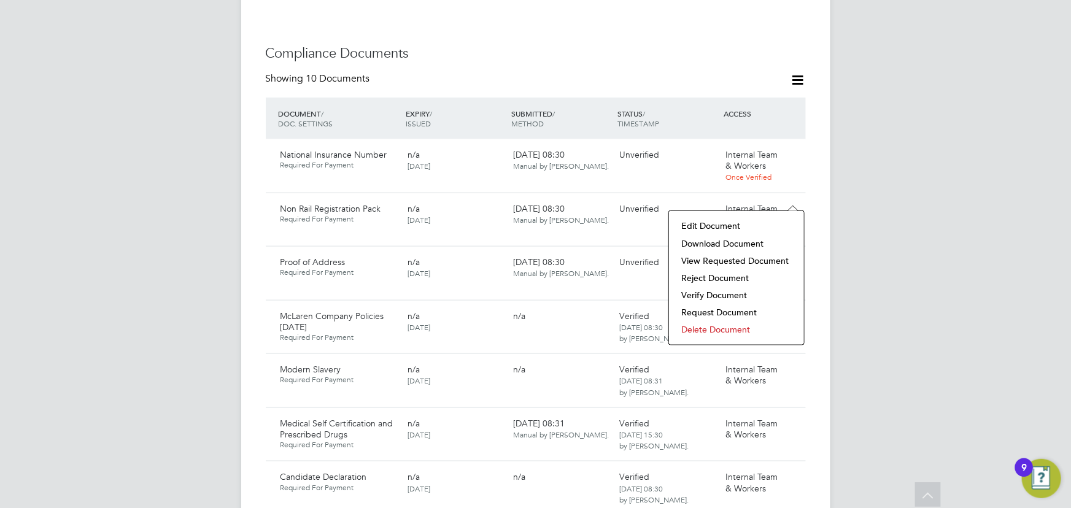
click at [738, 240] on li "Download Document" at bounding box center [736, 243] width 123 height 17
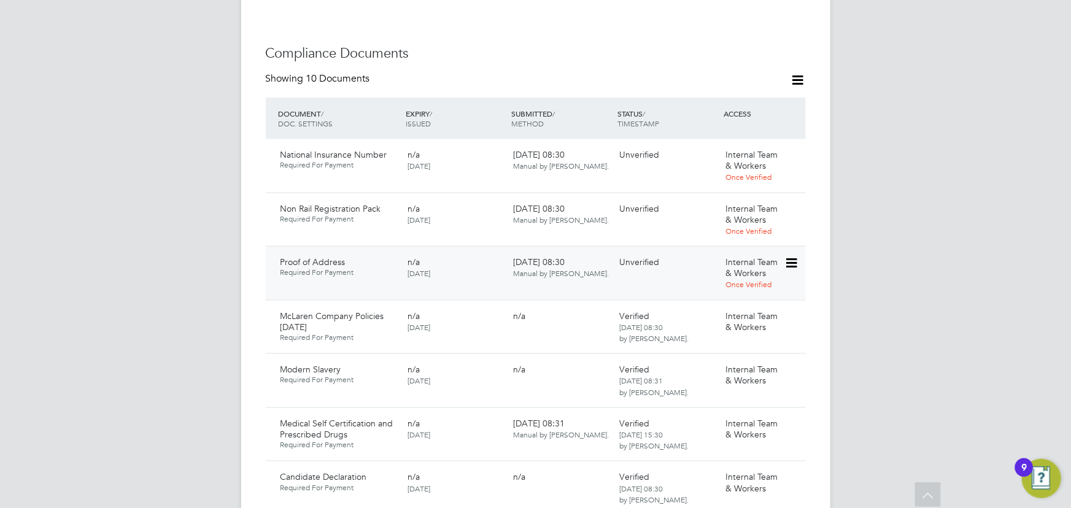
click at [791, 256] on icon at bounding box center [790, 263] width 12 height 15
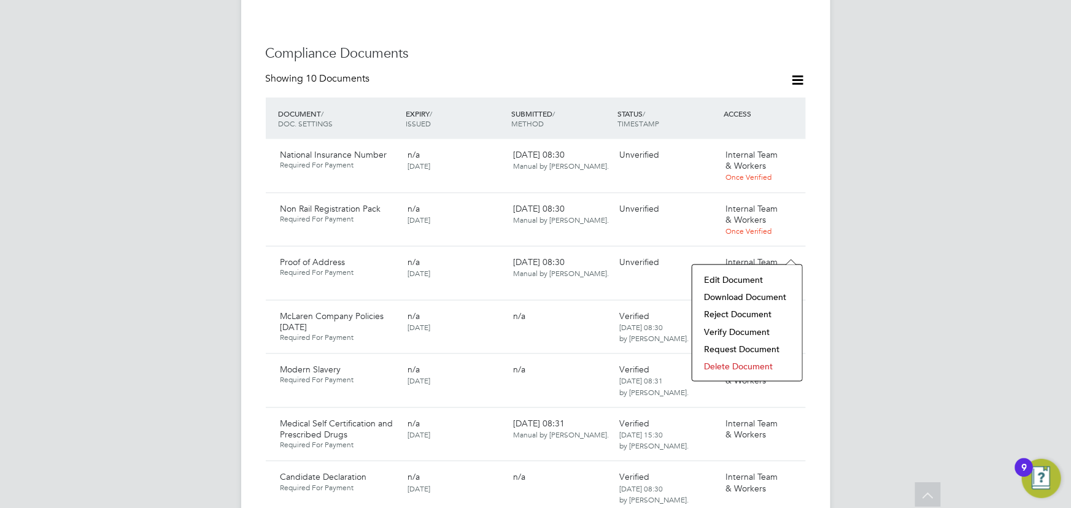
click at [736, 295] on li "Download Document" at bounding box center [747, 296] width 98 height 17
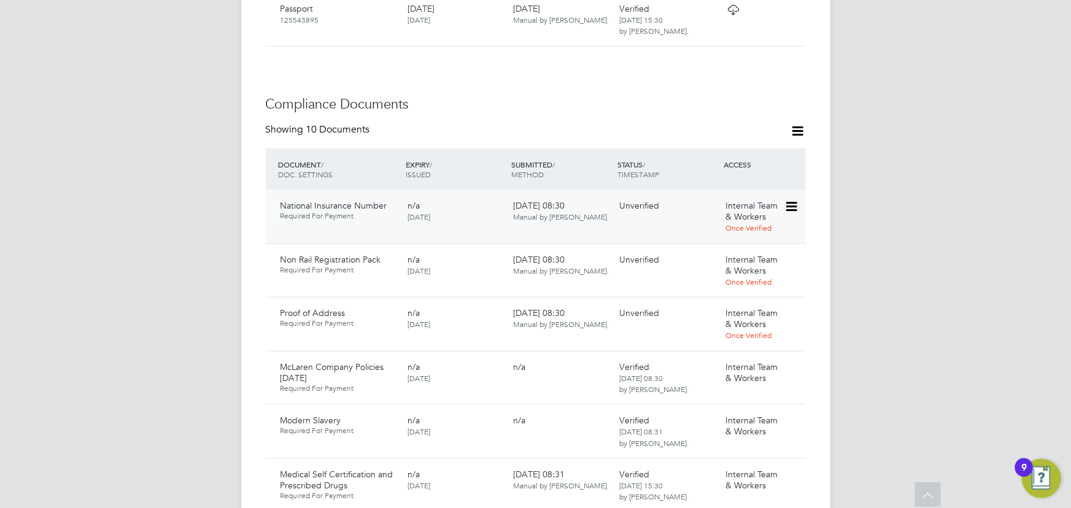
scroll to position [620, 0]
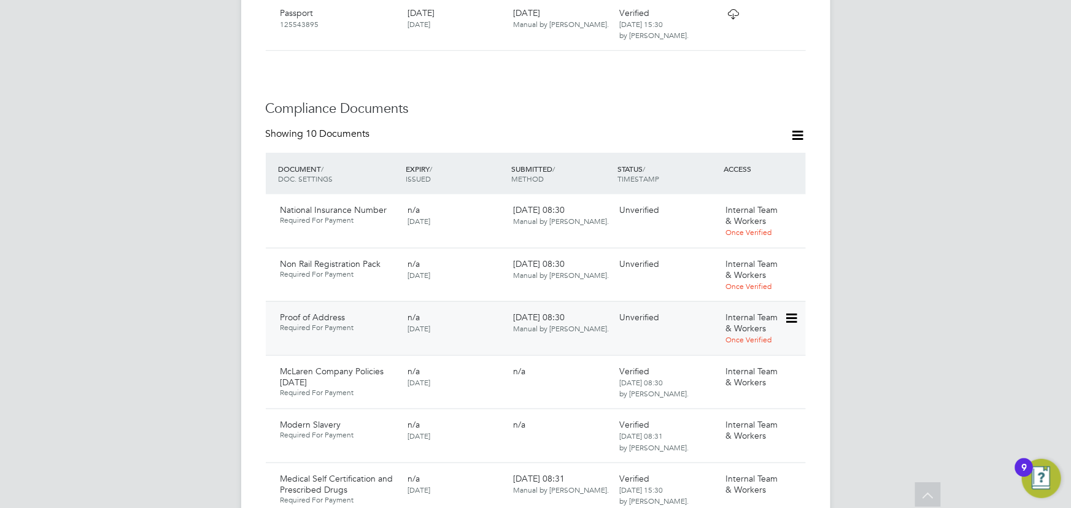
click at [792, 311] on icon at bounding box center [790, 318] width 12 height 15
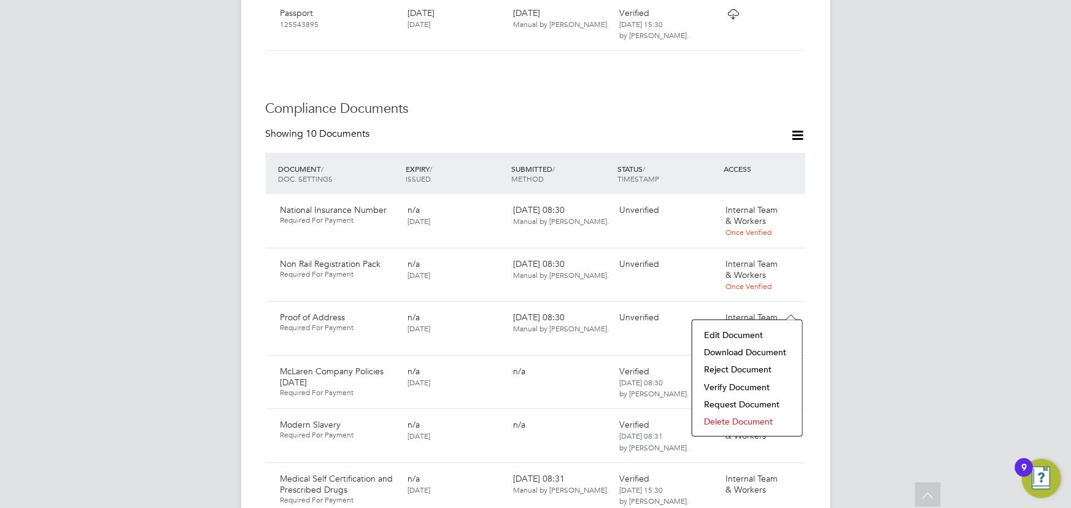
click at [747, 385] on li "Verify Document" at bounding box center [747, 387] width 98 height 17
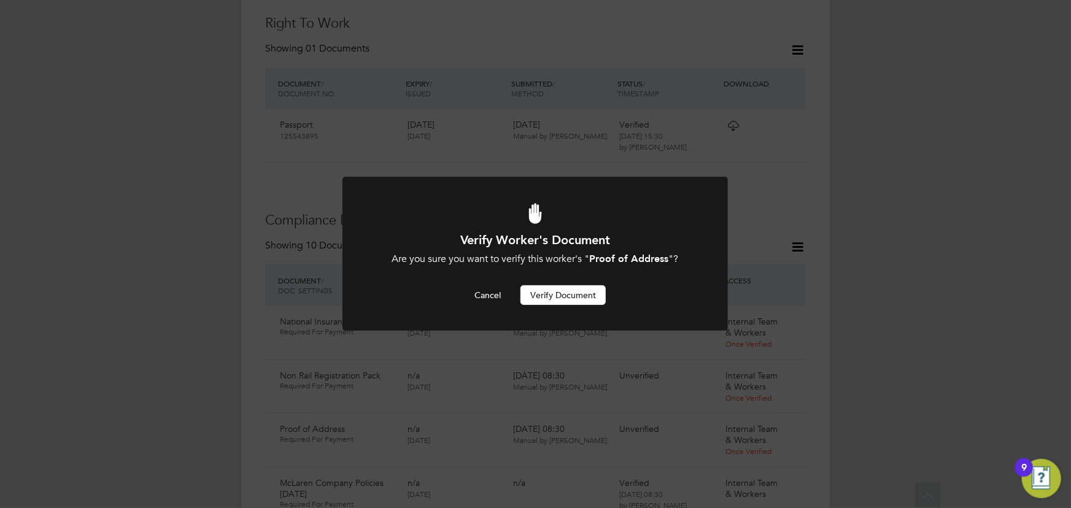
scroll to position [0, 0]
click at [580, 296] on button "Verify Document" at bounding box center [562, 295] width 85 height 20
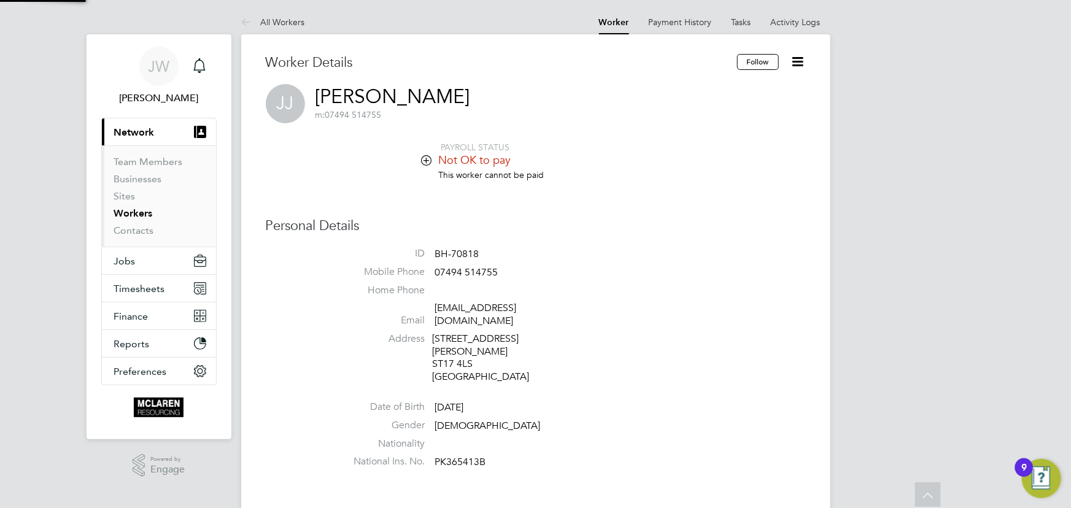
scroll to position [508, 0]
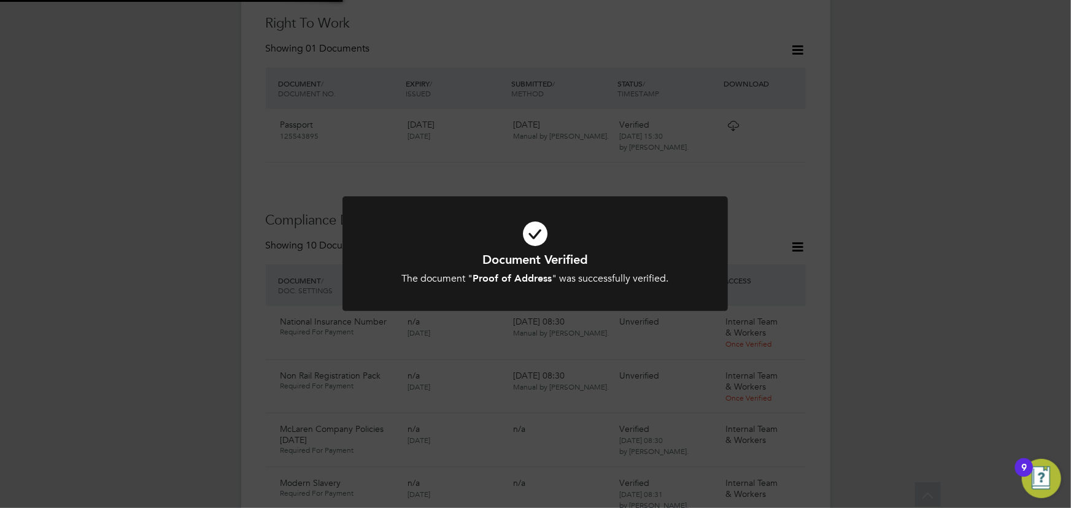
click at [885, 286] on div "Document Verified The document " Proof of Address " was successfully verified. …" at bounding box center [535, 254] width 1071 height 508
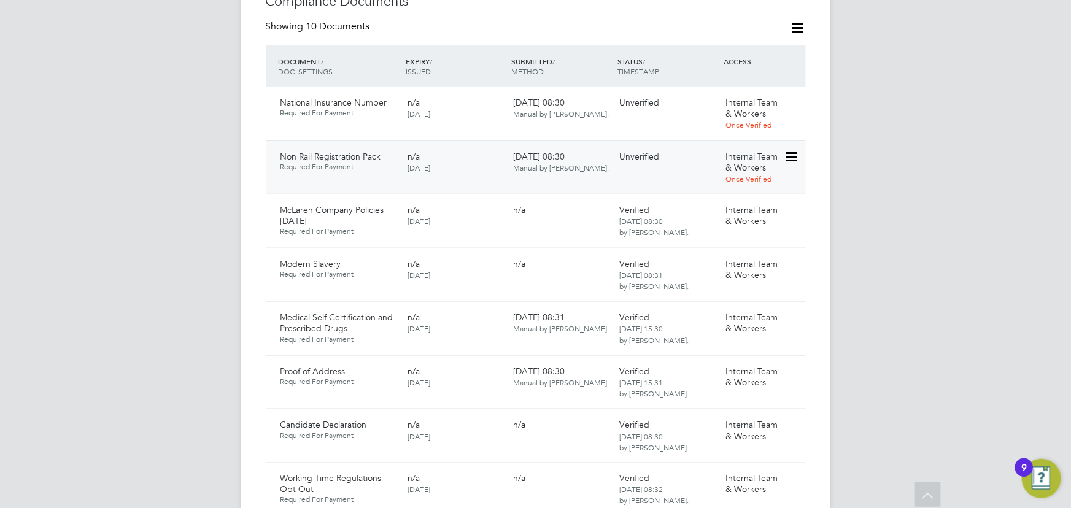
scroll to position [731, 0]
drag, startPoint x: 790, startPoint y: 139, endPoint x: 786, endPoint y: 150, distance: 12.2
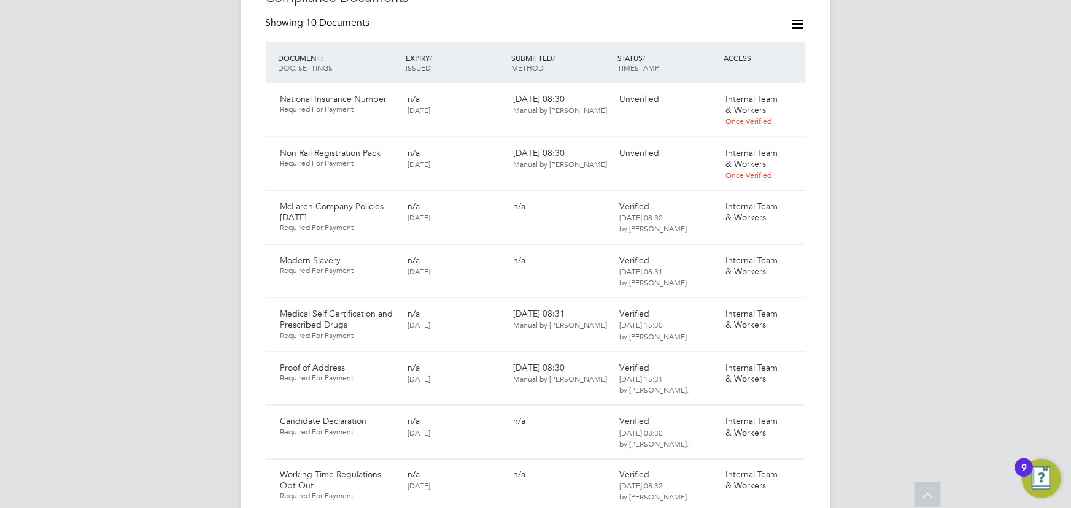
click at [805, 146] on icon at bounding box center [811, 153] width 12 height 15
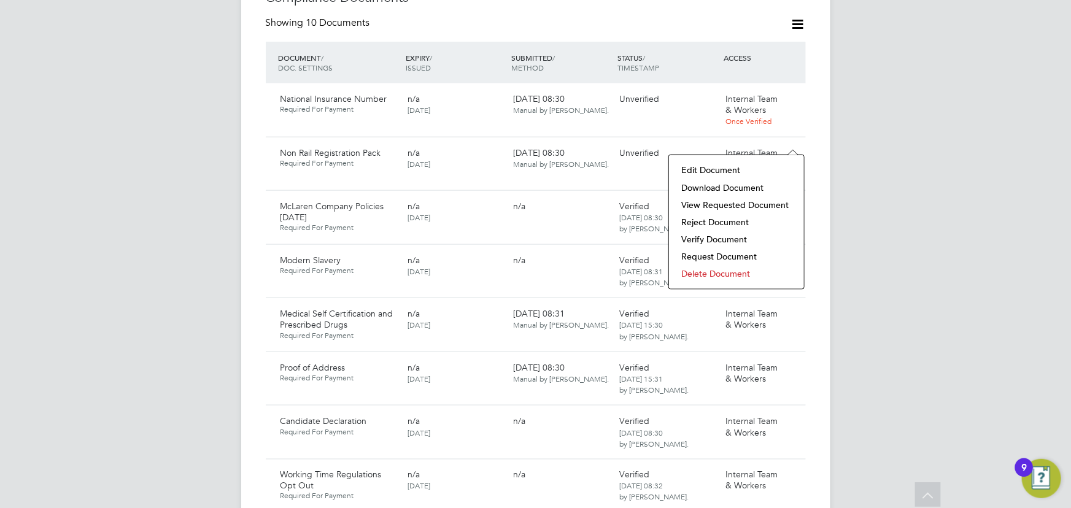
click at [711, 188] on li "Download Document" at bounding box center [736, 187] width 123 height 17
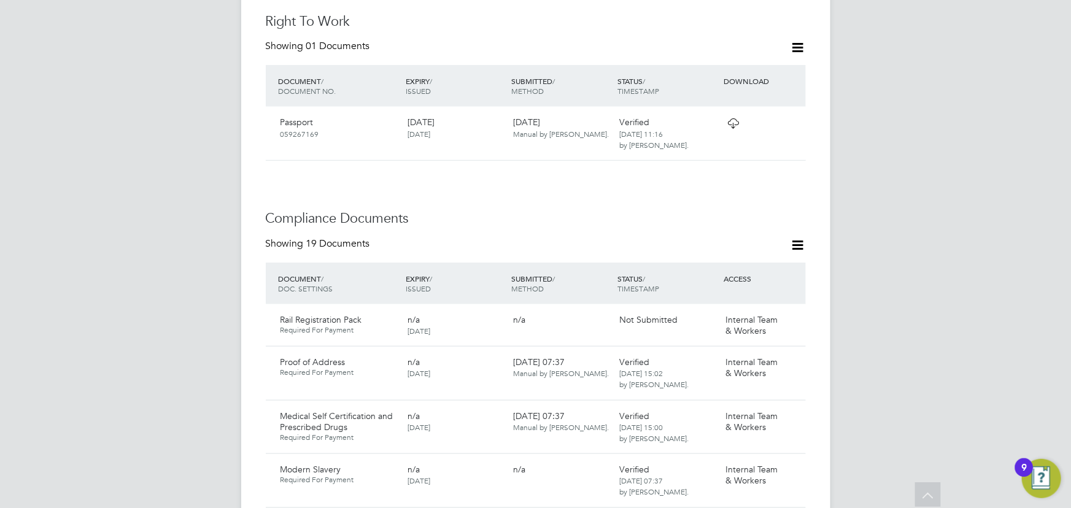
scroll to position [725, 0]
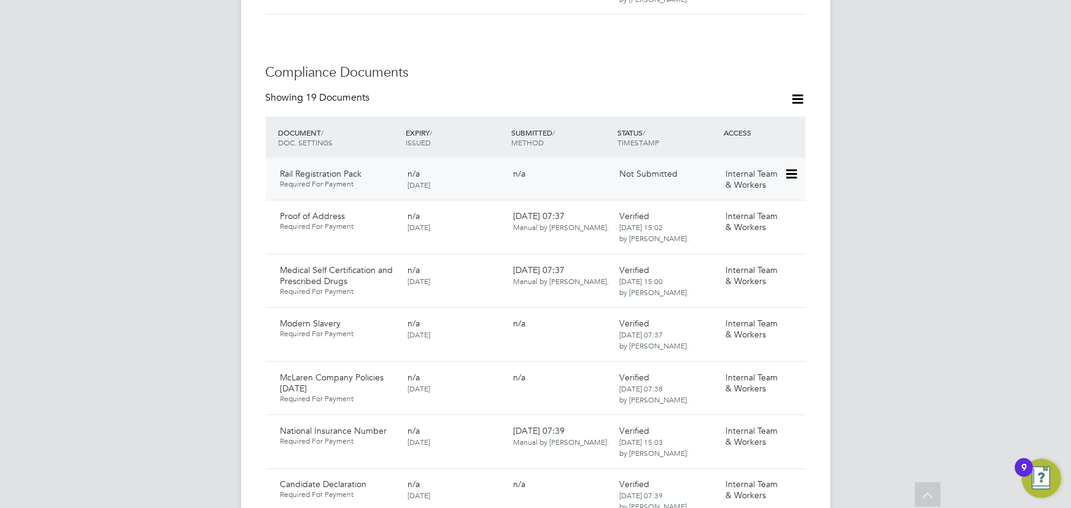
click at [790, 167] on icon at bounding box center [790, 174] width 12 height 15
click at [914, 225] on div "[PERSON_NAME] Notifications Applications: Current page: Network Team Members Bu…" at bounding box center [535, 496] width 1071 height 2443
click at [795, 167] on icon at bounding box center [790, 174] width 12 height 15
click at [896, 190] on div "[PERSON_NAME] Notifications Applications: Current page: Network Team Members Bu…" at bounding box center [535, 496] width 1071 height 2443
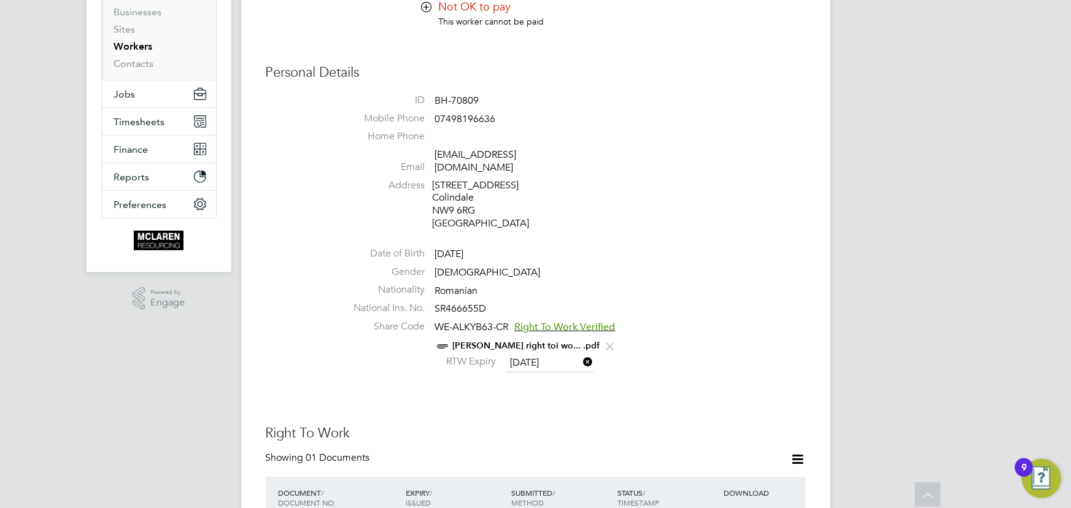
scroll to position [0, 0]
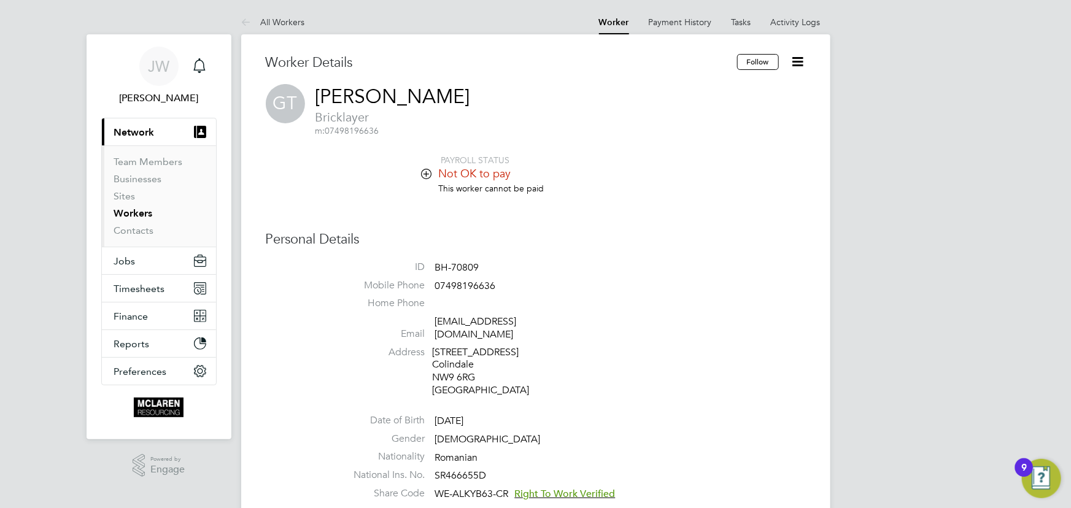
click at [804, 63] on icon at bounding box center [797, 61] width 15 height 15
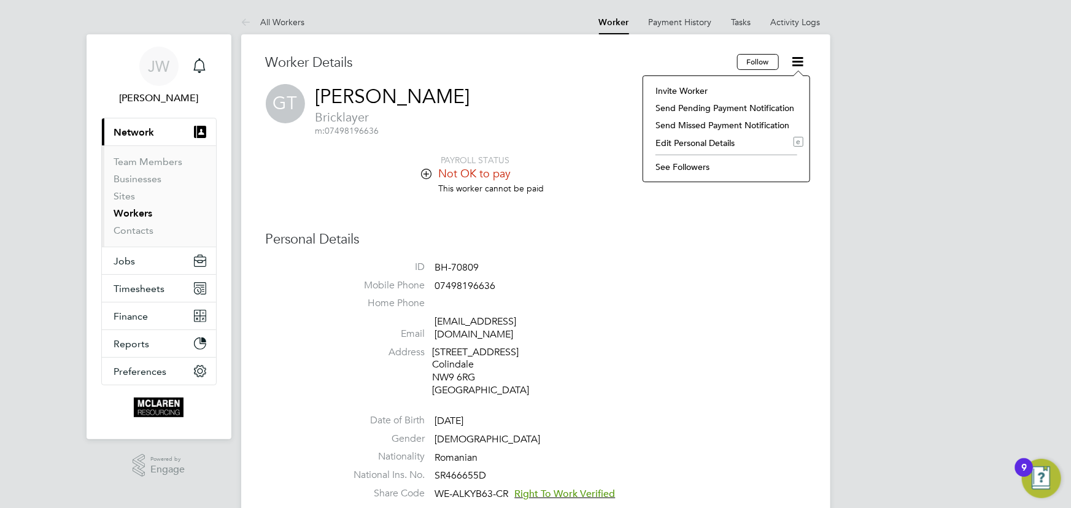
click at [681, 144] on li "Edit Personal Details e" at bounding box center [726, 142] width 154 height 17
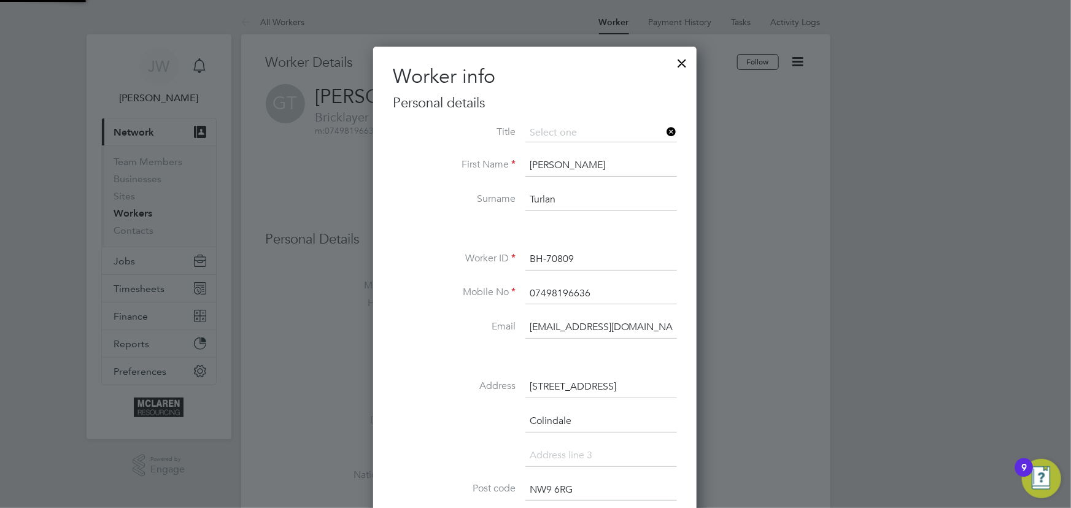
scroll to position [726, 325]
drag, startPoint x: 541, startPoint y: 328, endPoint x: 711, endPoint y: 312, distance: 170.1
type input "janeweitzman@yahoo.co.uk"
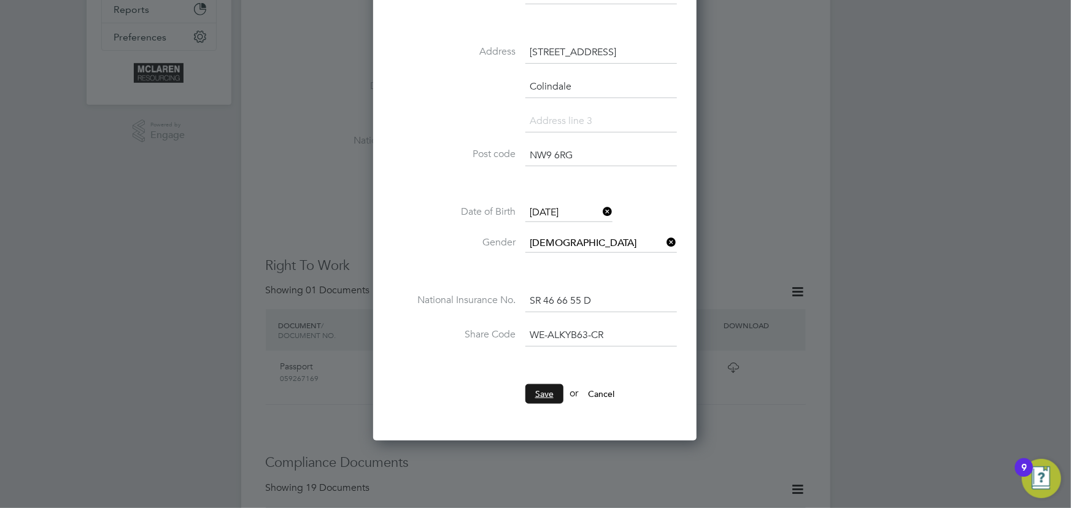
click at [530, 390] on button "Save" at bounding box center [544, 394] width 38 height 20
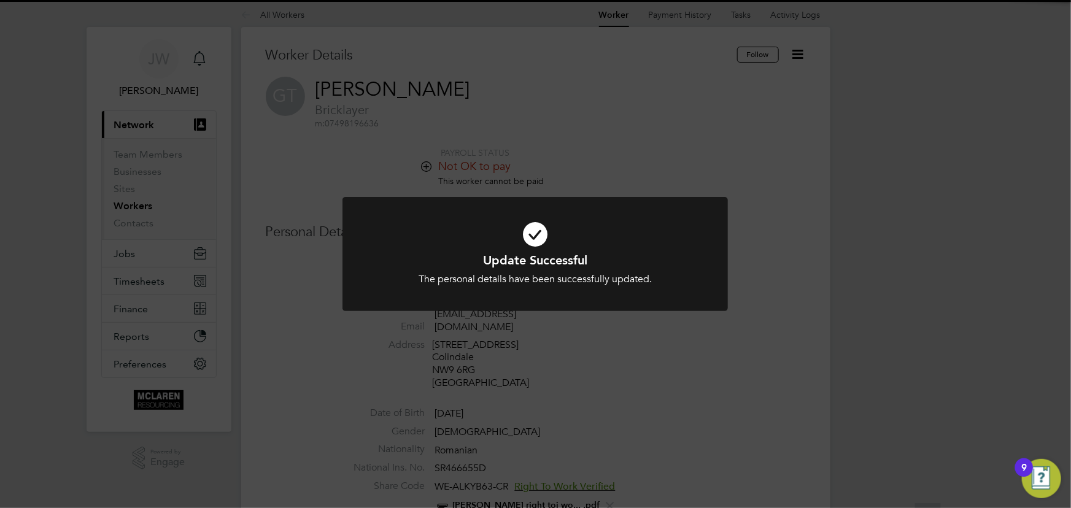
scroll to position [0, 0]
click at [952, 330] on div "Update Successful The personal details have been successfully updated. Cancel O…" at bounding box center [535, 254] width 1071 height 508
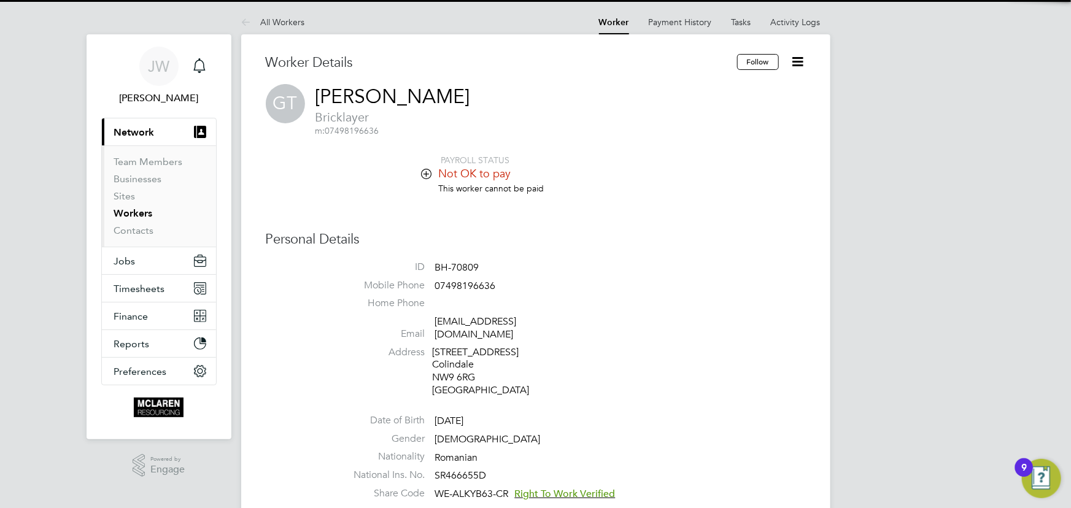
click at [792, 54] on icon at bounding box center [797, 61] width 15 height 15
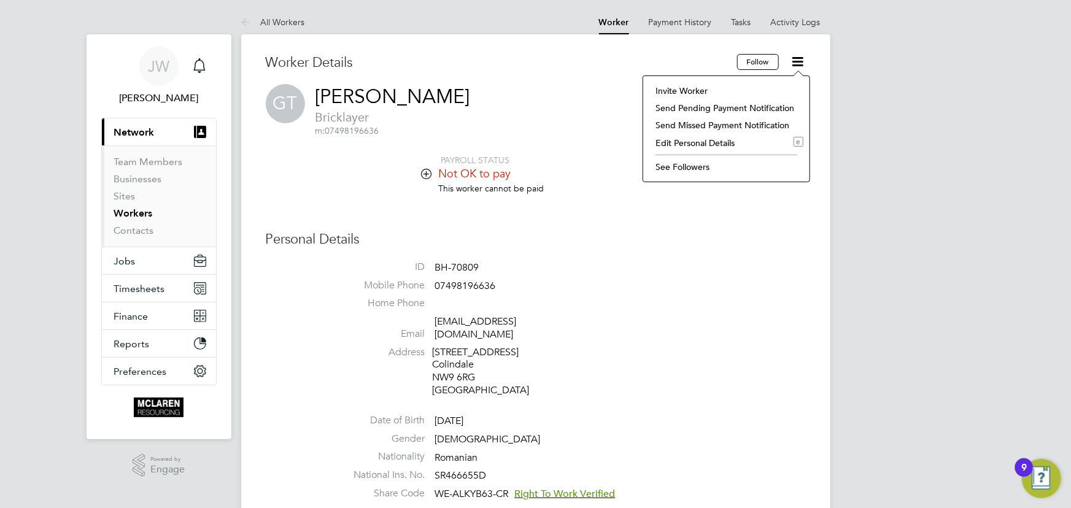
click at [684, 89] on li "Invite Worker" at bounding box center [726, 90] width 154 height 17
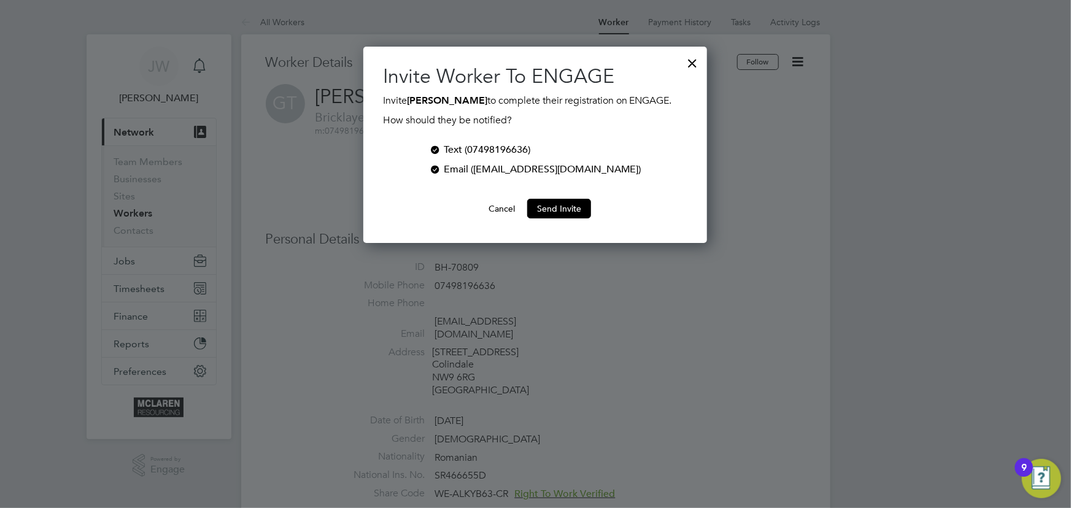
scroll to position [196, 344]
click at [441, 152] on div at bounding box center [435, 148] width 12 height 12
click at [576, 207] on button "Send Invite" at bounding box center [559, 209] width 64 height 20
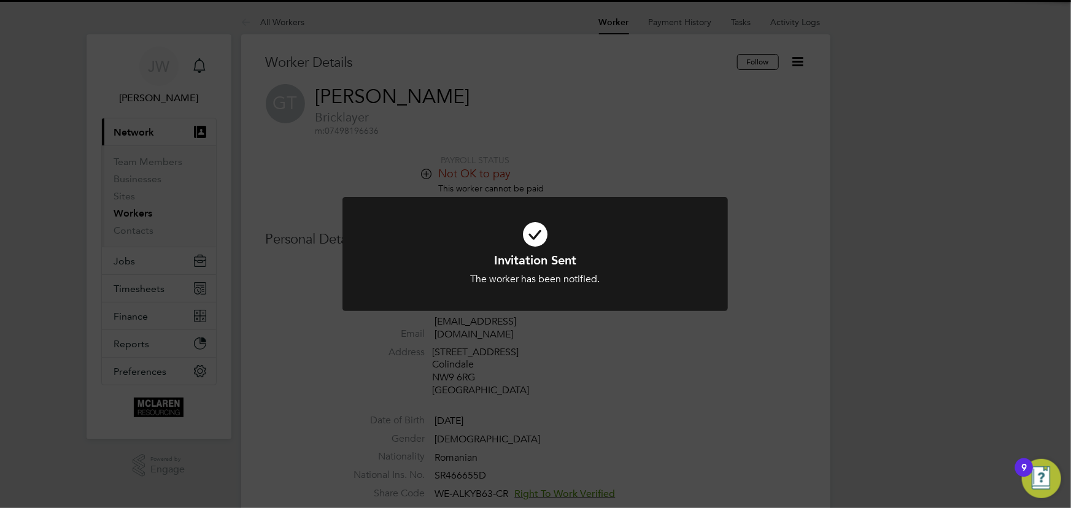
click at [966, 244] on div "Invitation Sent The worker has been notified. Cancel Okay" at bounding box center [535, 254] width 1071 height 508
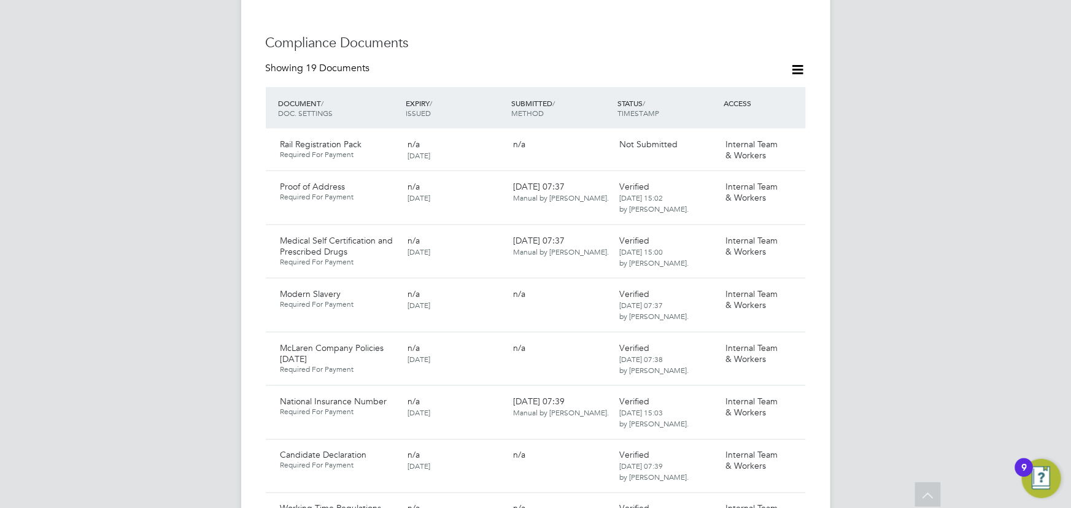
scroll to position [781, 0]
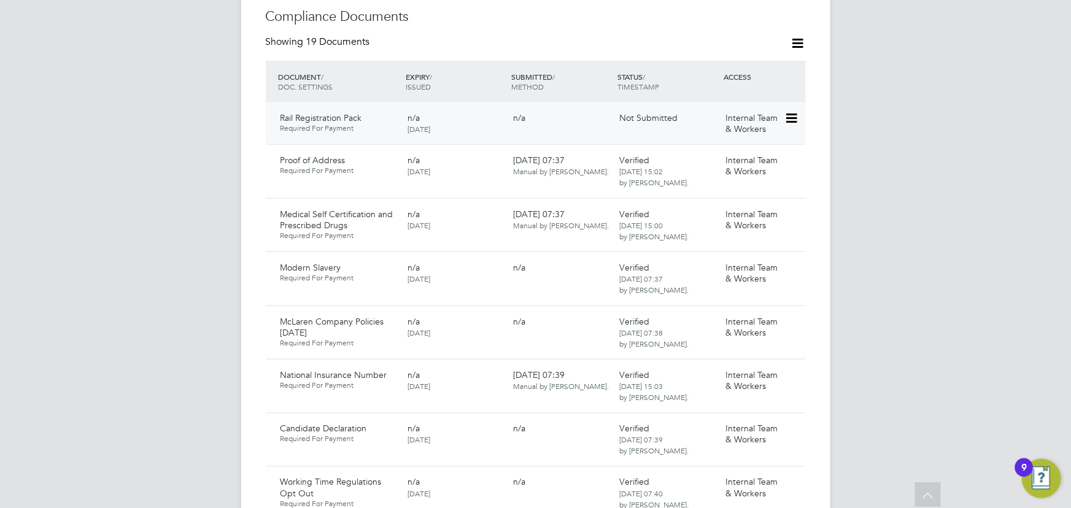
click at [786, 111] on icon at bounding box center [790, 118] width 12 height 15
click at [754, 131] on li "Edit Document" at bounding box center [736, 134] width 123 height 17
type input "Rail Registration Pack"
type input "[DATE]"
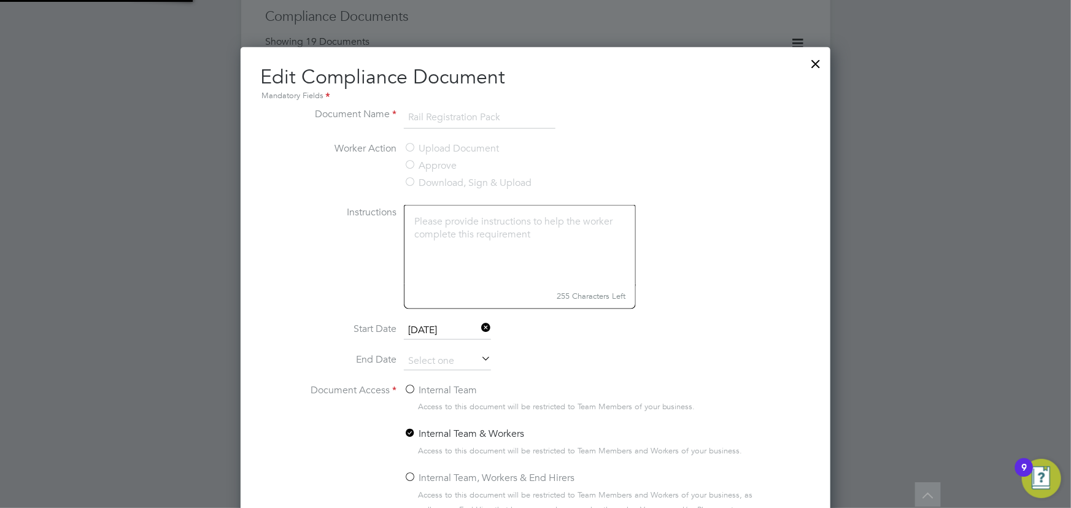
scroll to position [548, 590]
click at [812, 62] on div at bounding box center [816, 61] width 22 height 22
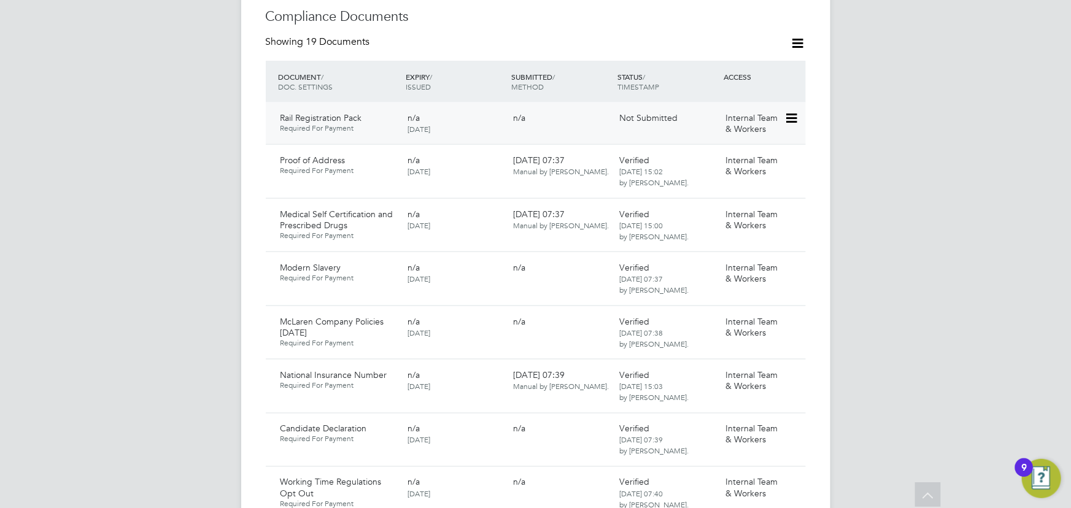
click at [797, 111] on icon at bounding box center [790, 118] width 12 height 15
click at [732, 187] on li "Delete Document" at bounding box center [736, 186] width 123 height 17
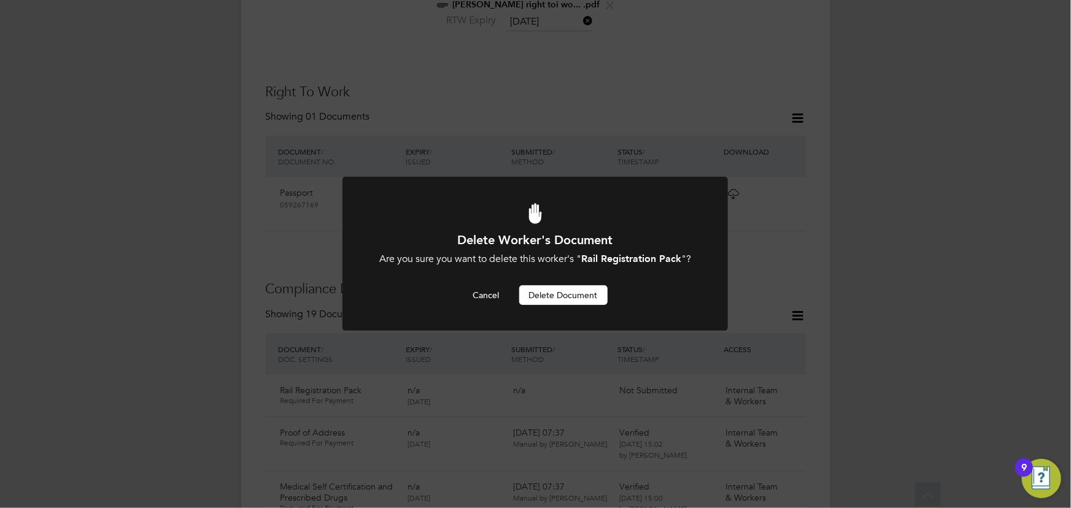
click at [575, 296] on button "Delete Document" at bounding box center [563, 295] width 88 height 20
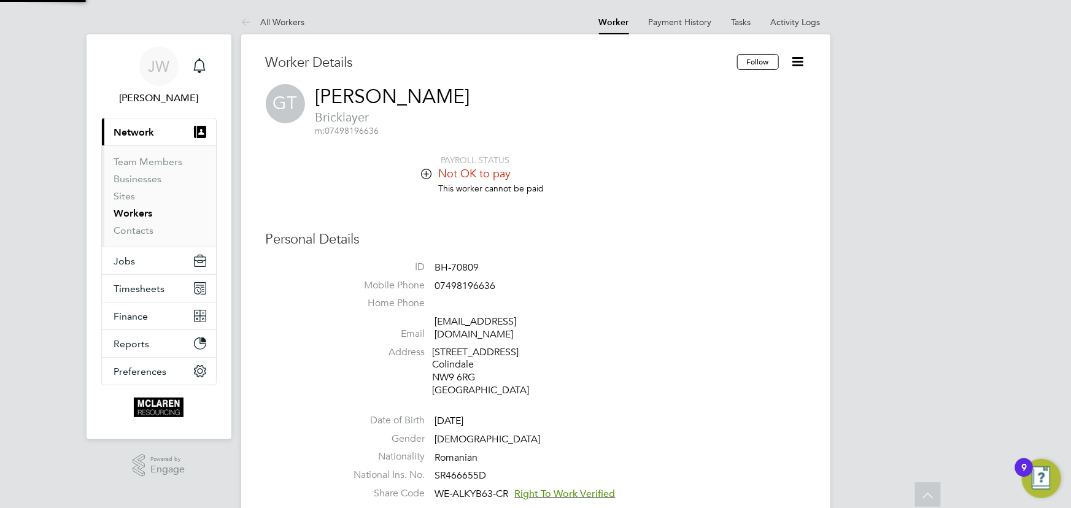
scroll to position [508, 0]
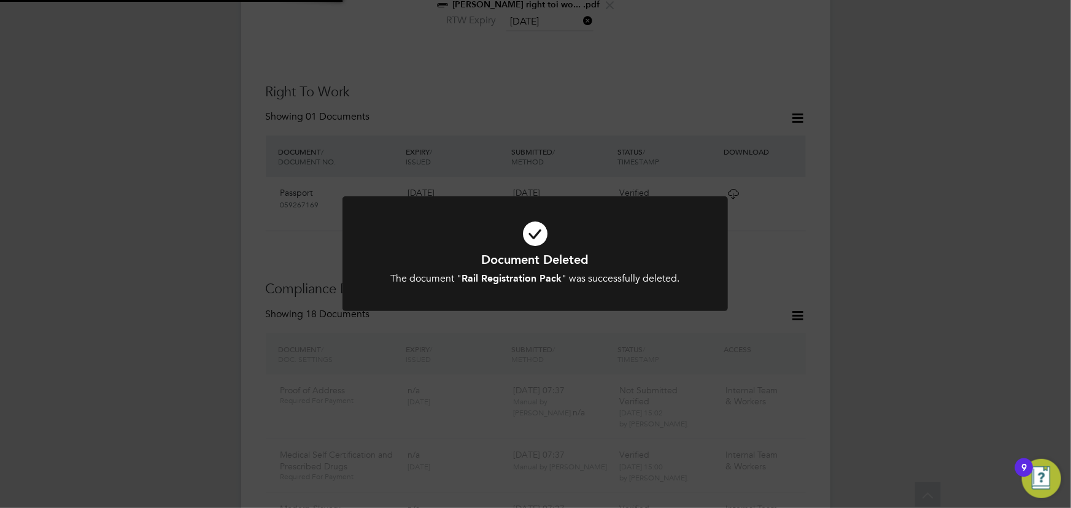
click at [922, 141] on div "Document Deleted The document " Rail Registration Pack " was successfully delet…" at bounding box center [535, 254] width 1071 height 508
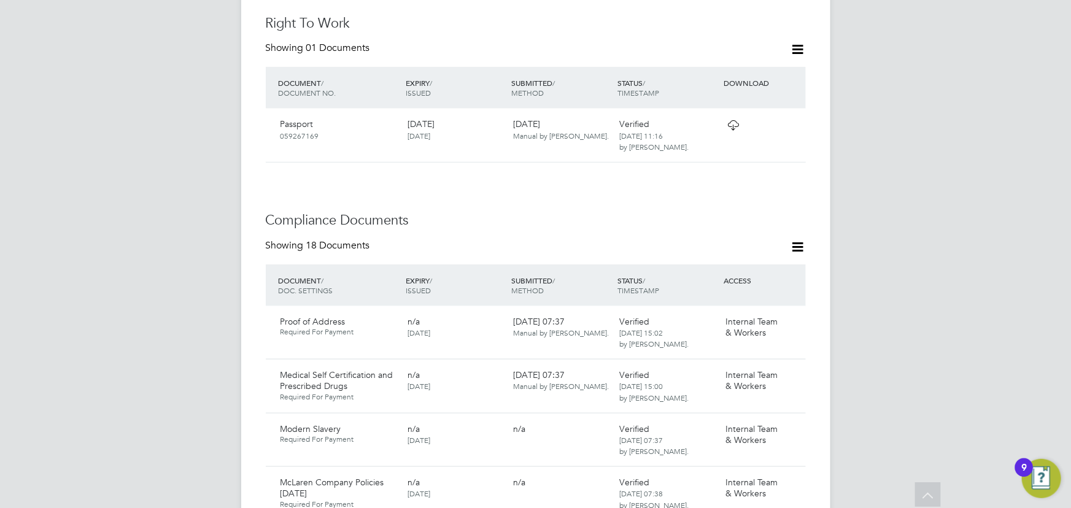
scroll to position [675, 0]
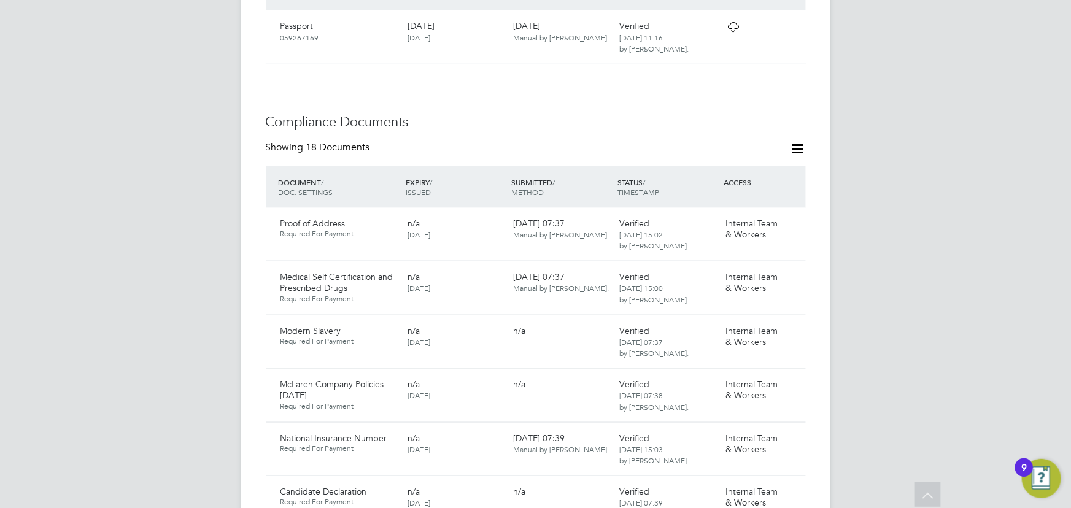
click at [798, 141] on icon at bounding box center [797, 148] width 15 height 15
click at [766, 160] on li "Document Settings" at bounding box center [758, 164] width 90 height 17
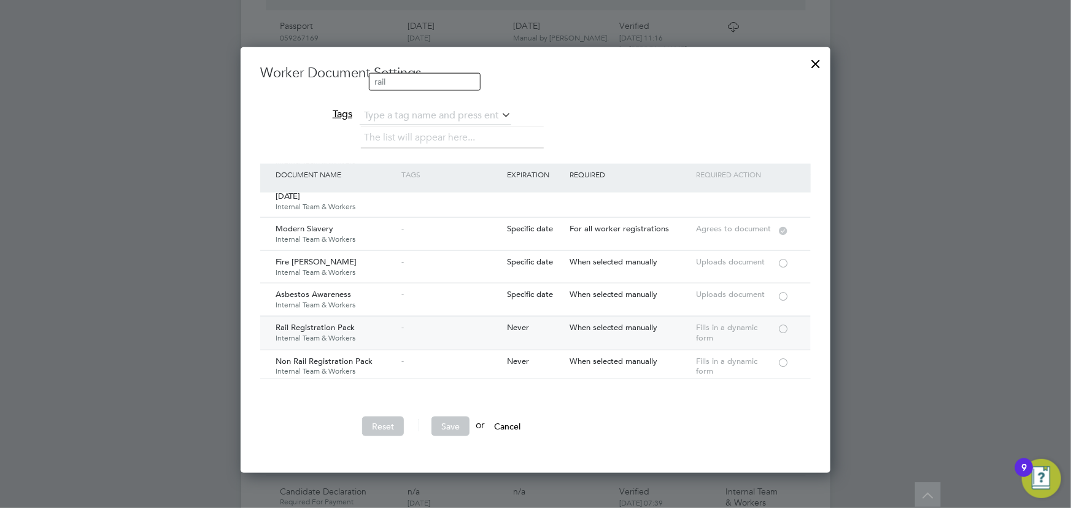
scroll to position [111, 0]
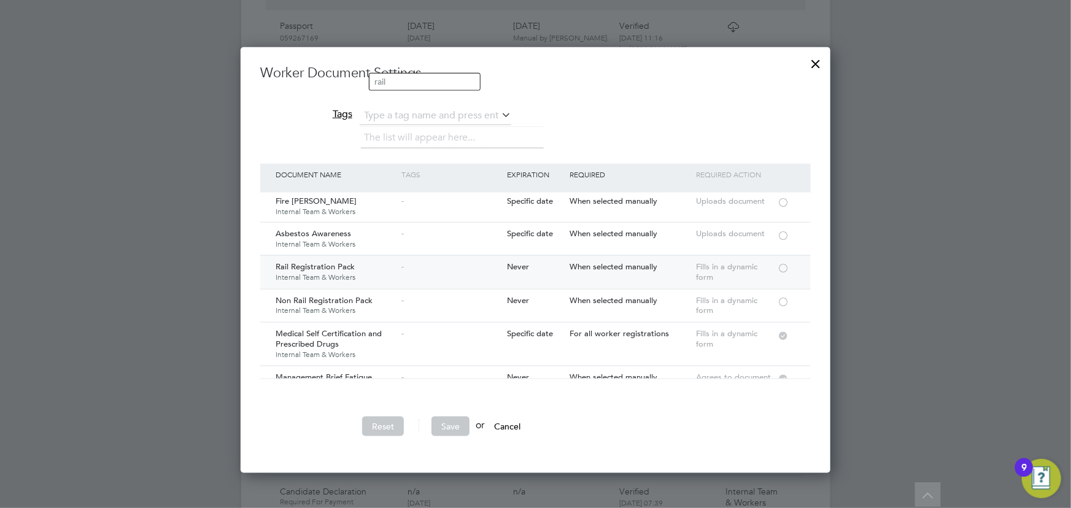
click at [777, 268] on div at bounding box center [783, 267] width 12 height 9
click at [447, 431] on button "Save" at bounding box center [450, 427] width 38 height 20
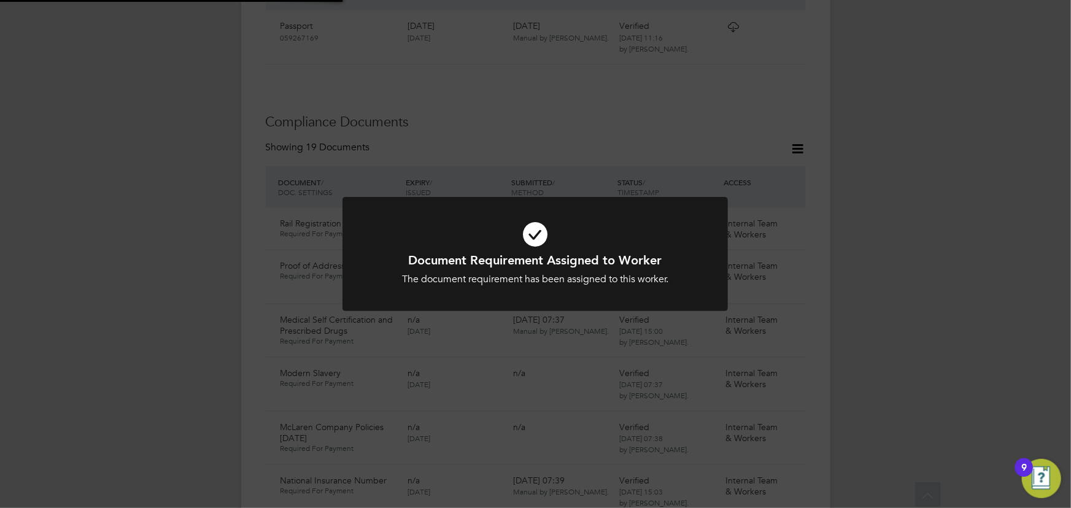
click at [914, 288] on div "Document Requirement Assigned to Worker The document requirement has been assig…" at bounding box center [535, 254] width 1071 height 508
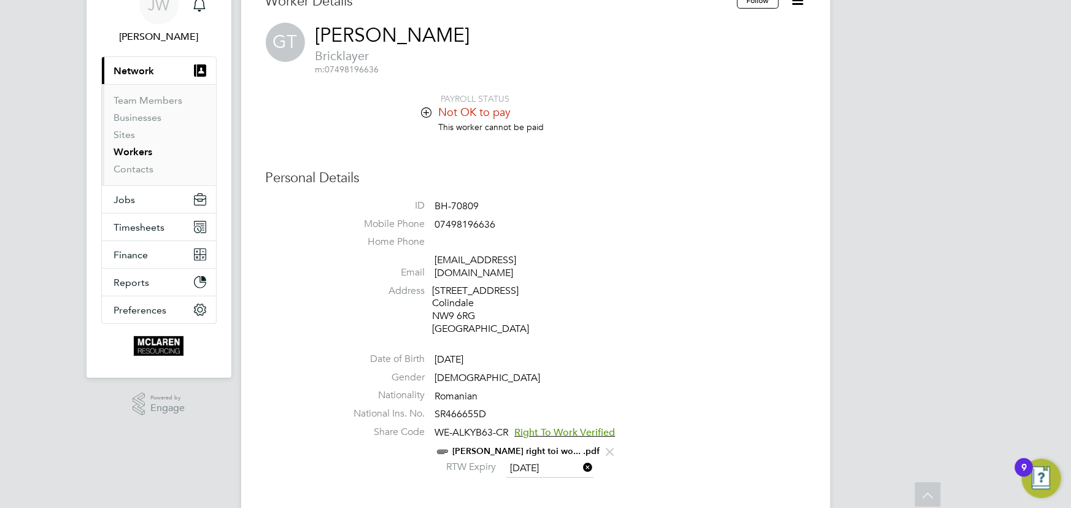
scroll to position [0, 0]
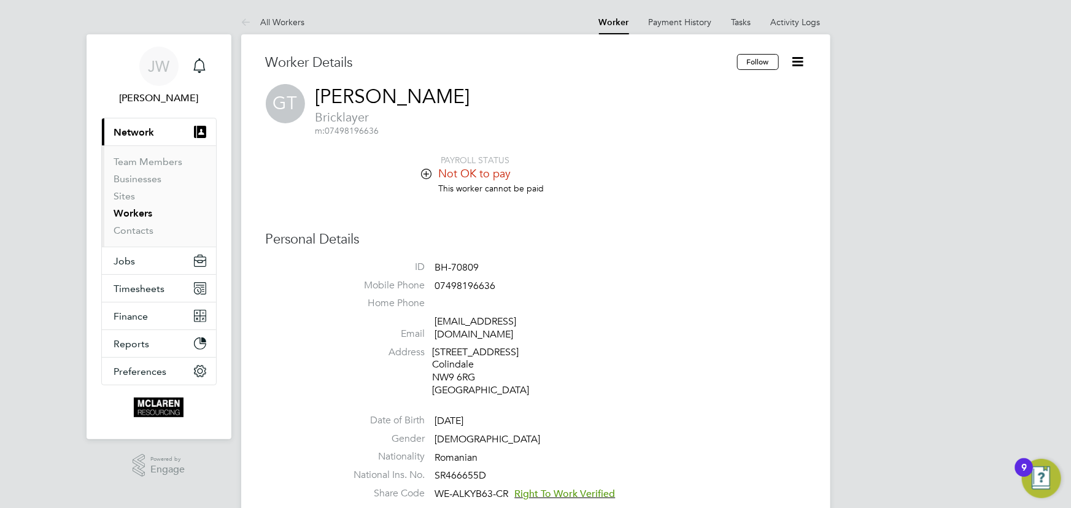
click at [798, 63] on icon at bounding box center [797, 61] width 15 height 15
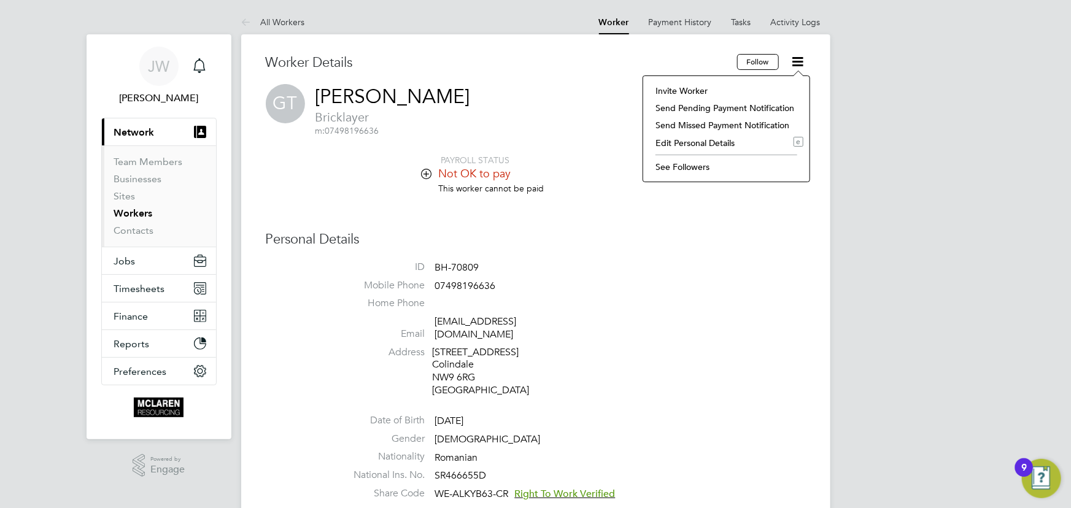
click at [691, 93] on li "Invite Worker" at bounding box center [726, 90] width 154 height 17
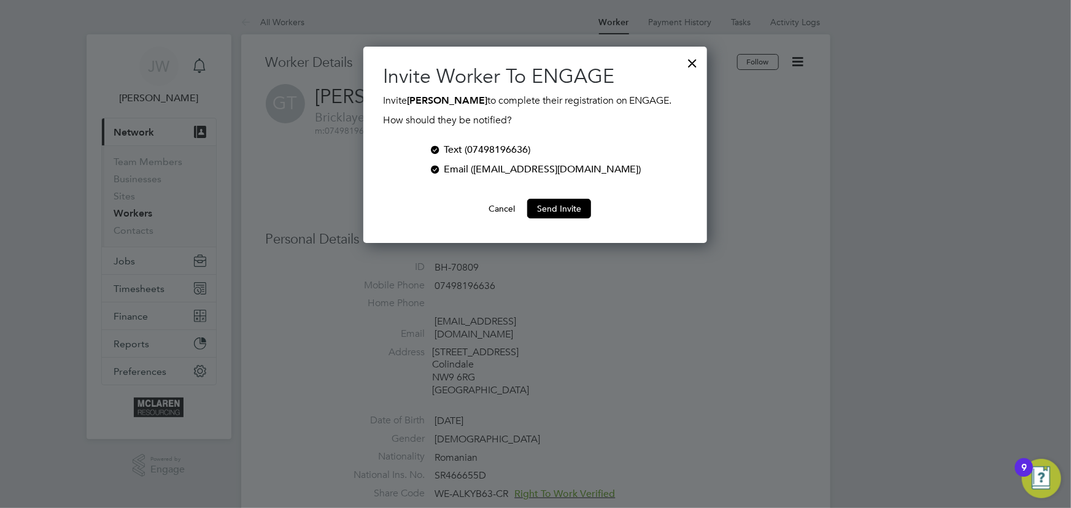
scroll to position [196, 344]
click at [441, 147] on div at bounding box center [435, 148] width 12 height 12
click at [566, 206] on button "Send Invite" at bounding box center [559, 209] width 64 height 20
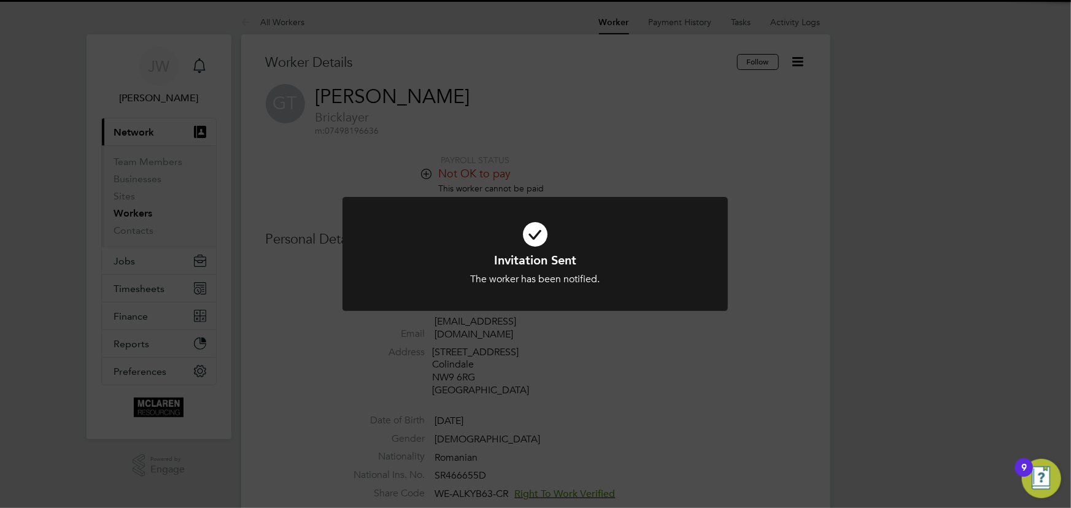
click at [838, 263] on div "Invitation Sent The worker has been notified. Cancel Okay" at bounding box center [535, 254] width 1071 height 508
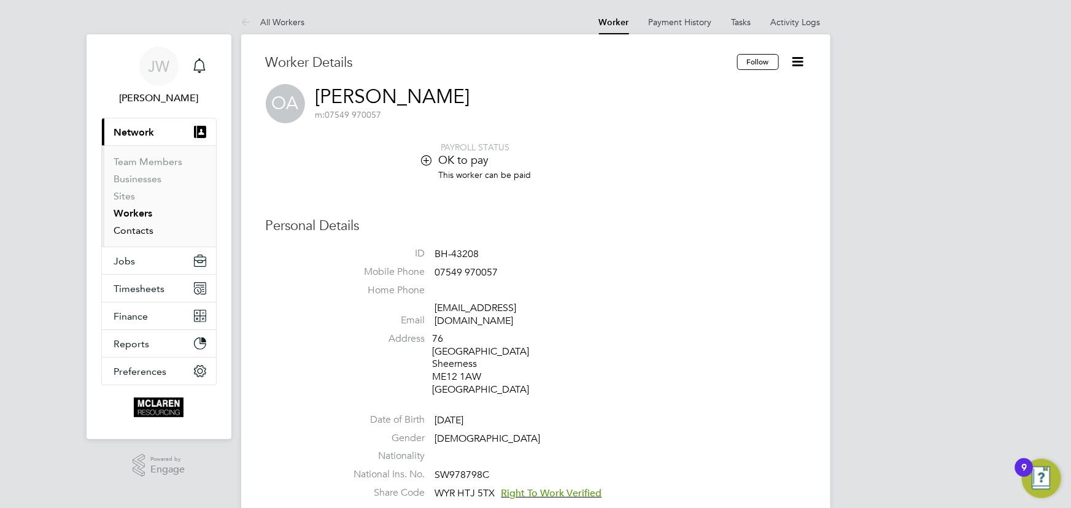
click at [147, 230] on link "Contacts" at bounding box center [134, 231] width 40 height 12
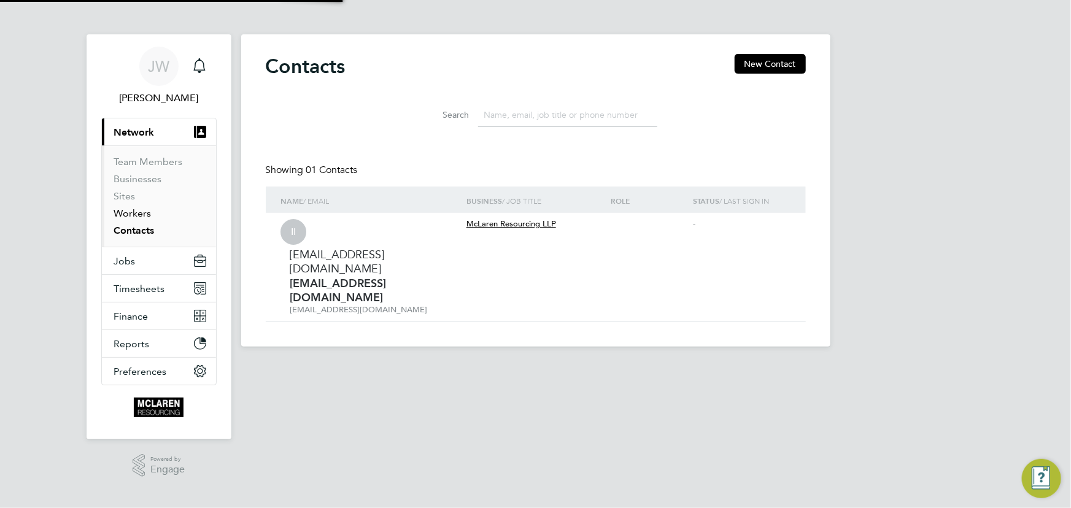
click at [142, 212] on link "Workers" at bounding box center [132, 213] width 37 height 12
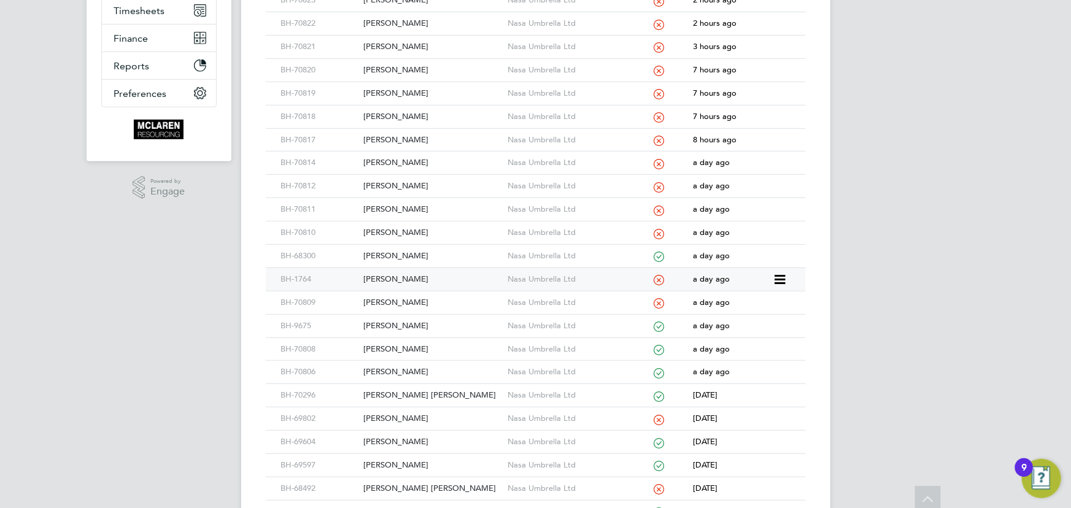
scroll to position [279, 0]
click at [409, 301] on div "[PERSON_NAME]" at bounding box center [432, 302] width 144 height 23
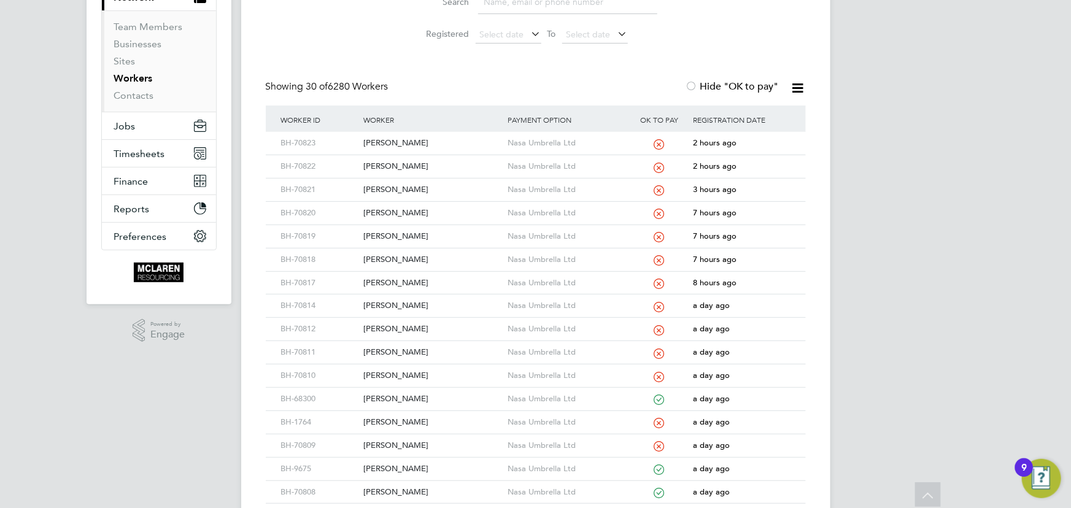
scroll to position [0, 0]
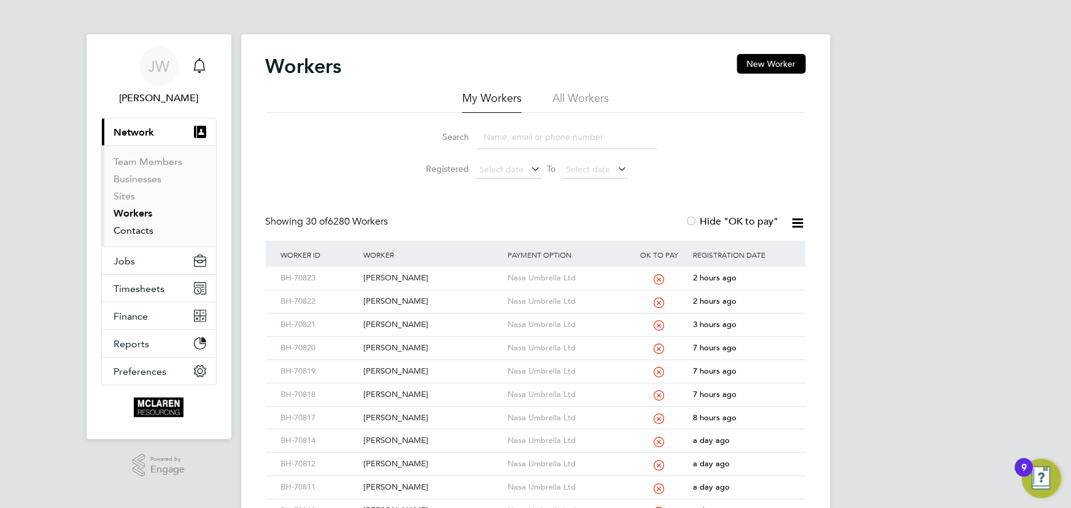
click at [145, 230] on link "Contacts" at bounding box center [134, 231] width 40 height 12
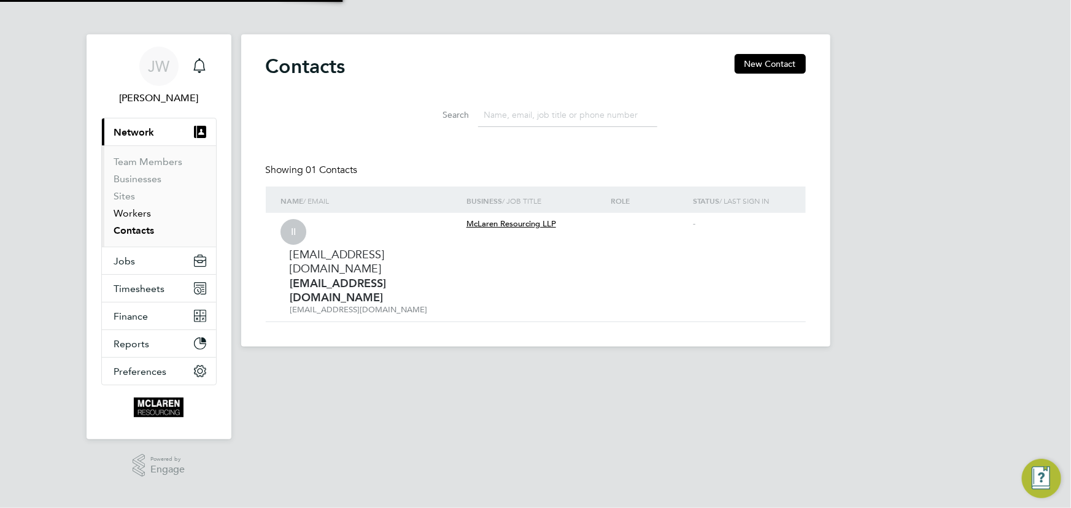
click at [137, 212] on link "Workers" at bounding box center [132, 213] width 37 height 12
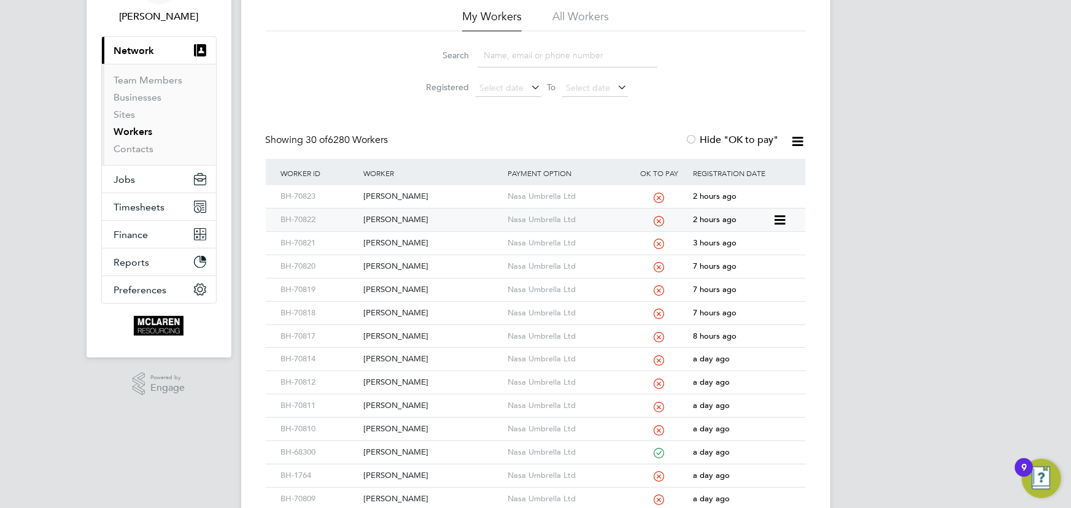
scroll to position [167, 0]
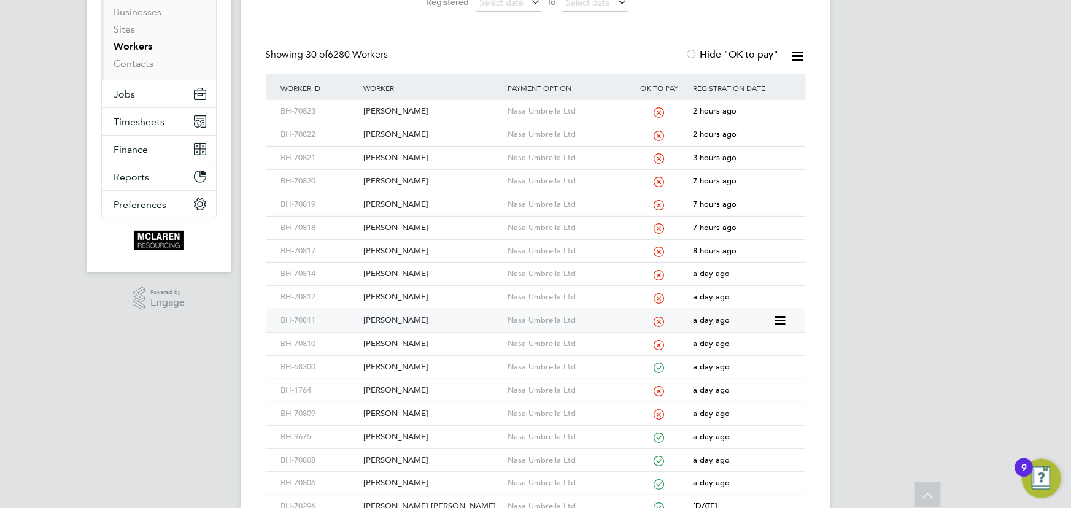
click at [382, 318] on div "[PERSON_NAME]" at bounding box center [432, 320] width 144 height 23
click at [388, 274] on div "[PERSON_NAME]" at bounding box center [432, 274] width 144 height 23
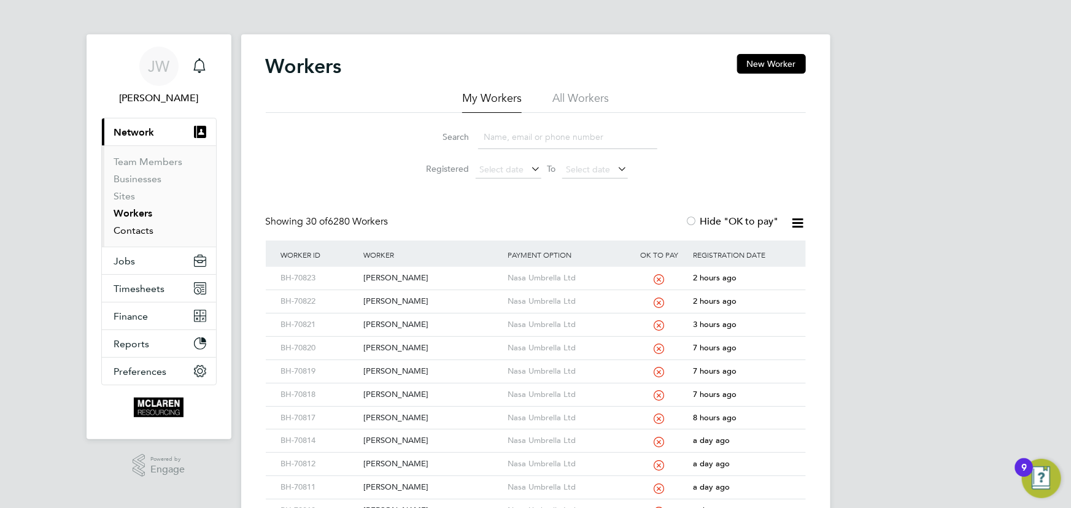
click at [134, 230] on link "Contacts" at bounding box center [134, 231] width 40 height 12
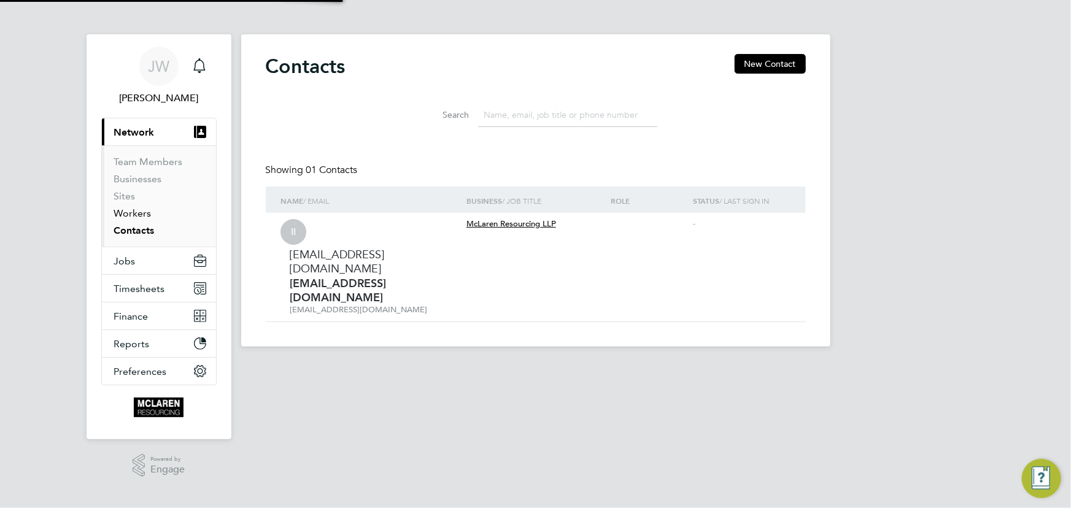
drag, startPoint x: 133, startPoint y: 212, endPoint x: 230, endPoint y: 204, distance: 96.7
click at [134, 212] on link "Workers" at bounding box center [132, 213] width 37 height 12
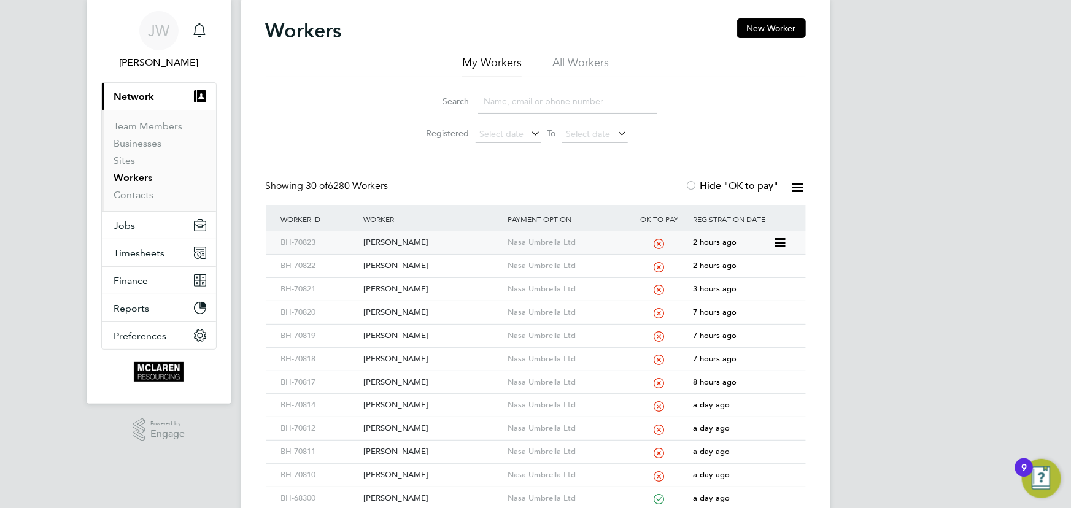
scroll to position [55, 0]
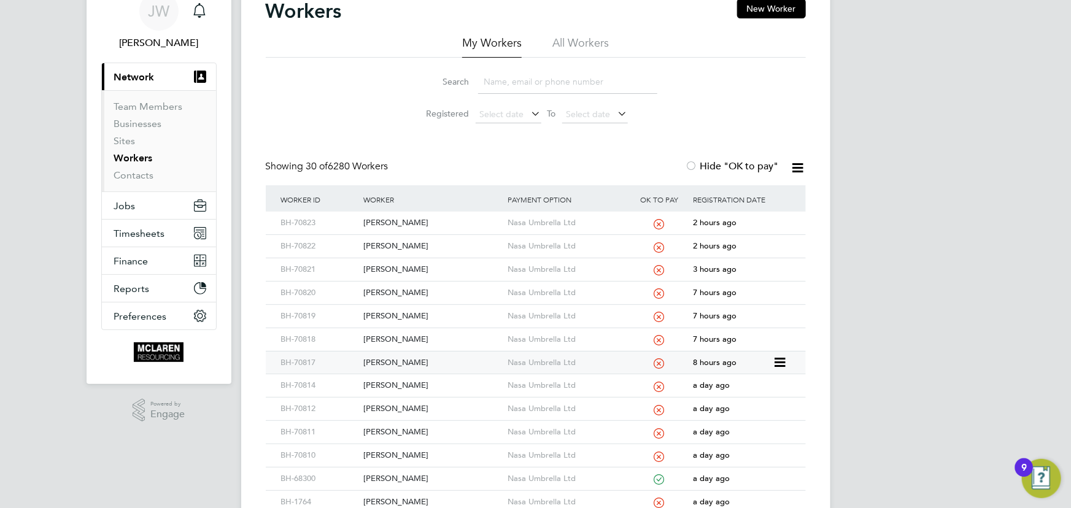
click at [380, 360] on div "[PERSON_NAME]" at bounding box center [432, 363] width 144 height 23
click at [402, 337] on div "Janek Jeffery" at bounding box center [432, 339] width 144 height 23
click at [415, 291] on div "[PERSON_NAME]" at bounding box center [432, 293] width 144 height 23
click at [409, 269] on div "[PERSON_NAME]" at bounding box center [432, 269] width 144 height 23
click at [390, 268] on div "[PERSON_NAME]" at bounding box center [432, 269] width 144 height 23
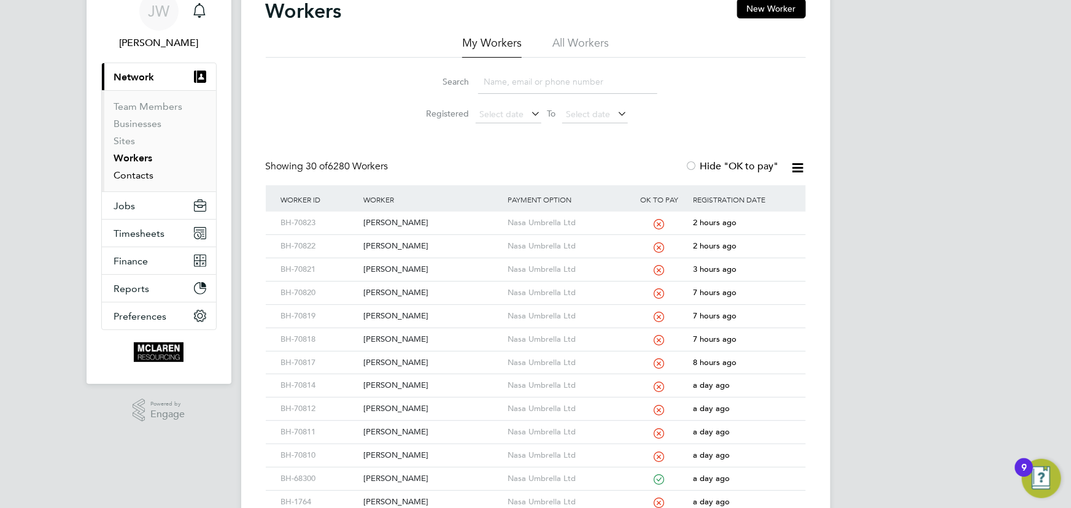
click at [134, 177] on link "Contacts" at bounding box center [134, 175] width 40 height 12
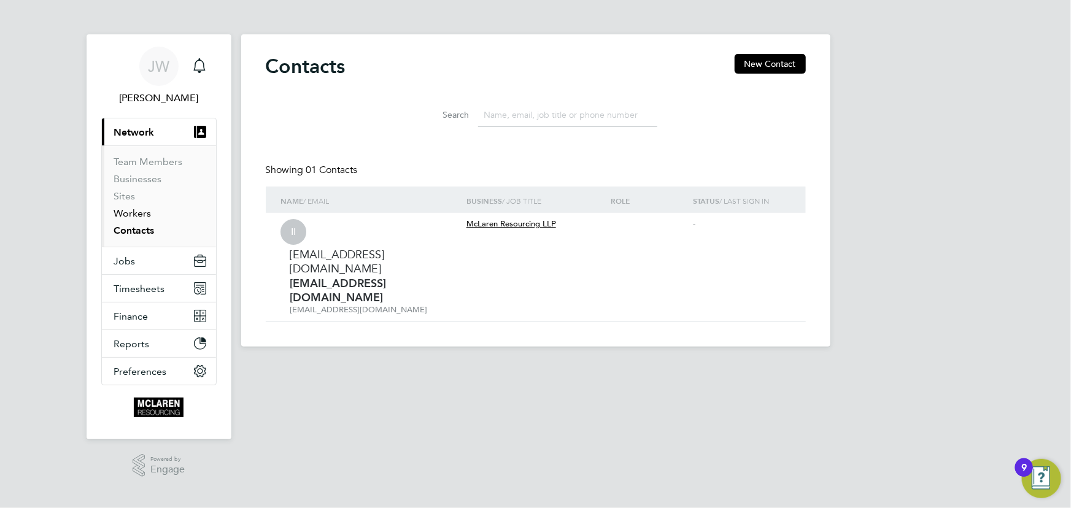
click at [137, 209] on link "Workers" at bounding box center [132, 213] width 37 height 12
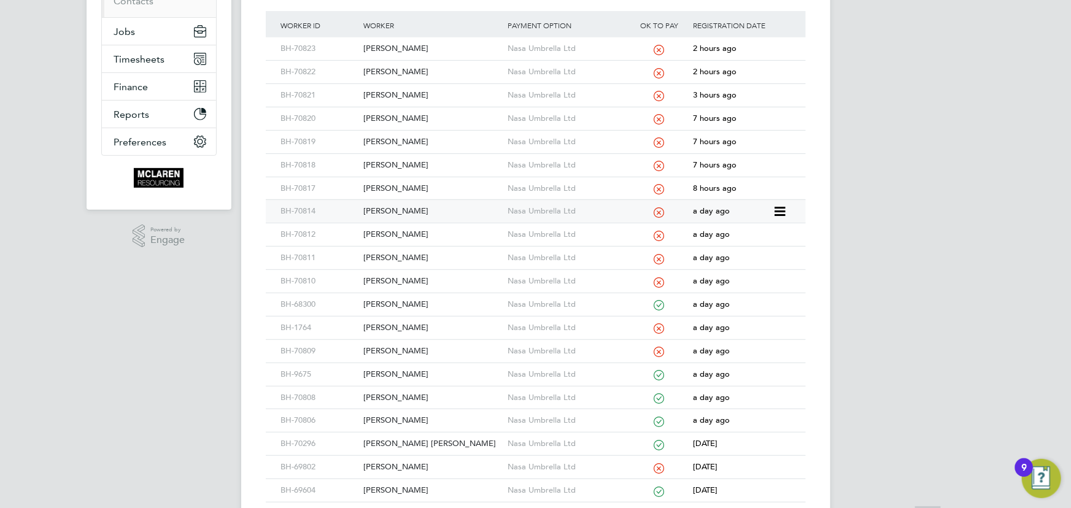
scroll to position [390, 0]
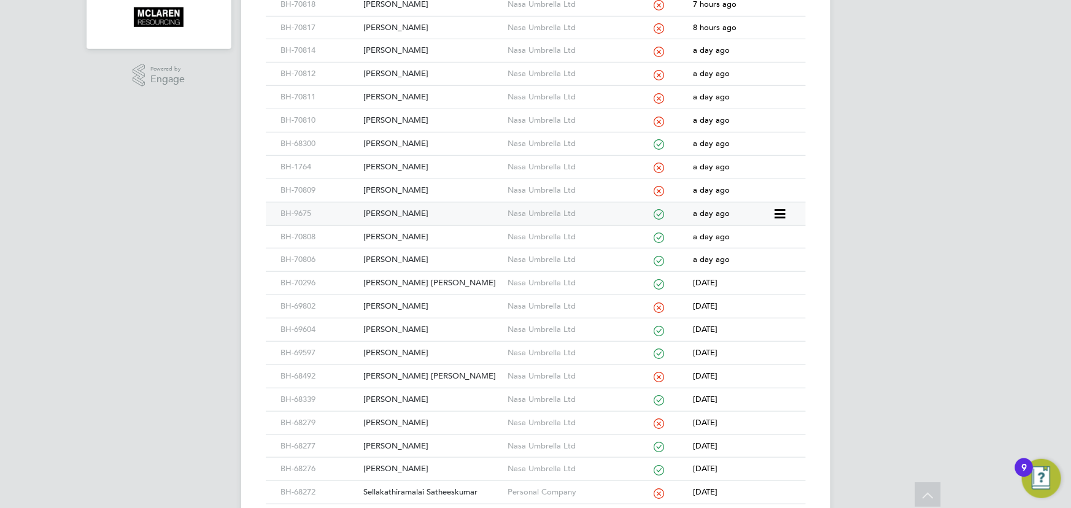
click at [418, 215] on div "Octavian Patrasc" at bounding box center [432, 214] width 144 height 23
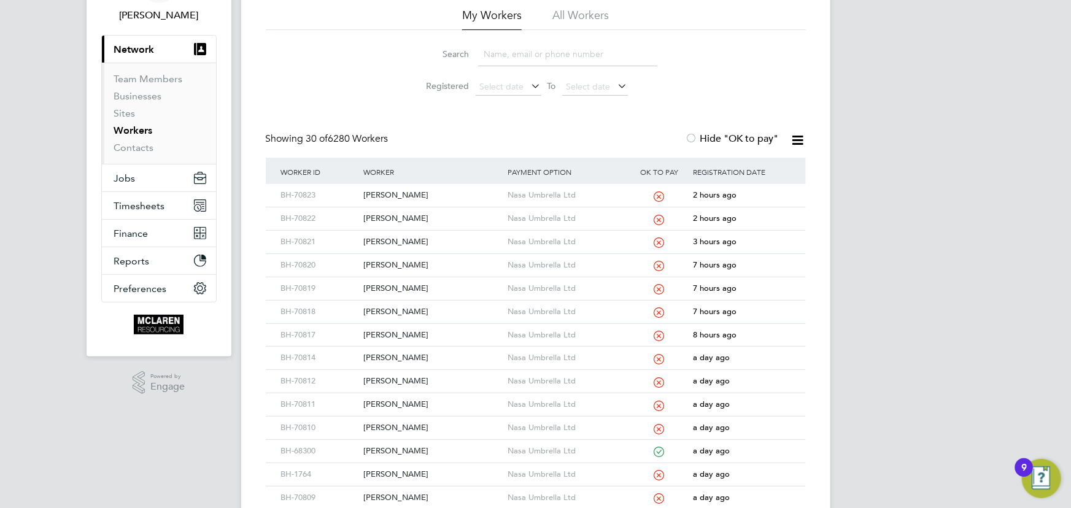
scroll to position [167, 0]
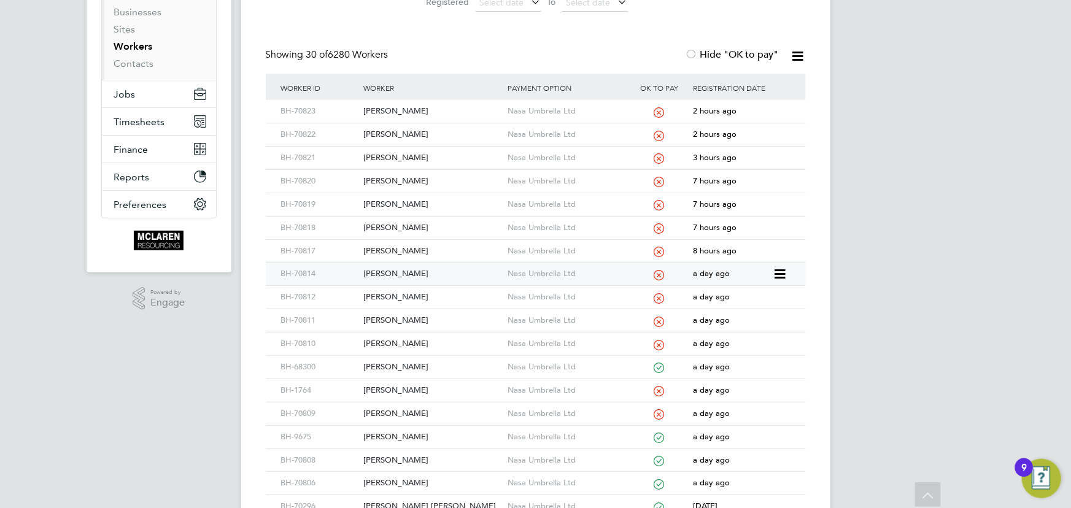
click at [390, 276] on div "Jamie Mclinn" at bounding box center [432, 274] width 144 height 23
click at [395, 317] on div "Jordan Smith" at bounding box center [432, 320] width 144 height 23
click at [401, 342] on div "Craig Smith" at bounding box center [432, 344] width 144 height 23
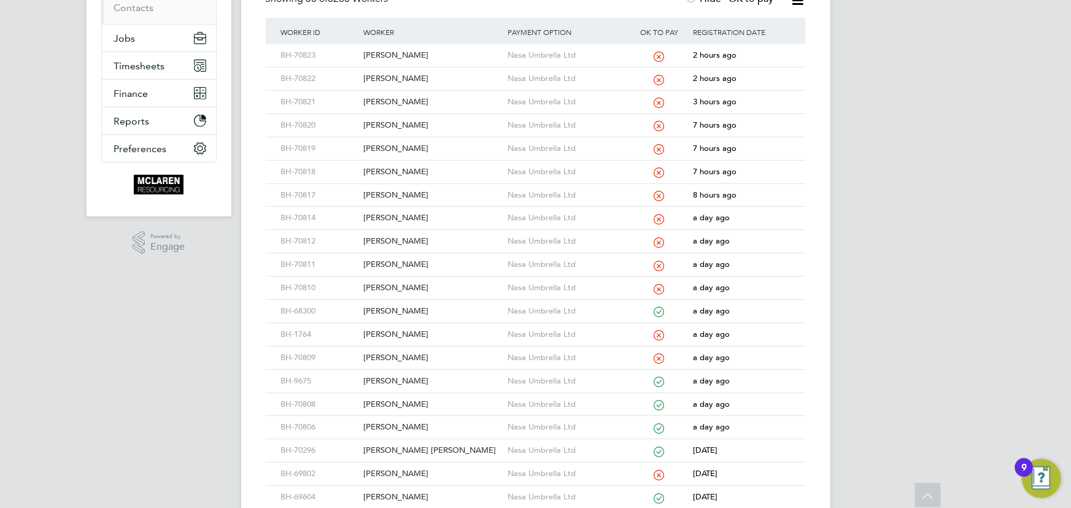
scroll to position [0, 0]
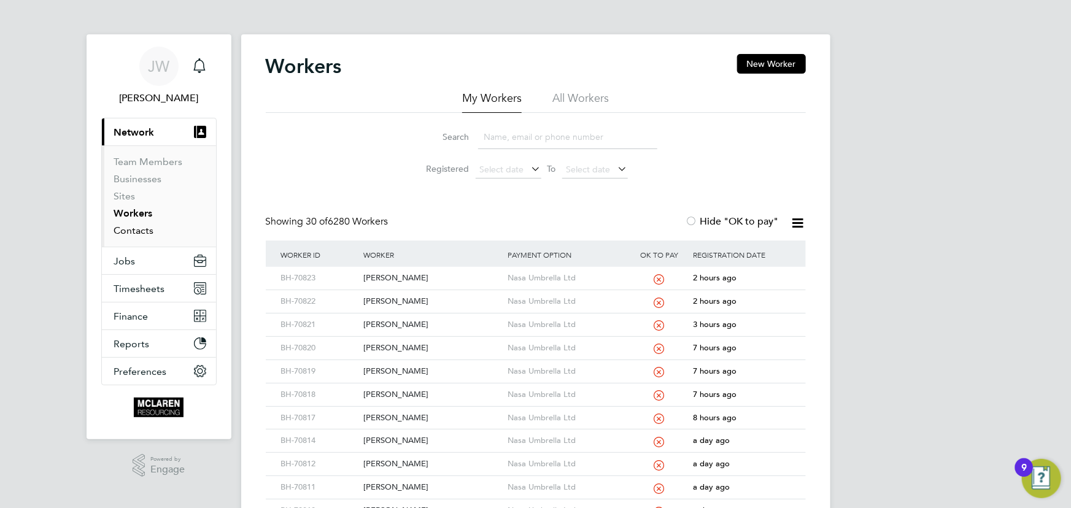
click at [141, 228] on link "Contacts" at bounding box center [134, 231] width 40 height 12
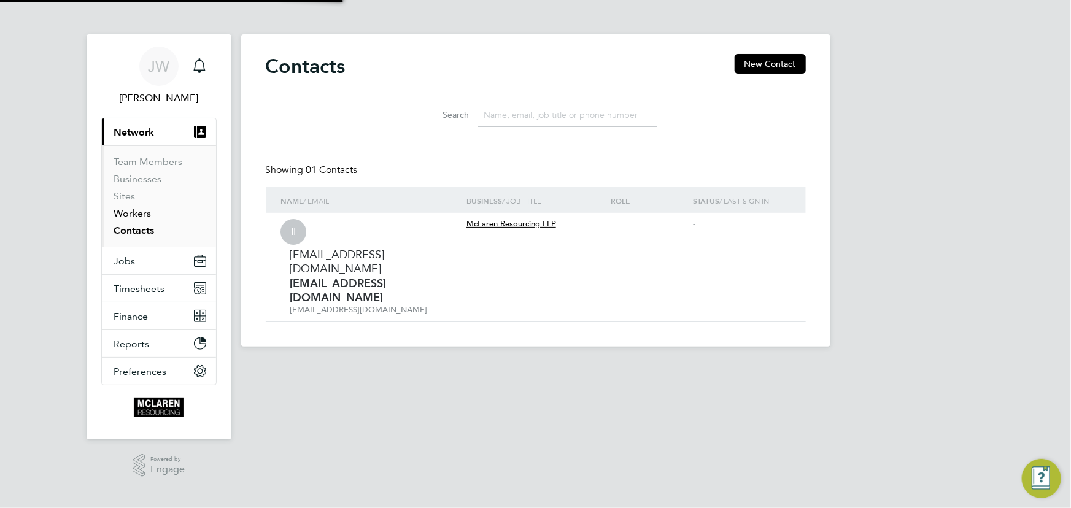
click at [138, 214] on link "Workers" at bounding box center [132, 213] width 37 height 12
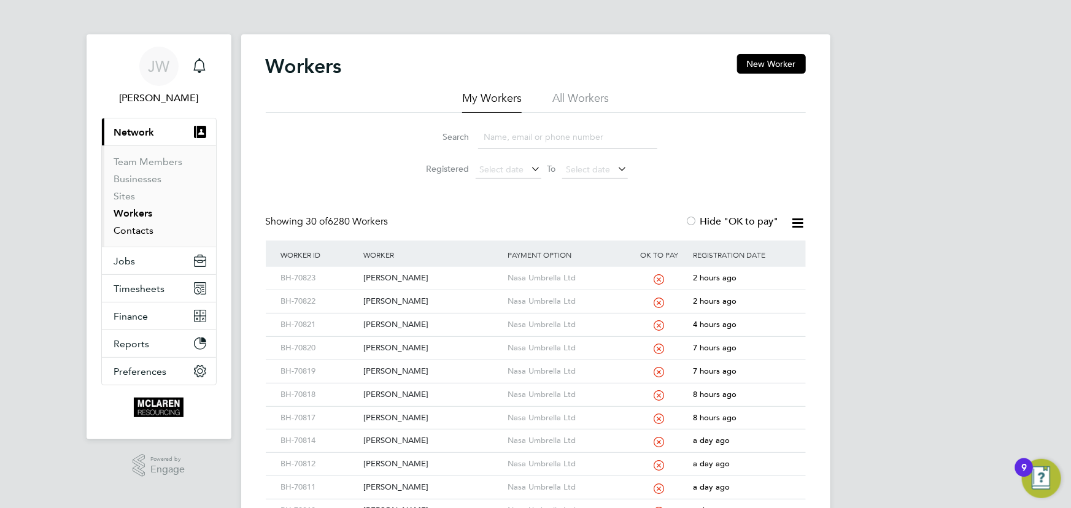
click at [128, 231] on link "Contacts" at bounding box center [134, 231] width 40 height 12
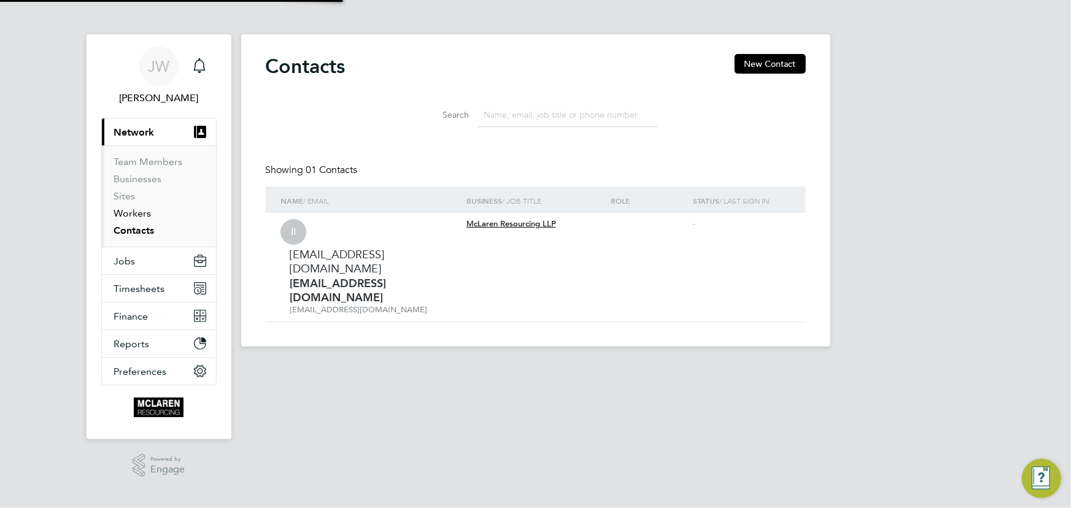
click at [133, 214] on link "Workers" at bounding box center [132, 213] width 37 height 12
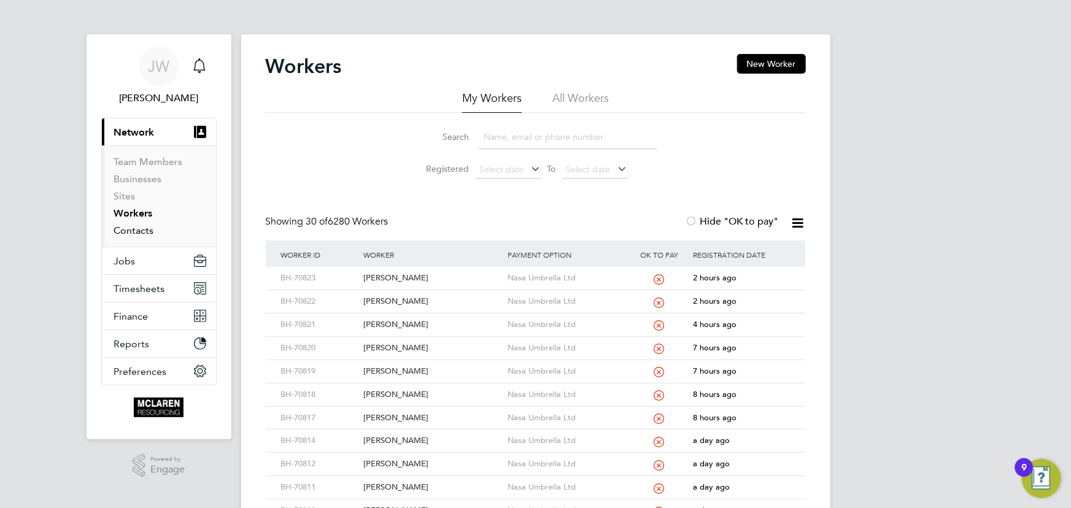
click at [147, 232] on link "Contacts" at bounding box center [134, 231] width 40 height 12
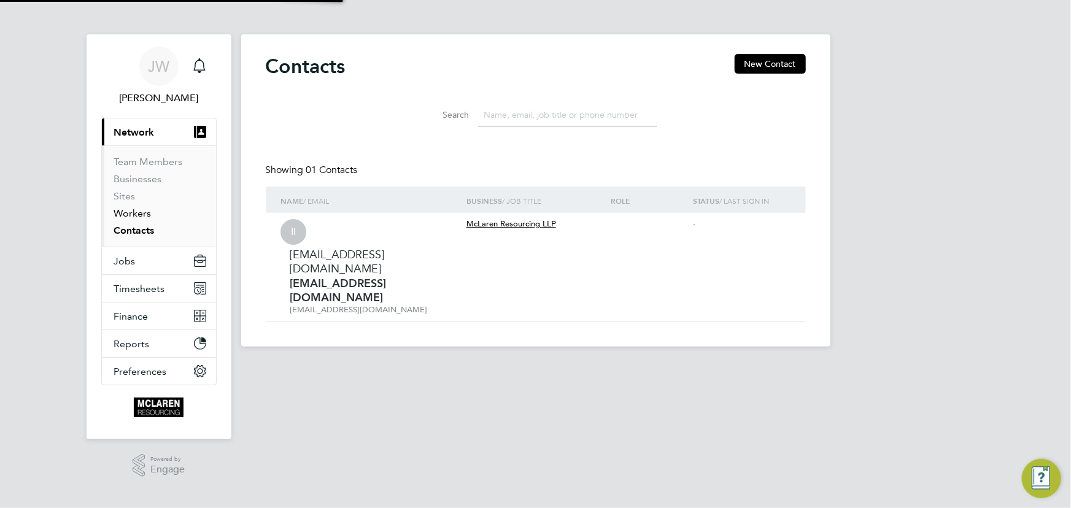
click at [143, 208] on link "Workers" at bounding box center [132, 213] width 37 height 12
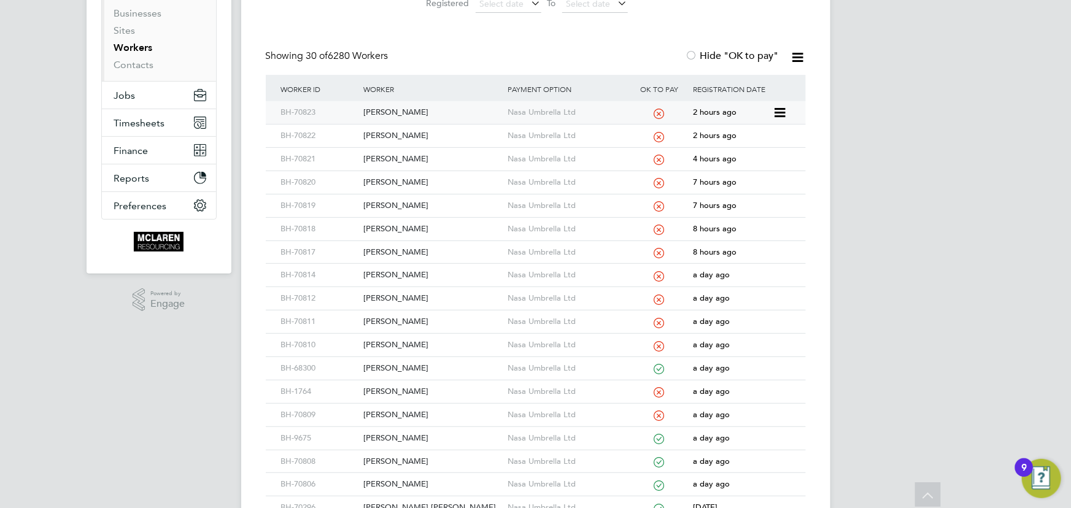
scroll to position [111, 0]
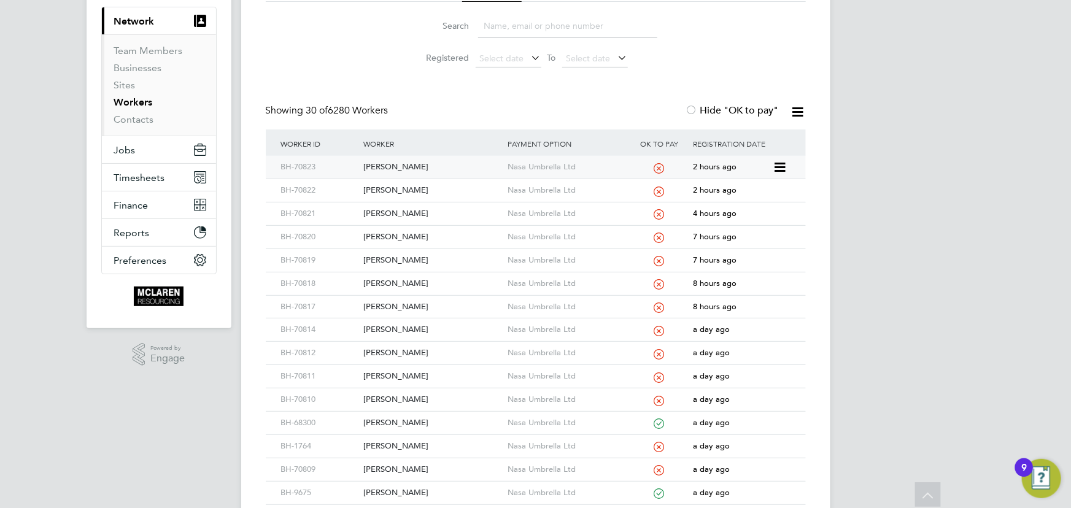
click at [392, 162] on div "[PERSON_NAME]" at bounding box center [432, 167] width 144 height 23
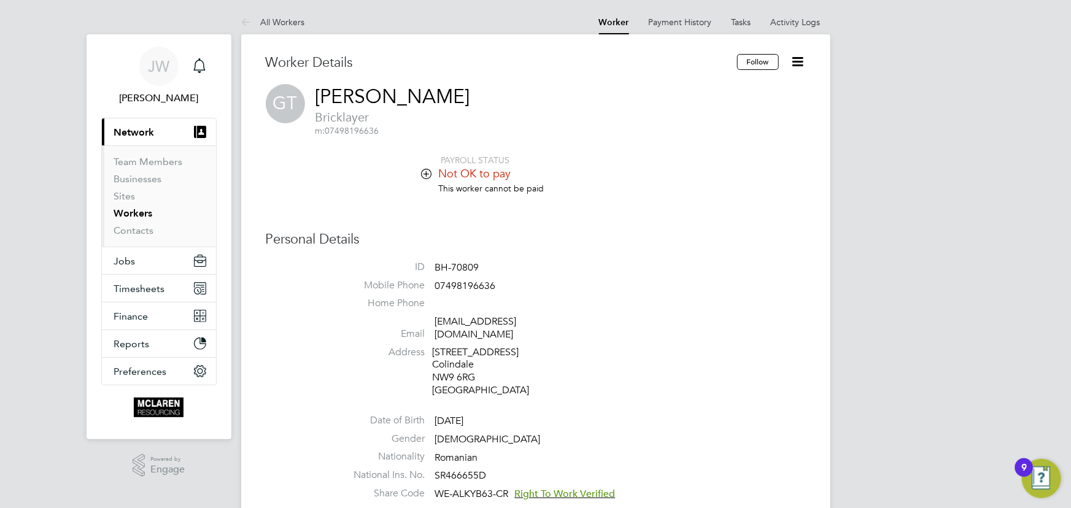
click at [798, 61] on icon at bounding box center [797, 61] width 15 height 15
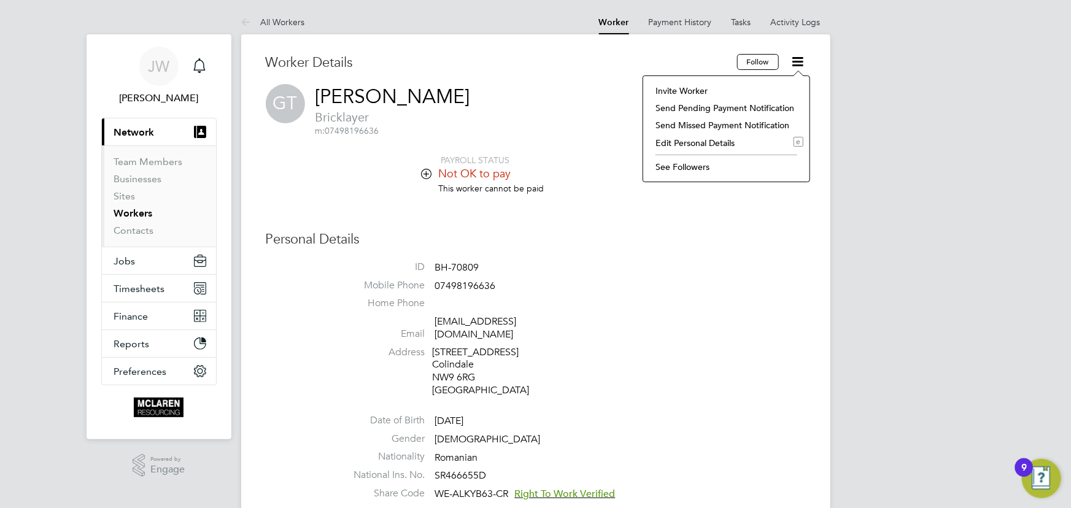
click at [694, 92] on li "Invite Worker" at bounding box center [726, 90] width 154 height 17
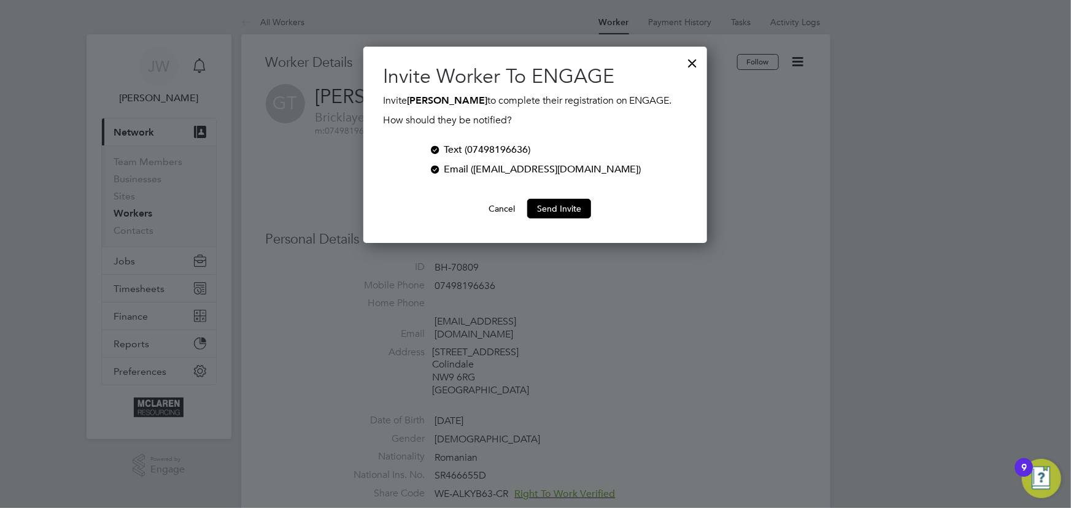
scroll to position [196, 344]
click at [441, 150] on div at bounding box center [435, 148] width 12 height 12
click at [554, 209] on button "Send Invite" at bounding box center [559, 209] width 64 height 20
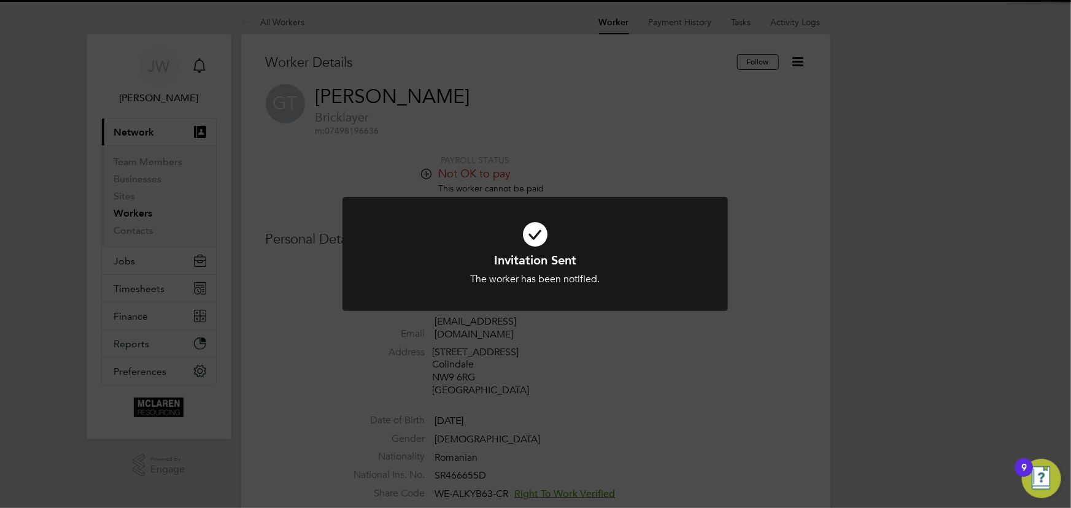
click at [890, 211] on div "Invitation Sent The worker has been notified. Cancel Okay" at bounding box center [535, 254] width 1071 height 508
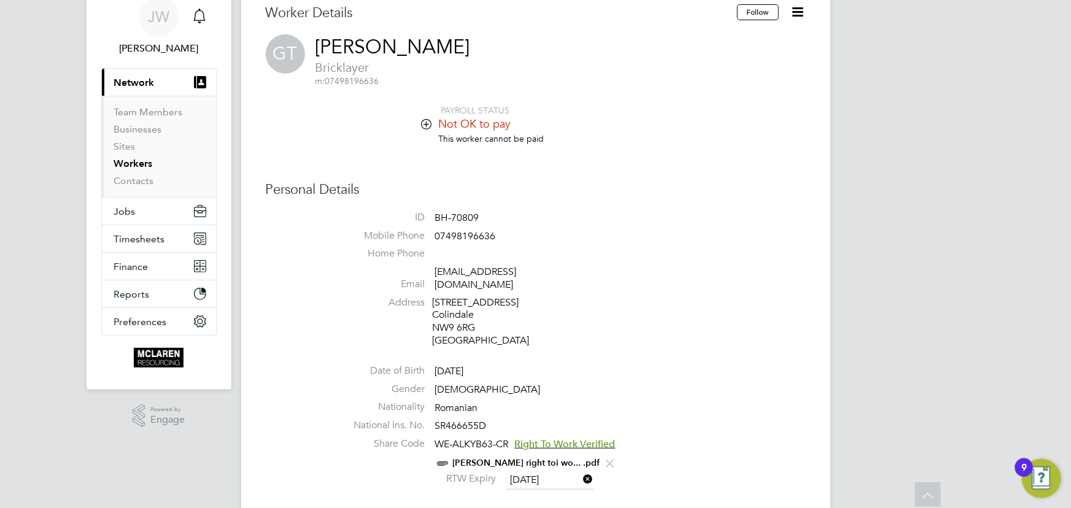
scroll to position [0, 0]
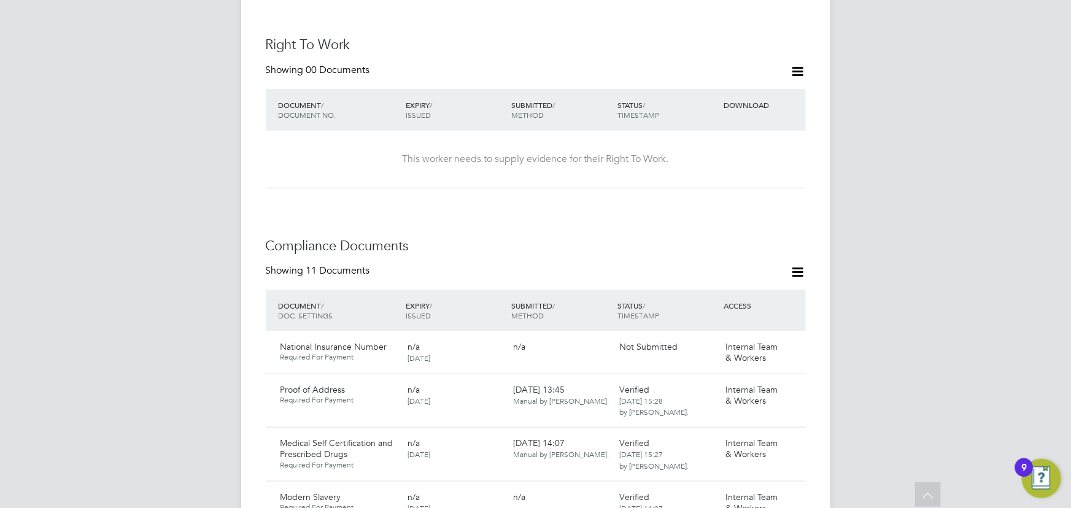
scroll to position [558, 0]
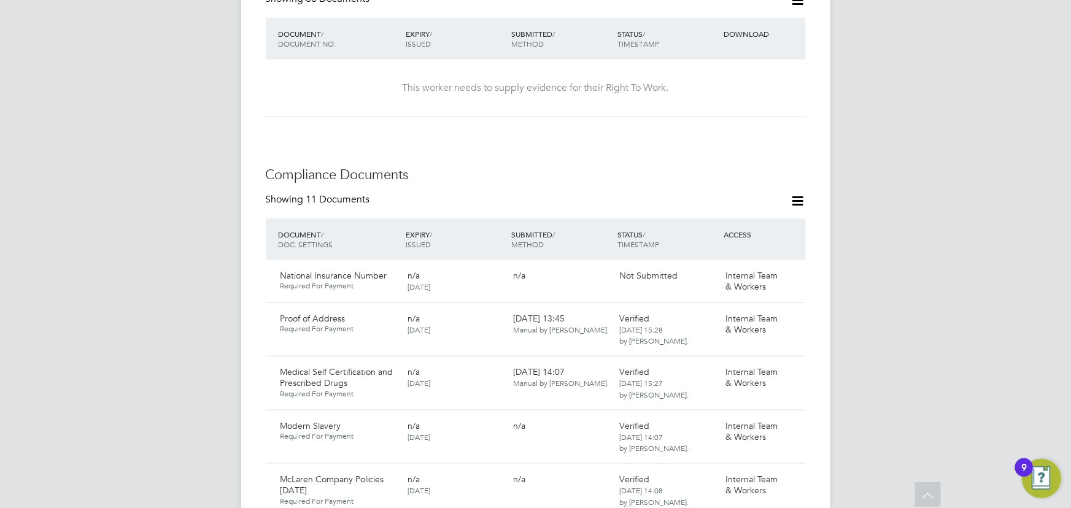
drag, startPoint x: 798, startPoint y: 186, endPoint x: 783, endPoint y: 195, distance: 17.1
click at [798, 193] on icon at bounding box center [797, 200] width 15 height 15
click at [755, 214] on li "Document Settings" at bounding box center [758, 217] width 90 height 17
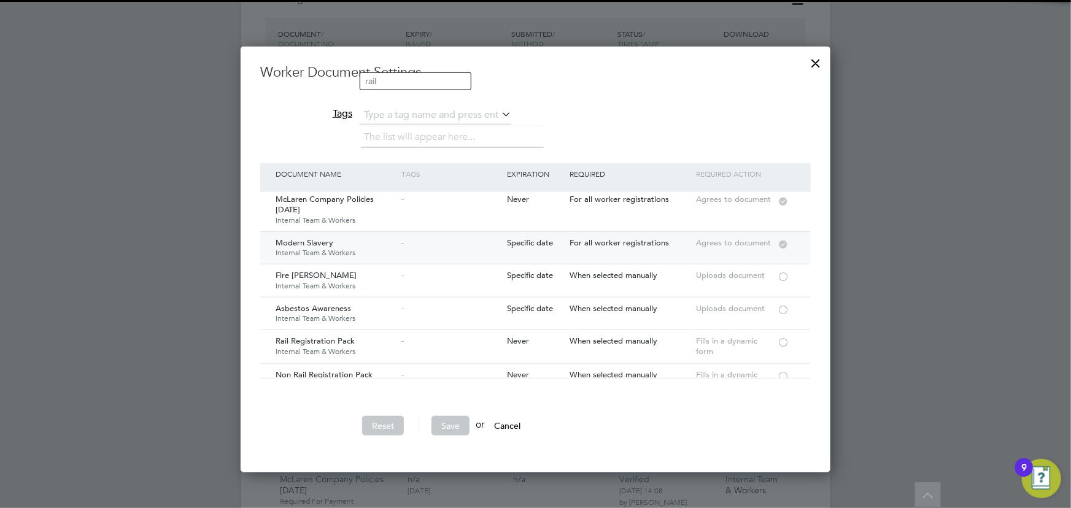
scroll to position [55, 0]
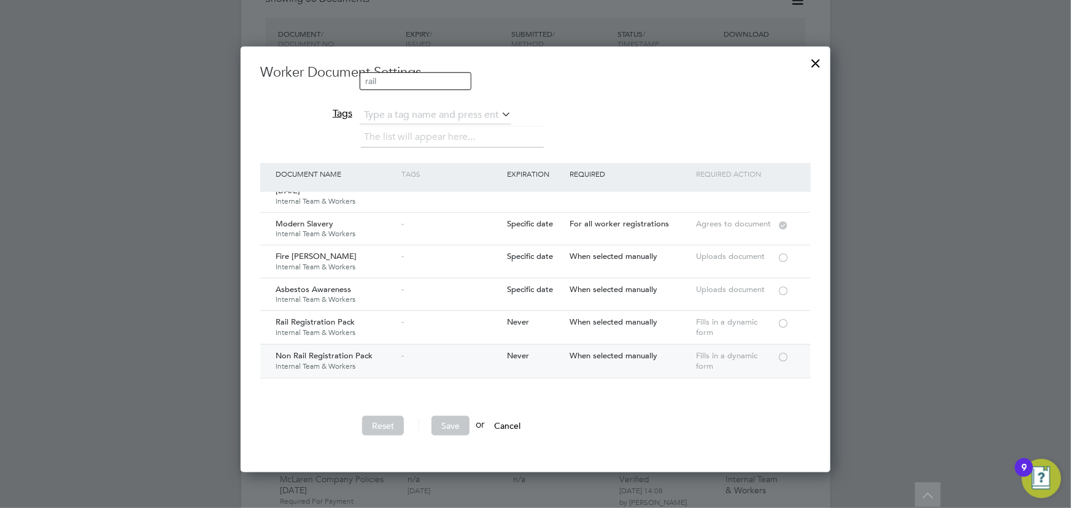
click at [781, 356] on div at bounding box center [783, 356] width 12 height 9
click at [459, 421] on button "Save" at bounding box center [450, 426] width 38 height 20
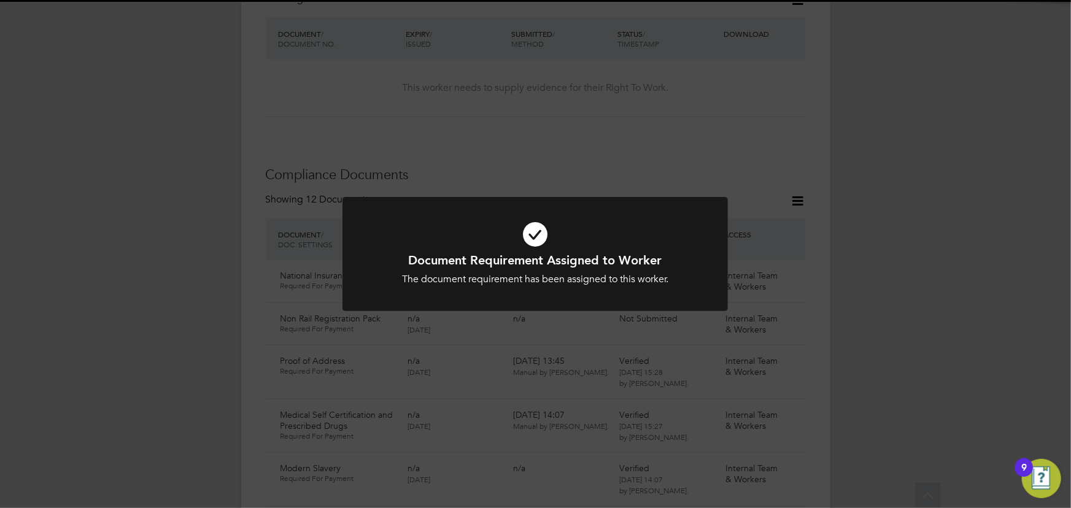
click at [868, 290] on div "Document Requirement Assigned to Worker The document requirement has been assig…" at bounding box center [535, 254] width 1071 height 508
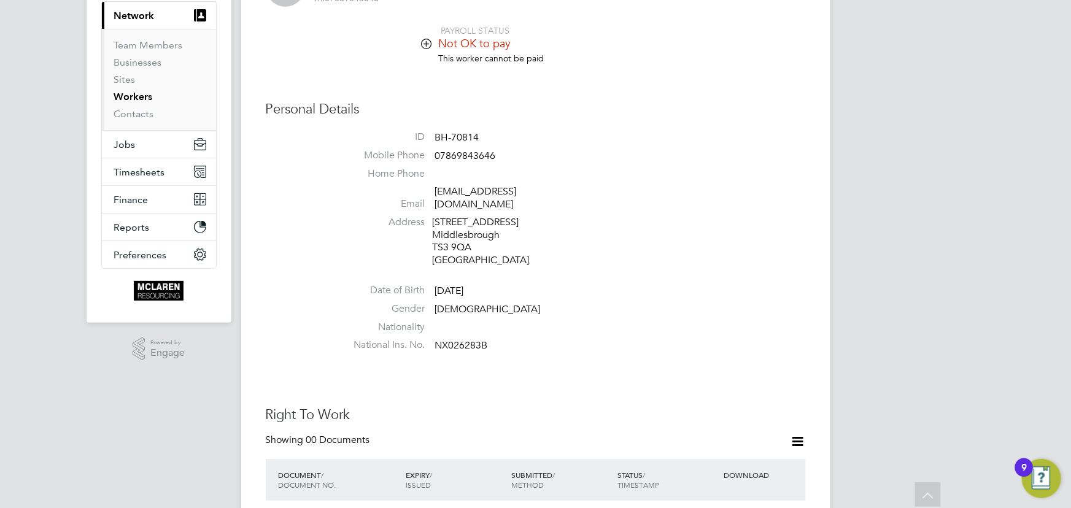
scroll to position [0, 0]
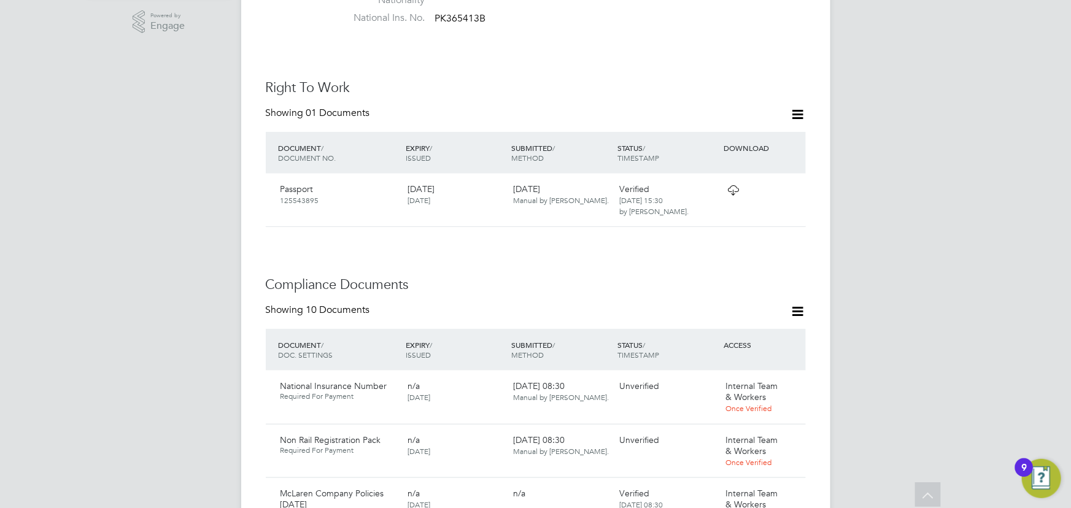
scroll to position [725, 0]
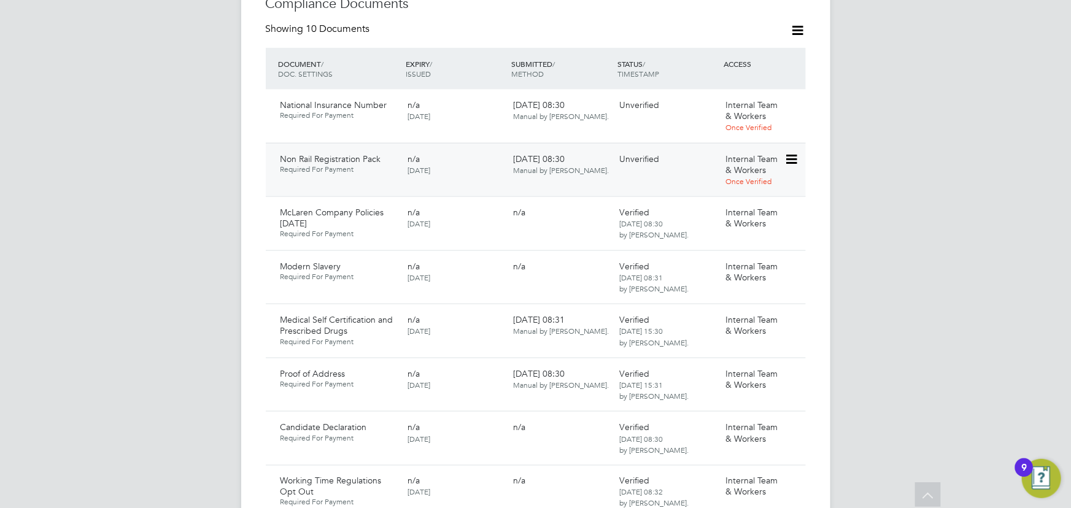
click at [793, 152] on icon at bounding box center [790, 159] width 12 height 15
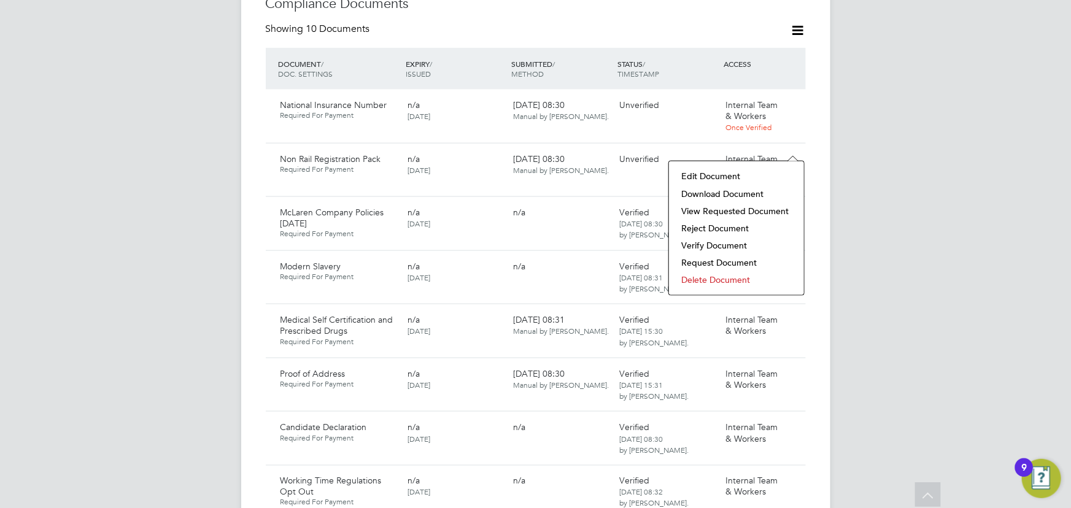
click at [746, 190] on li "Download Document" at bounding box center [736, 193] width 123 height 17
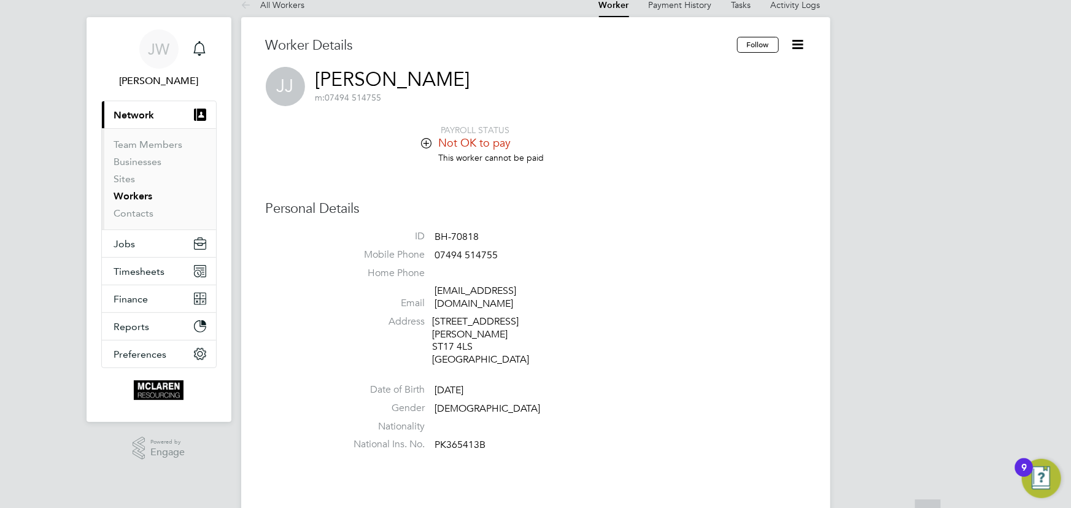
scroll to position [0, 0]
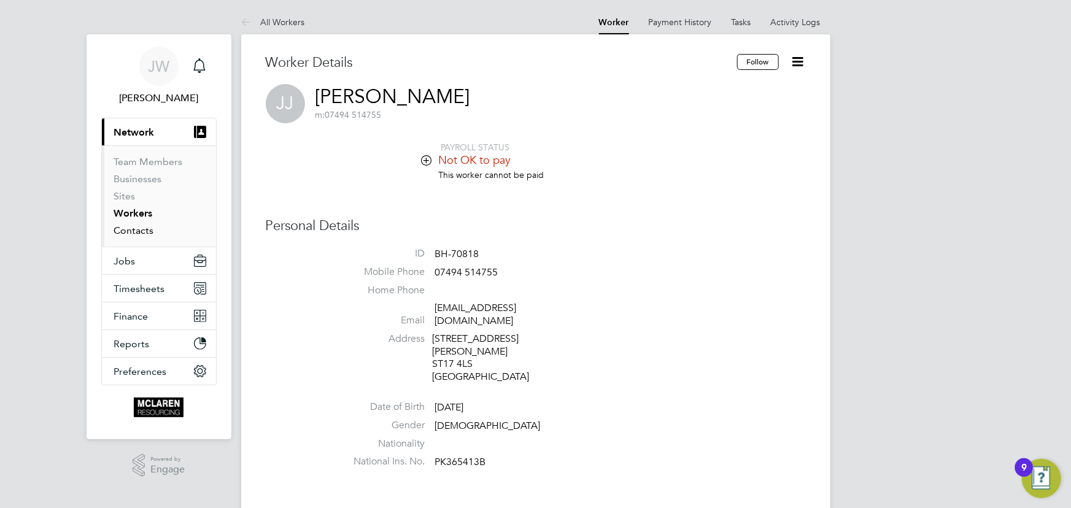
click at [120, 230] on link "Contacts" at bounding box center [134, 231] width 40 height 12
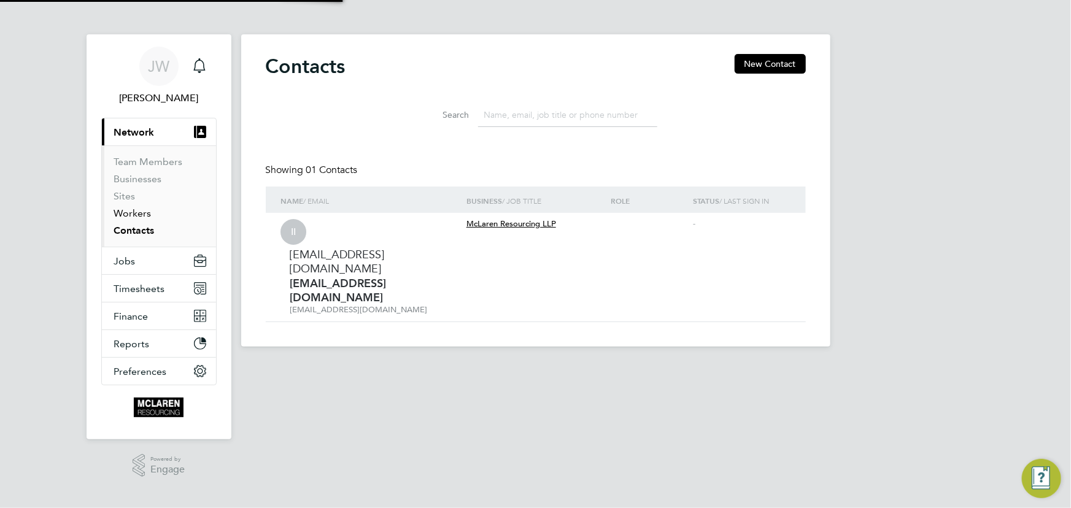
click at [129, 212] on link "Workers" at bounding box center [132, 213] width 37 height 12
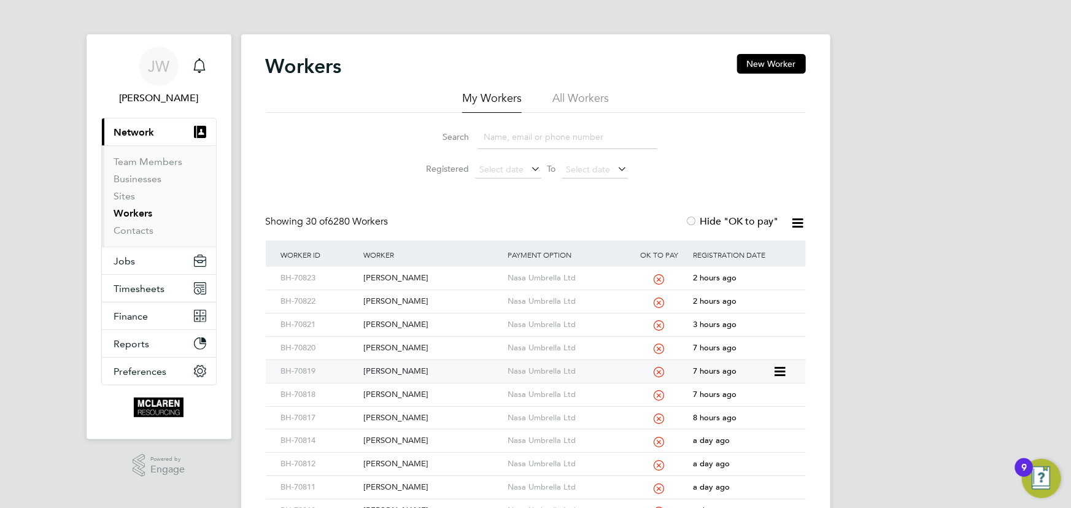
click at [401, 368] on div "[PERSON_NAME]" at bounding box center [432, 371] width 144 height 23
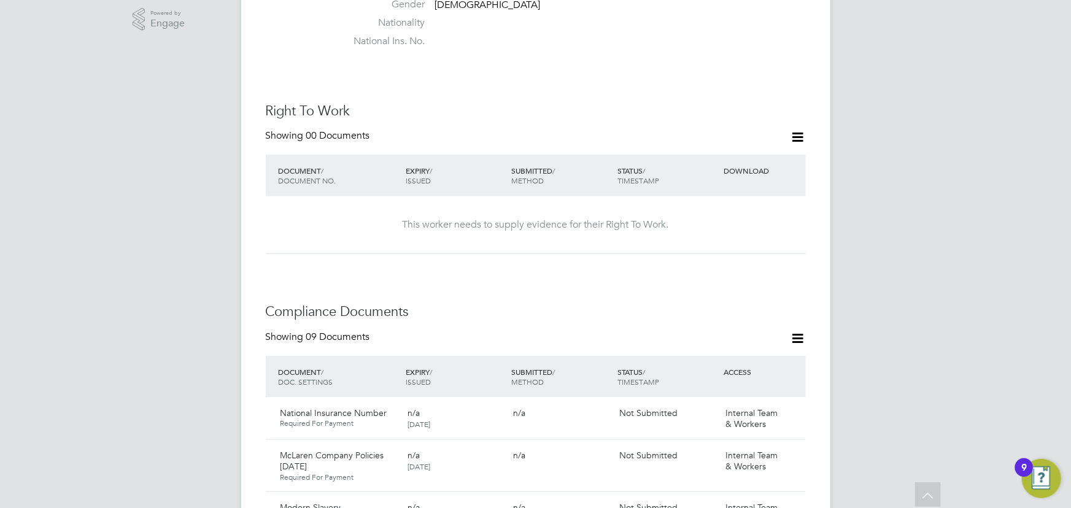
scroll to position [725, 0]
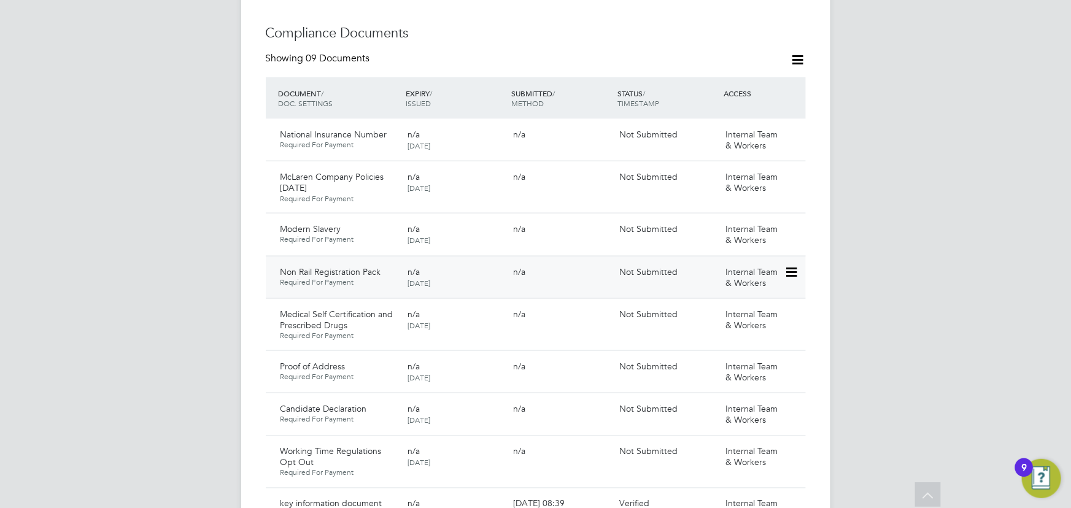
click at [796, 265] on icon at bounding box center [790, 272] width 12 height 15
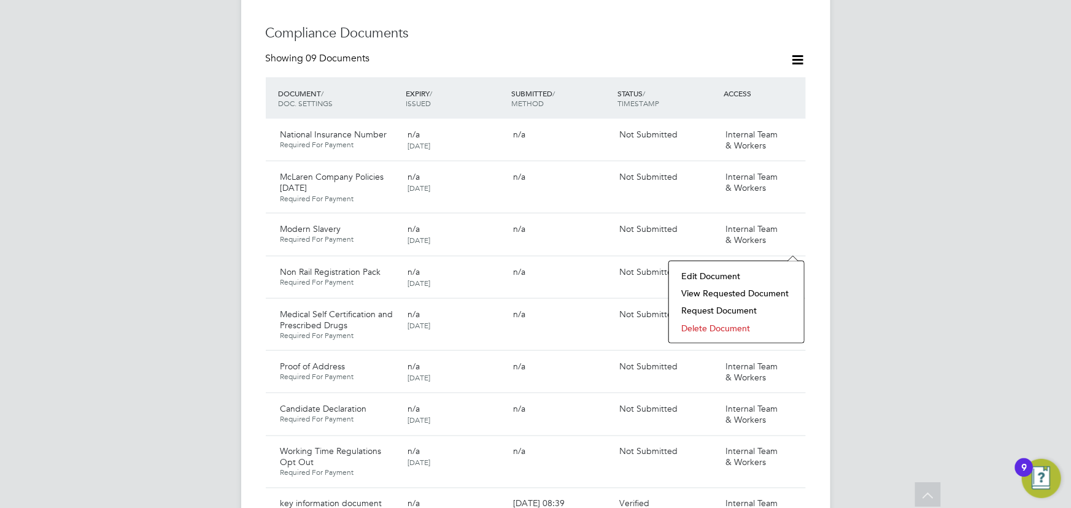
click at [749, 288] on li "View Requested Document" at bounding box center [736, 293] width 123 height 17
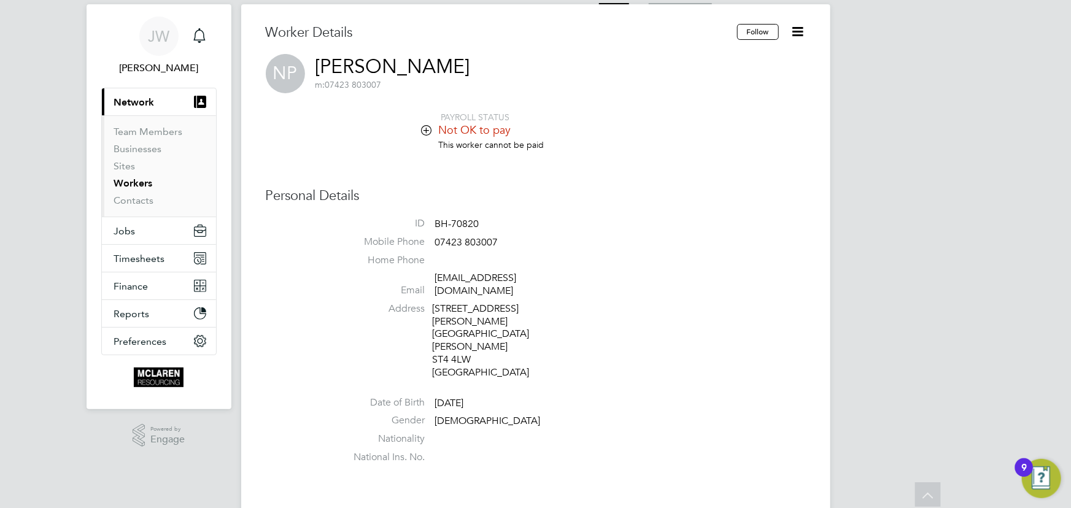
scroll to position [0, 0]
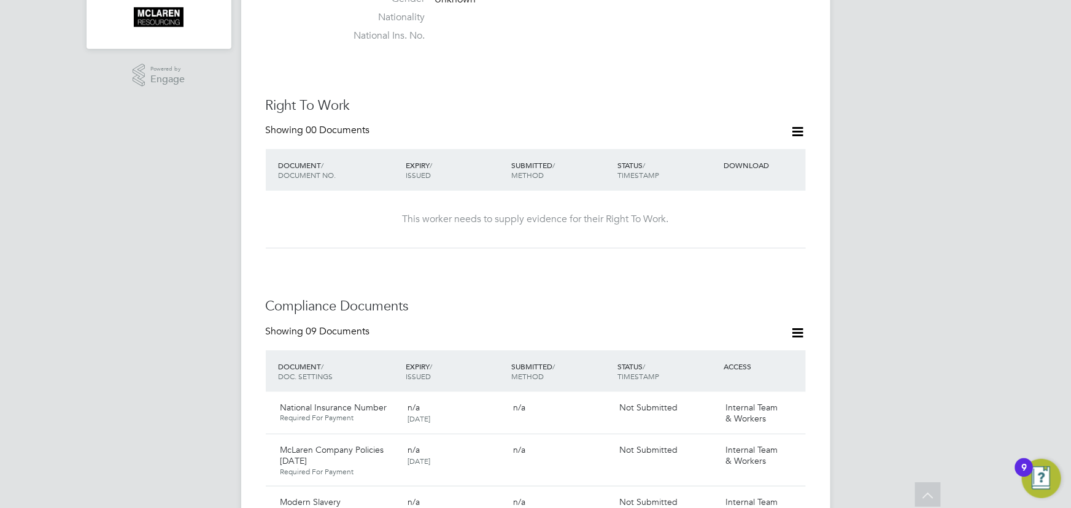
scroll to position [725, 0]
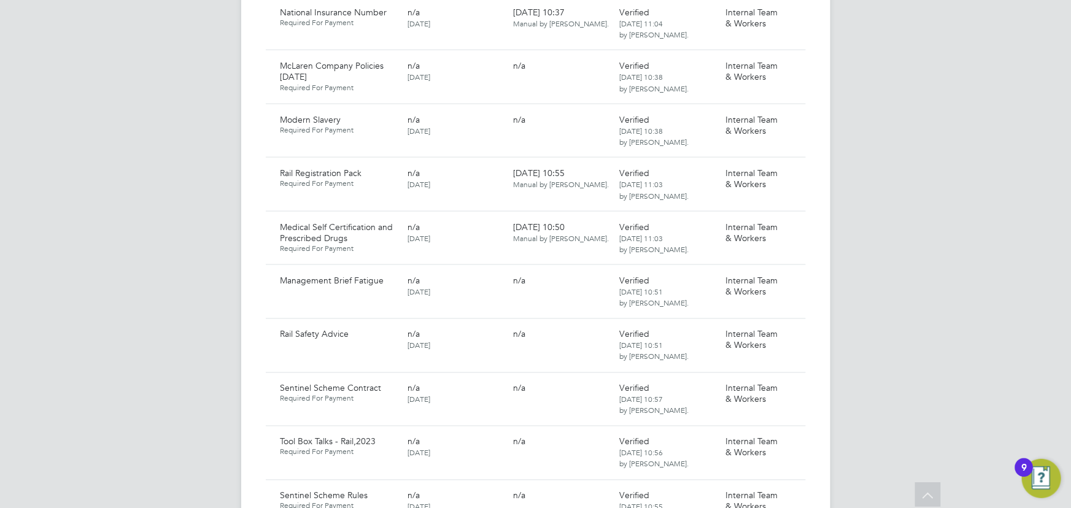
scroll to position [892, 0]
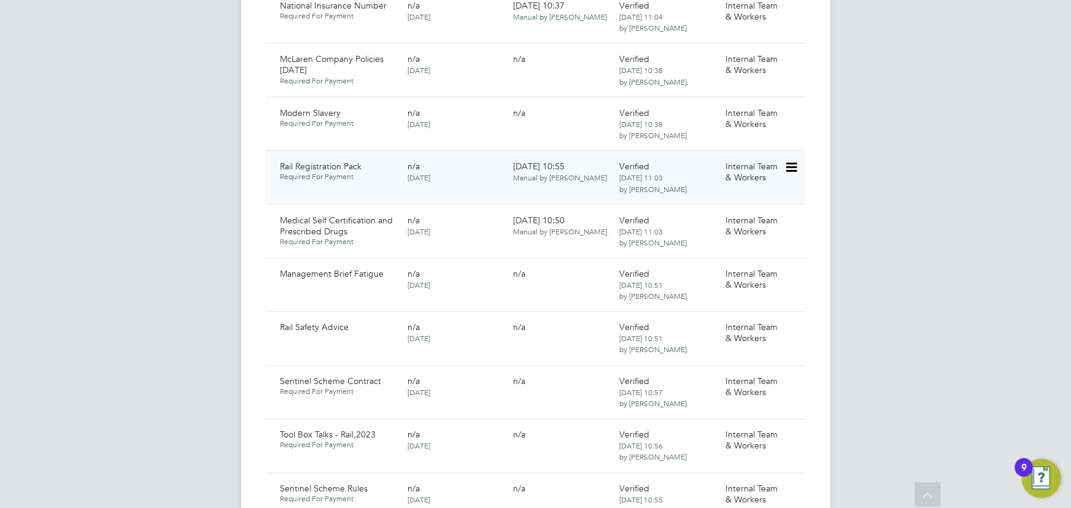
click at [791, 160] on icon at bounding box center [790, 167] width 12 height 15
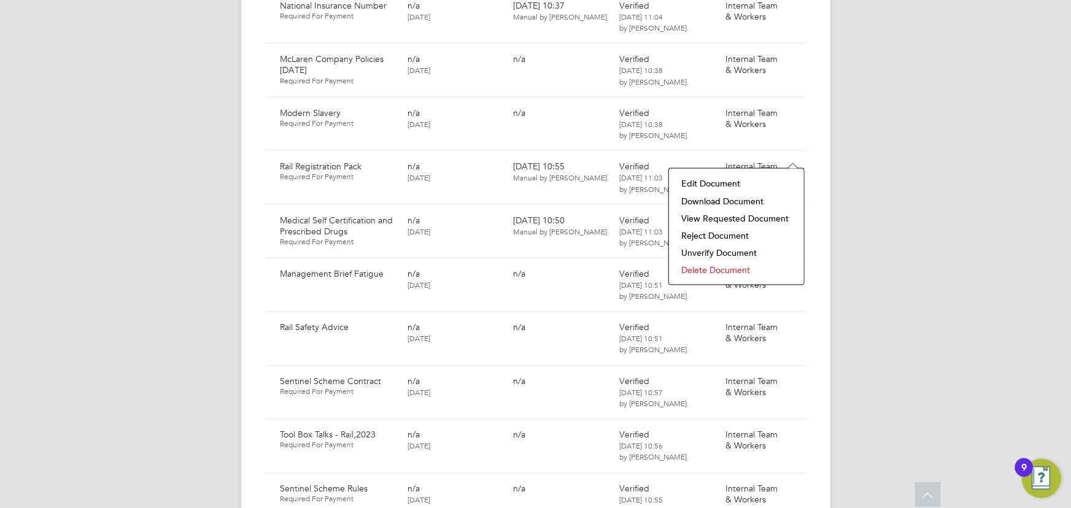
click at [732, 196] on li "Download Document" at bounding box center [736, 201] width 123 height 17
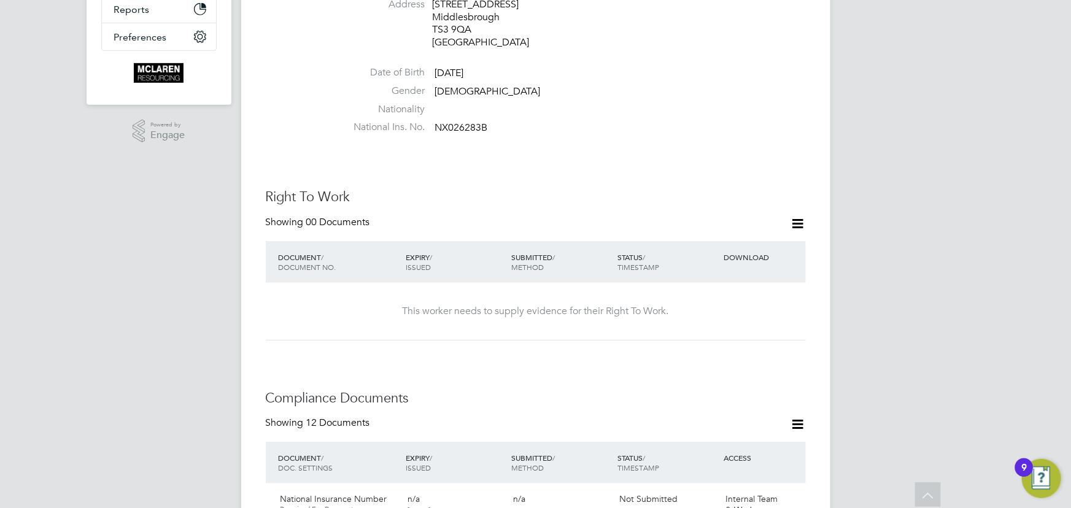
scroll to position [558, 0]
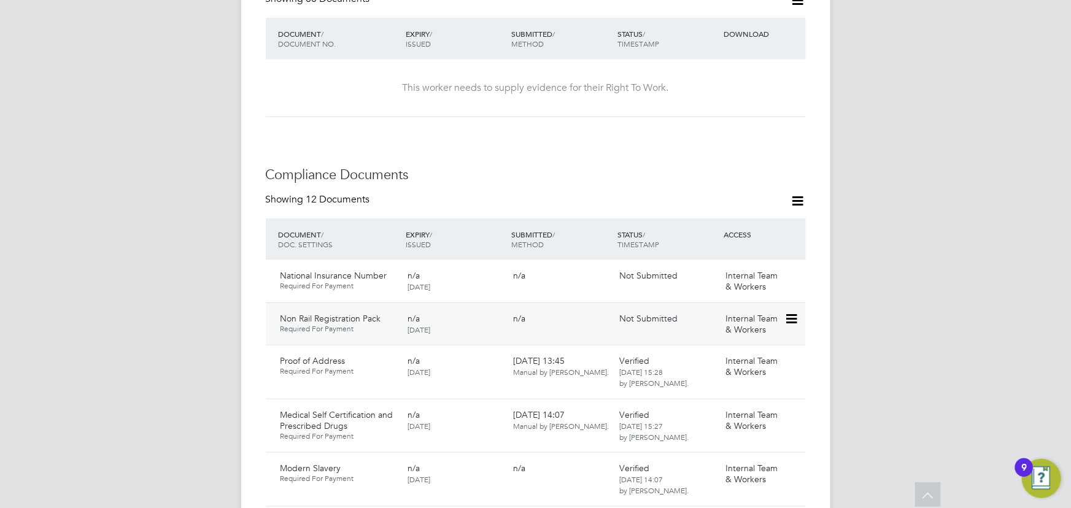
click at [797, 312] on icon at bounding box center [790, 319] width 12 height 15
click at [878, 320] on div "[PERSON_NAME] Notifications Applications: Current page: Network Team Members Bu…" at bounding box center [535, 437] width 1071 height 1991
